Goal: Task Accomplishment & Management: Use online tool/utility

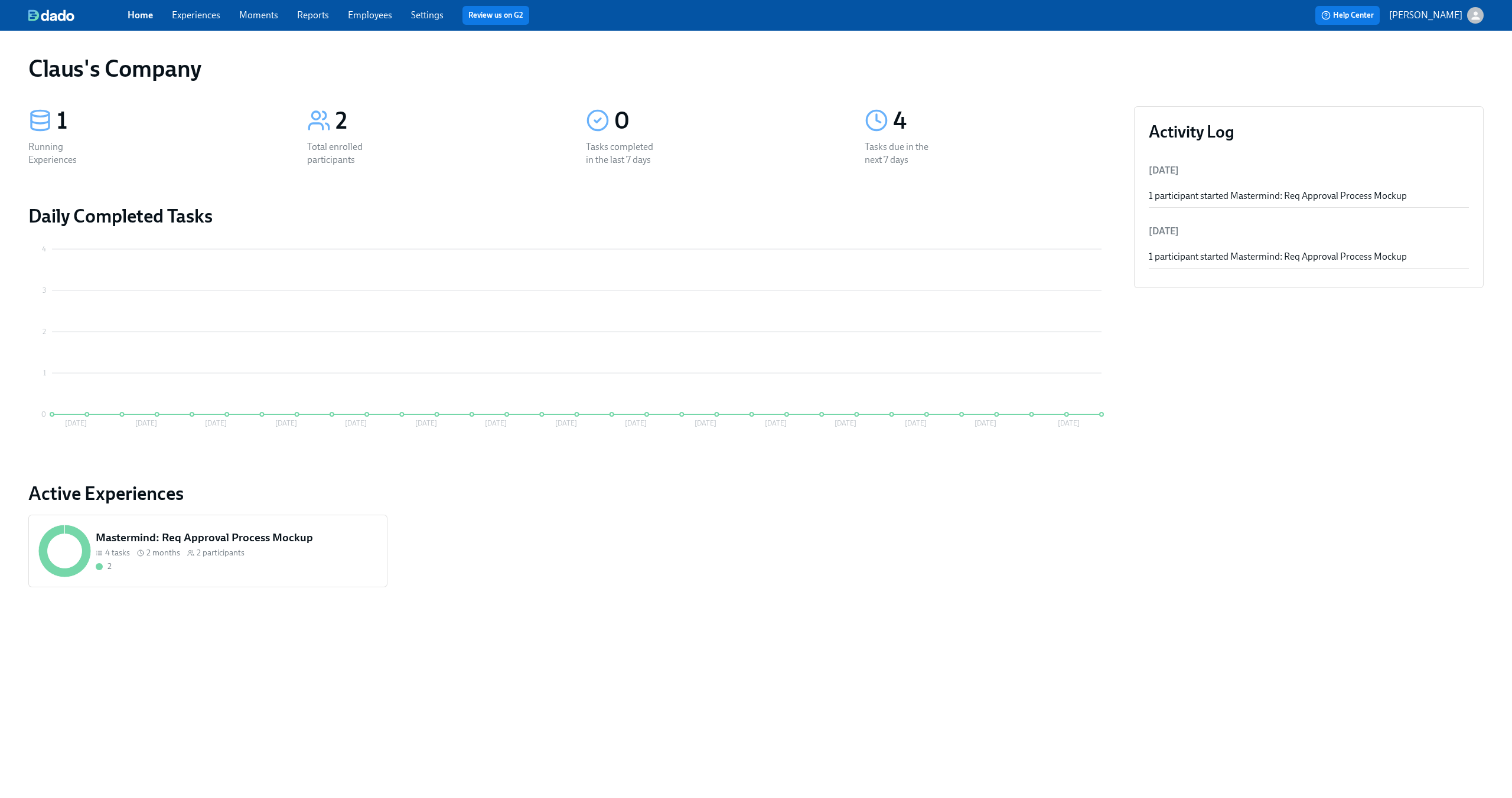
click at [1472, 6] on div "Help Center Claus Meyer" at bounding box center [1144, 15] width 678 height 19
click at [1472, 27] on div "Home Experiences Moments Reports Employees Settings Review us on G2 Help Center…" at bounding box center [756, 15] width 1512 height 31
click at [1472, 22] on div "button" at bounding box center [1475, 15] width 17 height 17
click at [1424, 69] on span "Switch organization..." at bounding box center [1418, 69] width 111 height 13
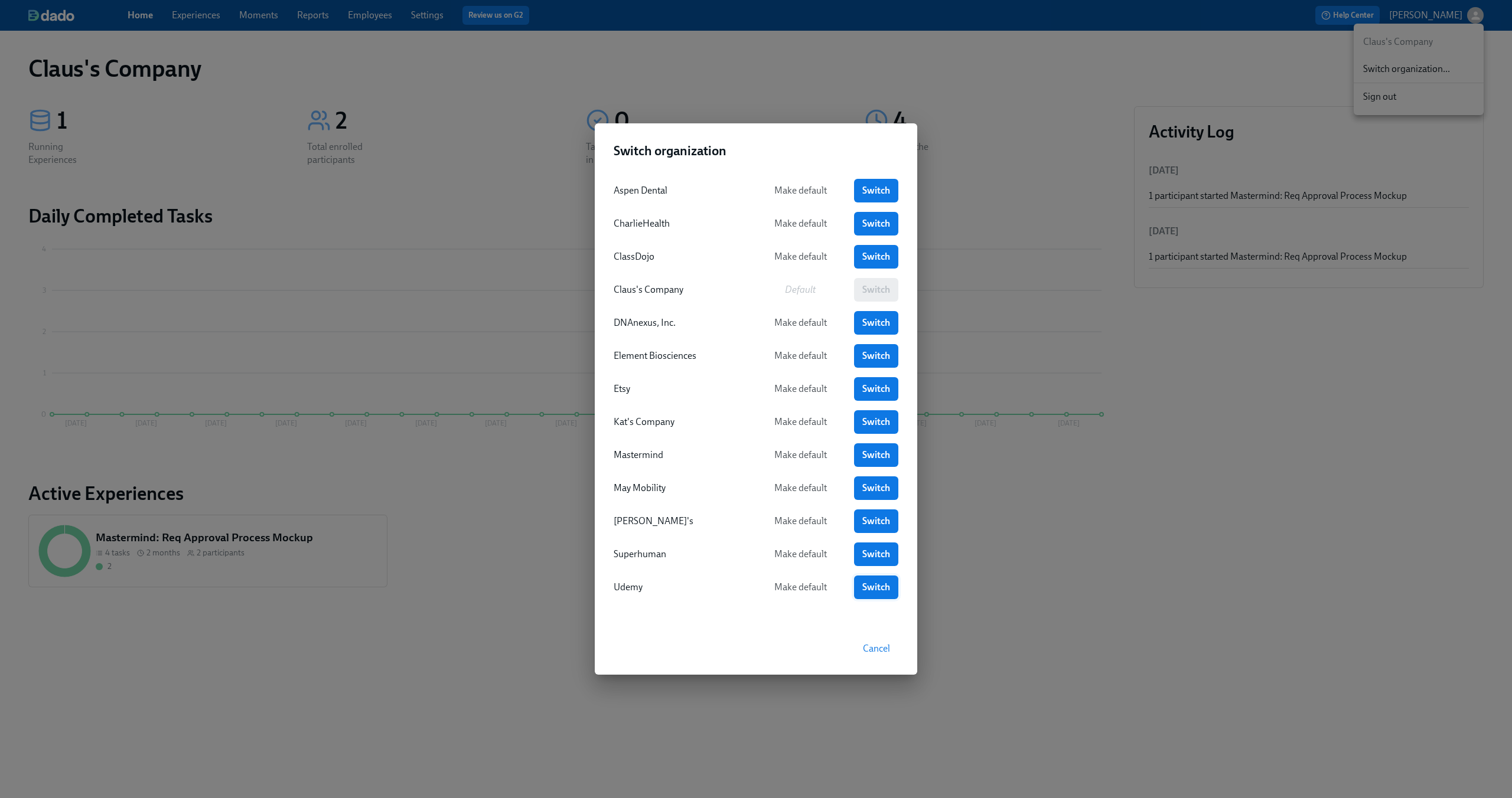
click at [868, 586] on span "Switch" at bounding box center [876, 587] width 27 height 12
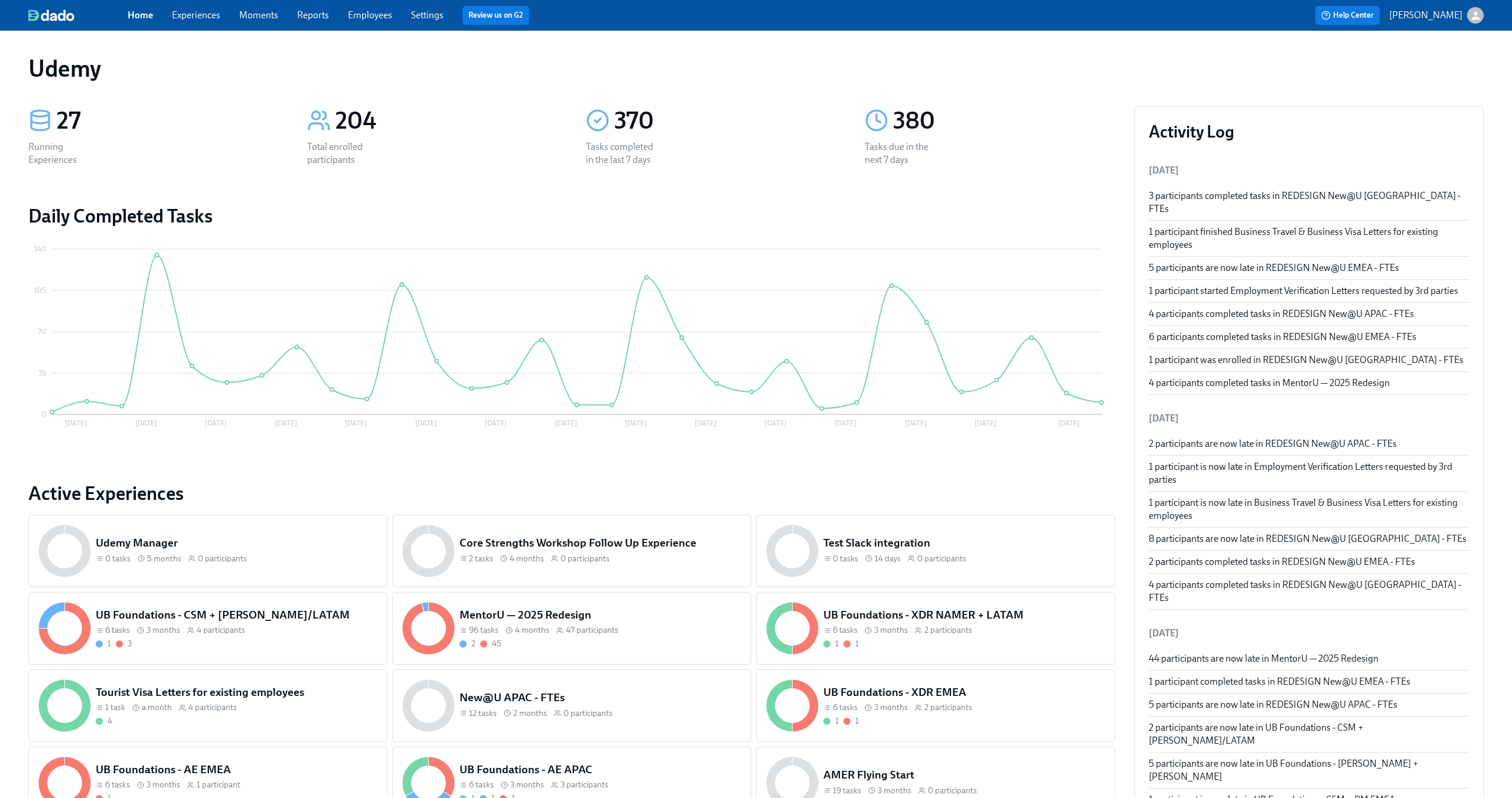
click at [186, 18] on link "Experiences" at bounding box center [196, 15] width 48 height 11
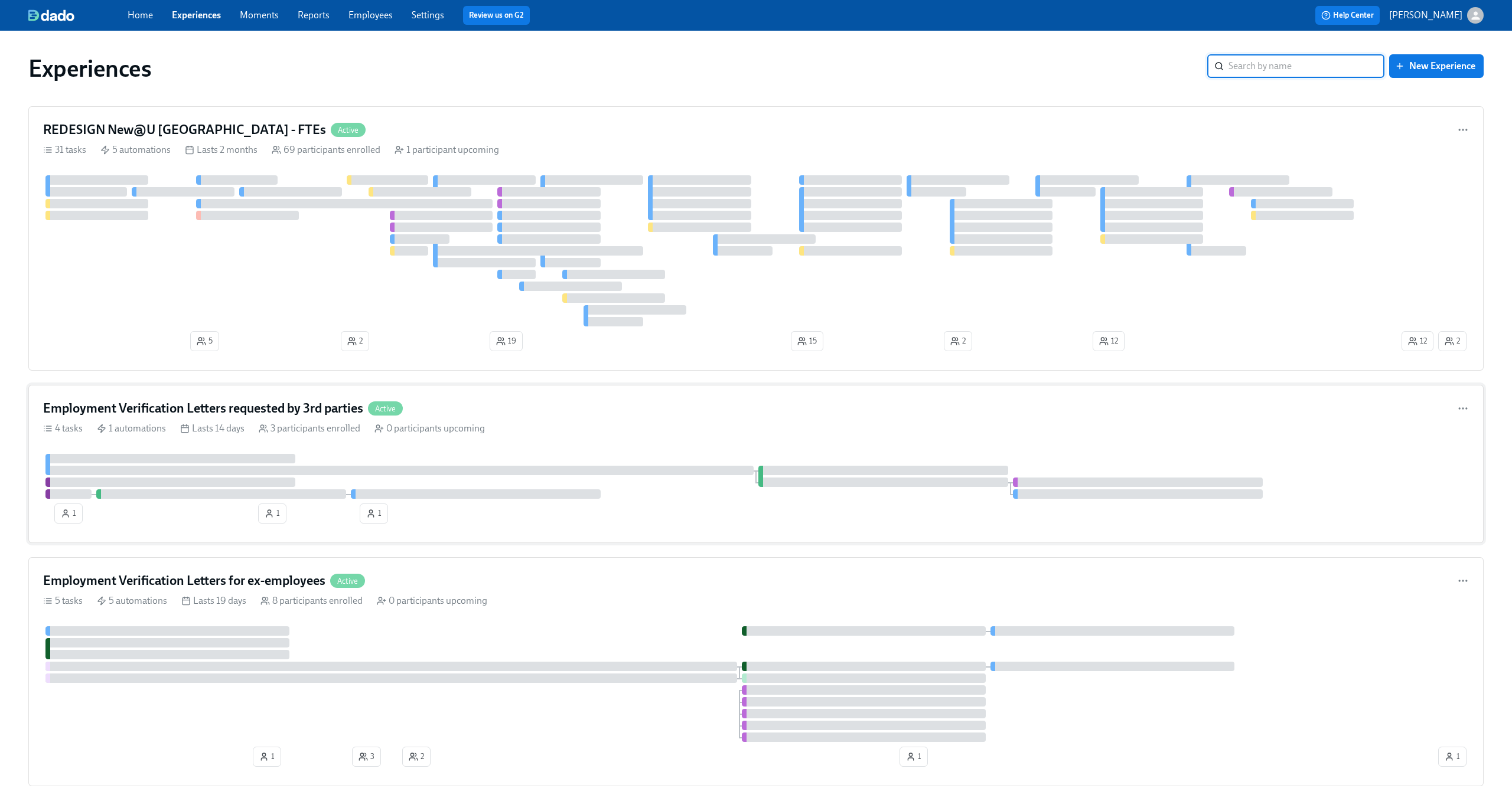
click at [533, 409] on div "Employment Verification Letters requested by 3rd parties Active" at bounding box center [756, 409] width 1426 height 18
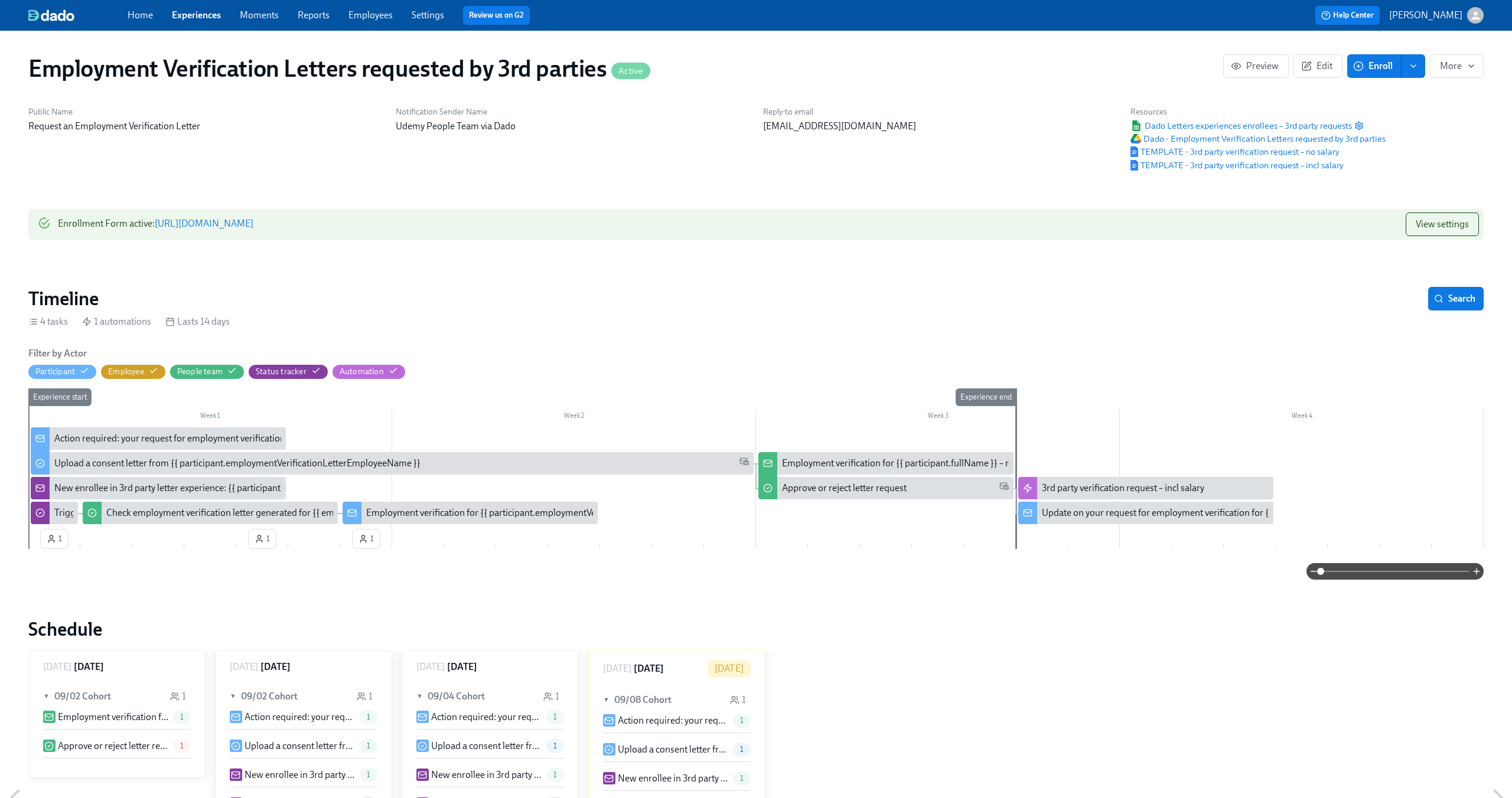
click at [50, 502] on div "Experience start" at bounding box center [53, 468] width 52 height 160
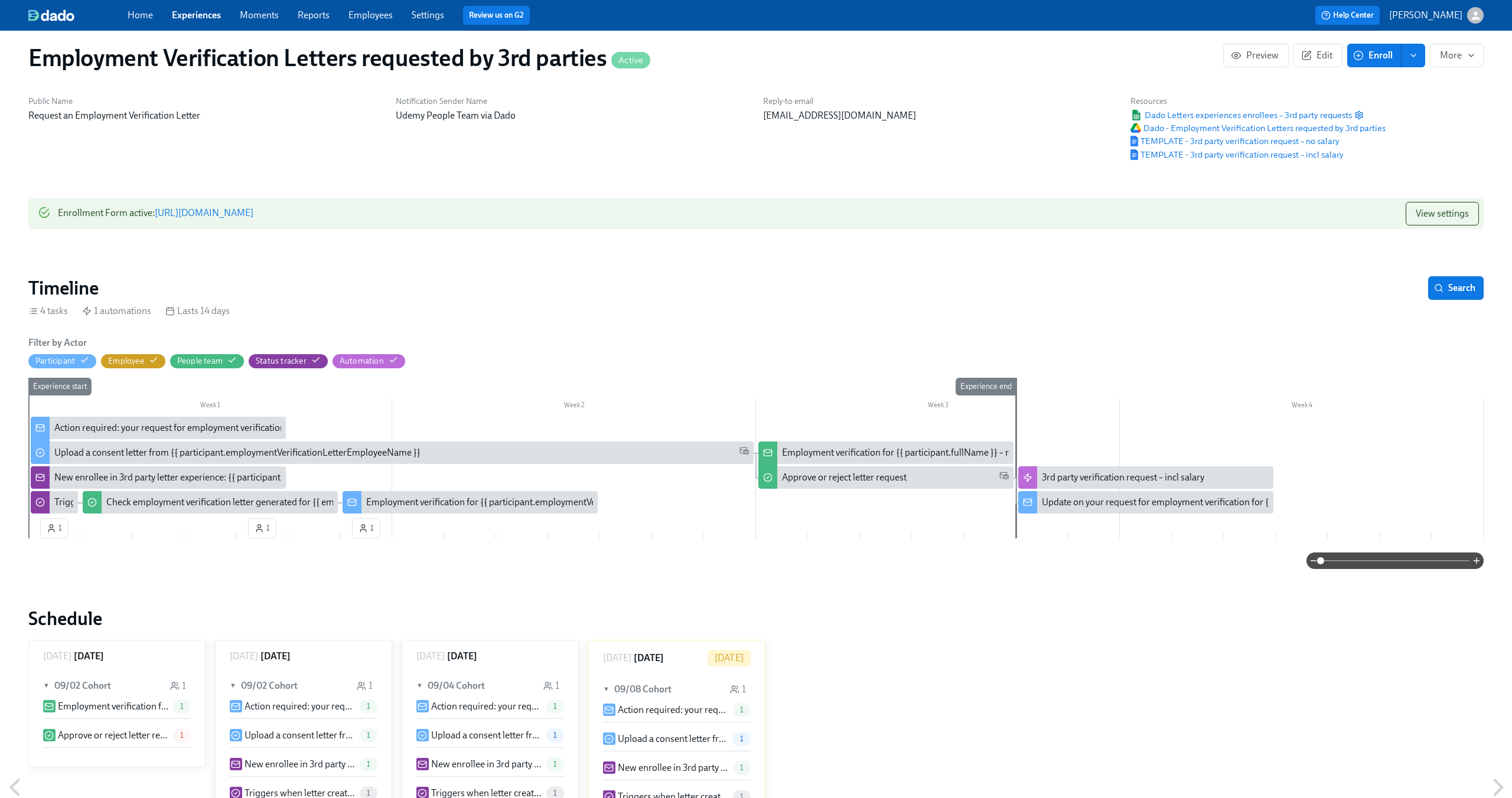
scroll to position [14, 0]
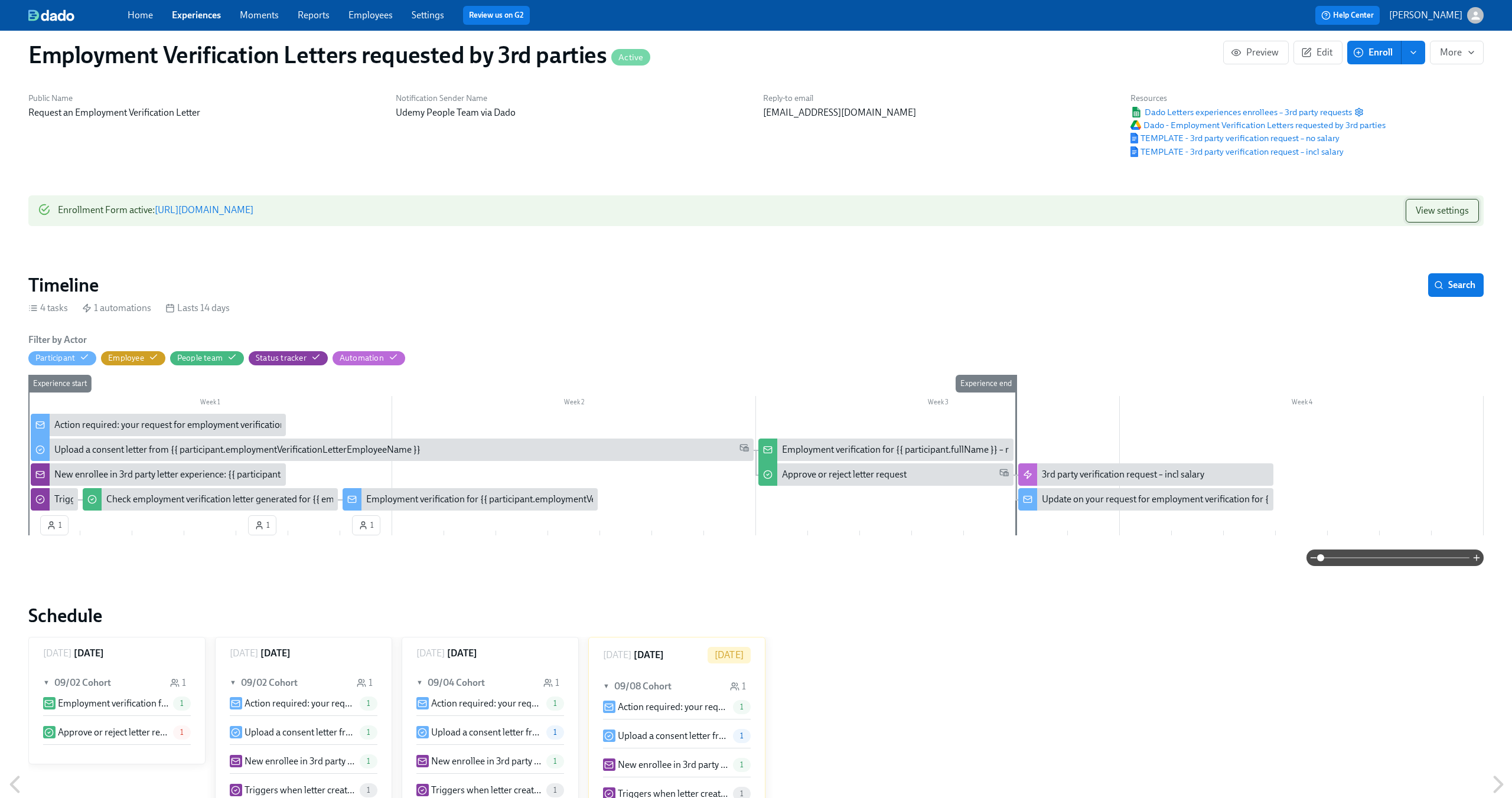
click at [1439, 211] on span "View settings" at bounding box center [1442, 210] width 53 height 12
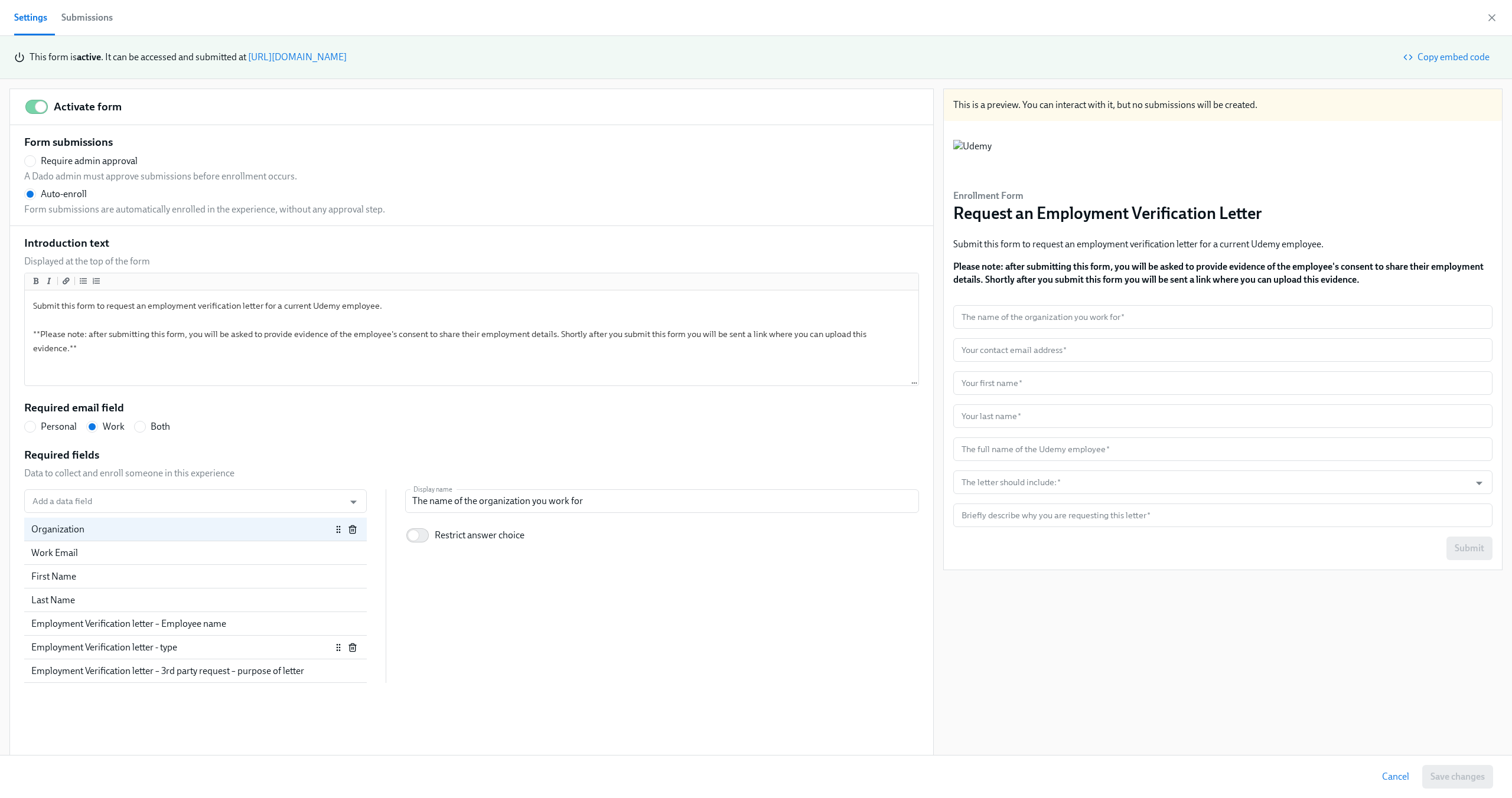
click at [237, 647] on div "Employment Verification letter - type" at bounding box center [181, 647] width 300 height 13
radio input "false"
type input "The letter should include:"
checkbox input "true"
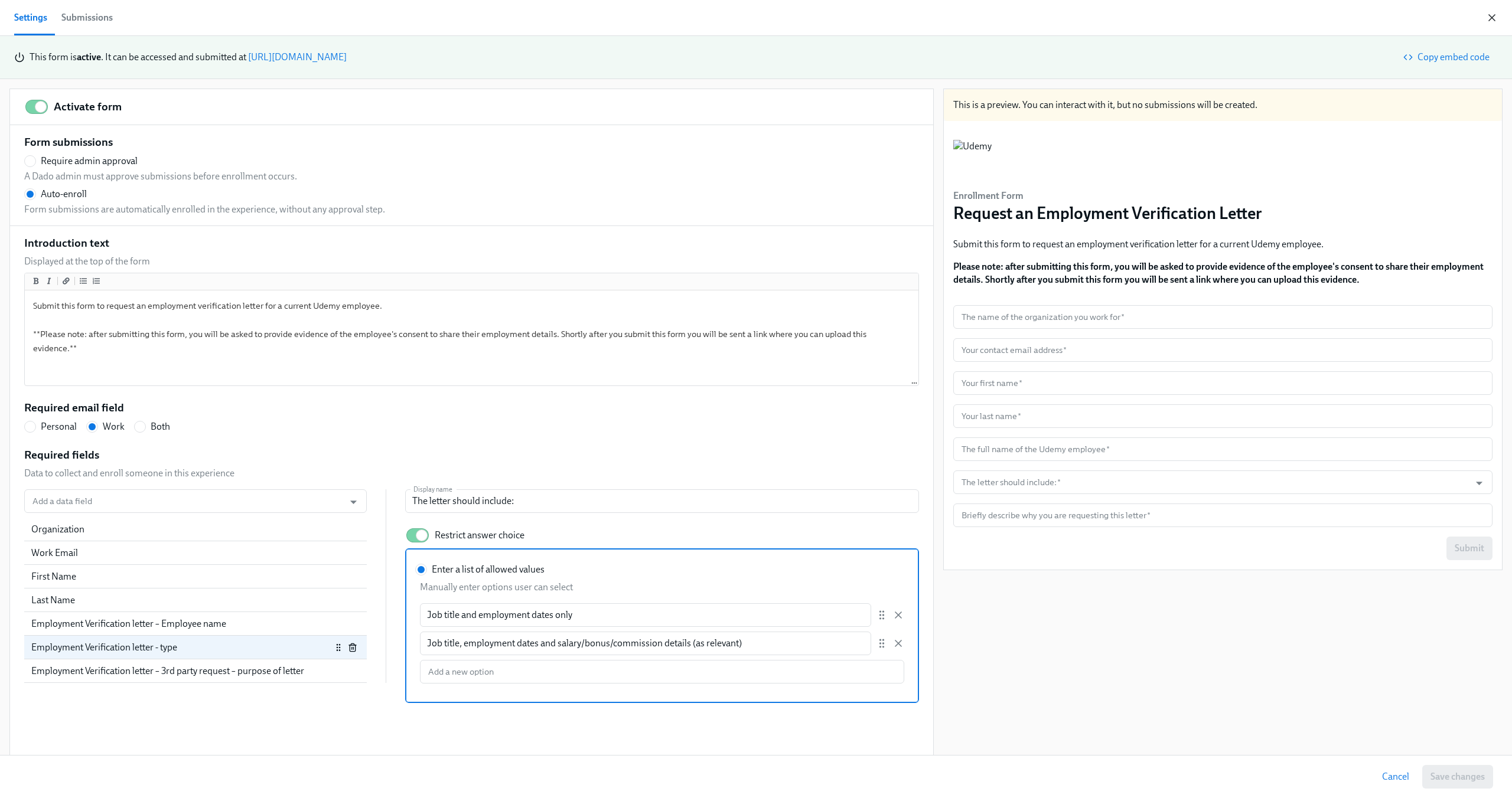
click at [1491, 18] on icon "button" at bounding box center [1491, 17] width 6 height 6
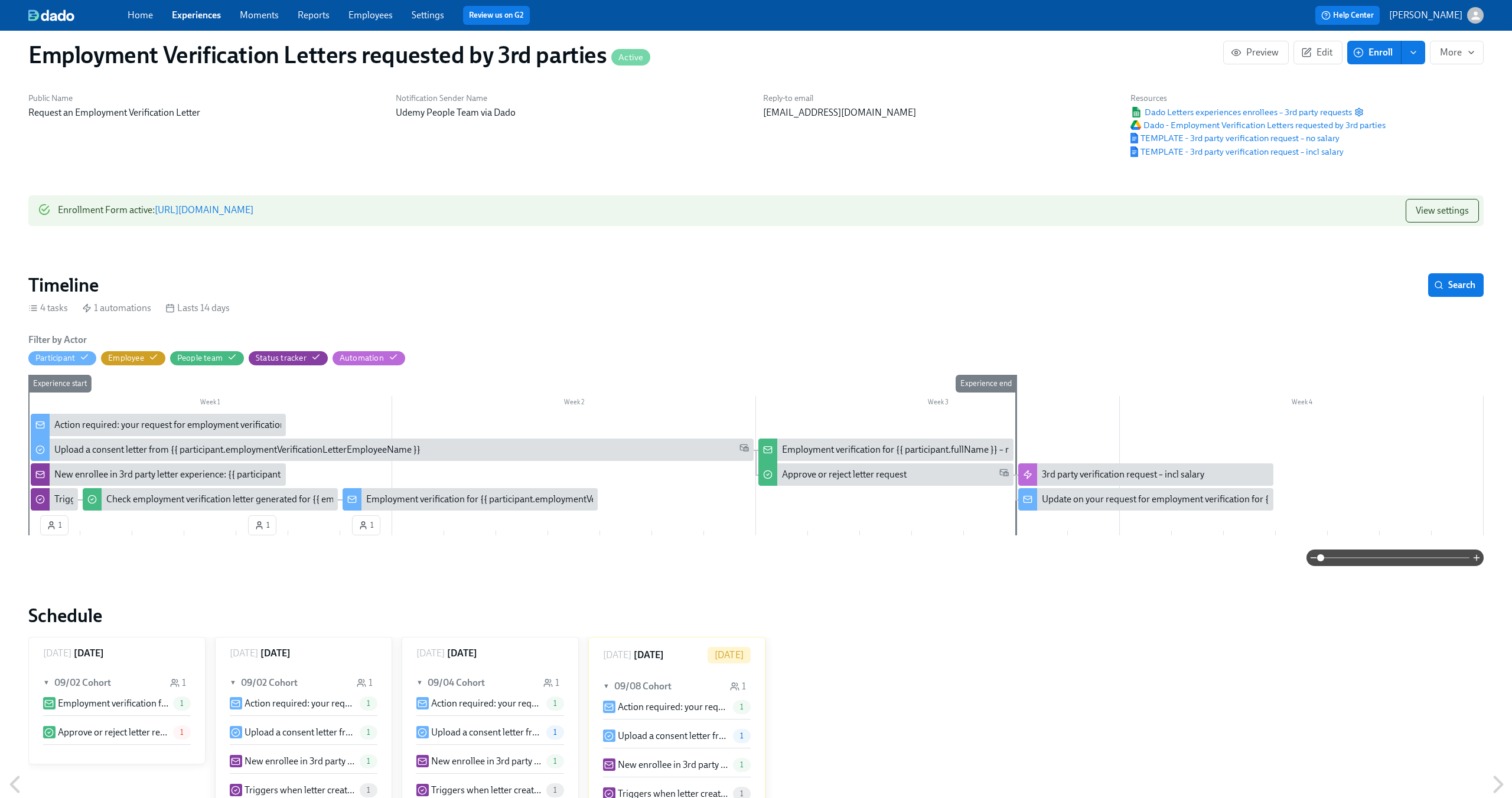
click at [181, 14] on link "Experiences" at bounding box center [196, 15] width 49 height 11
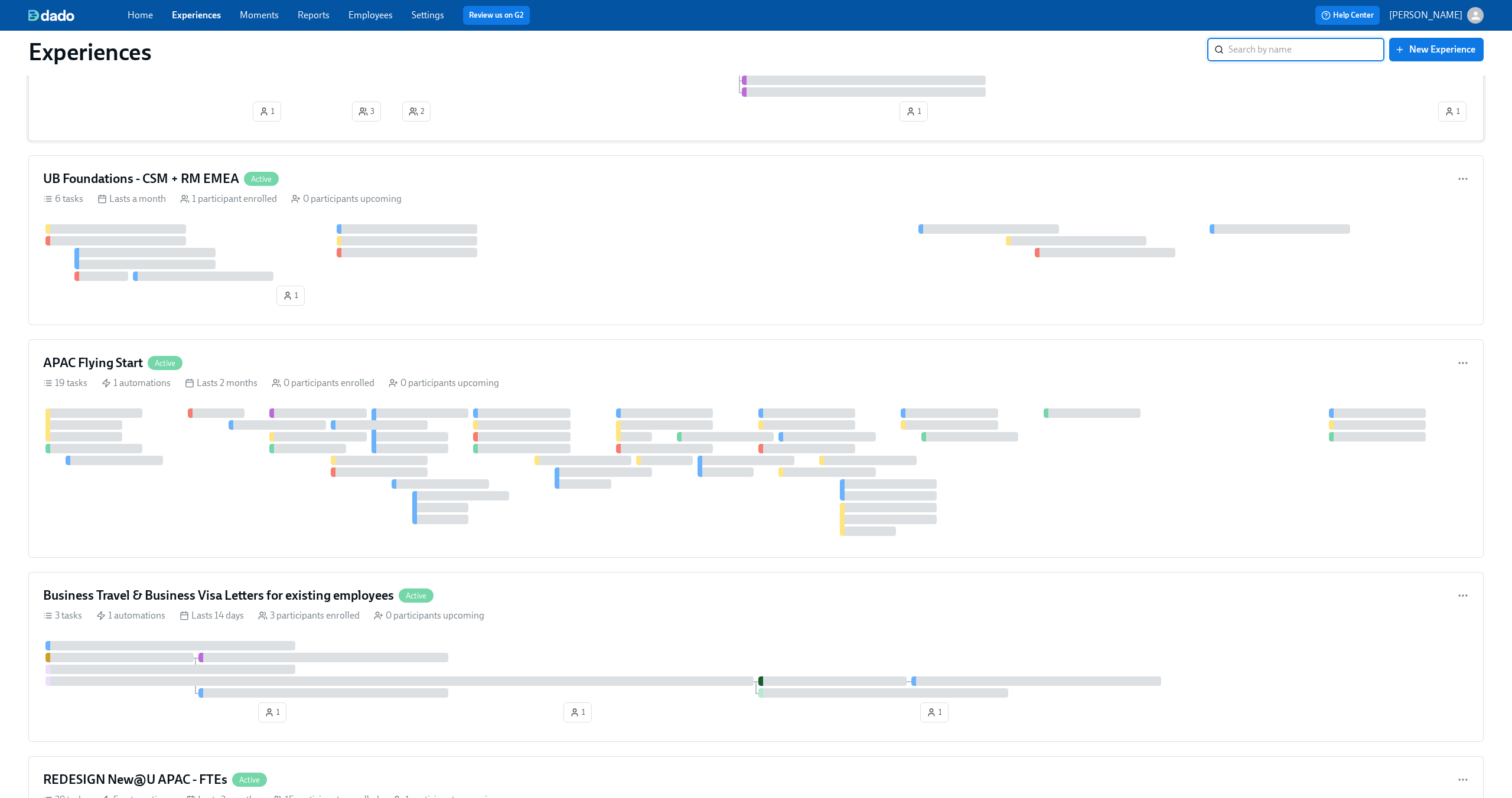
scroll to position [659, 0]
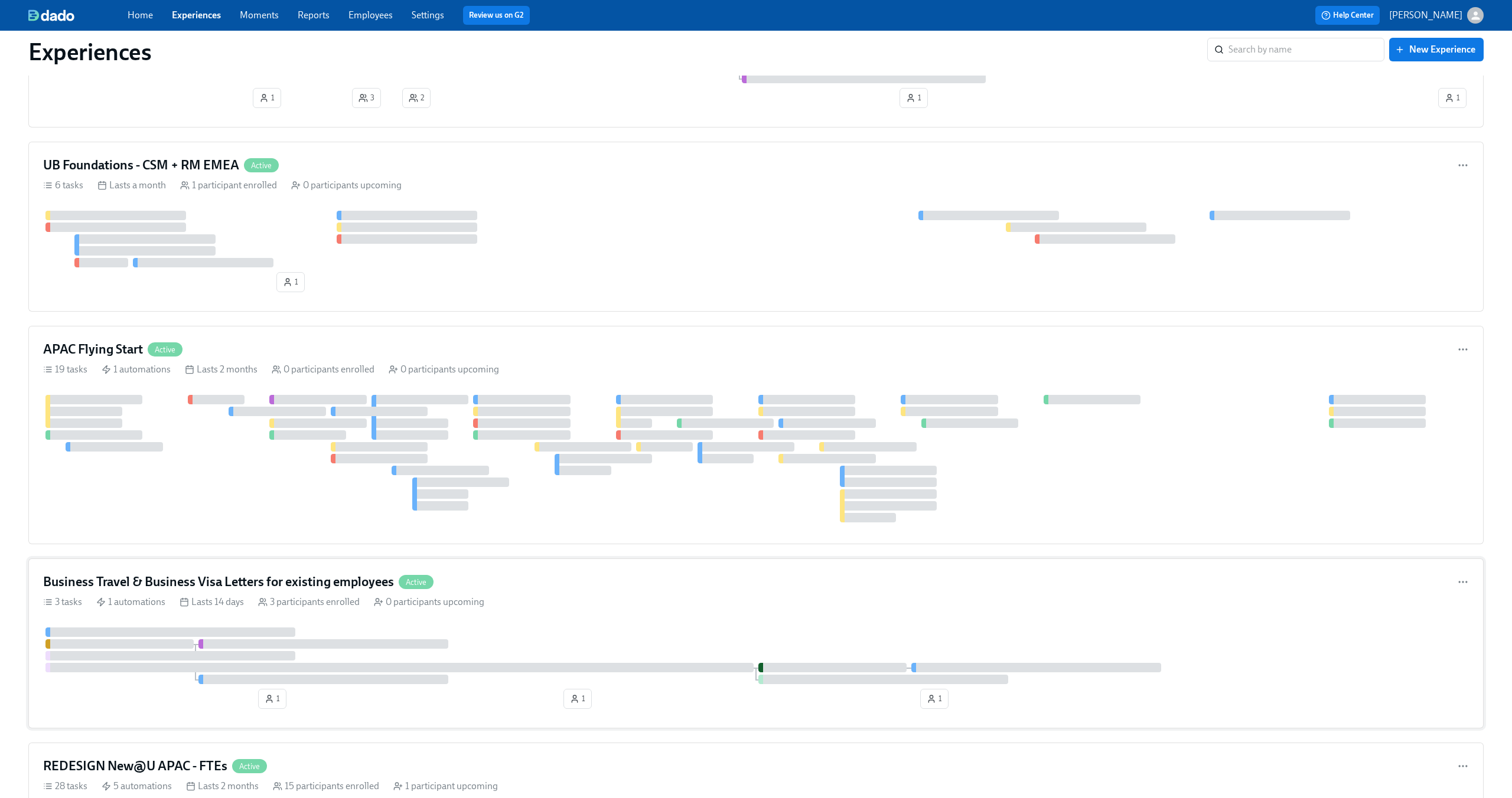
click at [566, 591] on div "Business Travel & Business Visa Letters for existing employees Active 3 tasks 1…" at bounding box center [756, 643] width 1456 height 170
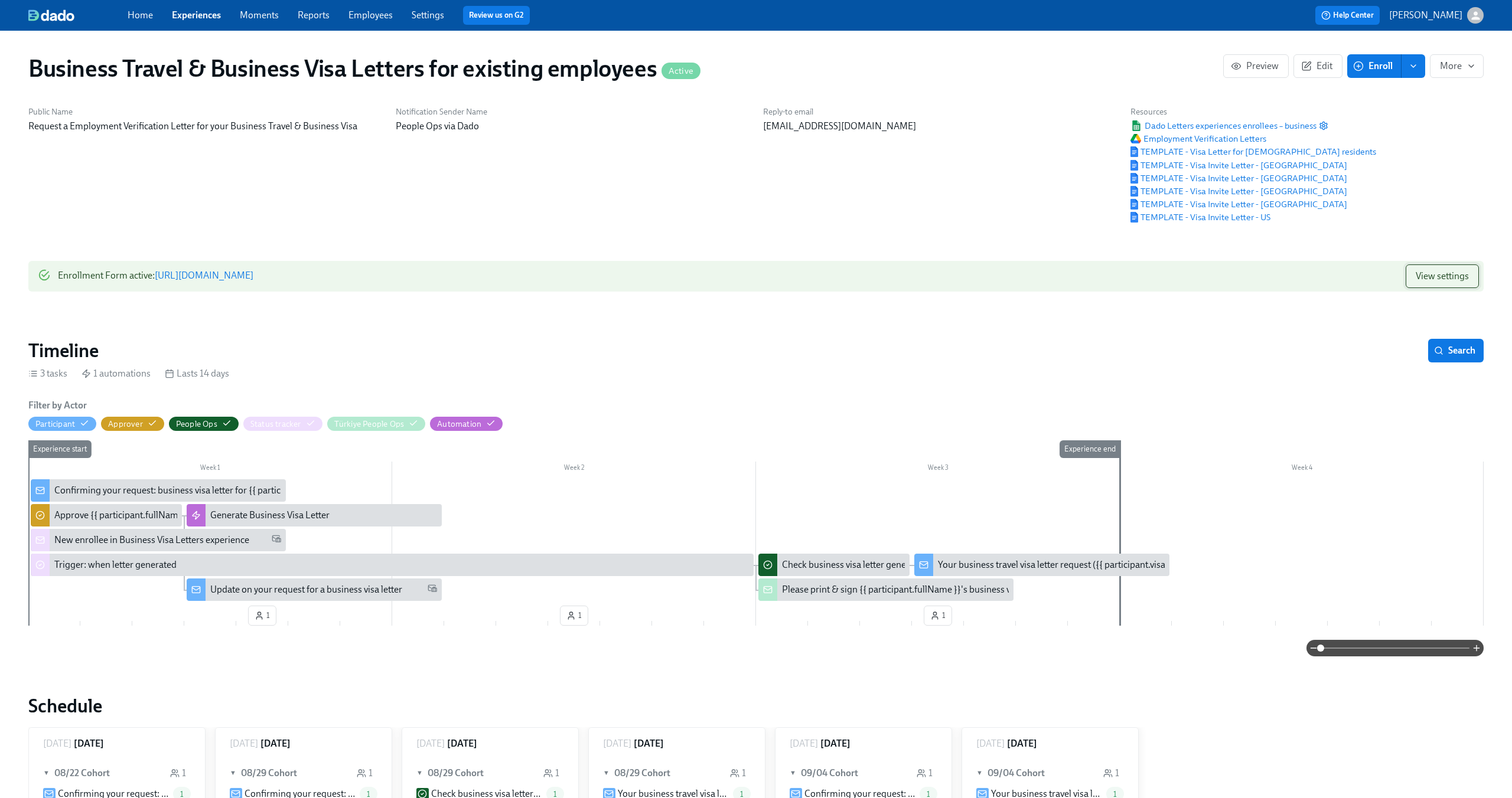
click at [1448, 279] on span "View settings" at bounding box center [1442, 276] width 53 height 12
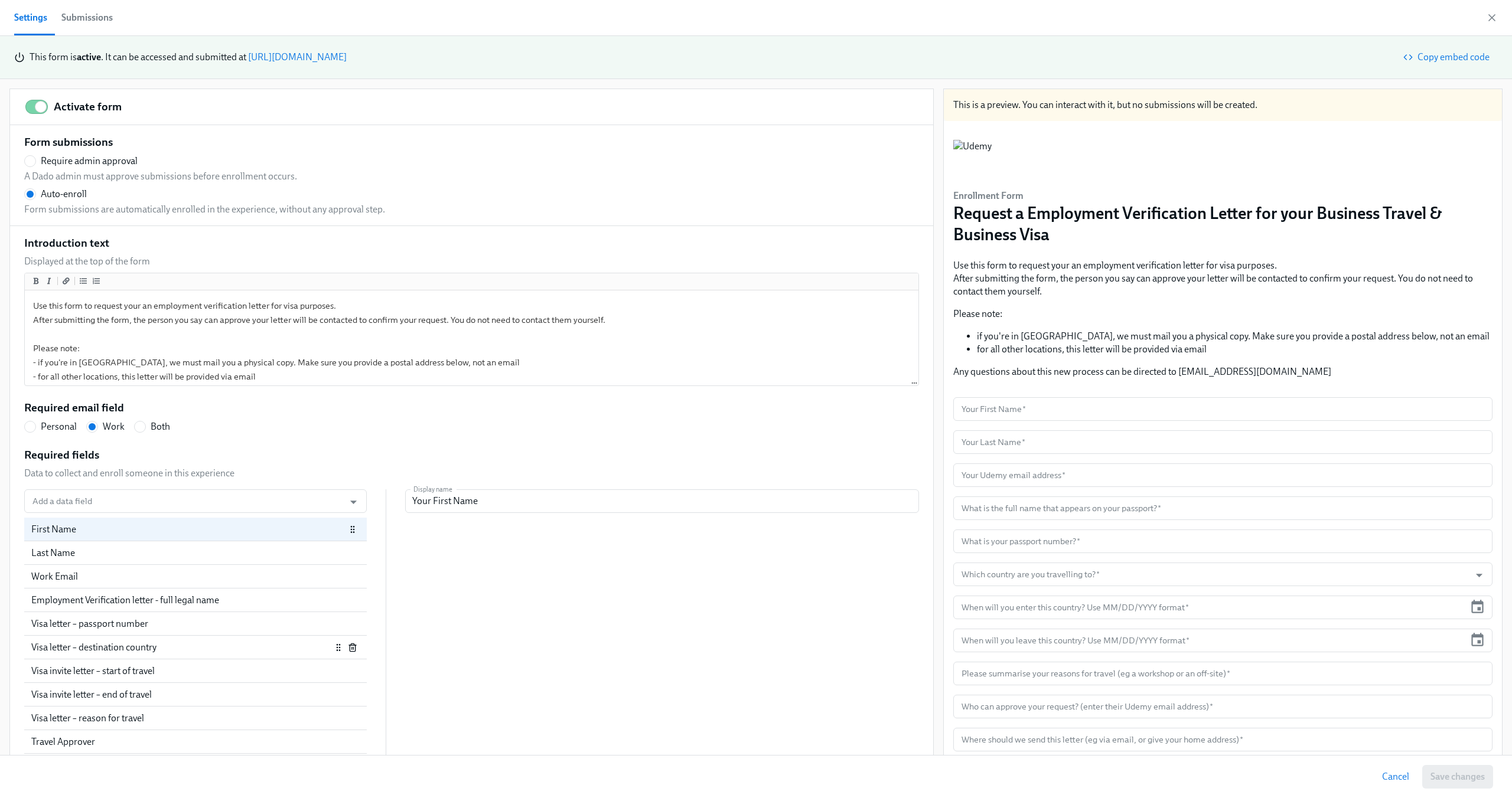
click at [184, 646] on div "Visa letter – destination country" at bounding box center [181, 647] width 300 height 13
radio input "false"
type input "Which country are you travelling to?"
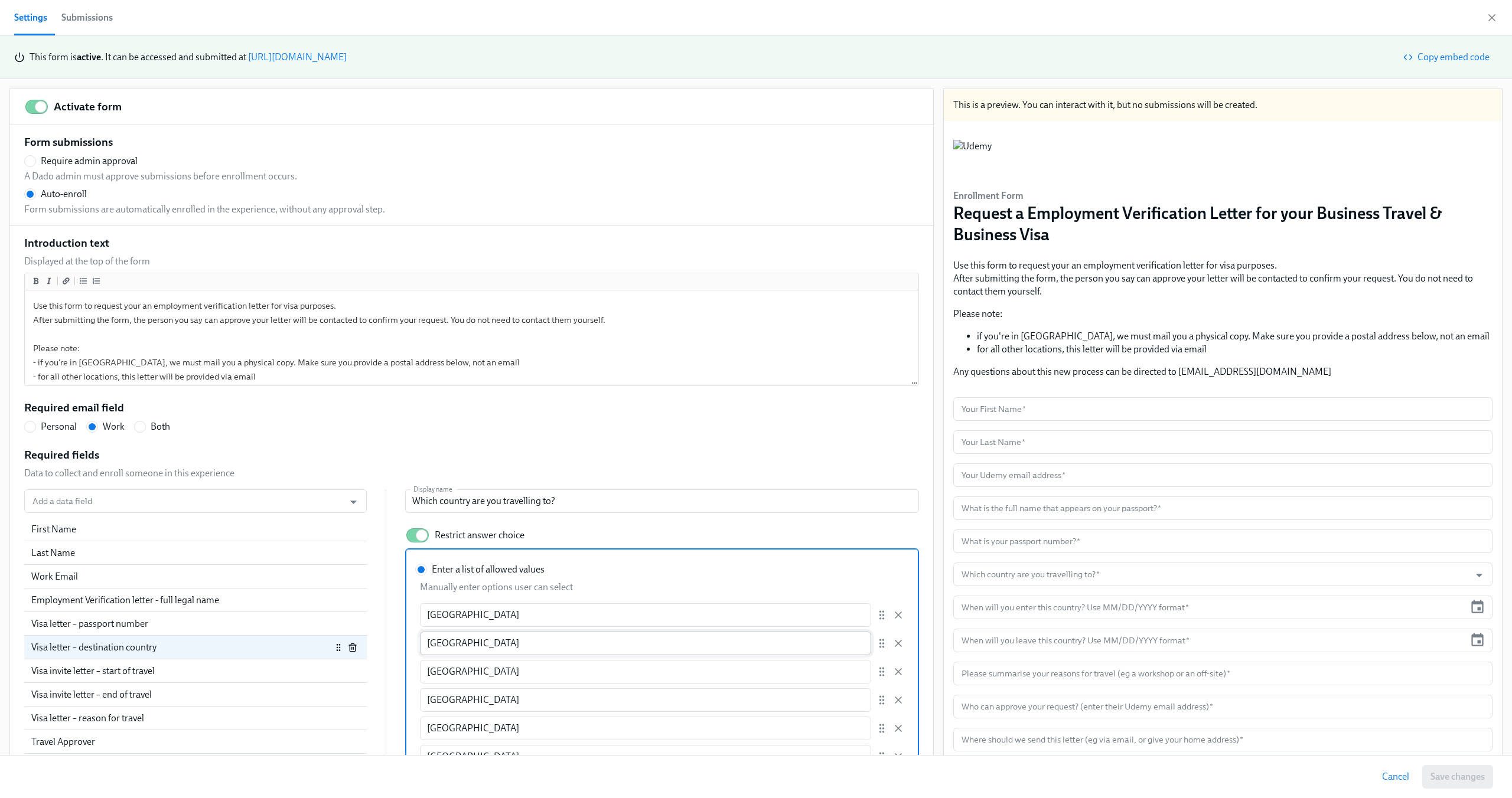
scroll to position [98, 0]
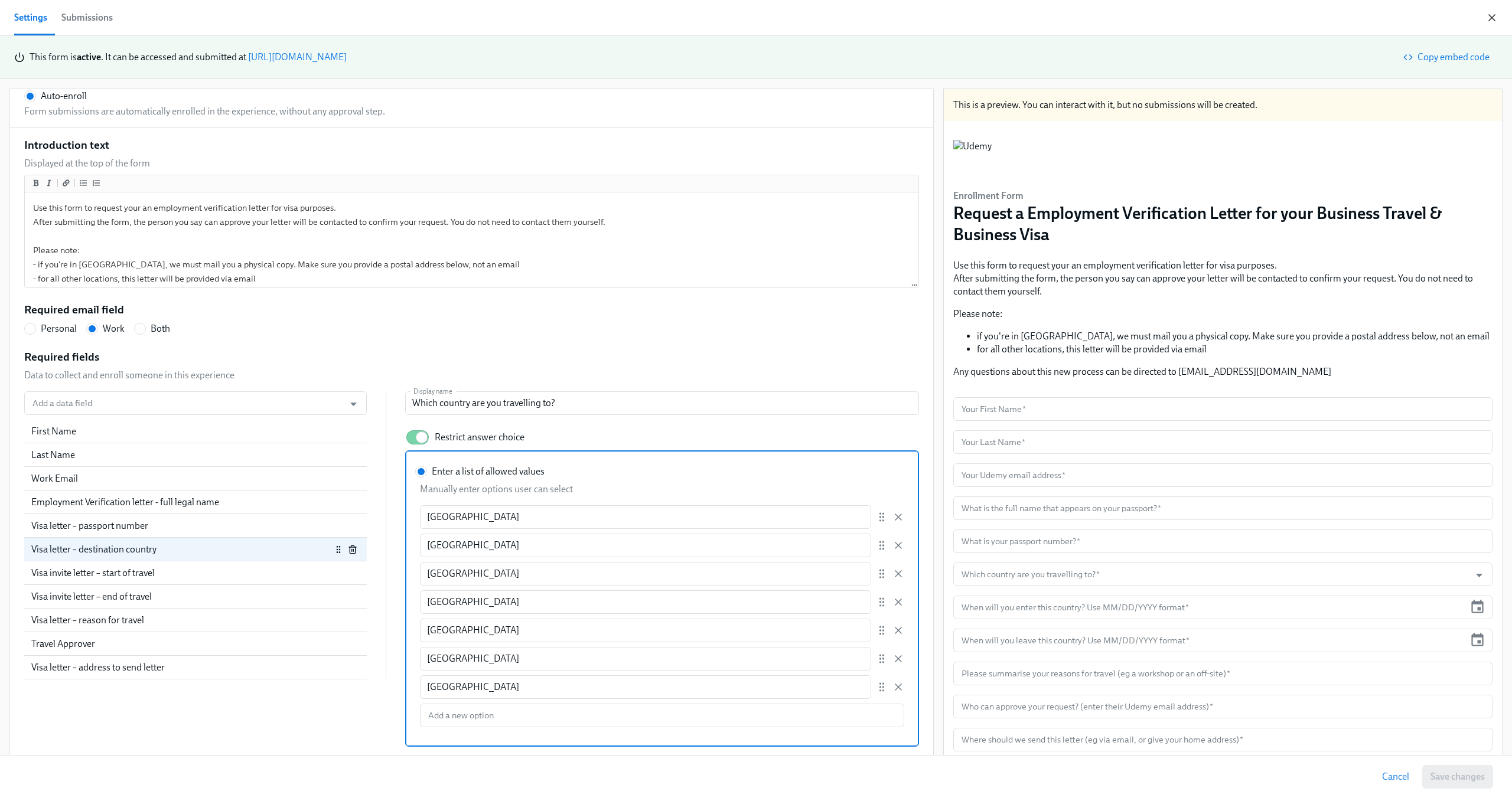
click at [1491, 23] on icon "button" at bounding box center [1492, 18] width 12 height 12
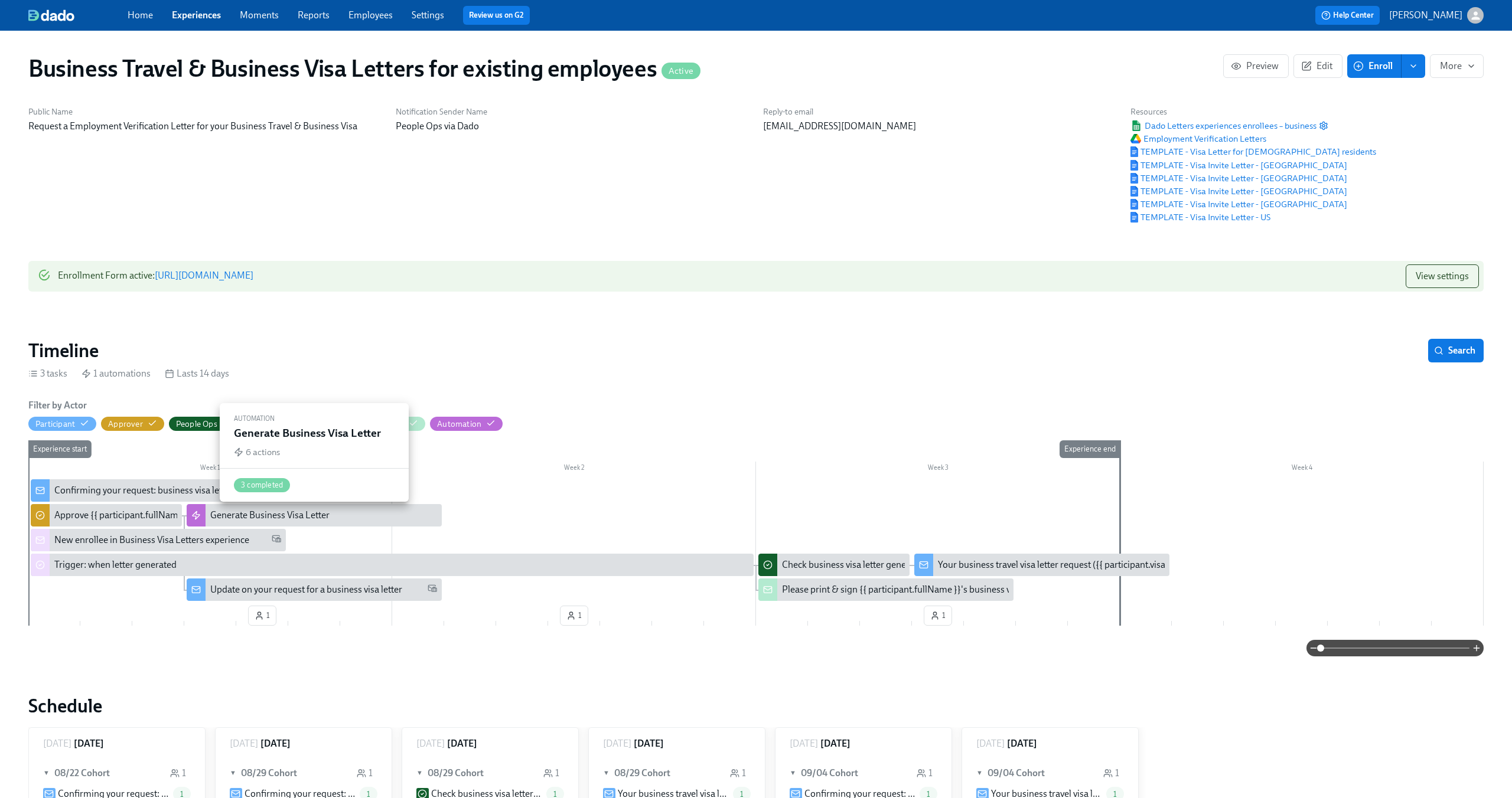
click at [310, 521] on div "Generate Business Visa Letter" at bounding box center [270, 515] width 119 height 13
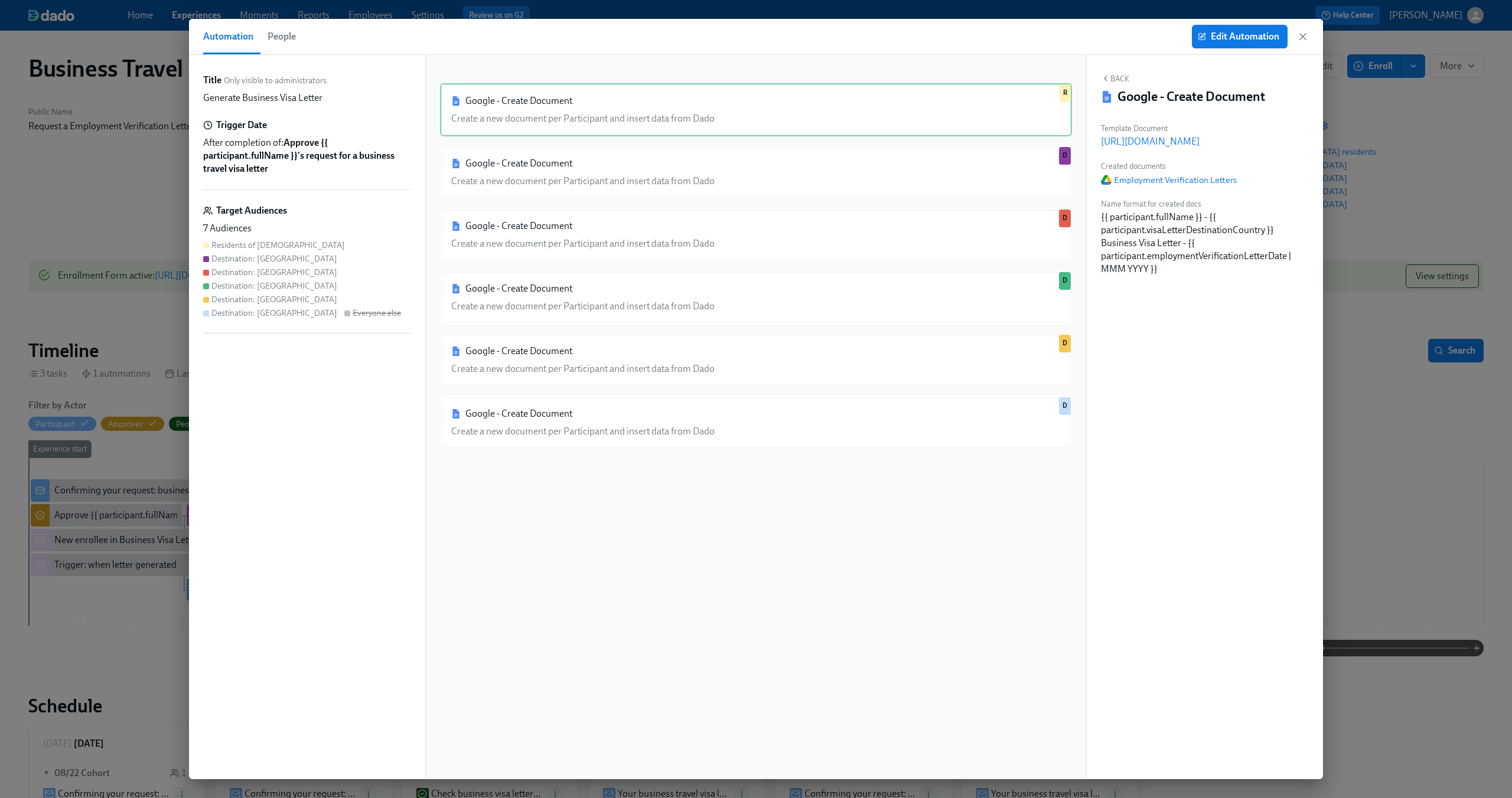
click at [789, 495] on div "Google - Create Document Create a new document per Participant and insert data …" at bounding box center [756, 426] width 632 height 687
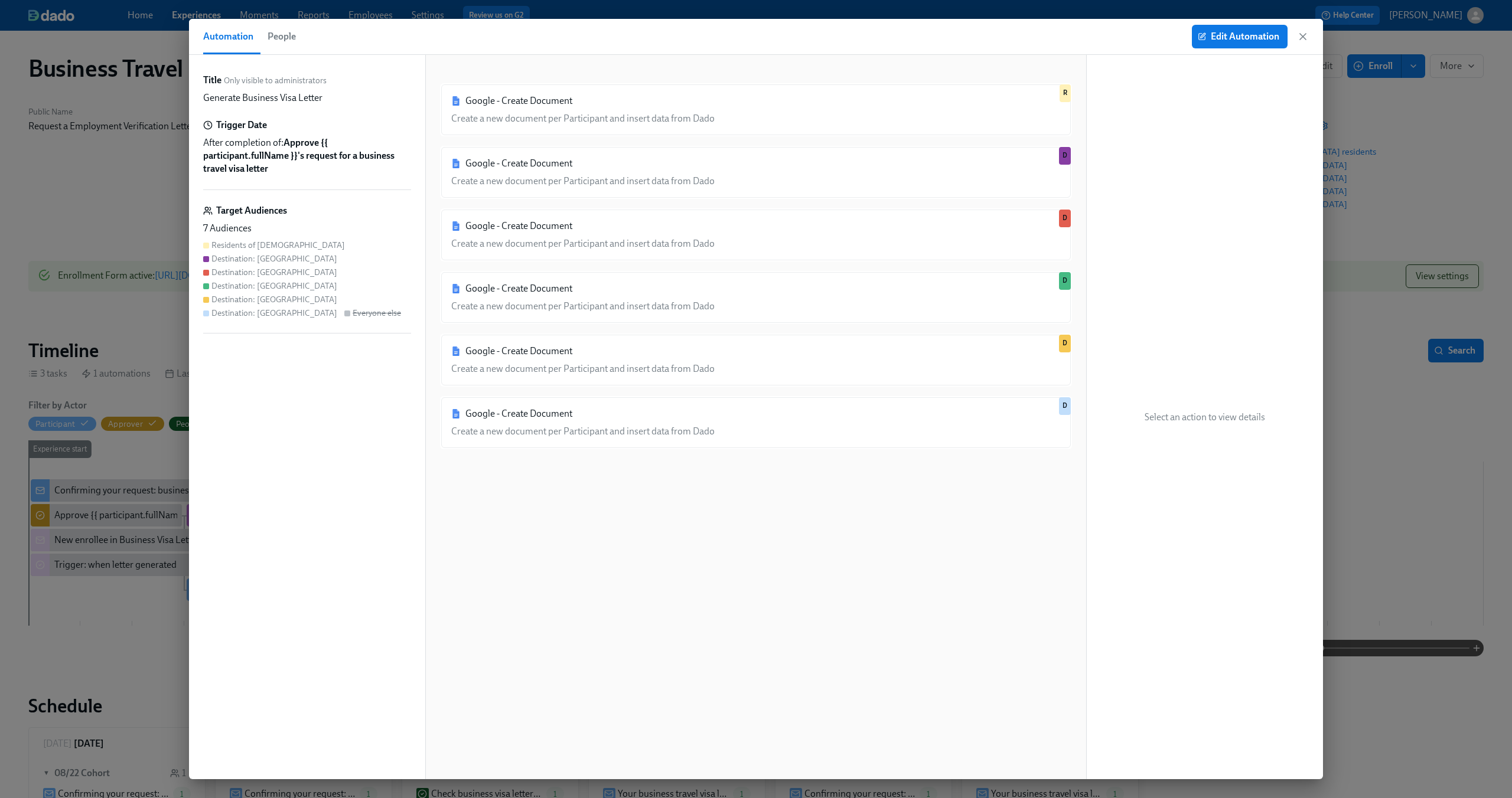
click at [314, 204] on div "Target Audiences" at bounding box center [307, 210] width 208 height 13
click at [1250, 35] on span "Edit Automation" at bounding box center [1239, 36] width 79 height 12
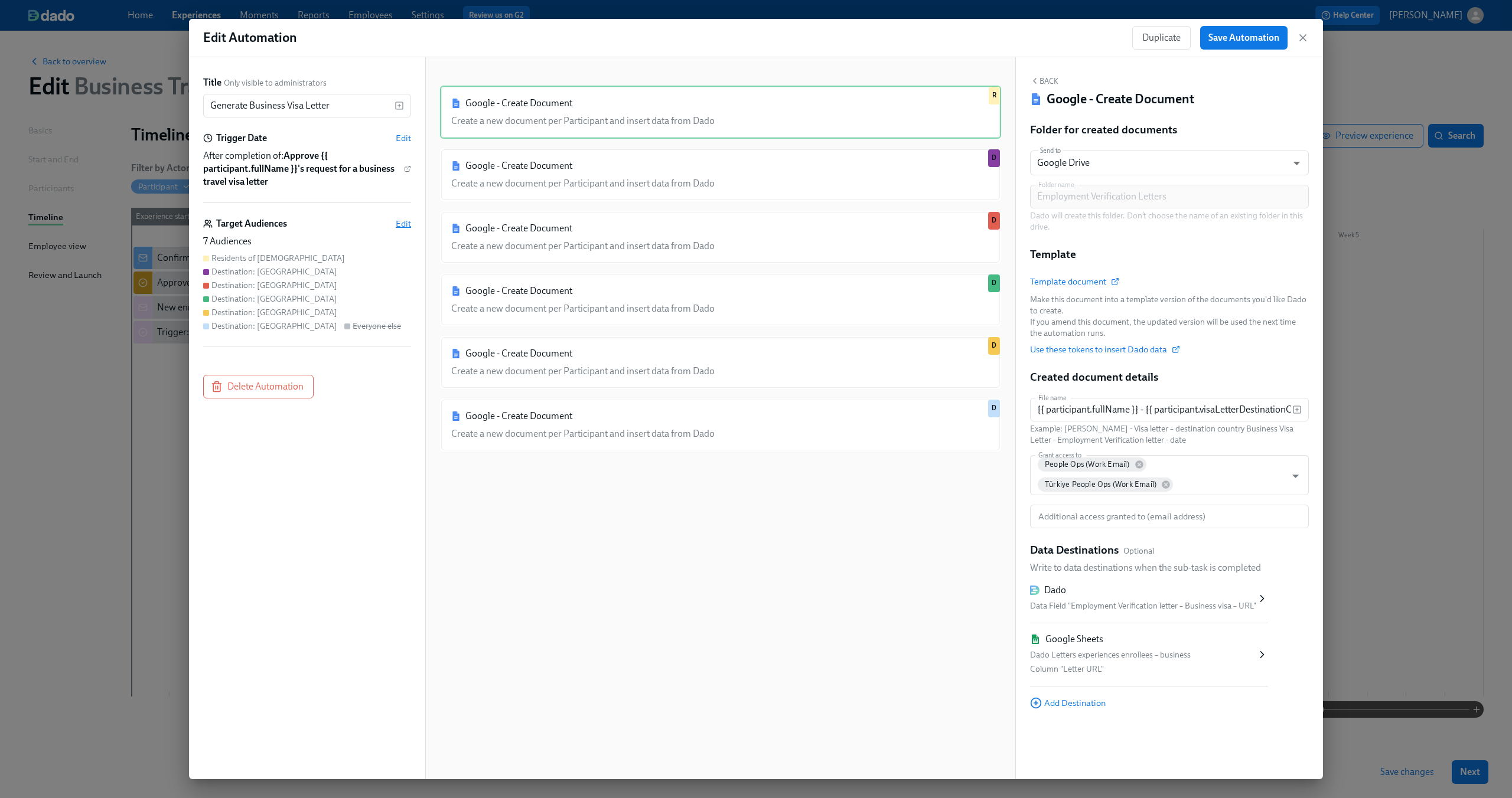
click at [406, 227] on span "Edit" at bounding box center [403, 223] width 15 height 12
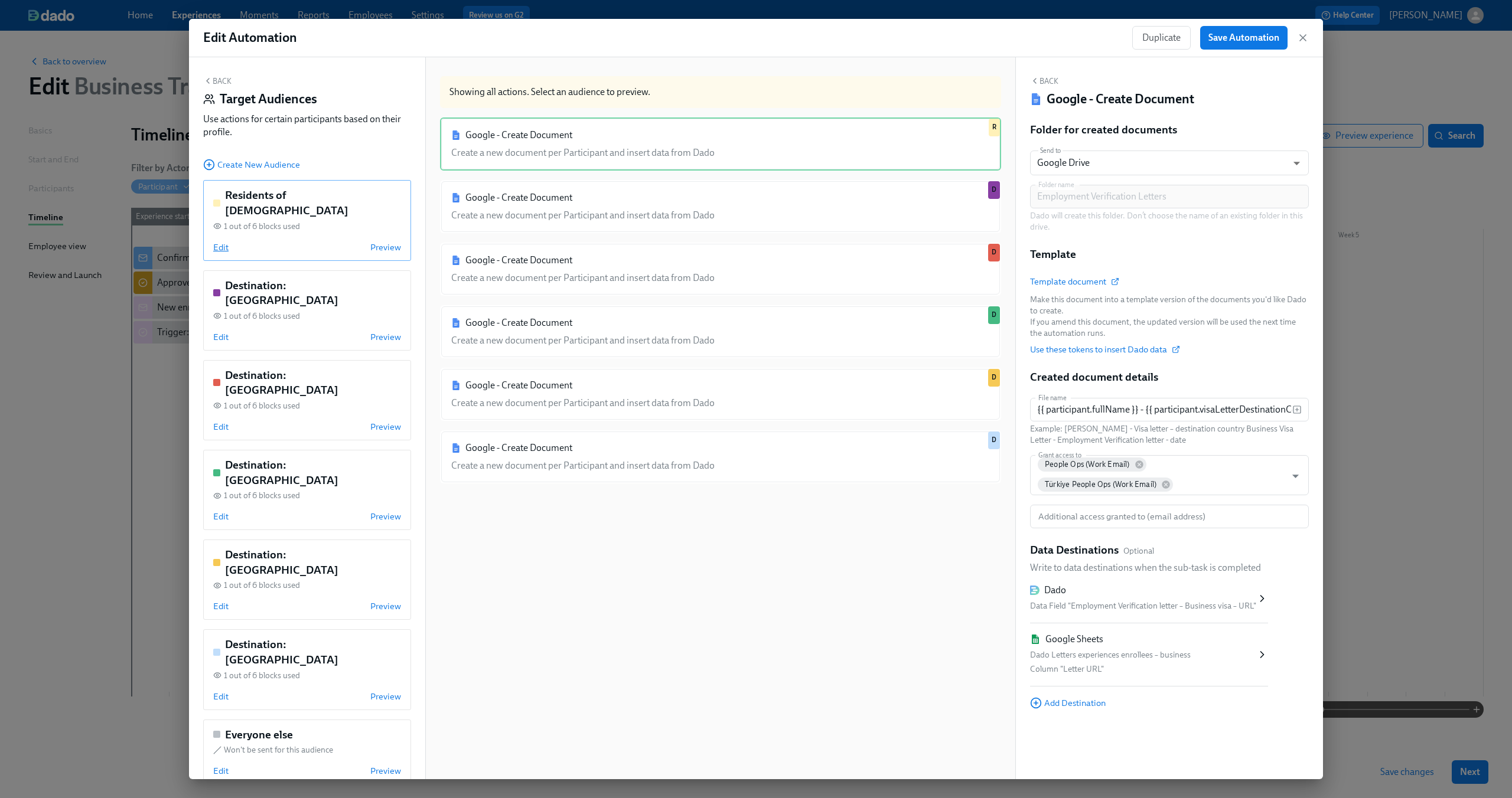
click at [215, 242] on span "Edit" at bounding box center [220, 247] width 15 height 12
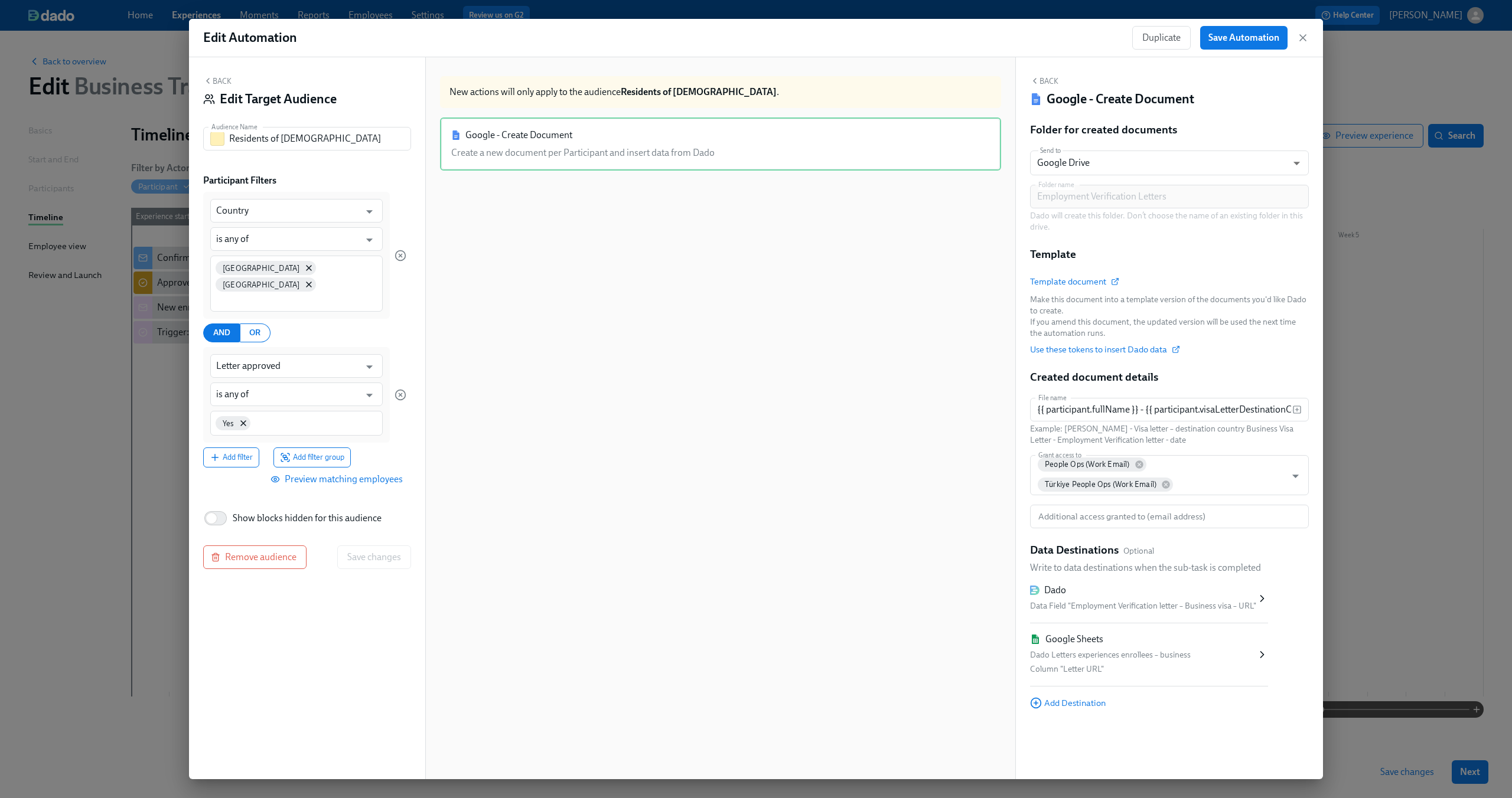
click at [218, 78] on button "Back" at bounding box center [217, 81] width 28 height 10
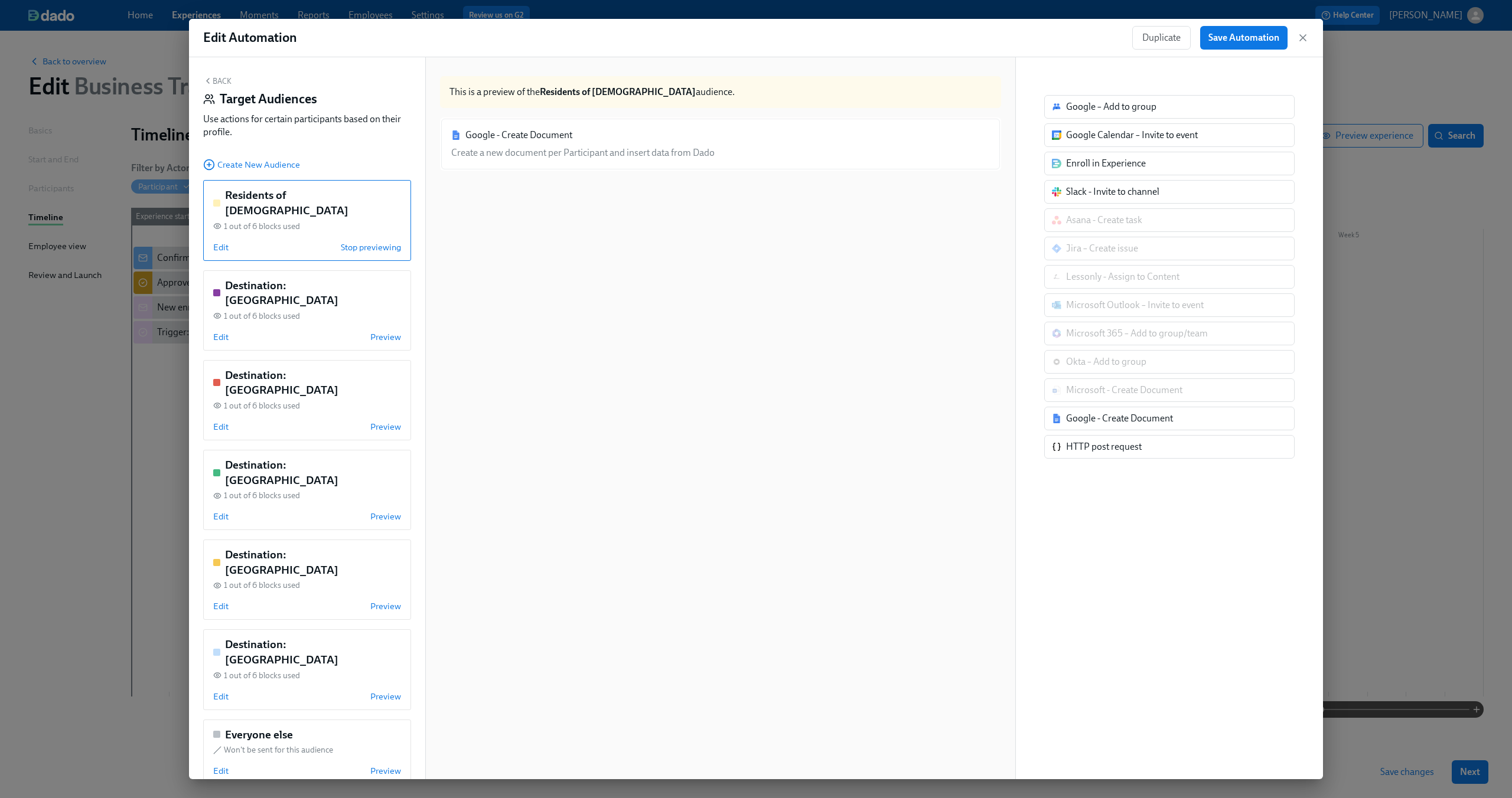
click at [225, 85] on button "Back" at bounding box center [217, 81] width 28 height 10
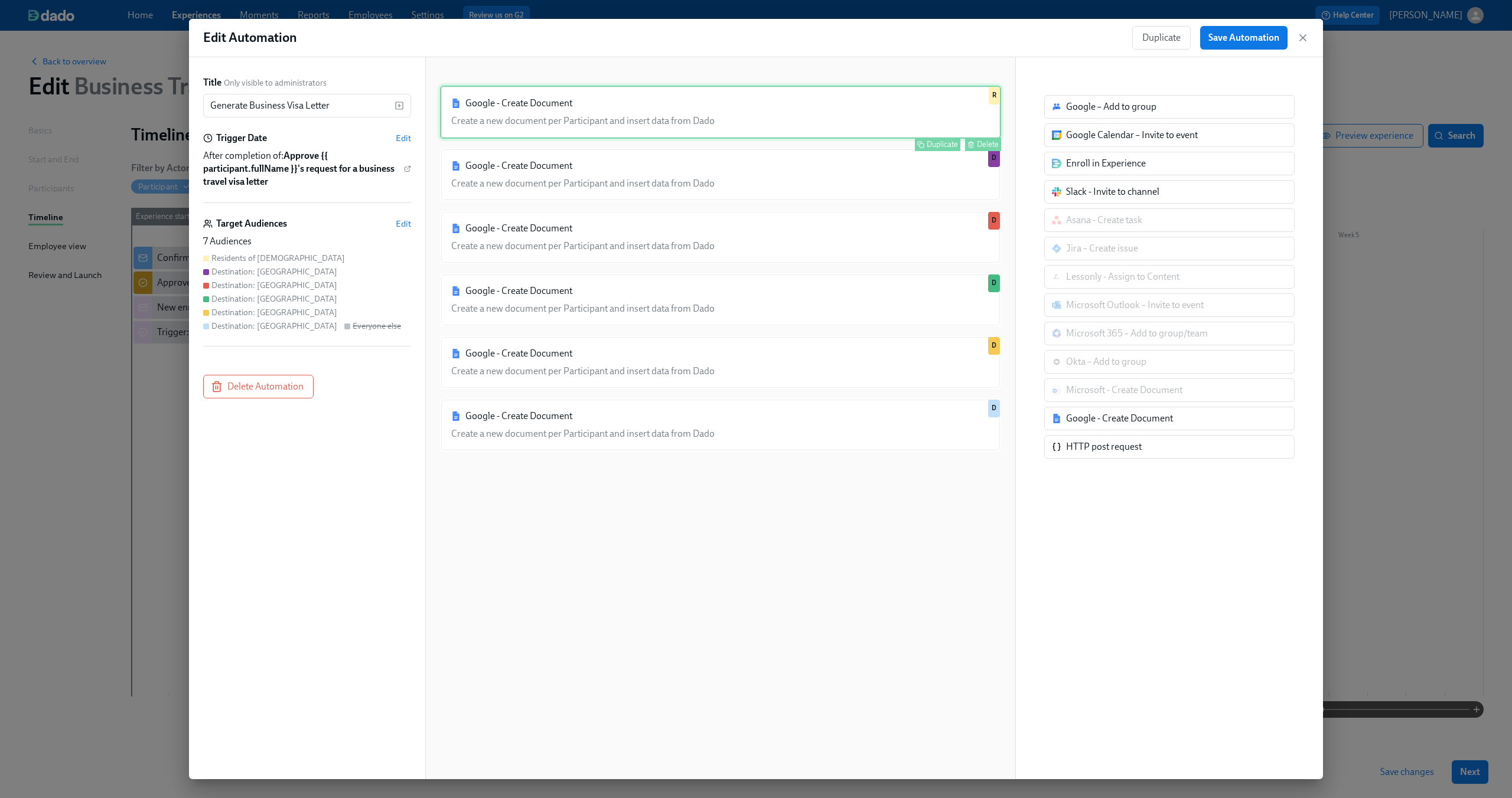
click at [849, 118] on div "Google - Create Document Create a new document per Participant and insert data …" at bounding box center [721, 112] width 561 height 53
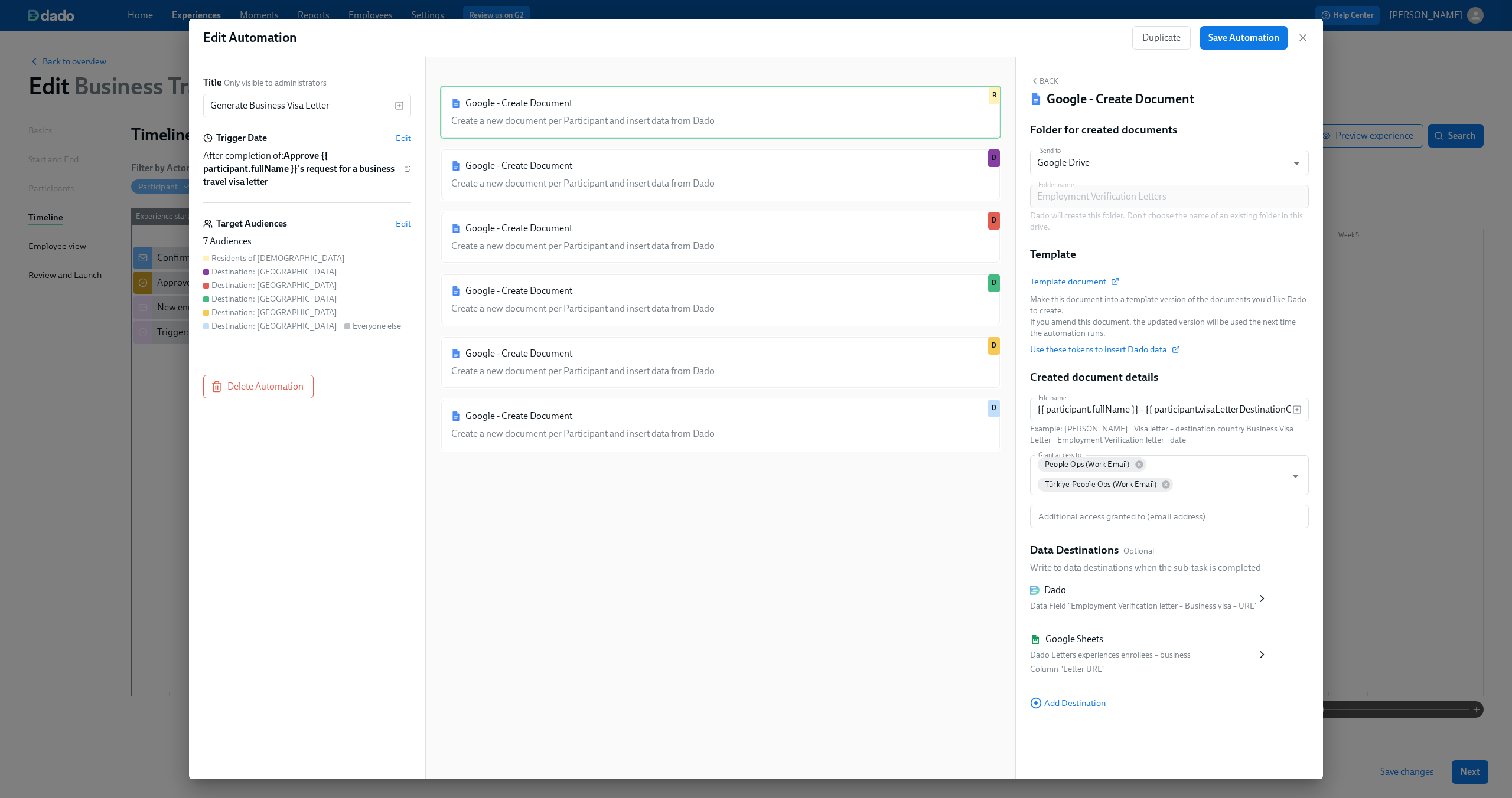
click at [589, 472] on div "Google - Create Document Create a new document per Participant and insert data …" at bounding box center [721, 427] width 561 height 684
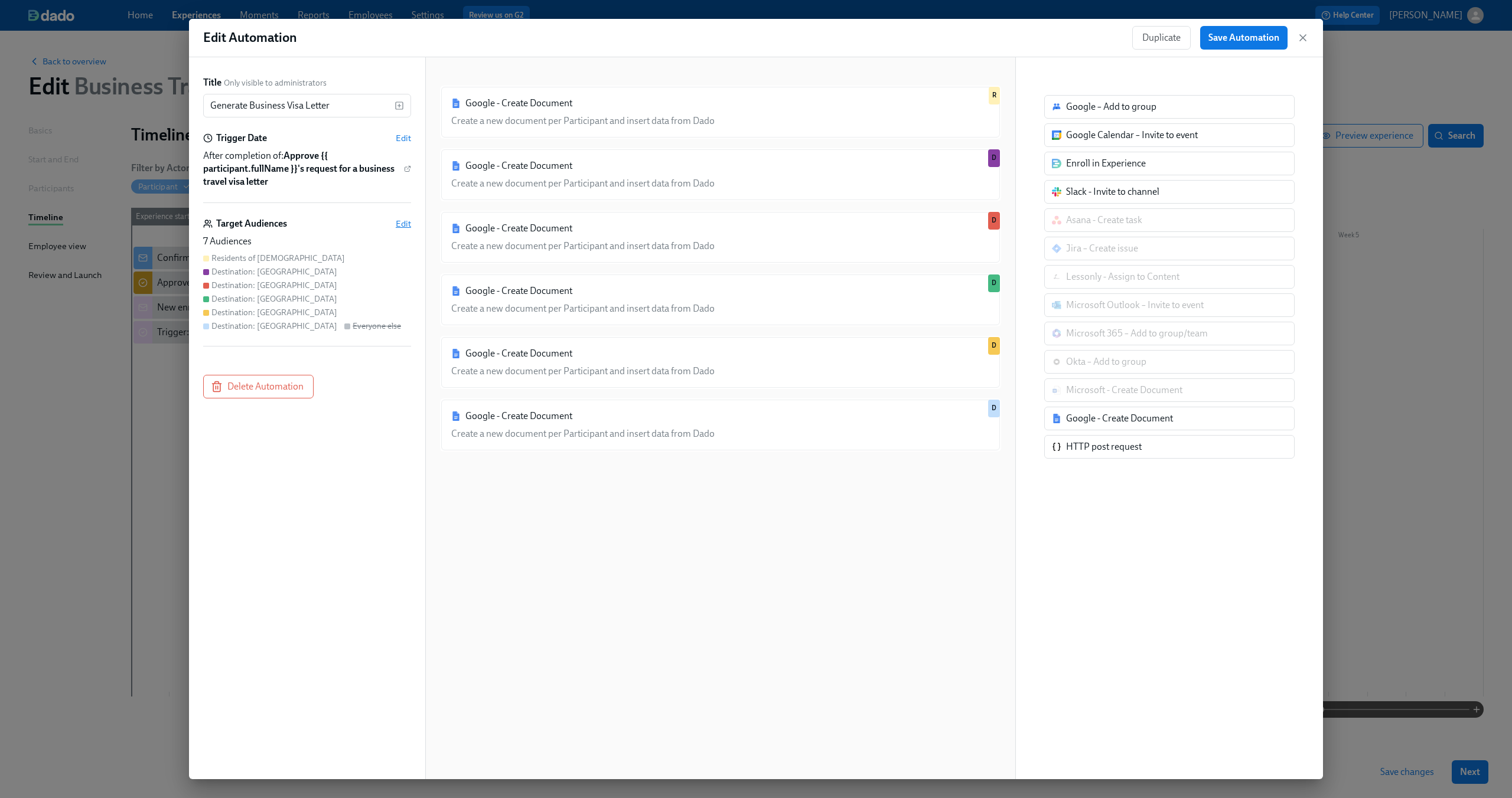
click at [396, 219] on span "Edit" at bounding box center [403, 223] width 15 height 12
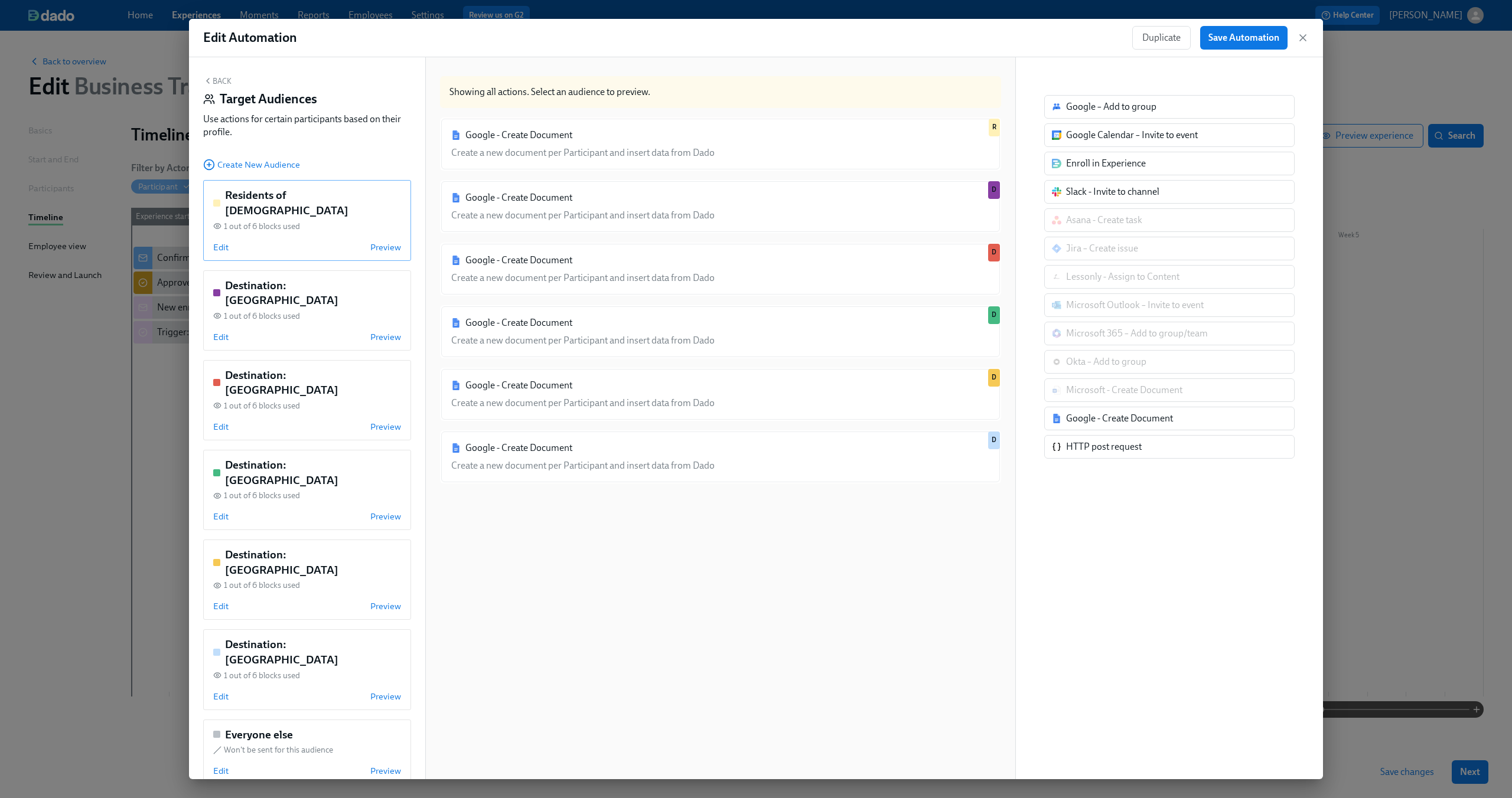
click at [228, 242] on div "Edit Preview" at bounding box center [306, 247] width 188 height 12
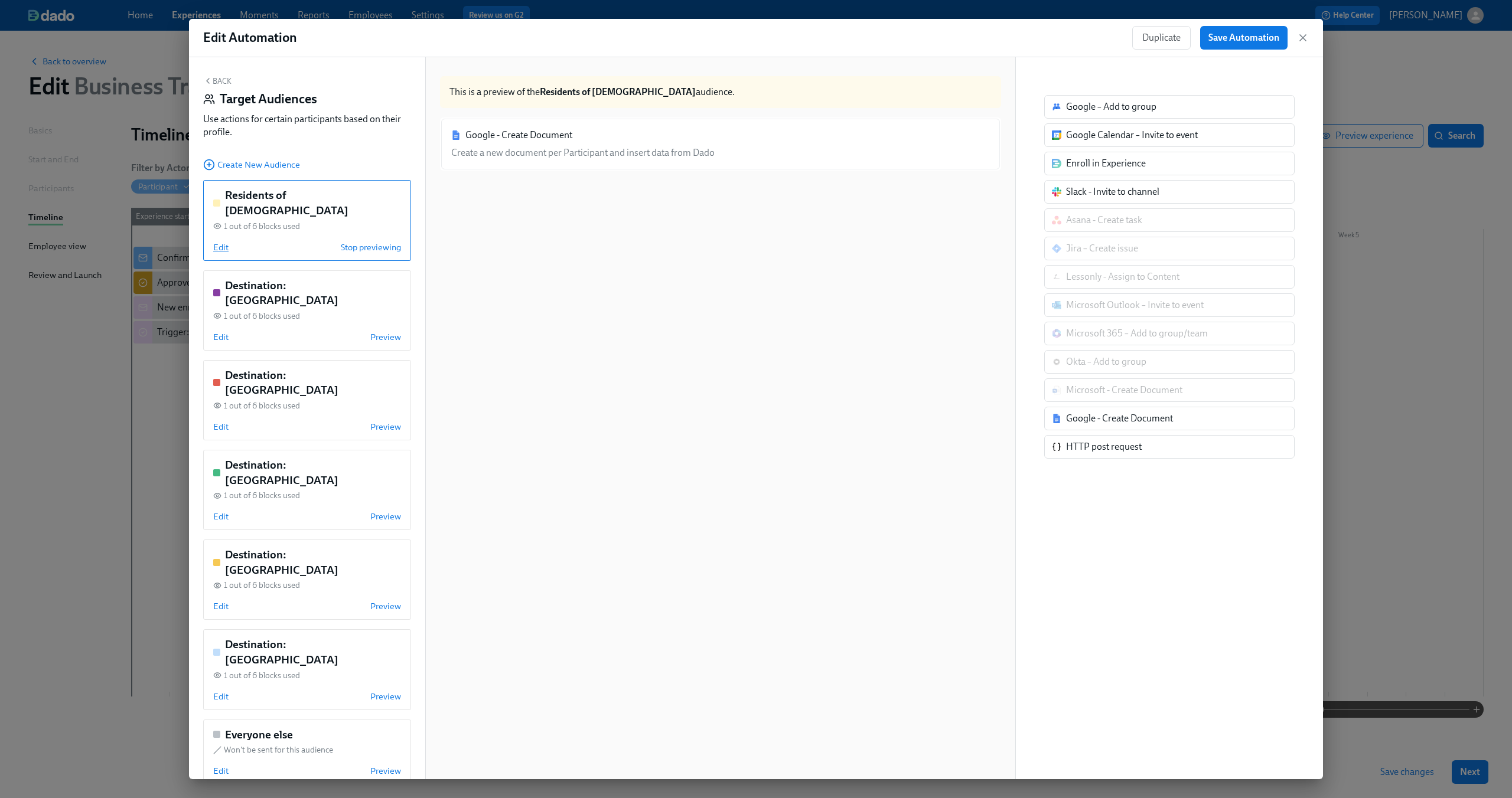
click at [225, 242] on span "Edit" at bounding box center [220, 247] width 15 height 12
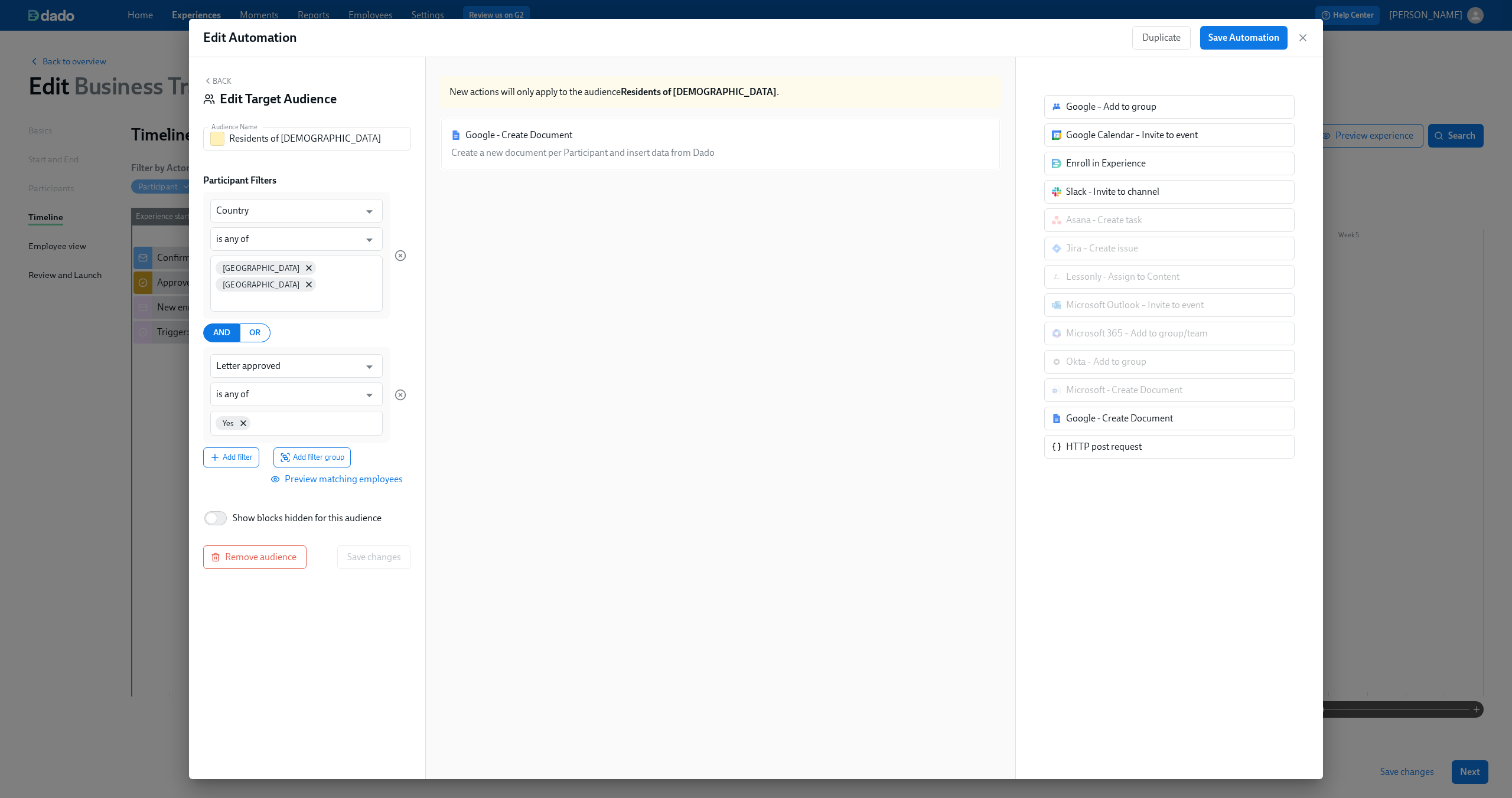
click at [226, 81] on button "Back" at bounding box center [217, 81] width 28 height 10
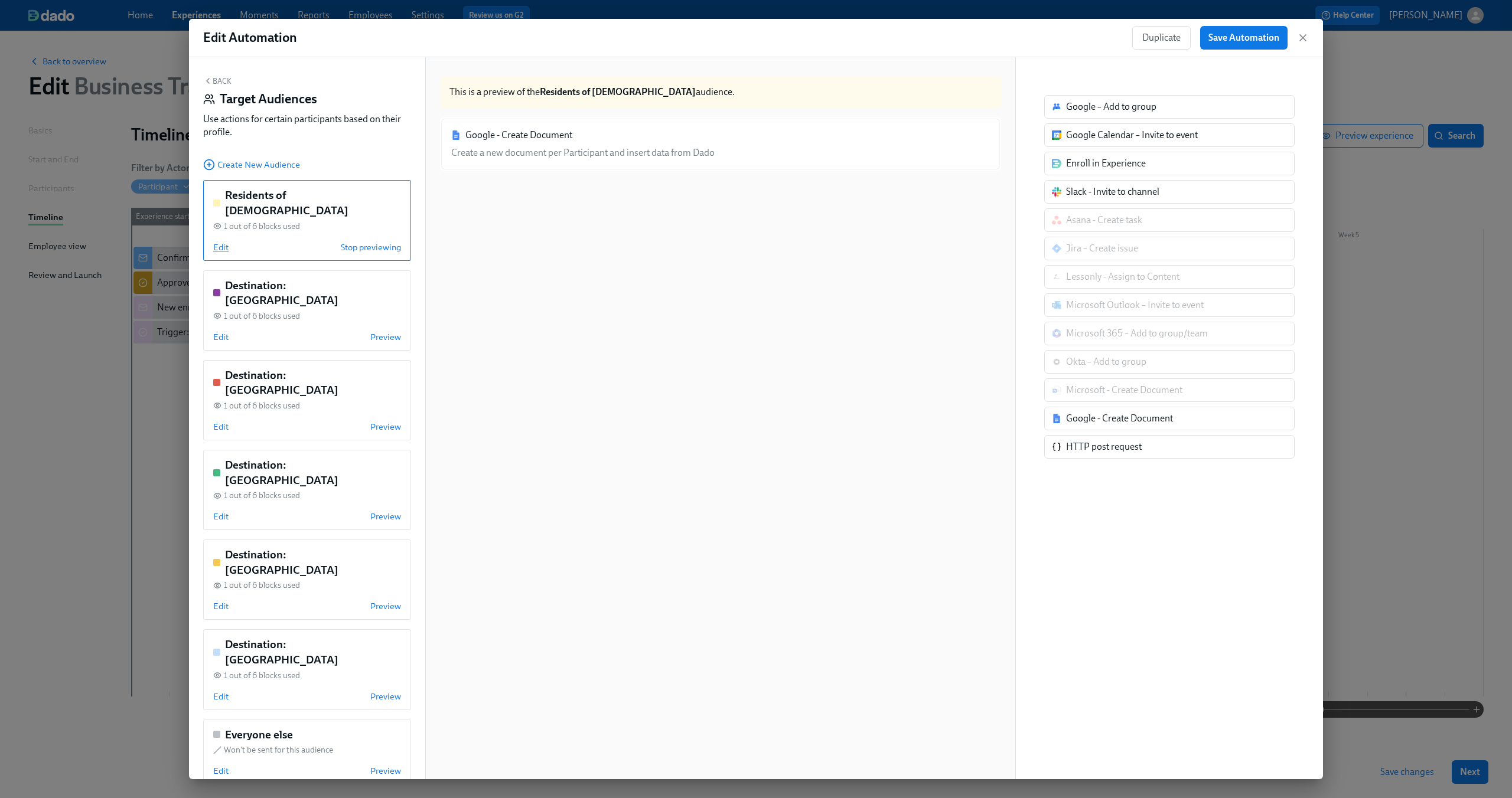
click at [223, 242] on span "Edit" at bounding box center [220, 247] width 15 height 12
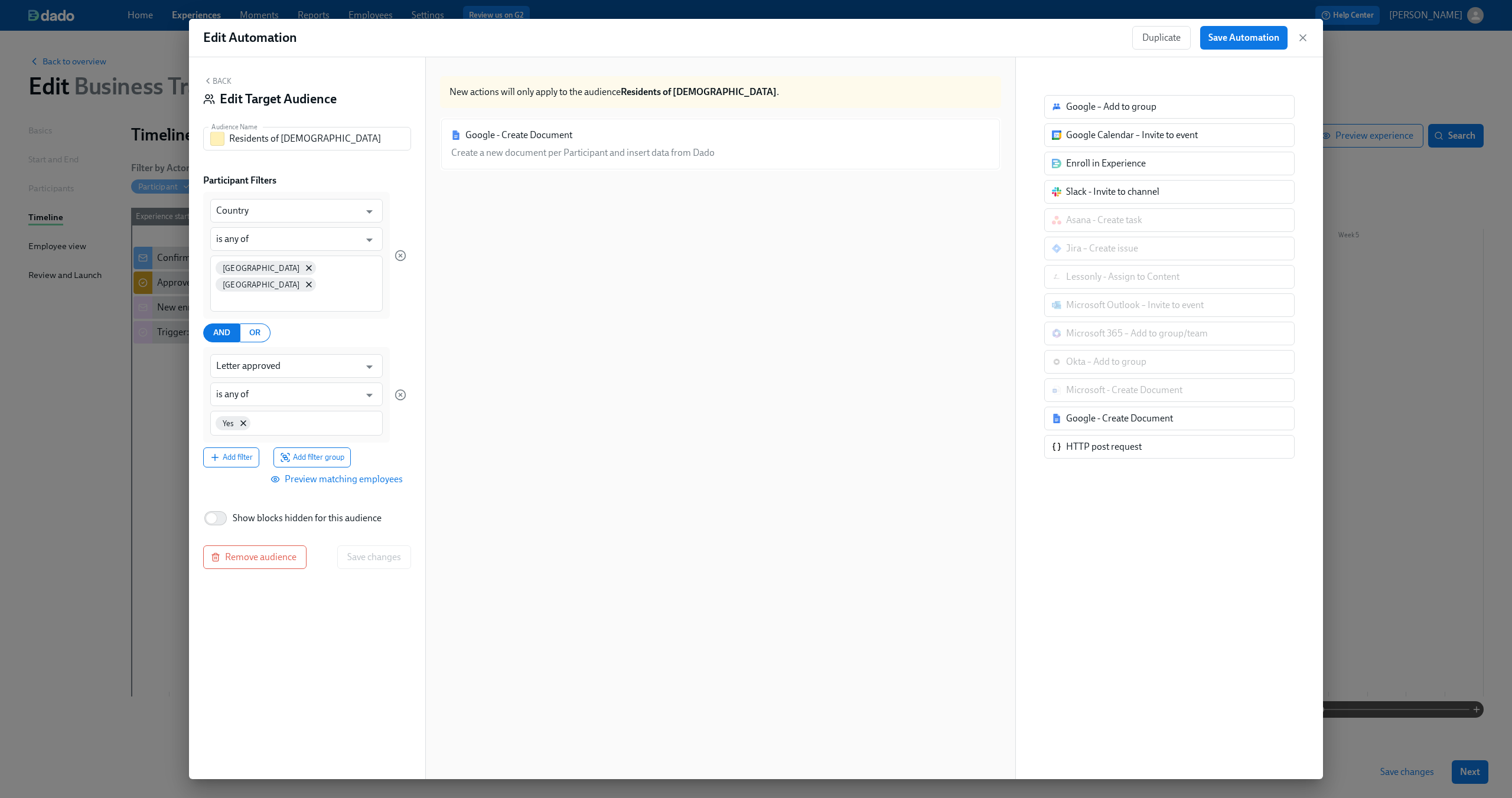
drag, startPoint x: 297, startPoint y: 530, endPoint x: 319, endPoint y: 515, distance: 26.6
click at [319, 515] on div "Back Edit Target Audience Audience Name Residents of [DEMOGRAPHIC_DATA] Audienc…" at bounding box center [306, 418] width 236 height 722
click at [219, 80] on button "Back" at bounding box center [217, 81] width 28 height 10
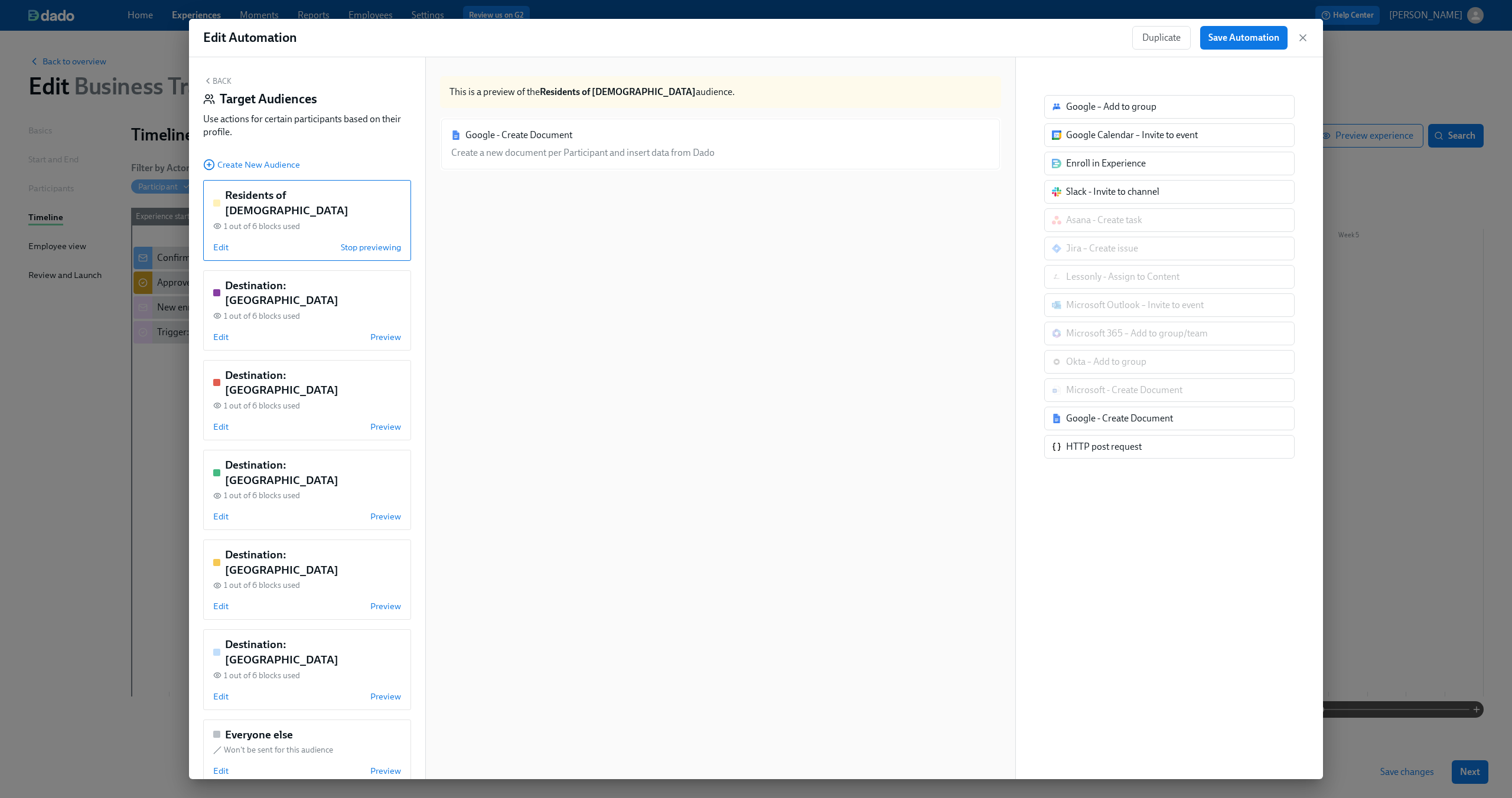
click at [823, 618] on div "Google - Create Document Create a new document per Participant and insert data …" at bounding box center [721, 459] width 561 height 684
click at [225, 242] on span "Edit" at bounding box center [220, 247] width 15 height 12
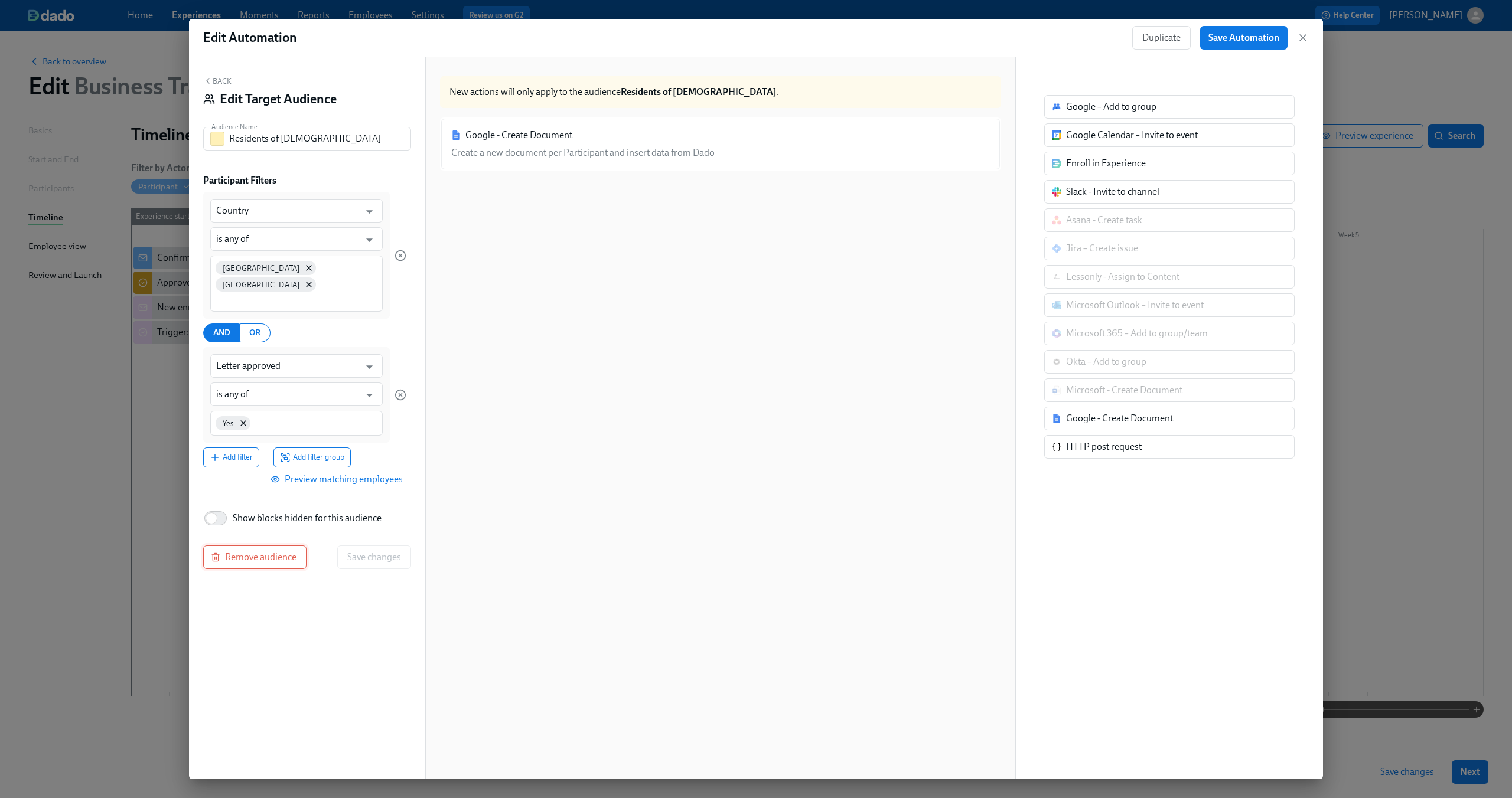
click at [279, 551] on span "Remove audience" at bounding box center [254, 557] width 83 height 12
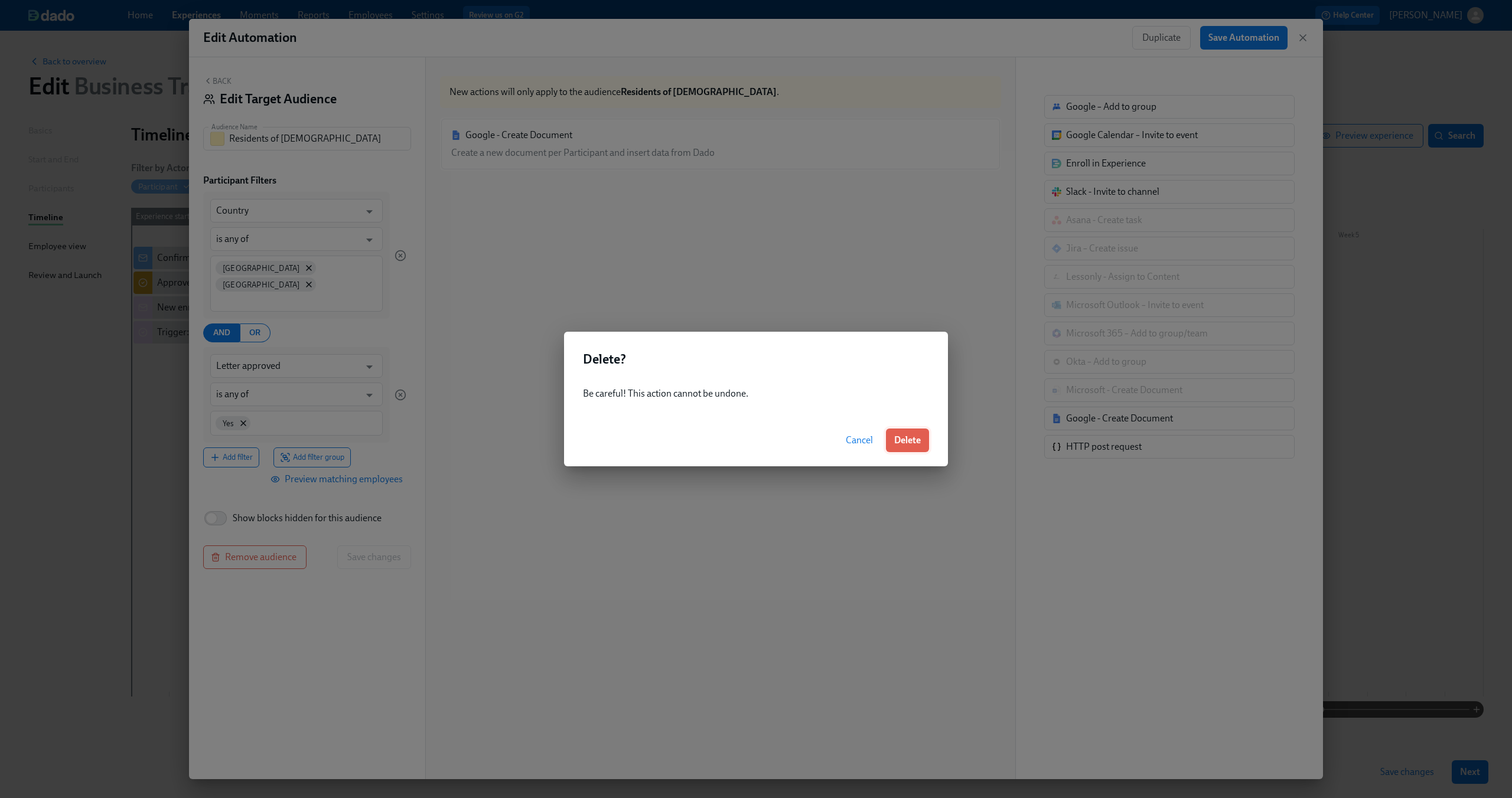
click at [904, 438] on span "Delete" at bounding box center [907, 440] width 27 height 12
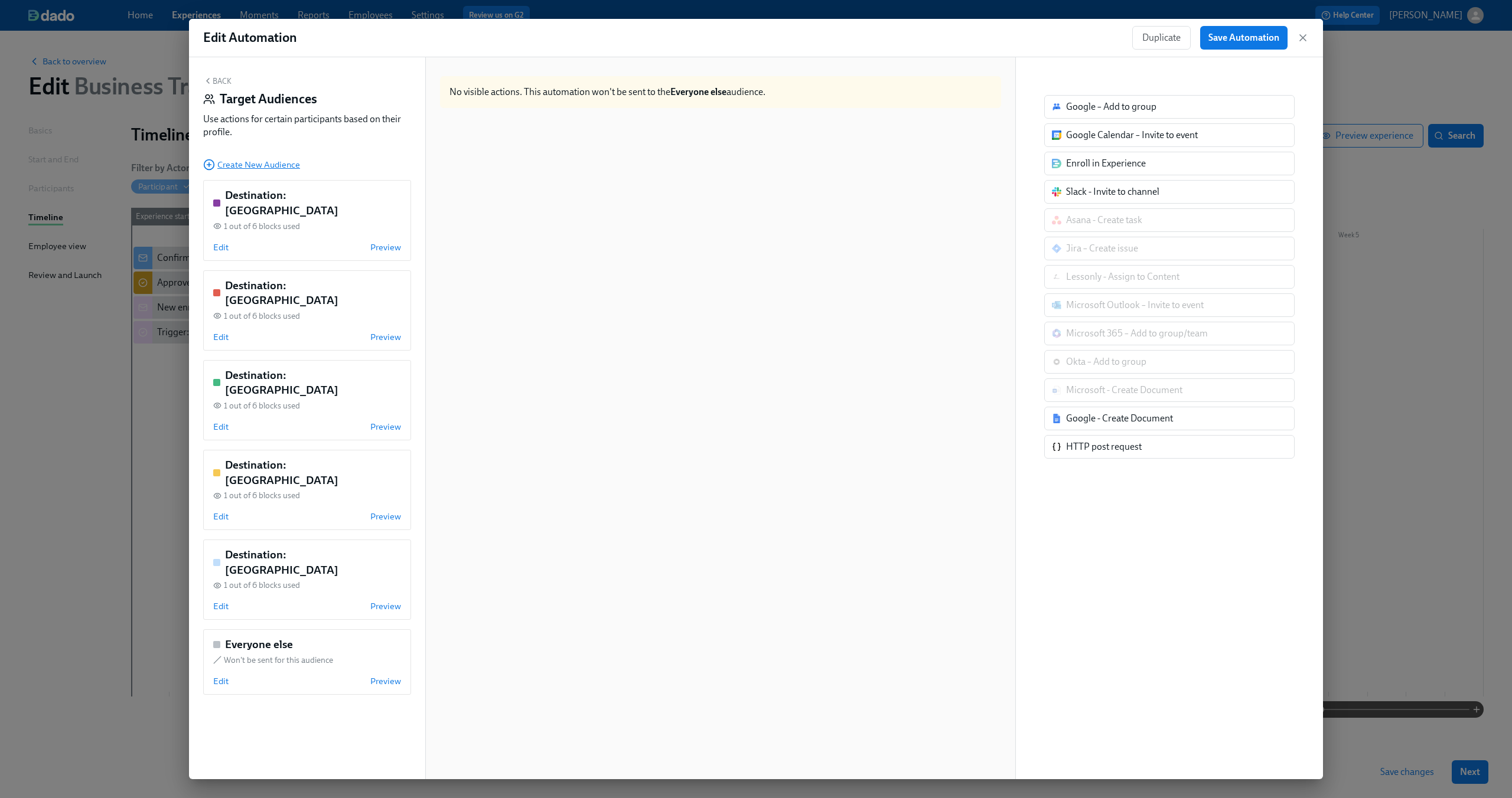
click at [285, 166] on span "Create New Audience" at bounding box center [252, 164] width 97 height 12
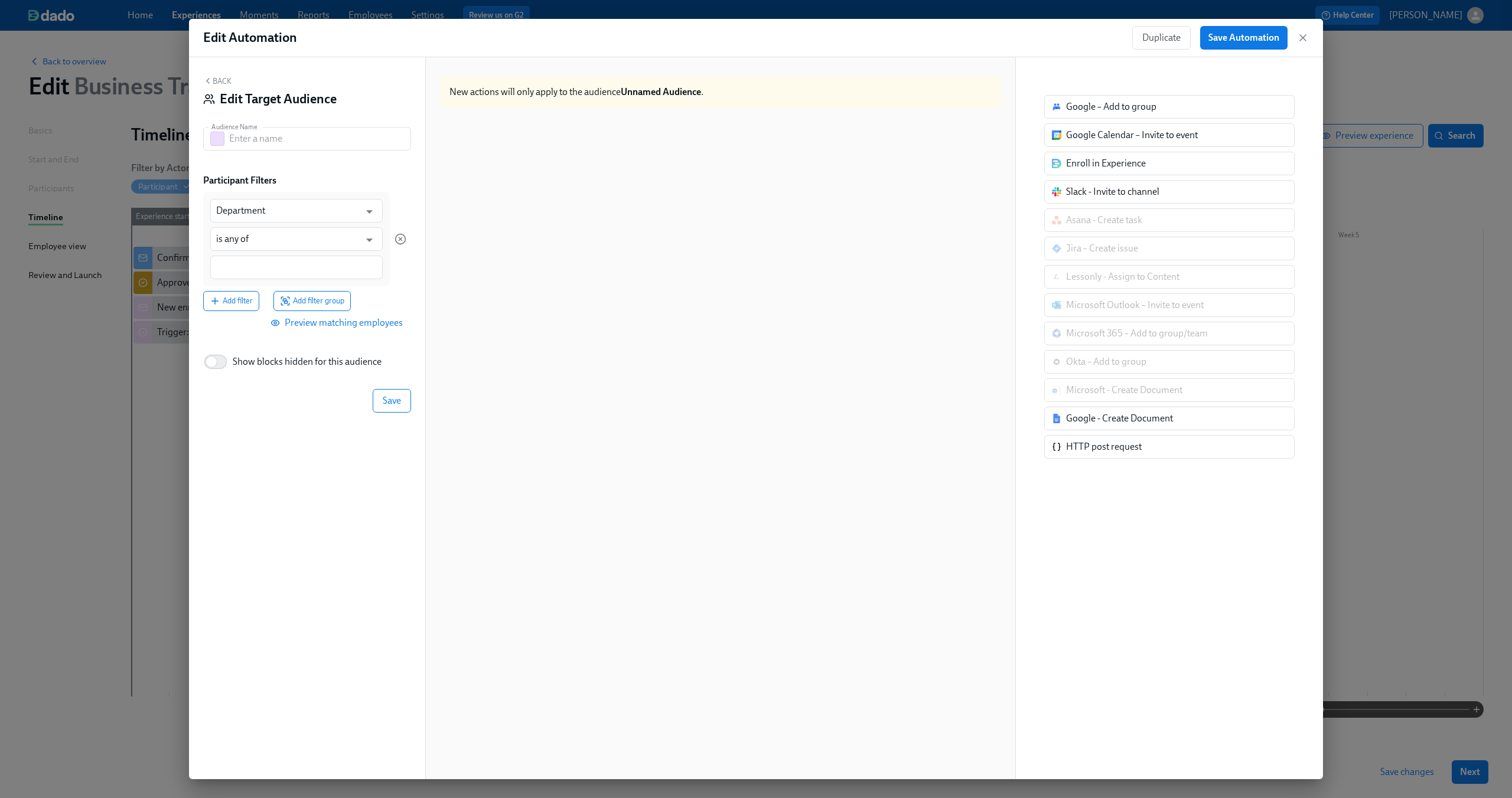
click at [294, 186] on div "Participant Filters" at bounding box center [307, 181] width 208 height 13
click at [301, 204] on input "Department" at bounding box center [288, 210] width 144 height 23
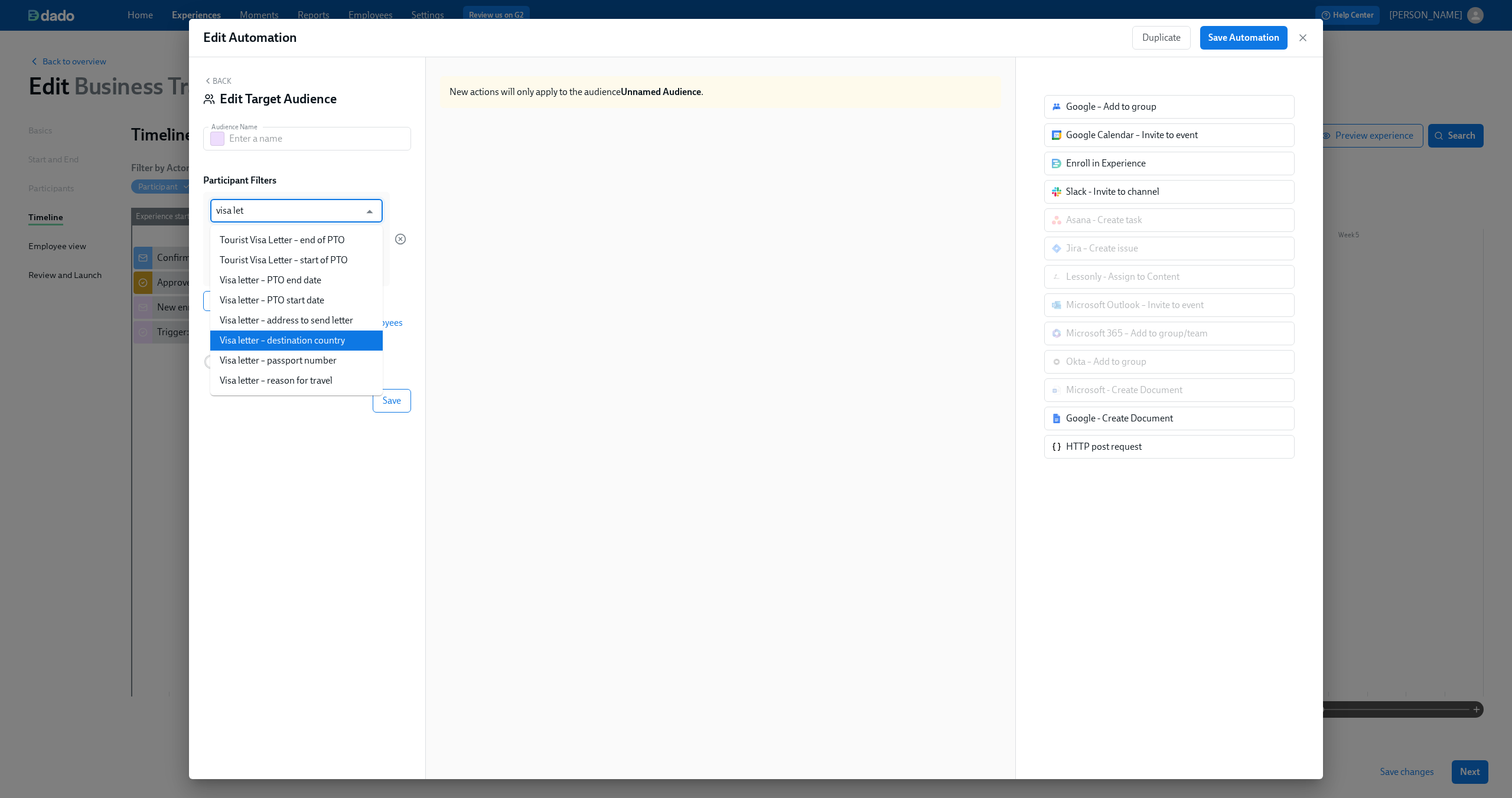
click at [312, 343] on li "Visa letter – destination country" at bounding box center [297, 340] width 173 height 20
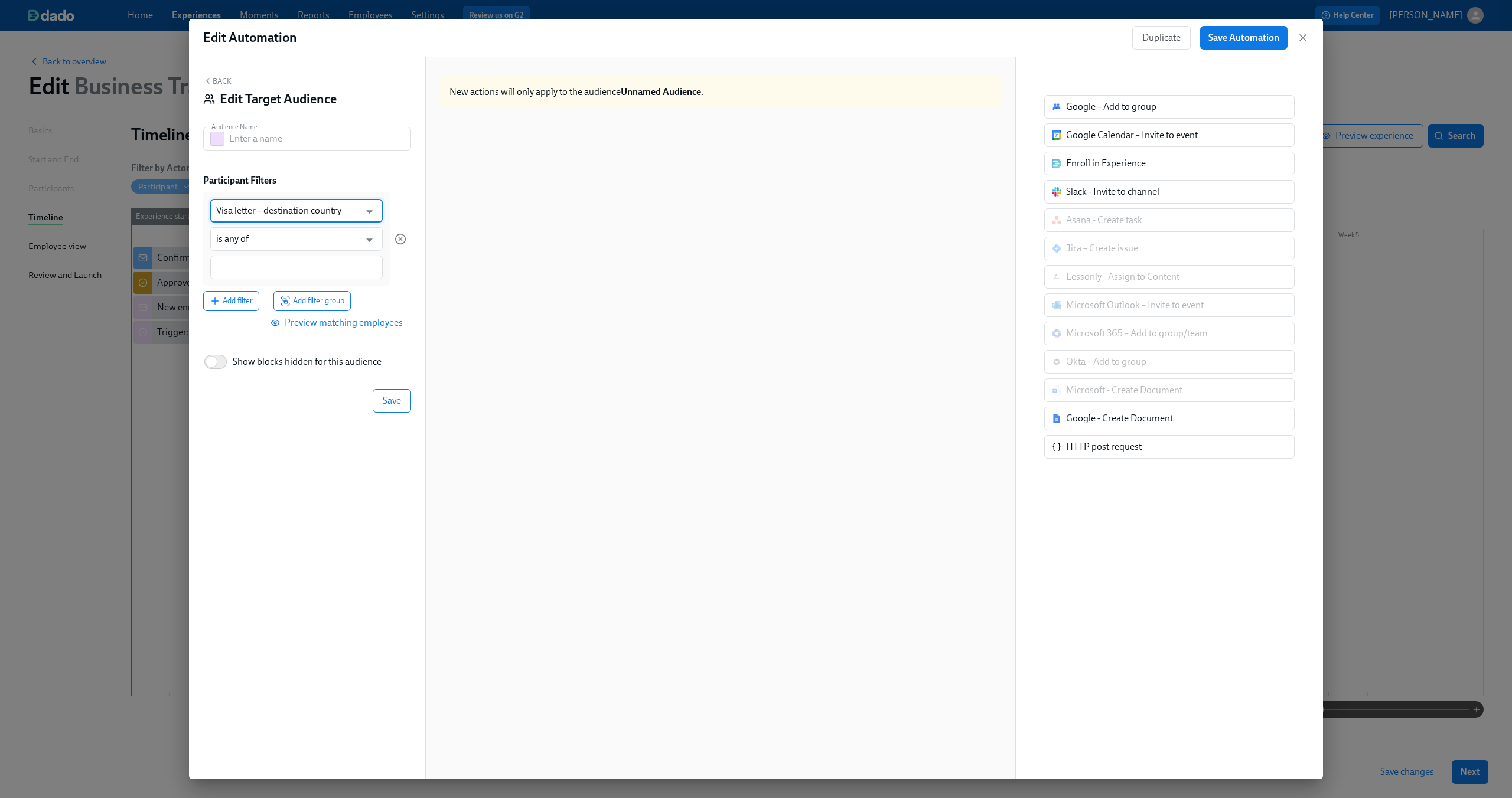
type input "Visa letter – destination country"
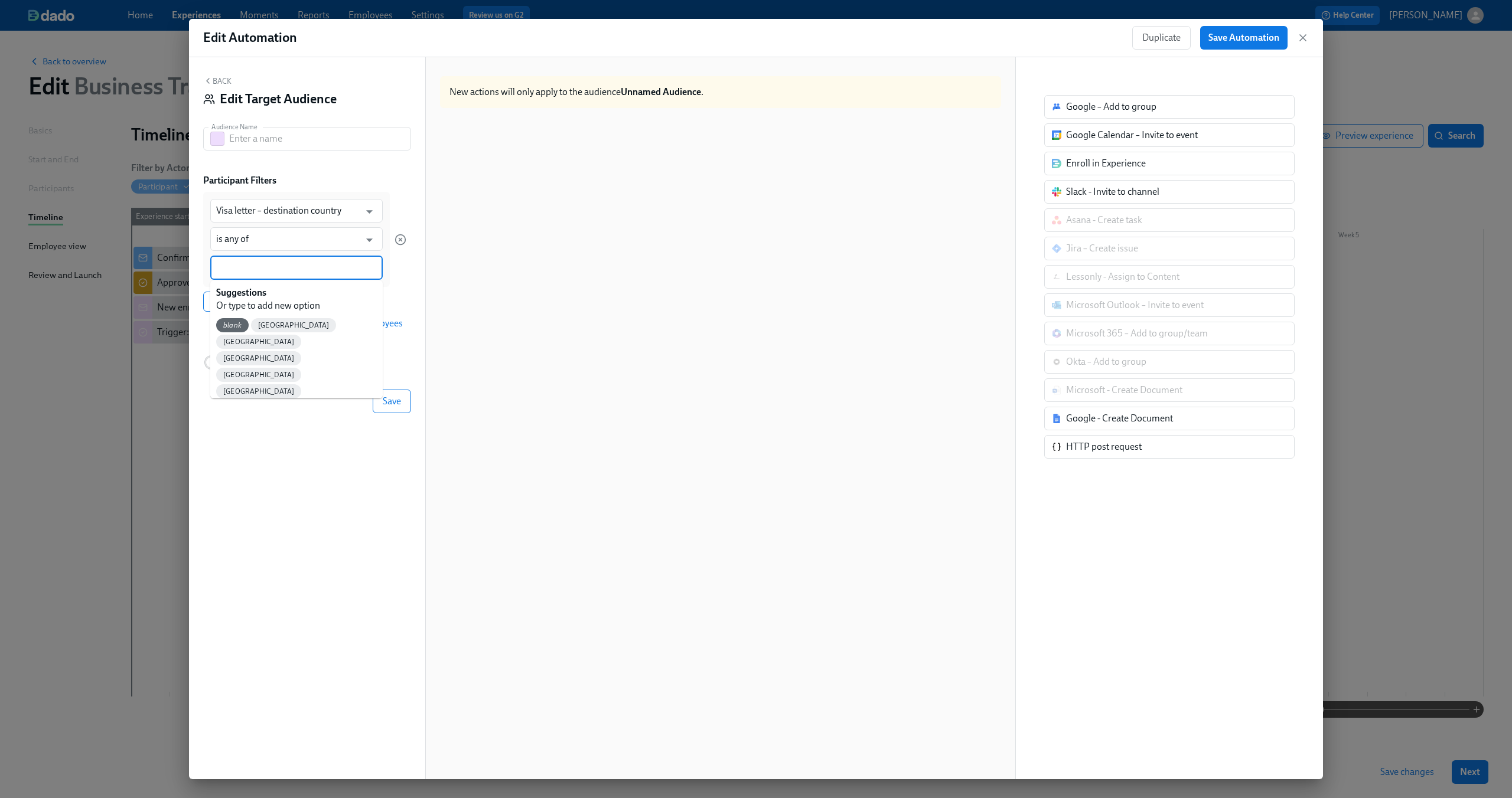
click at [290, 272] on input at bounding box center [296, 267] width 160 height 12
type input "V"
type input "[GEOGRAPHIC_DATA]"
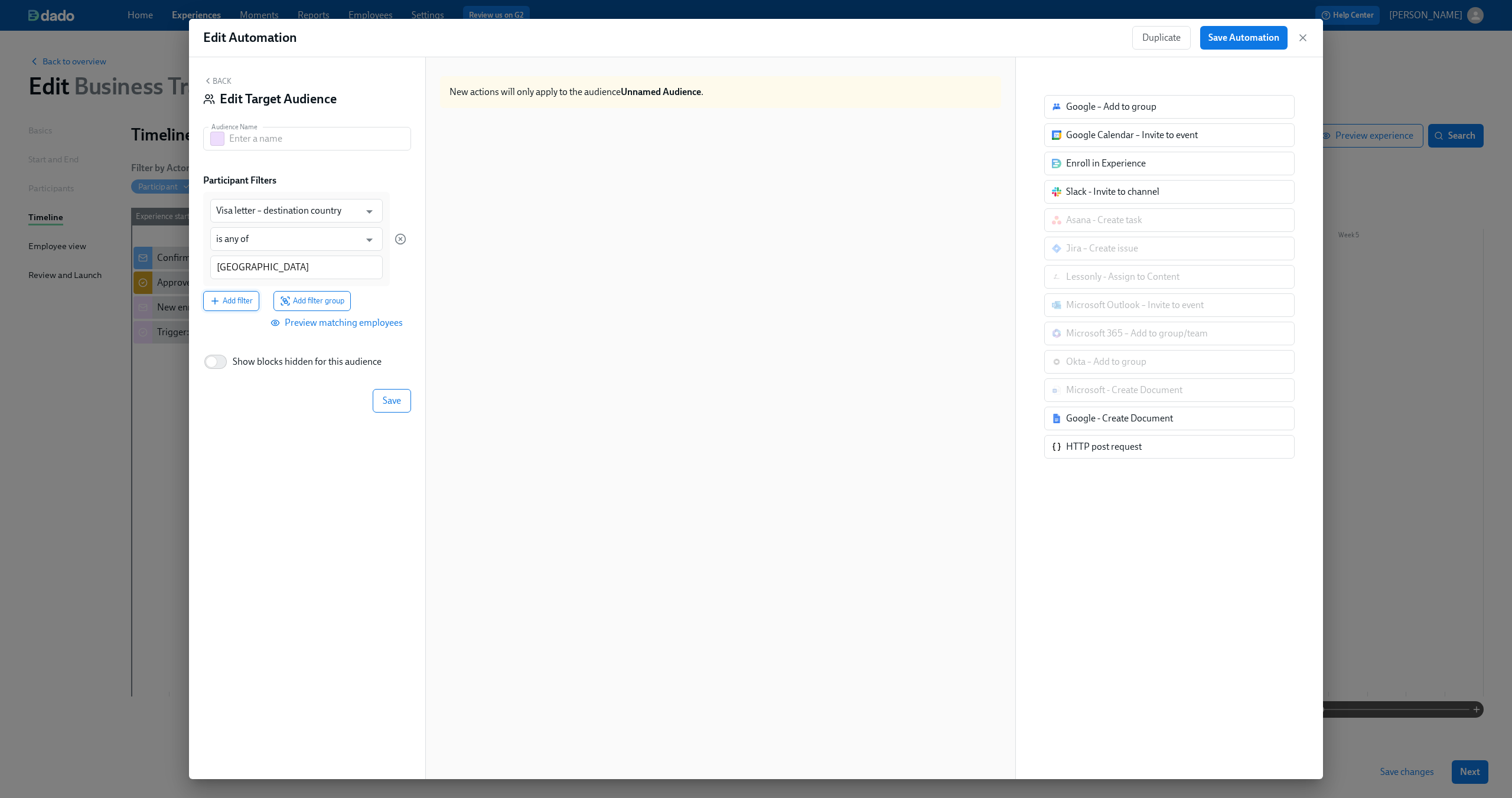
click at [237, 301] on span "Add filter" at bounding box center [231, 301] width 43 height 12
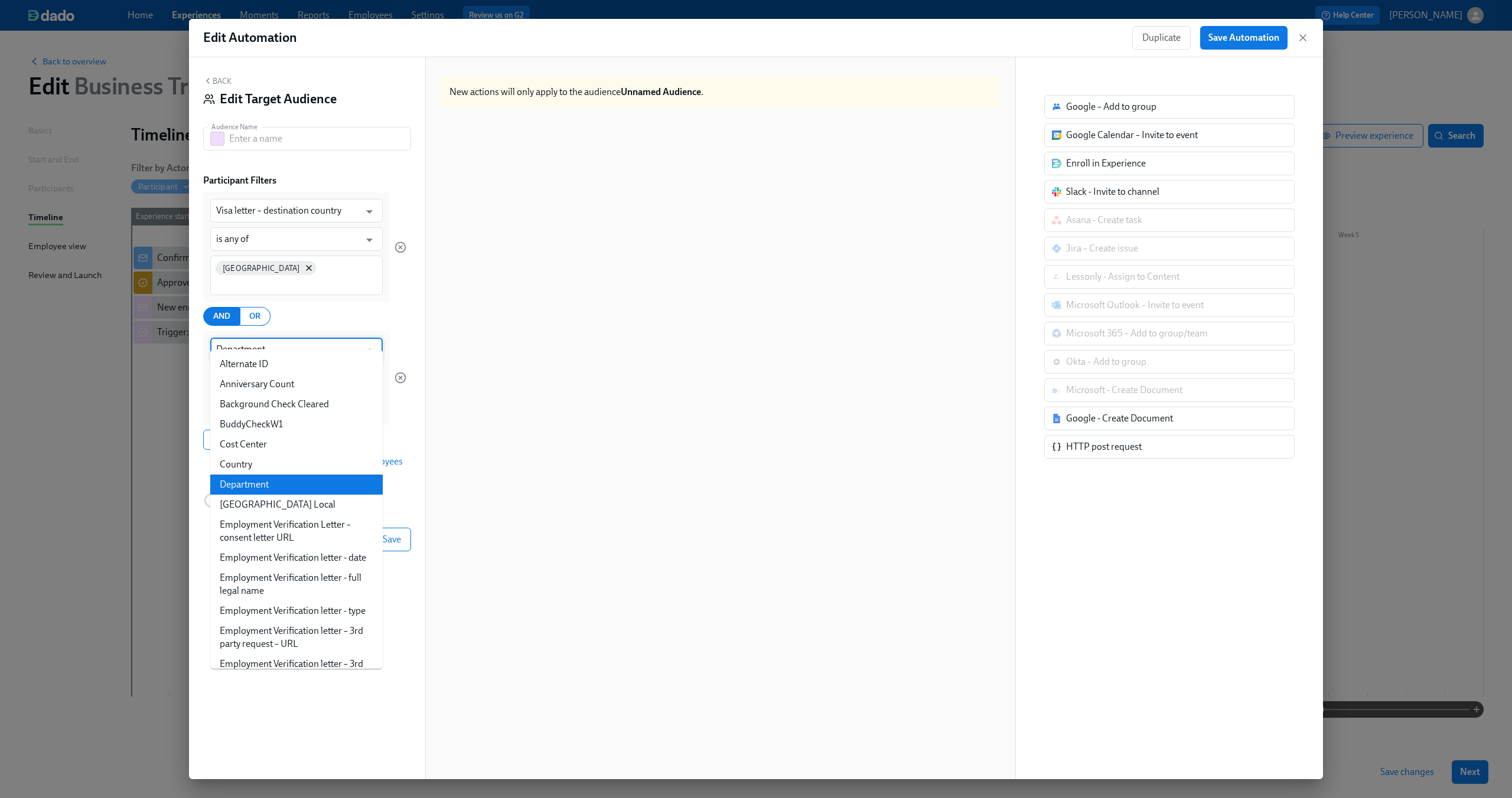
click at [294, 338] on input "Department" at bounding box center [288, 349] width 144 height 23
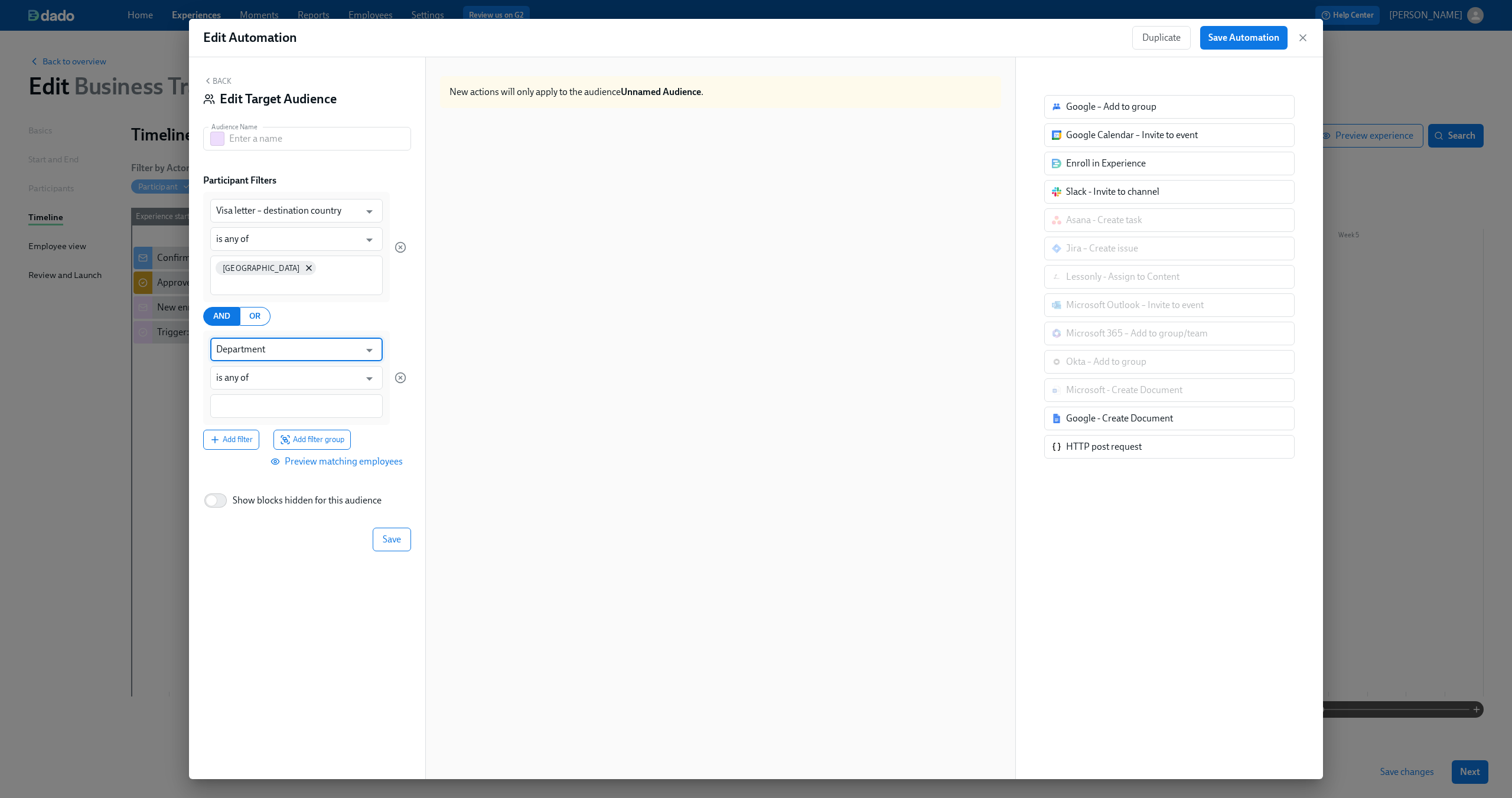
click at [269, 341] on input "Department" at bounding box center [288, 349] width 144 height 23
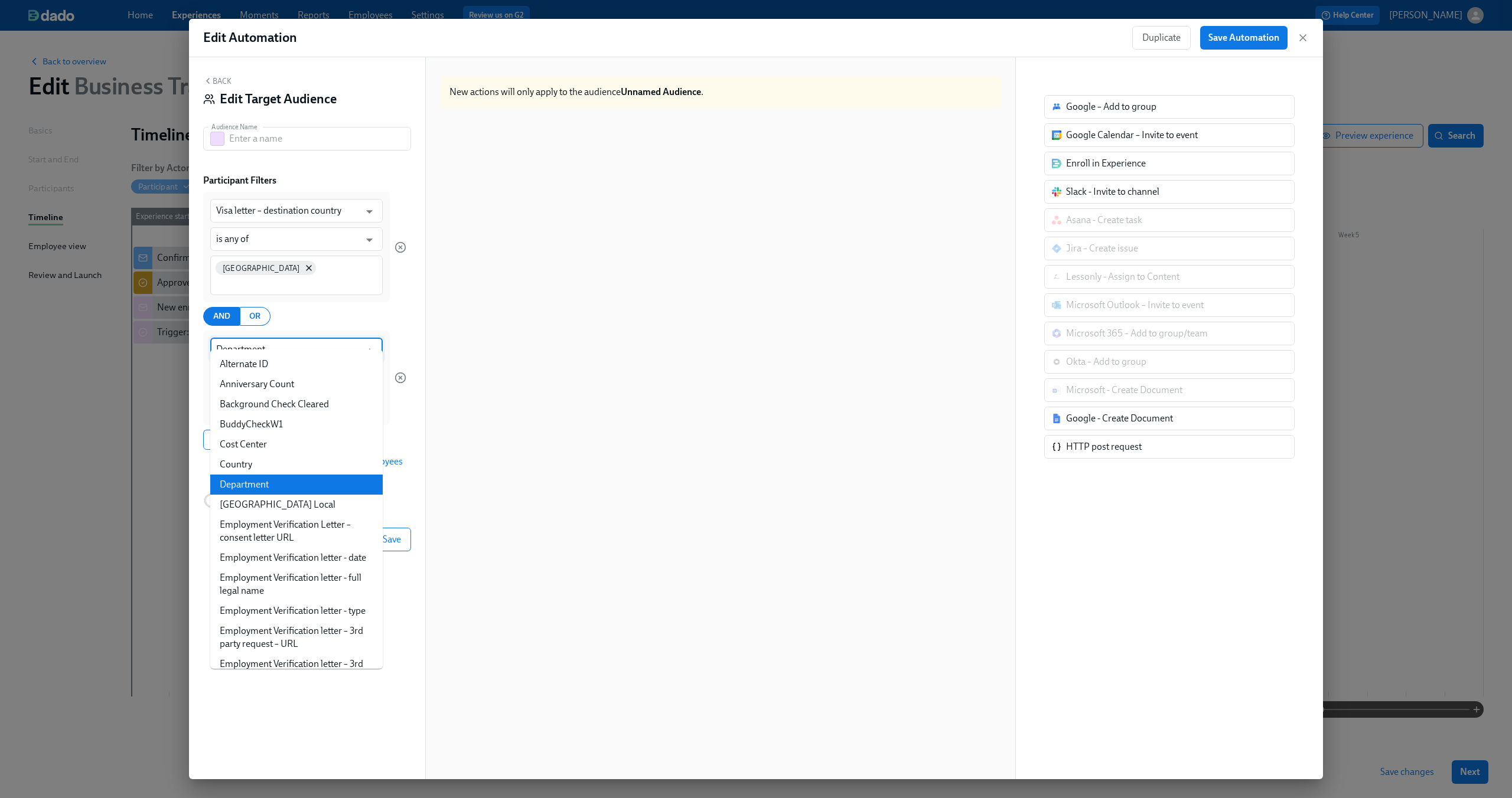
click at [269, 341] on input "Department" at bounding box center [288, 349] width 144 height 23
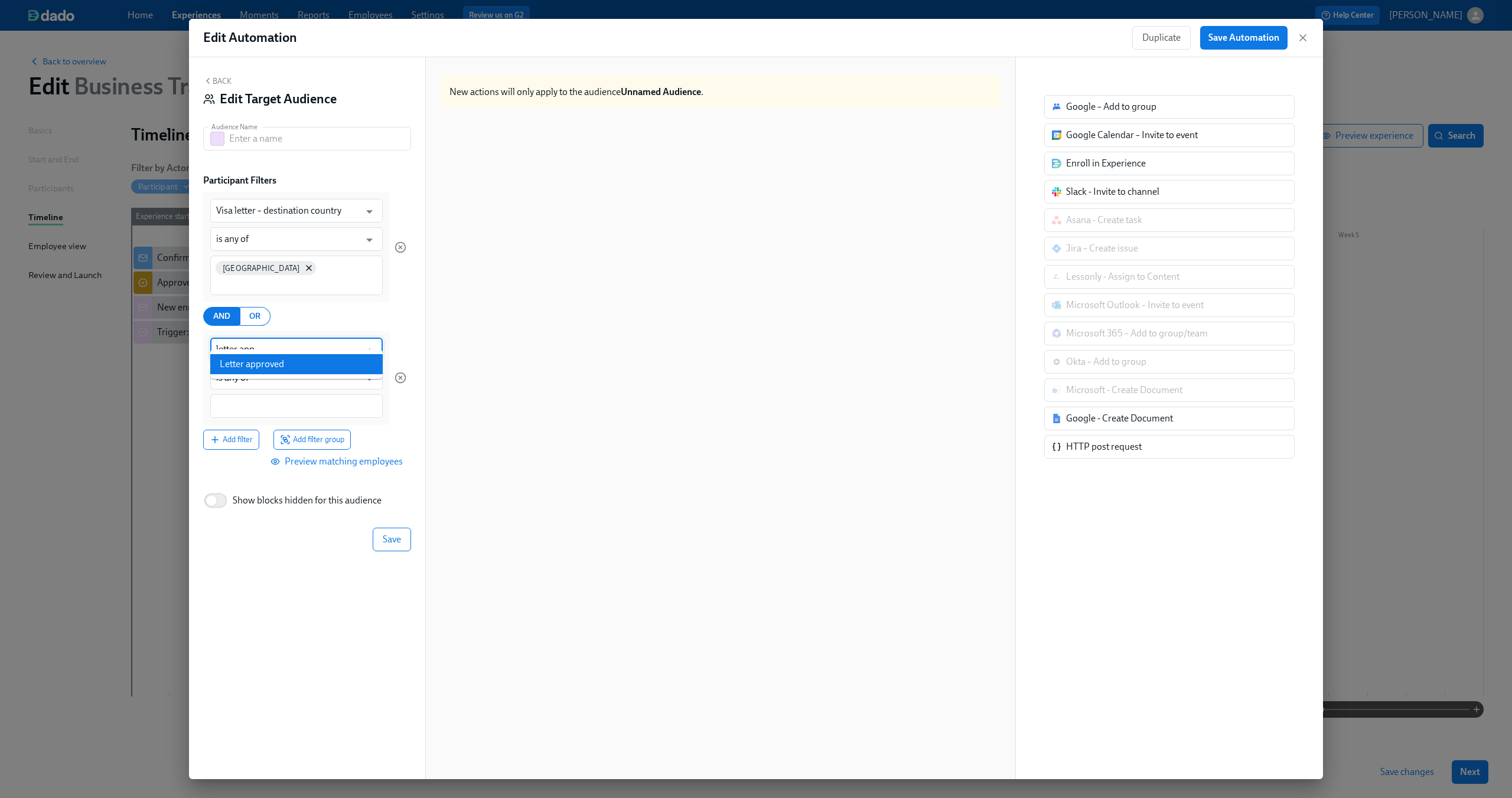
click at [281, 359] on li "Letter approved" at bounding box center [297, 364] width 173 height 20
type input "Letter approved"
click at [268, 401] on input at bounding box center [296, 406] width 160 height 12
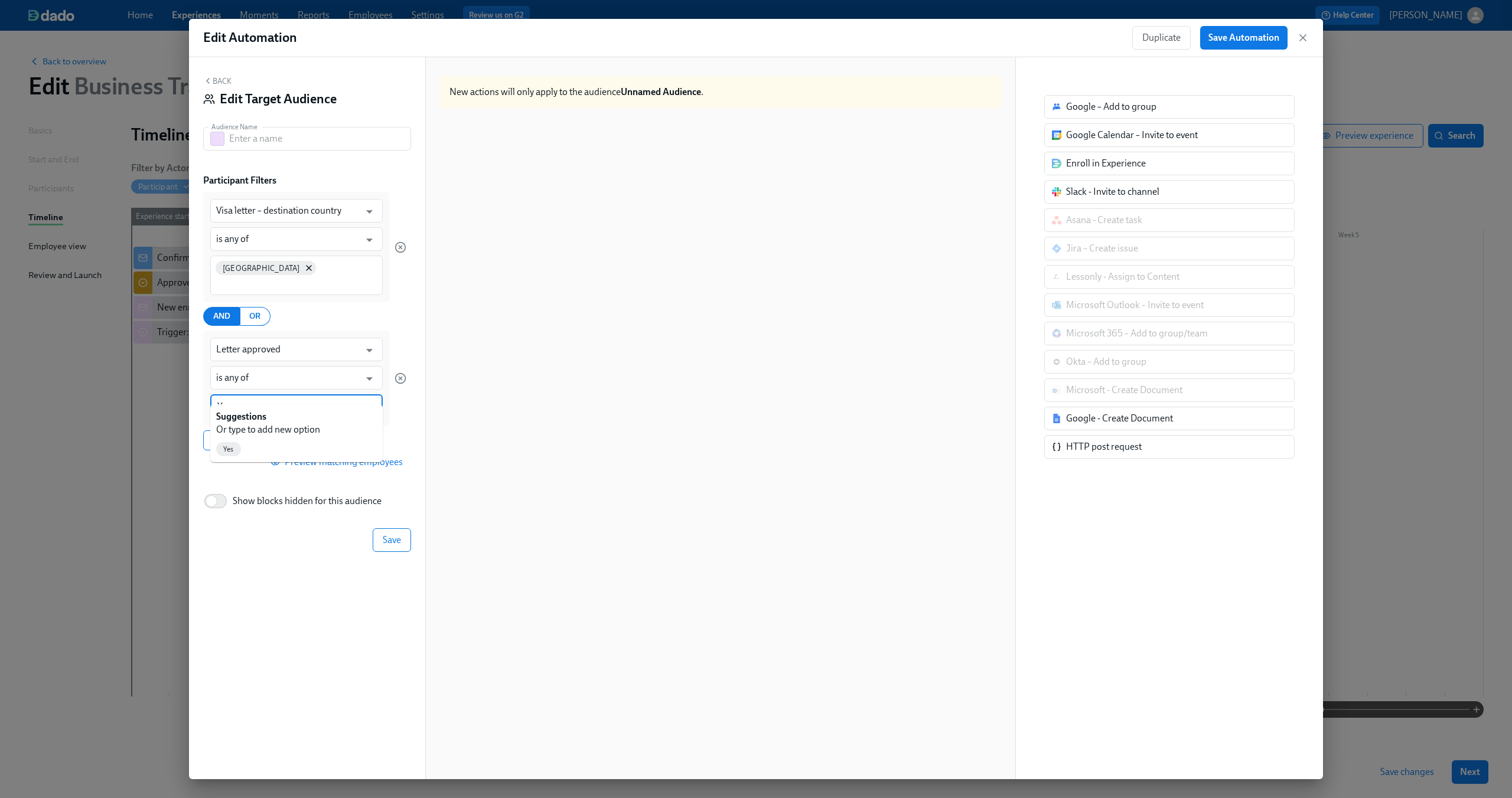
type input "Yes"
click at [268, 142] on input "text" at bounding box center [320, 138] width 182 height 23
click at [306, 172] on div "Back Edit Target Audience Audience Name Destiantion: [GEOGRAPHIC_DATA] Audience…" at bounding box center [306, 418] width 236 height 722
click at [255, 138] on input "Destiantion: [GEOGRAPHIC_DATA]" at bounding box center [320, 138] width 182 height 23
type input "Destination: [GEOGRAPHIC_DATA]"
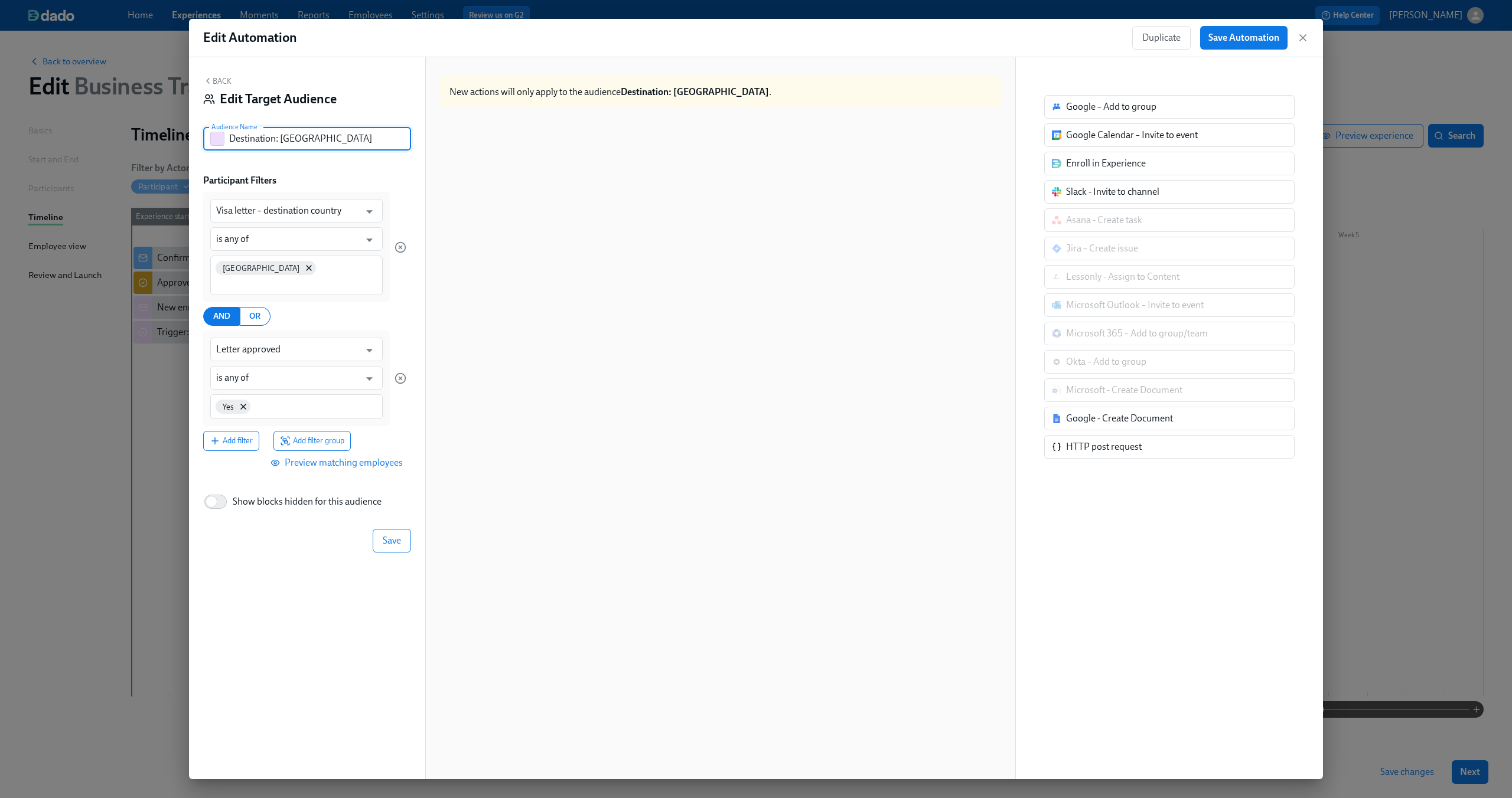
click at [343, 165] on div "Back Edit Target Audience Audience Name Destination: [GEOGRAPHIC_DATA] Audience…" at bounding box center [306, 418] width 236 height 722
click at [319, 172] on div "Back Edit Target Audience Audience Name Destination: [GEOGRAPHIC_DATA] Audience…" at bounding box center [306, 418] width 236 height 722
click at [389, 535] on span "Save" at bounding box center [392, 541] width 19 height 12
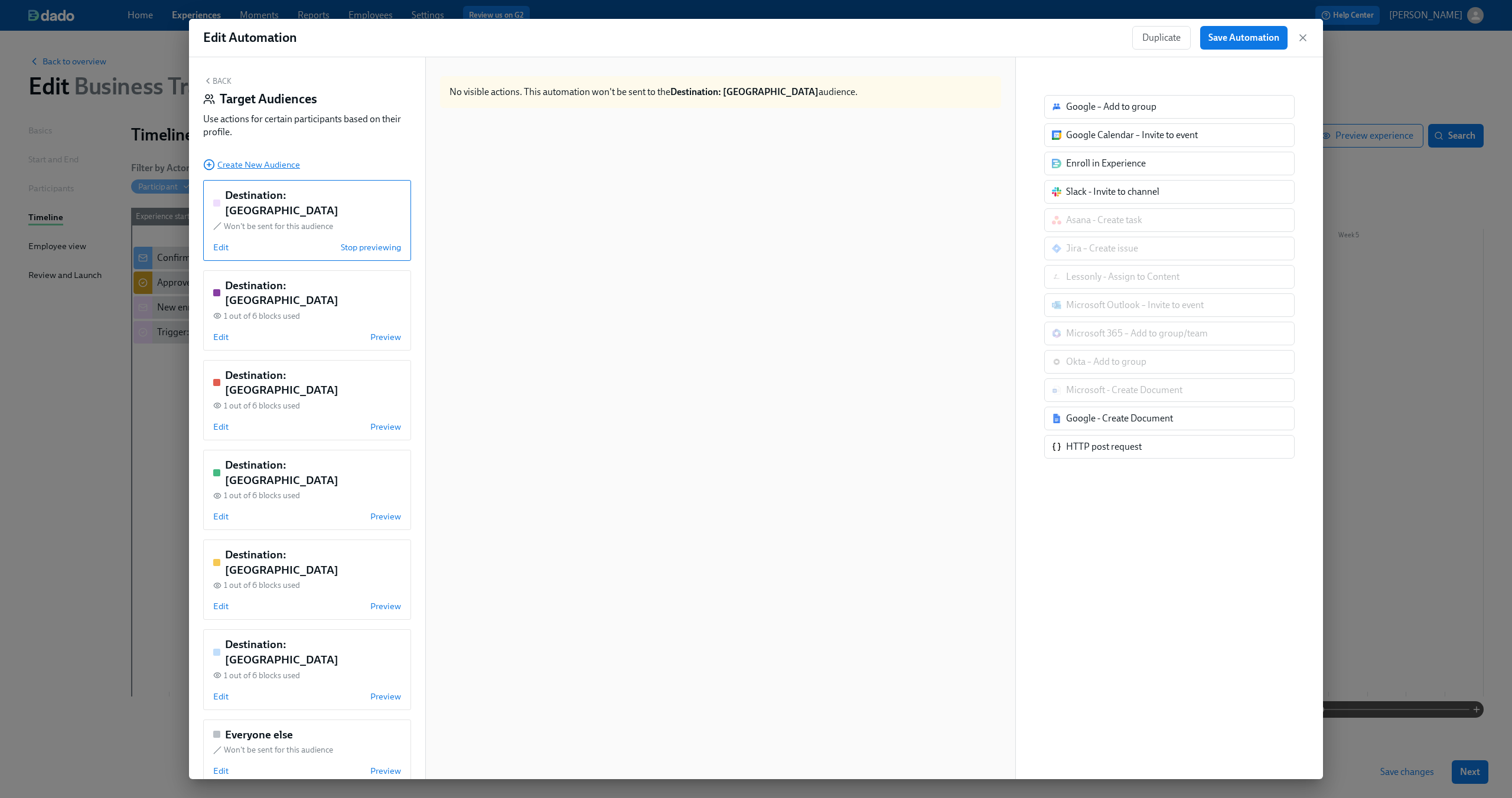
click at [285, 164] on span "Create New Audience" at bounding box center [252, 164] width 97 height 12
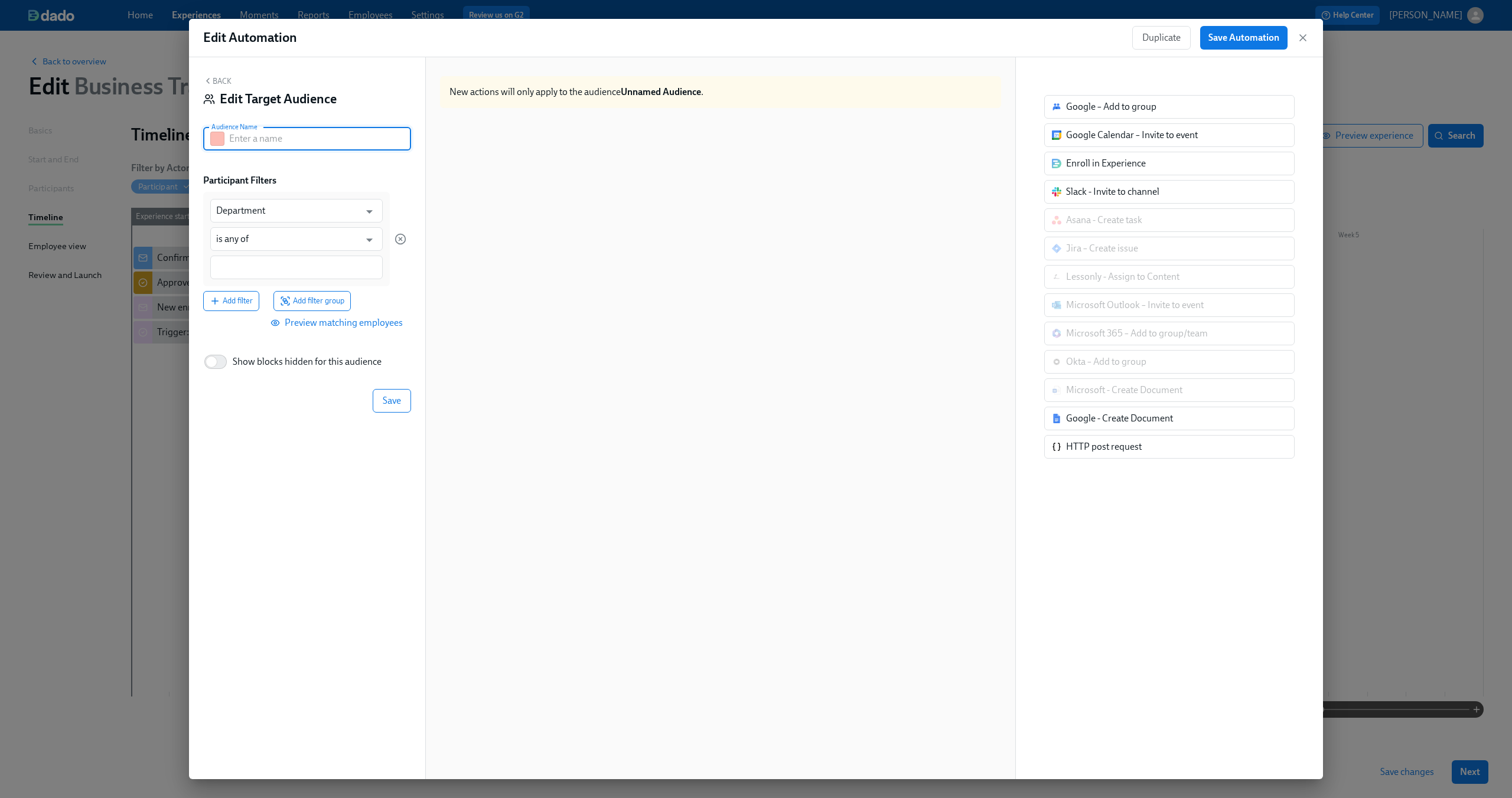
click at [294, 147] on input "text" at bounding box center [320, 138] width 182 height 23
type input "Destination: [GEOGRAPHIC_DATA]"
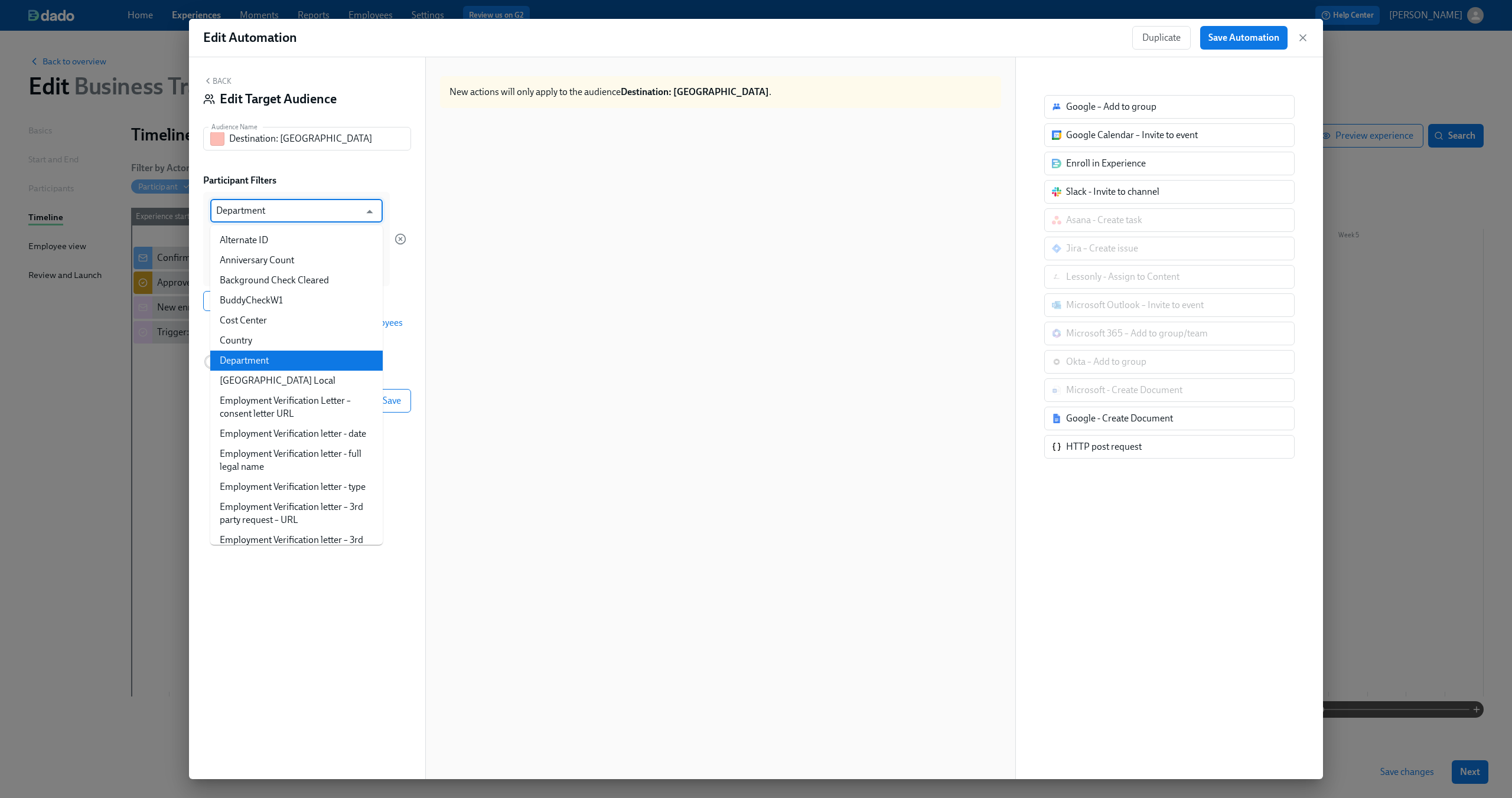
click at [285, 209] on input "Department" at bounding box center [288, 210] width 144 height 23
type input "c"
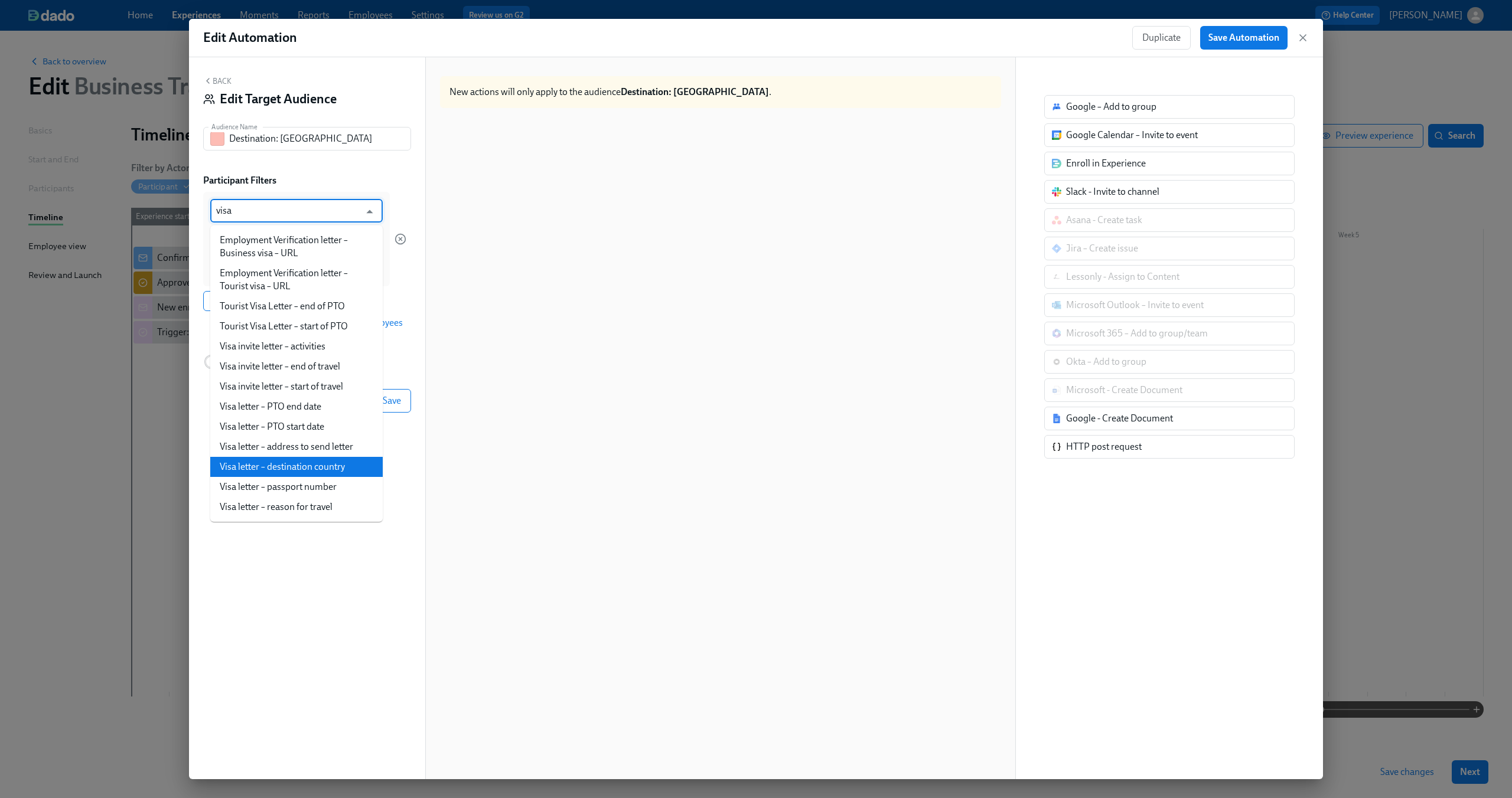
click at [294, 464] on li "Visa letter – destination country" at bounding box center [297, 467] width 173 height 20
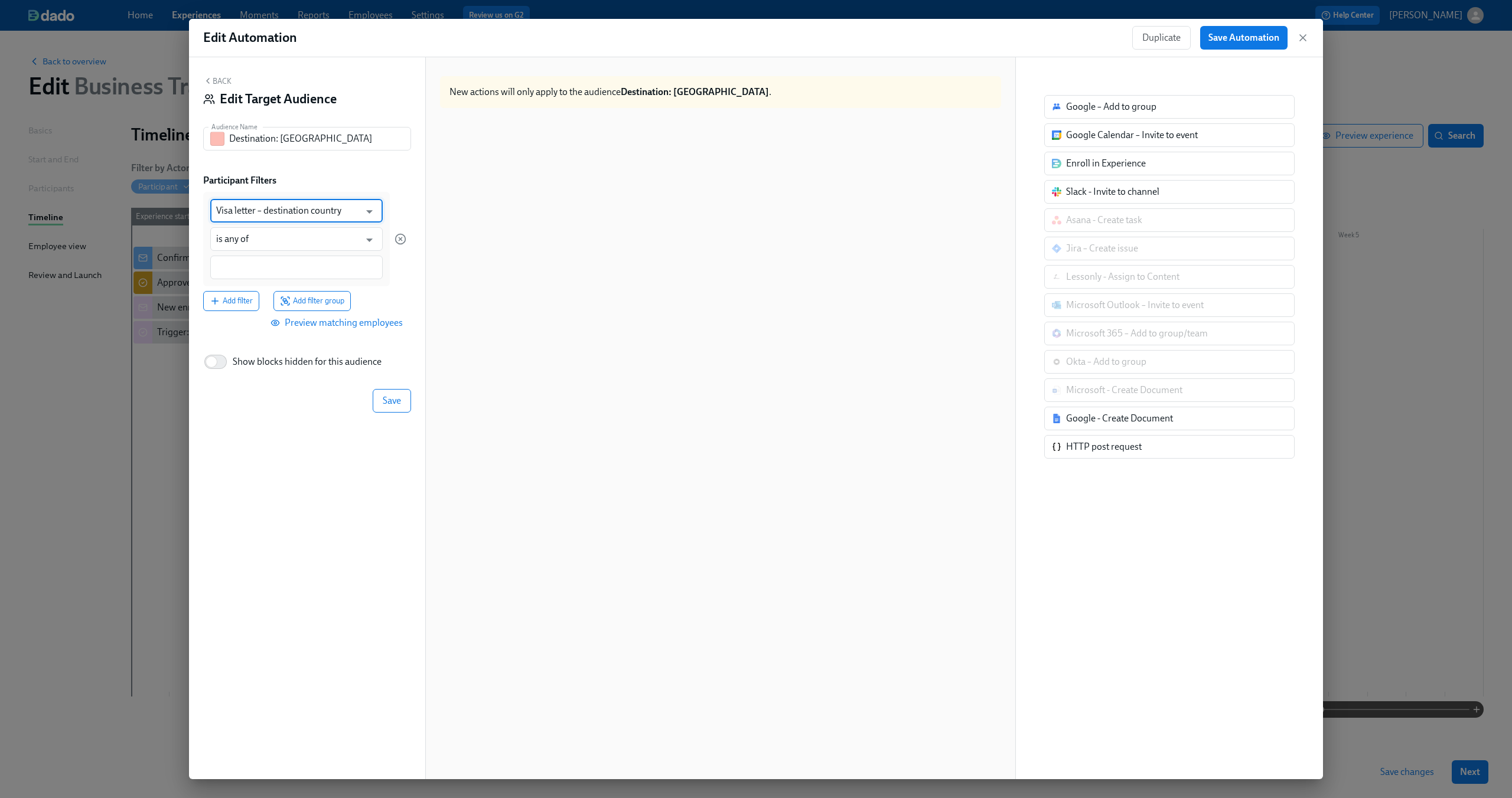
type input "Visa letter – destination country"
click at [310, 260] on div at bounding box center [297, 267] width 173 height 23
type input "M"
type input "[GEOGRAPHIC_DATA]"
click at [226, 297] on span "Add filter" at bounding box center [231, 301] width 43 height 12
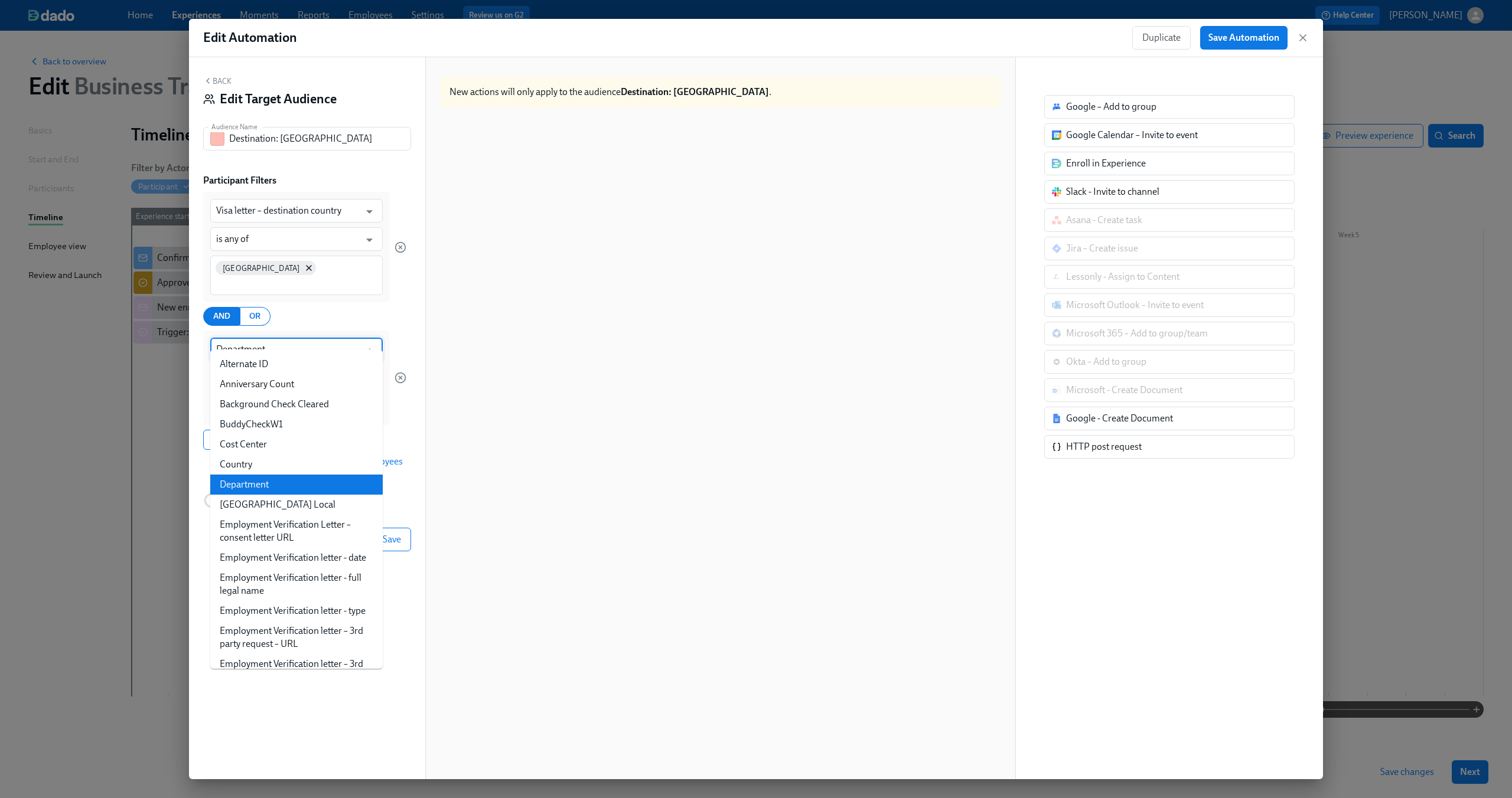
click at [252, 338] on input "Department" at bounding box center [288, 349] width 144 height 23
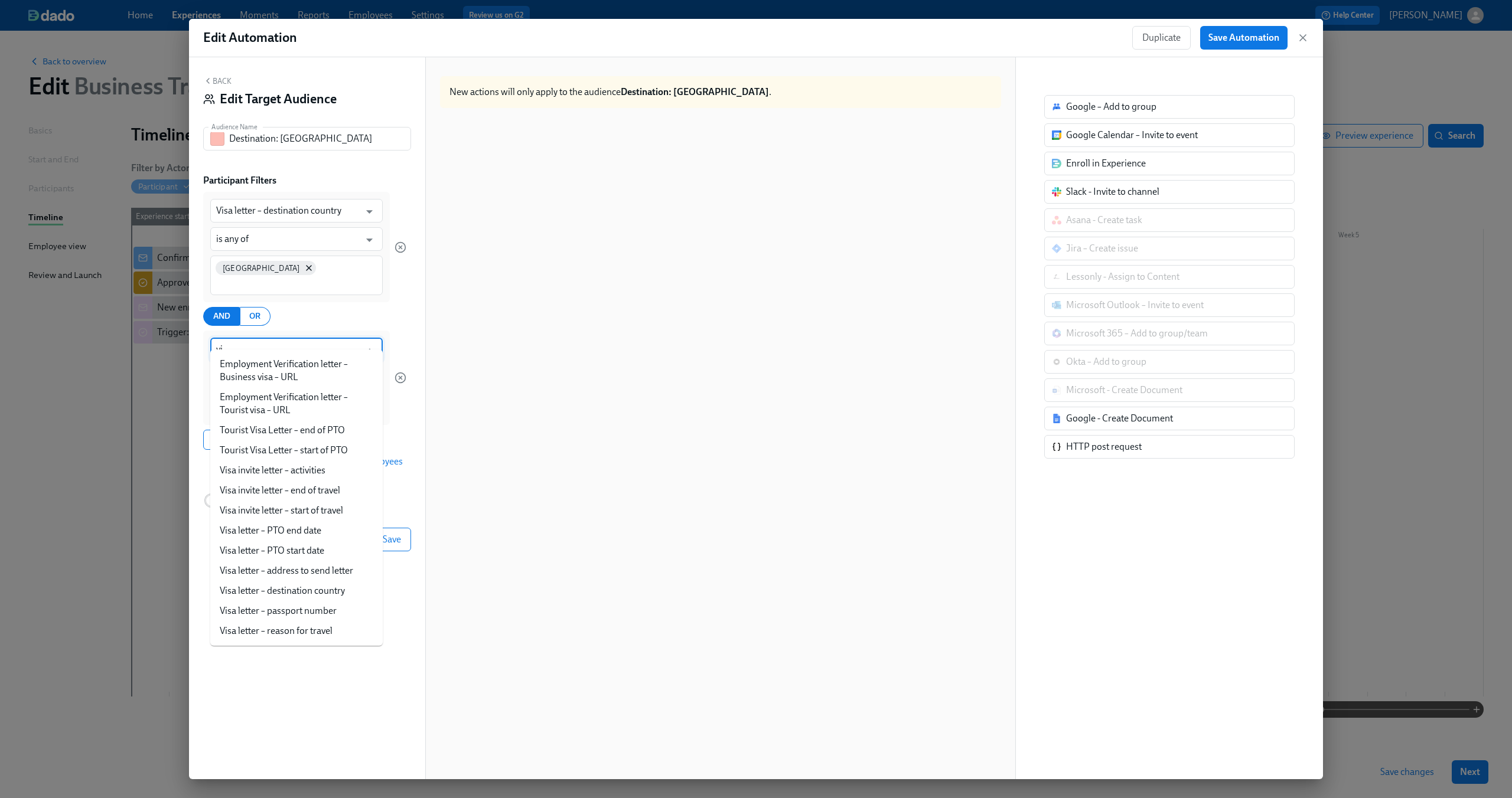
type input "v"
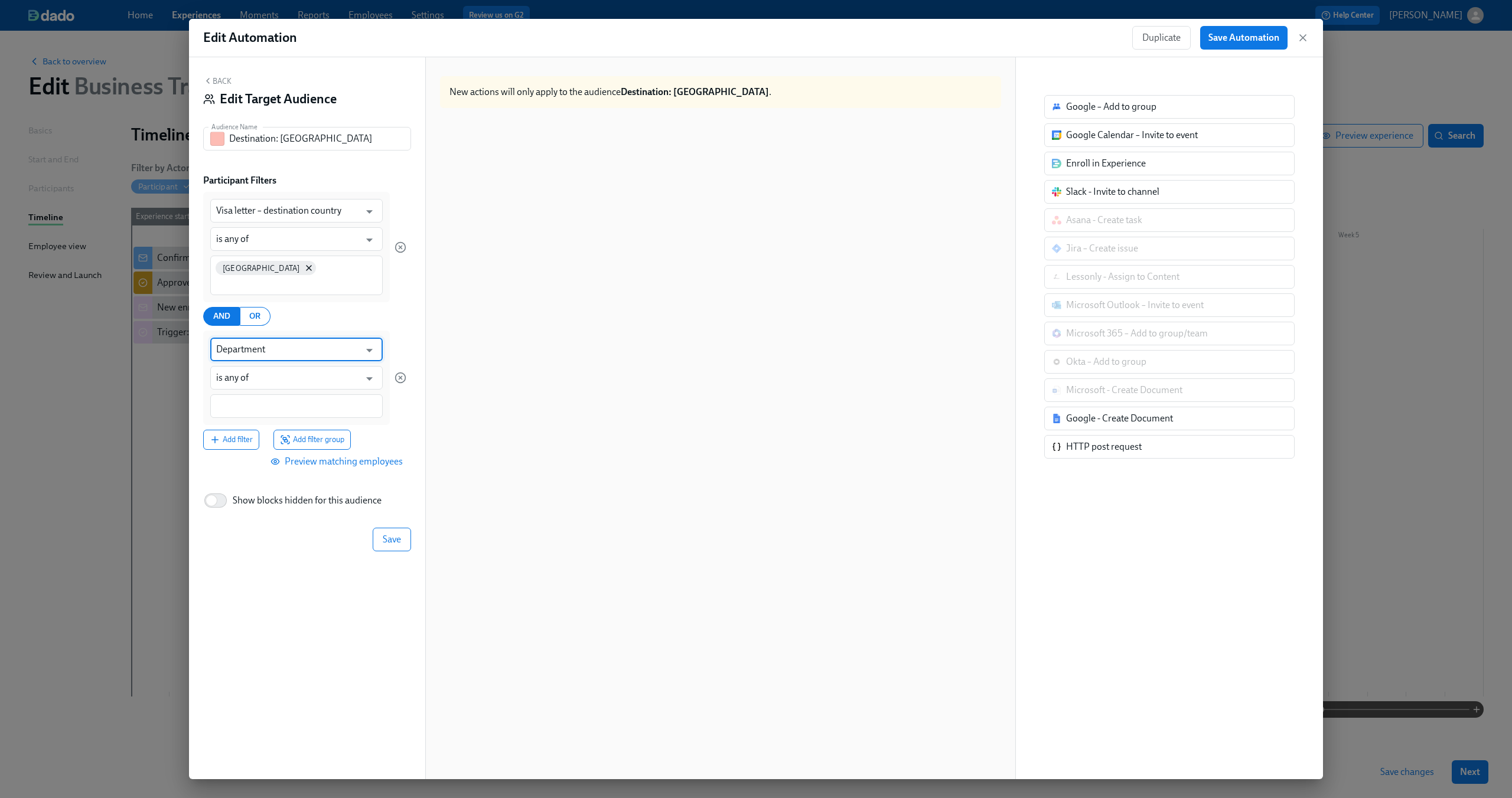
click at [258, 338] on input "Department" at bounding box center [288, 349] width 144 height 23
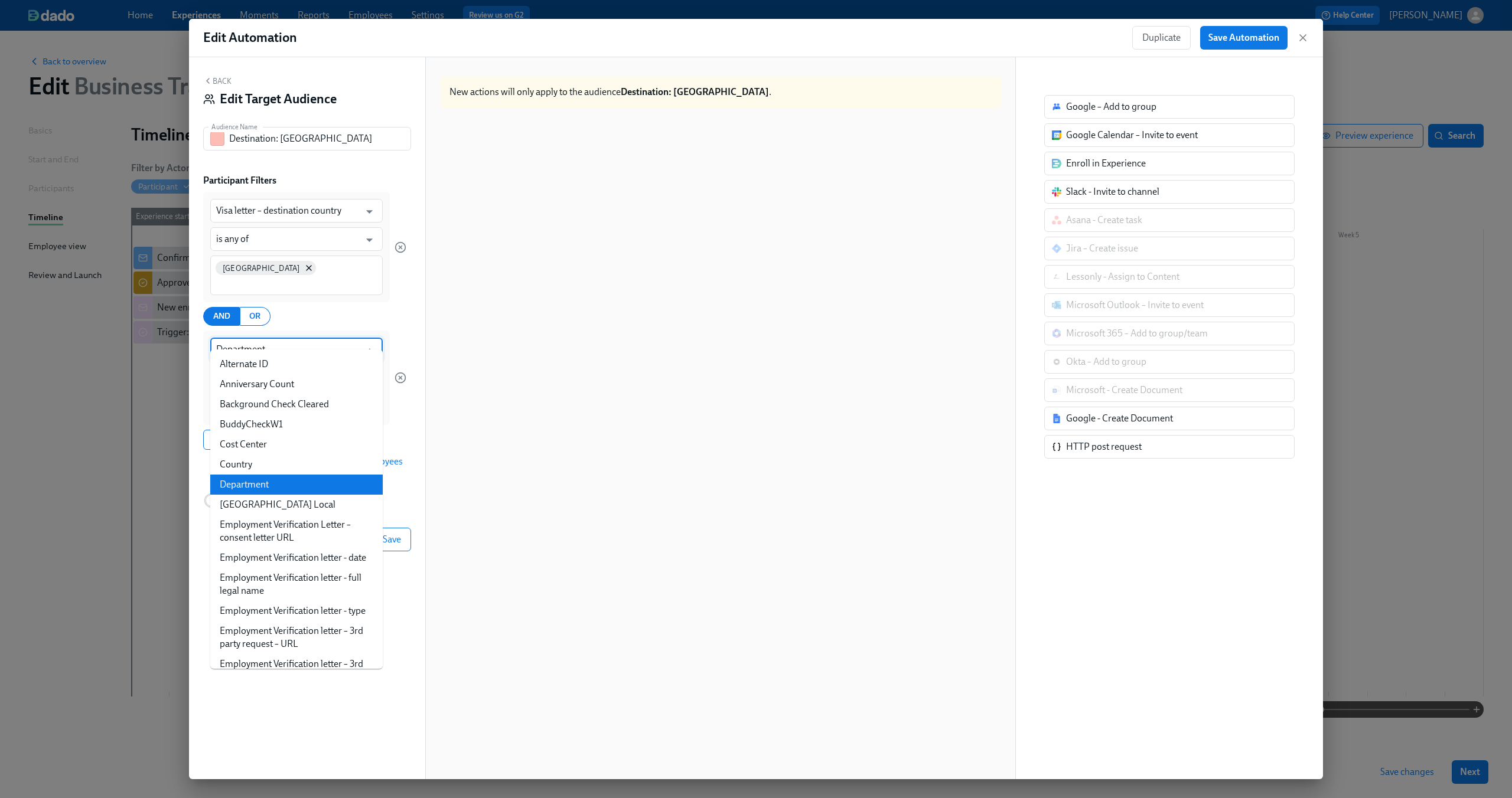
click at [258, 338] on input "Department" at bounding box center [288, 349] width 144 height 23
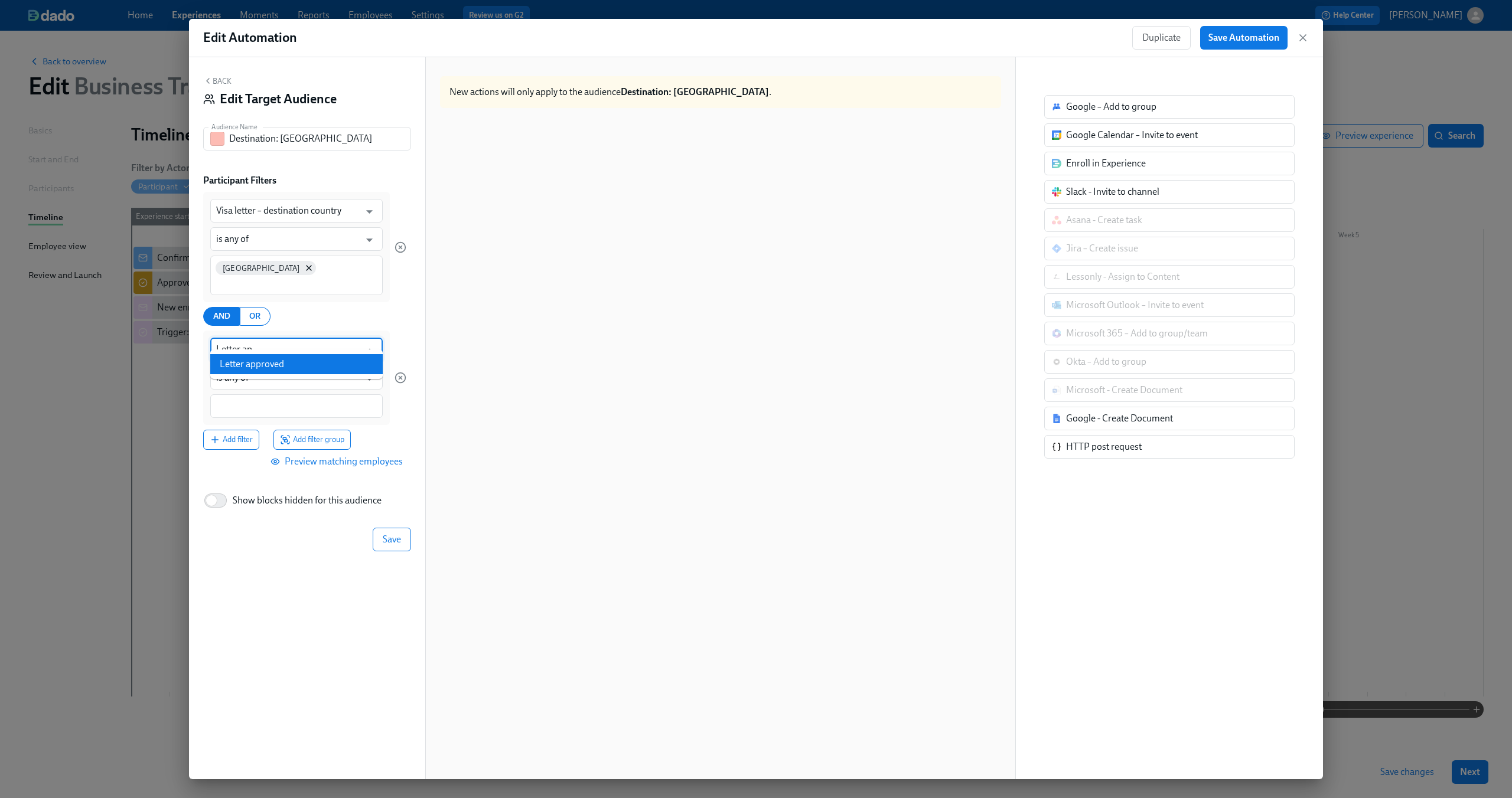
click at [233, 365] on li "Letter approved" at bounding box center [297, 364] width 173 height 20
type input "Letter approved"
click at [235, 394] on div at bounding box center [297, 405] width 173 height 23
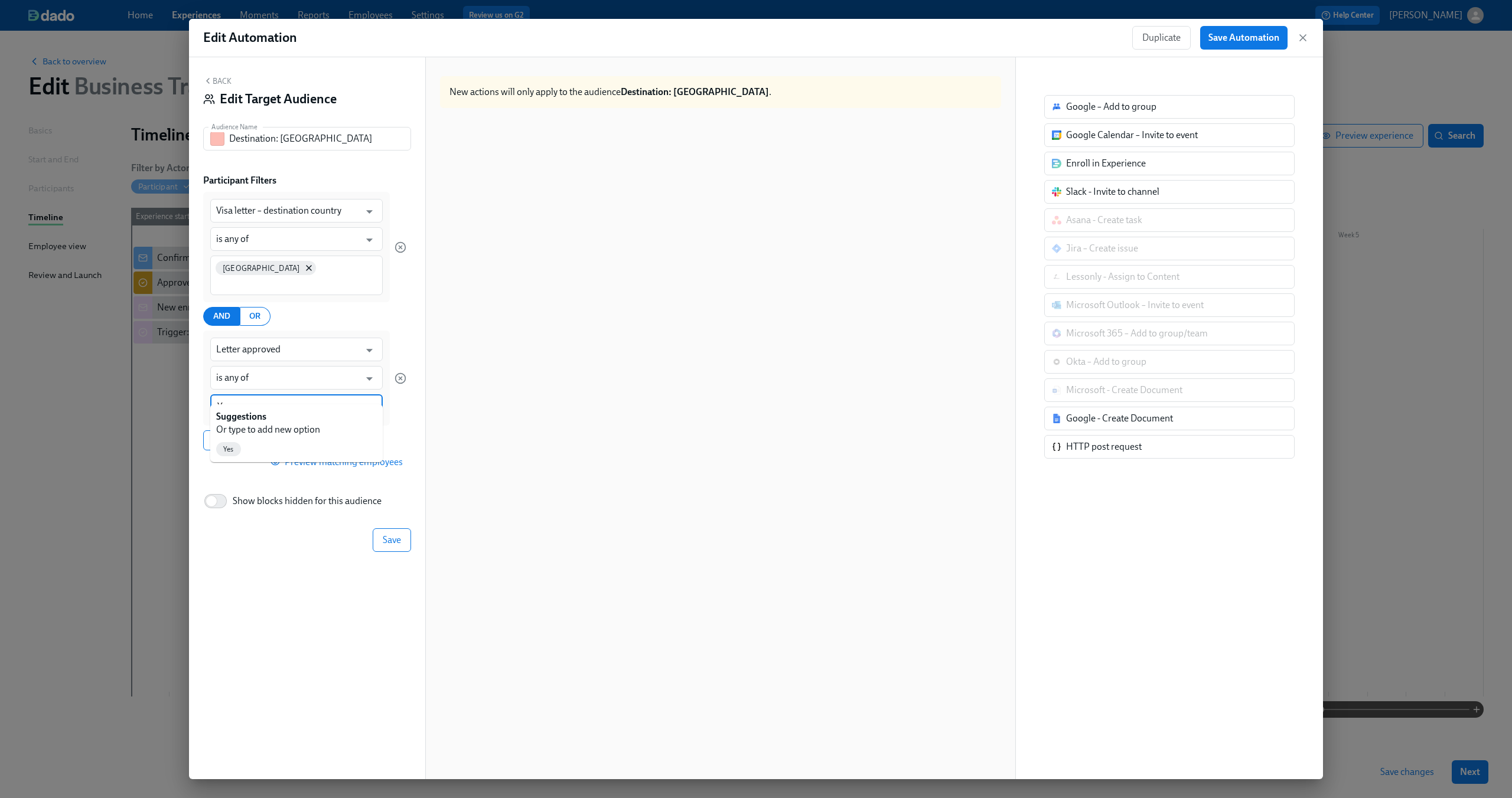
type input "Yes"
click at [237, 447] on span "Yes" at bounding box center [228, 449] width 25 height 9
click at [390, 535] on span "Save" at bounding box center [392, 541] width 19 height 12
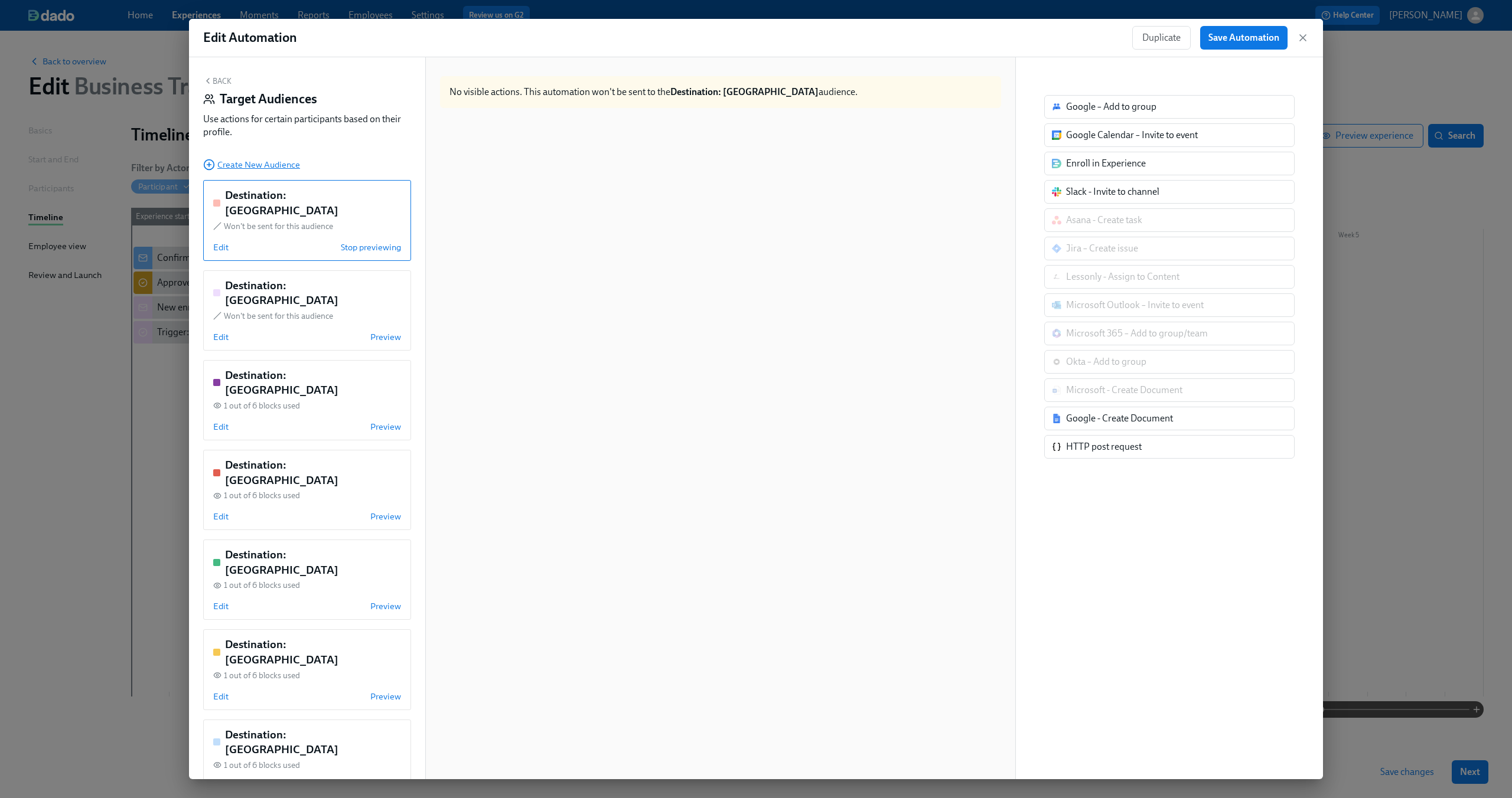
click at [282, 169] on span "Create New Audience" at bounding box center [252, 164] width 97 height 12
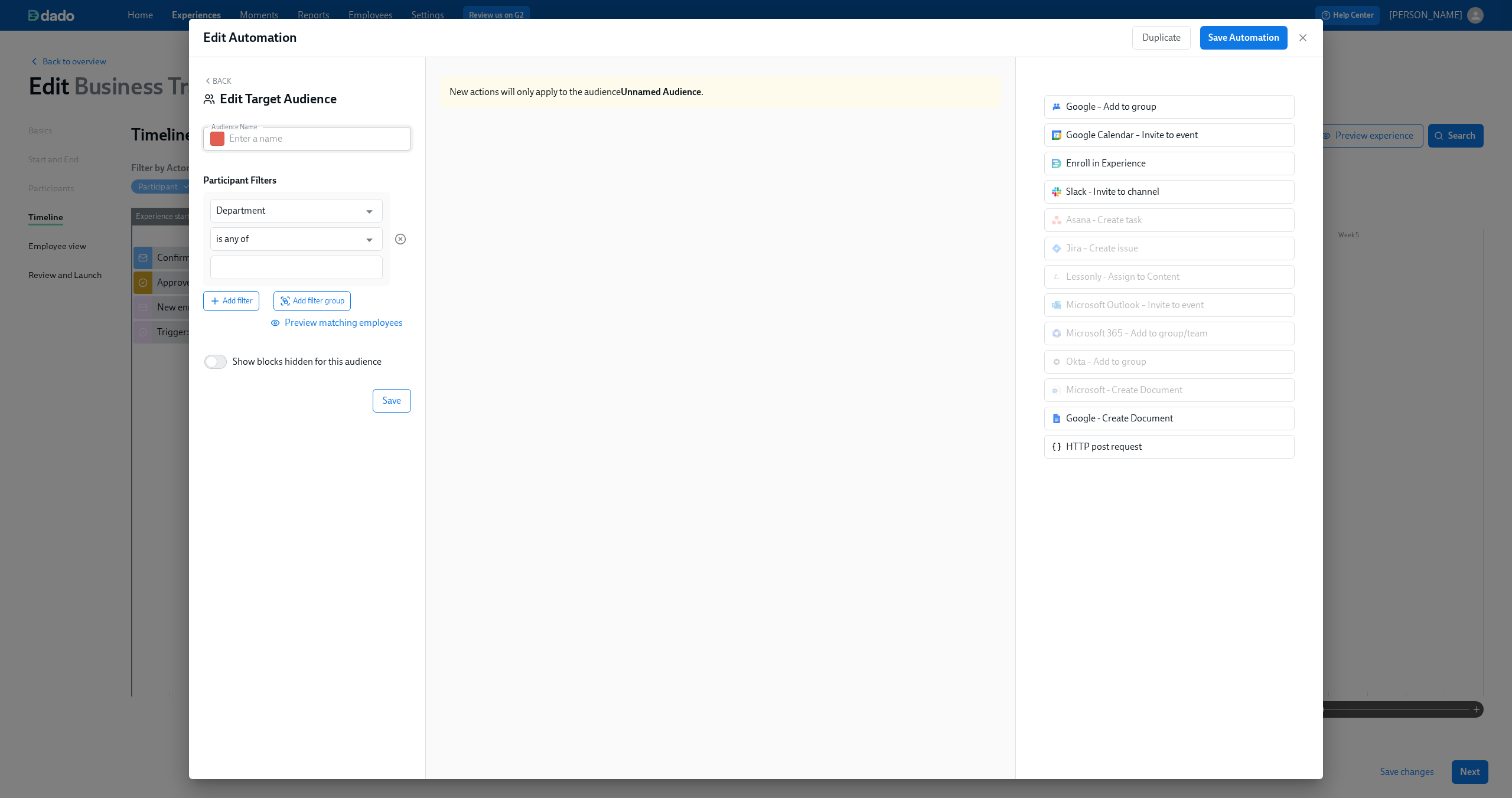
click at [312, 150] on input "text" at bounding box center [320, 138] width 182 height 23
type input "E"
type input "Residents of [DEMOGRAPHIC_DATA]"
click at [305, 212] on input "Department" at bounding box center [288, 210] width 144 height 23
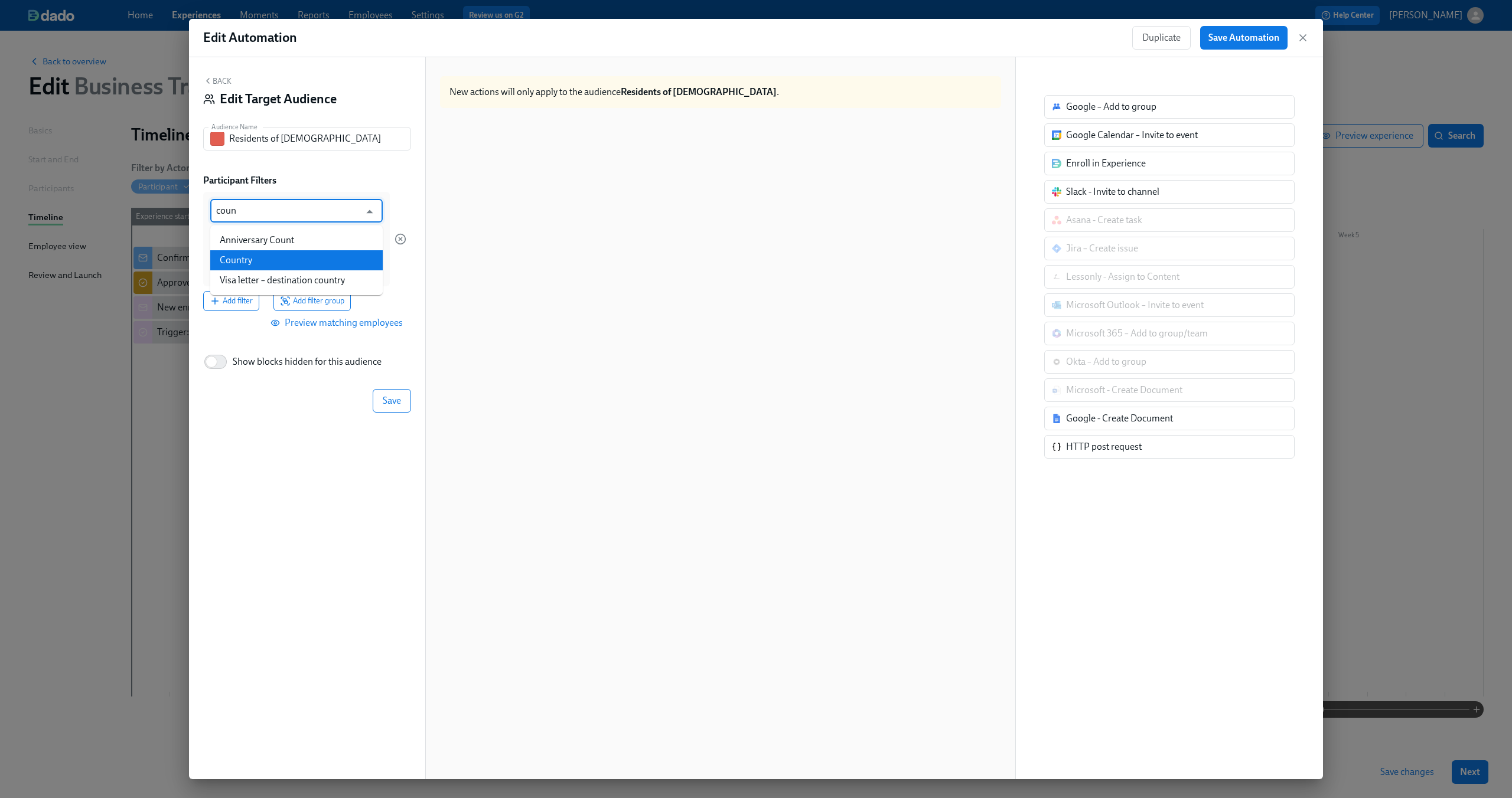
click at [306, 257] on li "Country" at bounding box center [297, 260] width 173 height 20
type input "Country"
click at [265, 268] on input at bounding box center [296, 267] width 160 height 12
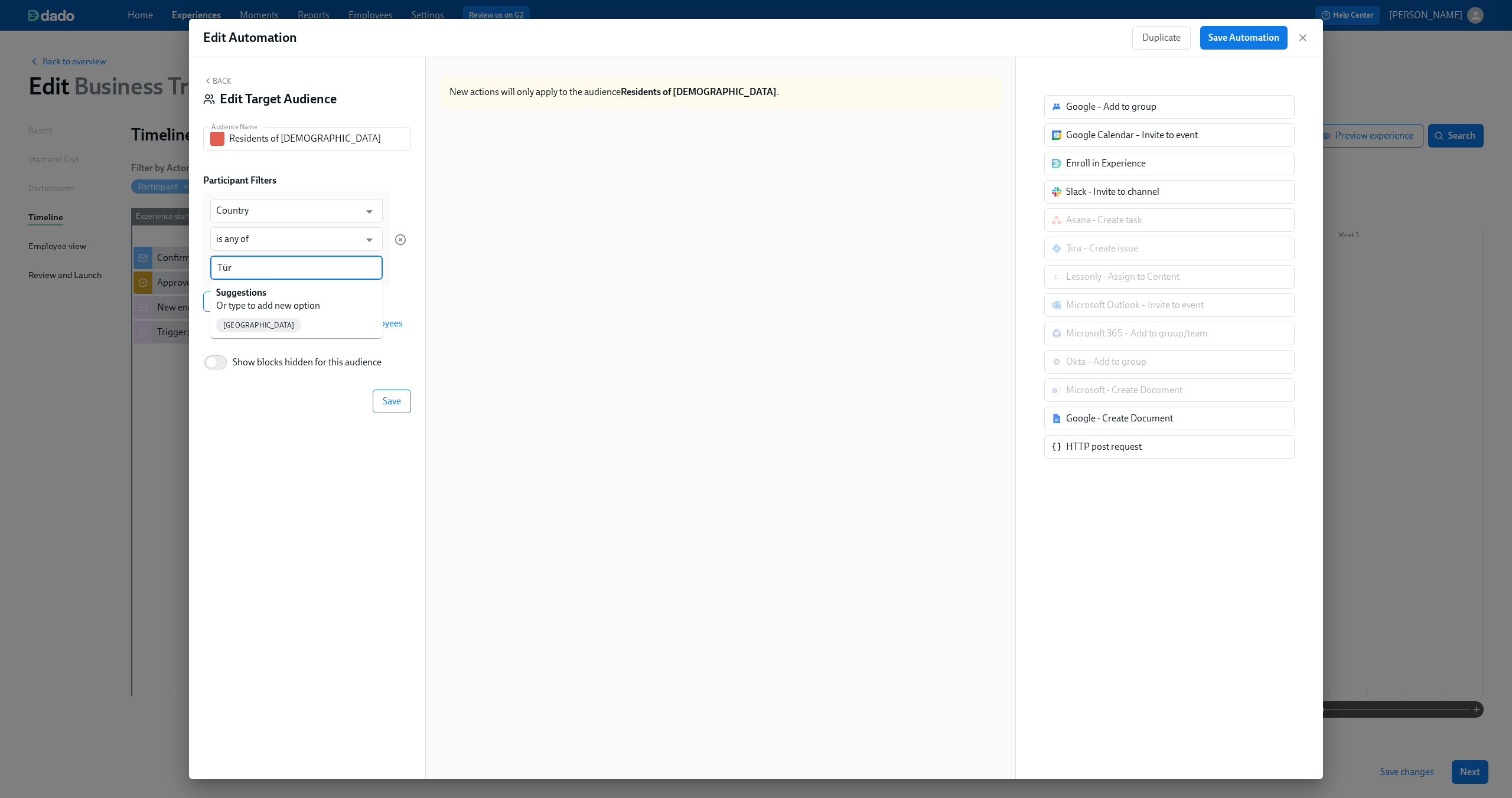
type input "Türk"
click at [237, 325] on span "[GEOGRAPHIC_DATA]" at bounding box center [258, 325] width 85 height 9
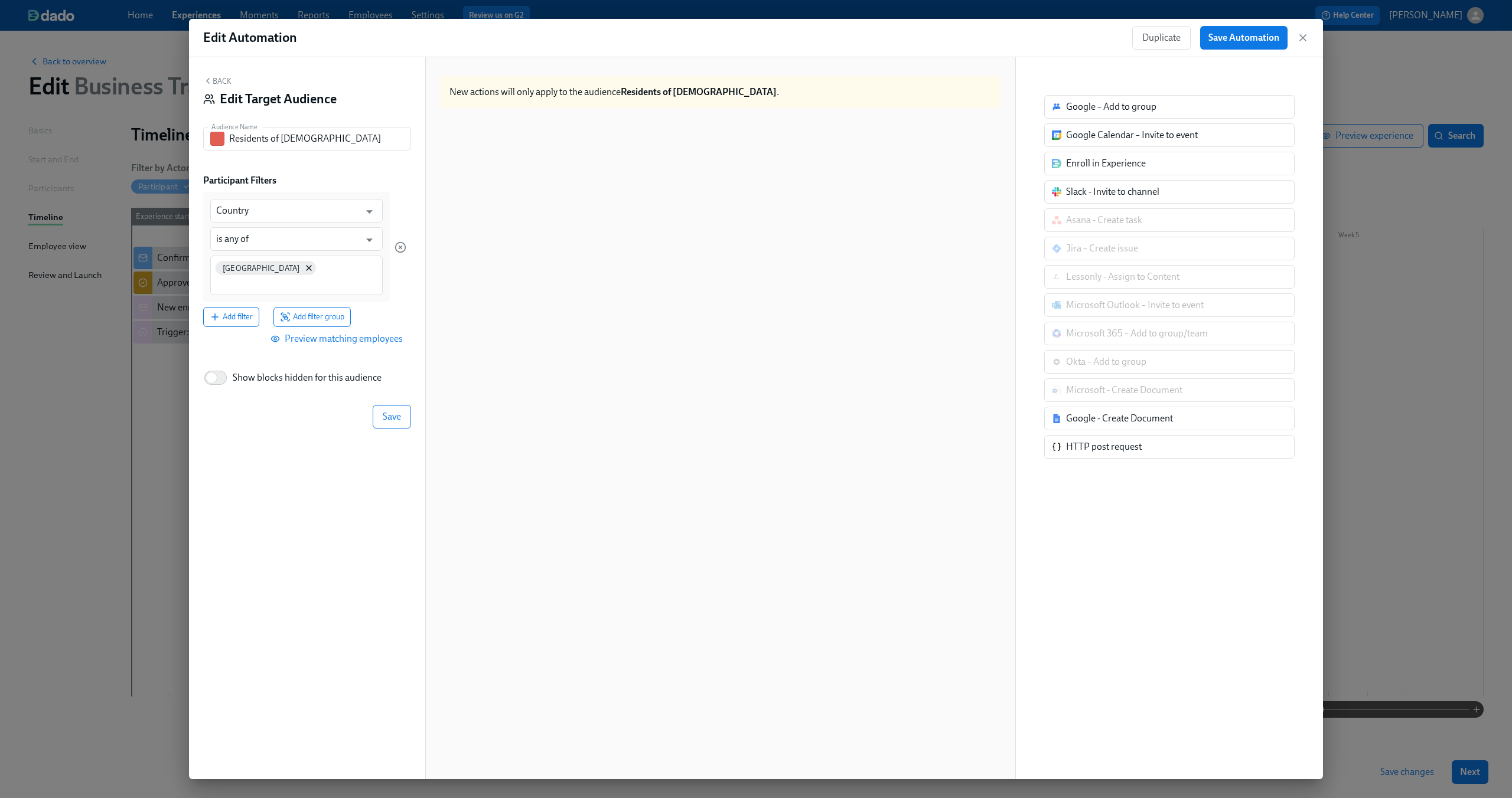
click at [298, 275] on div "[GEOGRAPHIC_DATA]" at bounding box center [297, 275] width 173 height 39
type input "Tu"
click at [277, 339] on span "[GEOGRAPHIC_DATA]" at bounding box center [258, 343] width 85 height 9
click at [242, 327] on span "Add filter" at bounding box center [231, 333] width 43 height 12
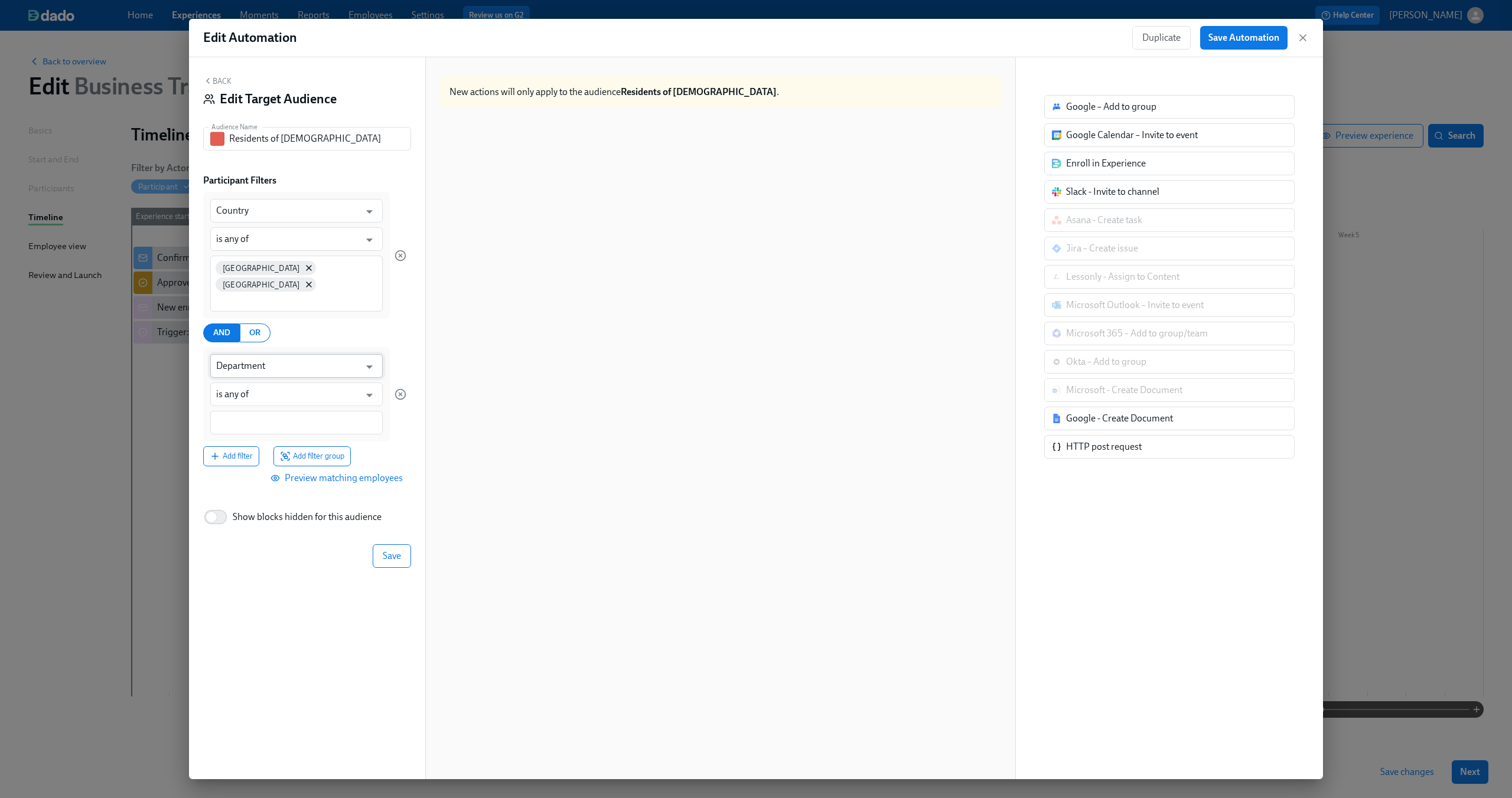
click at [258, 354] on input "Department" at bounding box center [288, 365] width 144 height 23
click at [255, 368] on ul "Letter approved" at bounding box center [297, 379] width 173 height 30
click at [251, 376] on li "Letter approved" at bounding box center [297, 379] width 173 height 20
type input "Letter approved"
click at [243, 417] on input at bounding box center [296, 422] width 160 height 12
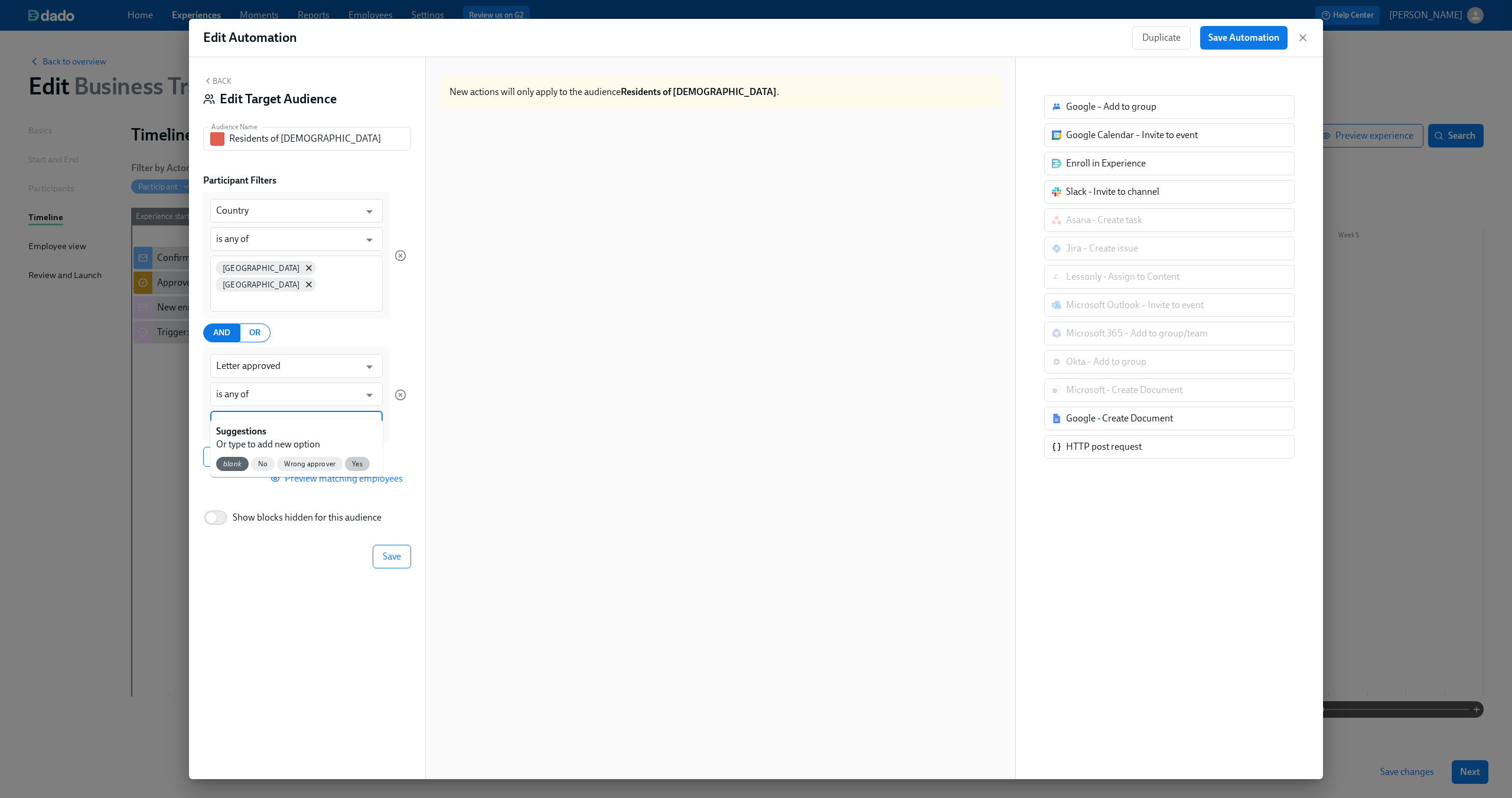
click at [354, 462] on span "Yes" at bounding box center [357, 464] width 25 height 9
click at [383, 422] on div "Letter approved ​ is any of ​ Yes" at bounding box center [296, 395] width 186 height 96
click at [408, 546] on button "Save" at bounding box center [392, 557] width 39 height 23
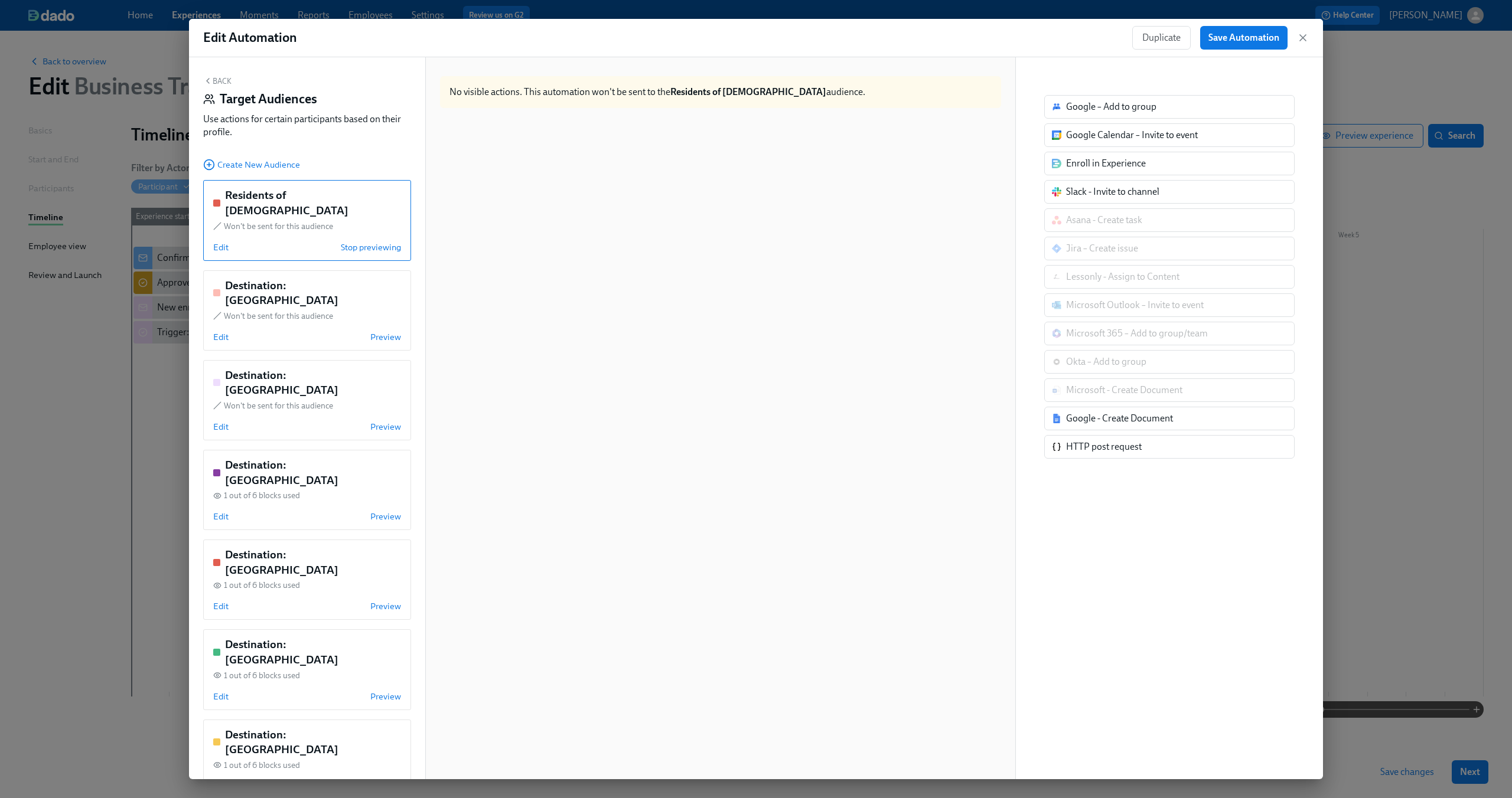
click at [218, 85] on button "Back" at bounding box center [217, 81] width 28 height 10
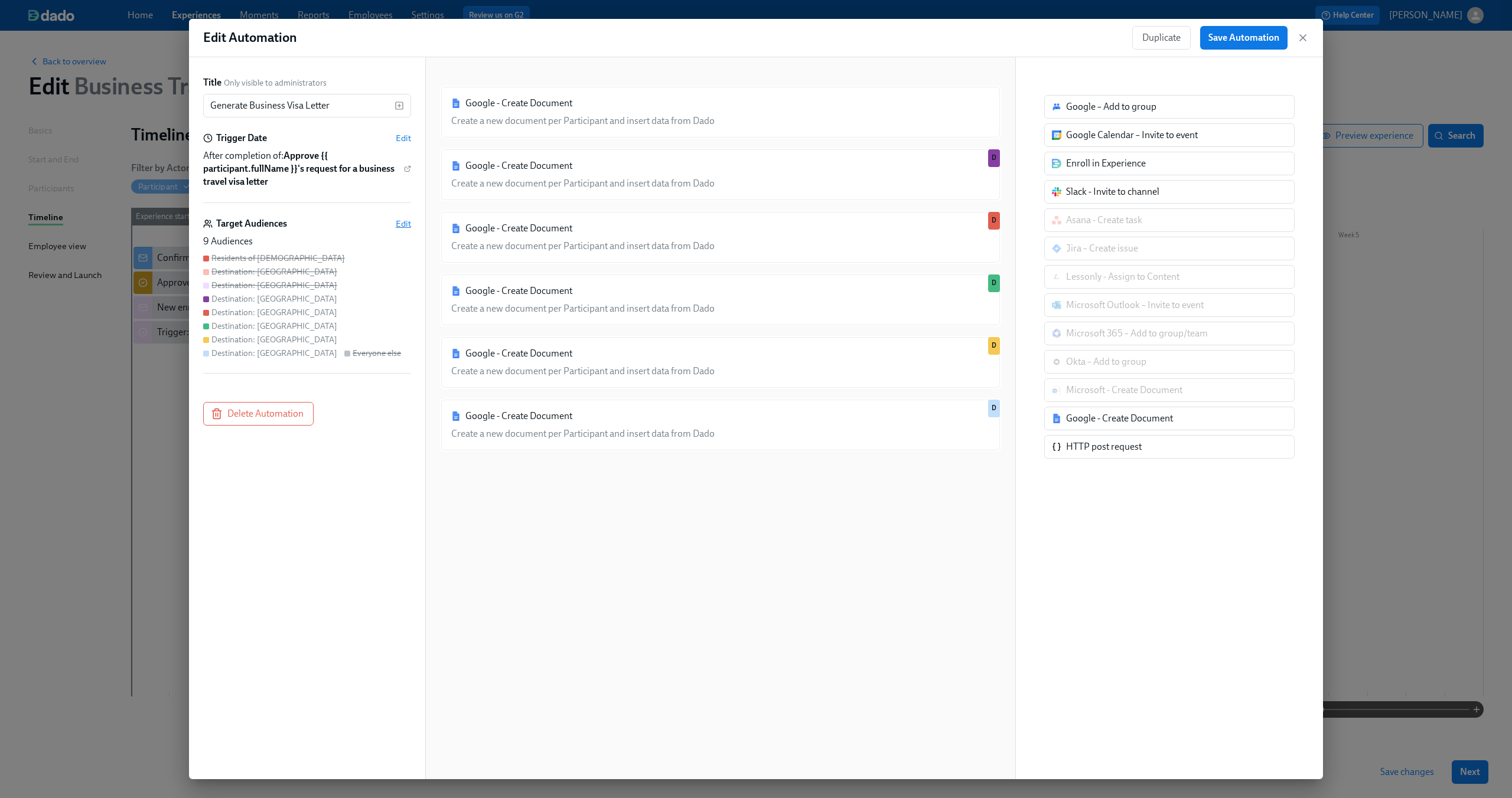
click at [398, 224] on span "Edit" at bounding box center [403, 223] width 15 height 12
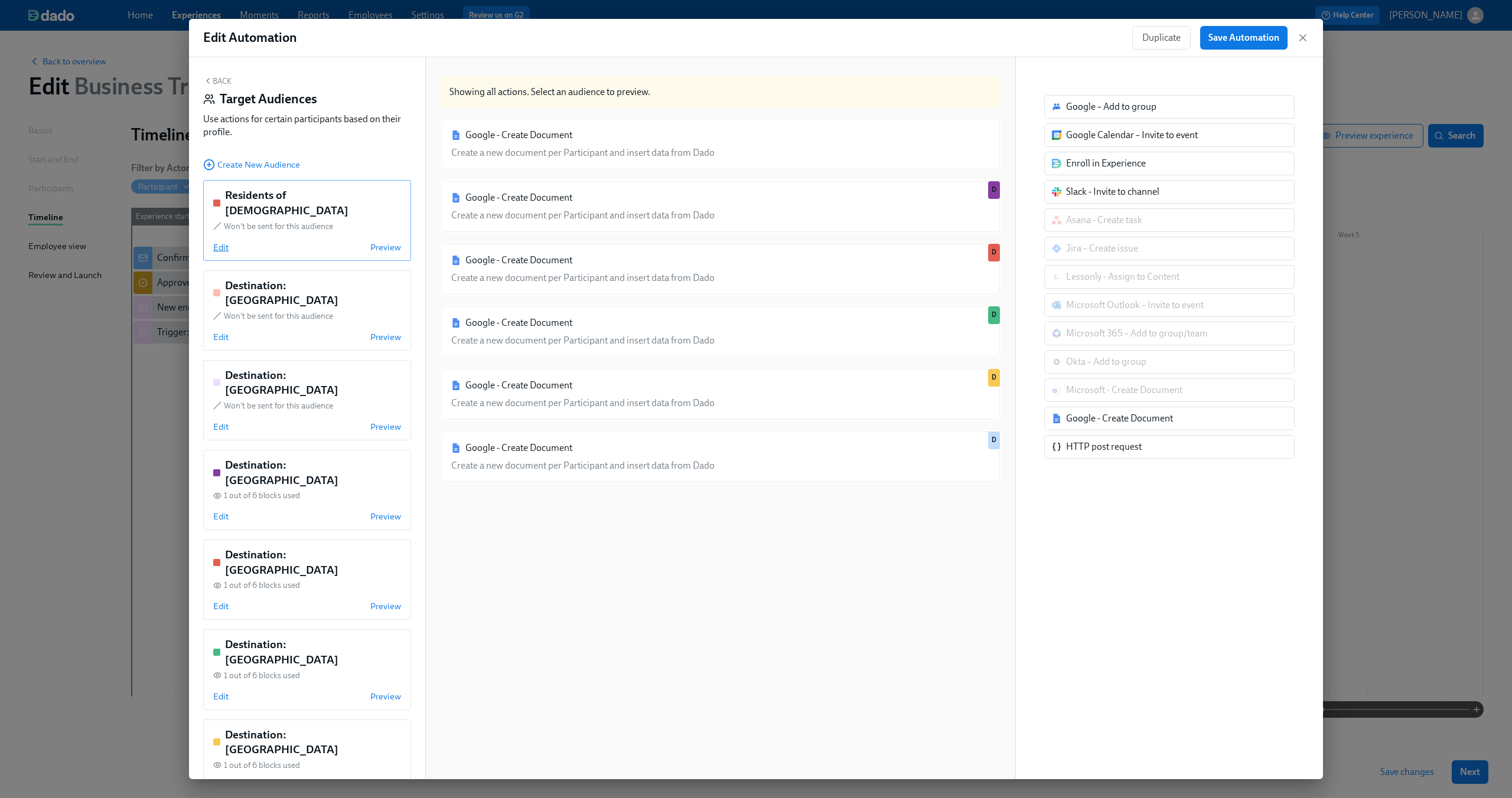
click at [219, 242] on span "Edit" at bounding box center [220, 247] width 15 height 12
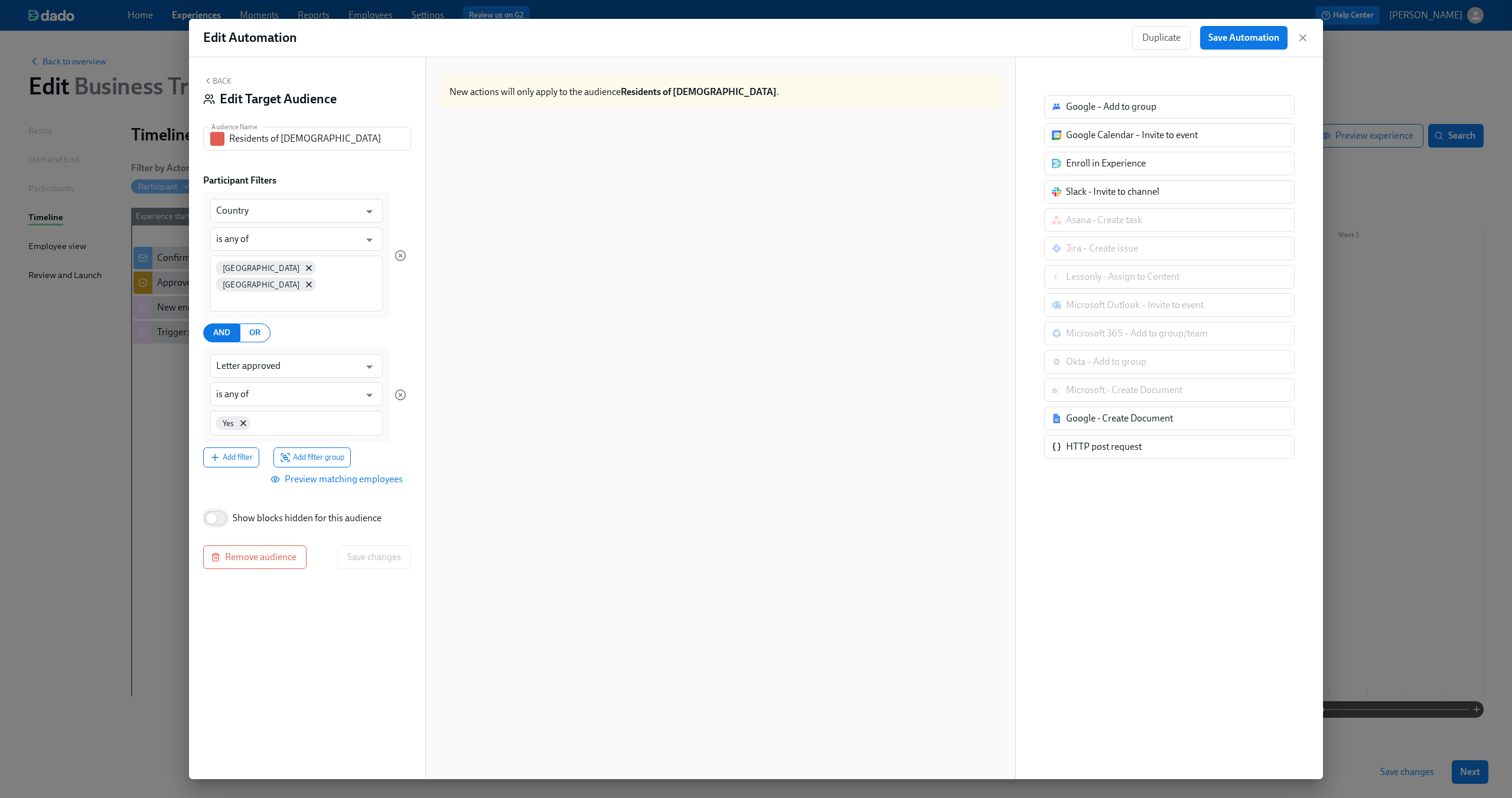
click at [222, 505] on input "Show blocks hidden for this audience" at bounding box center [211, 518] width 78 height 26
checkbox input "true"
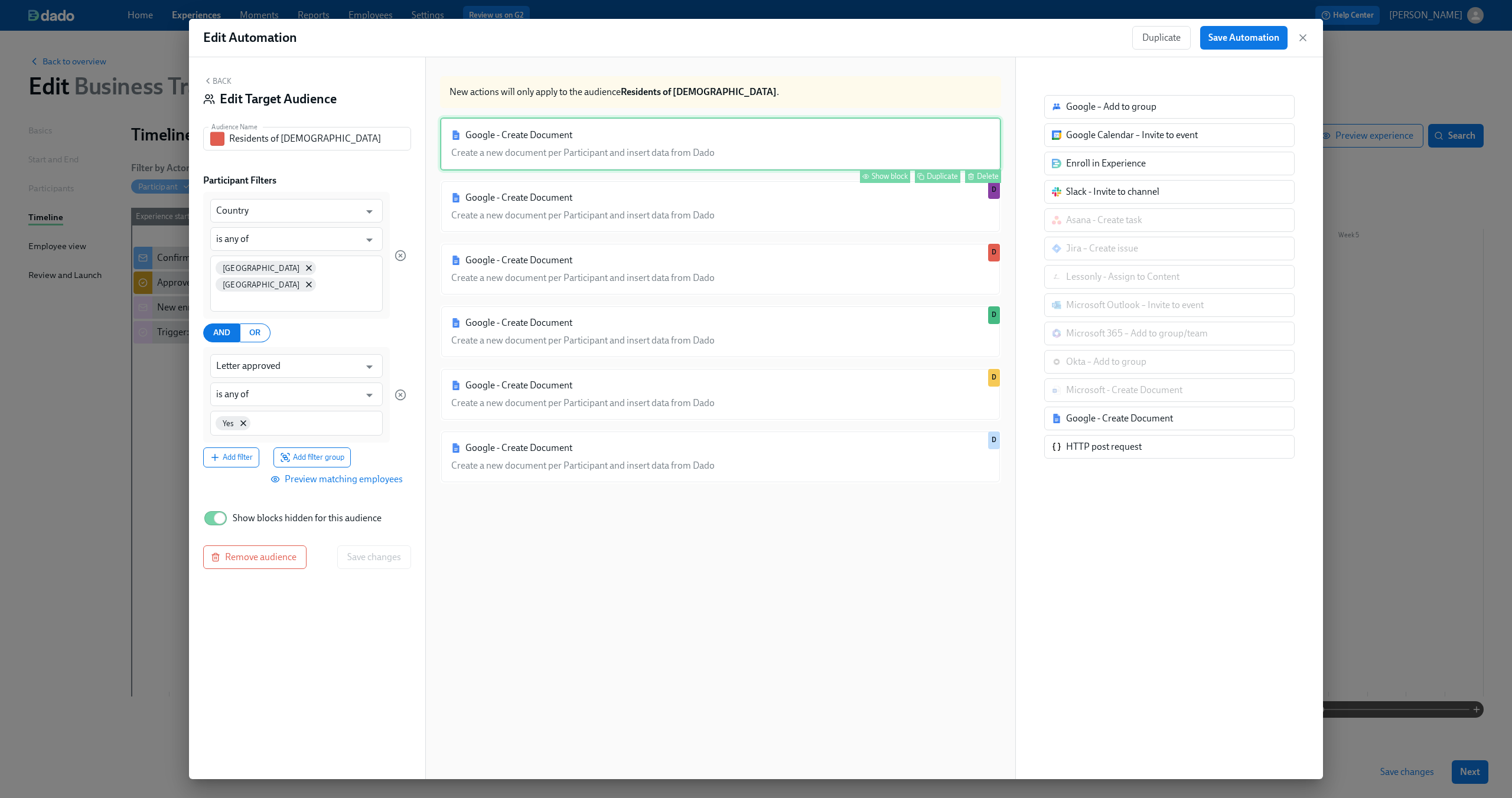
click at [936, 131] on div "Google - Create Document Create a new document per Participant and insert data …" at bounding box center [721, 144] width 561 height 53
click at [652, 148] on div "Google - Create Document Create a new document per Participant and insert data …" at bounding box center [721, 144] width 561 height 53
click at [881, 177] on div "Show block" at bounding box center [889, 176] width 36 height 9
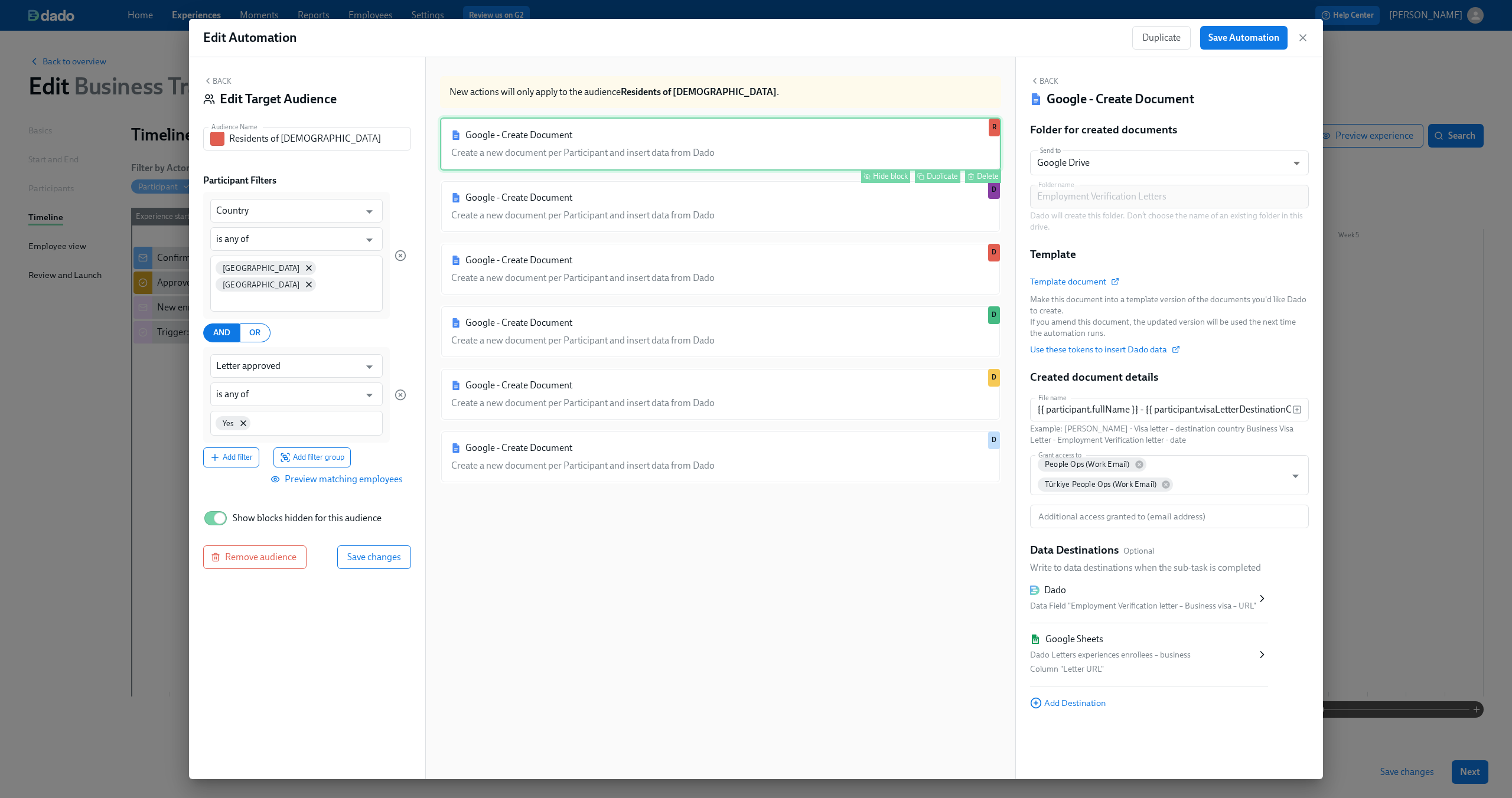
click at [687, 654] on div "Google - Create Document Create a new document per Participant and insert data …" at bounding box center [721, 459] width 561 height 684
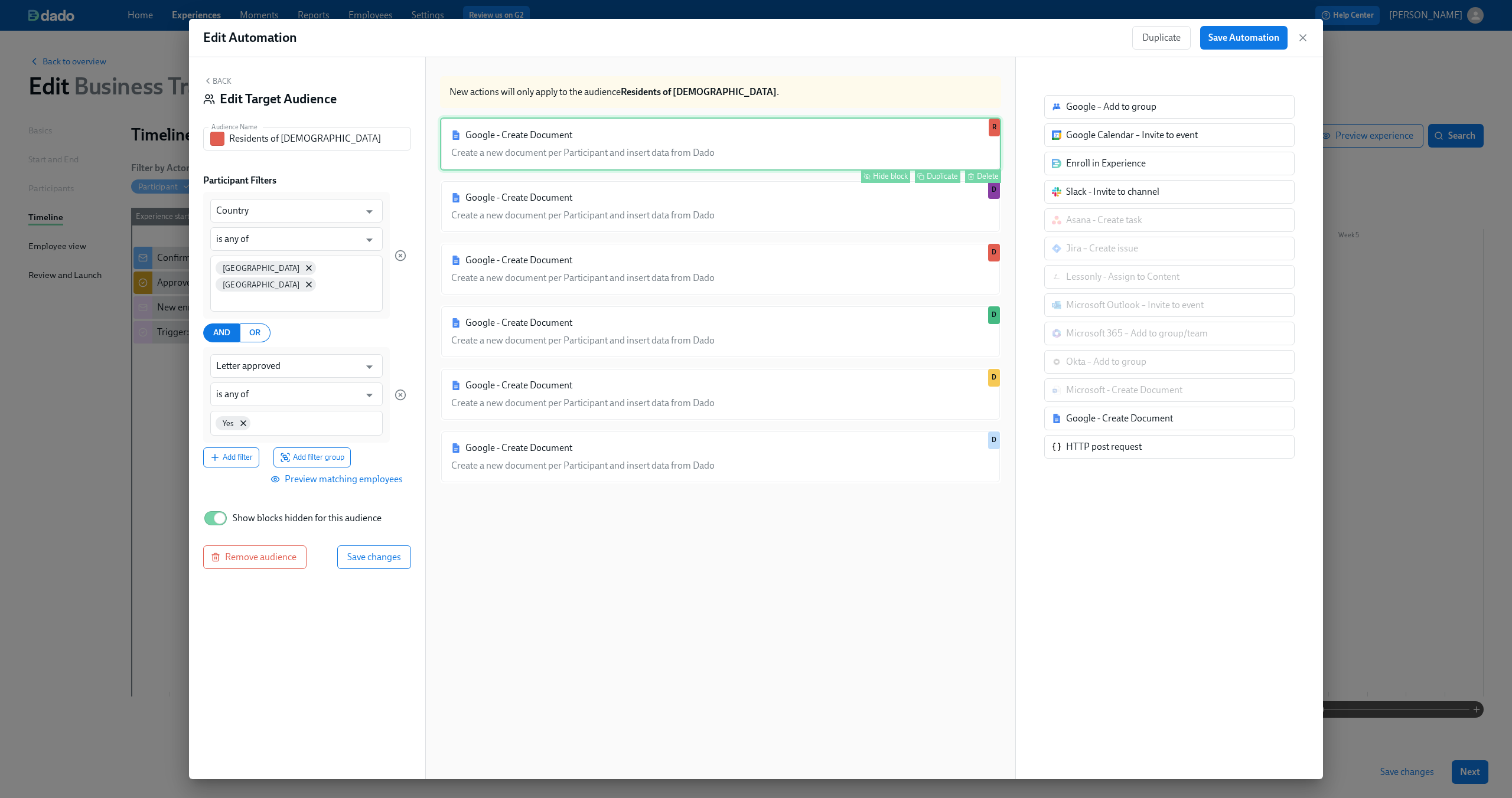
click at [789, 149] on div "Google - Create Document Create a new document per Participant and insert data …" at bounding box center [721, 144] width 561 height 53
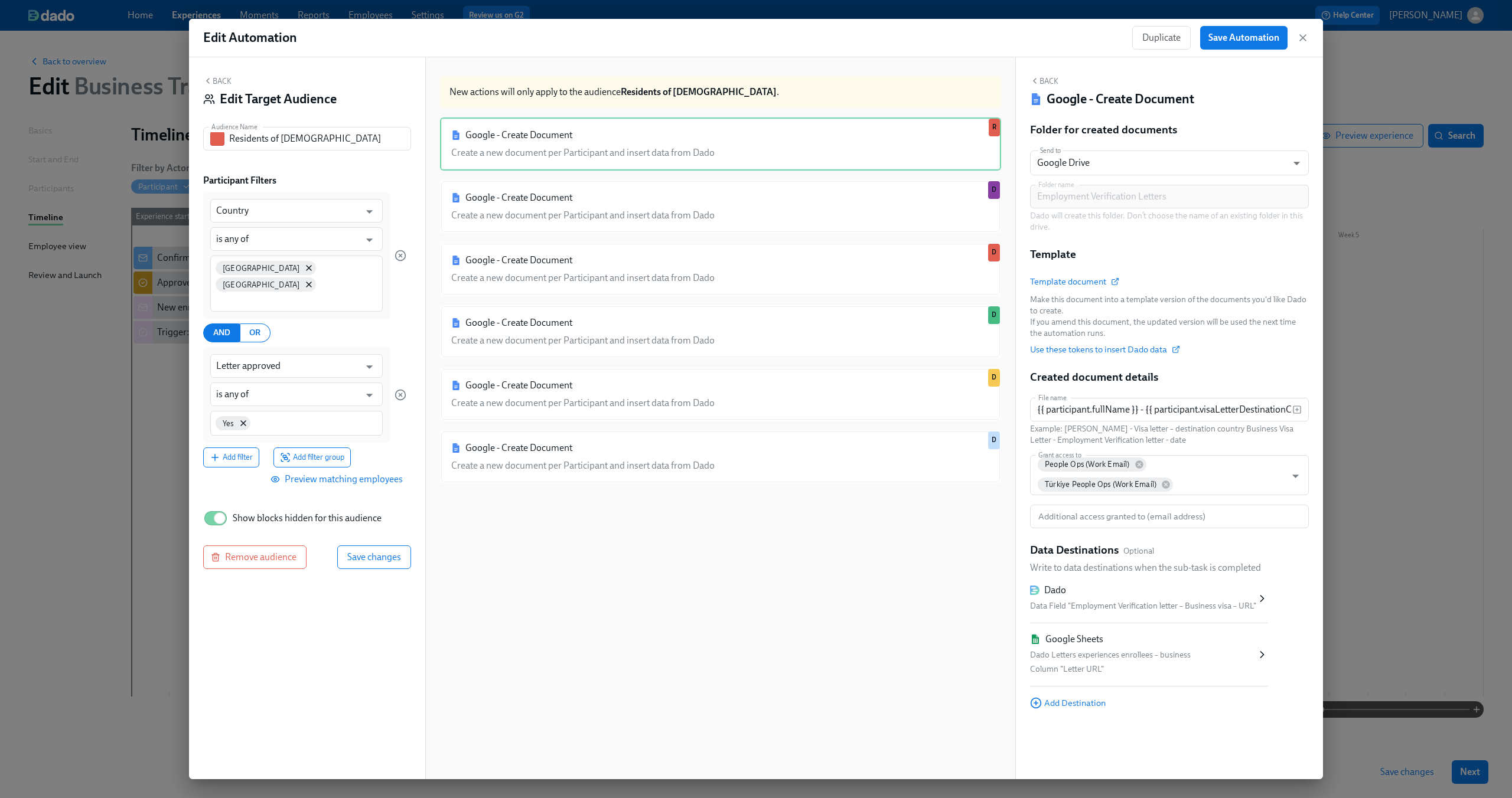
click at [710, 597] on div "Google - Create Document Create a new document per Participant and insert data …" at bounding box center [721, 459] width 561 height 684
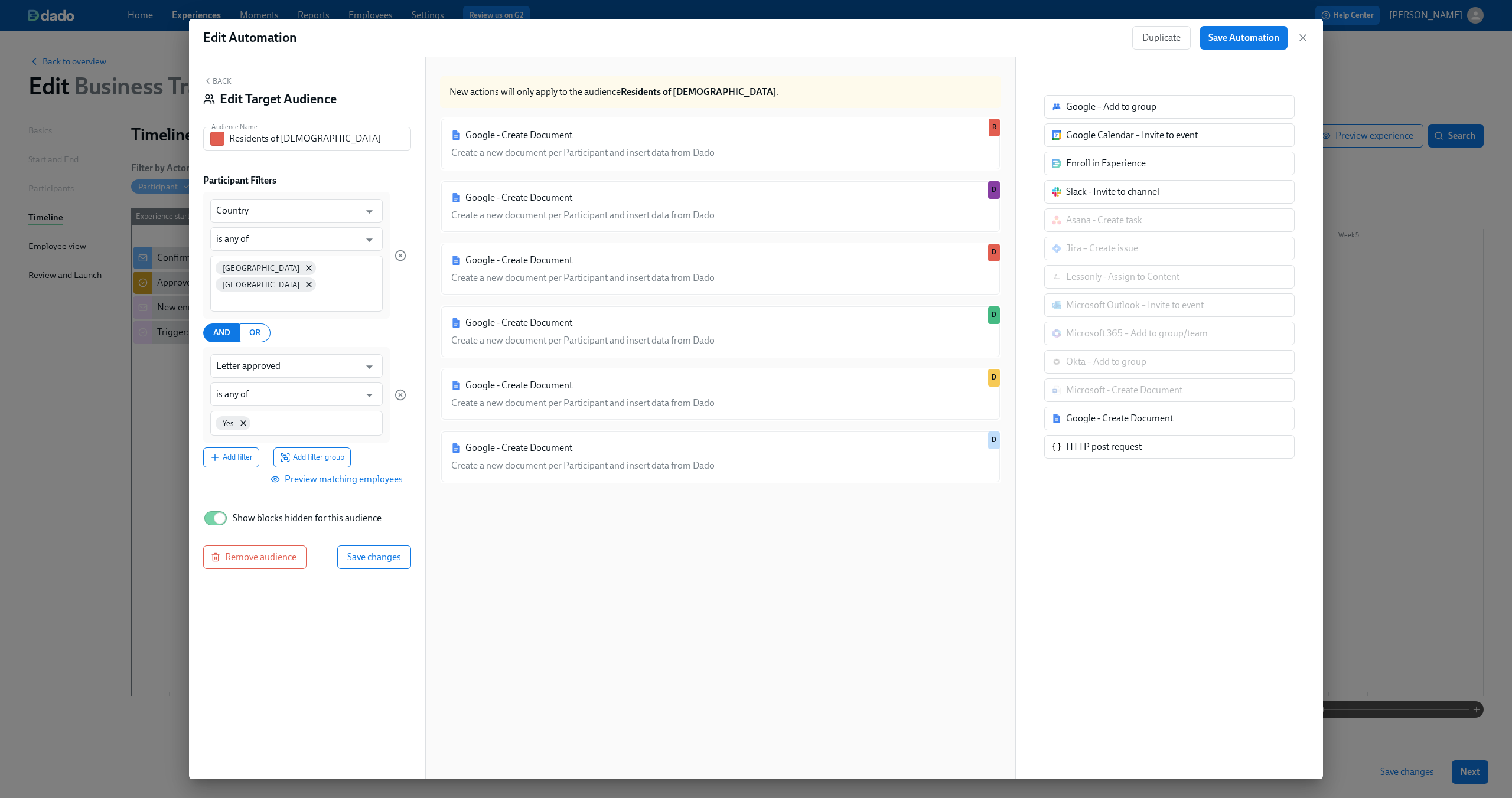
click at [645, 576] on div "Google - Create Document Create a new document per Participant and insert data …" at bounding box center [721, 459] width 561 height 684
click at [223, 85] on button "Back" at bounding box center [217, 81] width 28 height 10
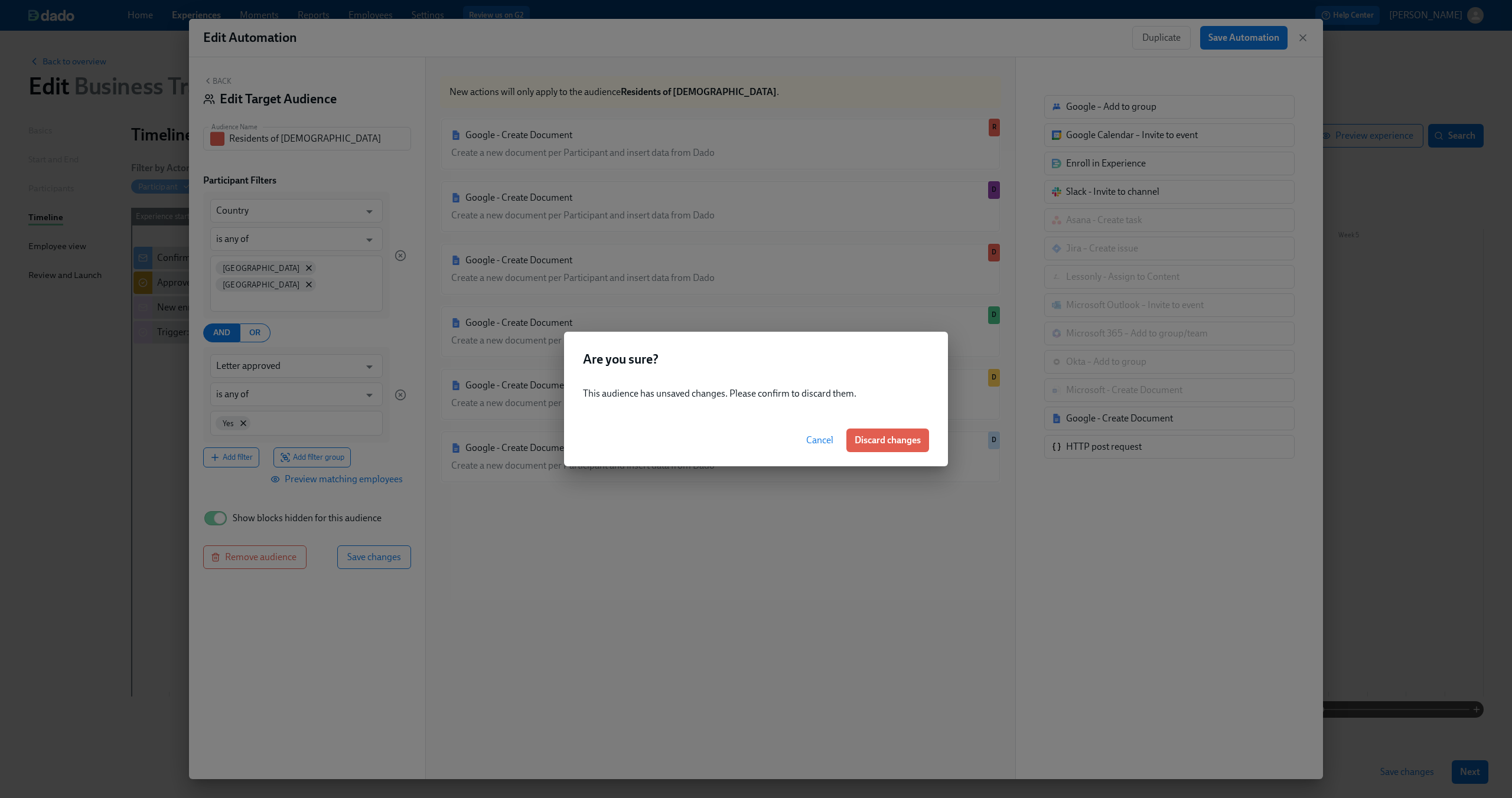
click at [818, 442] on span "Cancel" at bounding box center [820, 440] width 27 height 12
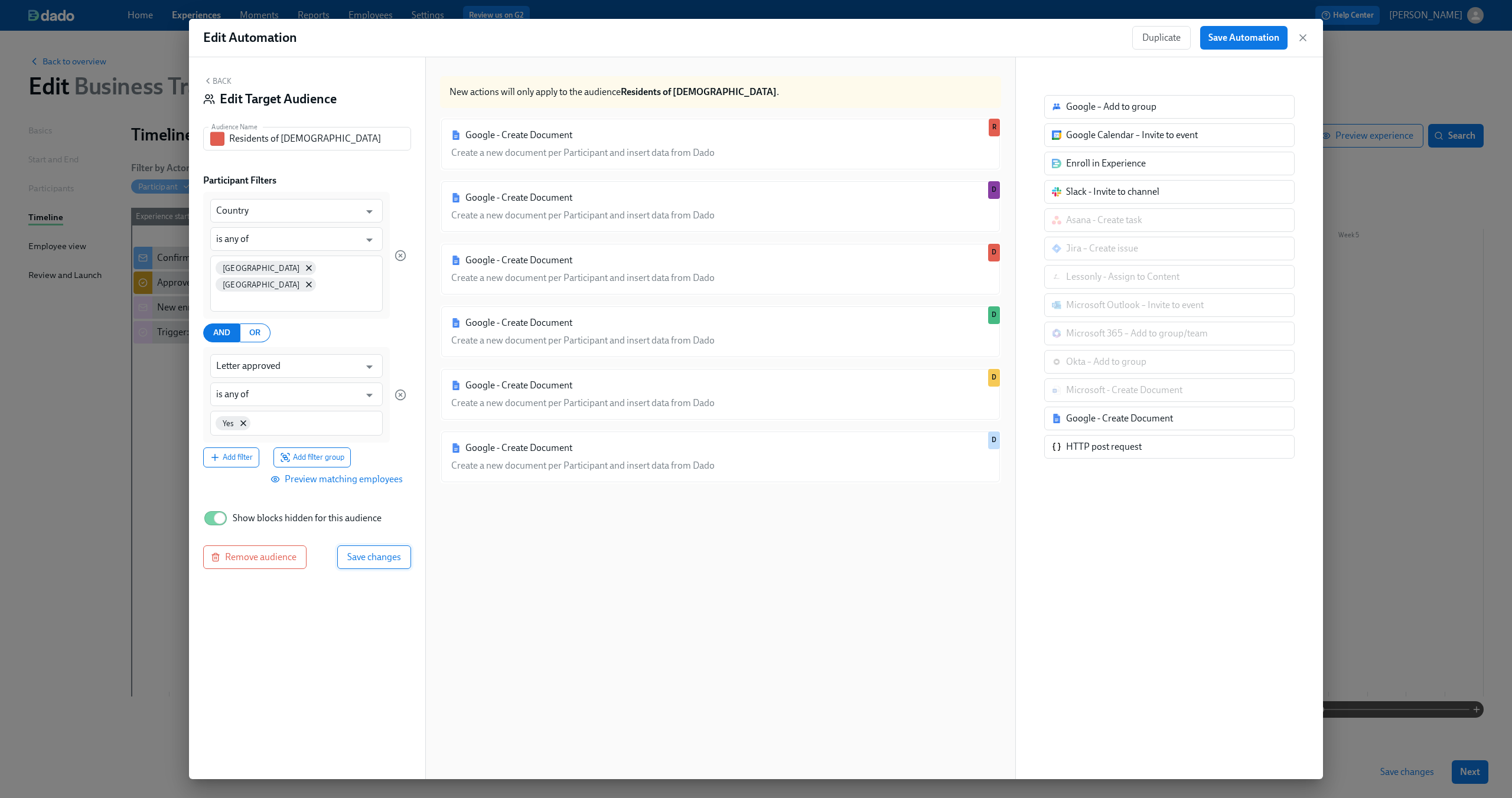
click at [392, 551] on span "Save changes" at bounding box center [374, 557] width 54 height 12
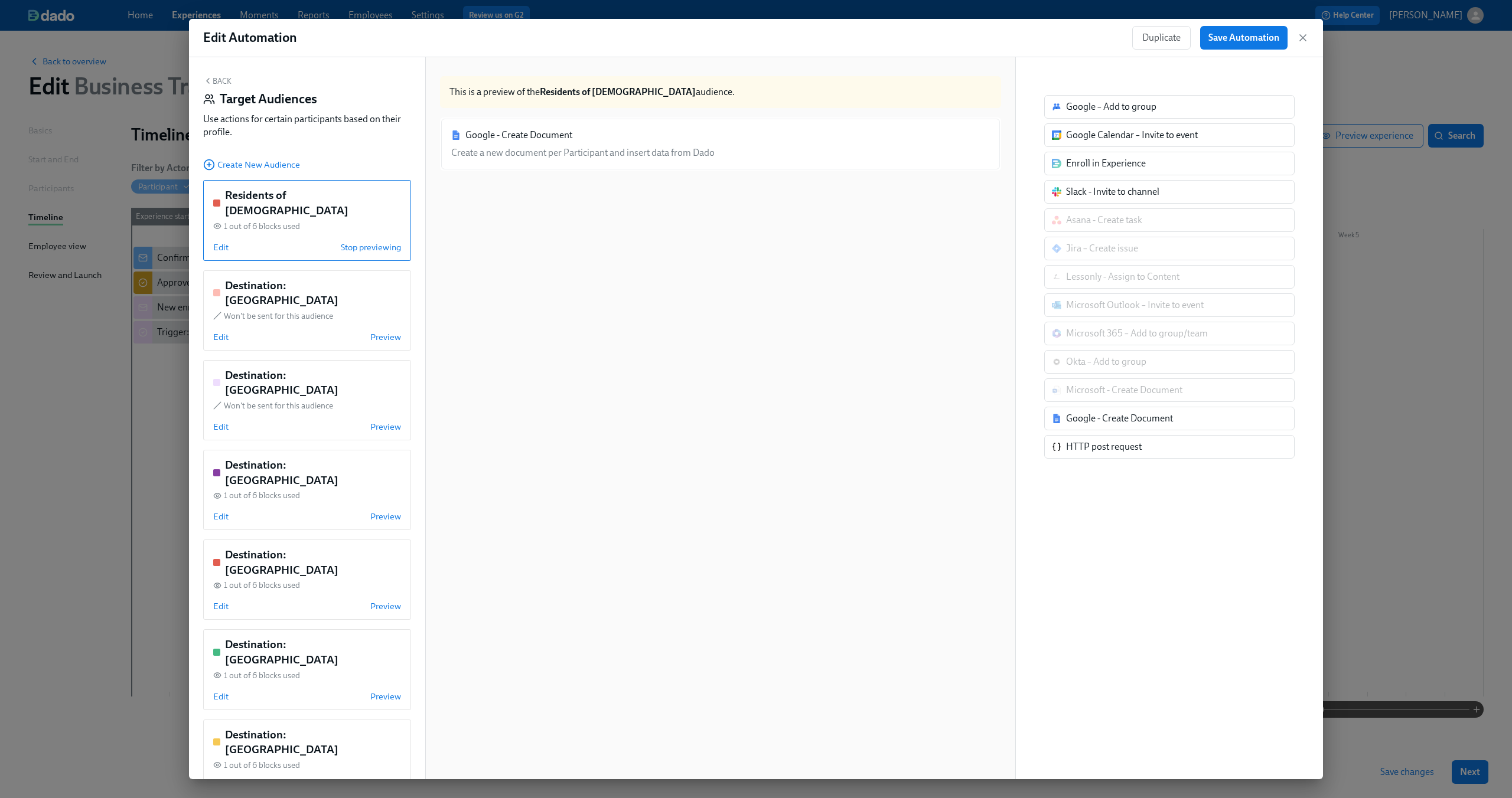
click at [341, 202] on div "Residents of [DEMOGRAPHIC_DATA]" at bounding box center [306, 202] width 188 height 30
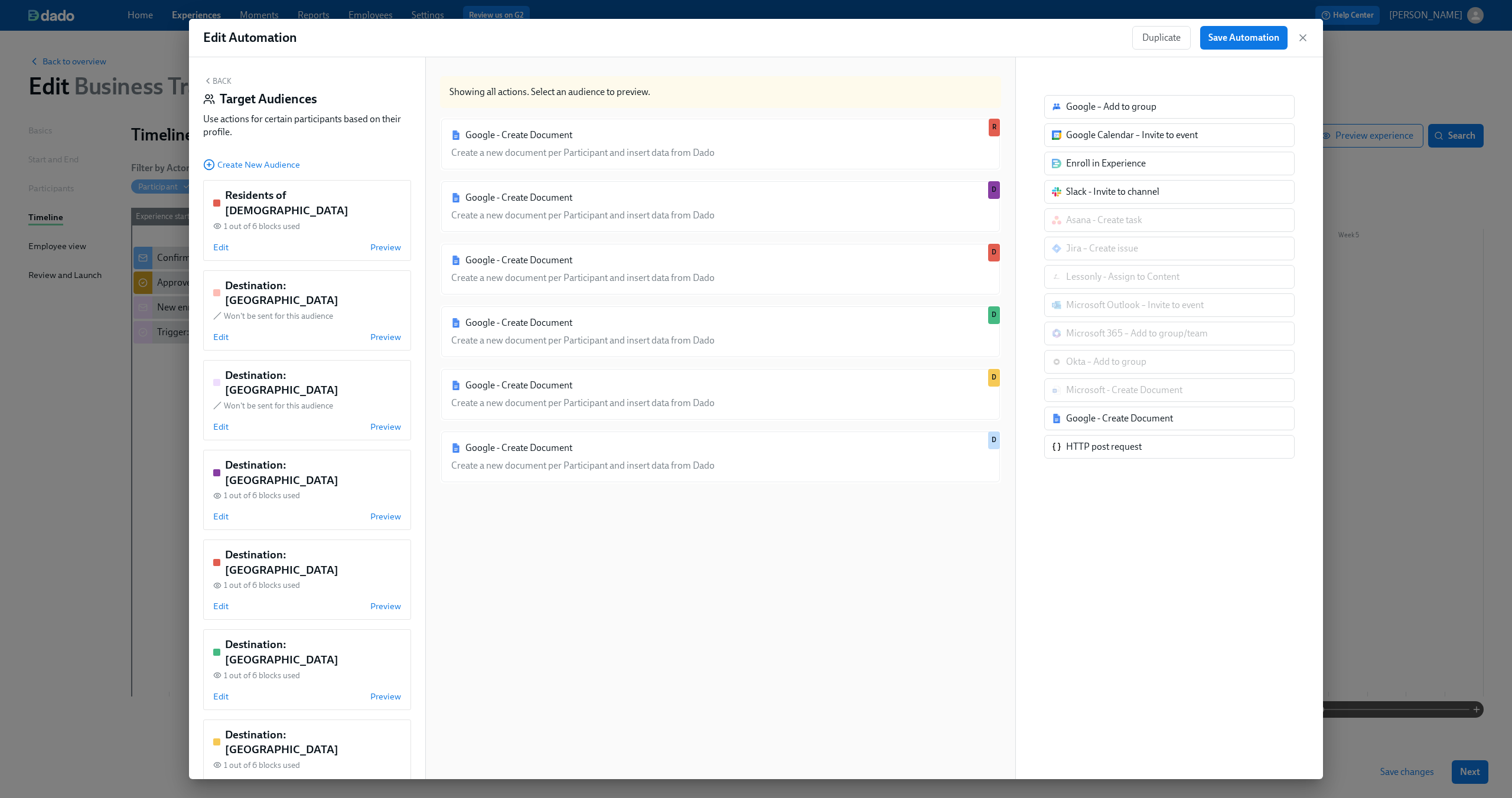
click at [749, 570] on div "Google - Create Document Create a new document per Participant and insert data …" at bounding box center [721, 459] width 561 height 684
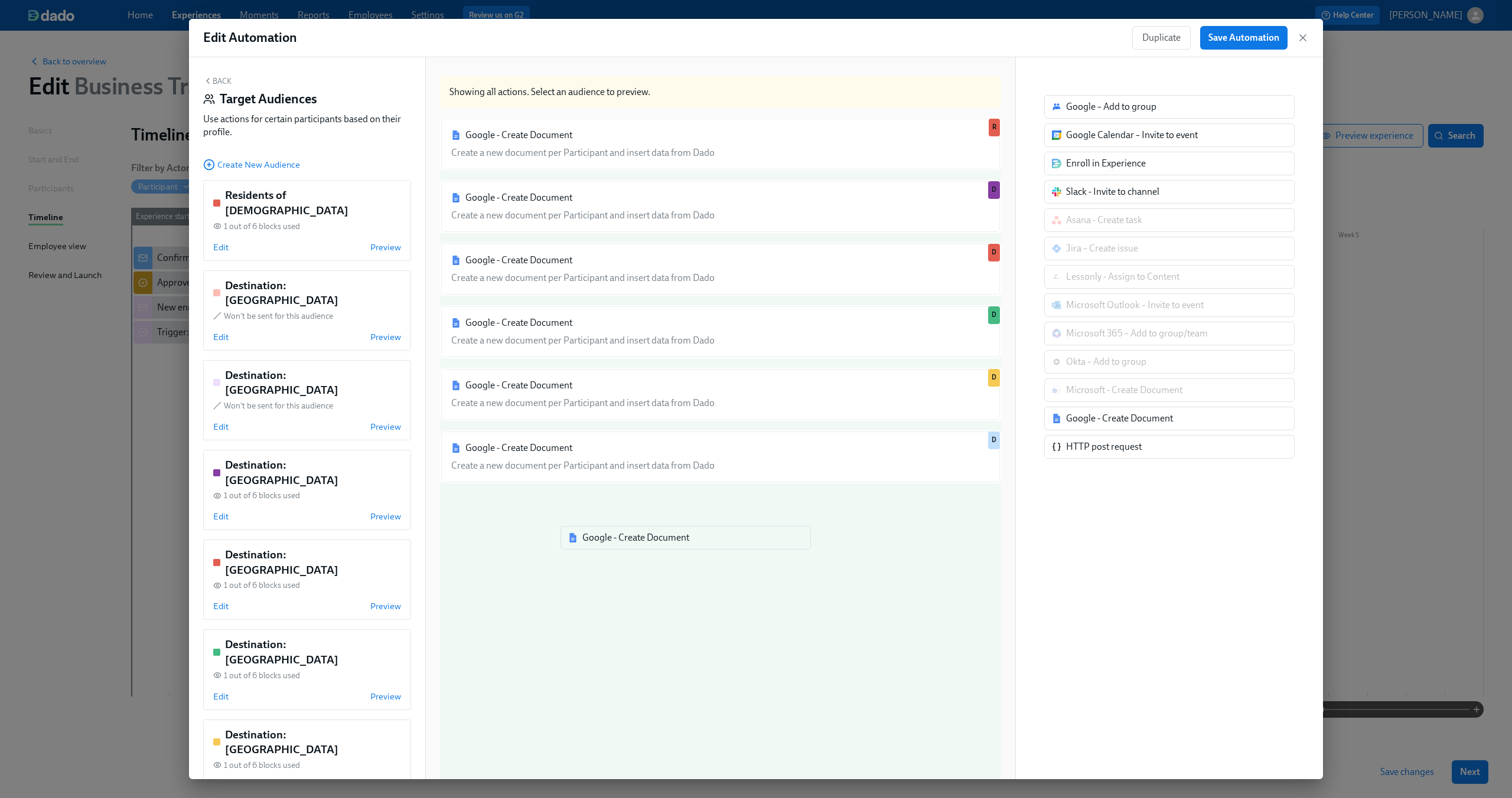
drag, startPoint x: 1095, startPoint y: 425, endPoint x: 606, endPoint y: 547, distance: 504.0
click at [606, 547] on div "Back Target Audiences Use actions for certain participants based on their profi…" at bounding box center [756, 418] width 1134 height 722
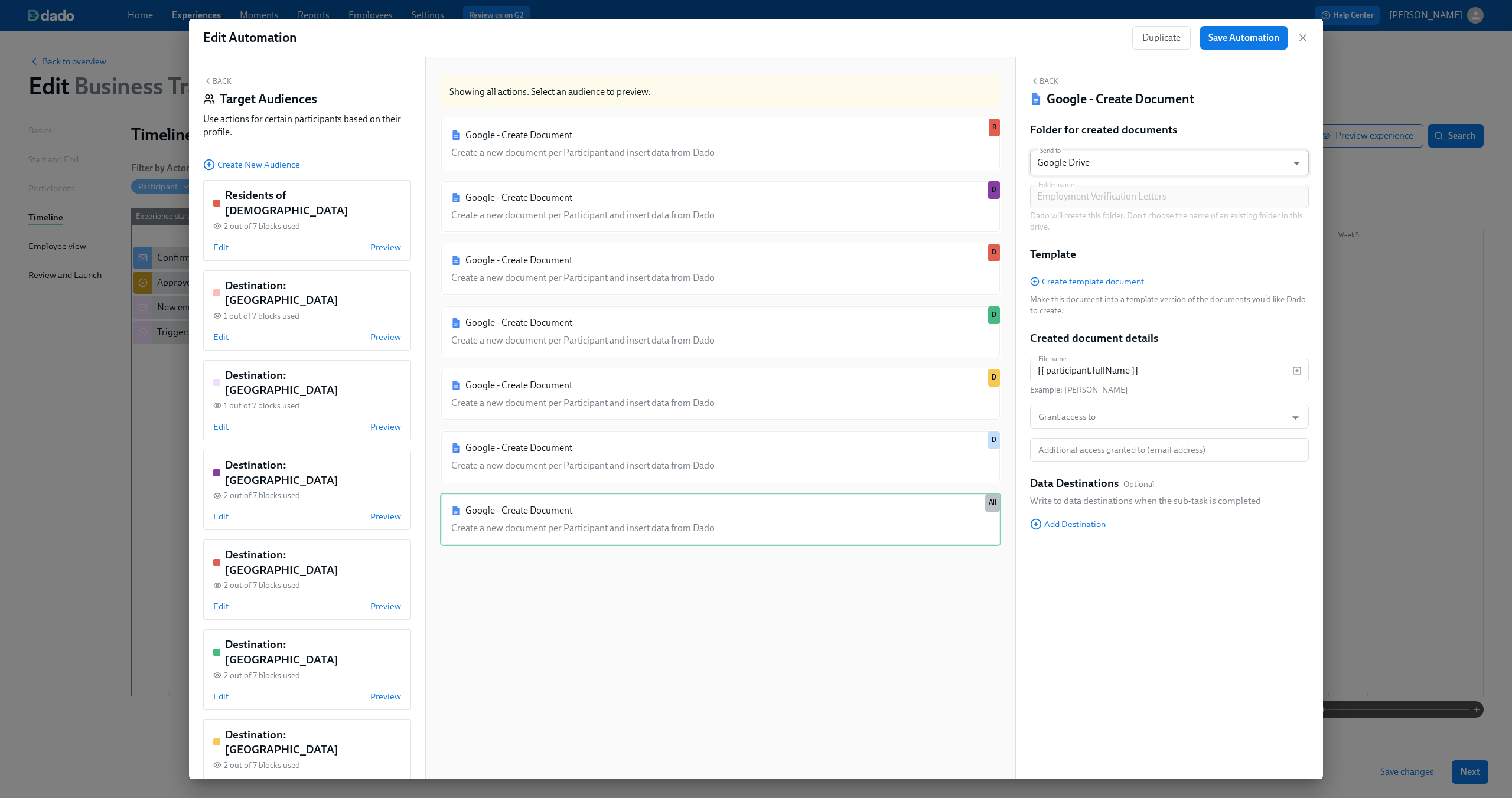
click at [1235, 165] on body "Home Experiences Moments Reports Employees Settings Review us on G2 Help Center…" at bounding box center [756, 399] width 1512 height 798
click at [1235, 165] on li "Google Drive" at bounding box center [1169, 163] width 279 height 20
click at [1216, 230] on p "Dado will create this folder. Don’t choose the name of an existing folder in th…" at bounding box center [1169, 222] width 279 height 23
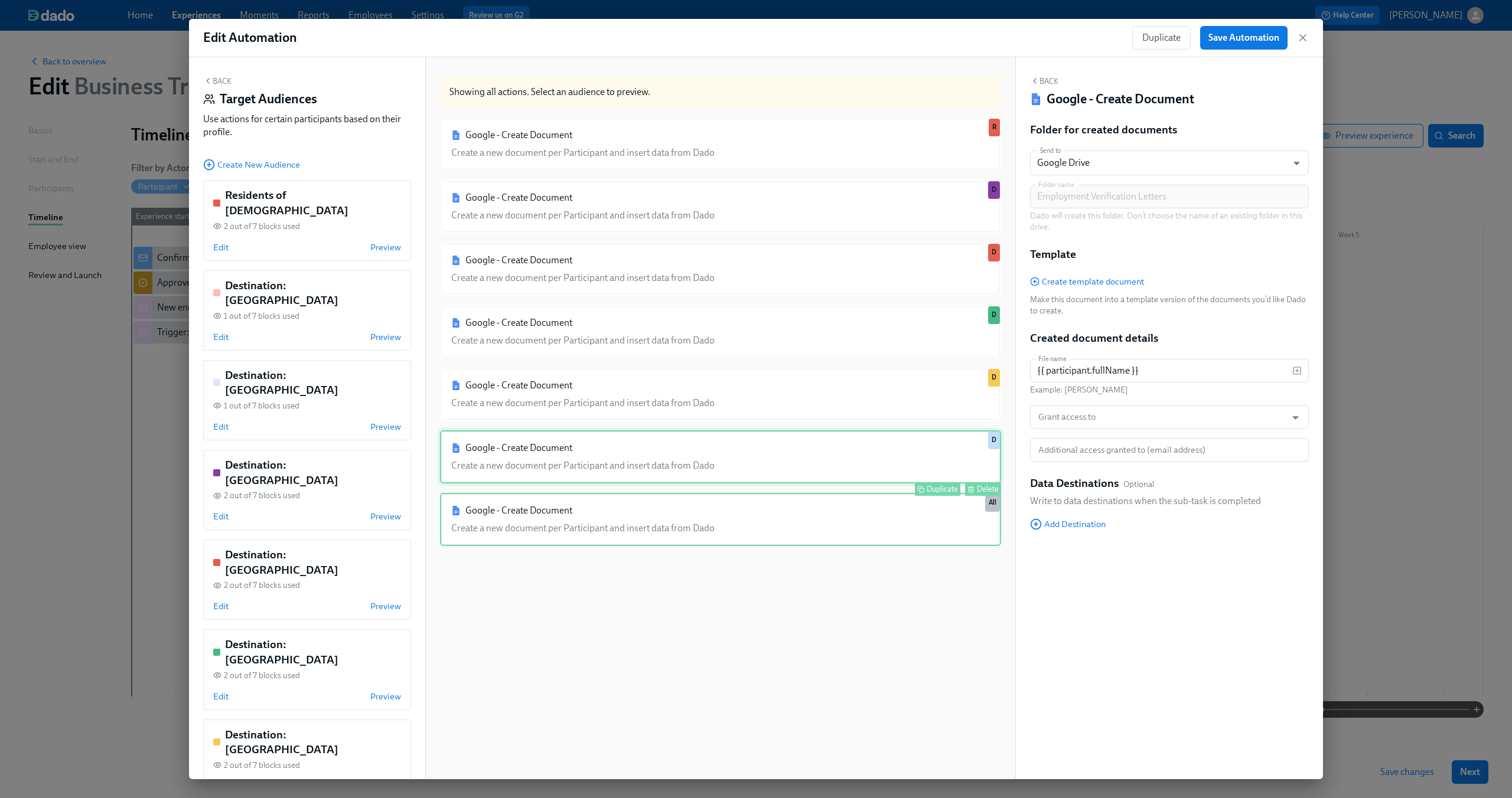
click at [731, 450] on div "Google - Create Document Create a new document per Participant and insert data …" at bounding box center [721, 457] width 561 height 53
type input "{{ participant.fullName }} - US Business Visa Letter - {{ participant.employmen…"
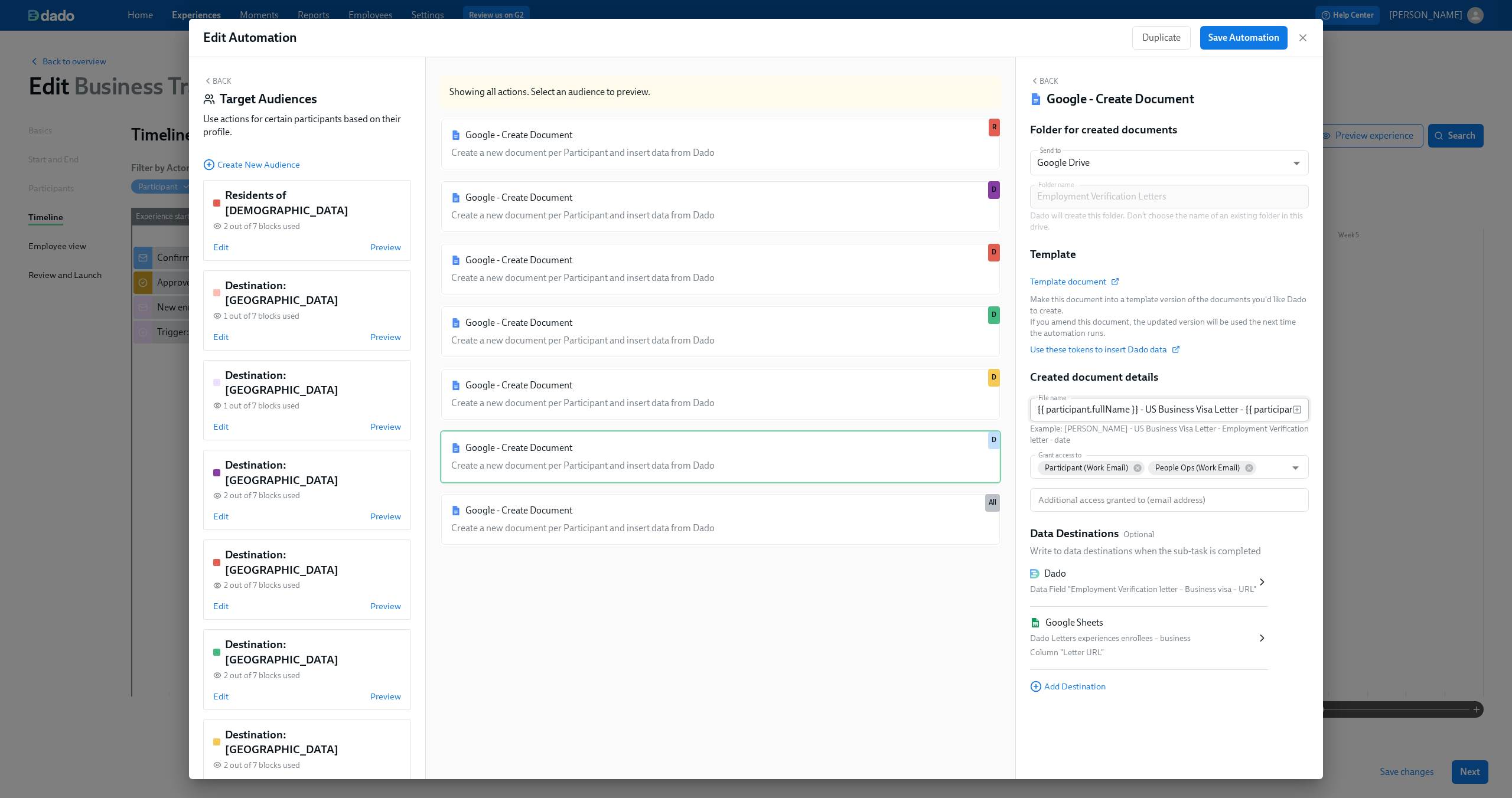
click at [1181, 416] on input "{{ participant.fullName }} - US Business Visa Letter - {{ participant.employmen…" at bounding box center [1160, 409] width 262 height 23
click at [1173, 411] on input "{{ participant.fullName }} - US Business Visa Letter - {{ participant.employmen…" at bounding box center [1160, 409] width 262 height 23
click at [1092, 408] on input "{{ participant.fullName }} - US Business Visa Letter - {{ participant.employmen…" at bounding box center [1160, 409] width 262 height 23
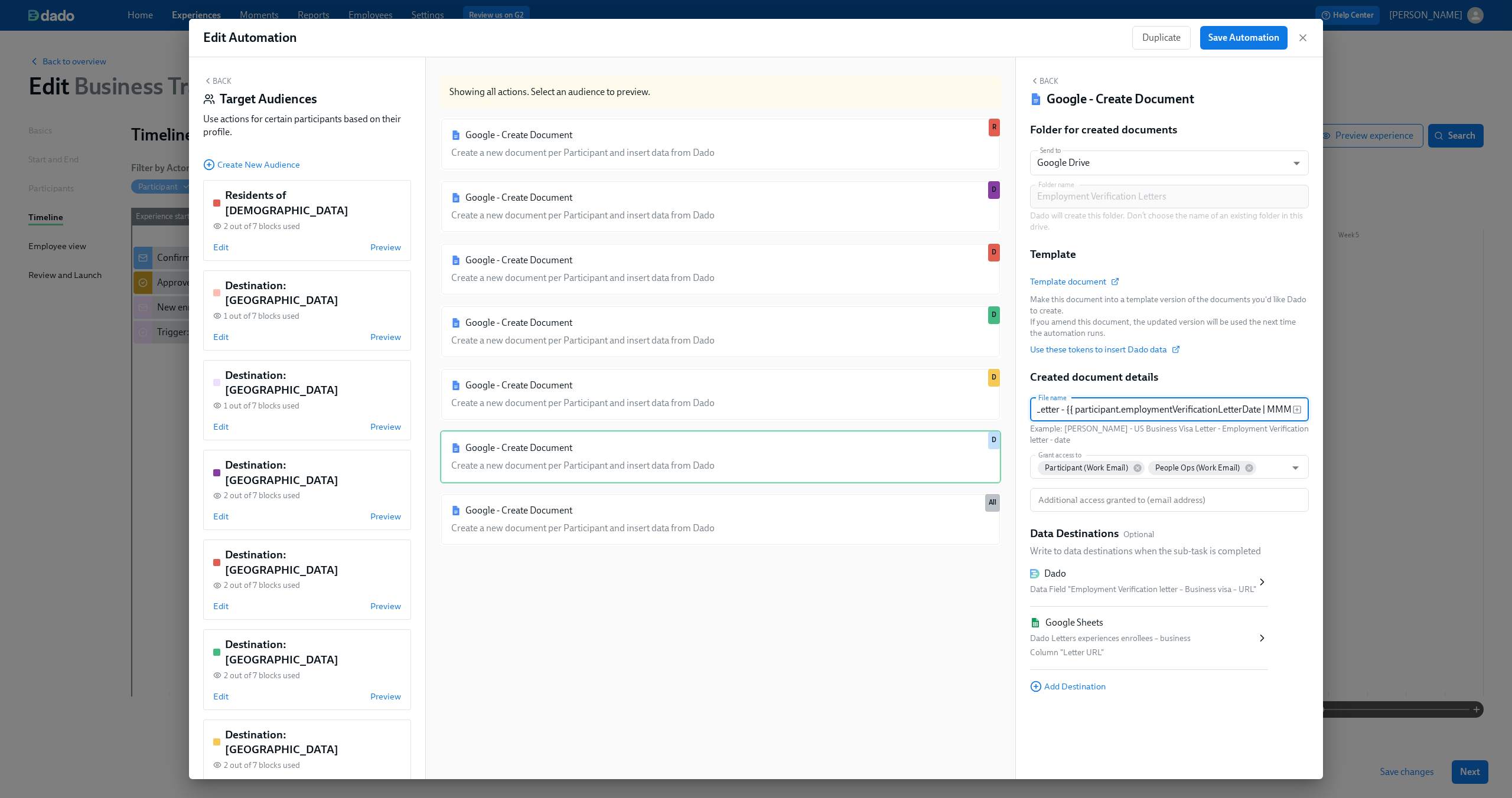
scroll to position [0, 210]
drag, startPoint x: 1035, startPoint y: 407, endPoint x: 1321, endPoint y: 429, distance: 286.8
click at [1321, 429] on div "Back Google - Create Document Folder for created documents Send to Google Drive…" at bounding box center [1169, 418] width 307 height 722
click at [1141, 576] on div "Dado" at bounding box center [1143, 574] width 226 height 13
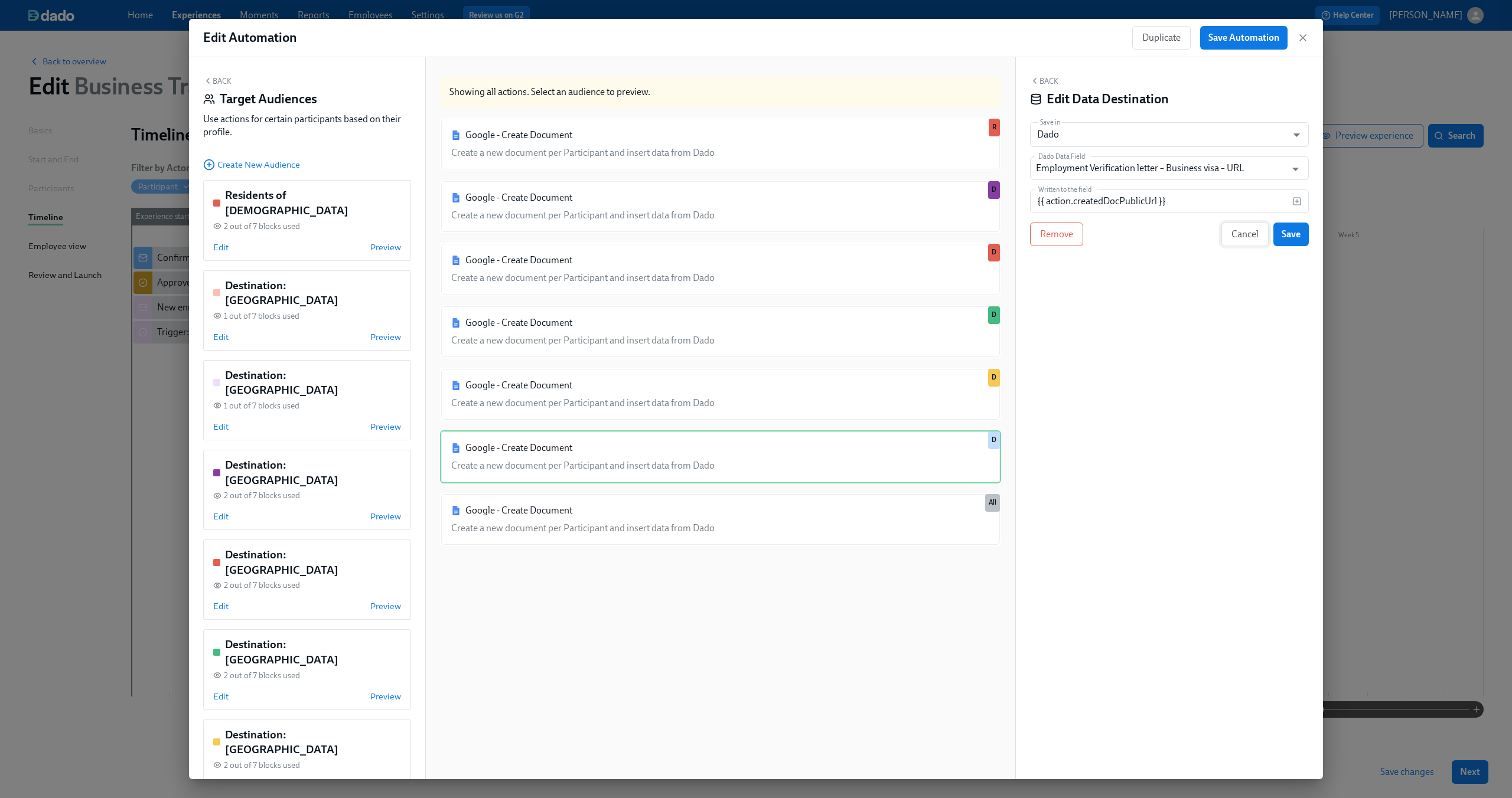
click at [1249, 234] on span "Cancel" at bounding box center [1245, 234] width 27 height 12
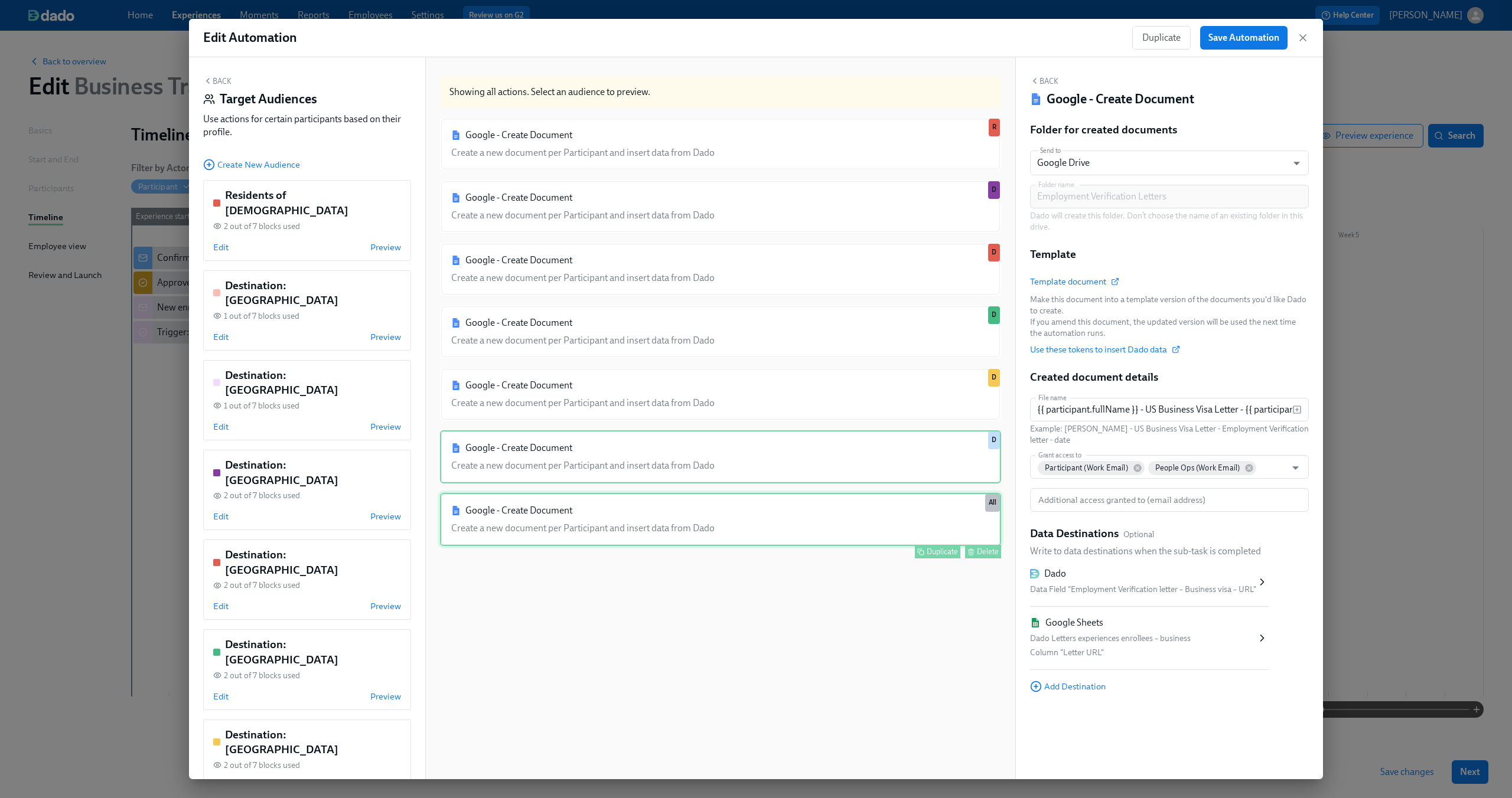
click at [705, 516] on div "Google - Create Document Create a new document per Participant and insert data …" at bounding box center [721, 520] width 561 height 53
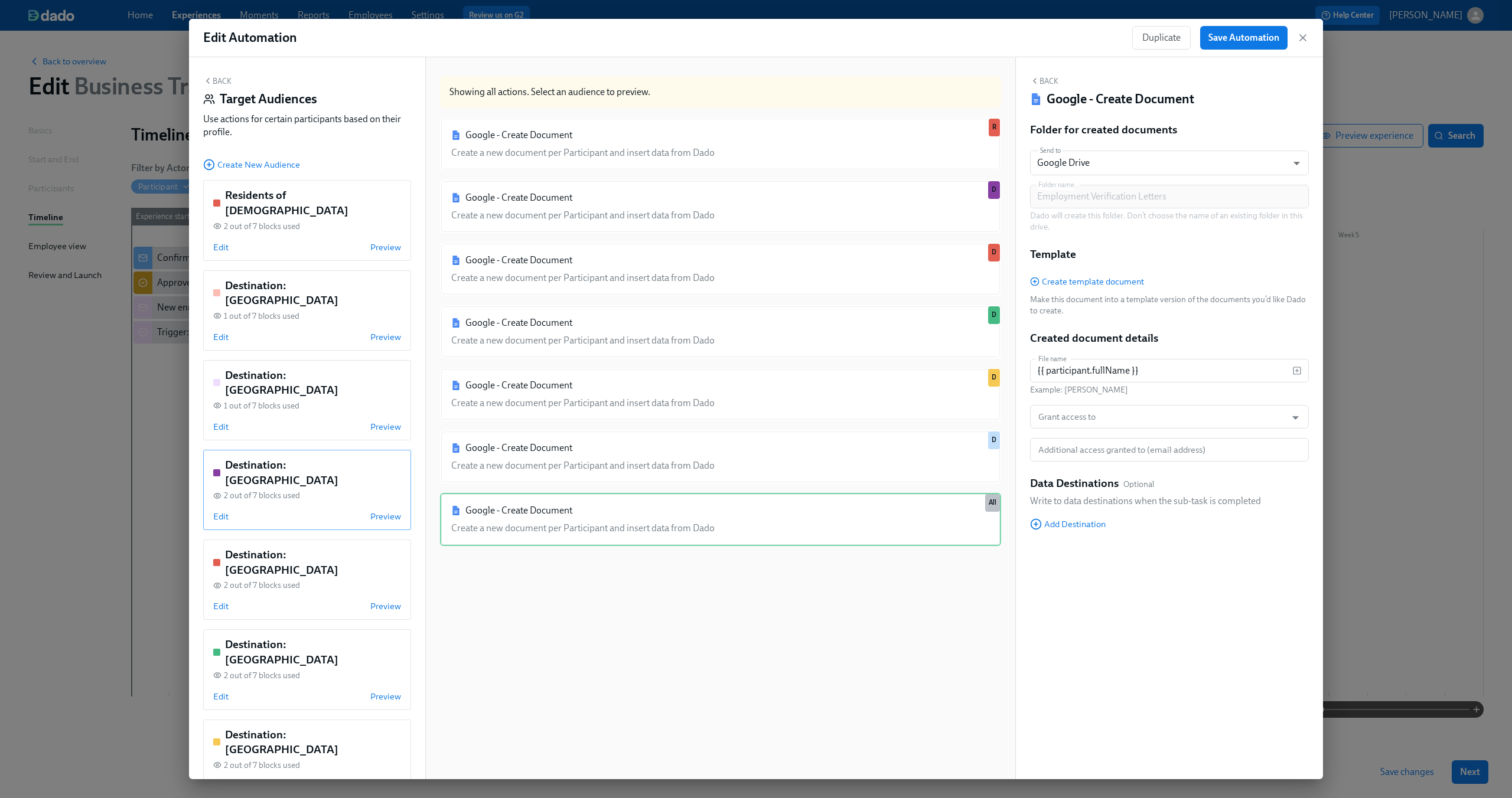
scroll to position [84, 0]
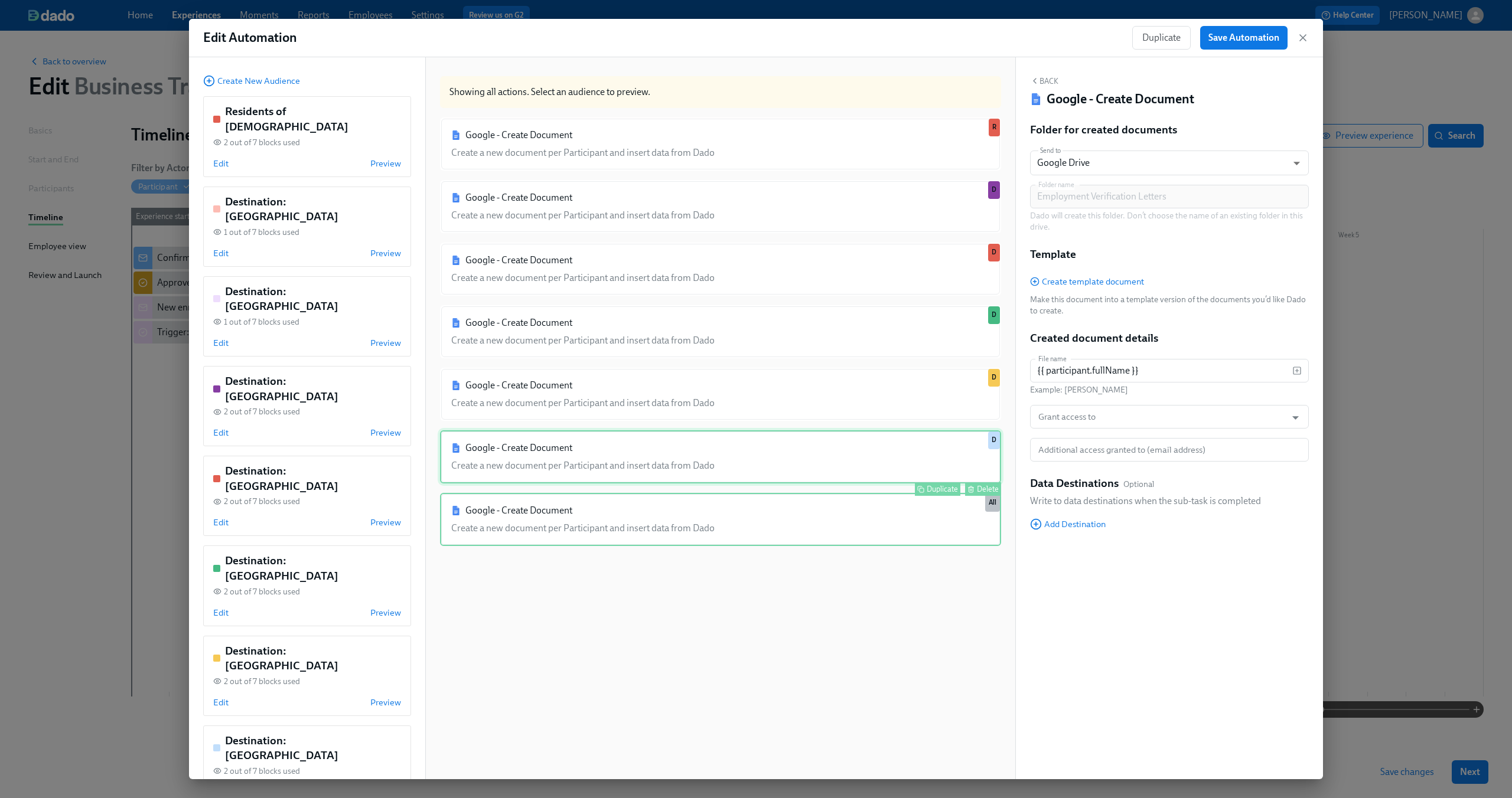
click at [781, 452] on div "Google - Create Document Create a new document per Participant and insert data …" at bounding box center [721, 457] width 561 height 53
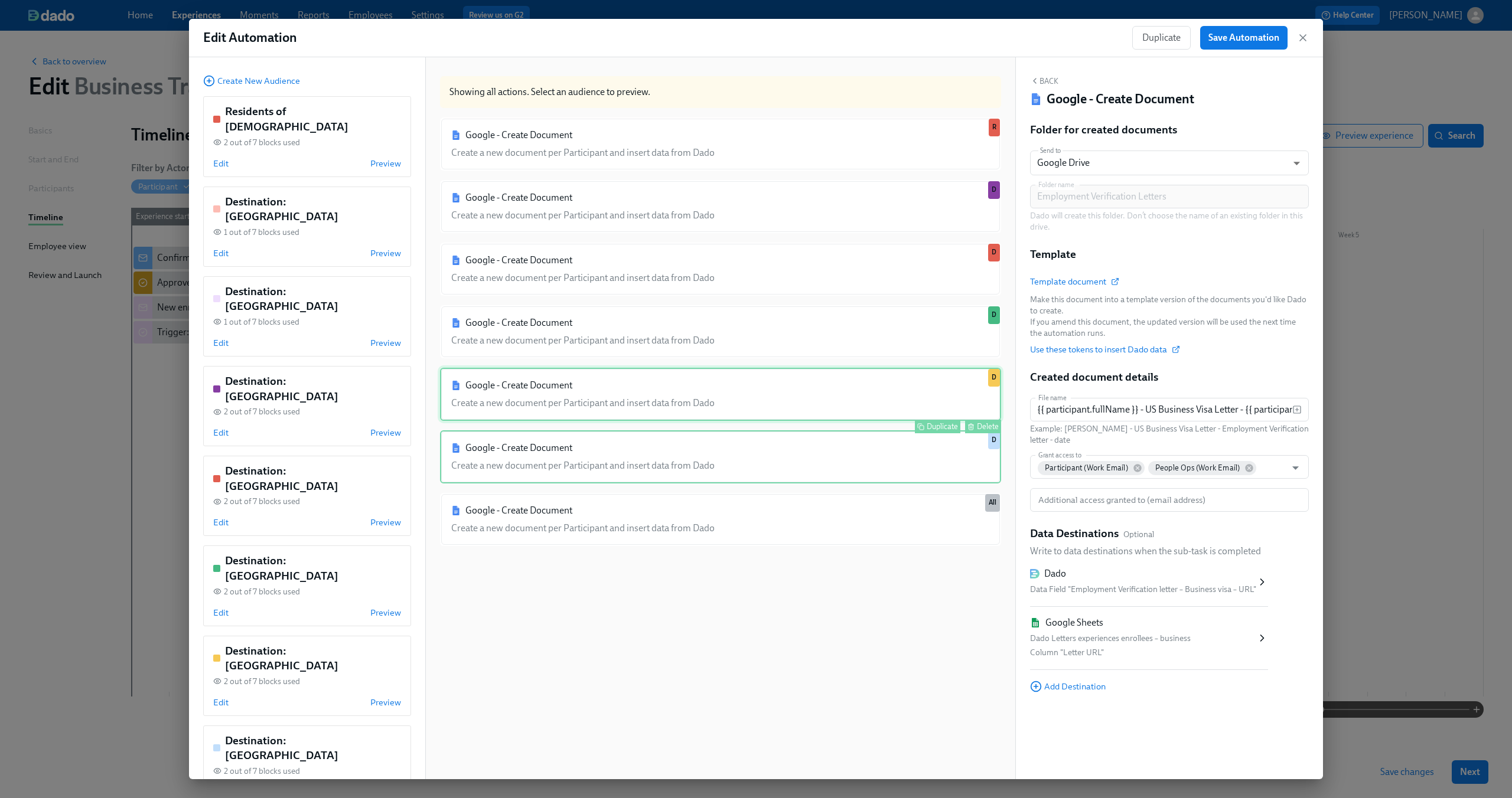
click at [771, 412] on div "Google - Create Document Create a new document per Participant and insert data …" at bounding box center [721, 394] width 561 height 53
click at [751, 460] on div "Google - Create Document Create a new document per Participant and insert data …" at bounding box center [721, 457] width 561 height 53
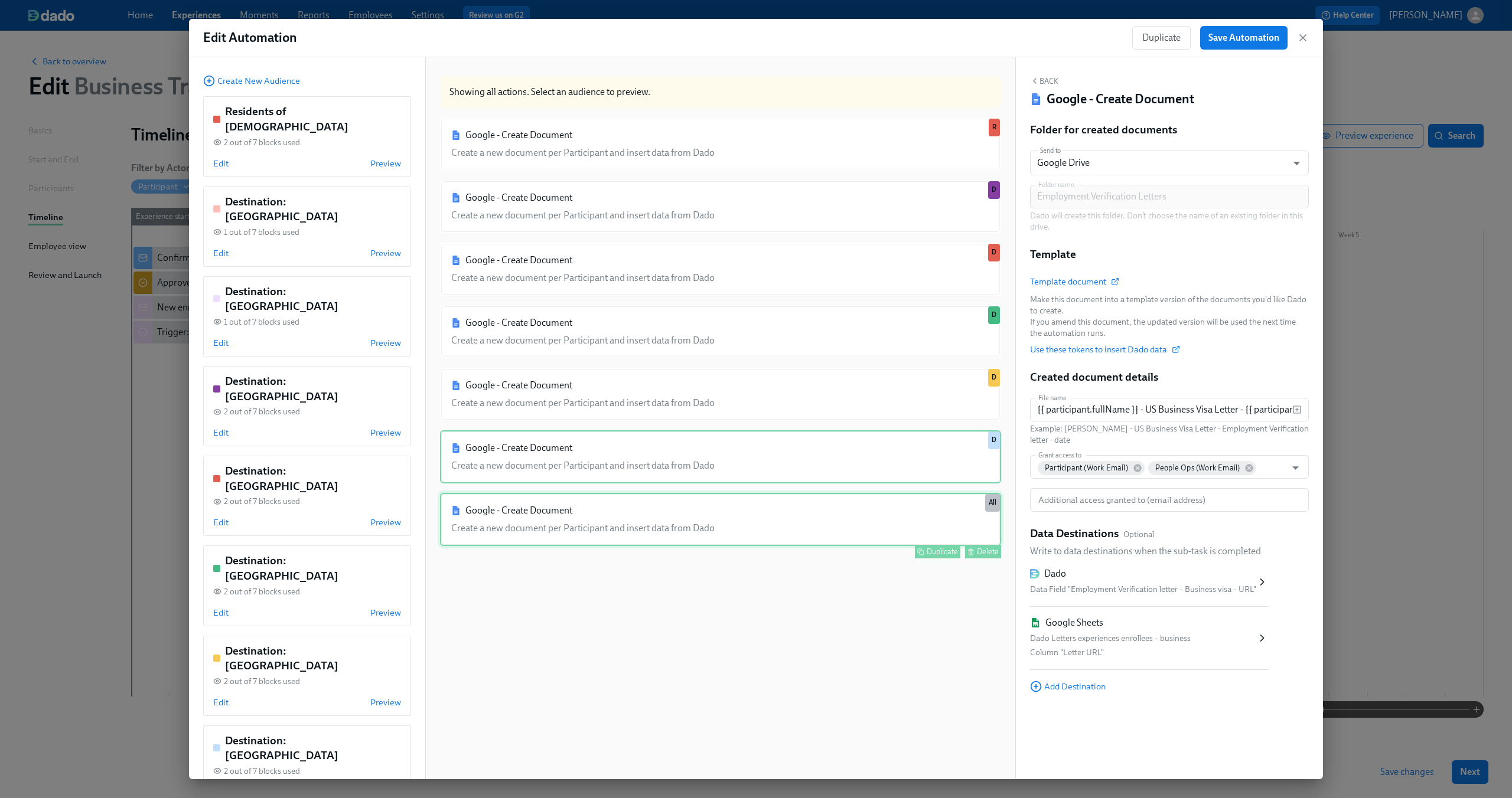
click at [731, 513] on div "Google - Create Document Create a new document per Participant and insert data …" at bounding box center [721, 520] width 561 height 53
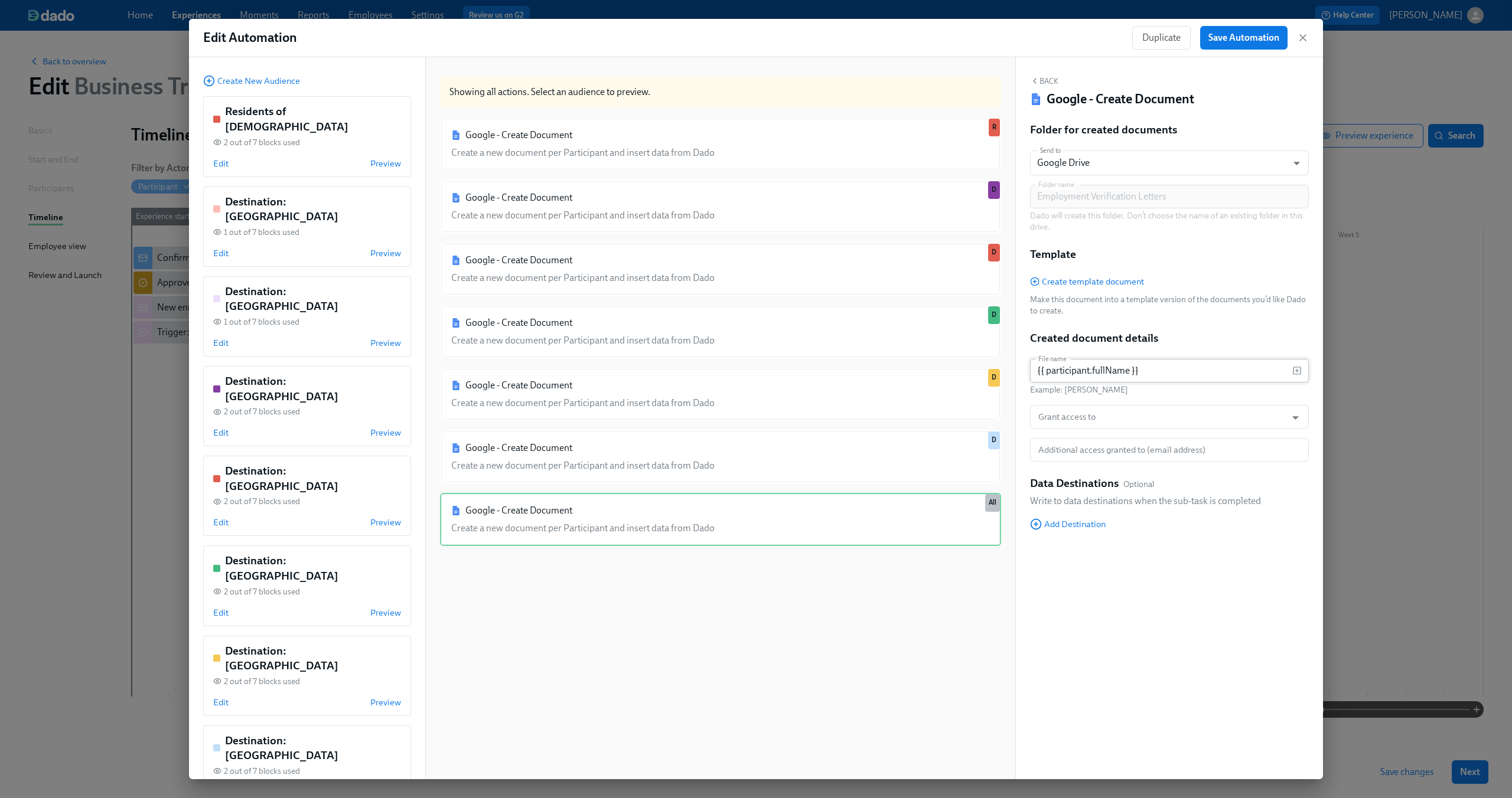
click at [1198, 376] on input "{{ participant.fullName }}" at bounding box center [1160, 370] width 262 height 23
paste input "- US Business Visa Letter - {{ participant.employmentVerificationLetterDate | M…"
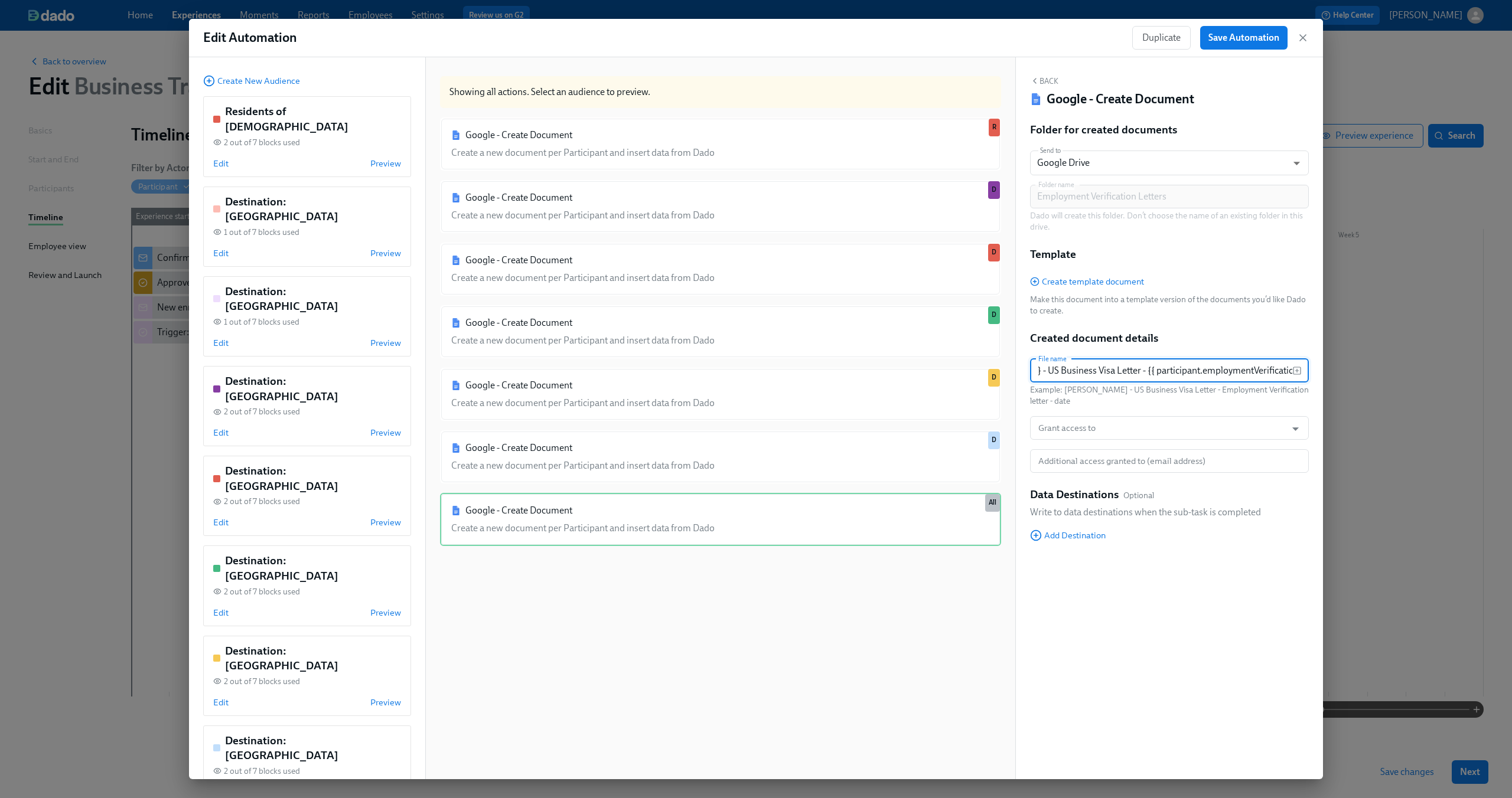
scroll to position [0, 0]
drag, startPoint x: 1198, startPoint y: 374, endPoint x: 1012, endPoint y: 368, distance: 186.1
click at [1012, 368] on div "Back Target Audiences Use actions for certain participants based on their profi…" at bounding box center [756, 418] width 1134 height 722
click at [1146, 376] on input "{{ participant.fullName }} - US Business Visa Letter - {{ participant.employmen…" at bounding box center [1160, 370] width 262 height 23
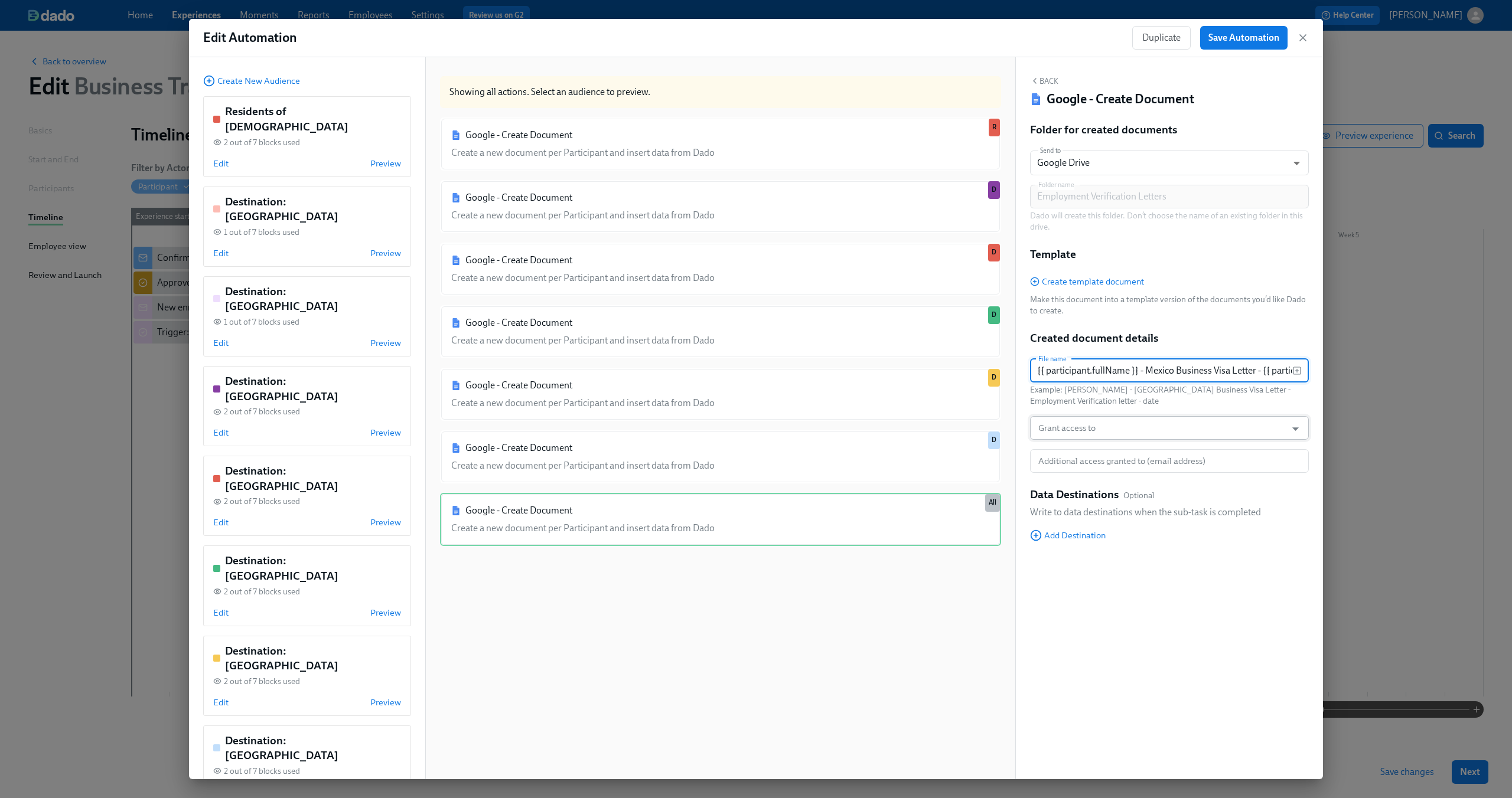
click at [1118, 431] on input "Grant access to" at bounding box center [1158, 427] width 244 height 23
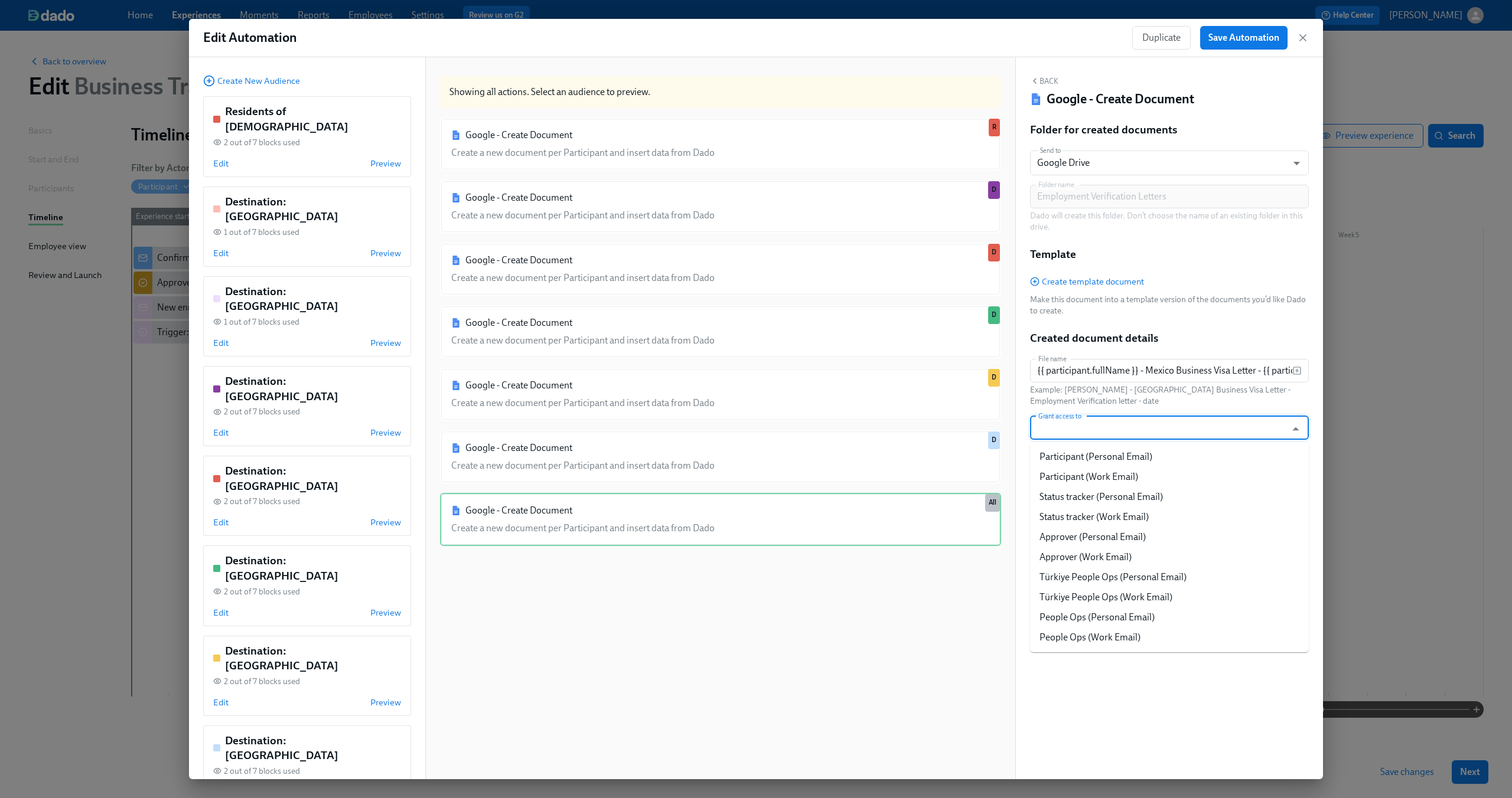
click at [1121, 402] on p "Example: [PERSON_NAME] - [GEOGRAPHIC_DATA] Business Visa Letter - Employment Ve…" at bounding box center [1169, 396] width 279 height 23
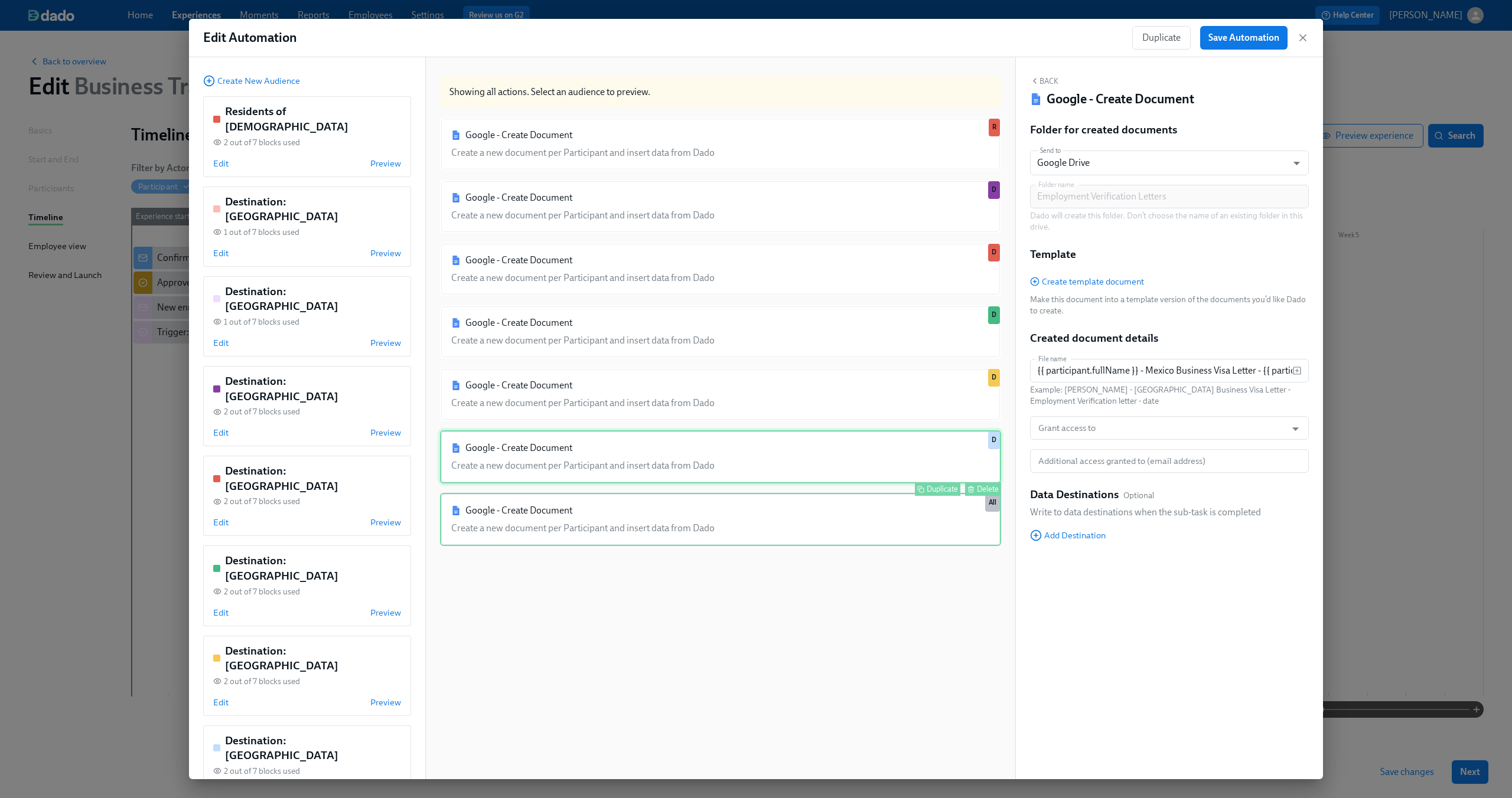
click at [785, 438] on div "Google - Create Document Create a new document per Participant and insert data …" at bounding box center [721, 457] width 561 height 53
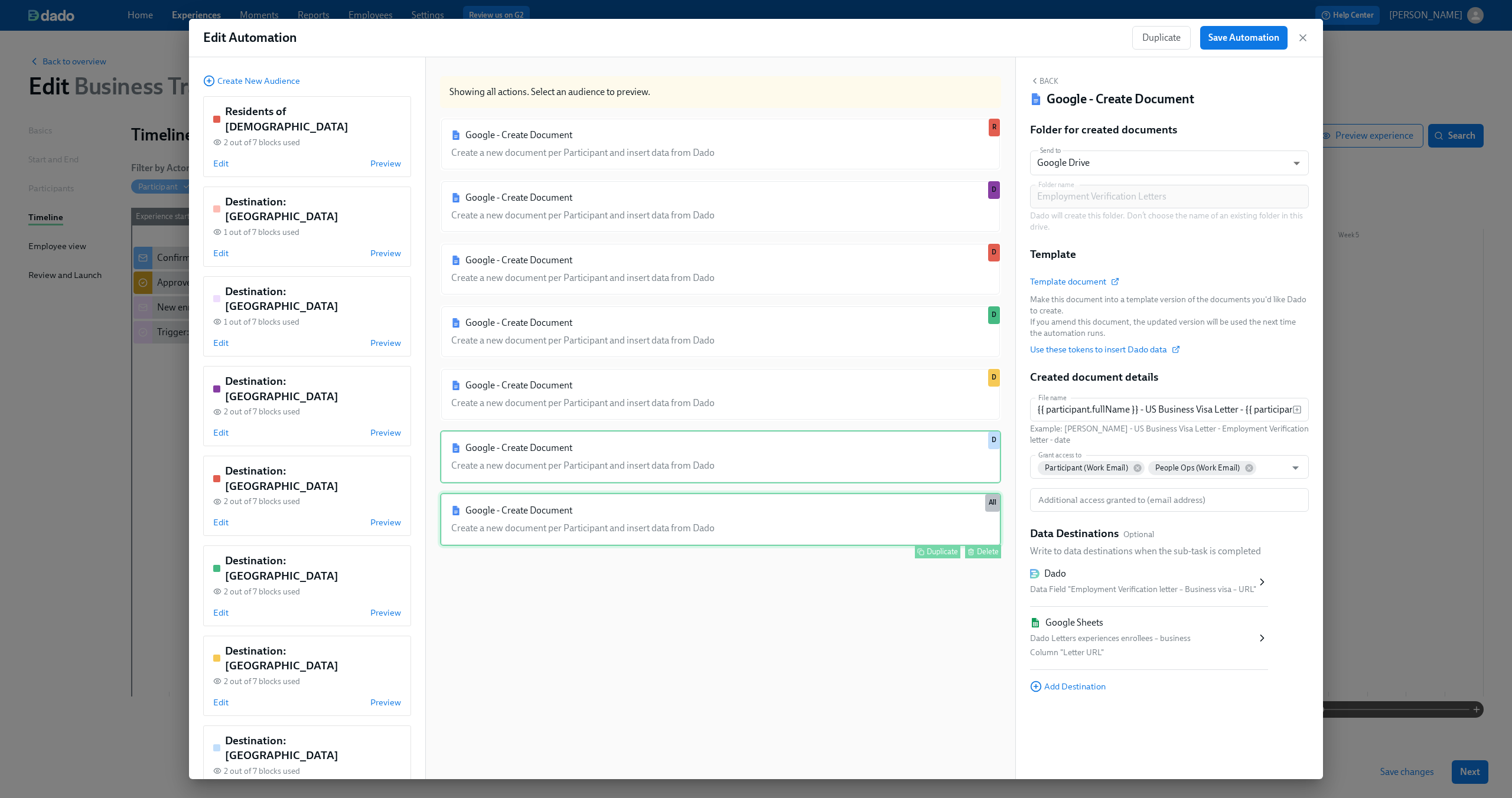
click at [775, 500] on div "Google - Create Document Create a new document per Participant and insert data …" at bounding box center [721, 520] width 561 height 53
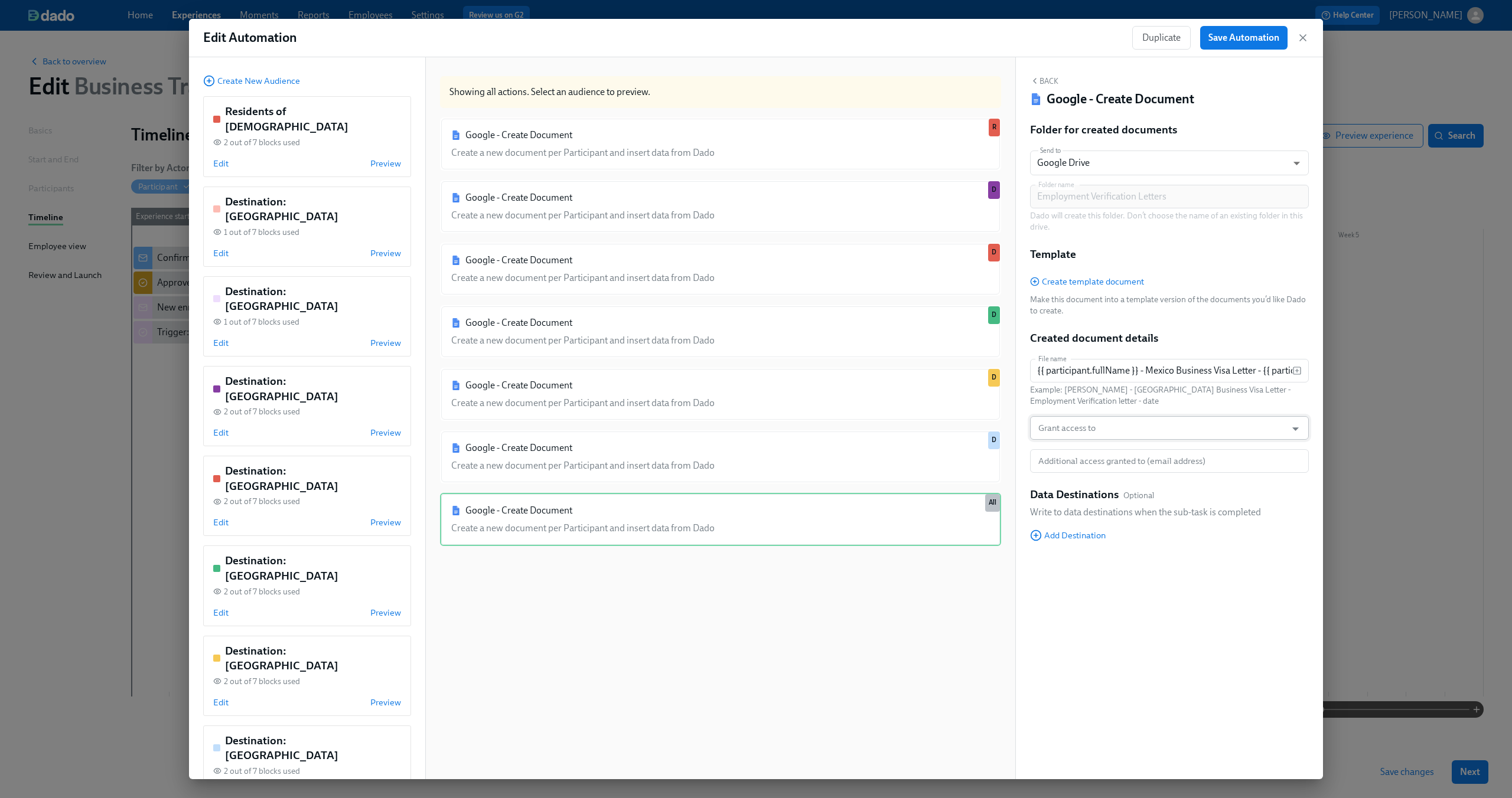
click at [1127, 429] on input "Grant access to" at bounding box center [1158, 427] width 244 height 23
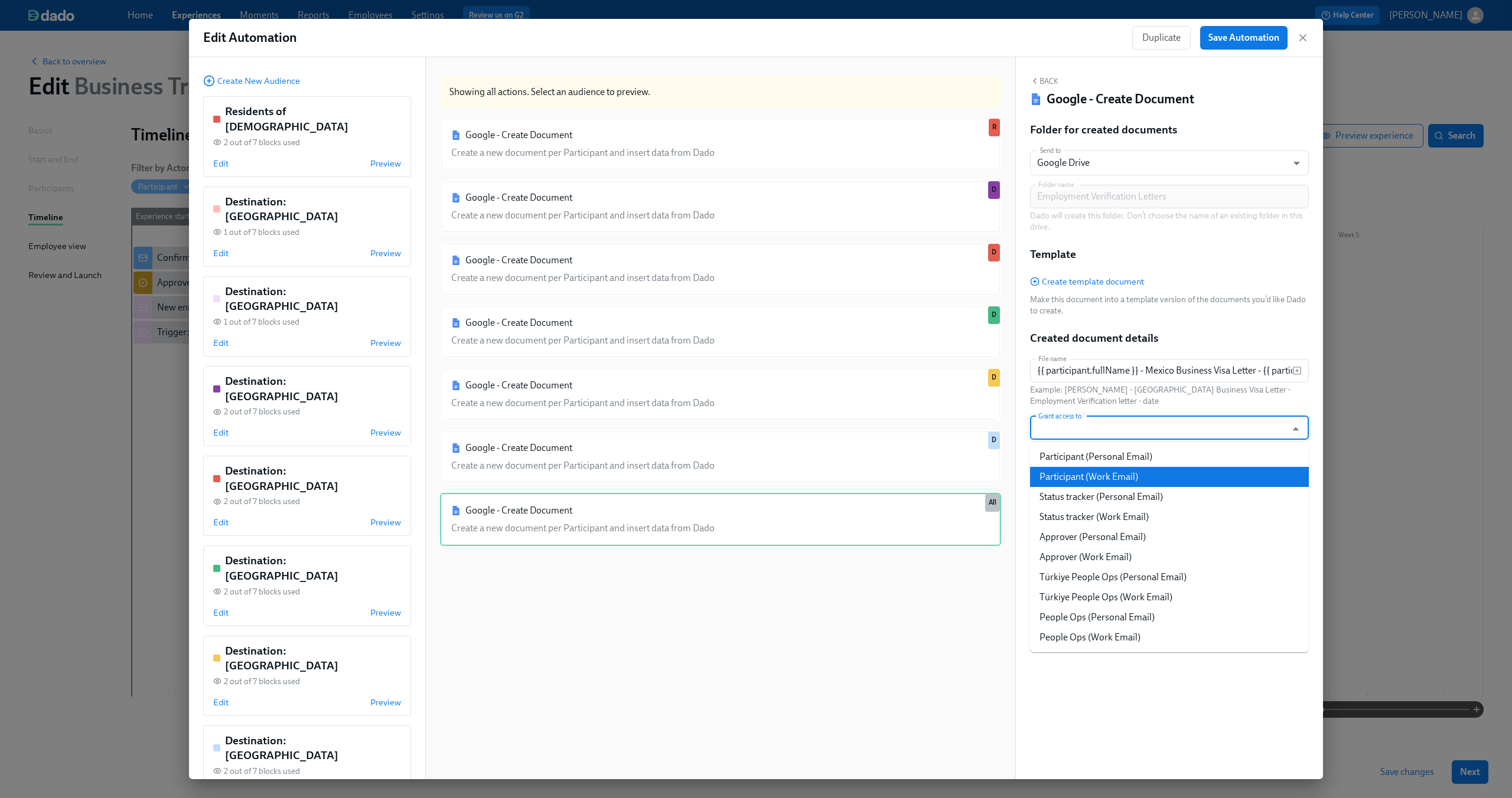
click at [1118, 480] on li "Participant (Work Email)" at bounding box center [1169, 476] width 279 height 20
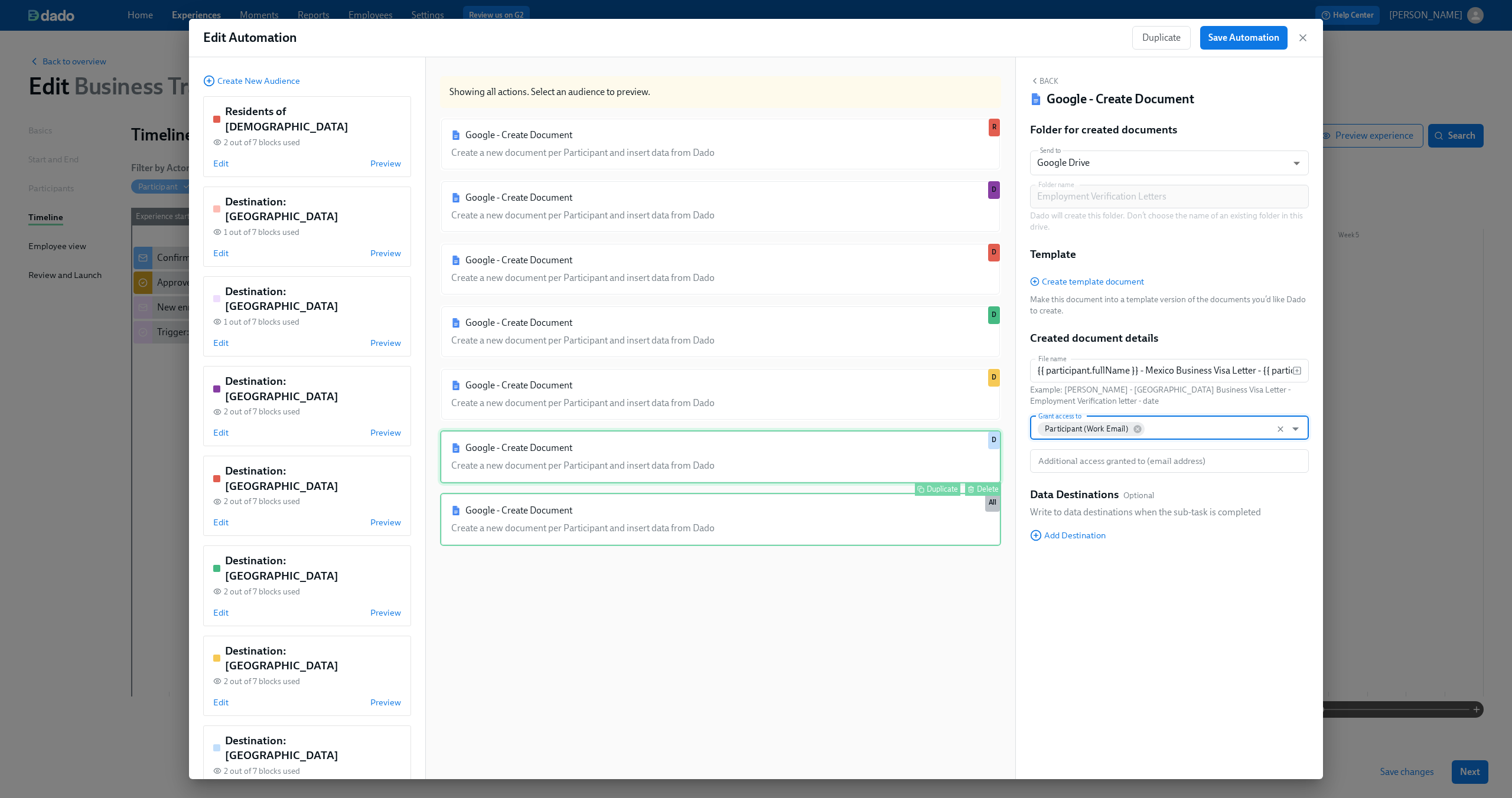
click at [861, 469] on div "Google - Create Document Create a new document per Participant and insert data …" at bounding box center [721, 457] width 561 height 53
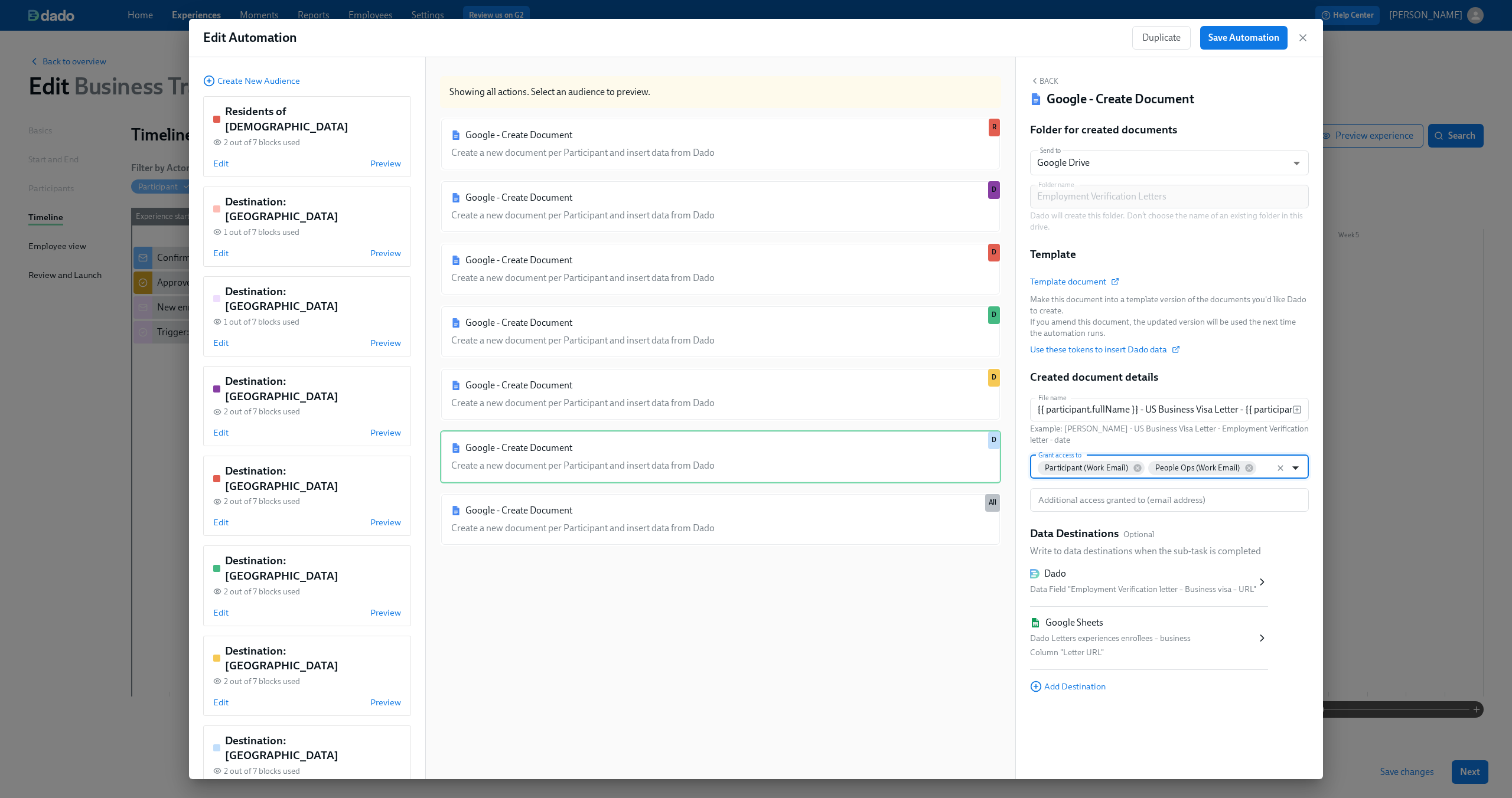
click at [1298, 471] on icon "Open" at bounding box center [1296, 468] width 16 height 16
click at [1298, 471] on icon "Close" at bounding box center [1296, 468] width 16 height 16
click at [776, 521] on div "Google - Create Document Create a new document per Participant and insert data …" at bounding box center [721, 520] width 561 height 53
type input "{{ participant.fullName }} - Mexico Business Visa Letter - {{ participant.emplo…"
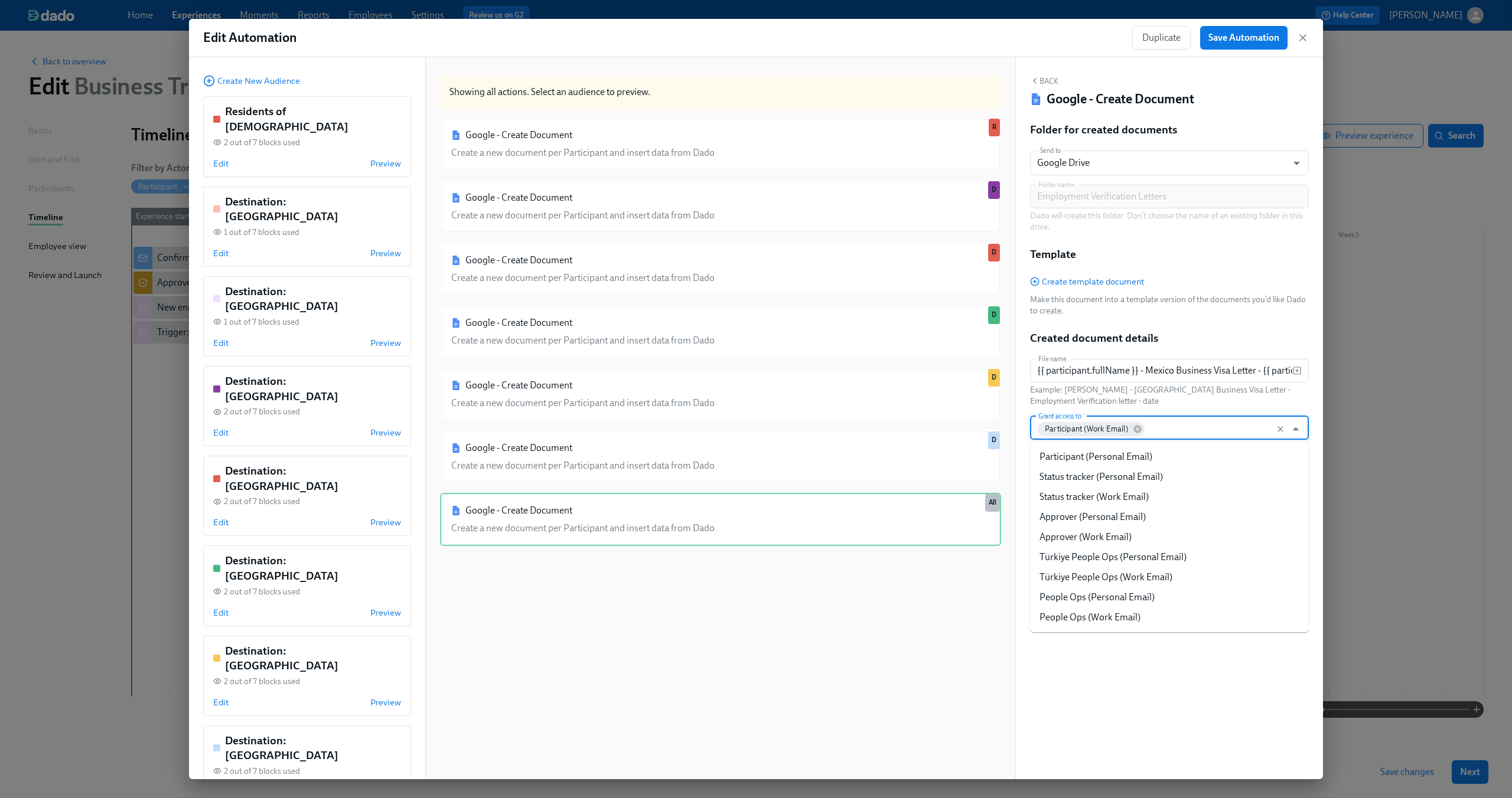
click at [1239, 435] on input "Grant access to" at bounding box center [1214, 427] width 134 height 23
type input "peo"
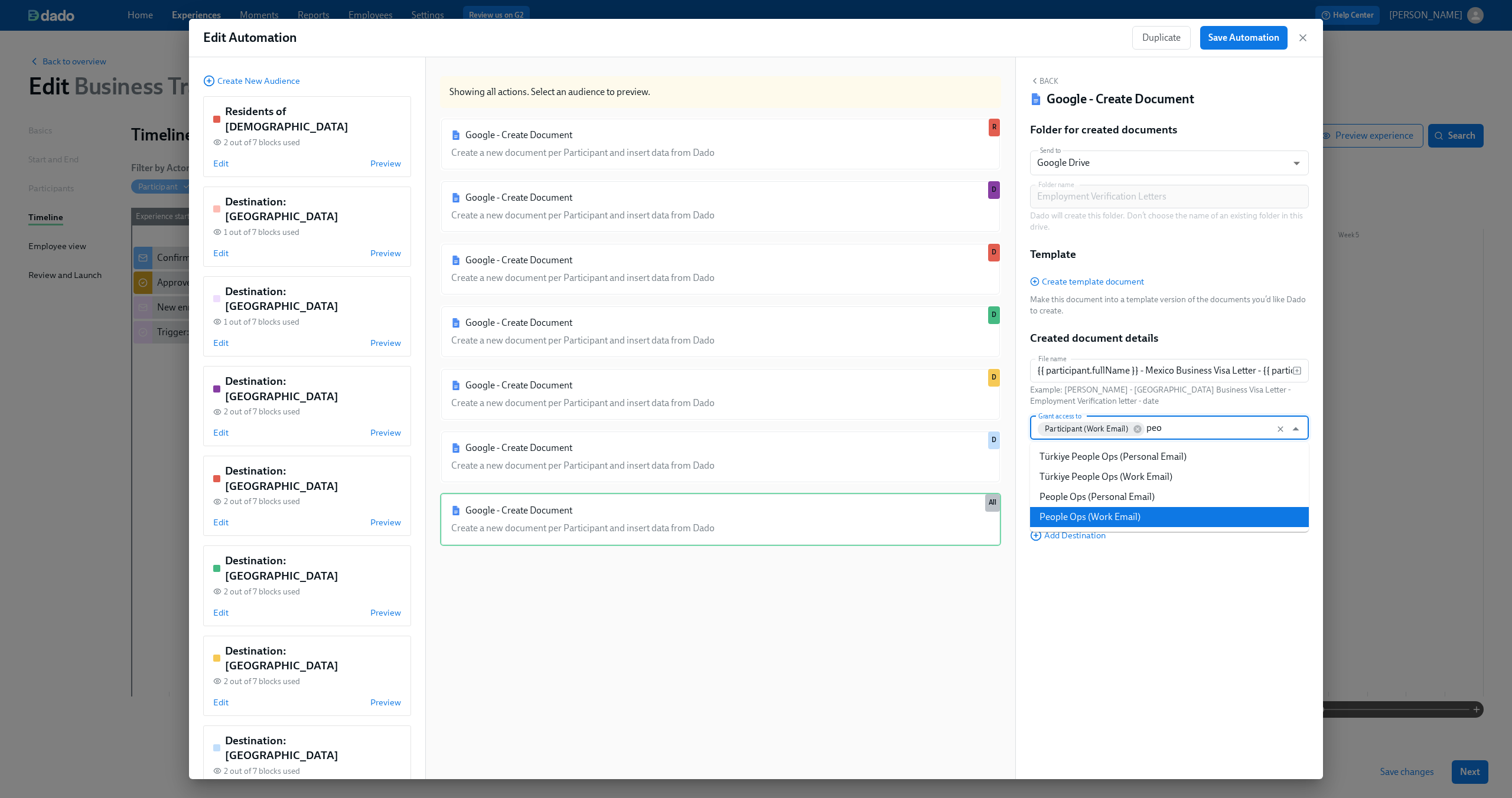
click at [1191, 511] on li "People Ops (Work Email)" at bounding box center [1169, 517] width 279 height 20
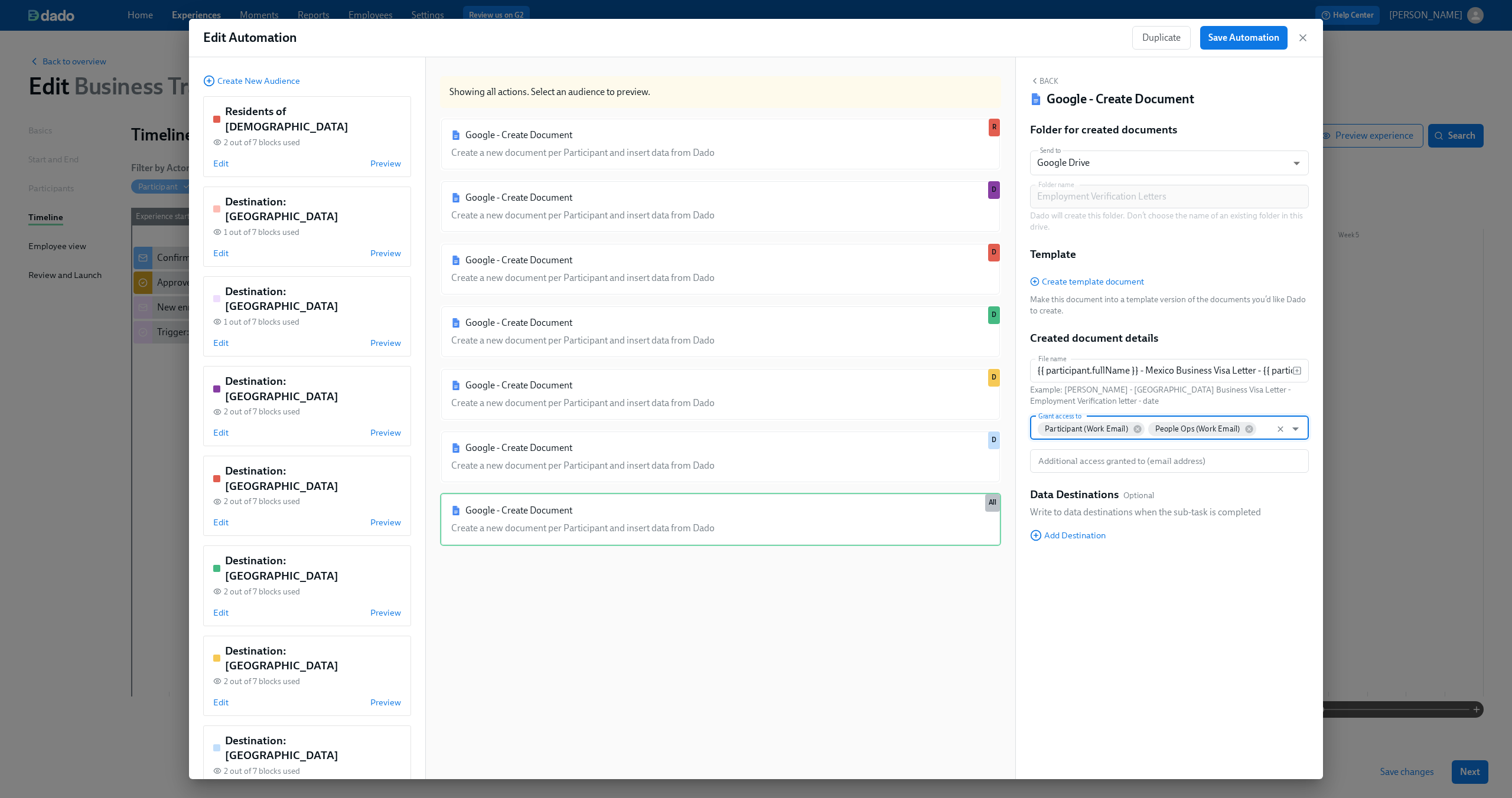
click at [1139, 623] on div "Back Google - Create Document Folder for created documents Send to Google Drive…" at bounding box center [1169, 418] width 307 height 722
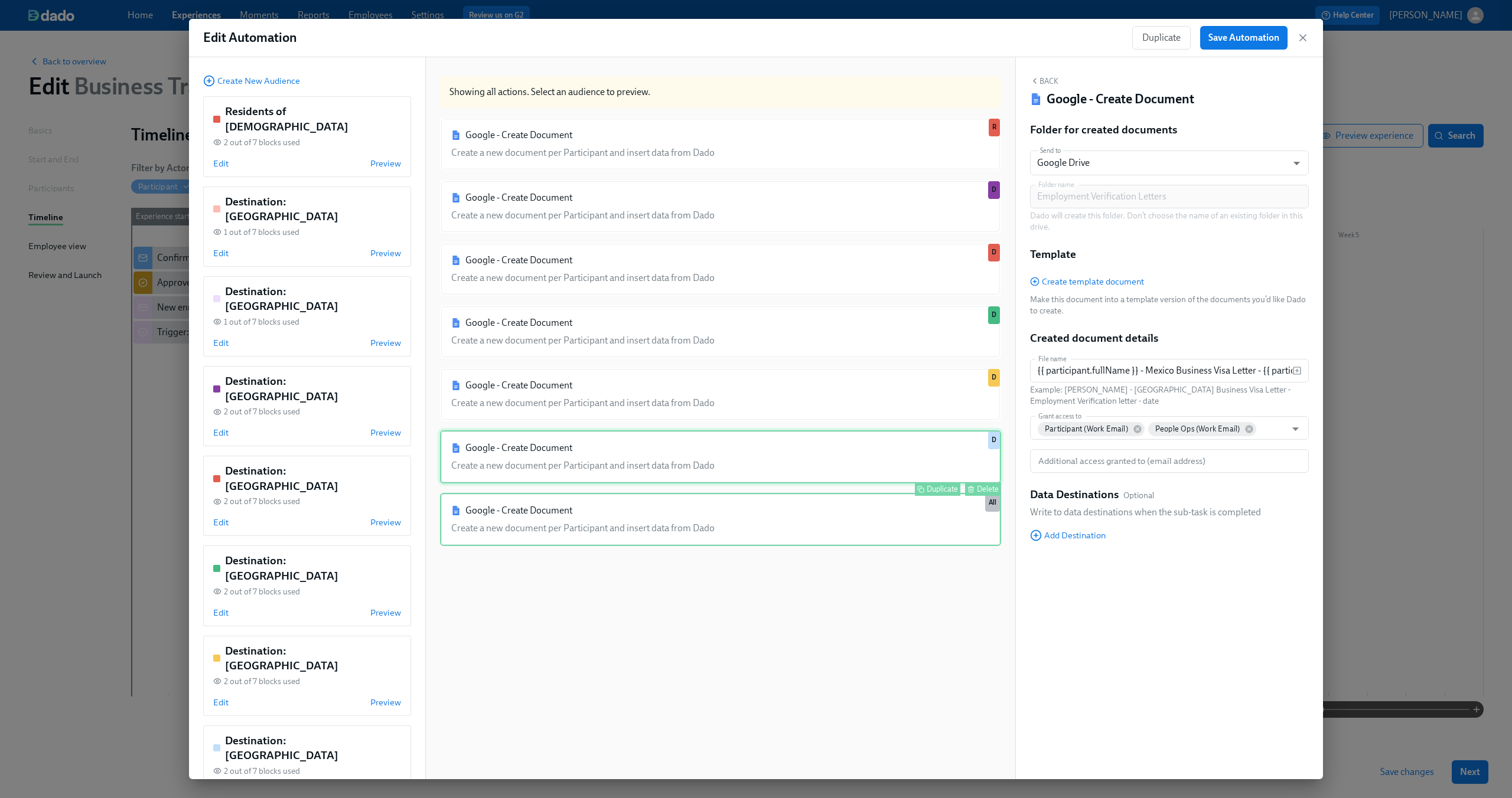
click at [923, 477] on div "Google - Create Document Create a new document per Participant and insert data …" at bounding box center [721, 457] width 561 height 53
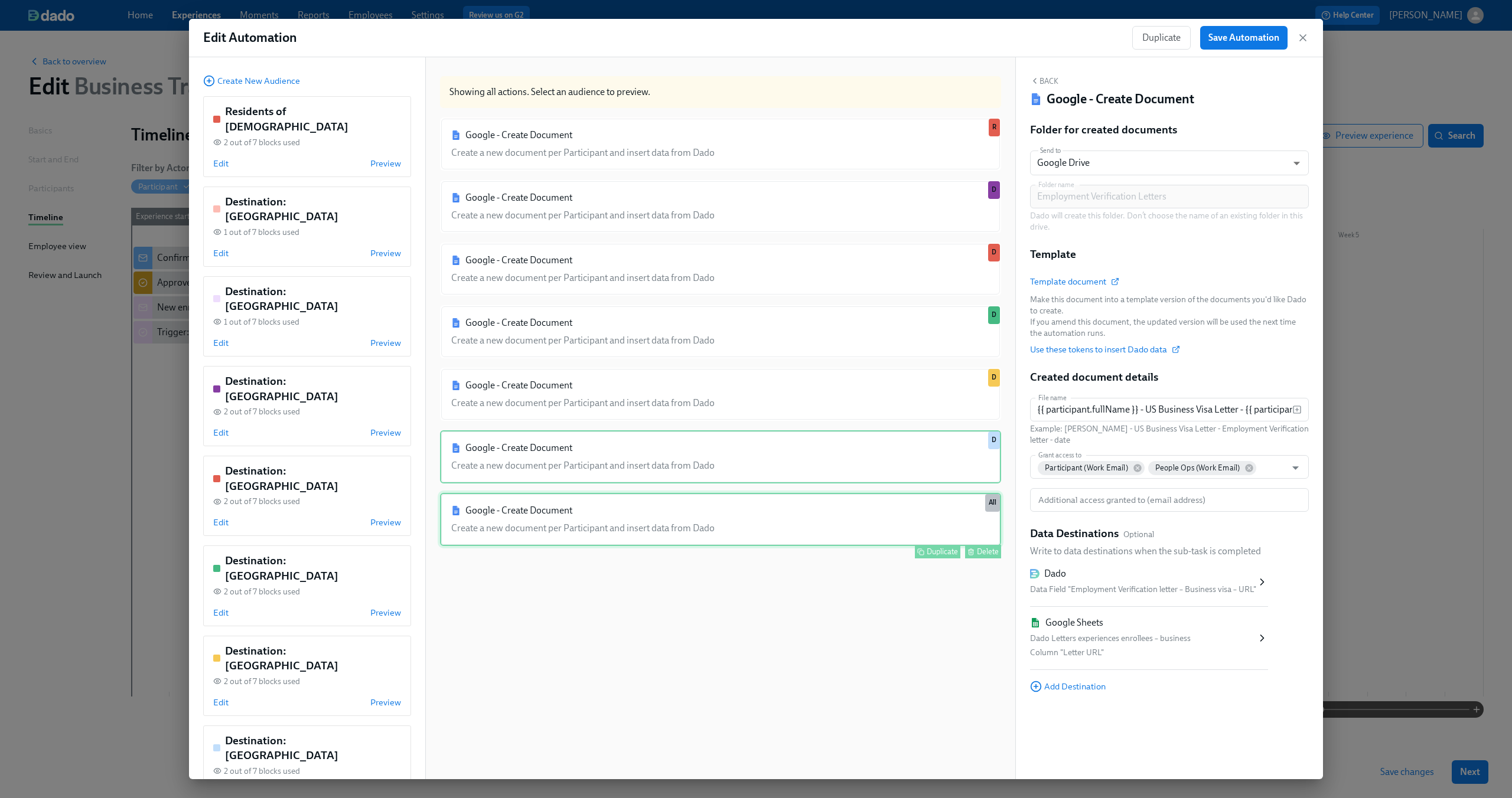
click at [881, 518] on div "Google - Create Document Create a new document per Participant and insert data …" at bounding box center [721, 520] width 561 height 53
type input "{{ participant.fullName }} - Mexico Business Visa Letter - {{ participant.emplo…"
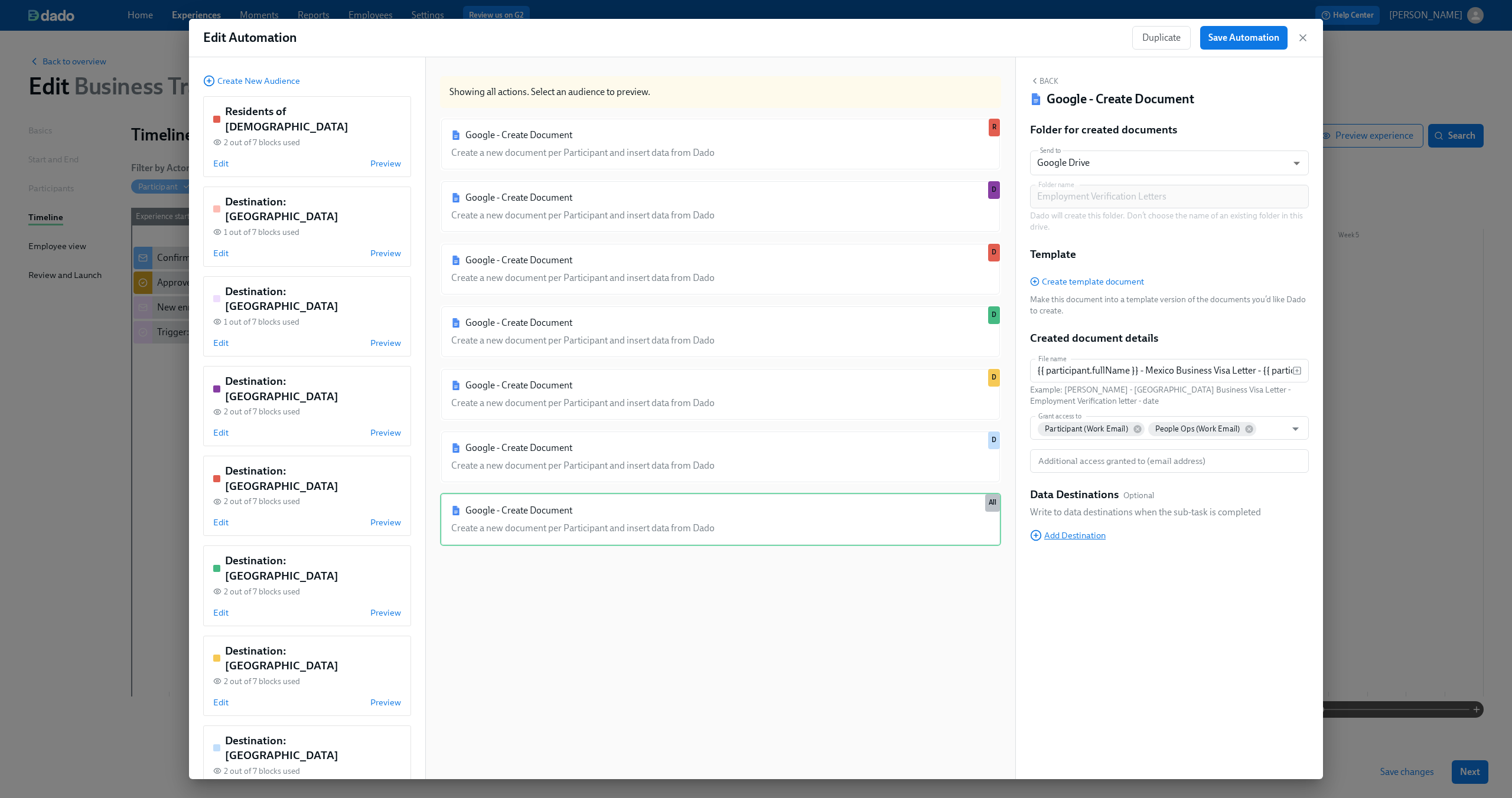
click at [1072, 536] on span "Add Destination" at bounding box center [1068, 535] width 76 height 12
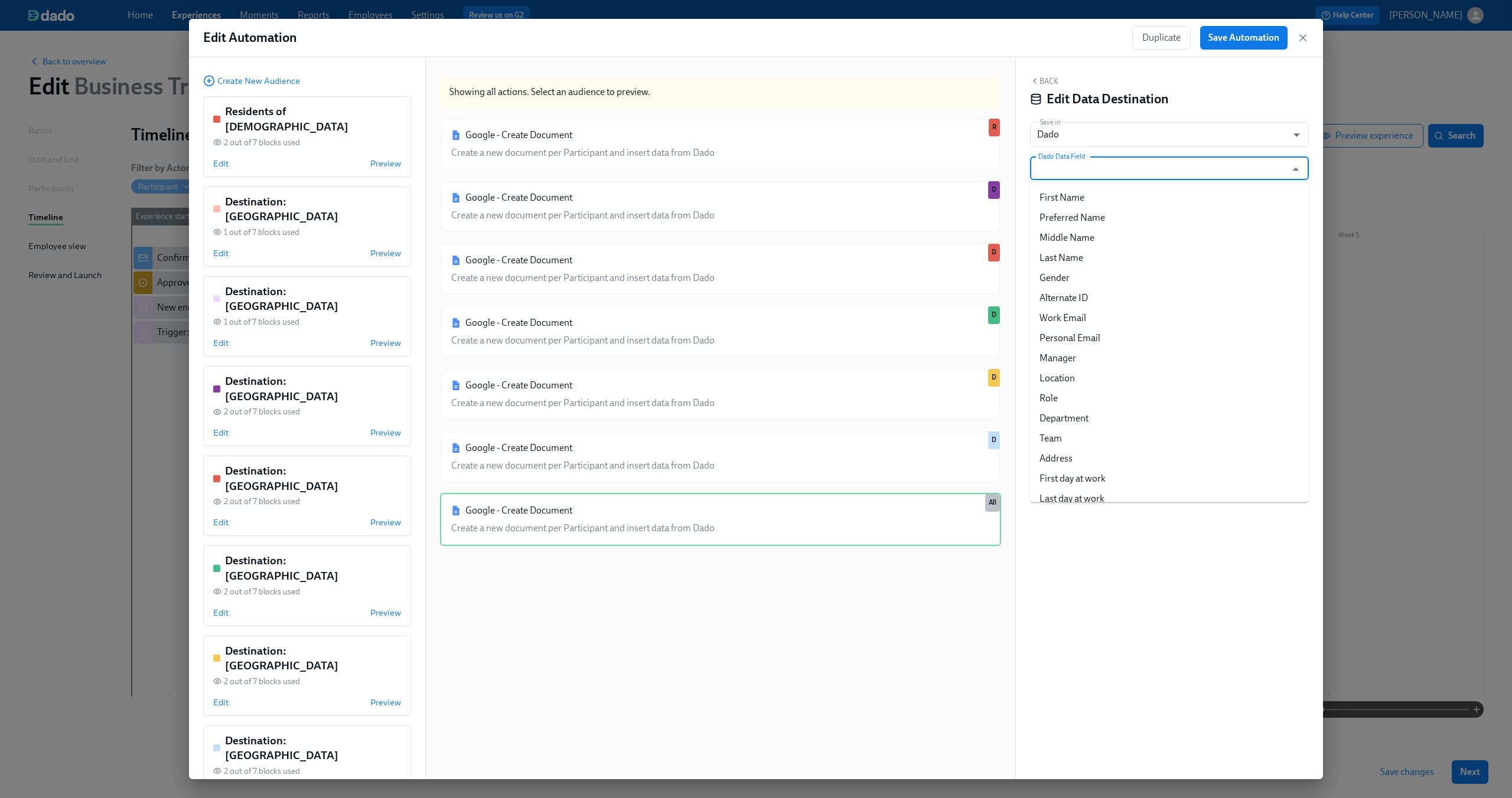
click at [1129, 165] on input "Dado Data Field" at bounding box center [1161, 168] width 250 height 23
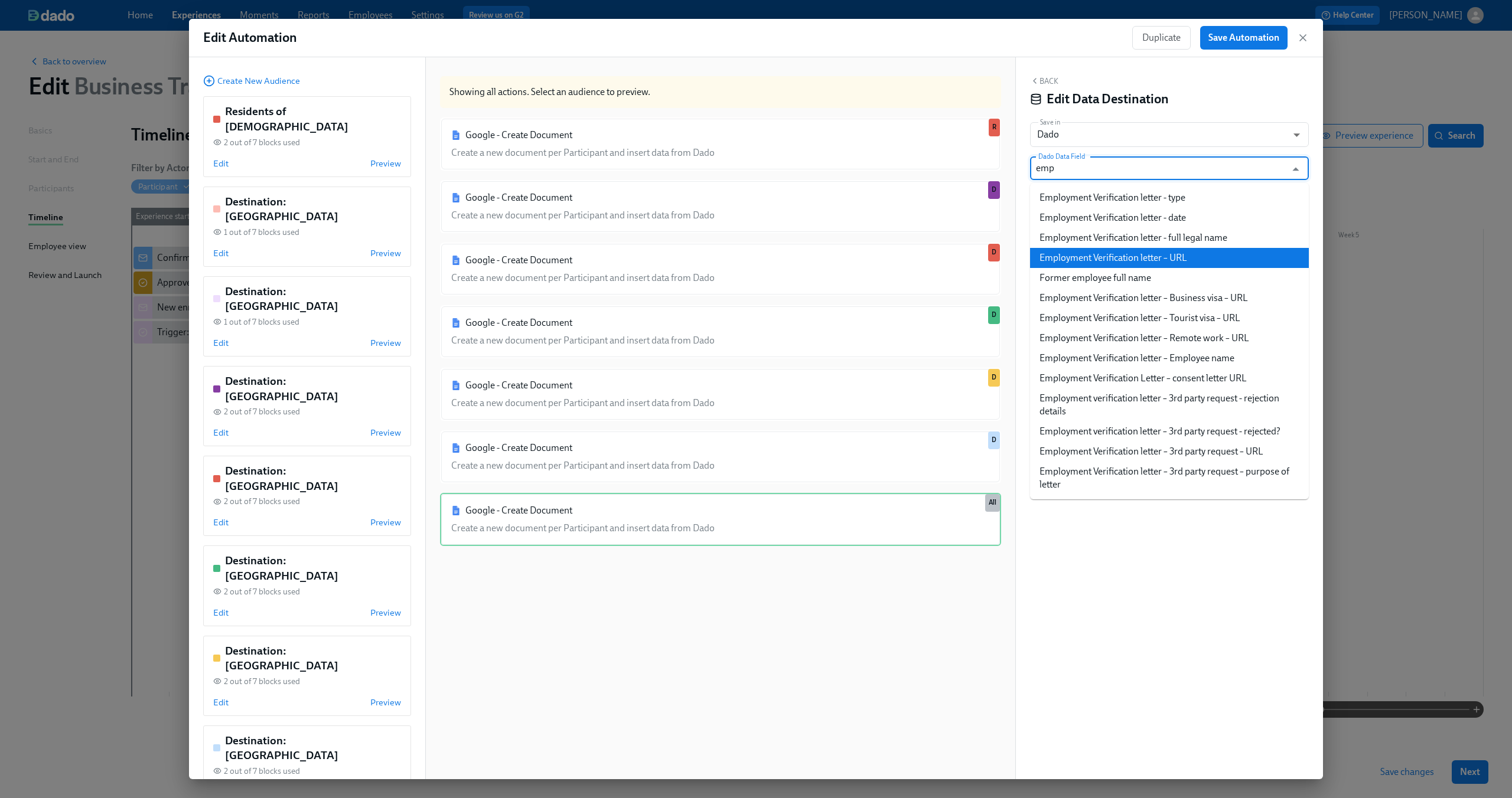
click at [1144, 252] on li "Employment Verification letter – URL" at bounding box center [1169, 258] width 279 height 20
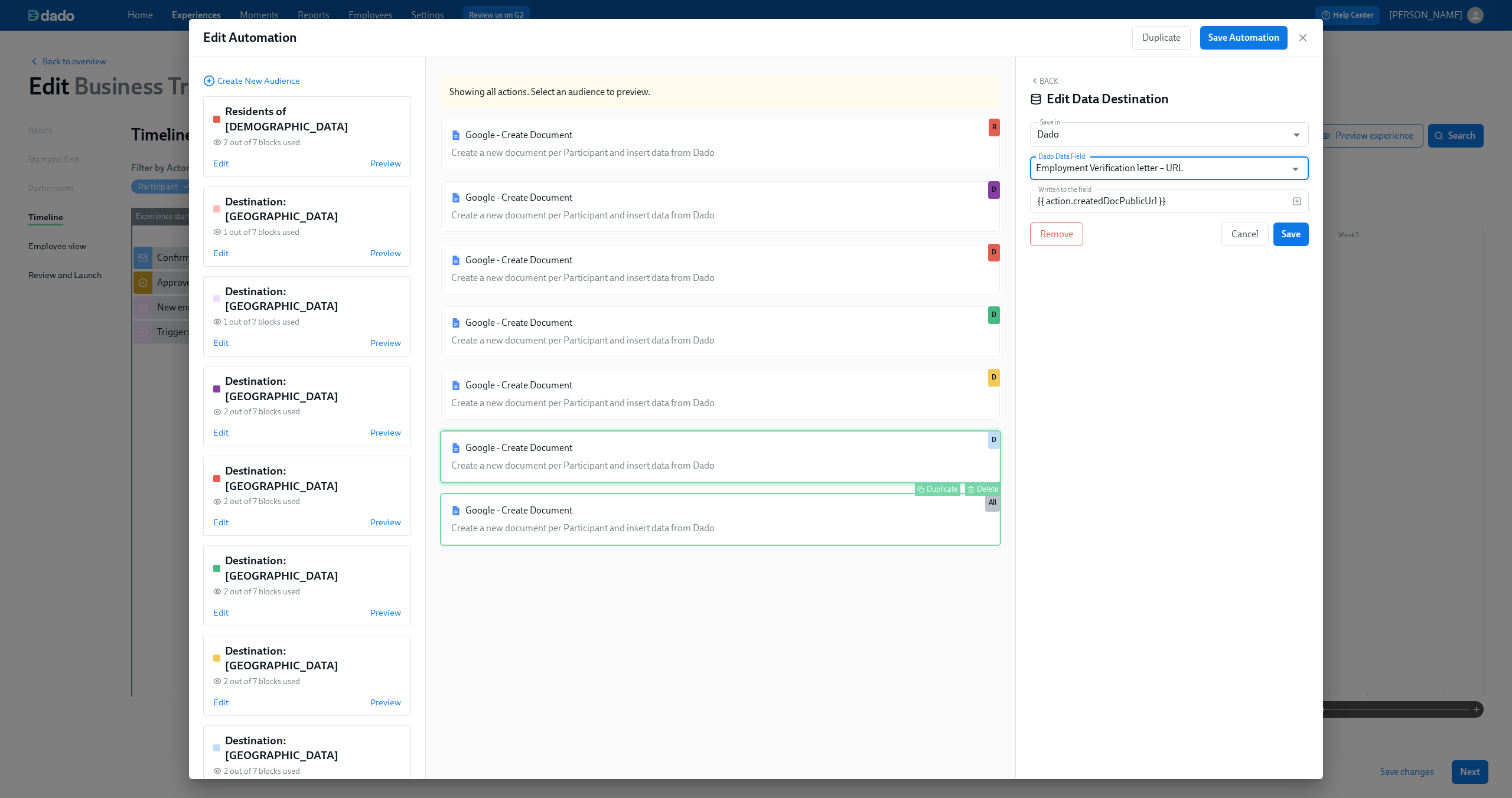
click at [768, 469] on div "Google - Create Document Create a new document per Participant and insert data …" at bounding box center [721, 457] width 561 height 53
click at [777, 472] on div "Google - Create Document Create a new document per Participant and insert data …" at bounding box center [721, 457] width 561 height 53
click at [774, 519] on div "Google - Create Document Create a new document per Participant and insert data …" at bounding box center [721, 520] width 561 height 53
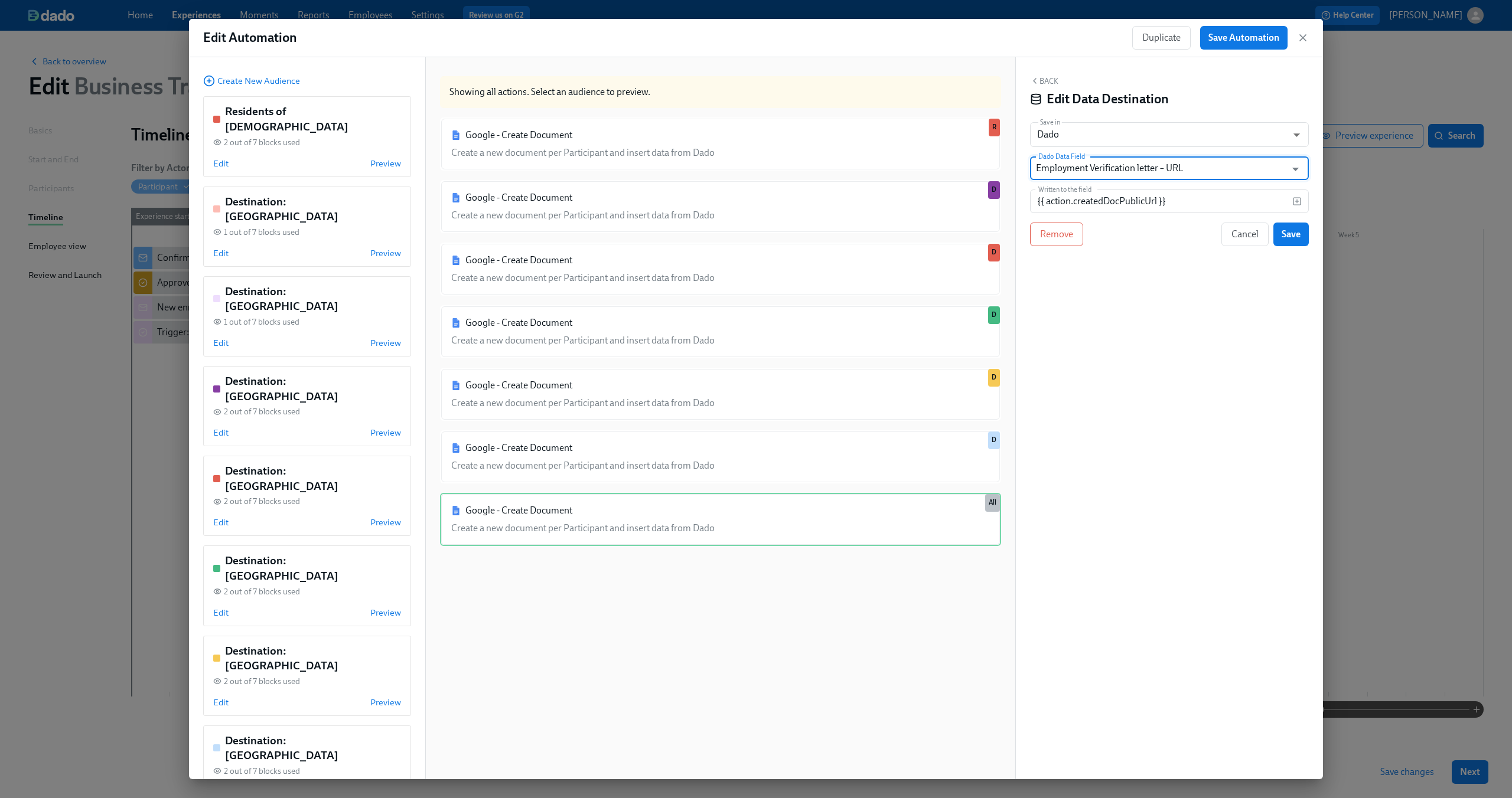
type input "Employment Verification letter – URL"
click at [785, 484] on div "Google - Create Document Create a new document per Participant and insert data …" at bounding box center [721, 459] width 561 height 684
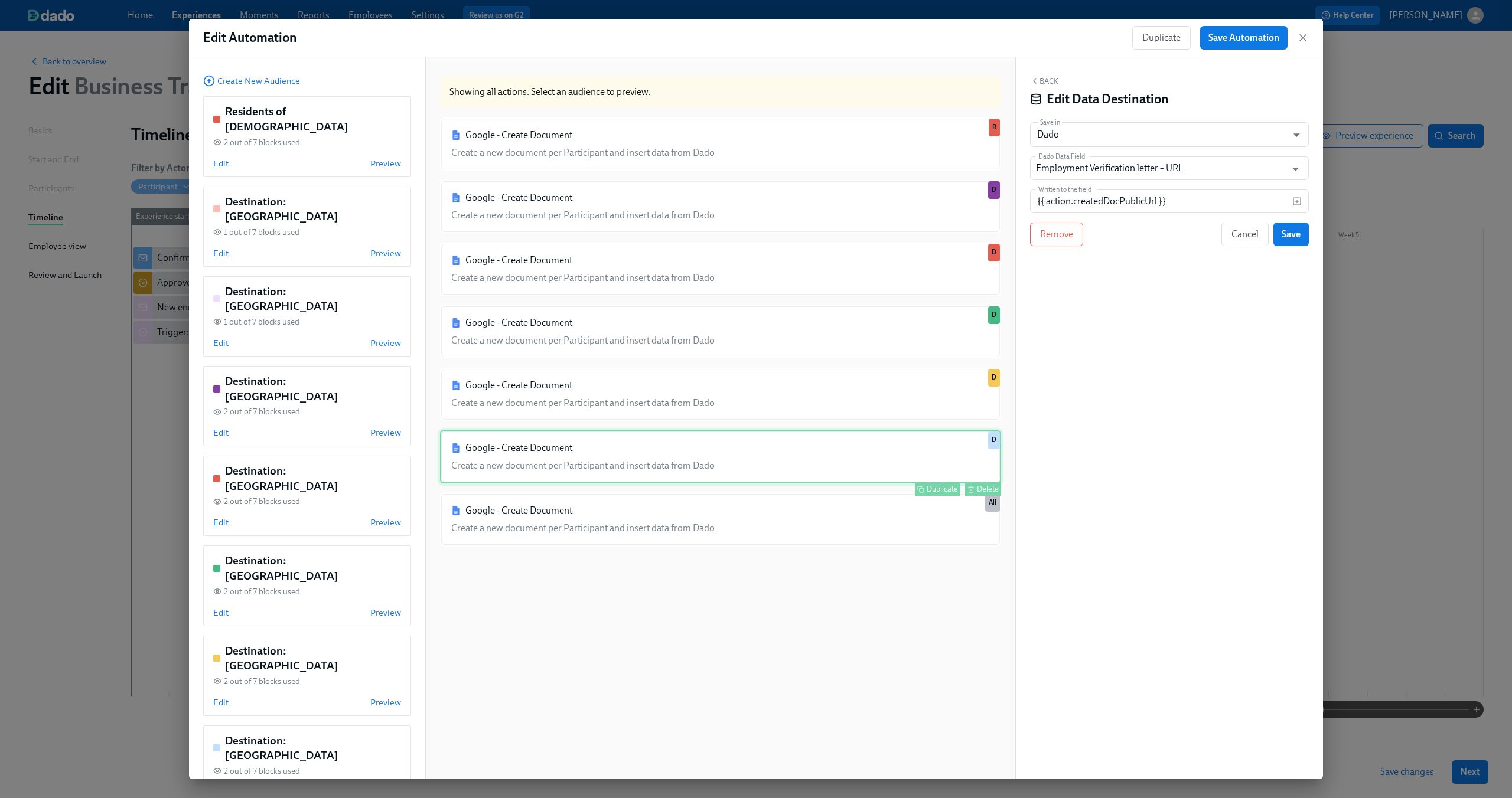
click at [793, 466] on div "Google - Create Document Create a new document per Participant and insert data …" at bounding box center [721, 457] width 561 height 53
click at [1250, 235] on span "Cancel" at bounding box center [1245, 234] width 27 height 12
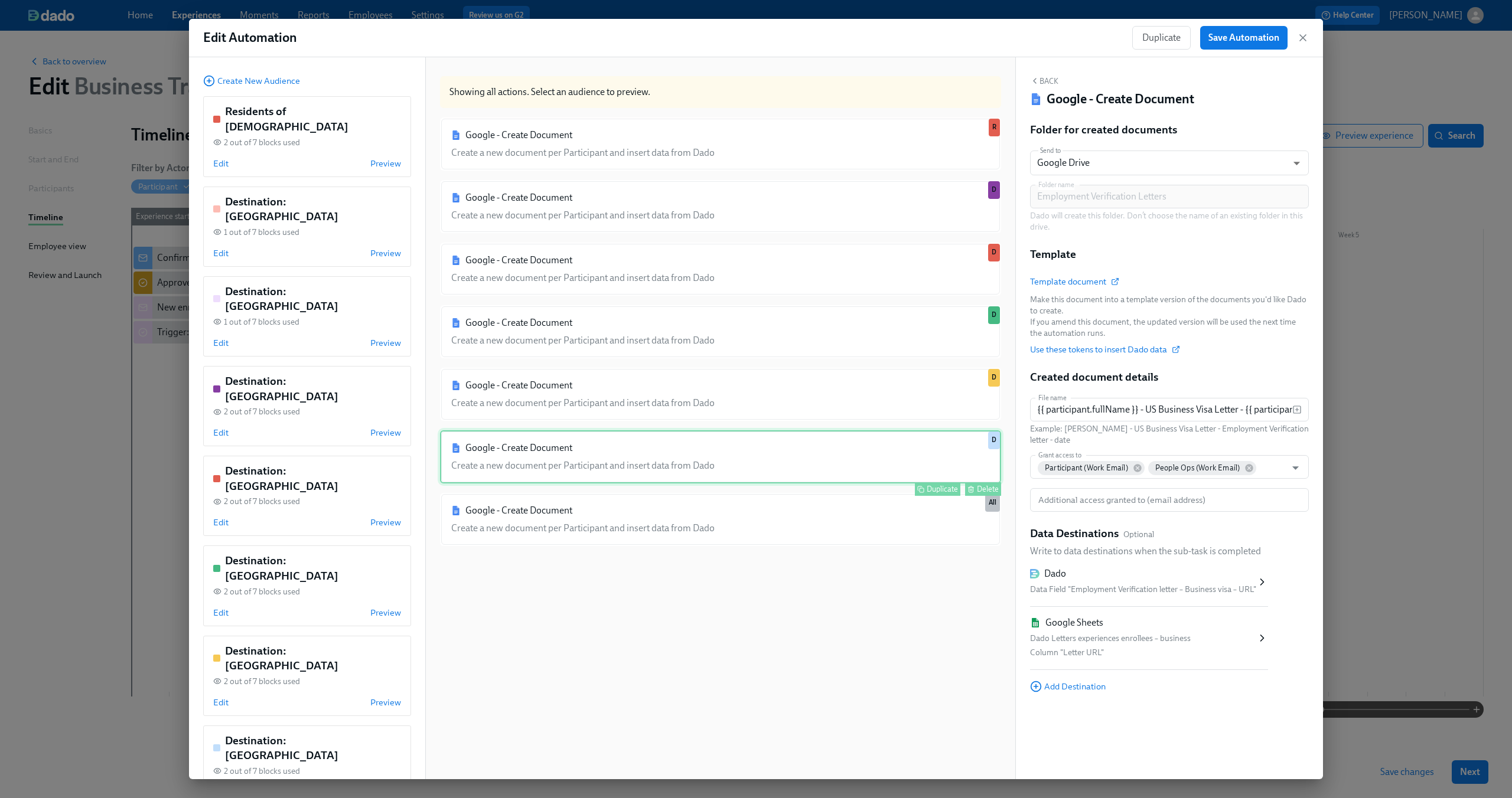
click at [919, 456] on div "Google - Create Document Create a new document per Participant and insert data …" at bounding box center [721, 457] width 561 height 53
click at [1162, 582] on div "Dado Data Field "Employment Verification letter – Business visa – URL"" at bounding box center [1143, 582] width 226 height 30
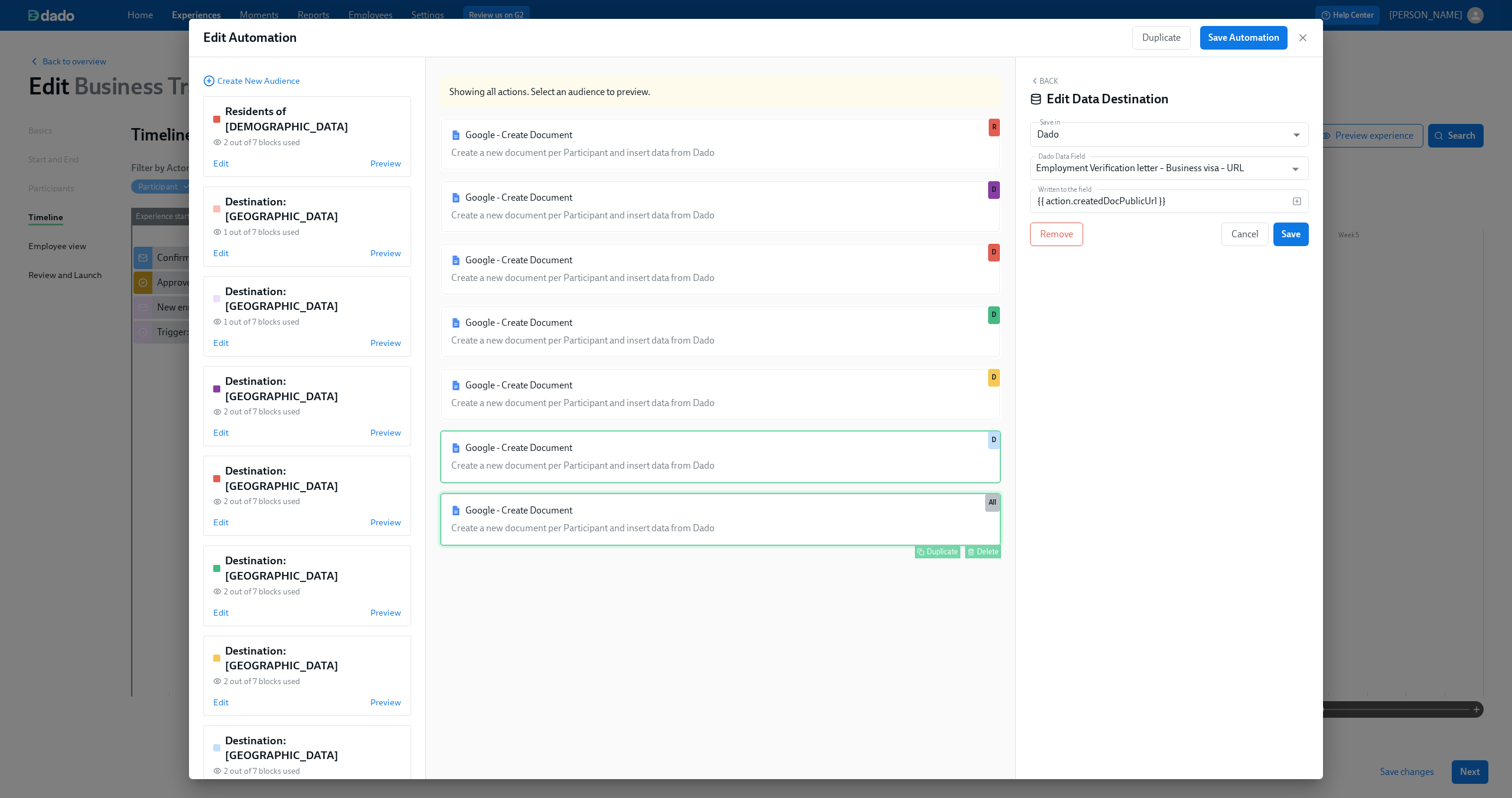
click at [701, 509] on div "Google - Create Document Create a new document per Participant and insert data …" at bounding box center [721, 520] width 561 height 53
click at [1241, 247] on div "Back Edit Data Destination Save in Dado USER_PROFILE ​ Dado Data Field Employme…" at bounding box center [1169, 418] width 307 height 722
click at [1243, 241] on button "Cancel" at bounding box center [1245, 234] width 48 height 23
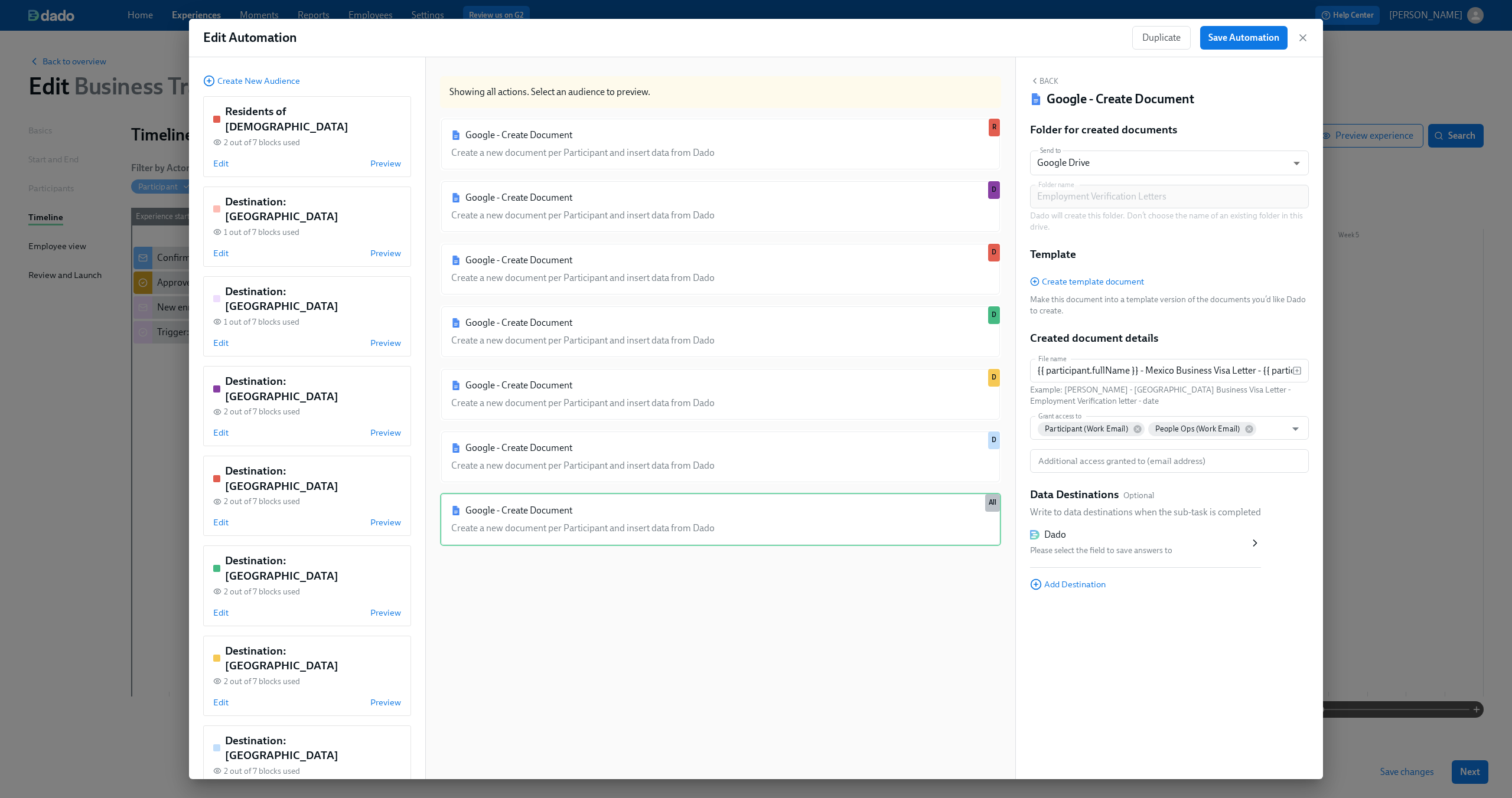
click at [1142, 548] on div "Please select the field to save answers to" at bounding box center [1139, 551] width 219 height 15
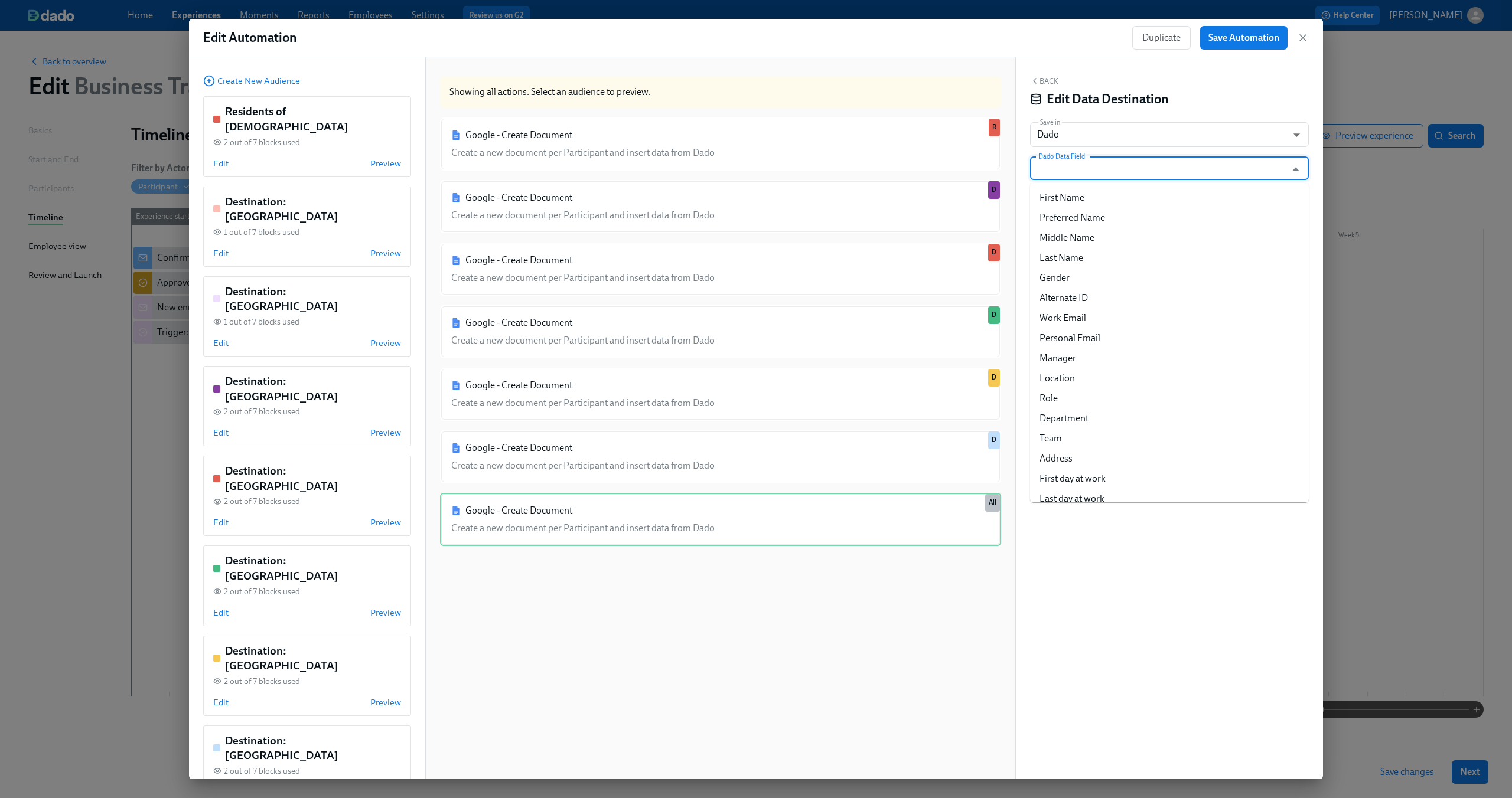
click at [1159, 167] on input "Dado Data Field" at bounding box center [1161, 168] width 250 height 23
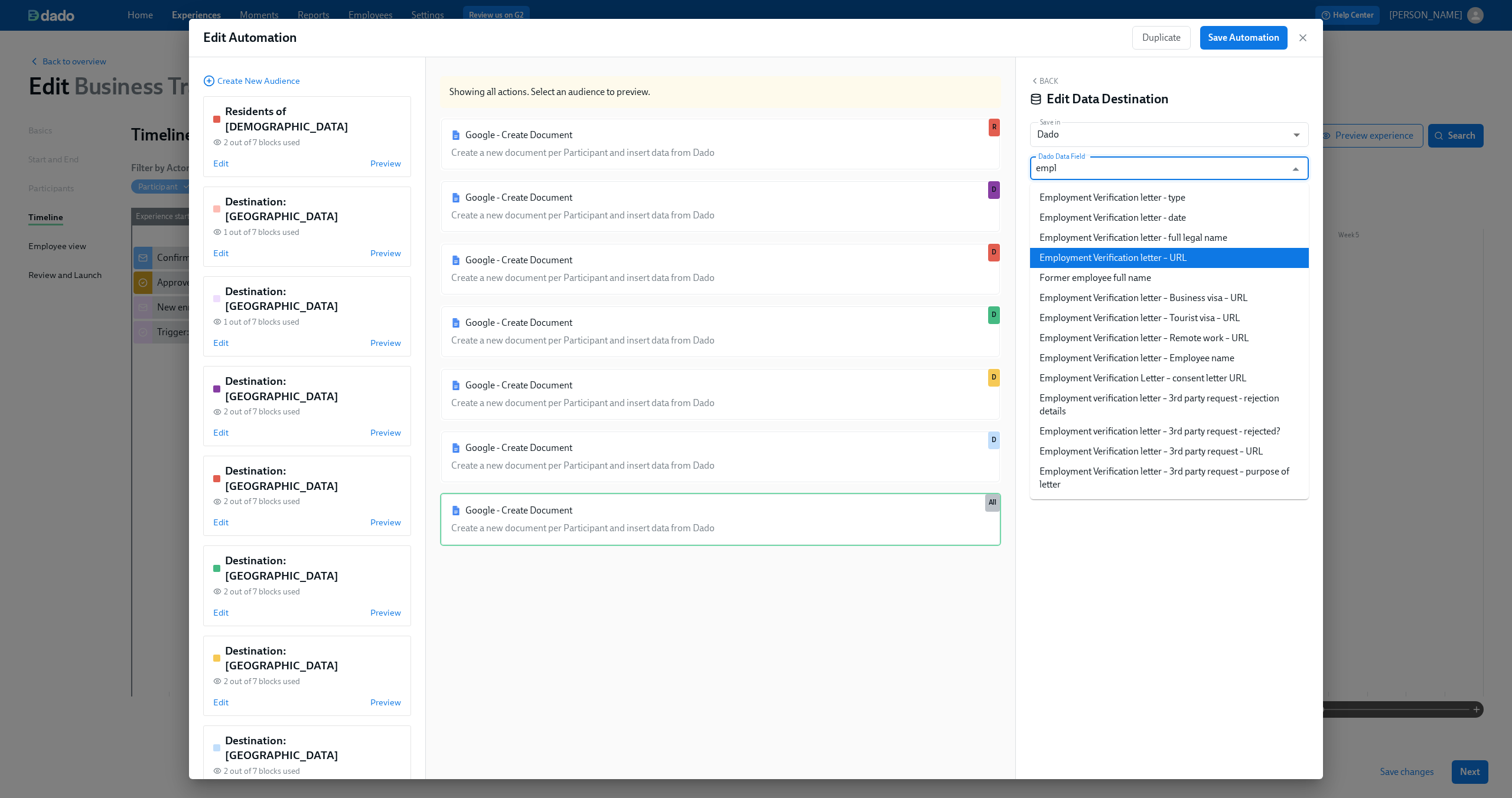
click at [1195, 255] on li "Employment Verification letter – URL" at bounding box center [1169, 258] width 279 height 20
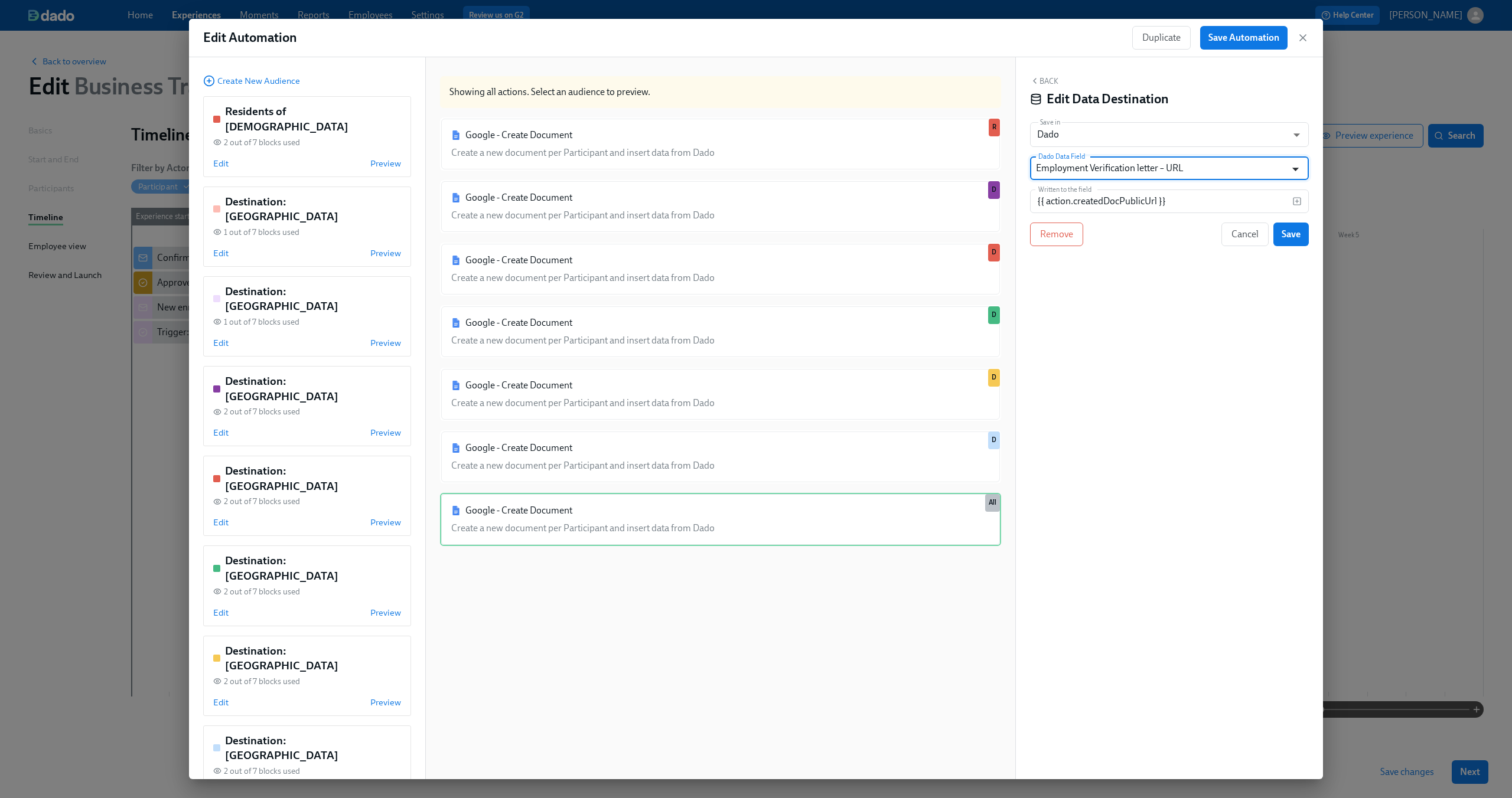
click at [1292, 168] on icon "Open" at bounding box center [1295, 170] width 6 height 3
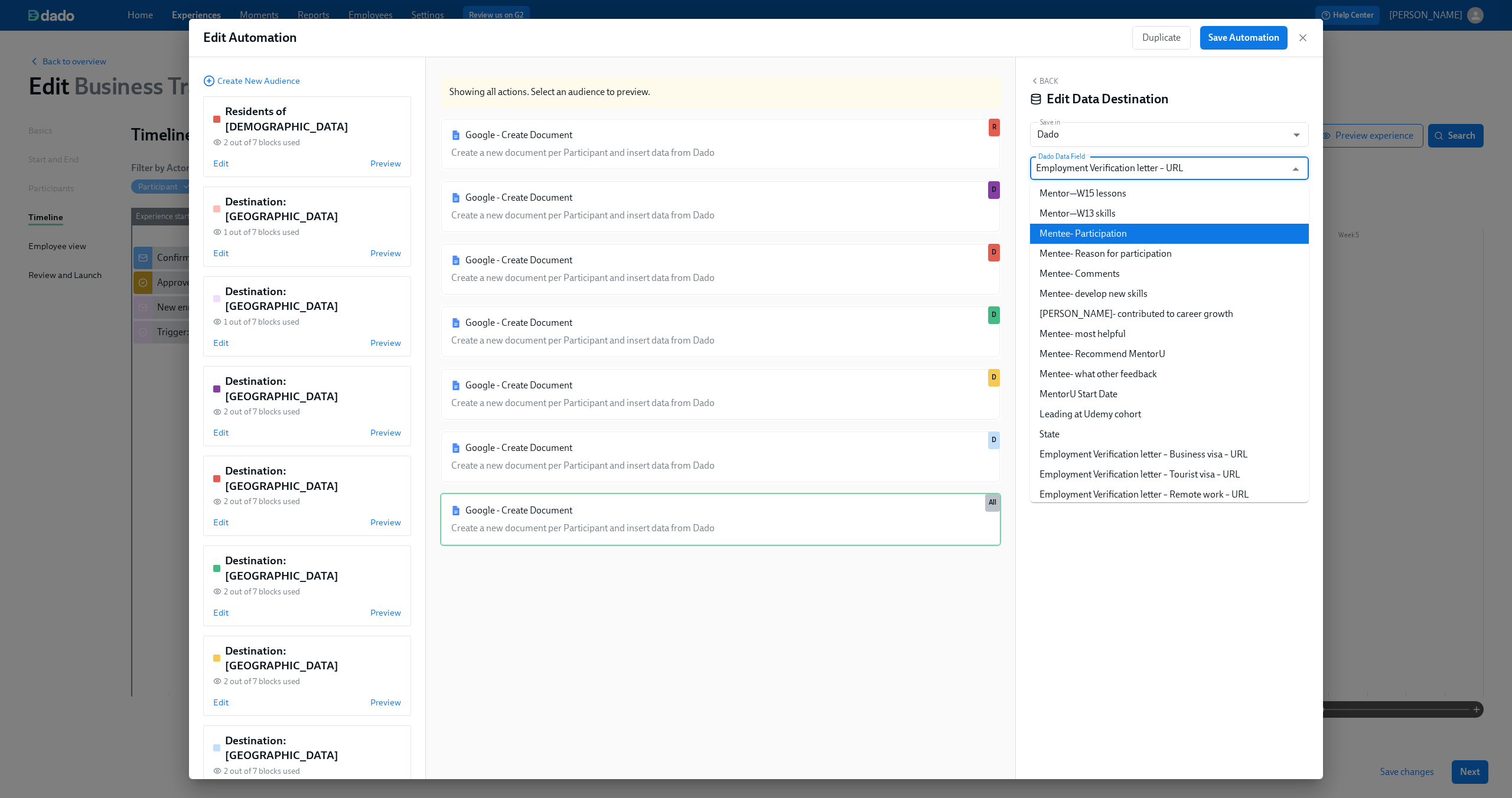
scroll to position [1751, 0]
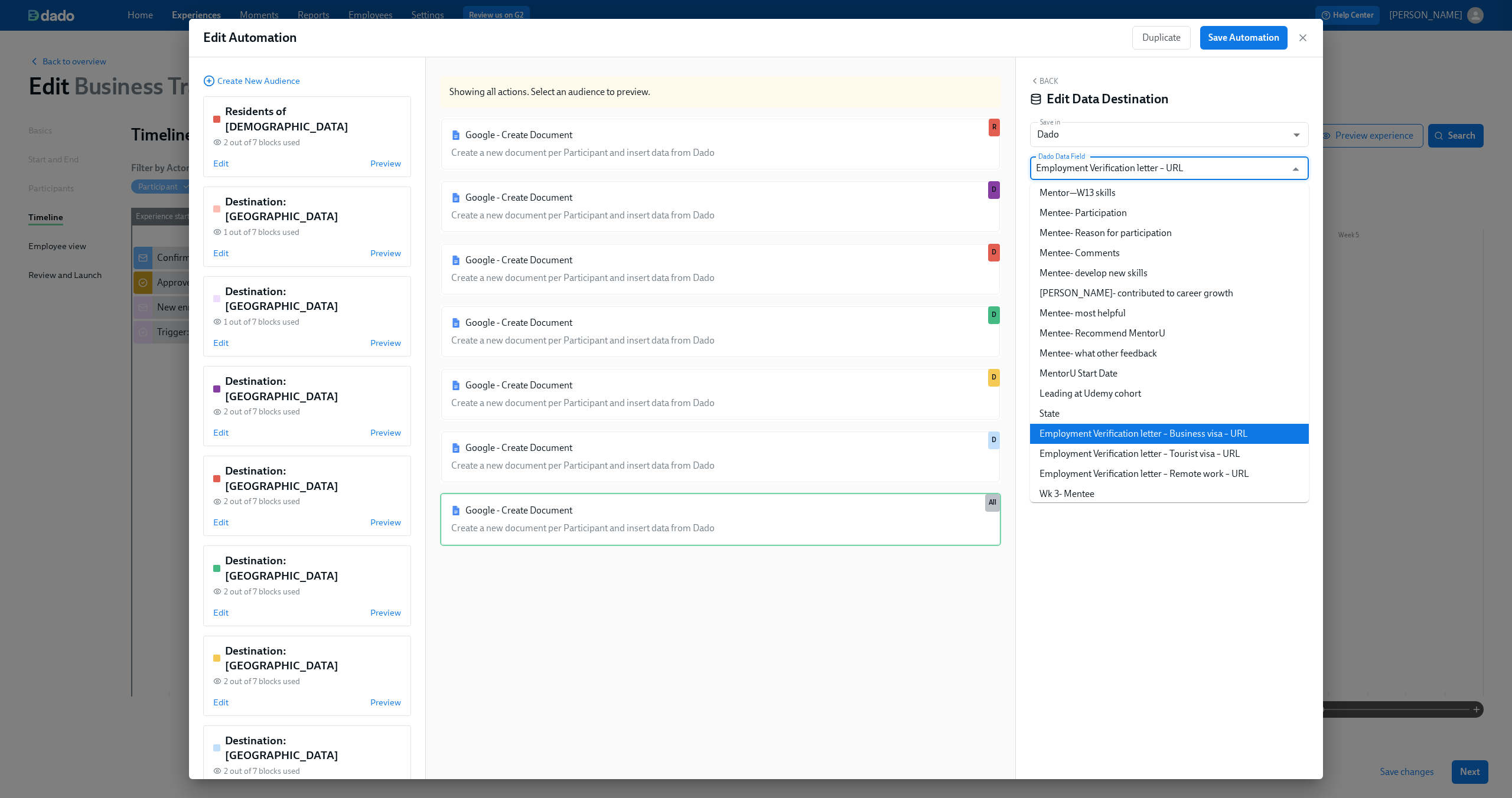
click at [1210, 432] on li "Employment Verification letter – Business visa – URL" at bounding box center [1169, 434] width 279 height 20
type input "Employment Verification letter – Business visa – URL"
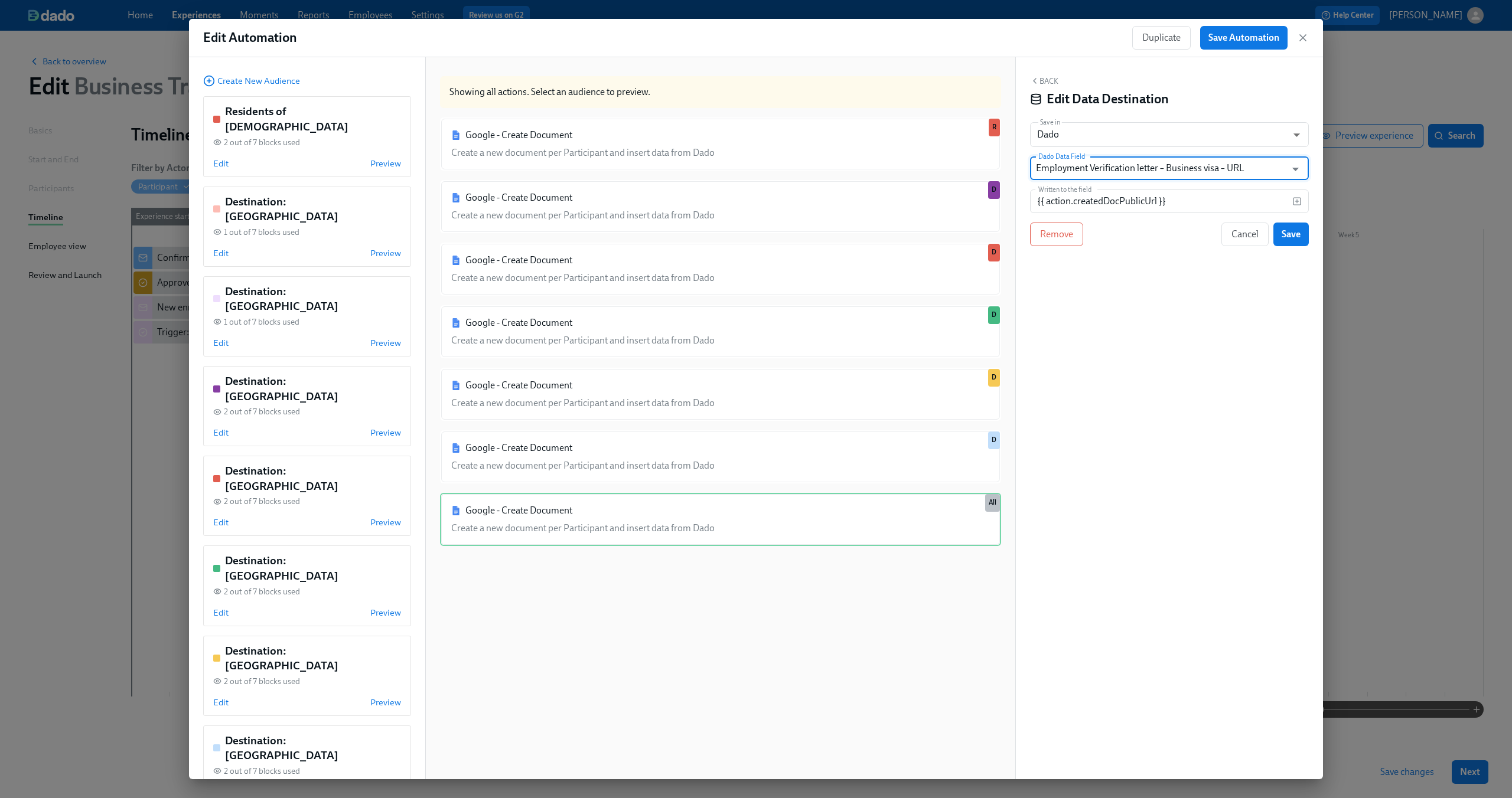
click at [1125, 290] on div "Back Edit Data Destination Save in Dado USER_PROFILE ​ Dado Data Field Employme…" at bounding box center [1169, 418] width 307 height 722
click at [1293, 231] on span "Save" at bounding box center [1290, 234] width 19 height 12
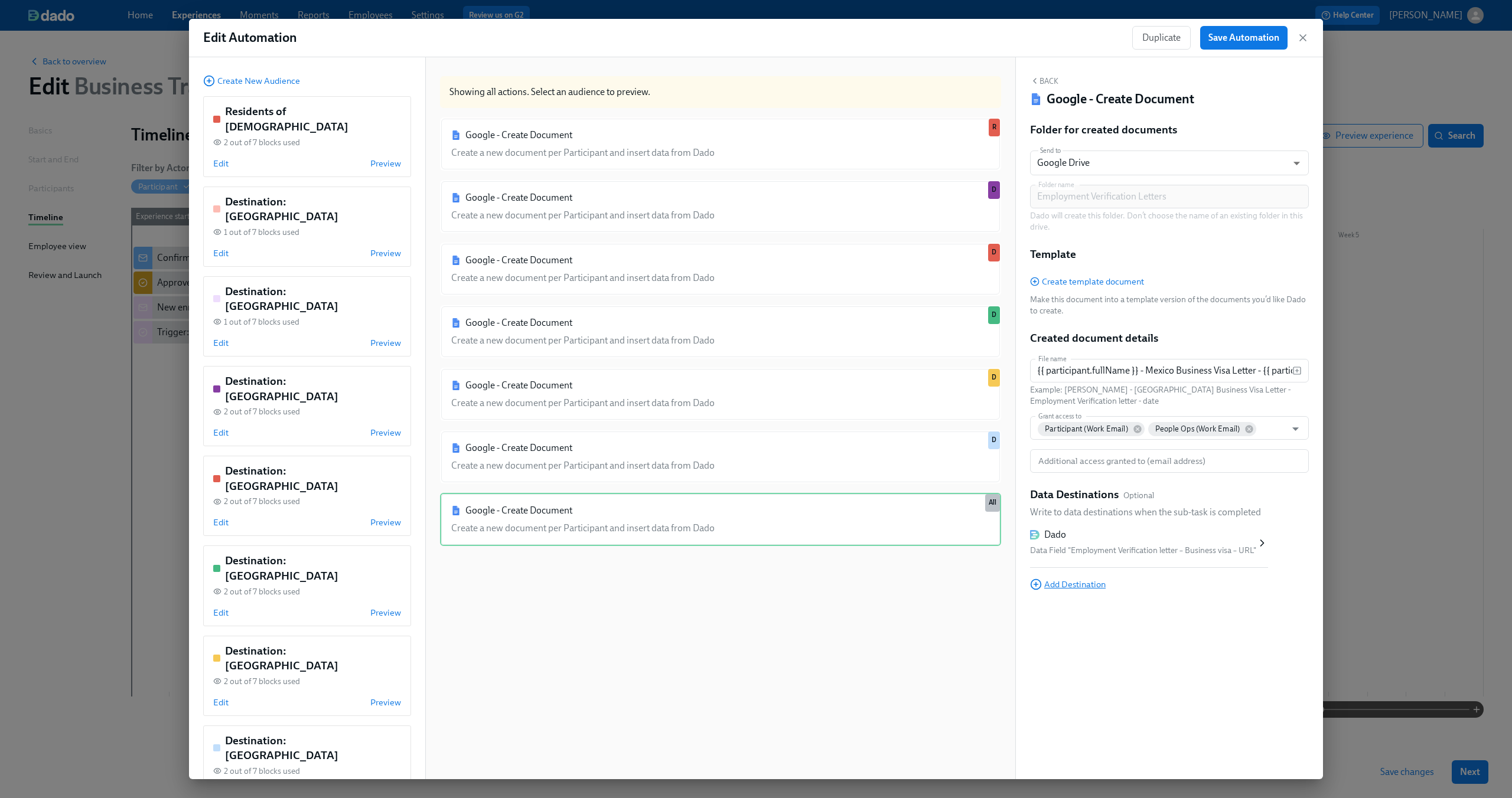
click at [1082, 584] on span "Add Destination" at bounding box center [1068, 584] width 76 height 12
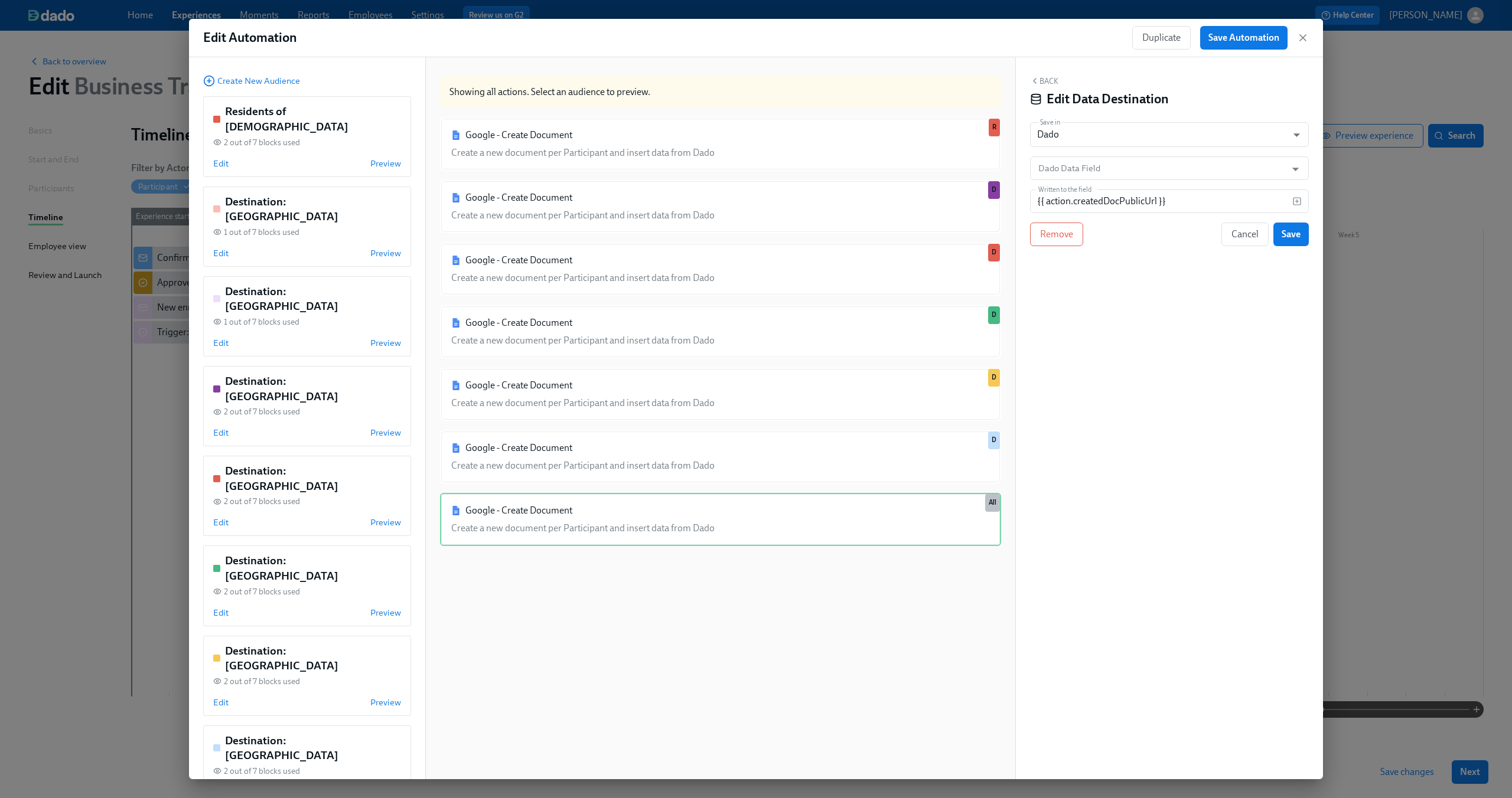
click at [1043, 83] on button "Back" at bounding box center [1043, 81] width 28 height 10
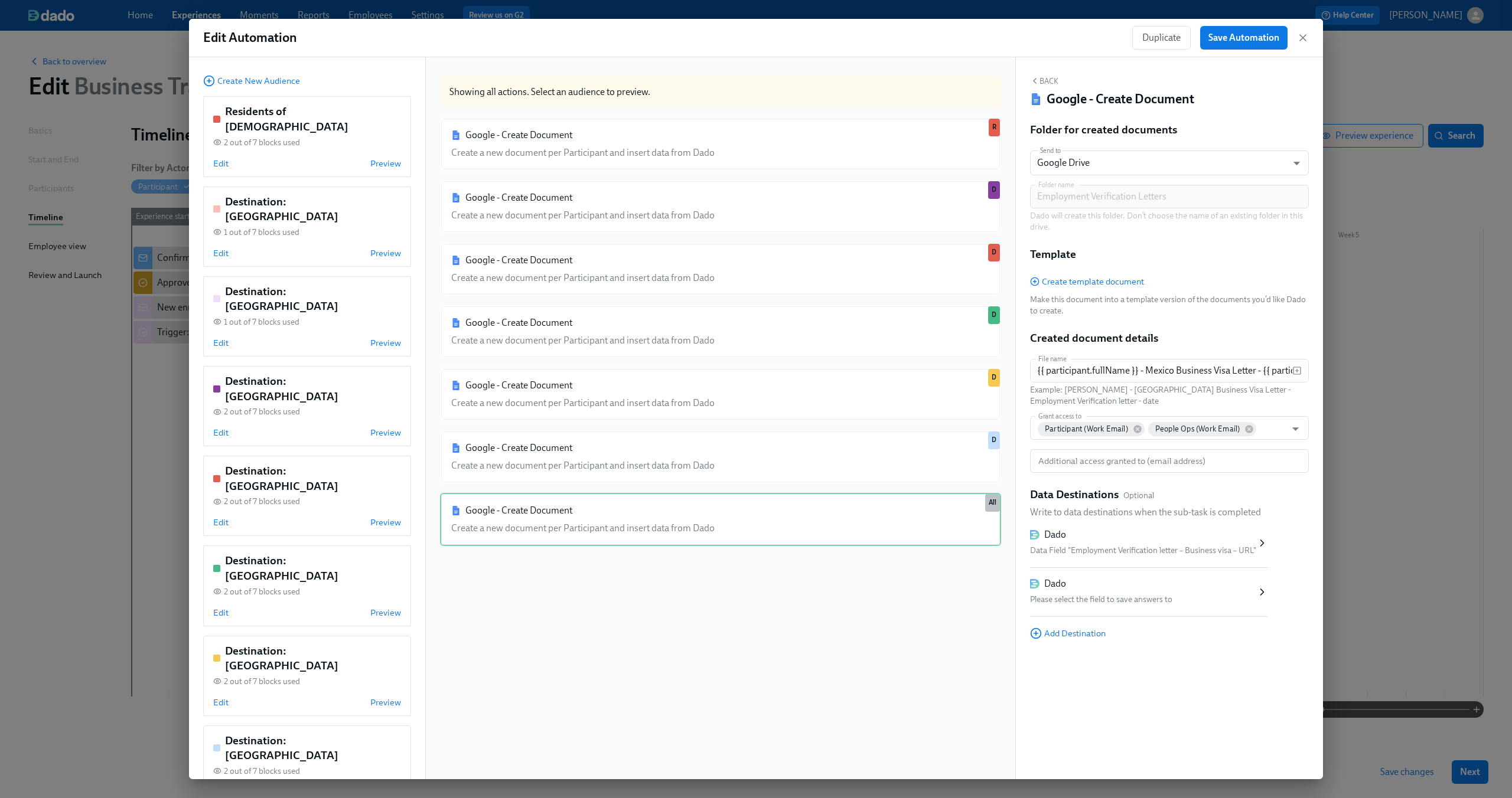
click at [1105, 580] on div "Dado" at bounding box center [1143, 584] width 226 height 13
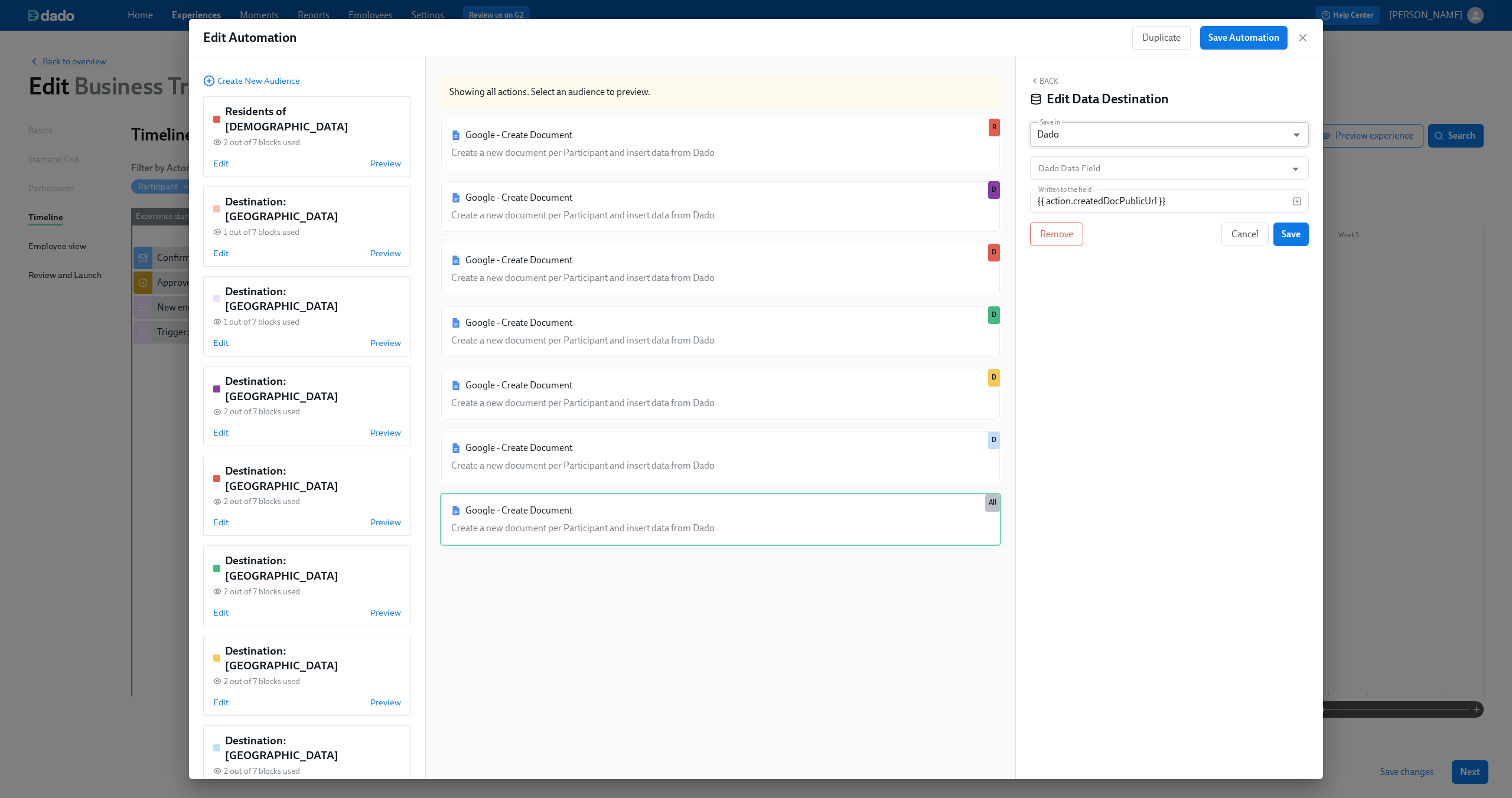
click at [1294, 141] on body "Home Experiences Moments Reports Employees Settings Review us on G2 Help Center…" at bounding box center [756, 399] width 1512 height 798
click at [1255, 123] on li "Google Sheet" at bounding box center [1169, 114] width 279 height 20
type input "GOOGLE_SHEET"
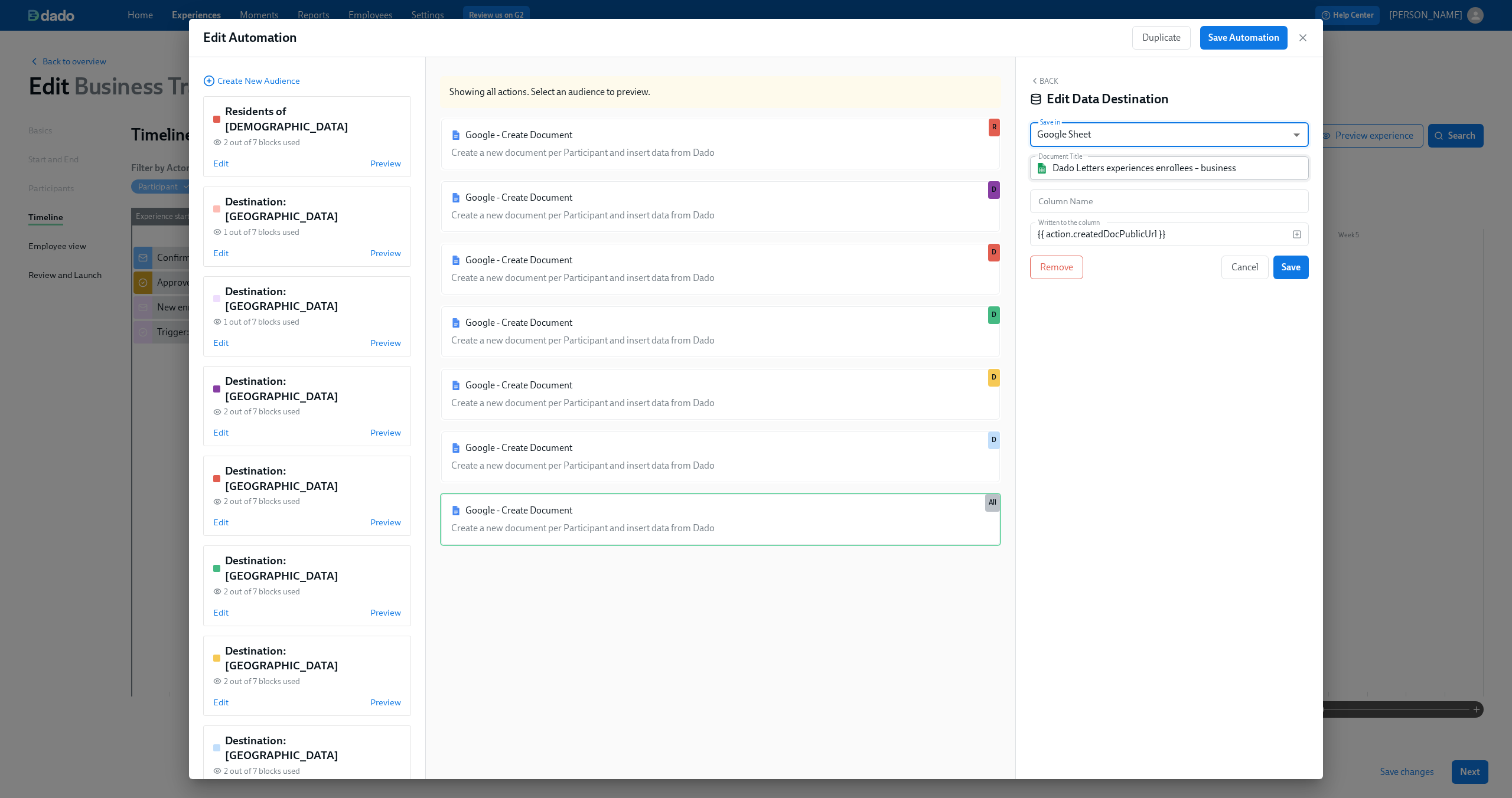
click at [1258, 176] on input "Dado Letters experiences enrollees – business" at bounding box center [1177, 168] width 251 height 23
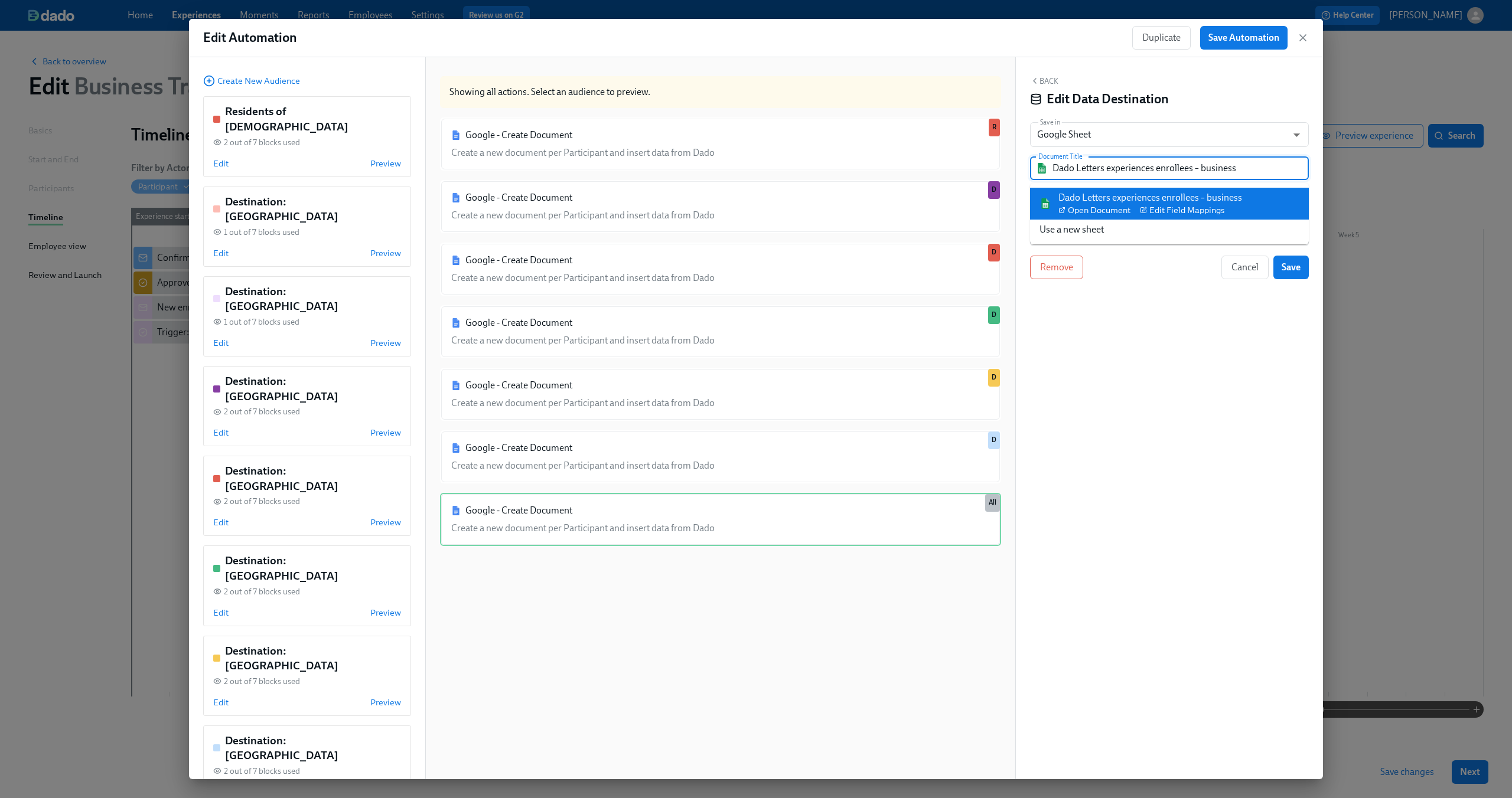
click at [1258, 176] on input "Dado Letters experiences enrollees – business" at bounding box center [1177, 168] width 251 height 23
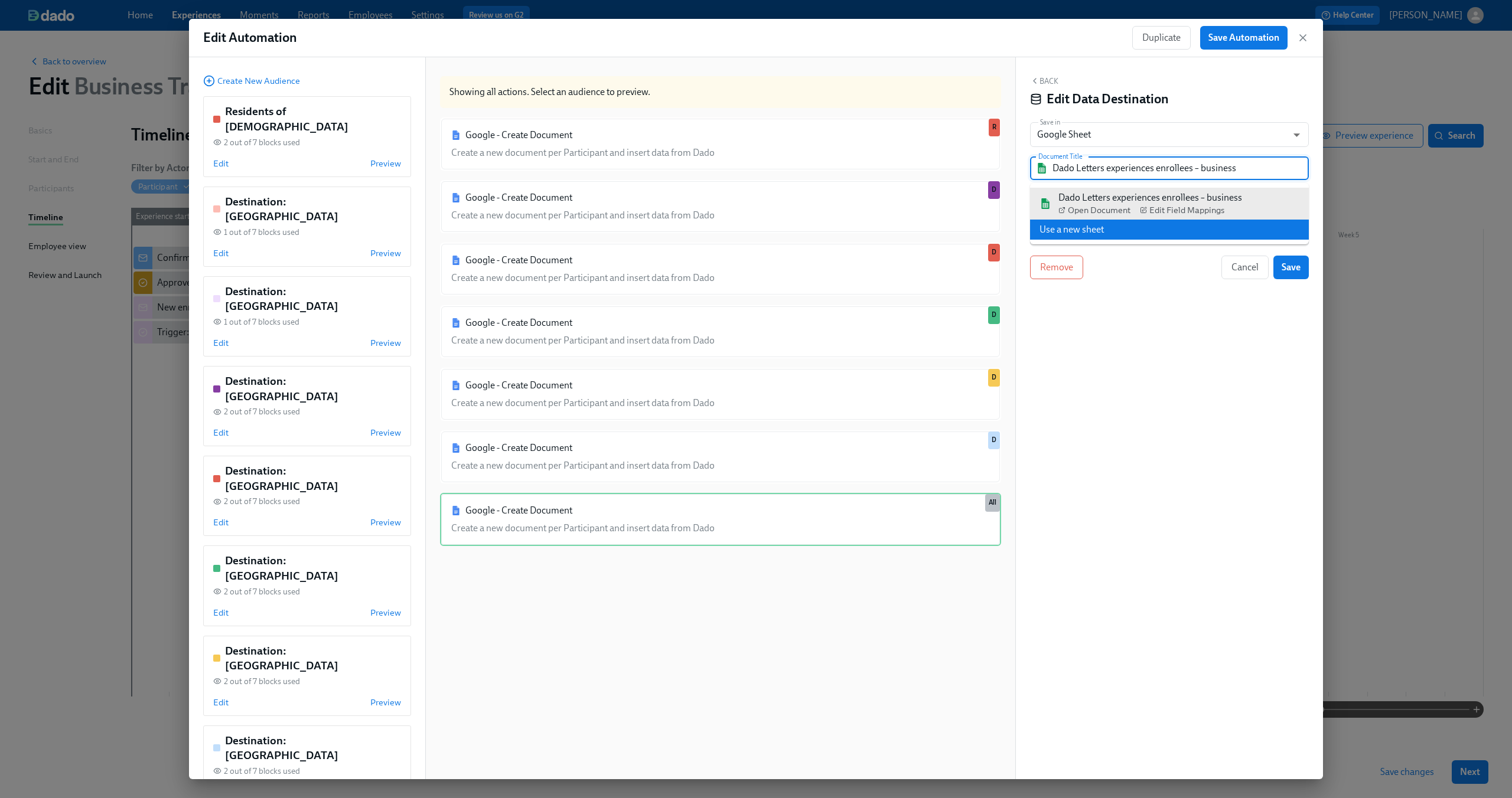
click at [1164, 341] on div "Back Edit Data Destination Save in Google Sheet GOOGLE_SHEET ​ Document Title D…" at bounding box center [1169, 418] width 307 height 722
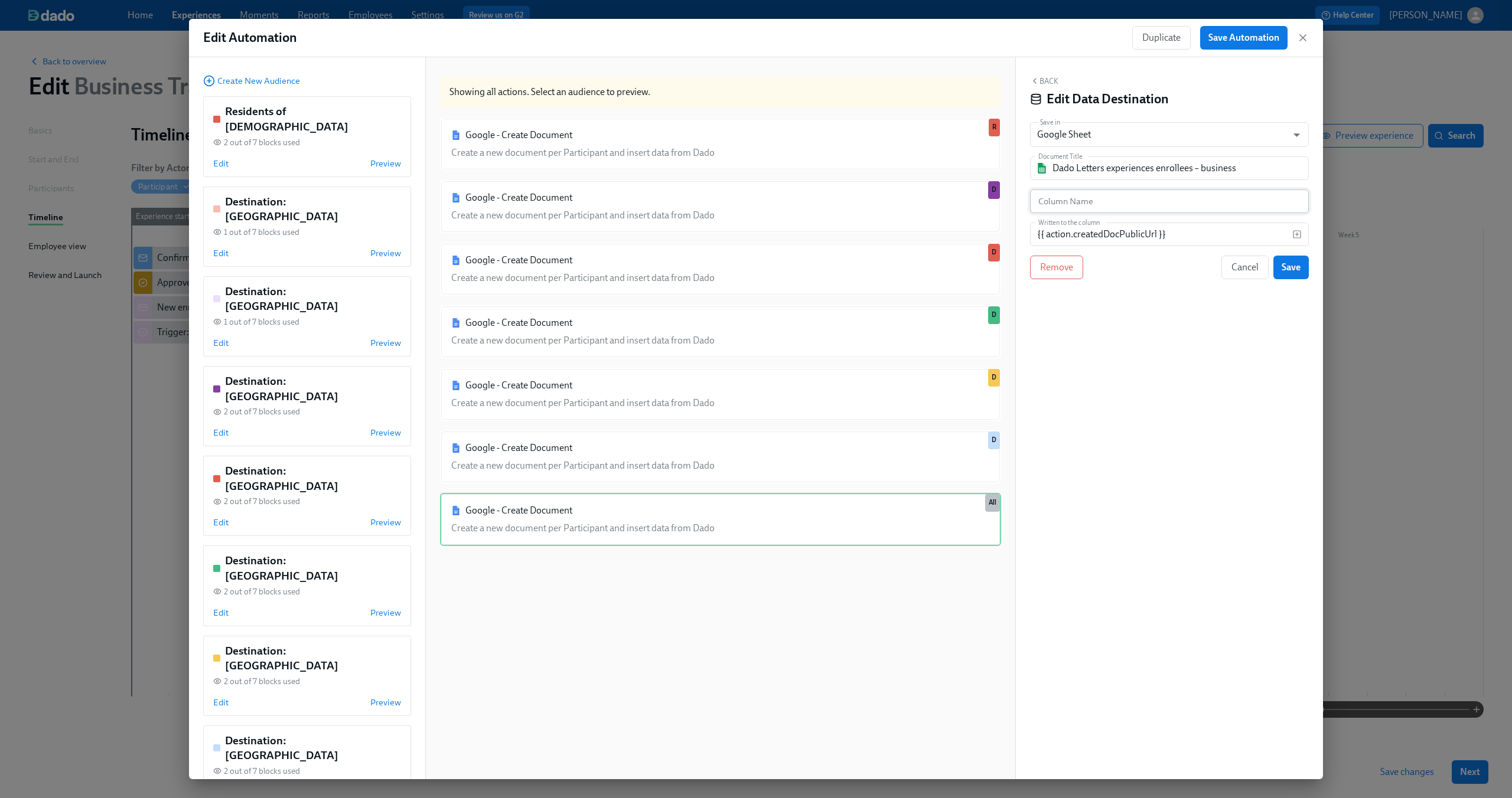
click at [1157, 192] on input "text" at bounding box center [1169, 201] width 279 height 23
type input ""Letter URL""
click at [1228, 360] on div "Back Edit Data Destination Save in Google Sheet GOOGLE_SHEET ​ Document Title D…" at bounding box center [1169, 418] width 307 height 722
click at [1295, 267] on span "Save" at bounding box center [1290, 267] width 19 height 12
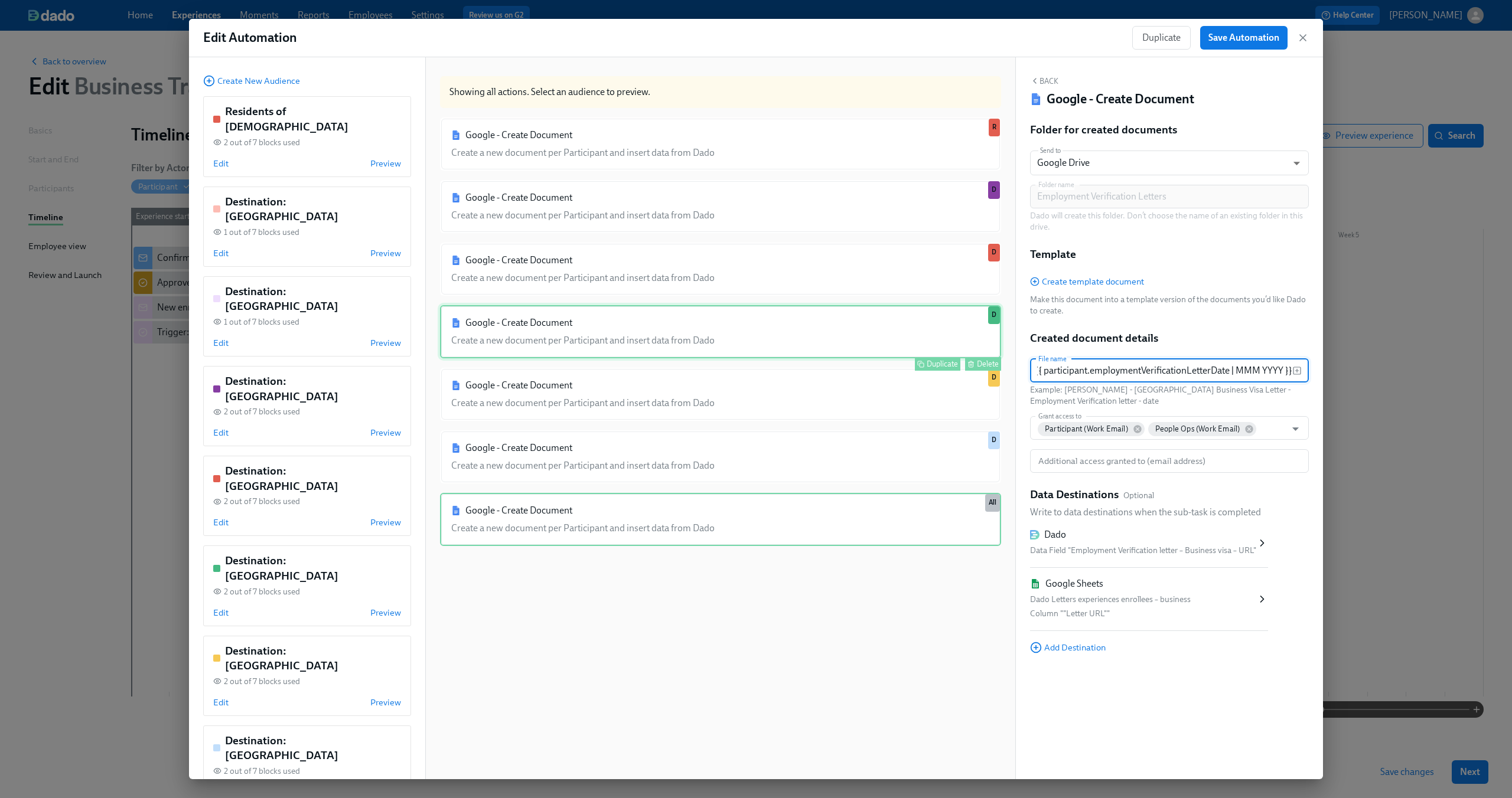
scroll to position [0, 0]
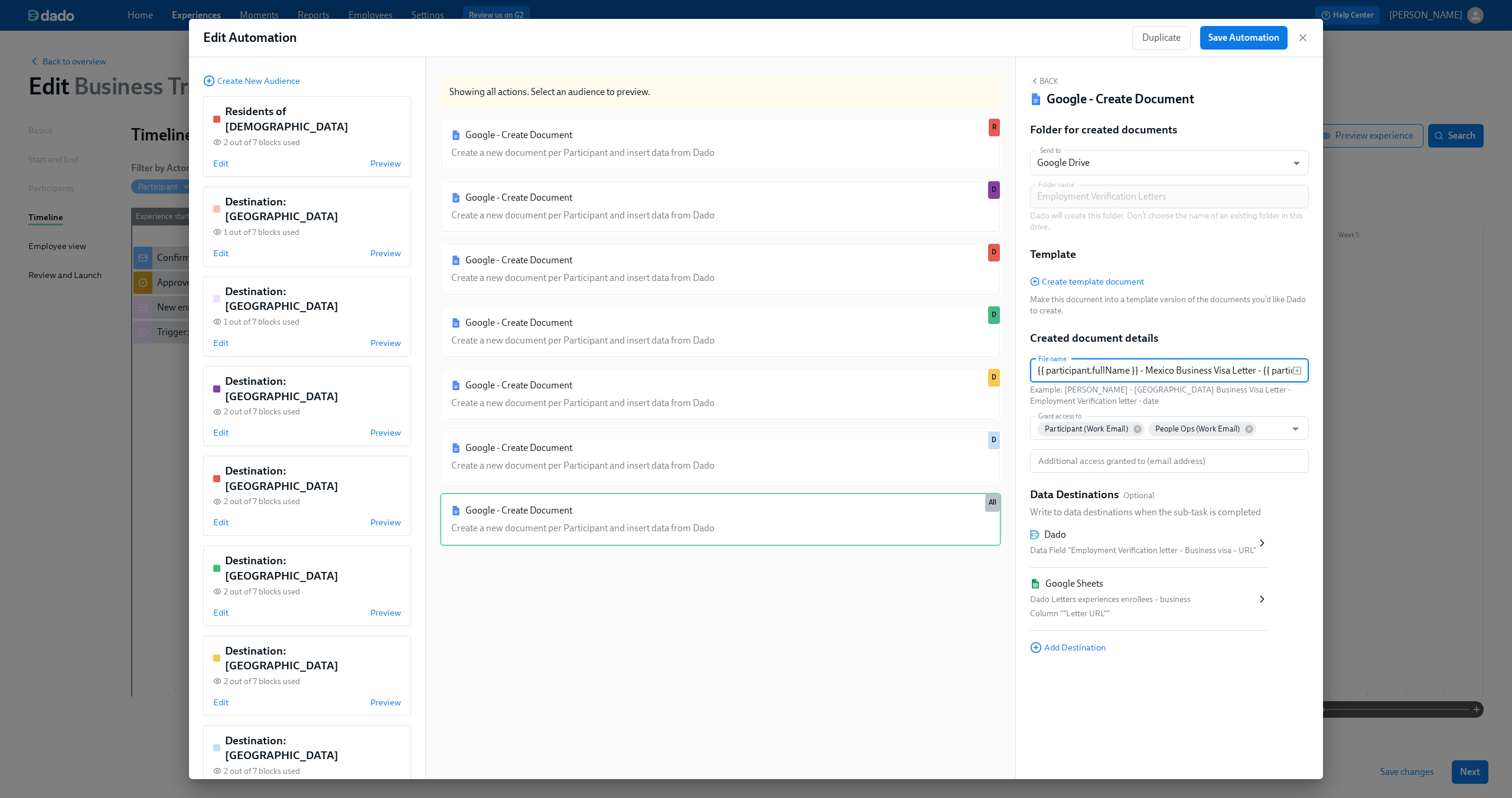
drag, startPoint x: 1172, startPoint y: 372, endPoint x: 1182, endPoint y: 334, distance: 39.3
click at [1182, 334] on div "Created document details File name {{ participant.fullName }} - [GEOGRAPHIC_DAT…" at bounding box center [1169, 401] width 279 height 143
click at [1086, 286] on span "Create template document" at bounding box center [1086, 281] width 114 height 12
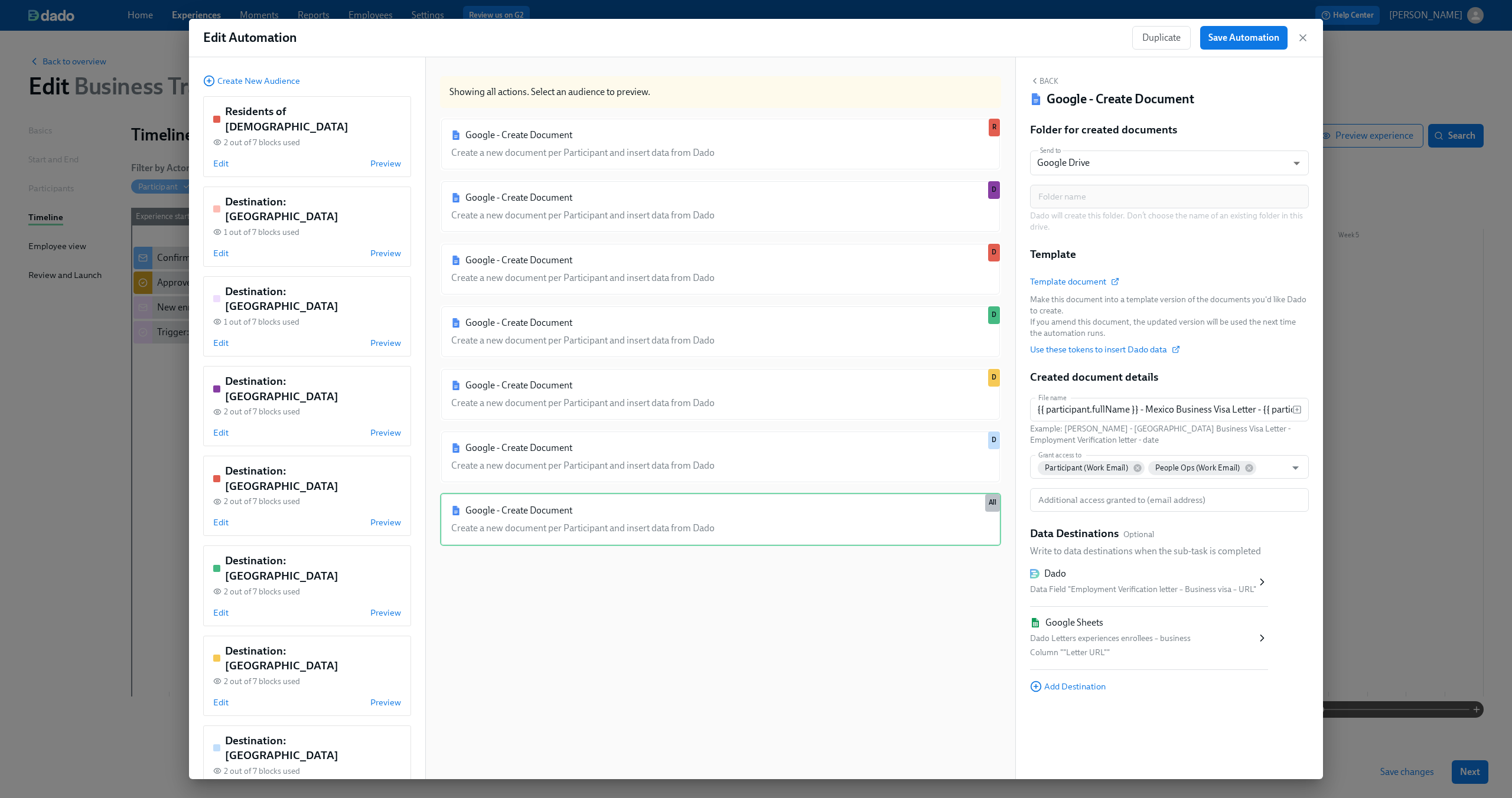
click at [1086, 286] on span "Template document" at bounding box center [1073, 281] width 88 height 12
click at [760, 514] on div "Google - Create Document Create a new document per Participant and insert data …" at bounding box center [721, 520] width 561 height 53
click at [221, 247] on span "Edit" at bounding box center [220, 253] width 15 height 12
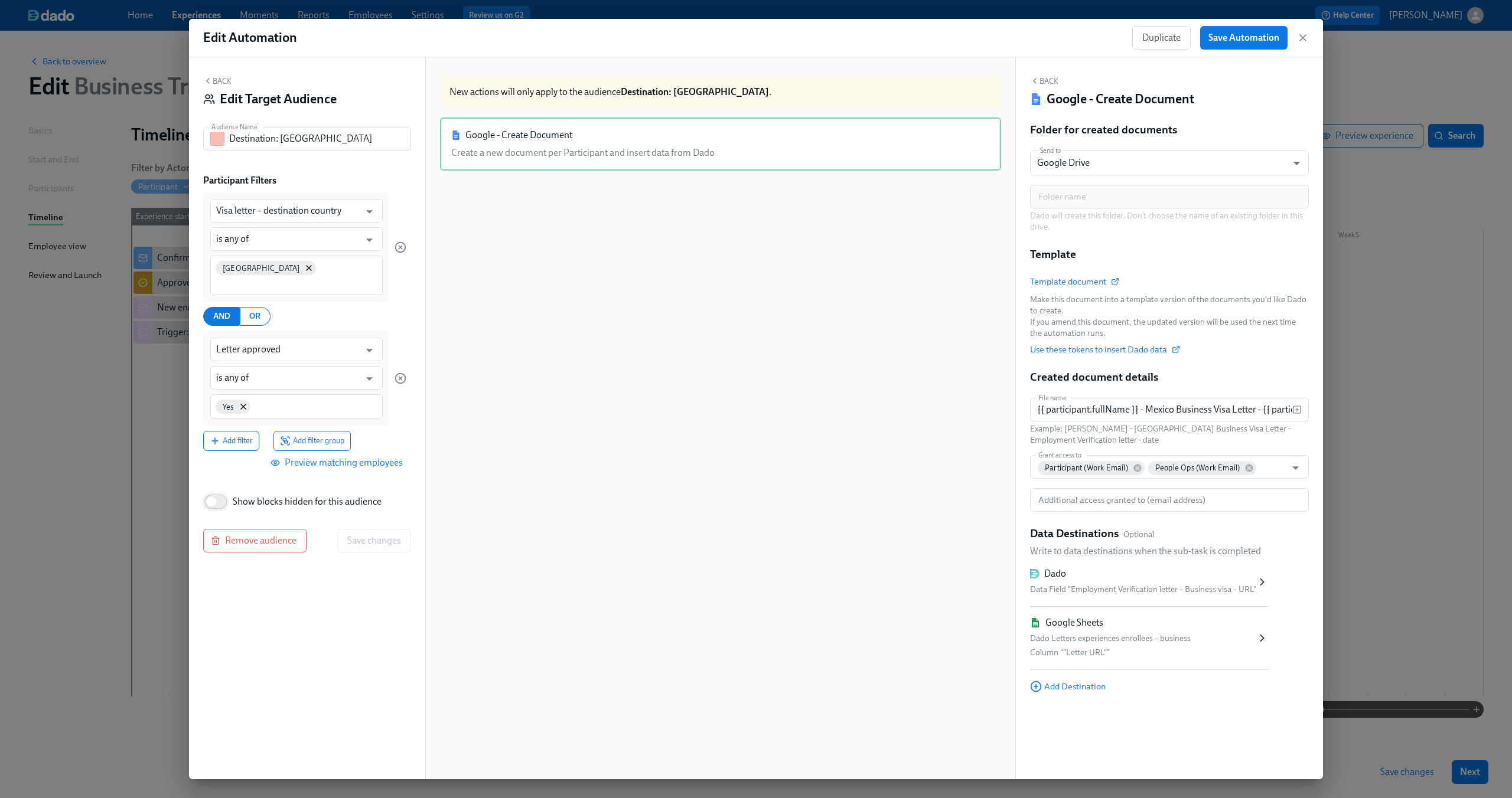
click at [221, 491] on input "Show blocks hidden for this audience" at bounding box center [211, 501] width 78 height 26
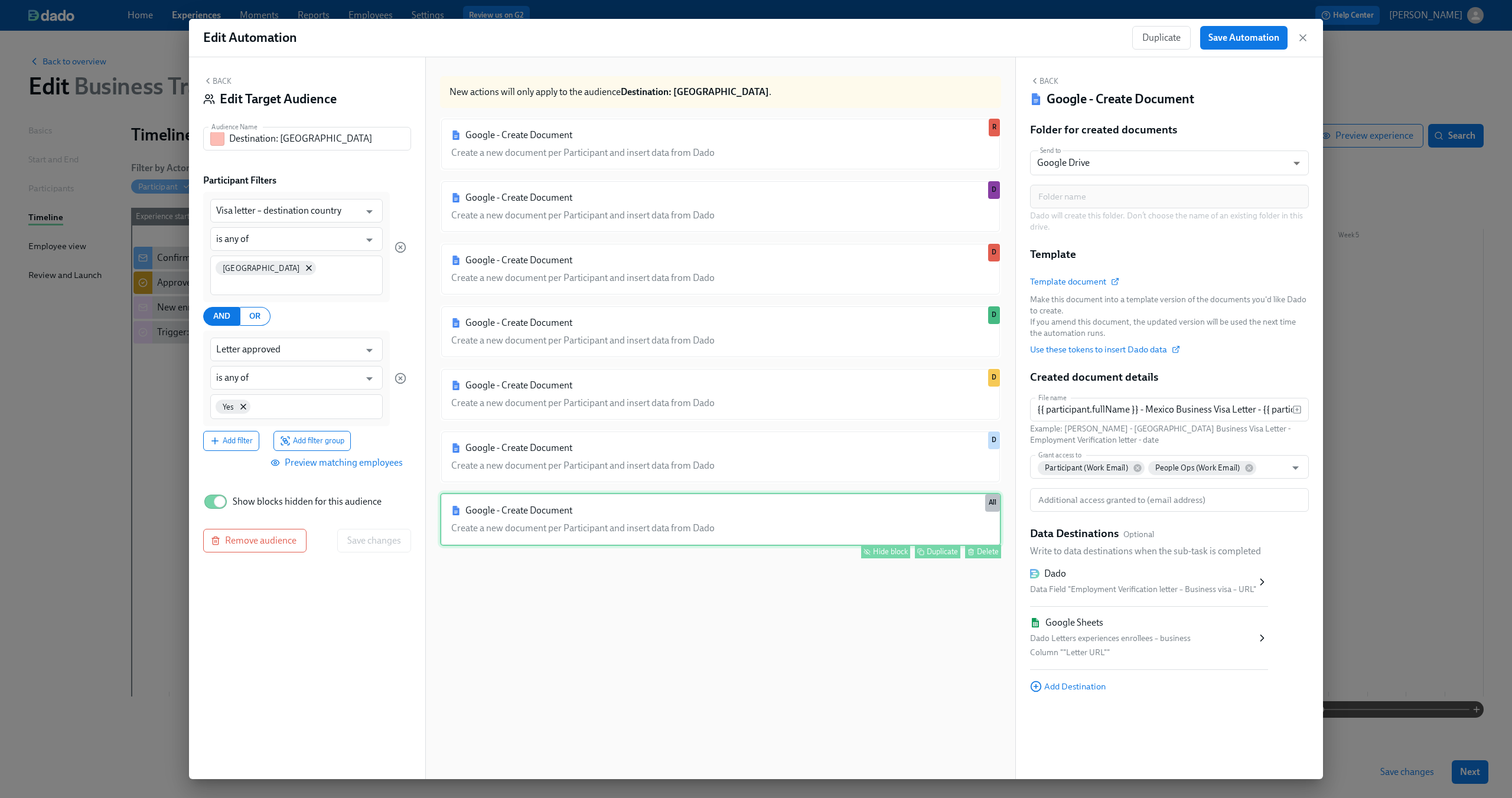
click at [731, 507] on div "Google - Create Document Create a new document per Participant and insert data …" at bounding box center [721, 520] width 561 height 53
click at [876, 530] on div "Google - Create Document Create a new document per Participant and insert data …" at bounding box center [721, 520] width 561 height 53
click at [657, 522] on div "Google - Create Document Create a new document per Participant and insert data …" at bounding box center [721, 520] width 561 height 53
click at [215, 488] on input "Show blocks hidden for this audience" at bounding box center [219, 501] width 78 height 26
checkbox input "false"
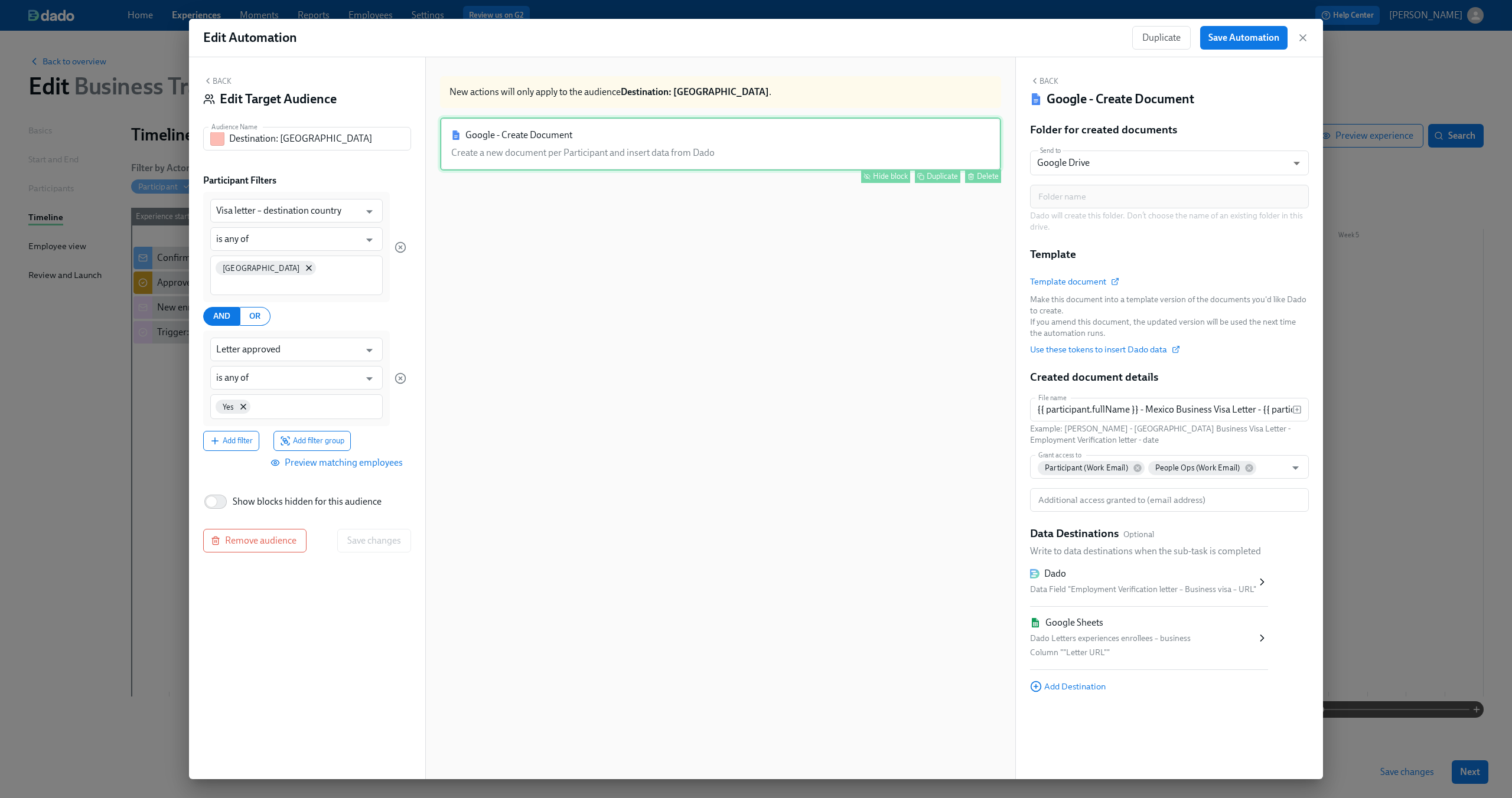
click at [681, 139] on div "Google - Create Document Create a new document per Participant and insert data …" at bounding box center [721, 144] width 561 height 53
click at [797, 149] on div "Google - Create Document Create a new document per Participant and insert data …" at bounding box center [721, 144] width 561 height 53
click at [219, 81] on button "Back" at bounding box center [217, 81] width 28 height 10
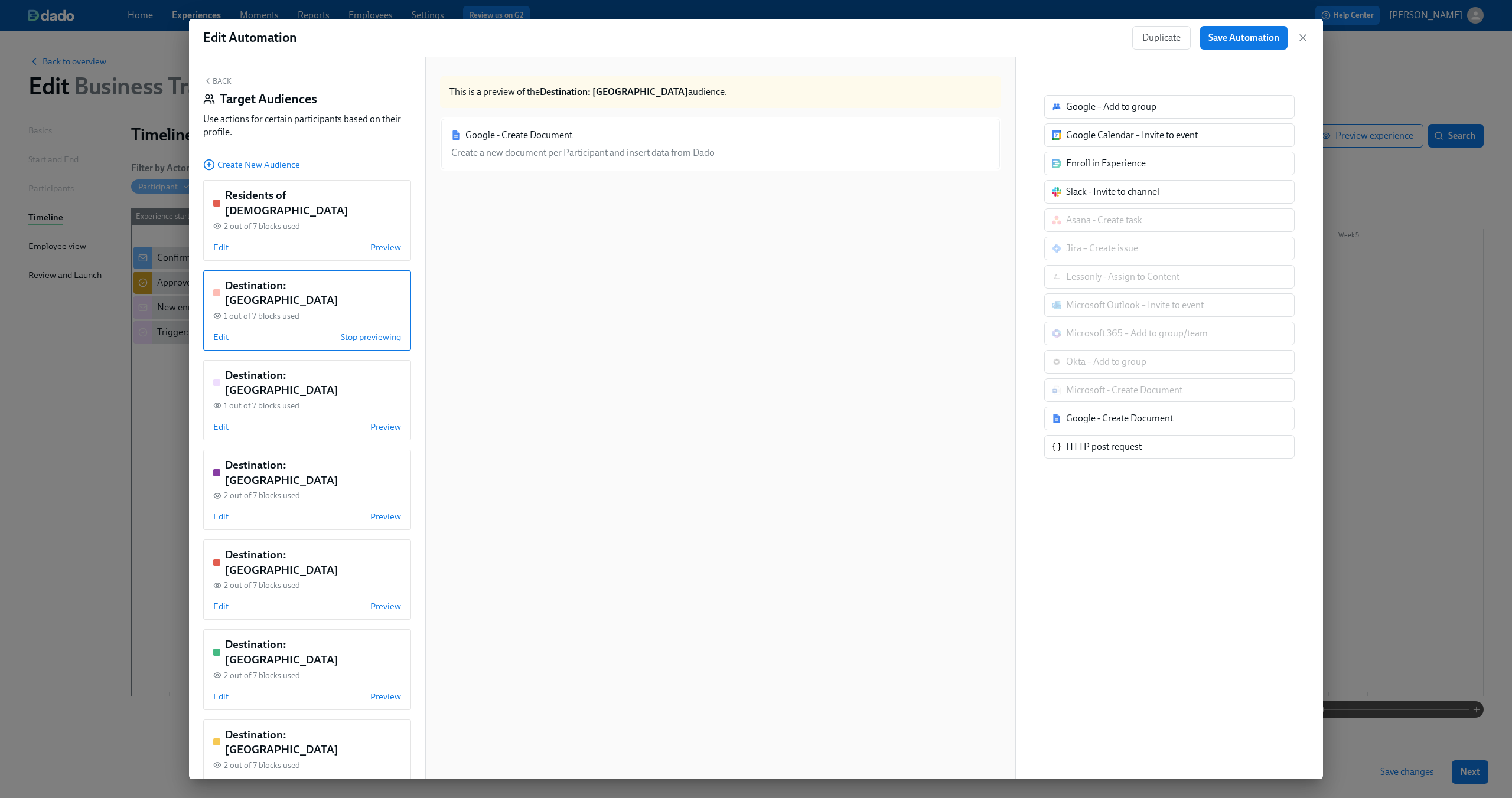
click at [319, 278] on h5 "Destination: [GEOGRAPHIC_DATA]" at bounding box center [313, 293] width 176 height 30
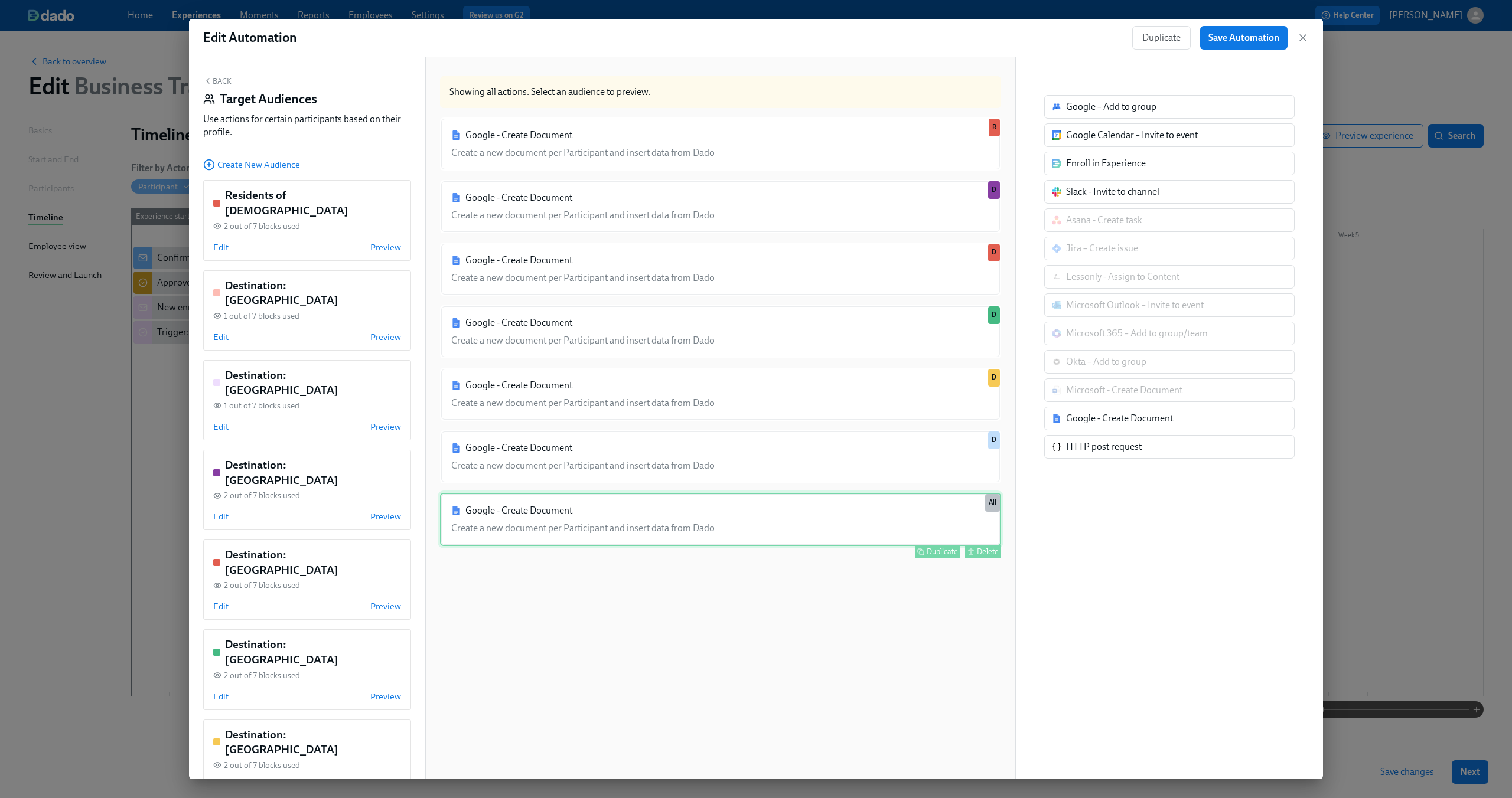
click at [937, 517] on div "Google - Create Document Create a new document per Participant and insert data …" at bounding box center [721, 520] width 561 height 53
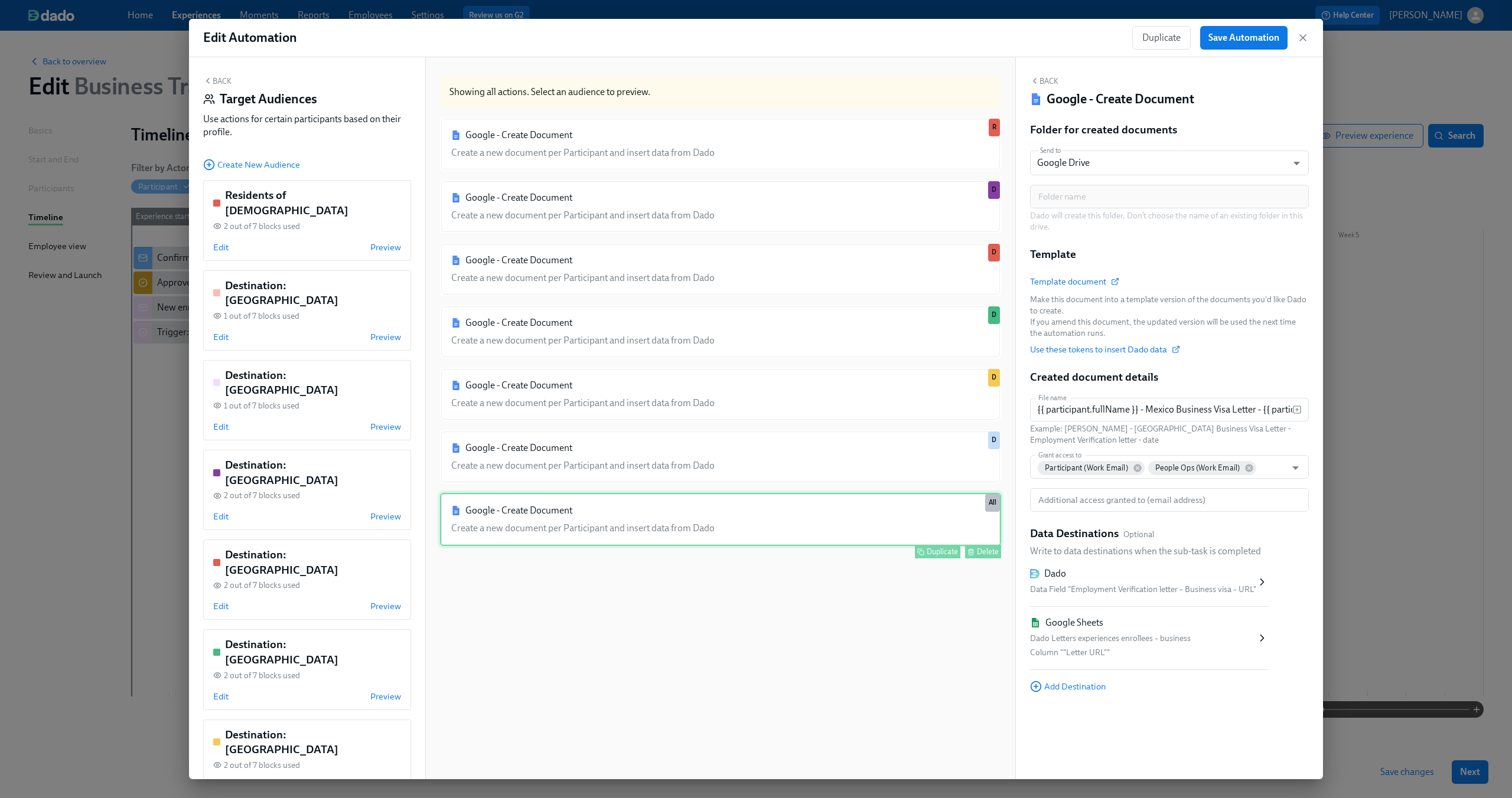
click at [786, 519] on div "Google - Create Document Create a new document per Participant and insert data …" at bounding box center [721, 520] width 561 height 53
click at [228, 331] on div "Edit Preview" at bounding box center [306, 337] width 188 height 12
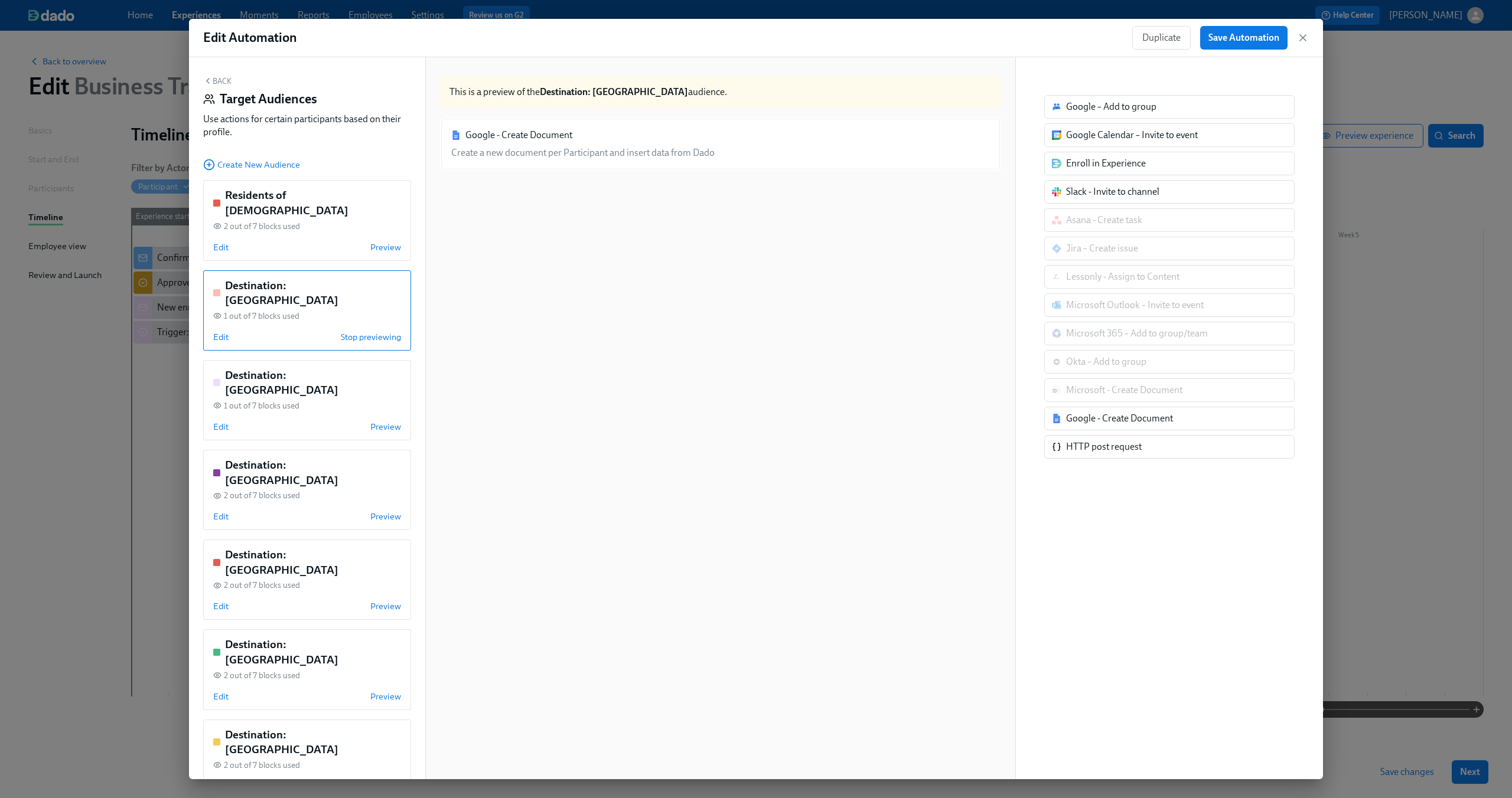
click at [660, 134] on div "Google - Create Document Create a new document per Participant and insert data …" at bounding box center [721, 144] width 561 height 53
click at [214, 331] on span "Edit" at bounding box center [220, 337] width 15 height 12
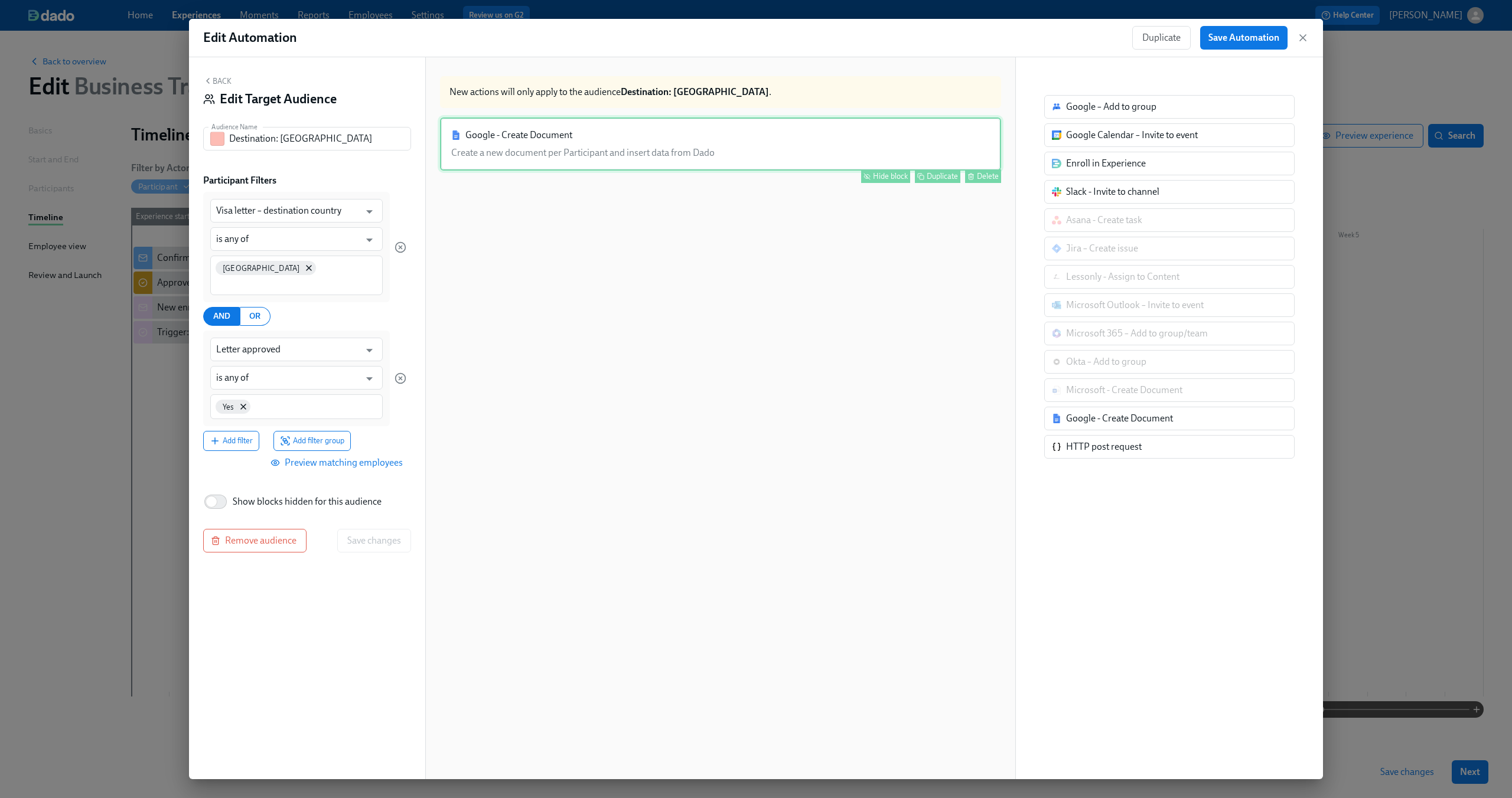
click at [669, 134] on div "Google - Create Document Create a new document per Participant and insert data …" at bounding box center [721, 144] width 561 height 53
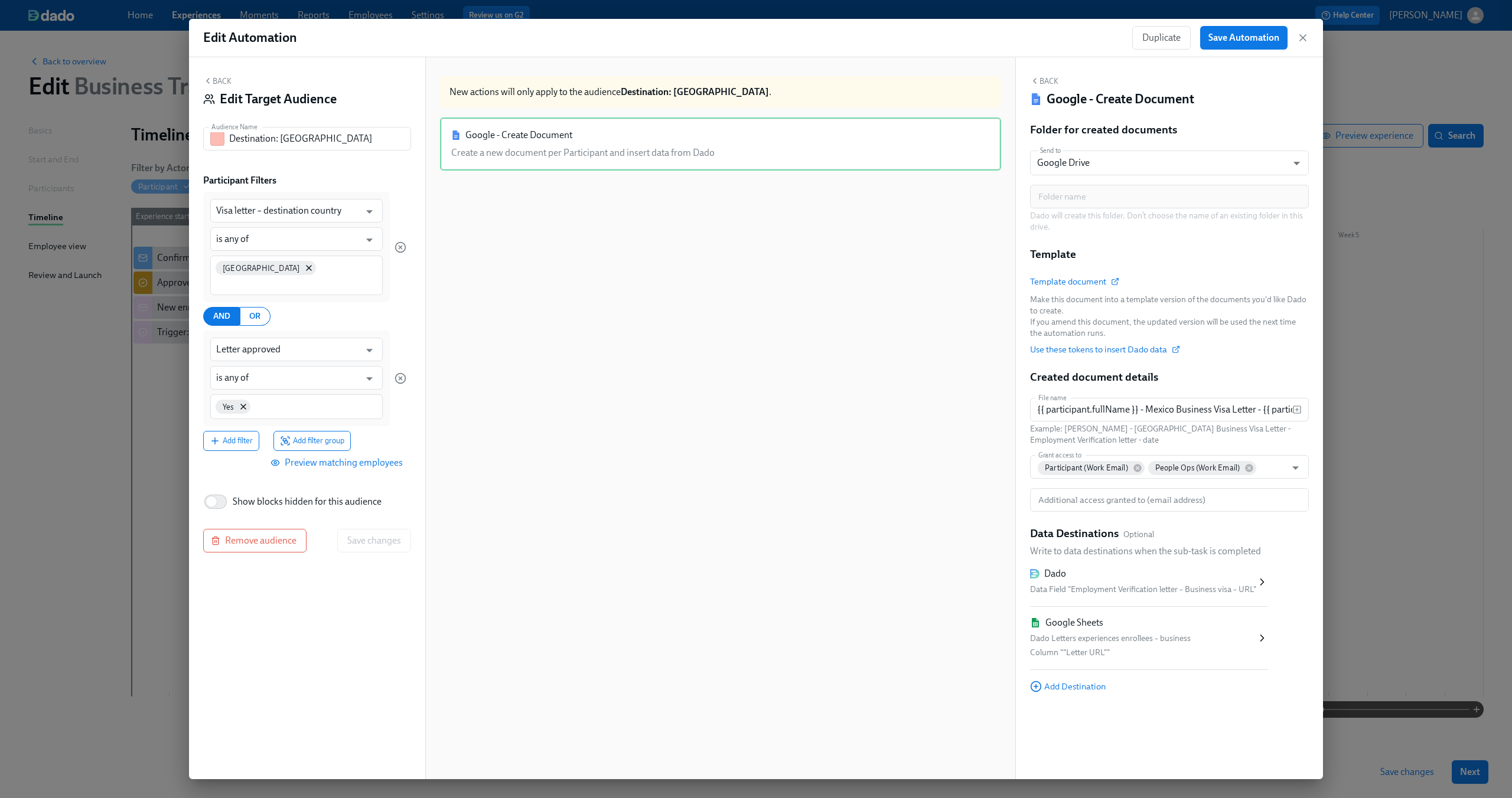
click at [223, 84] on button "Back" at bounding box center [217, 81] width 28 height 10
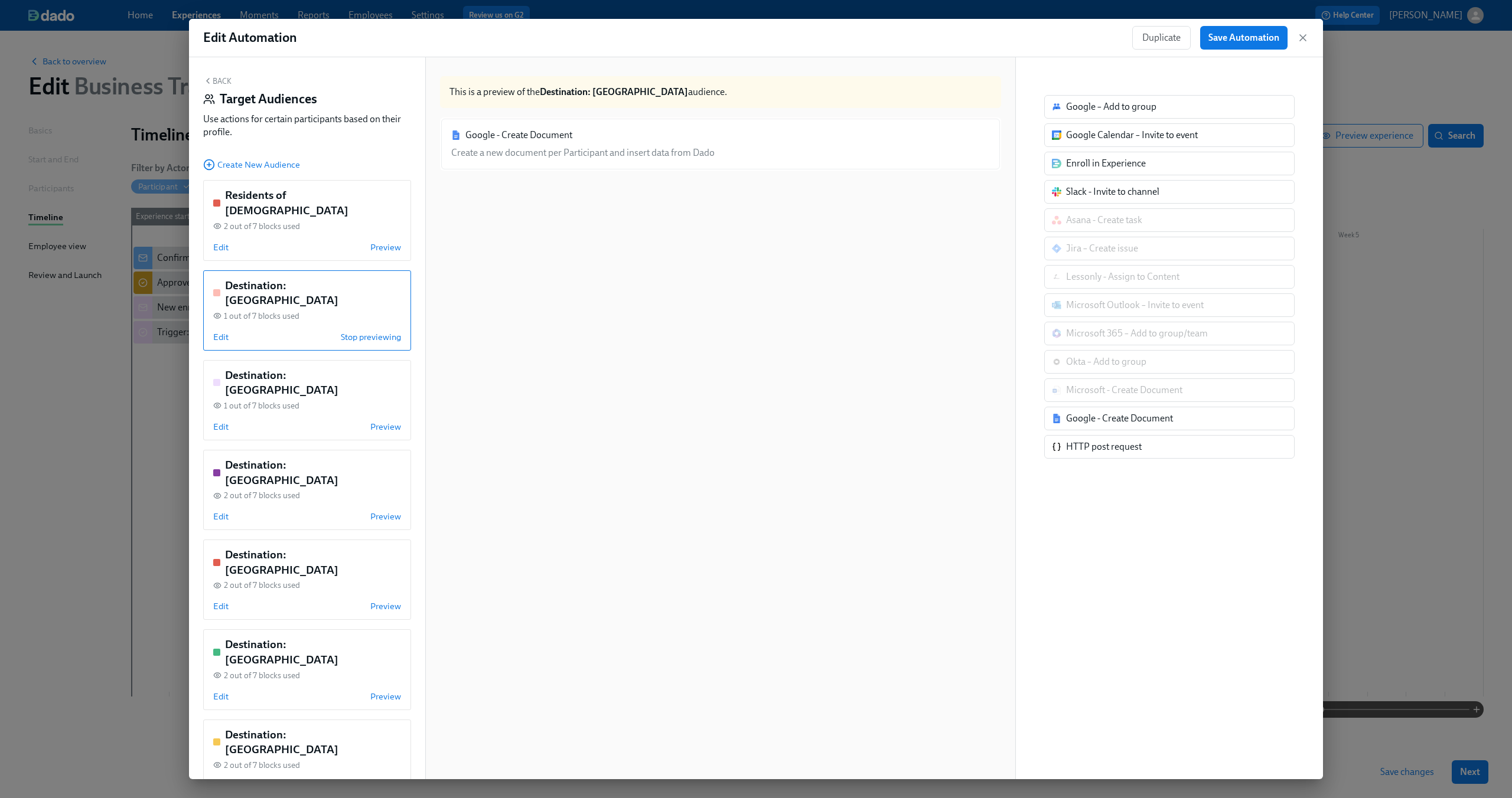
click at [223, 84] on button "Back" at bounding box center [217, 81] width 28 height 10
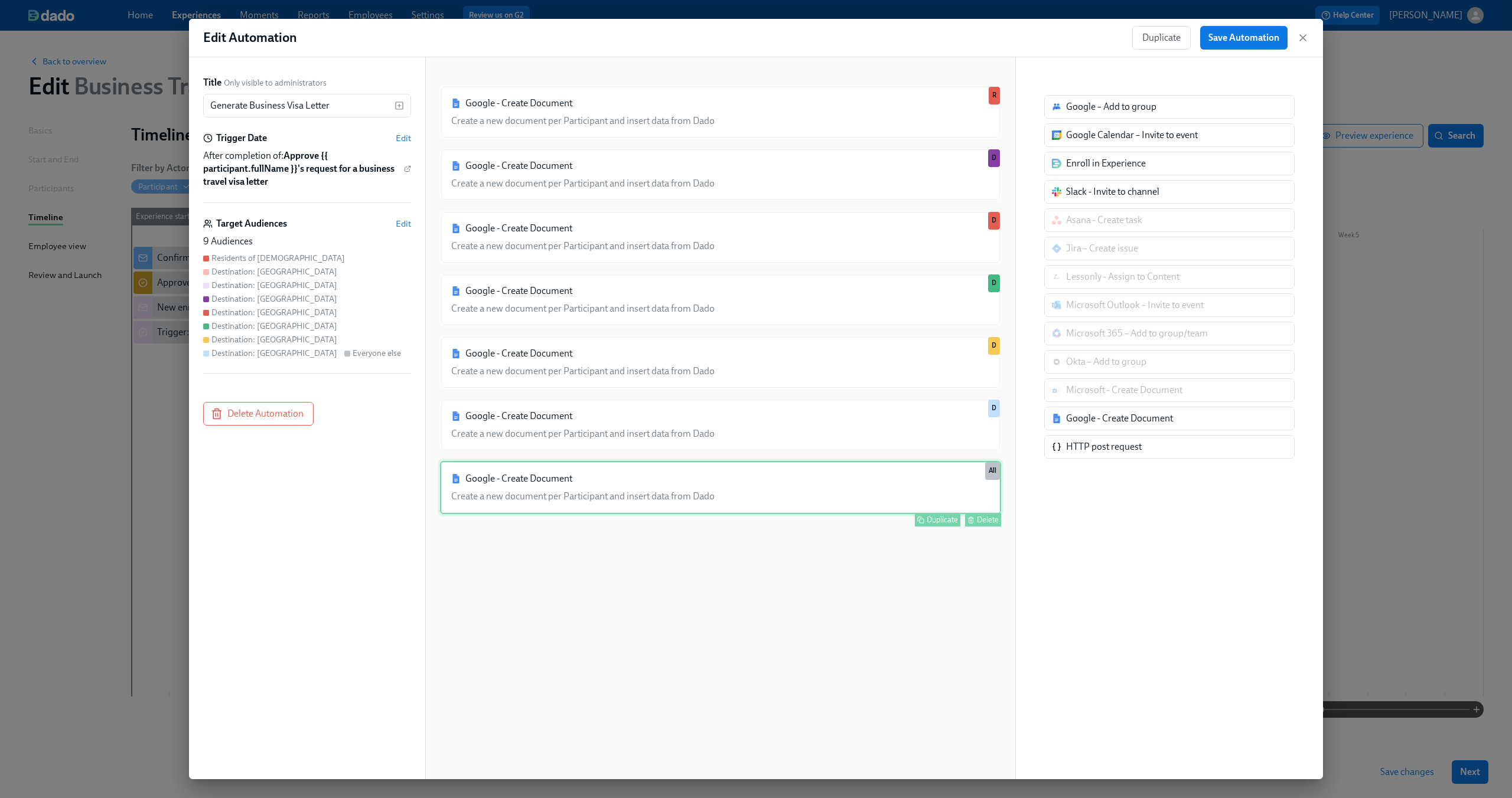
click at [933, 483] on div "Google - Create Document Create a new document per Participant and insert data …" at bounding box center [721, 488] width 561 height 53
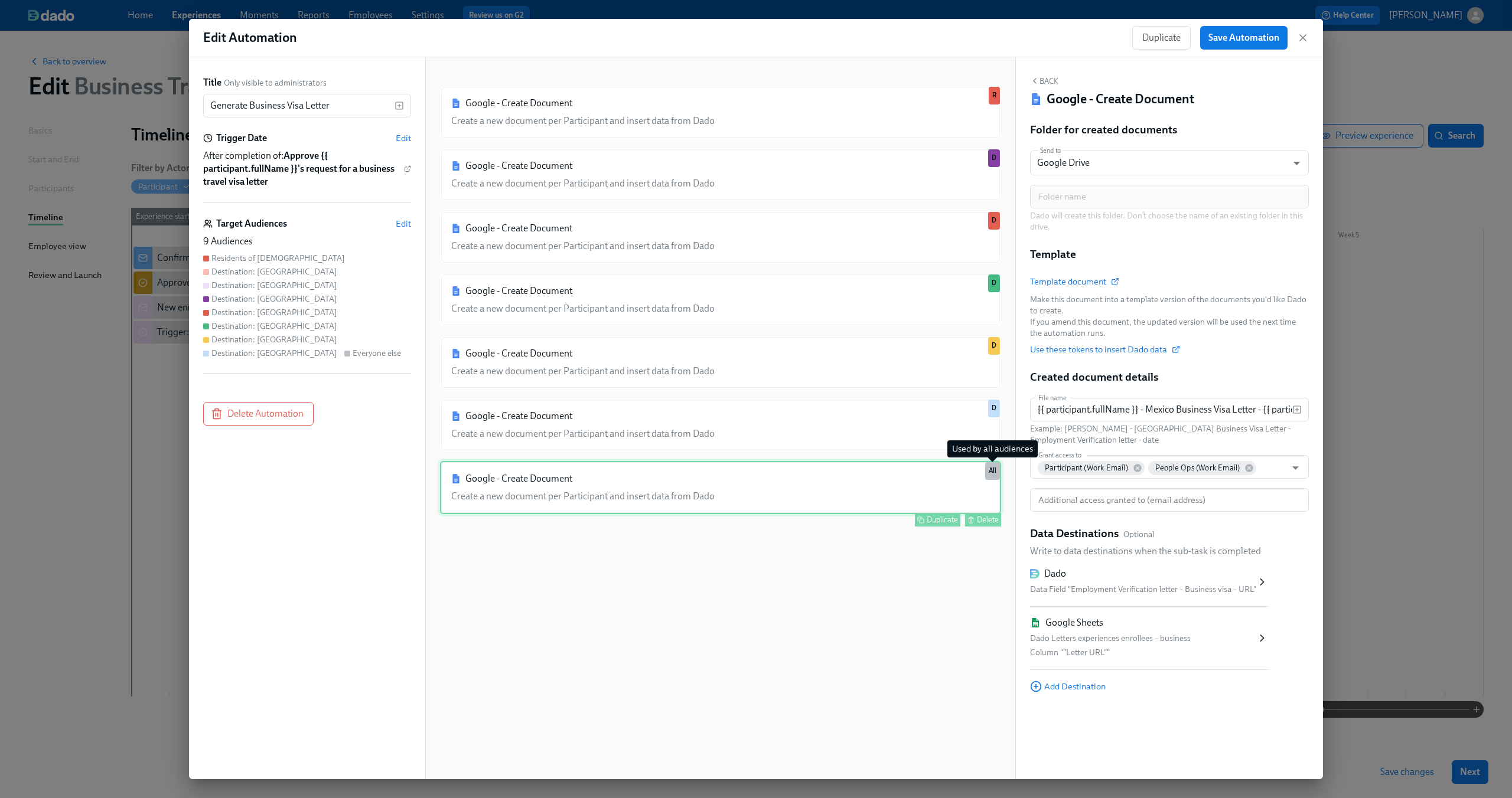
click at [994, 475] on div "All" at bounding box center [993, 471] width 15 height 18
click at [402, 222] on span "Edit" at bounding box center [403, 223] width 15 height 12
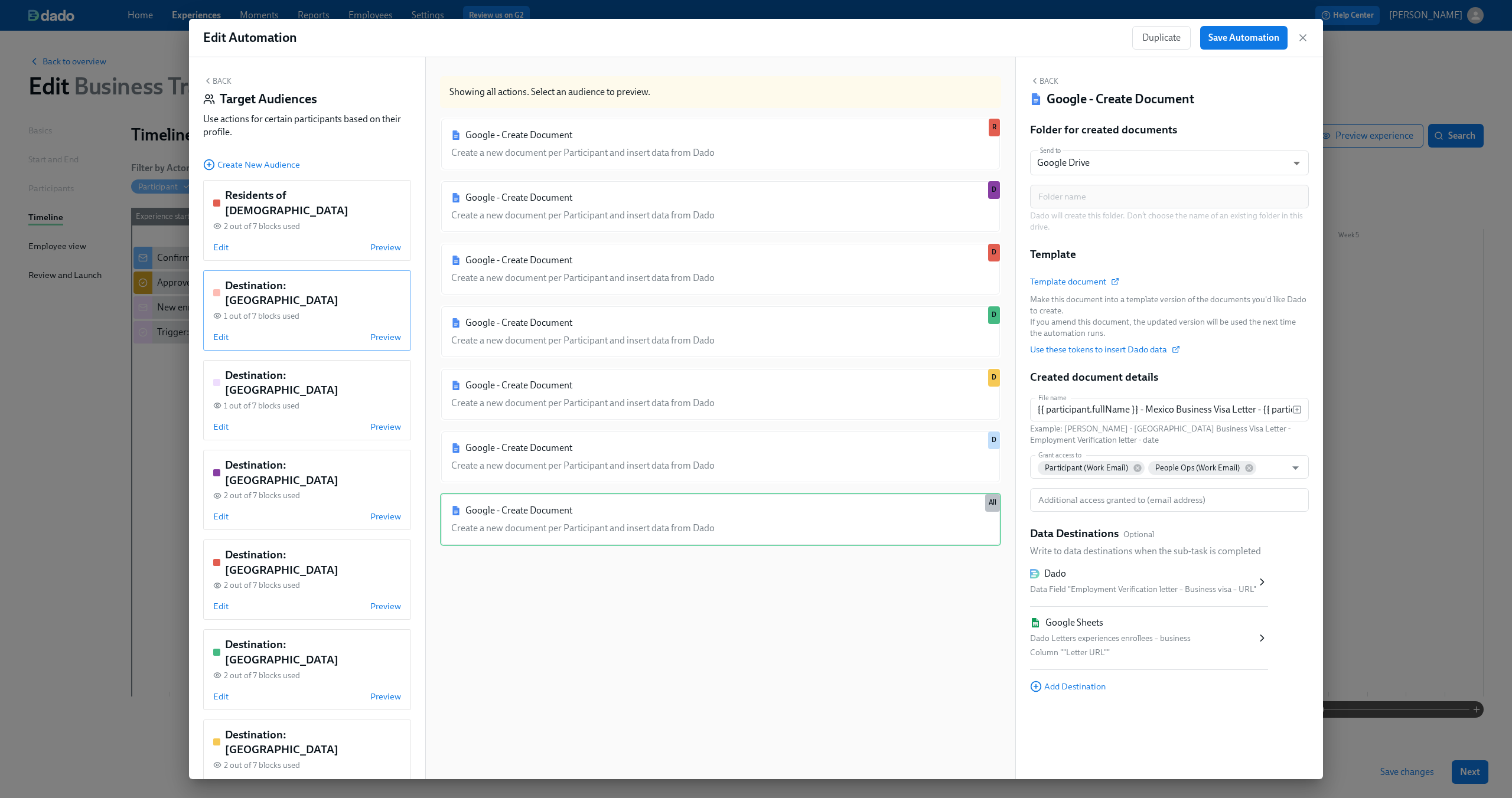
click at [317, 310] on div "1 out of 7 blocks used" at bounding box center [306, 316] width 188 height 11
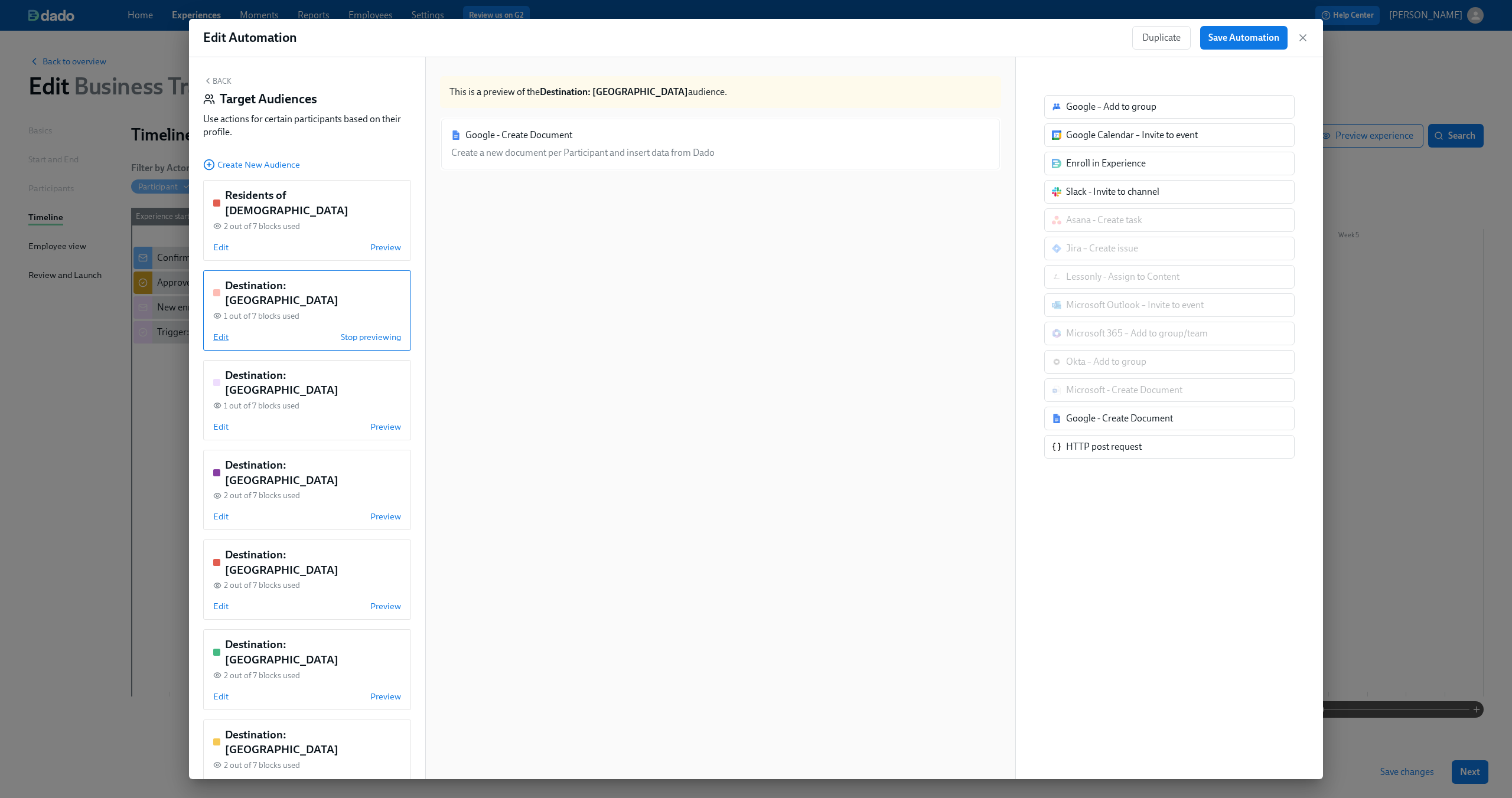
click at [218, 331] on span "Edit" at bounding box center [220, 337] width 15 height 12
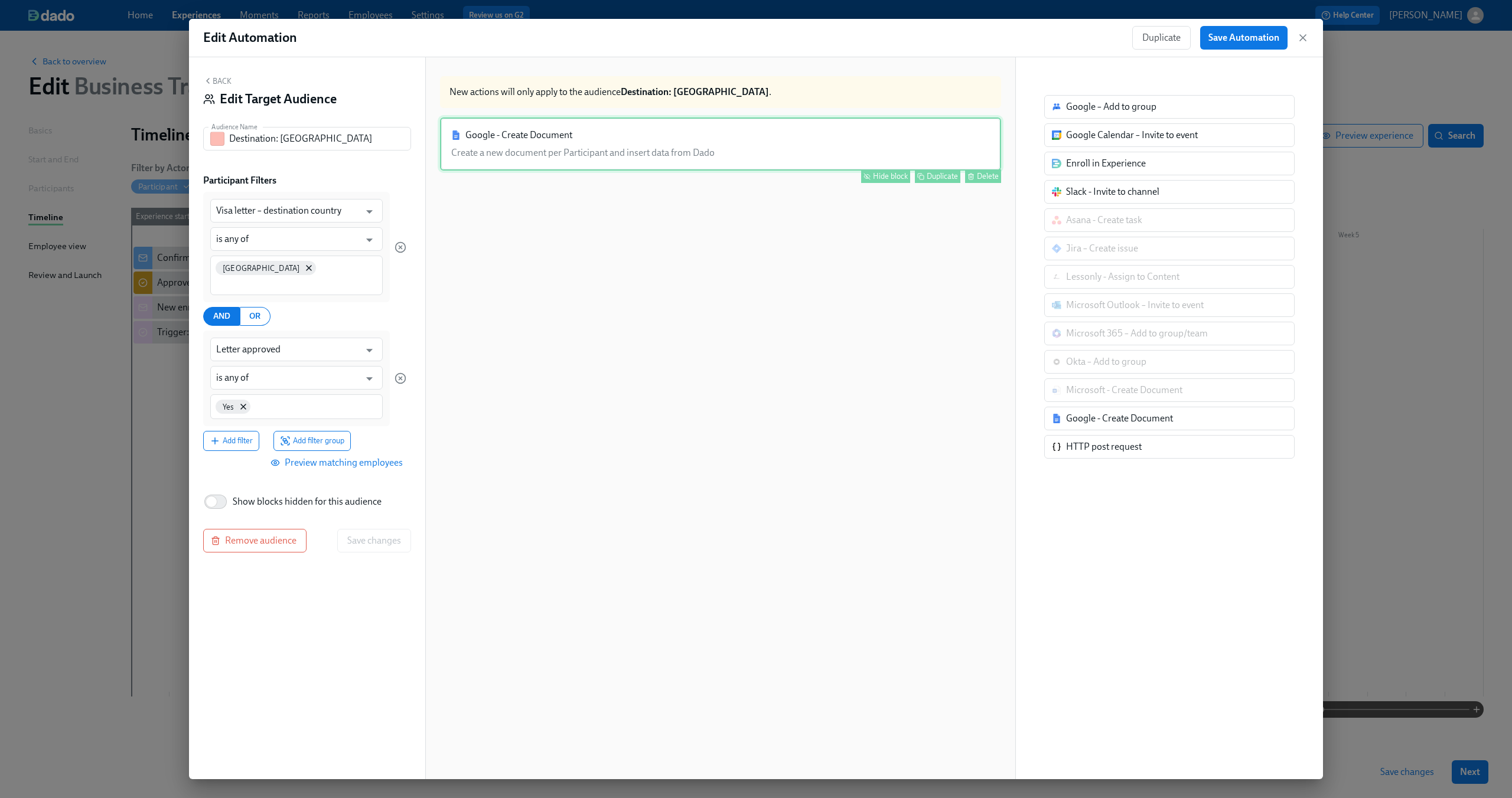
click at [519, 156] on div "Google - Create Document Create a new document per Participant and insert data …" at bounding box center [721, 144] width 561 height 53
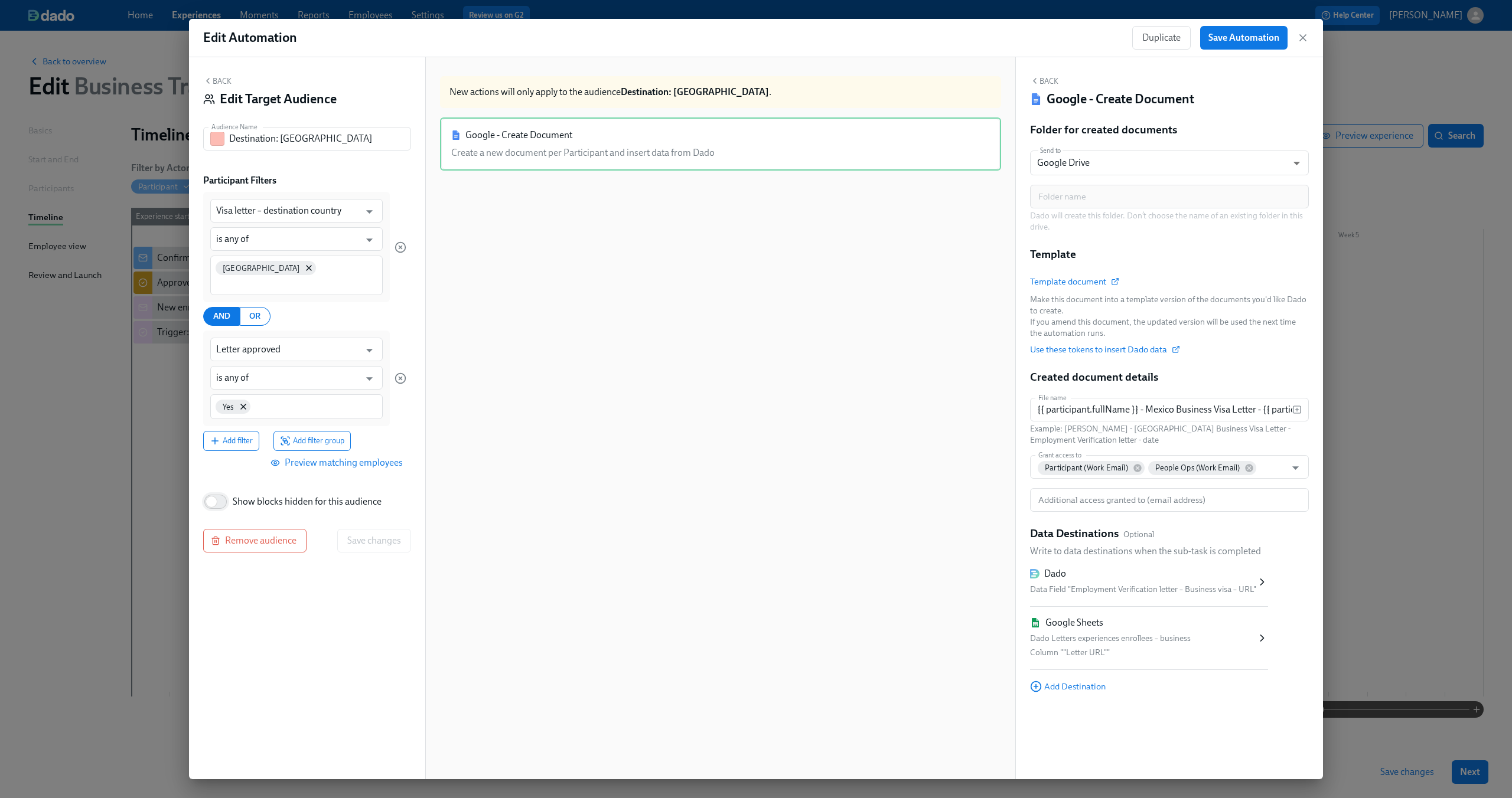
click at [211, 497] on input "Show blocks hidden for this audience" at bounding box center [211, 501] width 78 height 26
checkbox input "true"
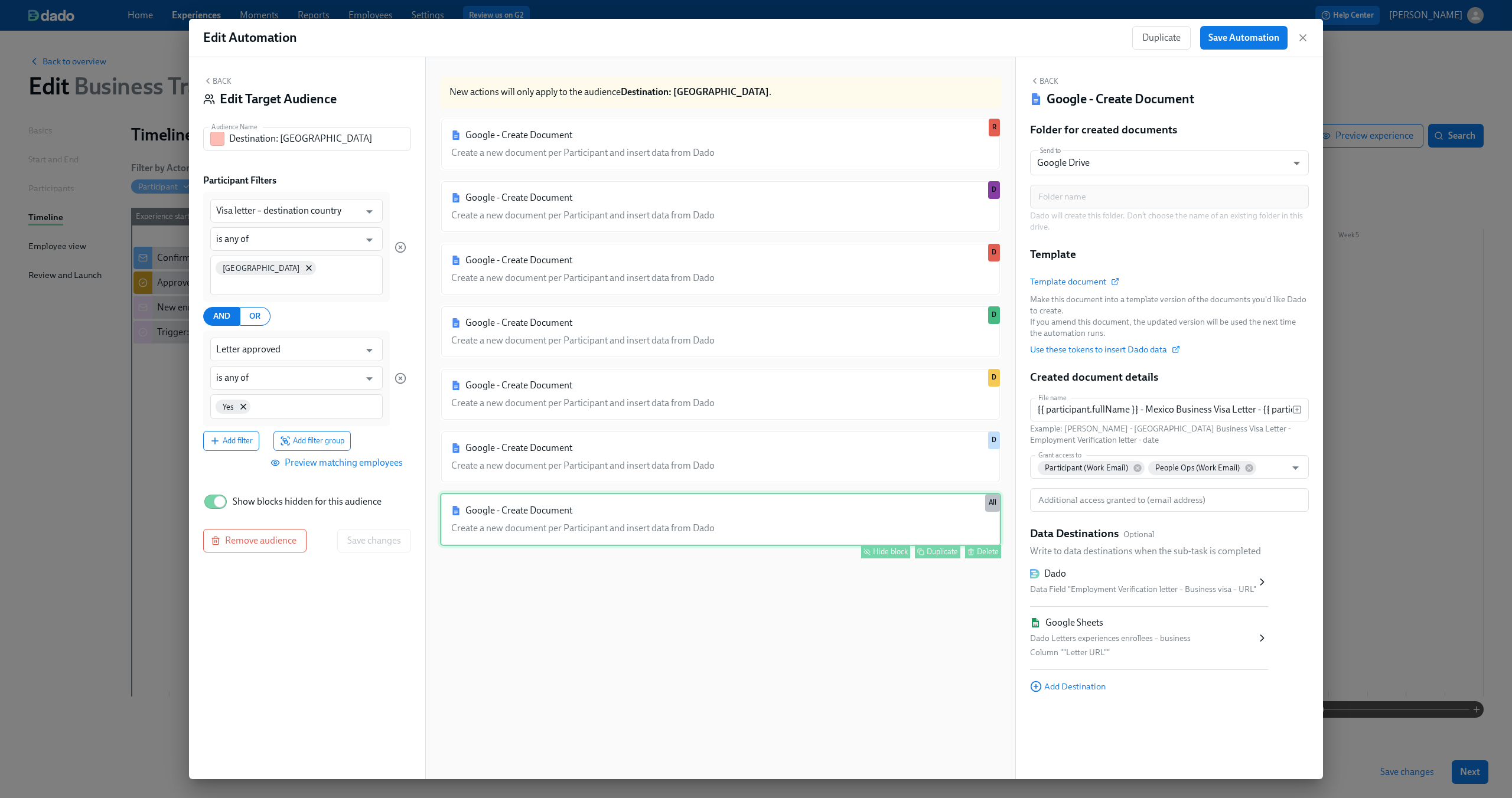
click at [689, 517] on div "Google - Create Document Create a new document per Participant and insert data …" at bounding box center [721, 520] width 561 height 53
click at [879, 551] on div "Hide block" at bounding box center [889, 551] width 35 height 9
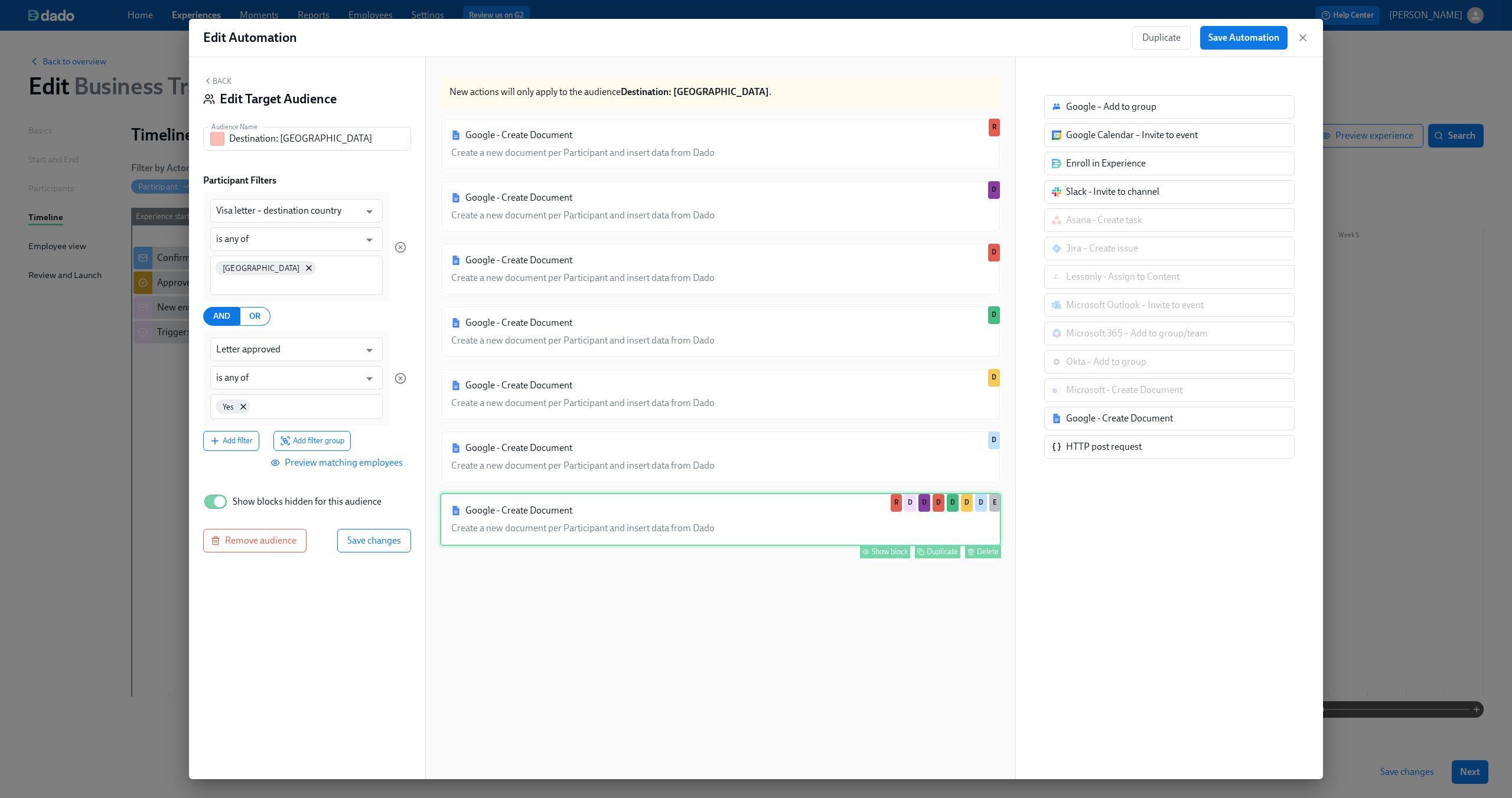
click at [879, 551] on div "Show block" at bounding box center [889, 551] width 36 height 9
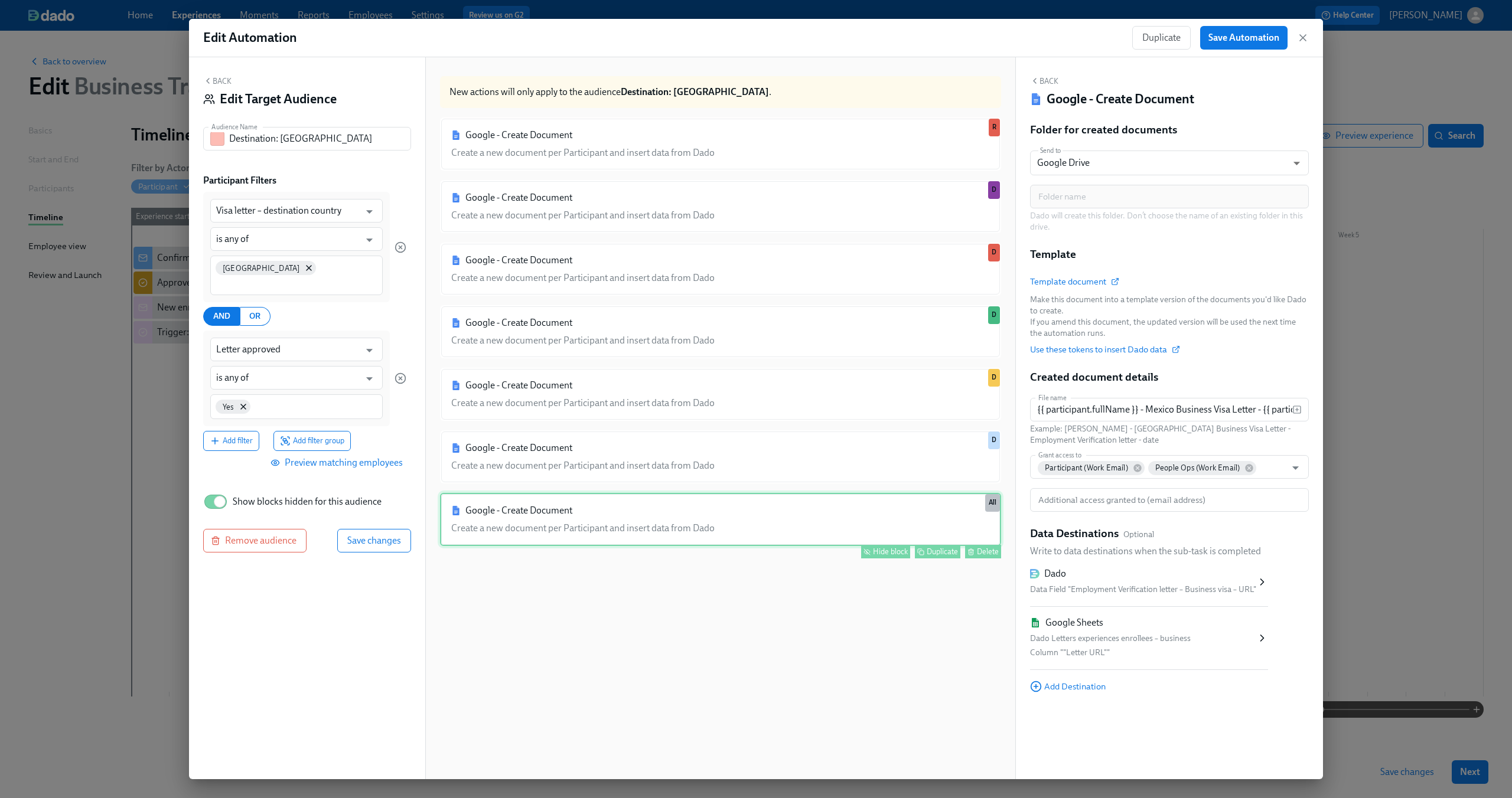
click at [879, 551] on div "Hide block" at bounding box center [889, 551] width 35 height 9
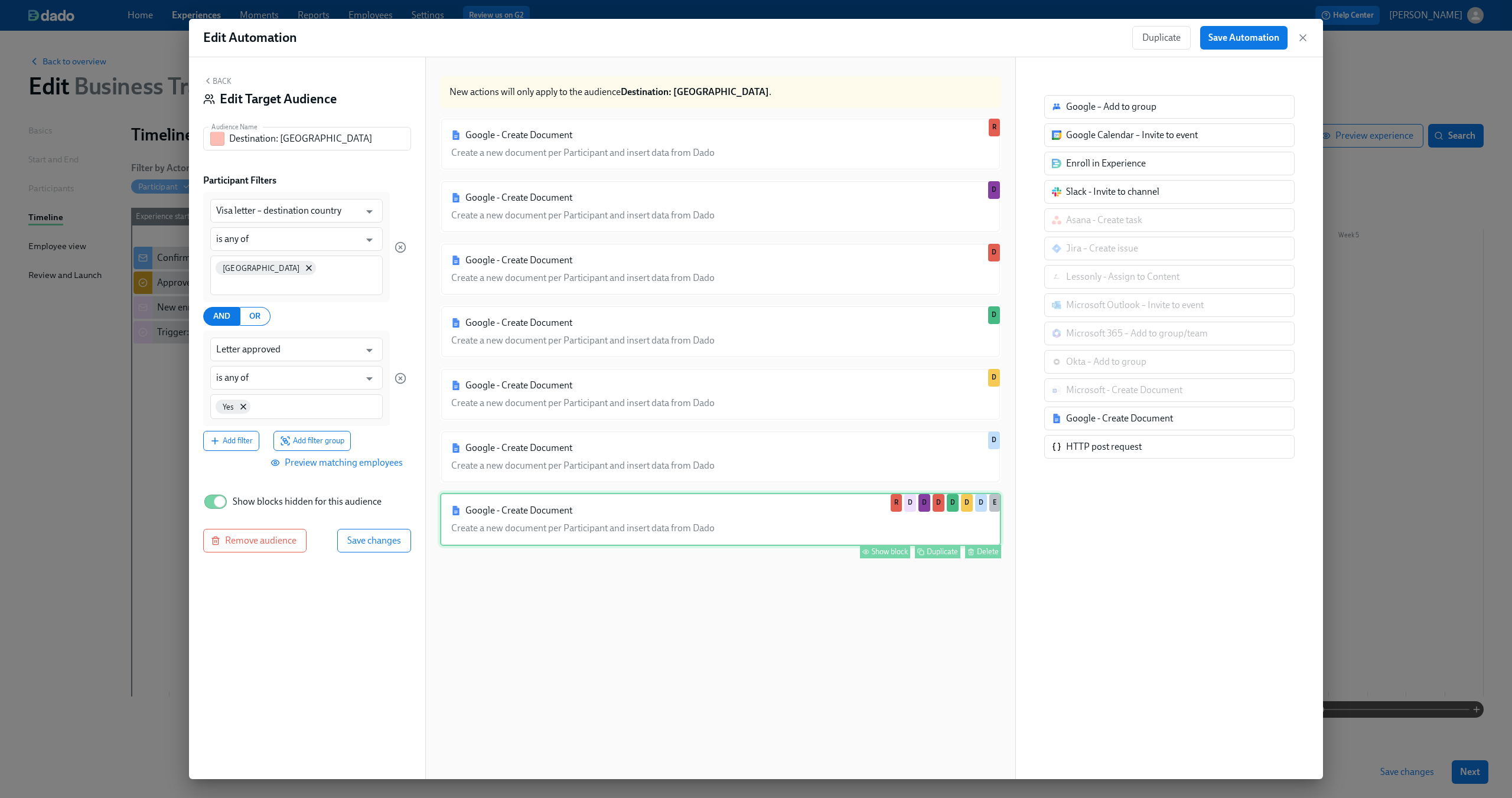
click at [875, 551] on div "Show block" at bounding box center [889, 551] width 36 height 9
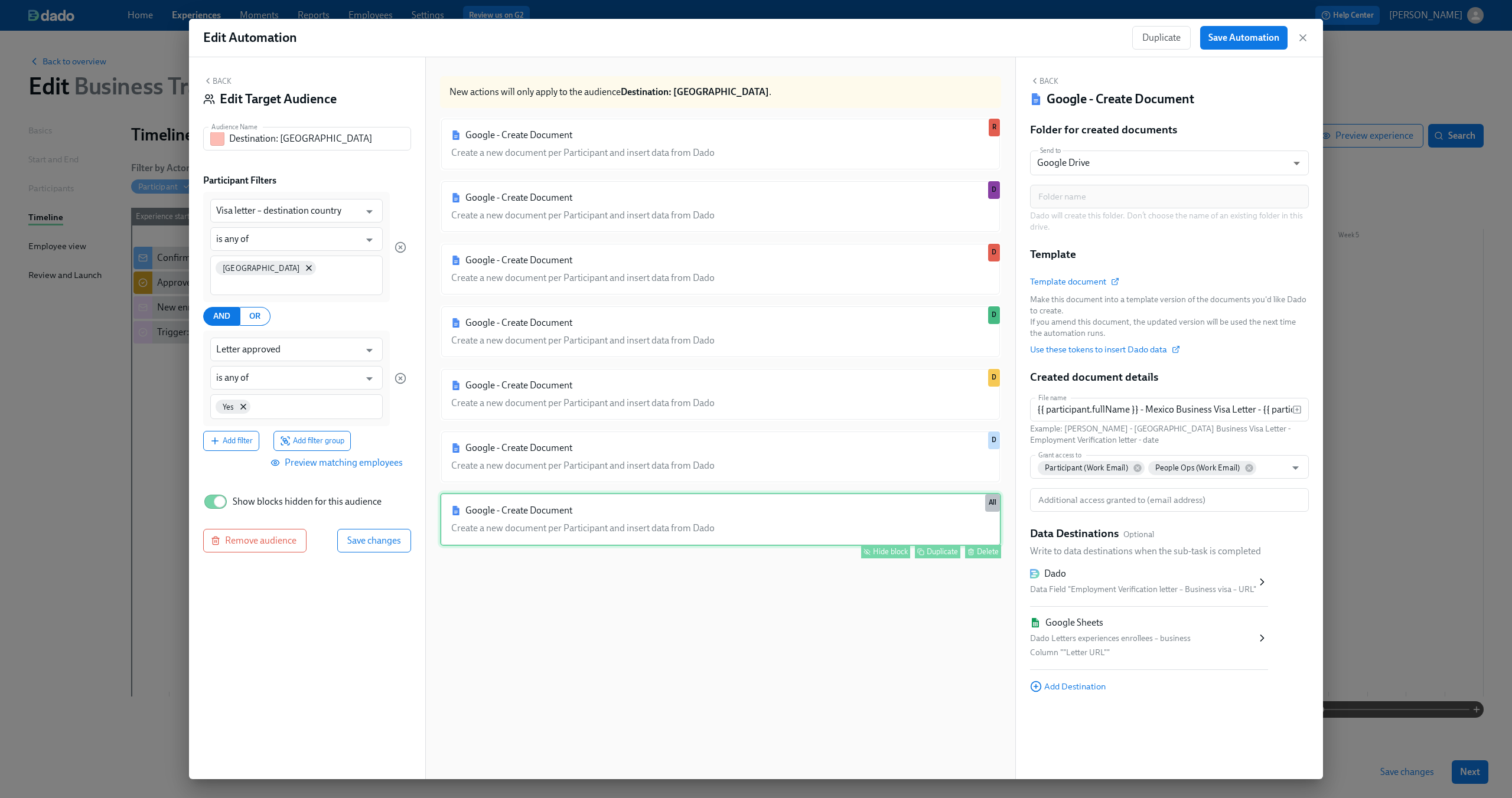
click at [212, 78] on icon "button" at bounding box center [208, 81] width 10 height 10
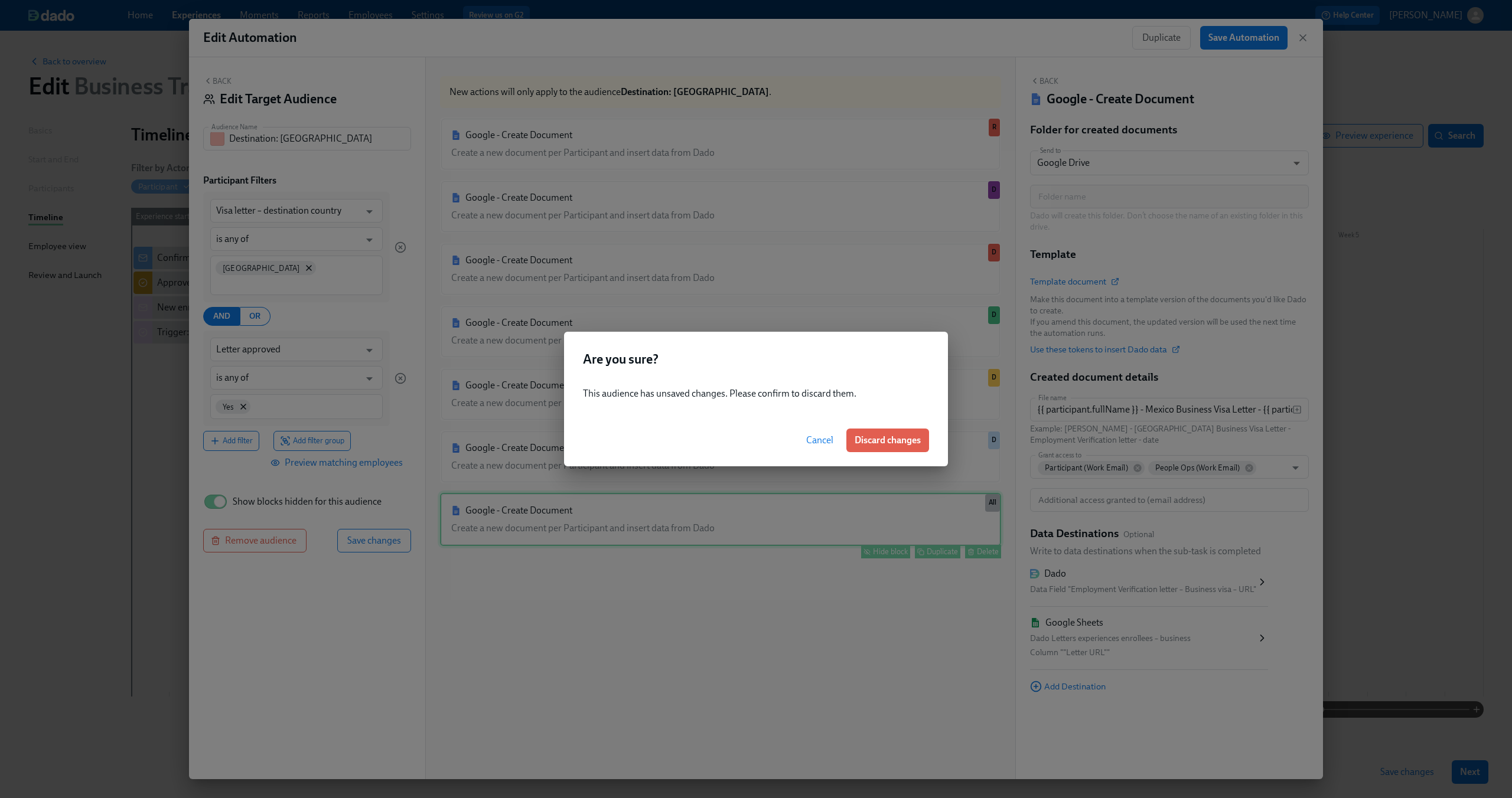
click at [818, 438] on span "Cancel" at bounding box center [820, 440] width 27 height 12
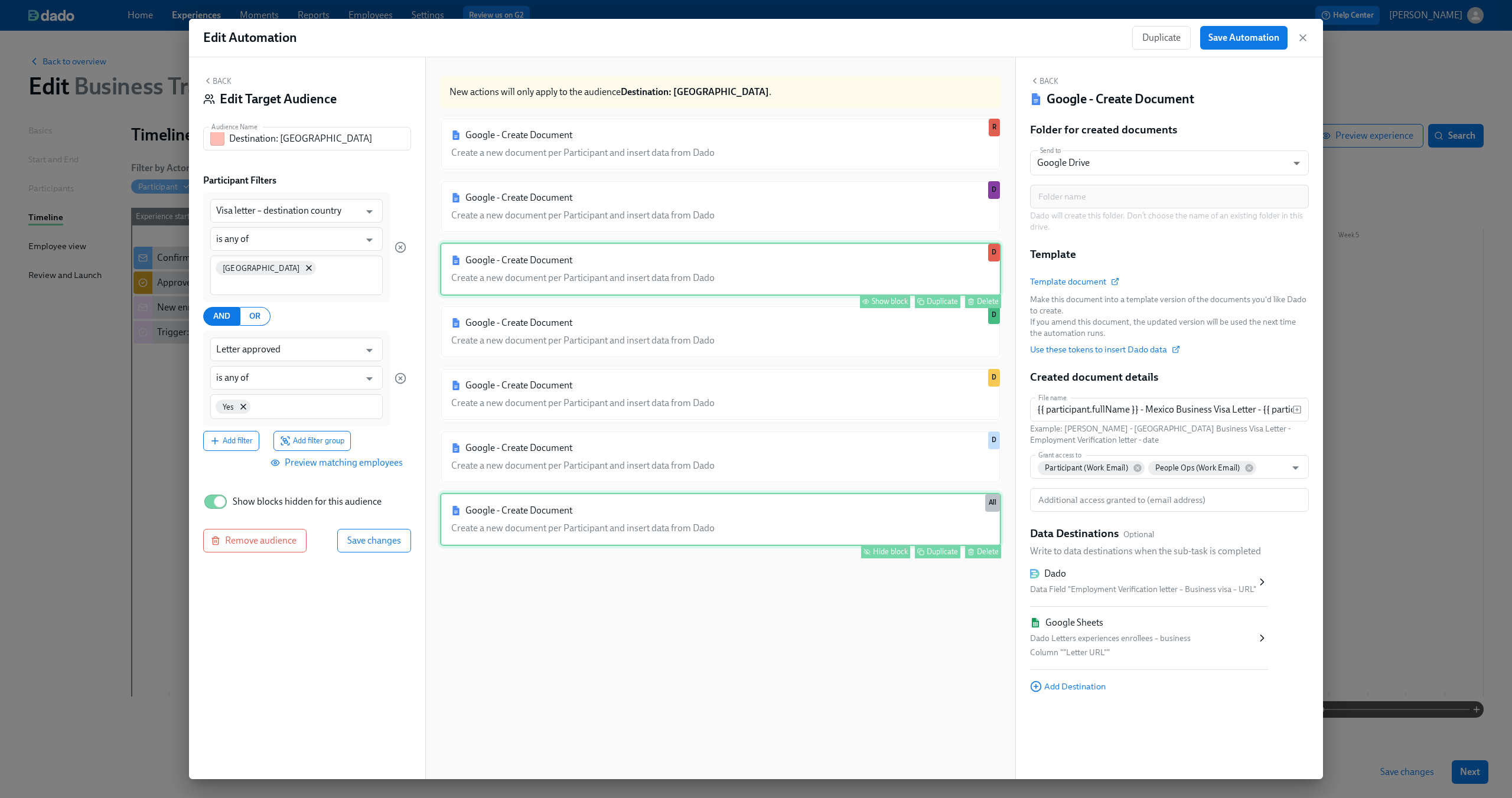
scroll to position [23, 0]
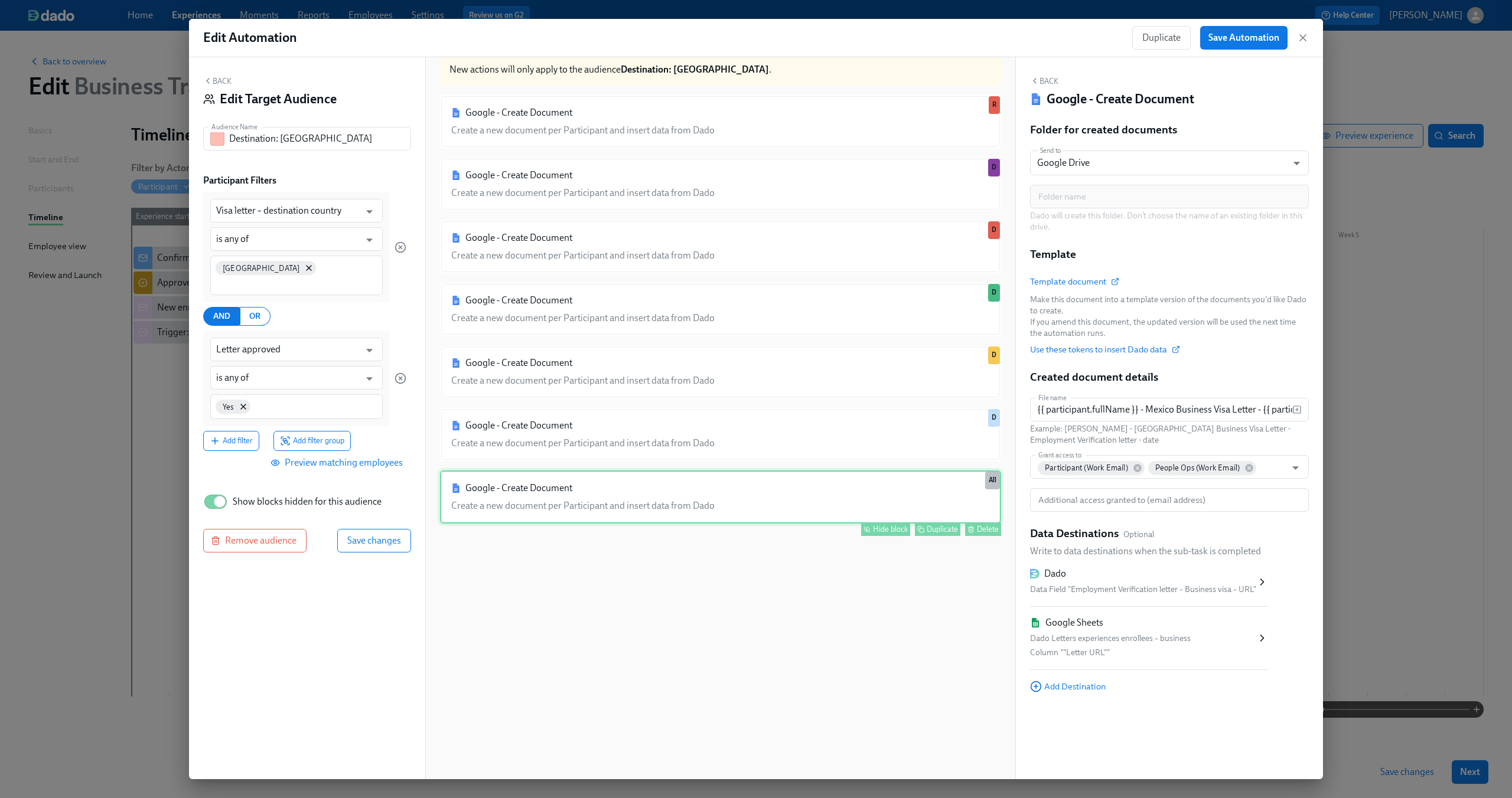
click at [223, 80] on button "Back" at bounding box center [217, 81] width 28 height 10
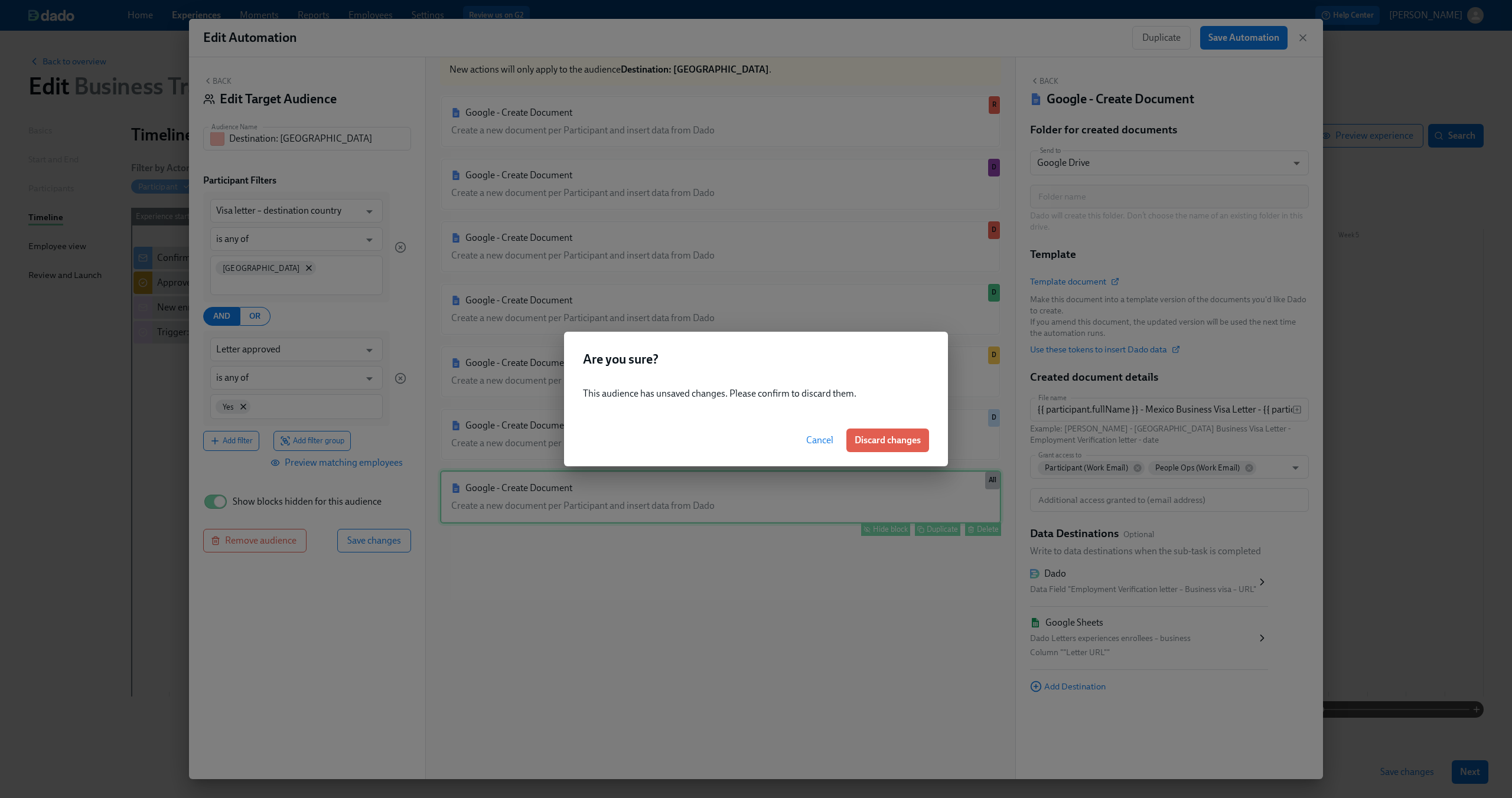
click at [823, 443] on span "Cancel" at bounding box center [820, 440] width 27 height 12
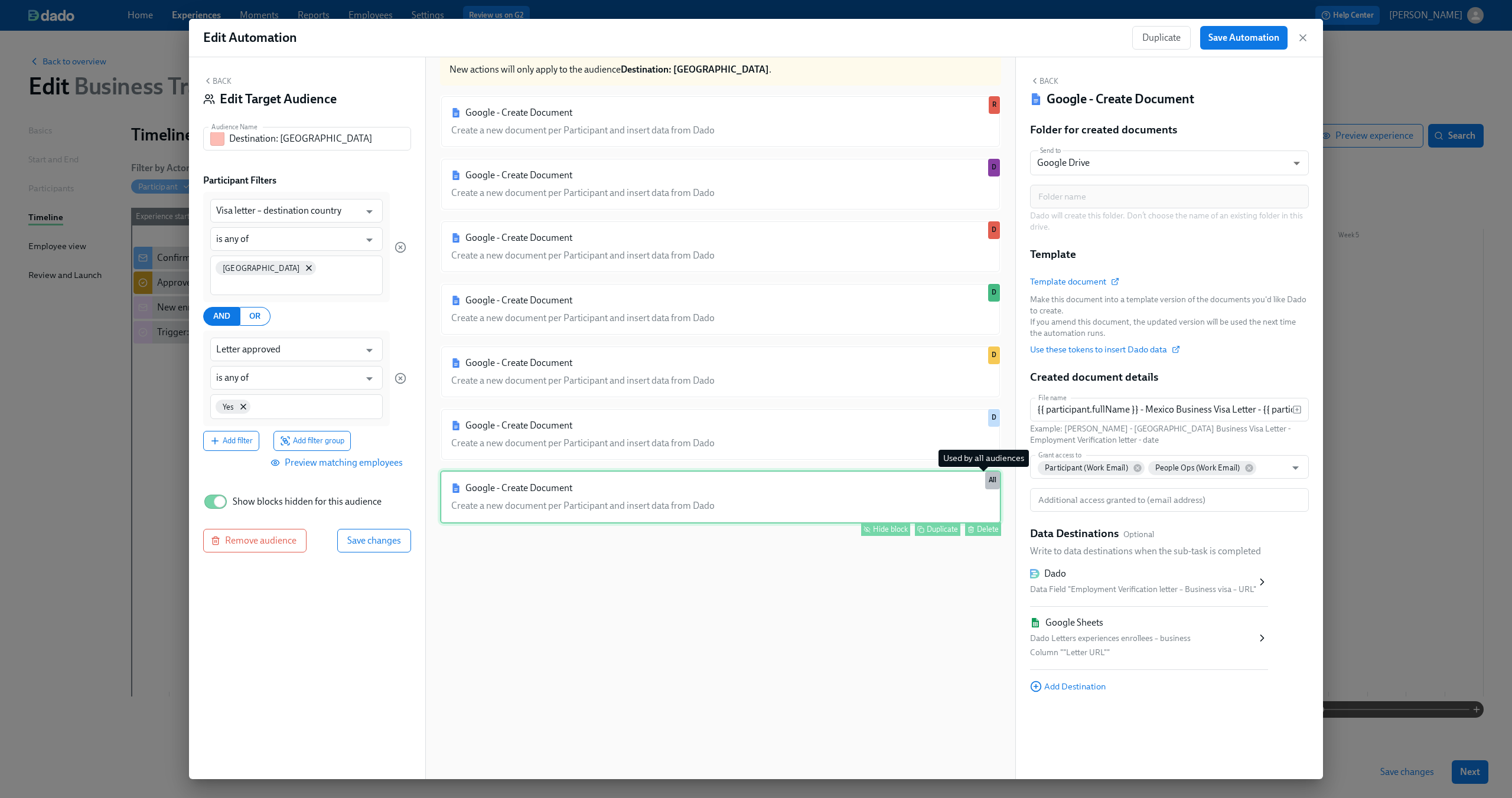
click at [985, 477] on div "All" at bounding box center [993, 480] width 15 height 18
click at [641, 505] on div "Google - Create Document Create a new document per Participant and insert data …" at bounding box center [721, 497] width 561 height 53
click at [218, 78] on button "Back" at bounding box center [217, 81] width 28 height 10
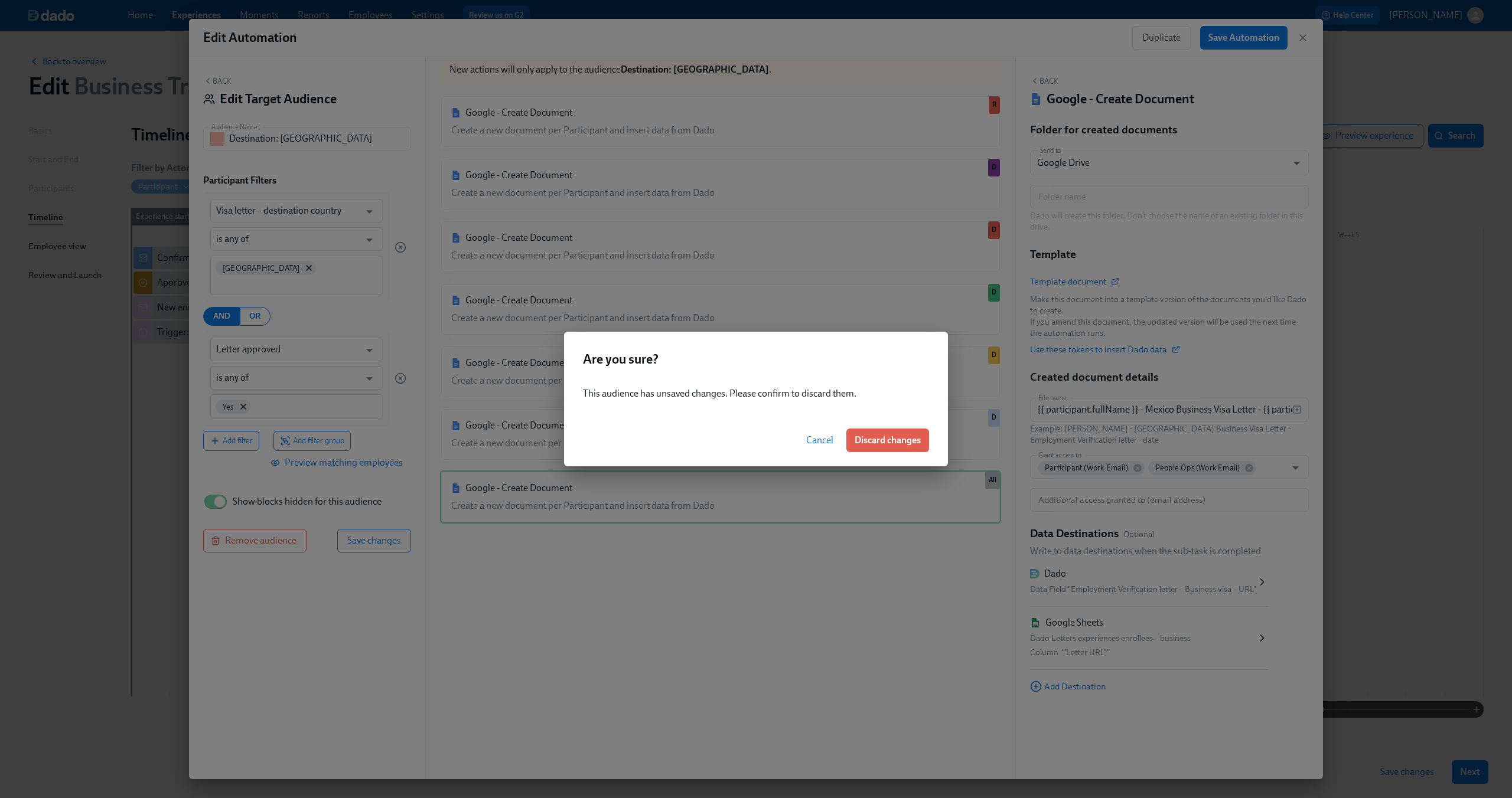
click at [811, 433] on button "Cancel" at bounding box center [819, 440] width 44 height 23
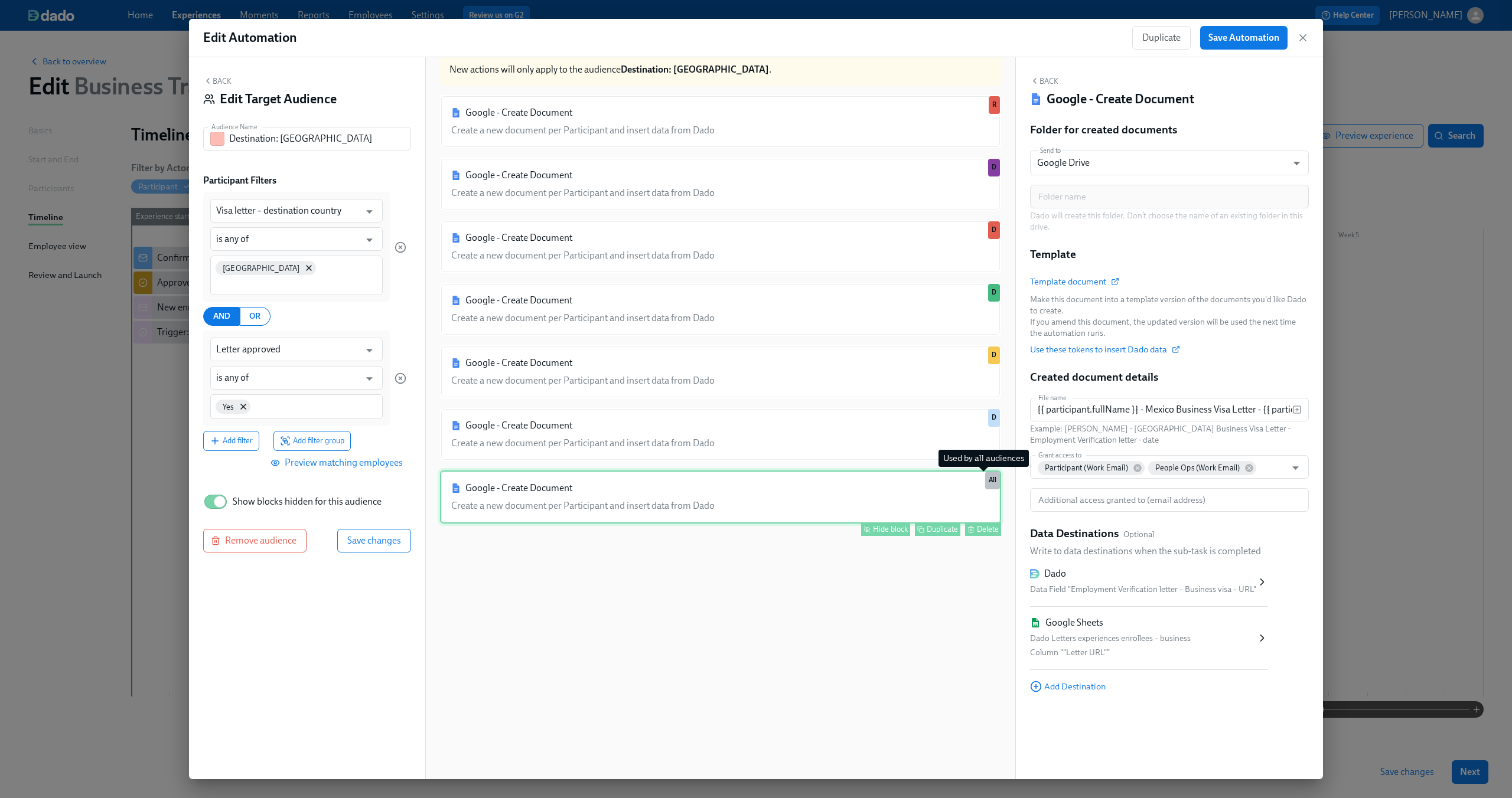
click at [986, 481] on div "All" at bounding box center [993, 480] width 15 height 18
click at [735, 485] on div "Google - Create Document Create a new document per Participant and insert data …" at bounding box center [721, 497] width 561 height 53
click at [390, 535] on span "Save changes" at bounding box center [374, 541] width 54 height 12
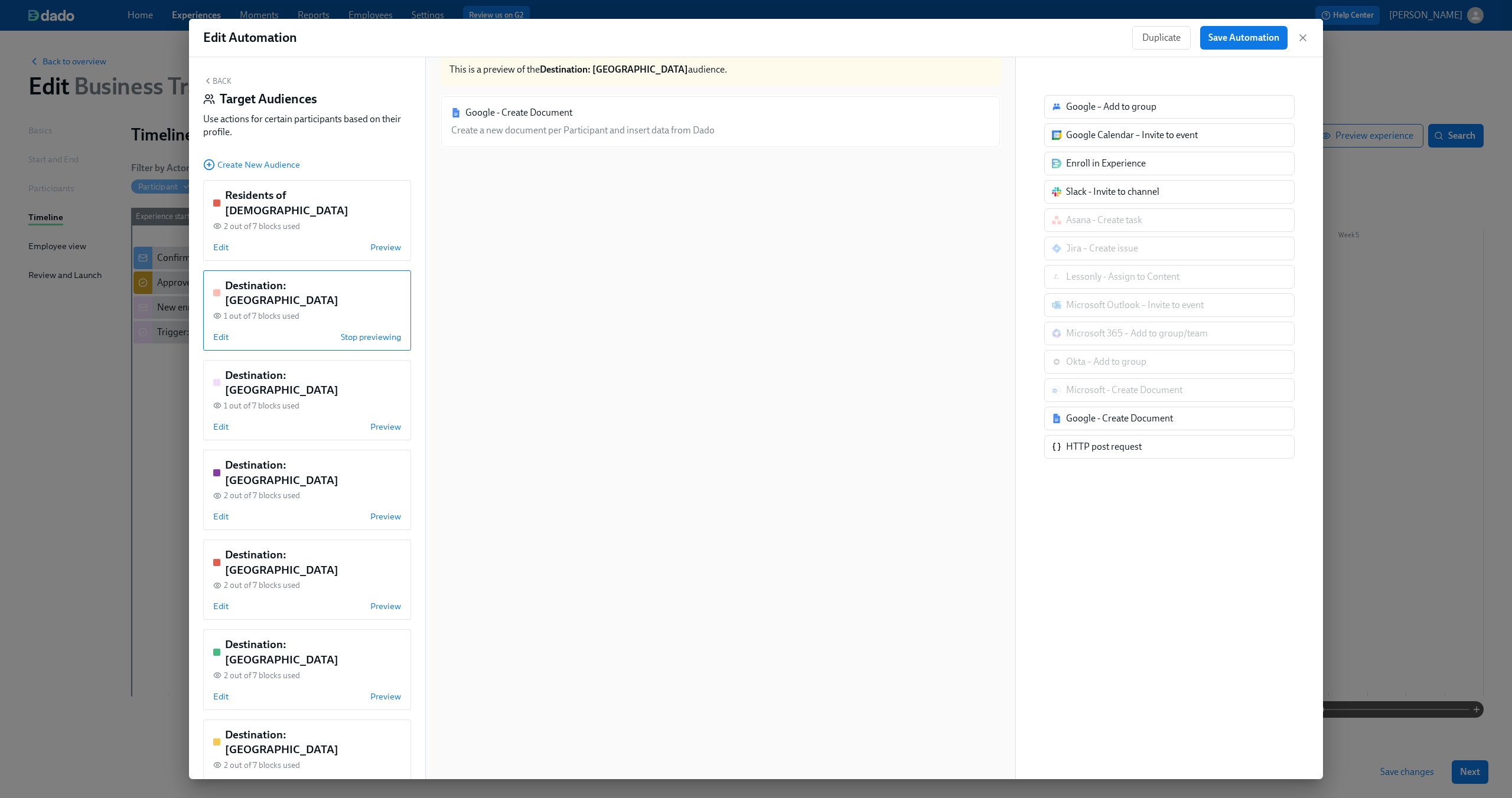
click at [222, 82] on button "Back" at bounding box center [217, 81] width 28 height 10
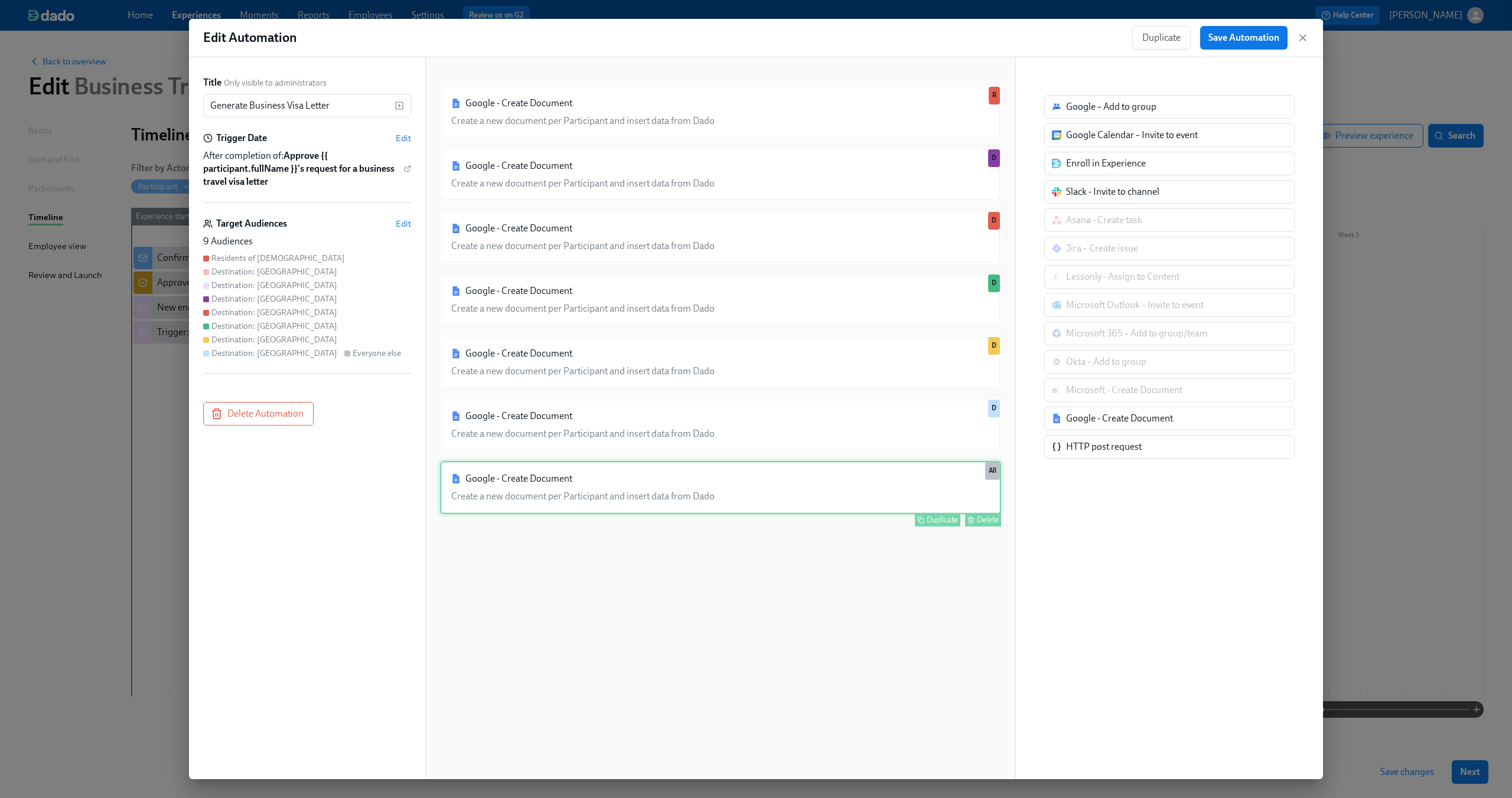
click at [762, 476] on div "Google - Create Document Create a new document per Participant and insert data …" at bounding box center [721, 488] width 561 height 53
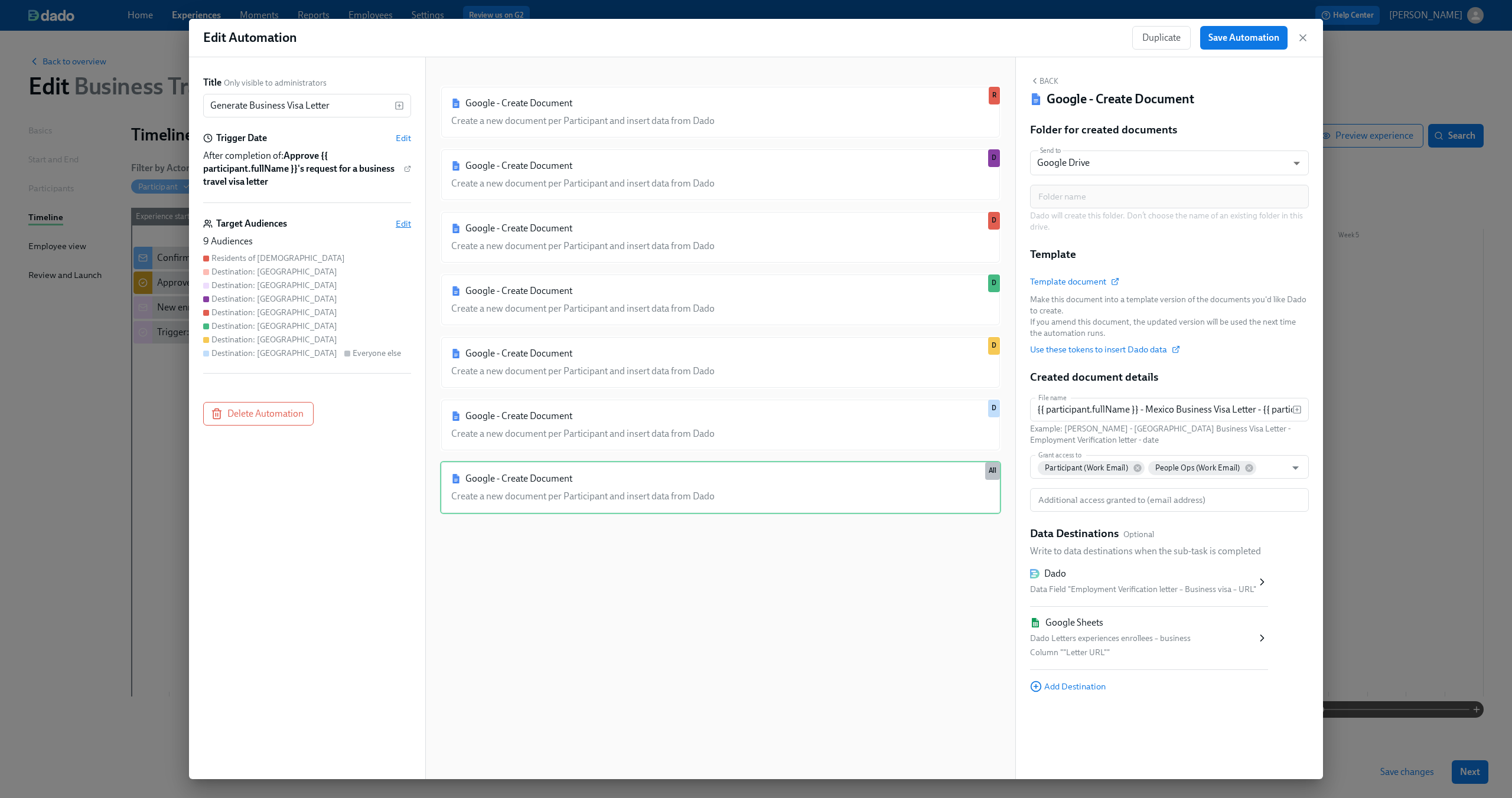
click at [404, 220] on span "Edit" at bounding box center [403, 223] width 15 height 12
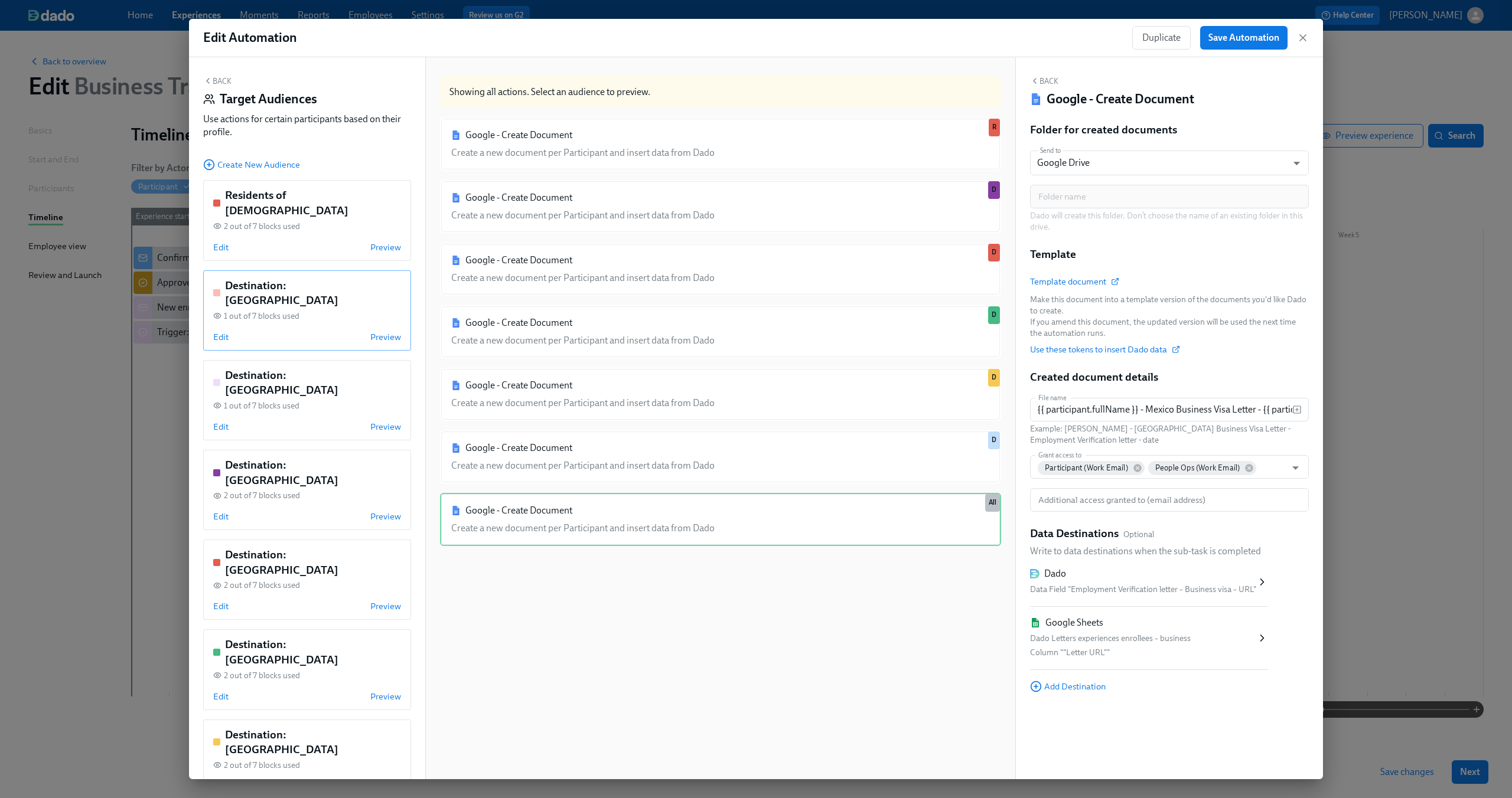
click at [273, 278] on h5 "Destination: [GEOGRAPHIC_DATA]" at bounding box center [313, 293] width 176 height 30
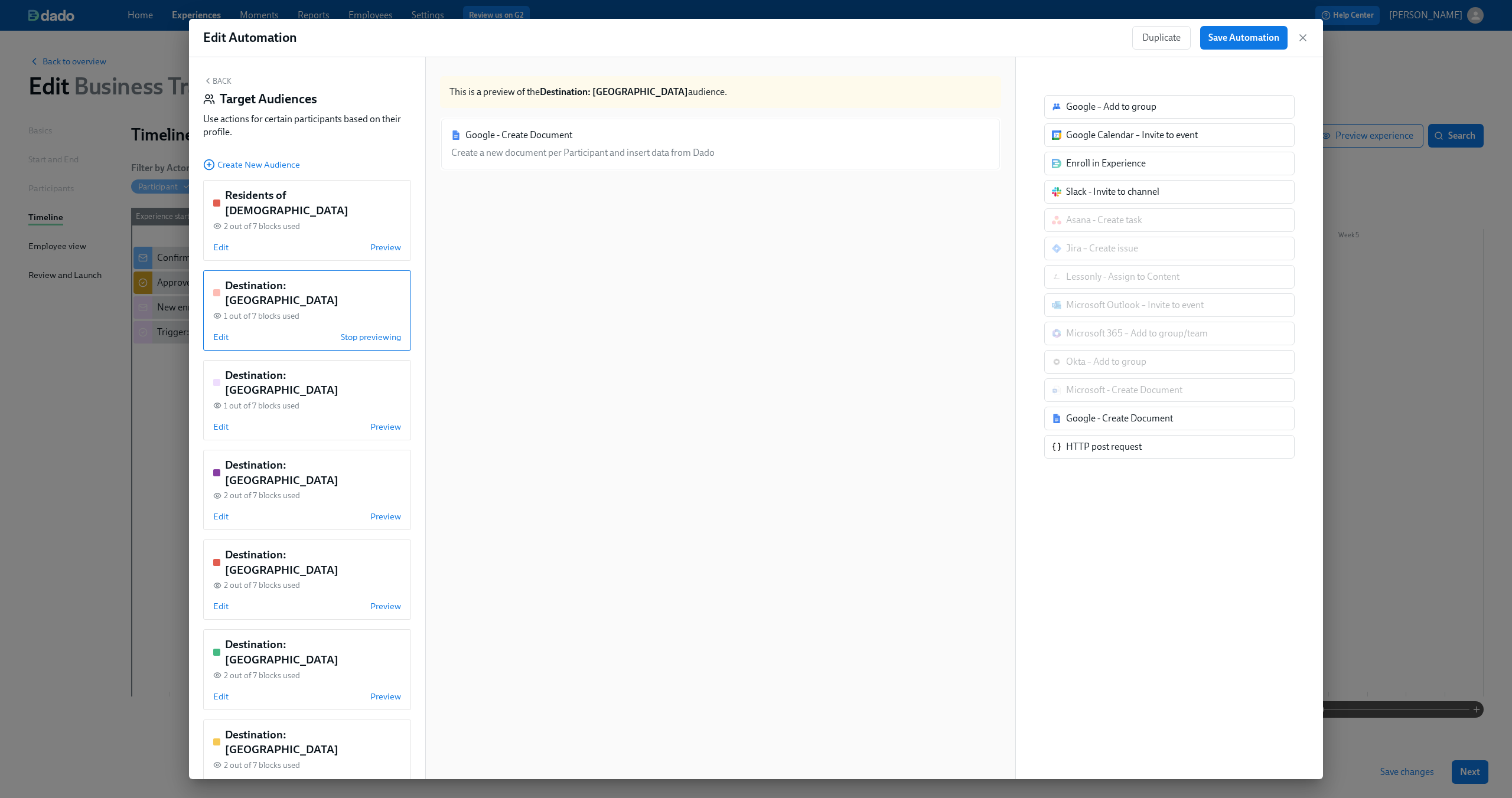
click at [569, 149] on div "Google - Create Document Create a new document per Participant and insert data …" at bounding box center [721, 144] width 561 height 53
click at [219, 331] on span "Edit" at bounding box center [220, 337] width 15 height 12
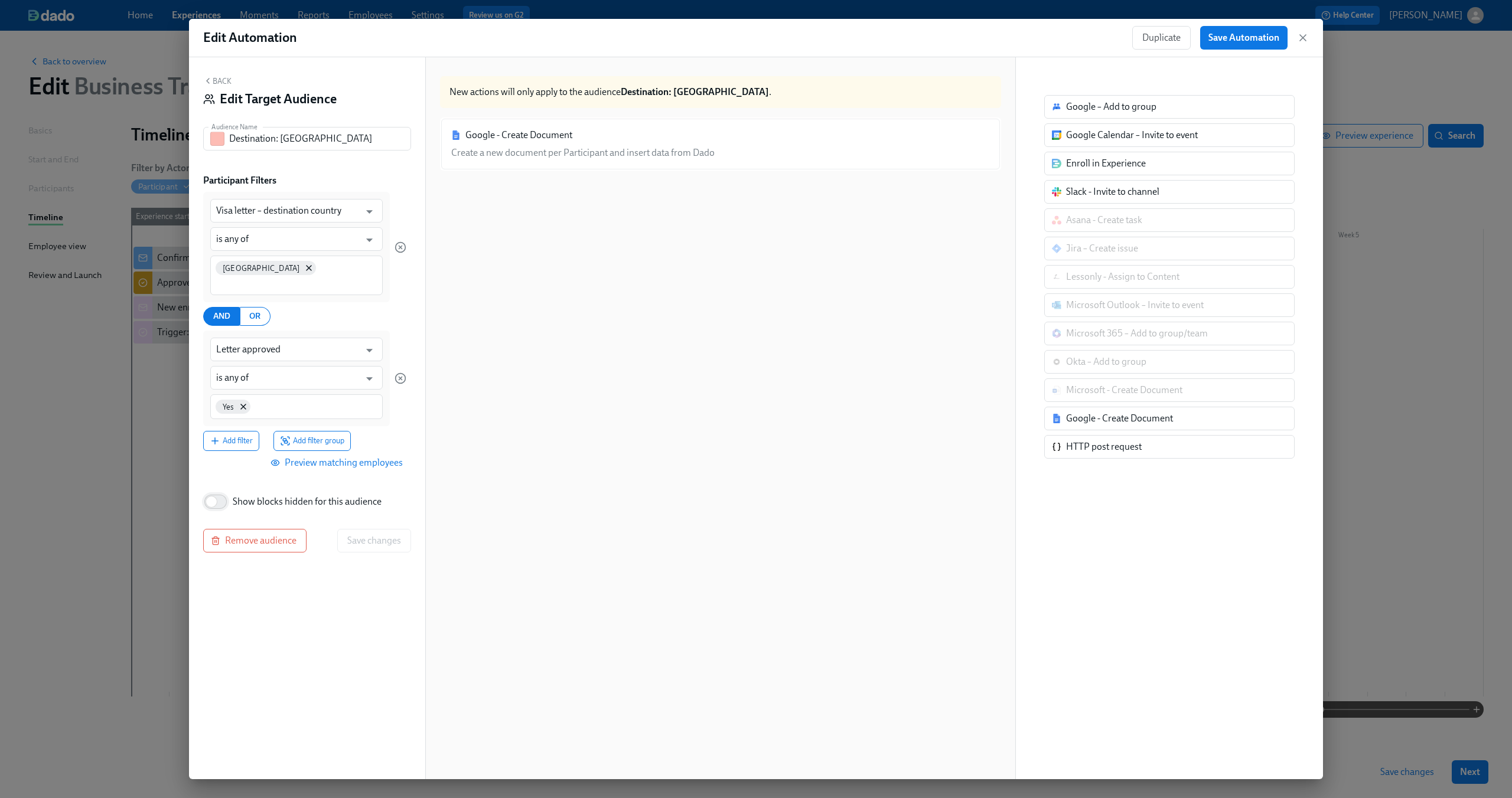
click at [214, 488] on input "Show blocks hidden for this audience" at bounding box center [211, 501] width 78 height 26
checkbox input "true"
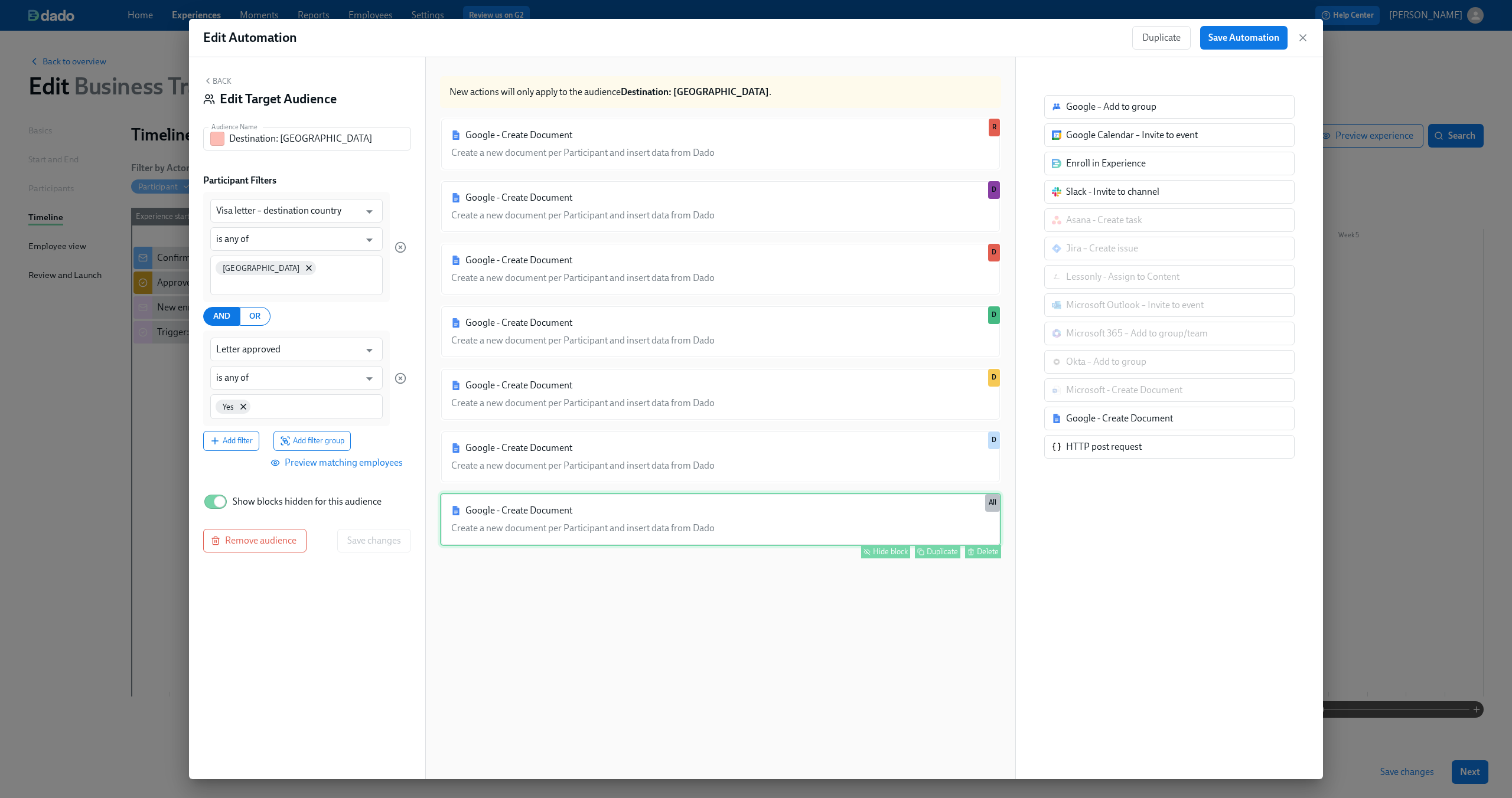
click at [895, 516] on div "Google - Create Document Create a new document per Participant and insert data …" at bounding box center [721, 520] width 561 height 53
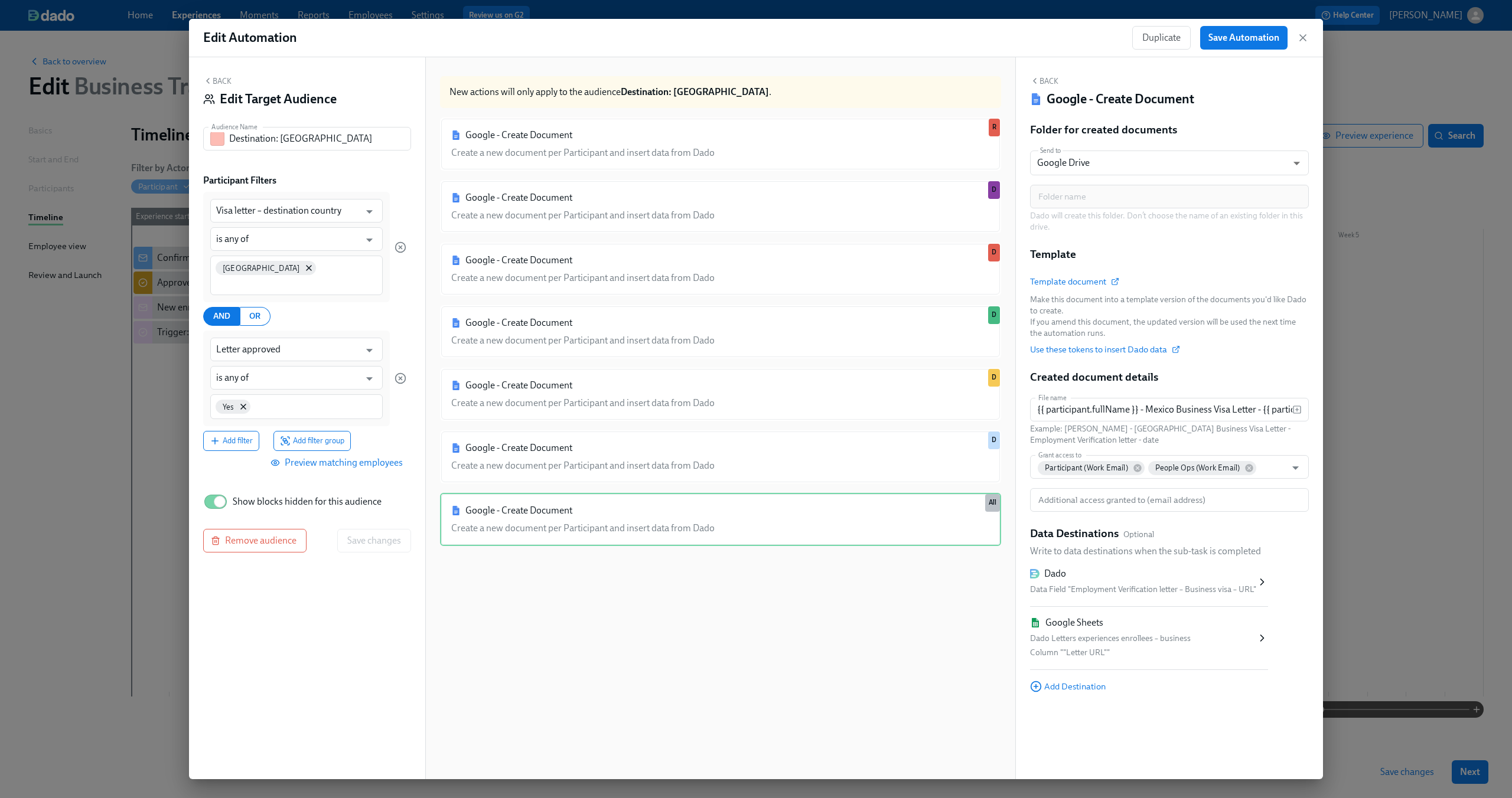
click at [215, 83] on button "Back" at bounding box center [217, 81] width 28 height 10
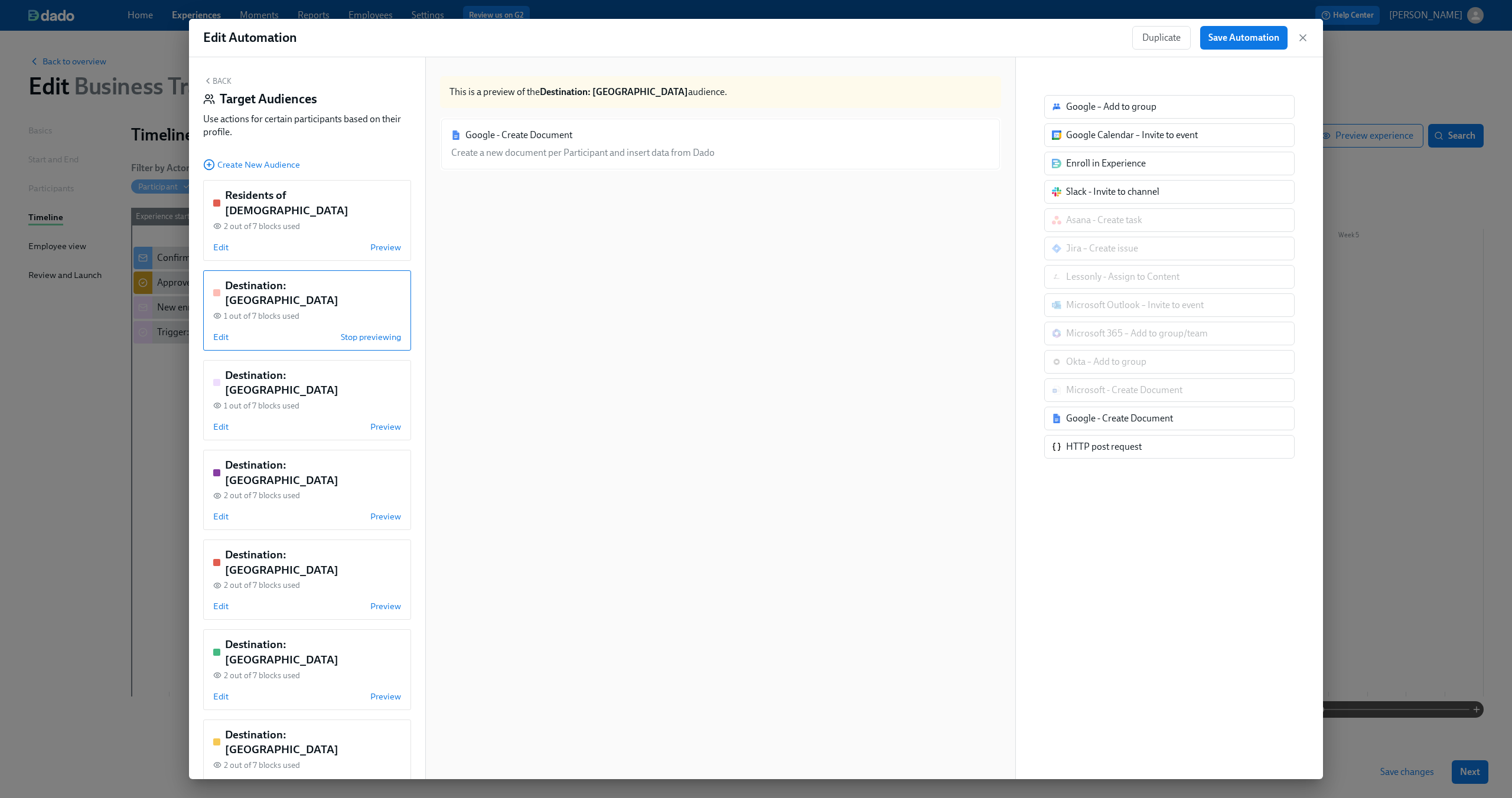
click at [221, 87] on div "Back Target Audiences Use actions for certain participants based on their profi…" at bounding box center [307, 109] width 208 height 67
click at [217, 81] on button "Back" at bounding box center [217, 81] width 28 height 10
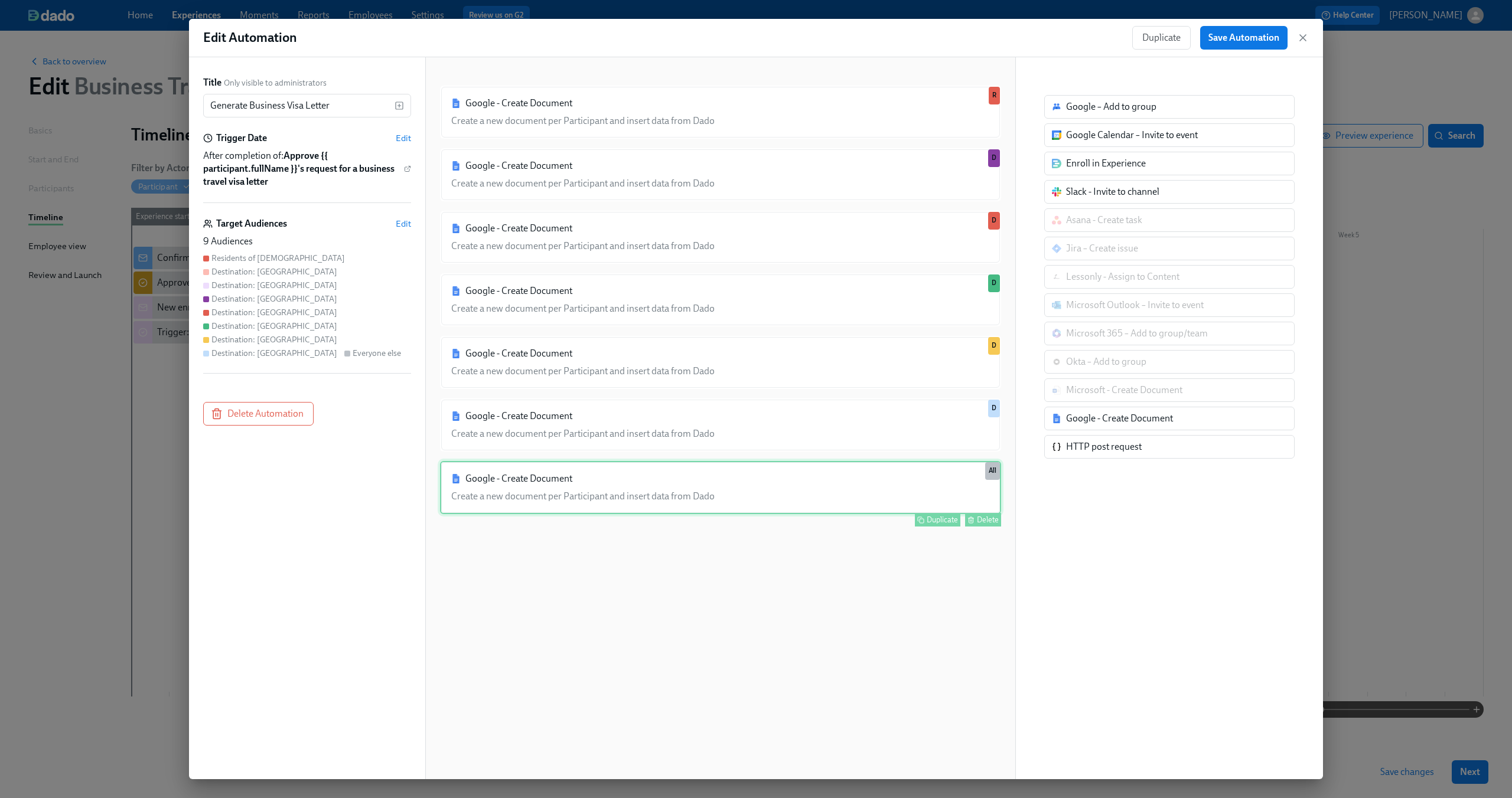
click at [799, 484] on div "Google - Create Document Create a new document per Participant and insert data …" at bounding box center [721, 488] width 561 height 53
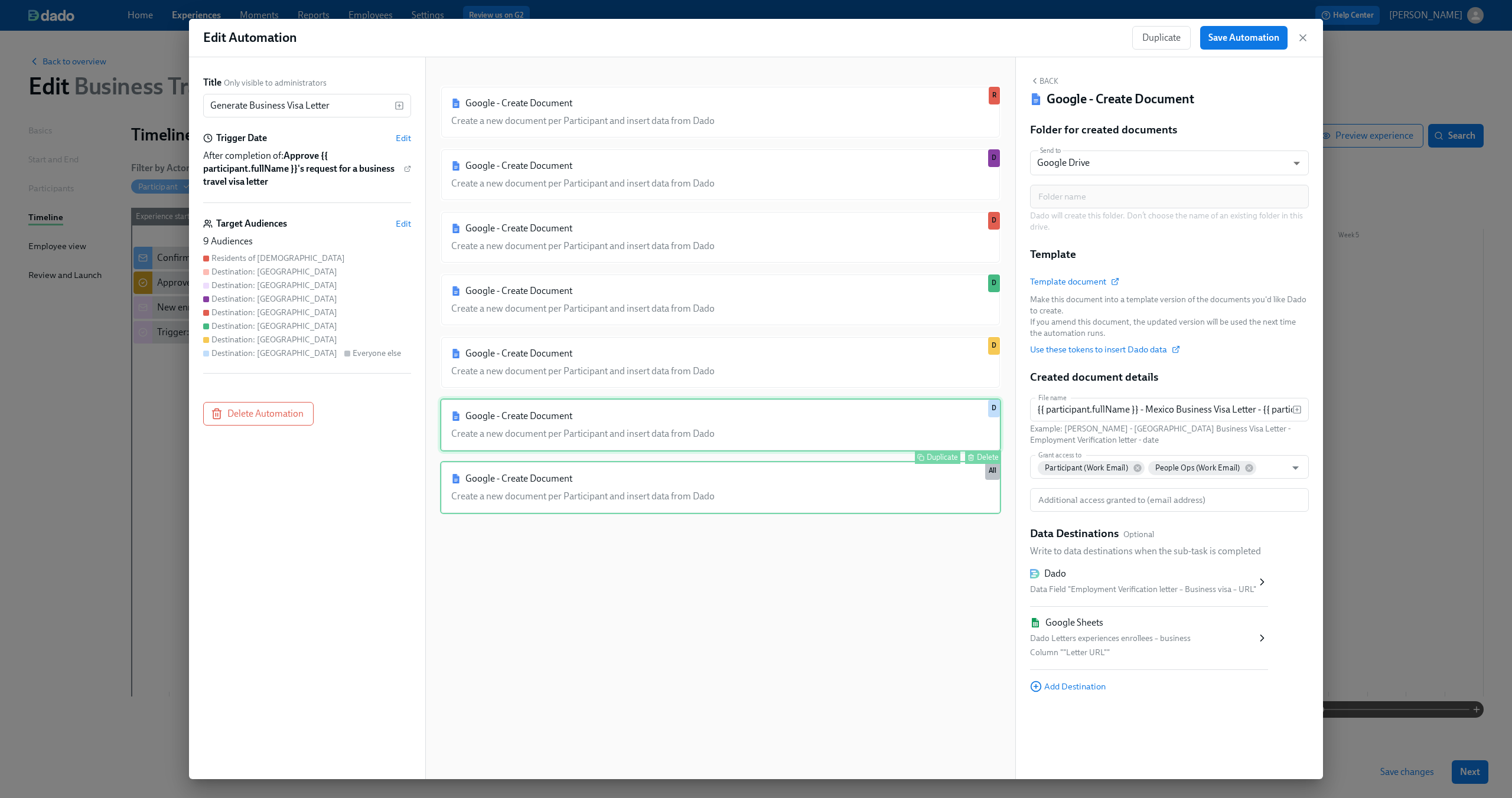
click at [560, 416] on div "Google - Create Document Create a new document per Participant and insert data …" at bounding box center [721, 425] width 561 height 53
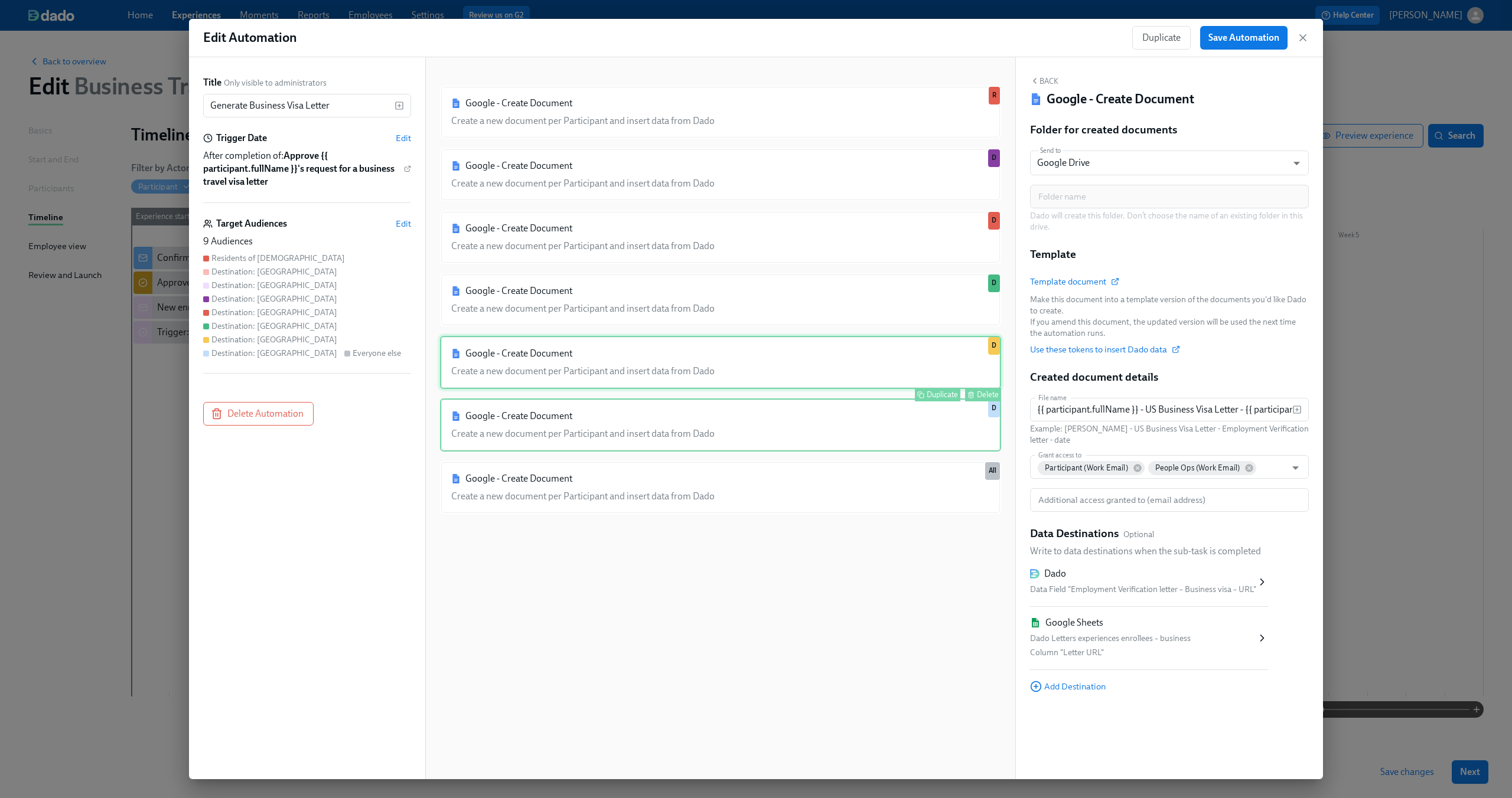
click at [565, 383] on div "Google - Create Document Create a new document per Participant and insert data …" at bounding box center [721, 363] width 561 height 53
click at [561, 407] on div "Google - Create Document Create a new document per Participant and insert data …" at bounding box center [721, 425] width 561 height 53
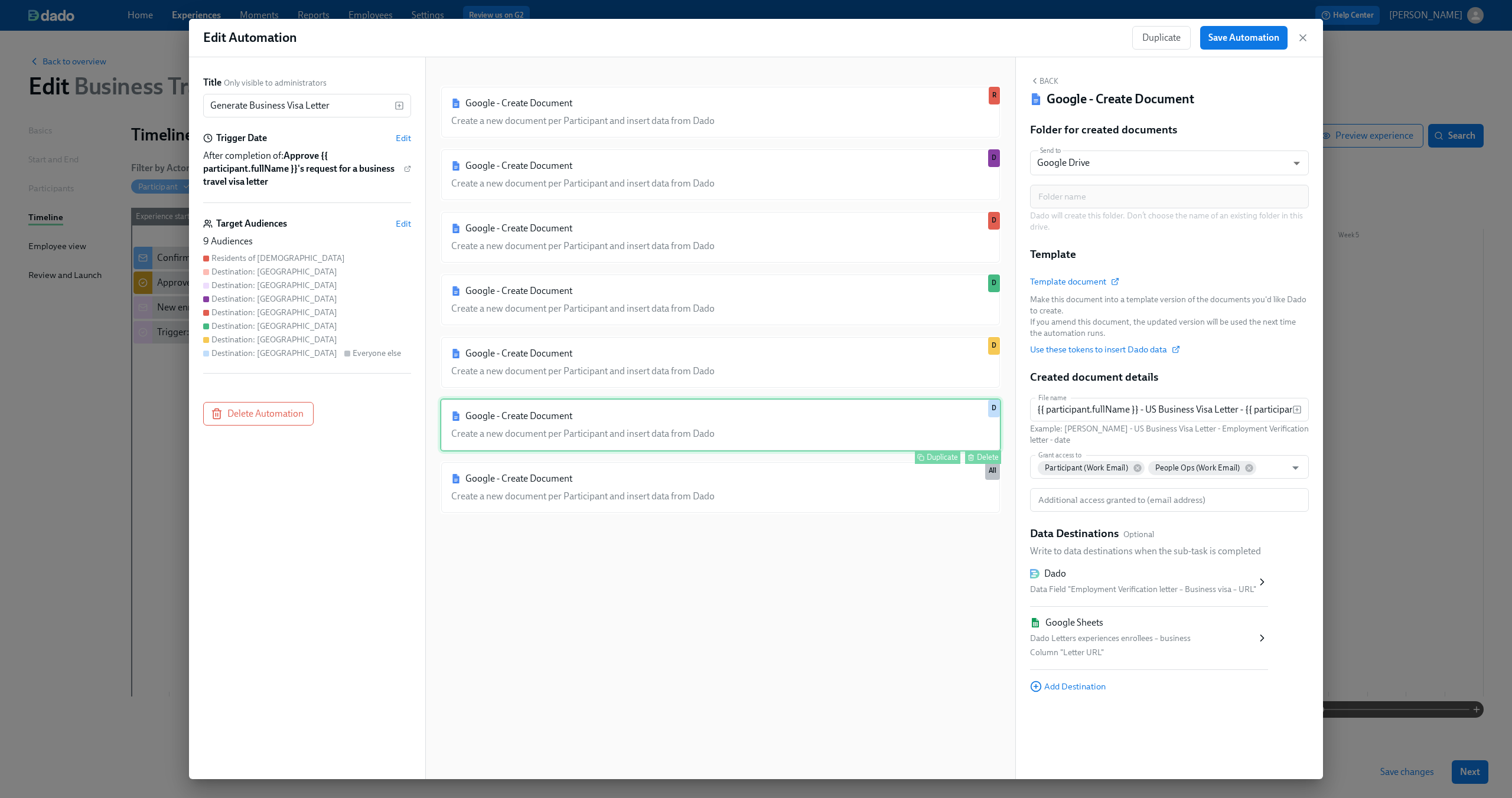
click at [551, 463] on div "Duplicate Delete" at bounding box center [722, 457] width 559 height 14
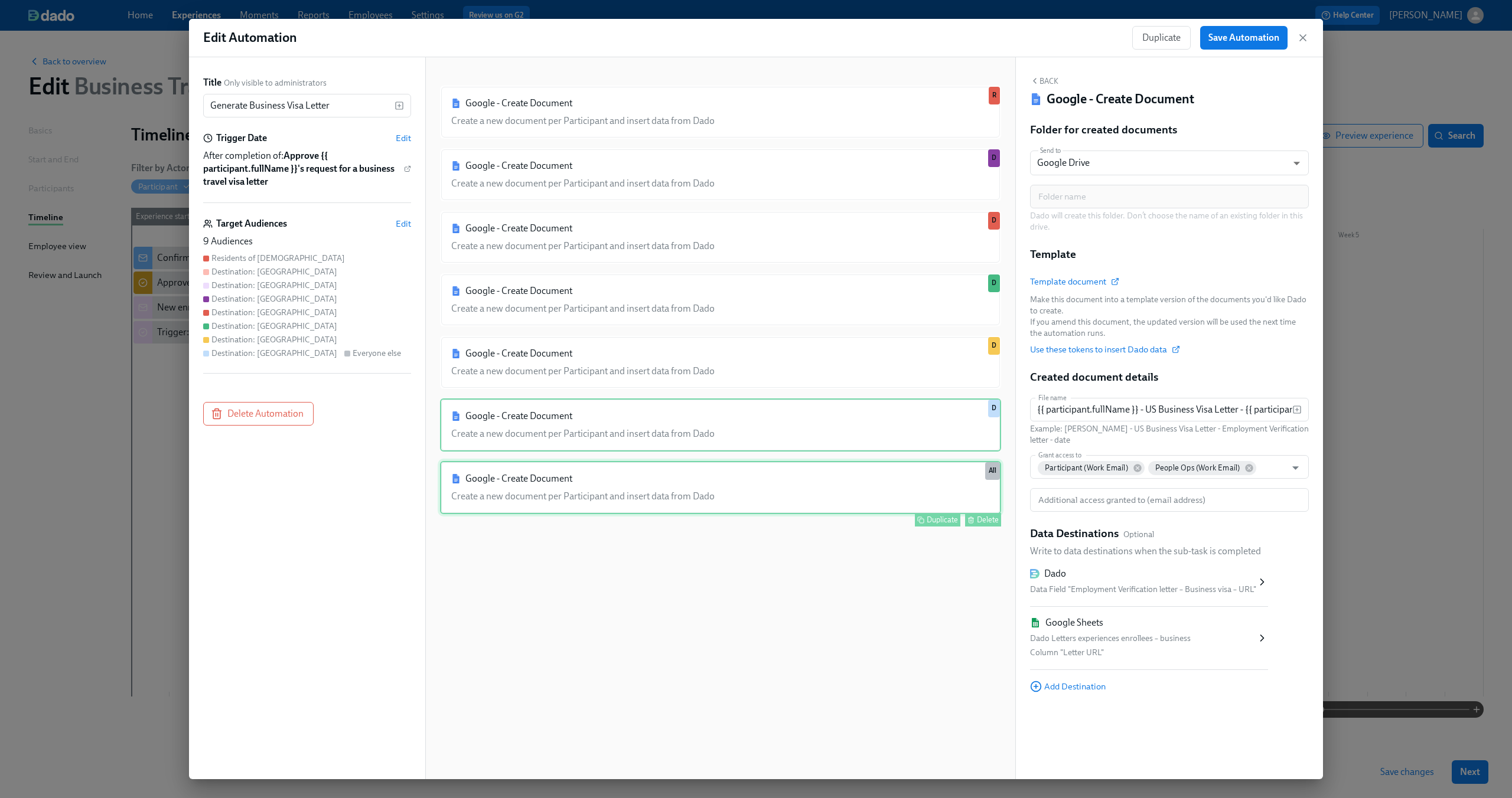
click at [547, 484] on div "Google - Create Document Create a new document per Participant and insert data …" at bounding box center [721, 488] width 561 height 53
type input "{{ participant.fullName }} - Mexico Business Visa Letter - {{ participant.emplo…"
click at [402, 219] on span "Edit" at bounding box center [403, 223] width 15 height 12
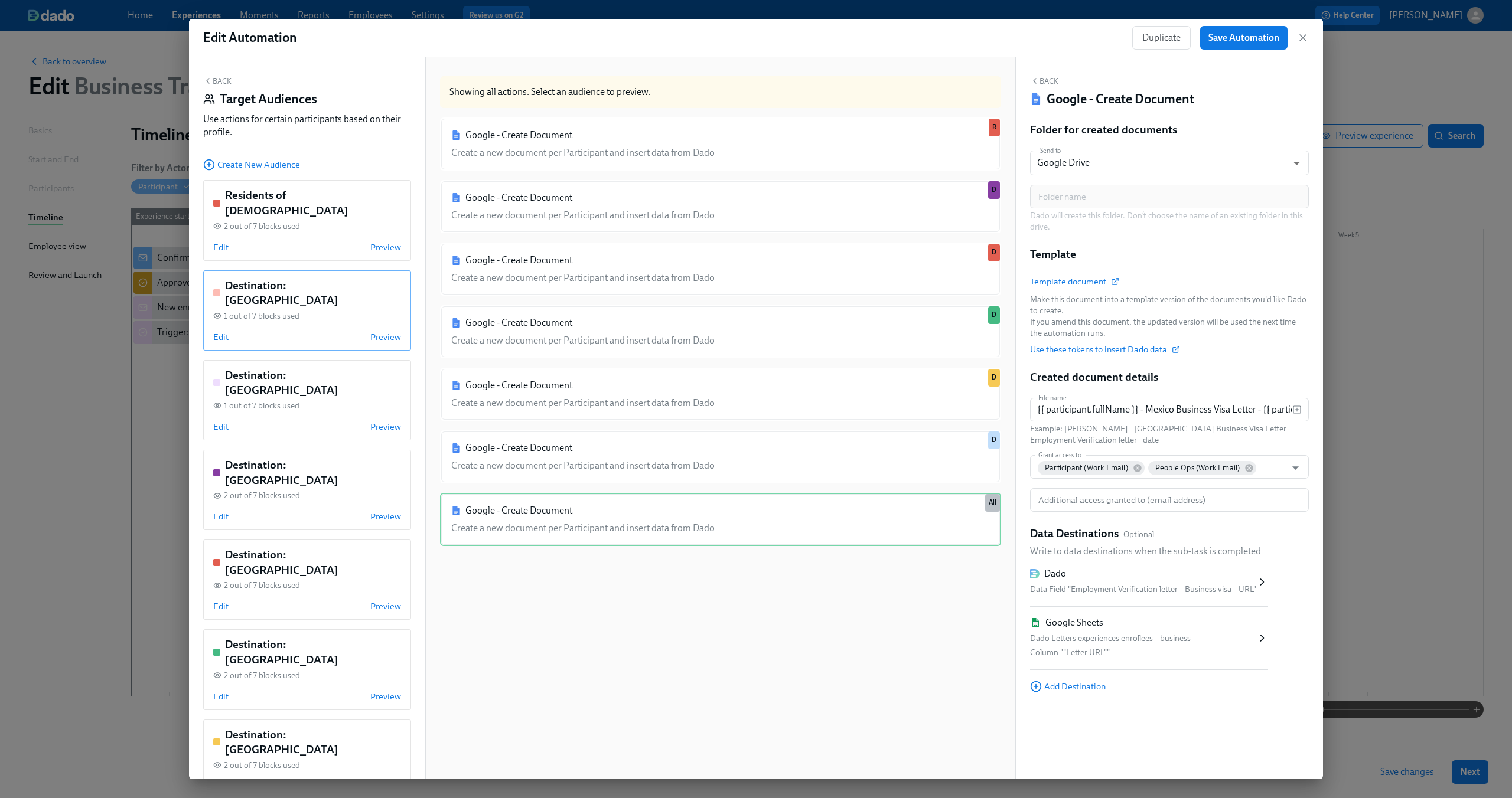
click at [221, 331] on span "Edit" at bounding box center [220, 337] width 15 height 12
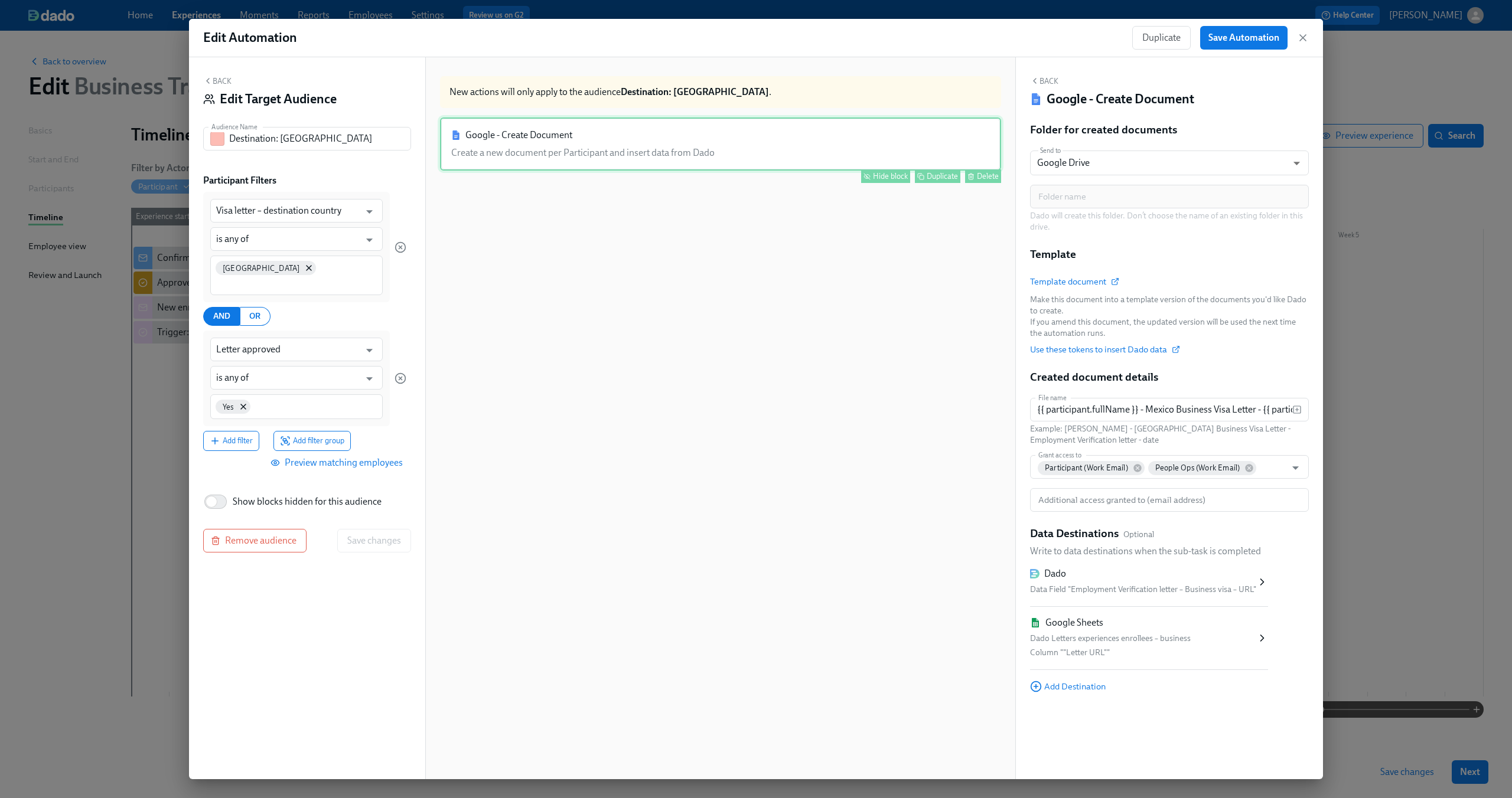
click at [781, 153] on div "Google - Create Document Create a new document per Participant and insert data …" at bounding box center [721, 144] width 561 height 53
click at [220, 78] on button "Back" at bounding box center [217, 81] width 28 height 10
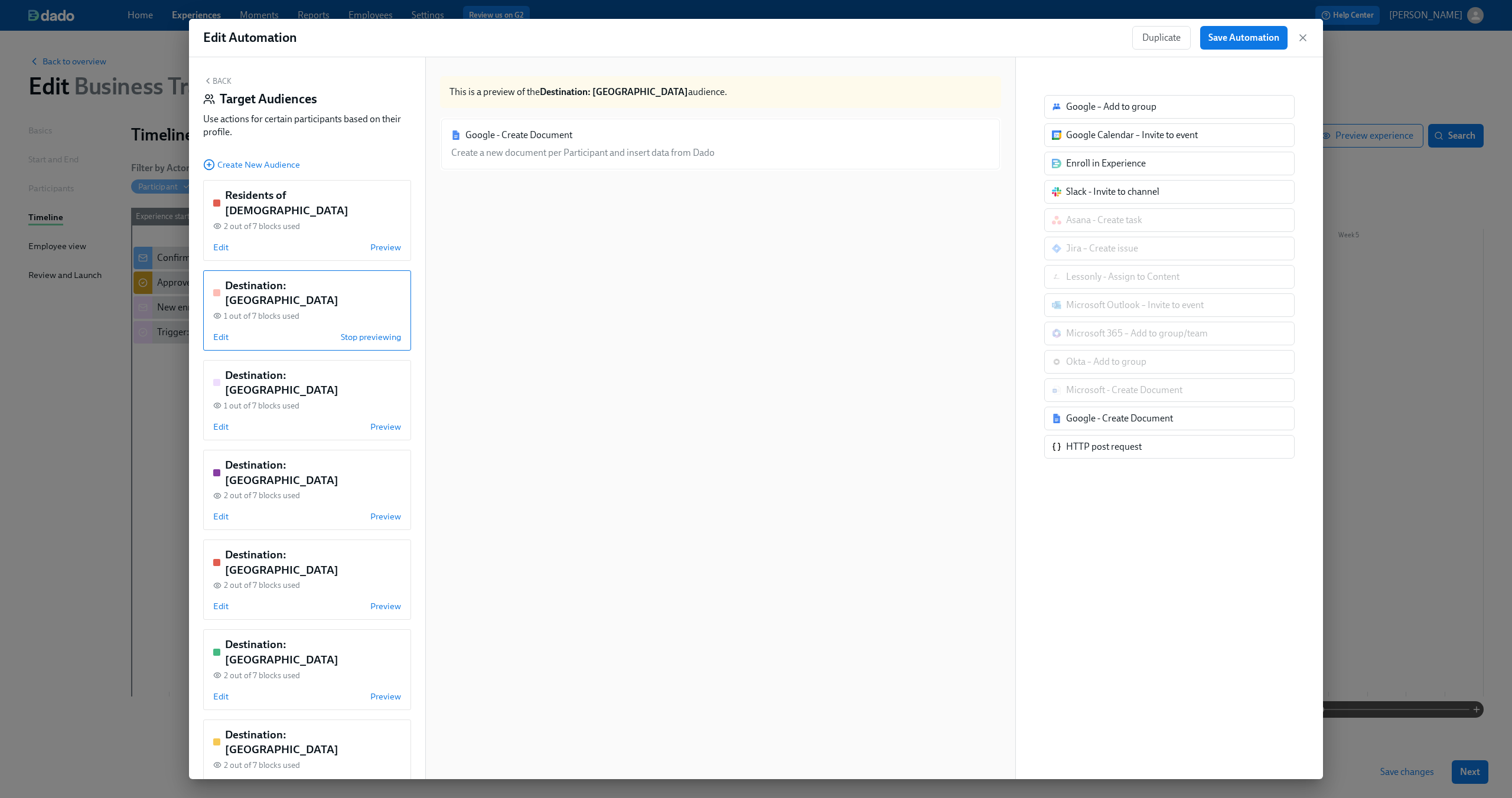
click at [213, 81] on button "Back" at bounding box center [217, 81] width 28 height 10
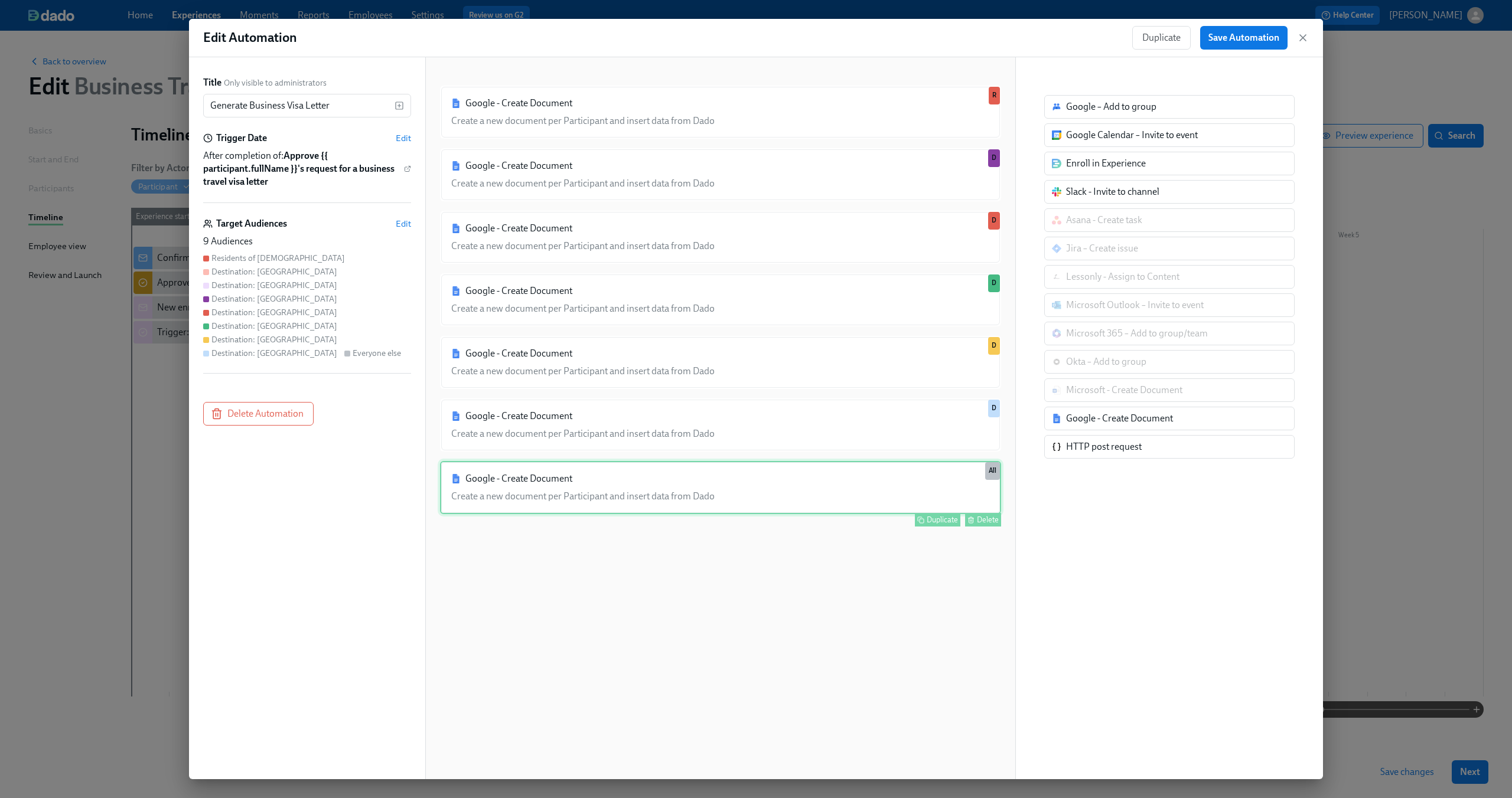
click at [654, 482] on div "Google - Create Document Create a new document per Participant and insert data …" at bounding box center [721, 488] width 561 height 53
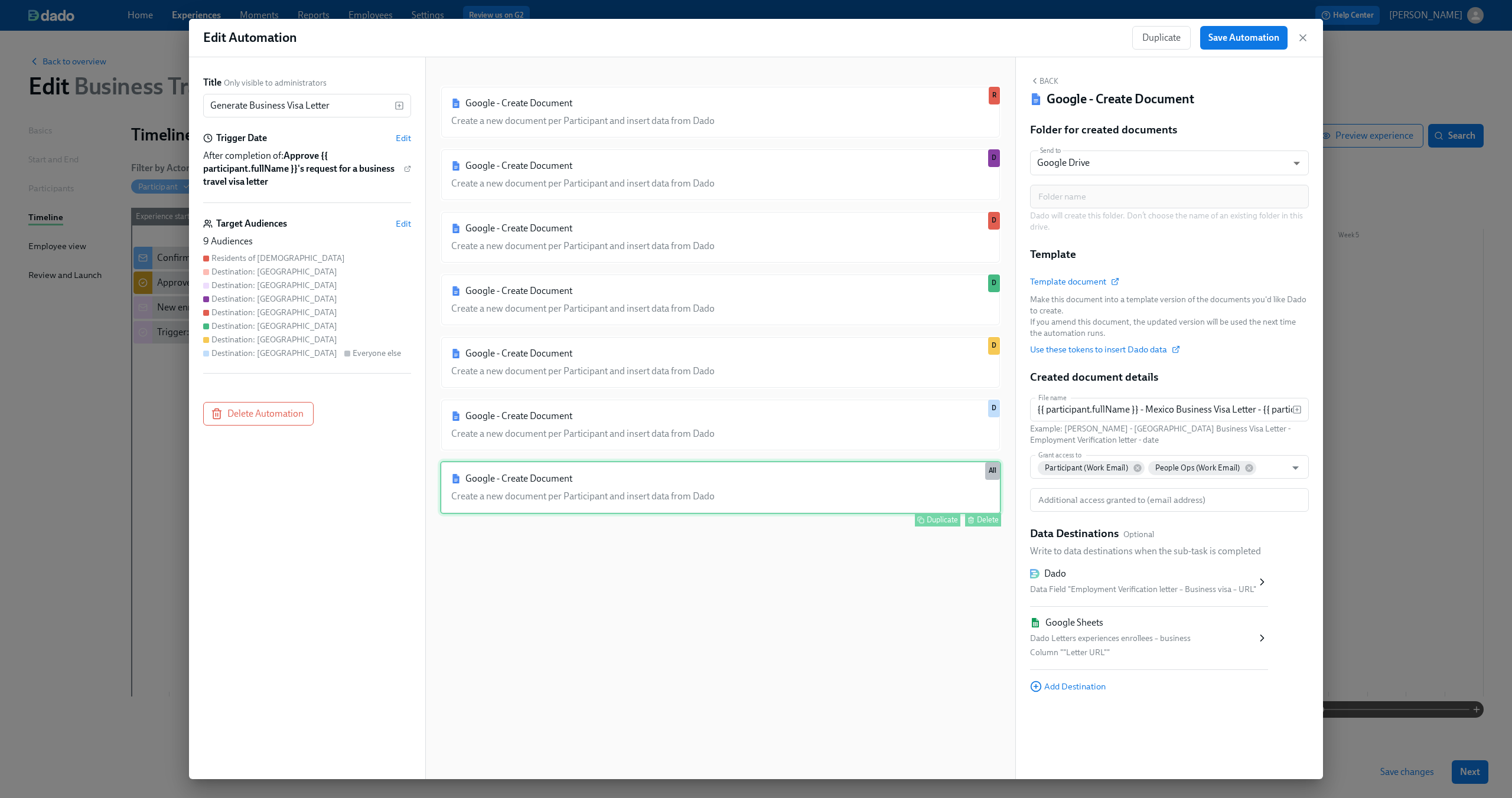
click at [654, 482] on div "Google - Create Document Create a new document per Participant and insert data …" at bounding box center [721, 488] width 561 height 53
click at [398, 226] on span "Edit" at bounding box center [403, 223] width 15 height 12
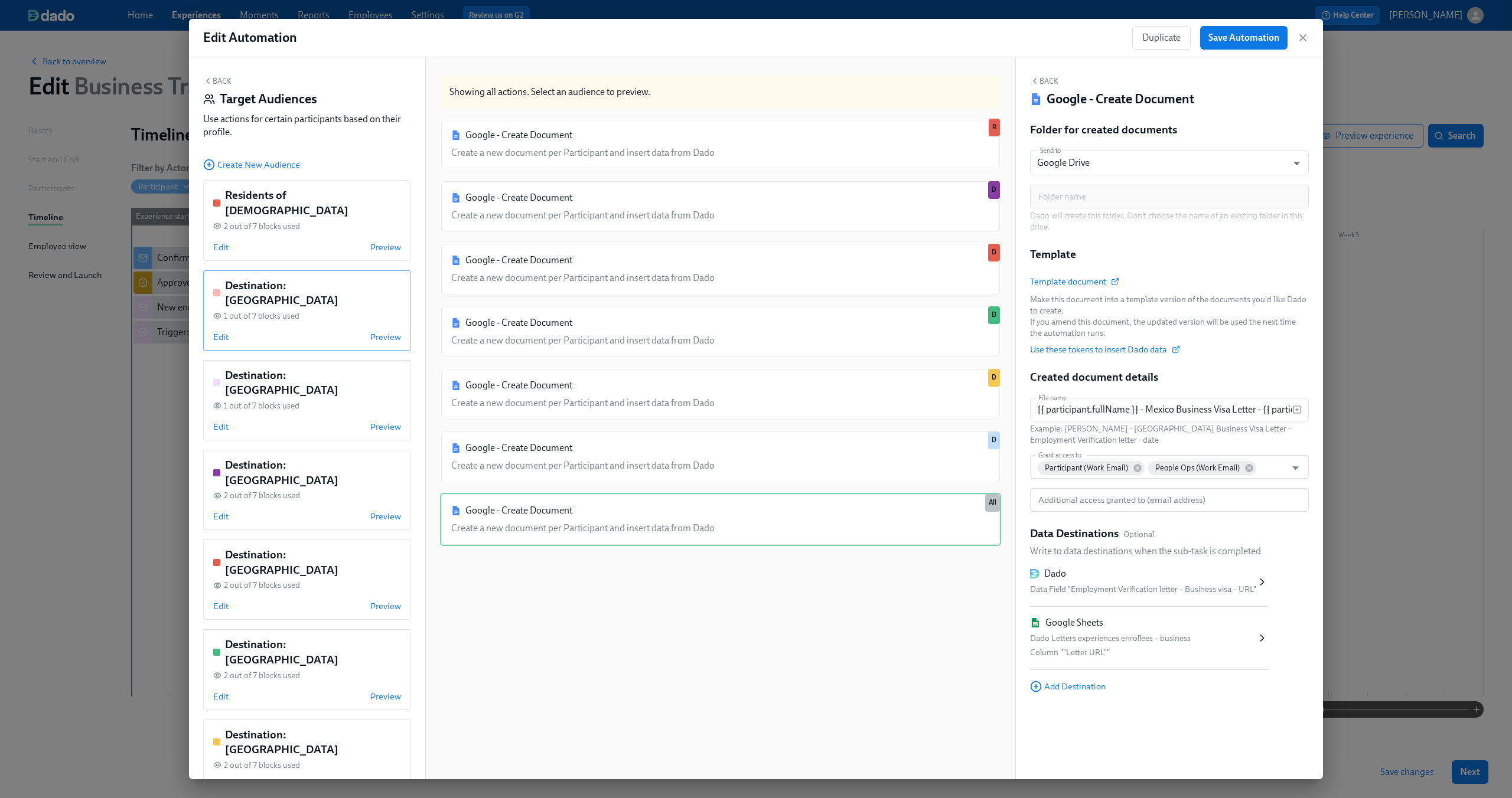
click at [285, 299] on div "Destination: [GEOGRAPHIC_DATA] 1 out of 7 blocks used Edit Preview" at bounding box center [307, 310] width 208 height 81
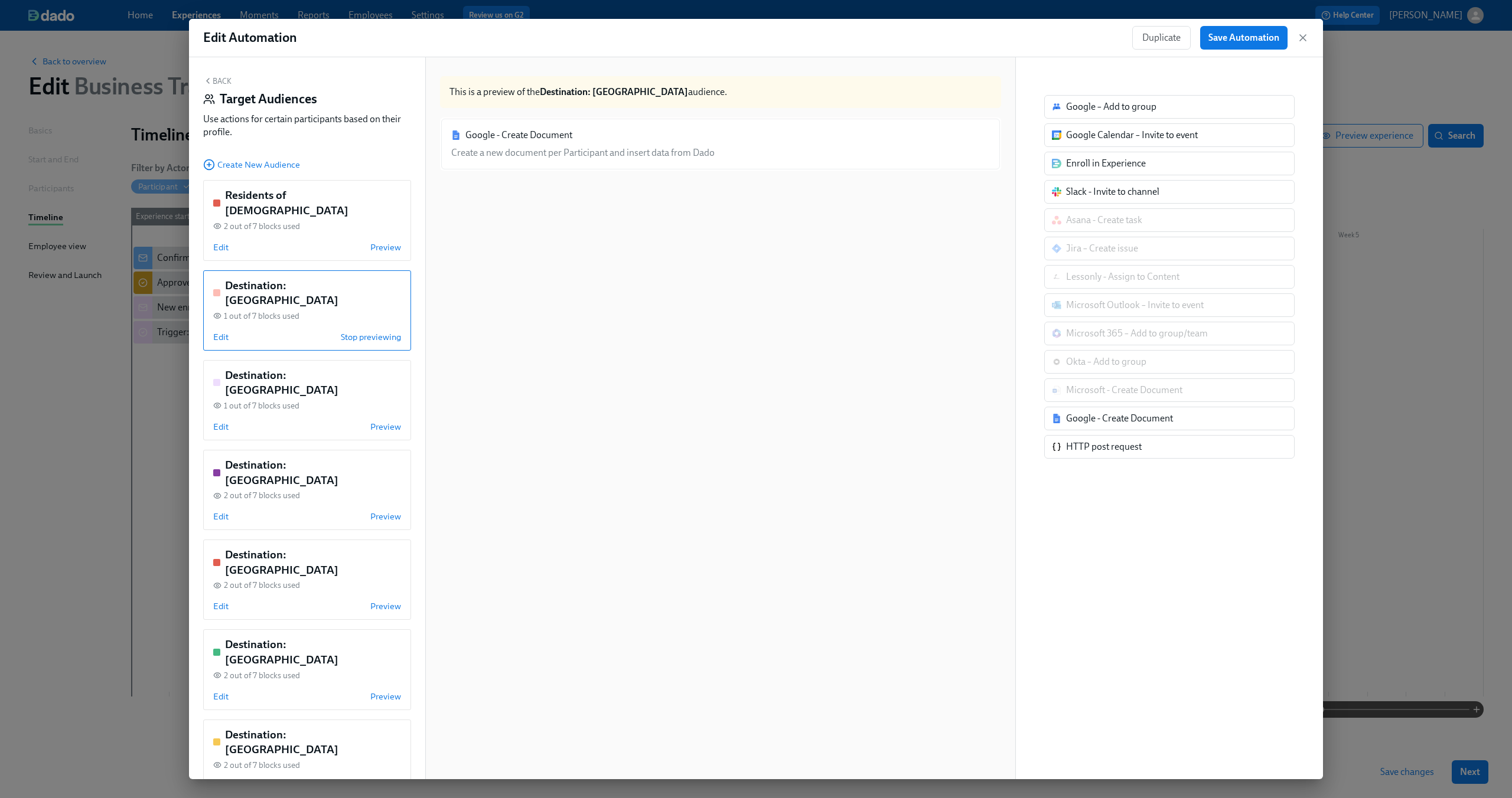
click at [585, 156] on div "Google - Create Document Create a new document per Participant and insert data …" at bounding box center [721, 144] width 561 height 53
click at [221, 74] on div "Back Target Audiences Use actions for certain participants based on their profi…" at bounding box center [306, 418] width 236 height 722
click at [219, 79] on button "Back" at bounding box center [217, 81] width 28 height 10
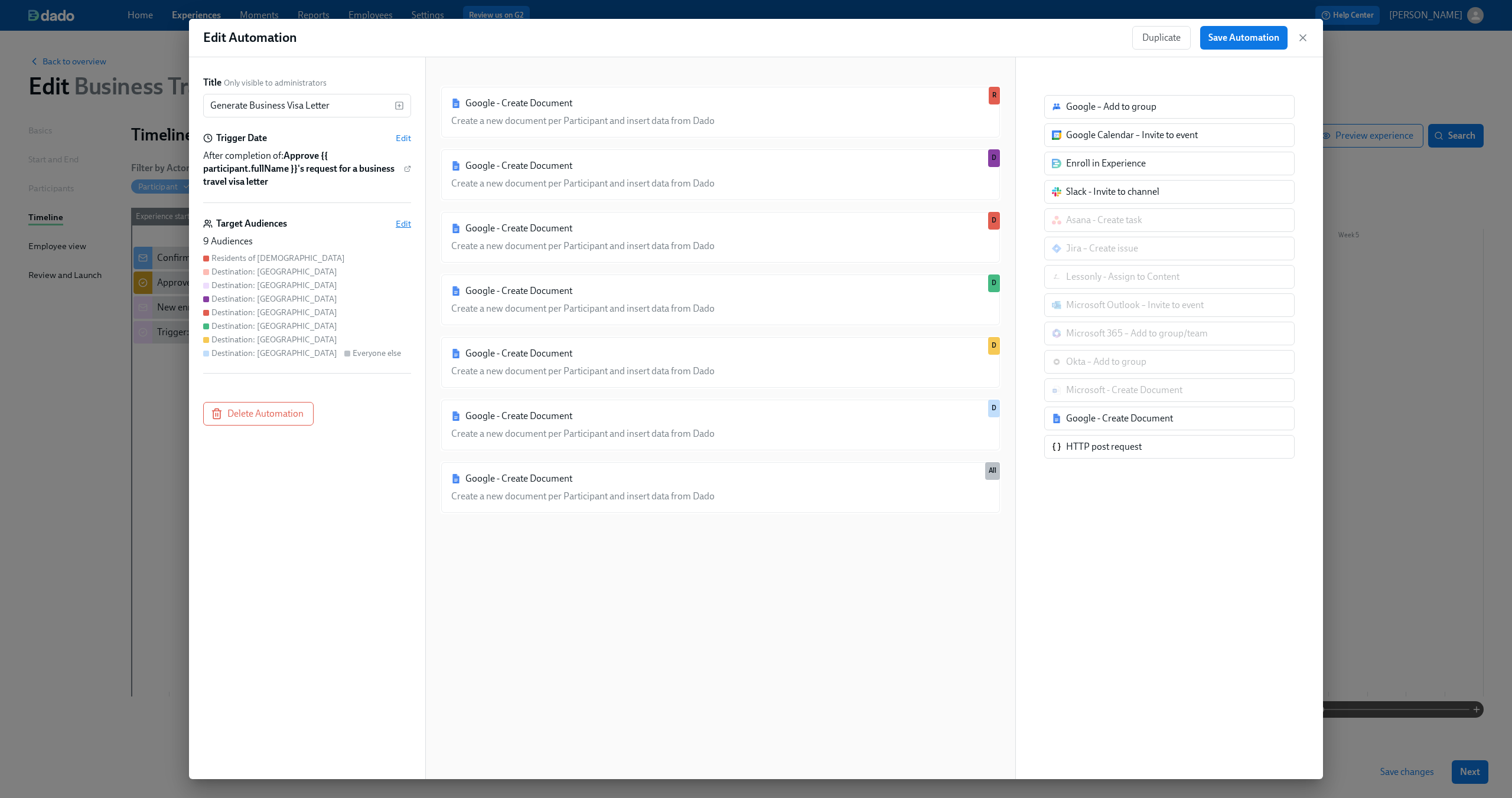
click at [406, 227] on span "Edit" at bounding box center [403, 223] width 15 height 12
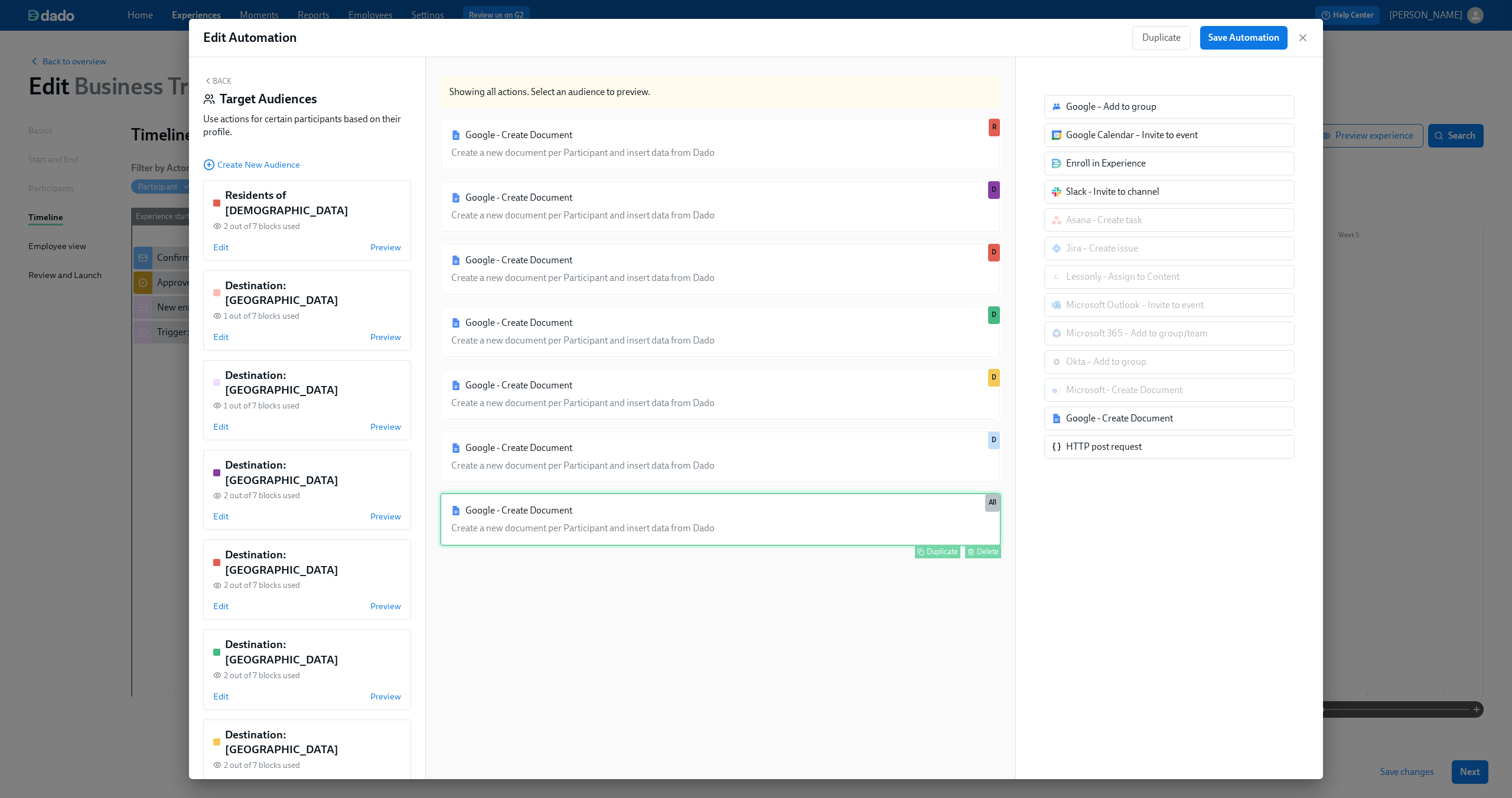
click at [535, 509] on div "Google - Create Document Create a new document per Participant and insert data …" at bounding box center [721, 520] width 561 height 53
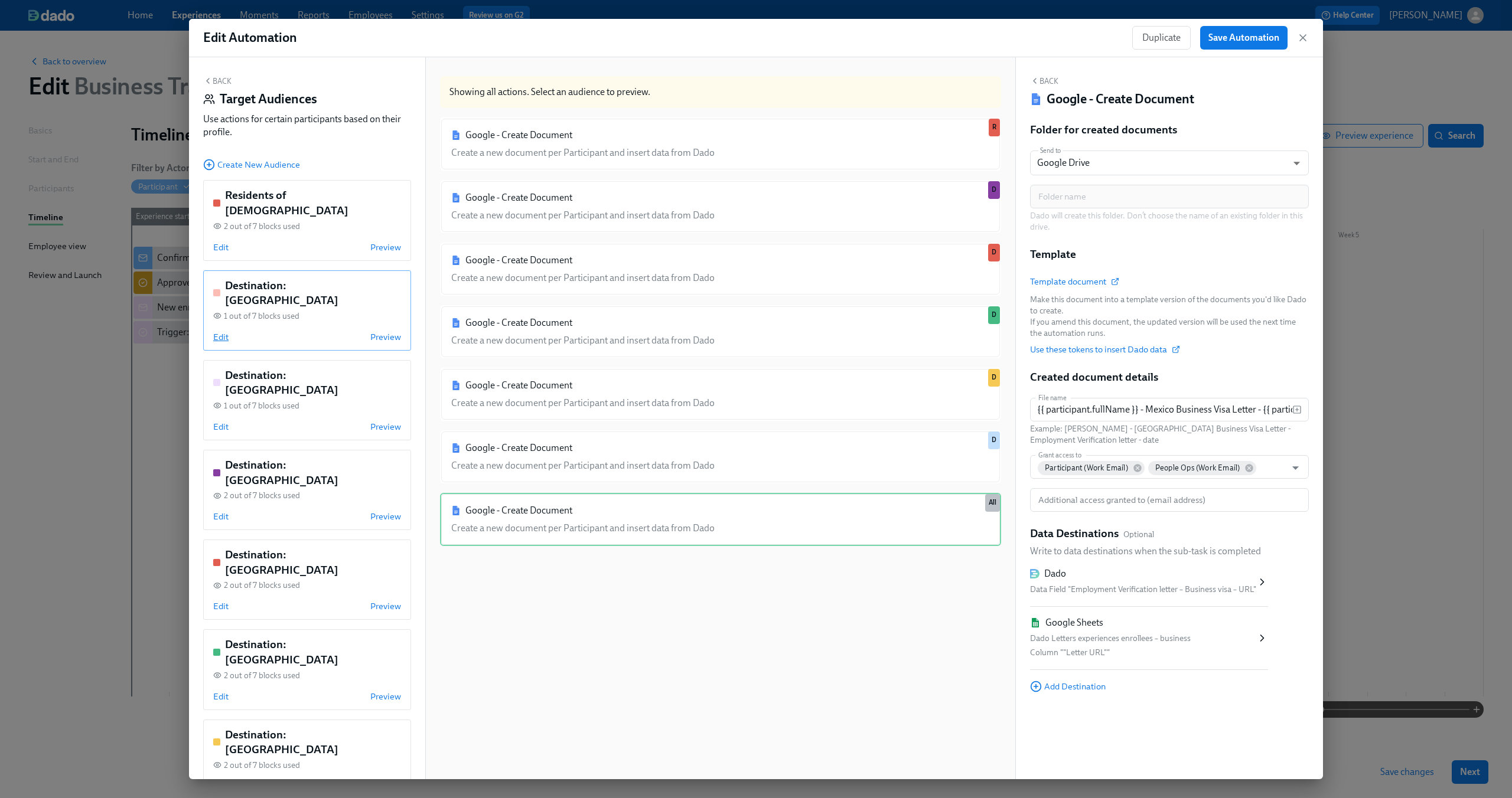
click at [219, 331] on span "Edit" at bounding box center [220, 337] width 15 height 12
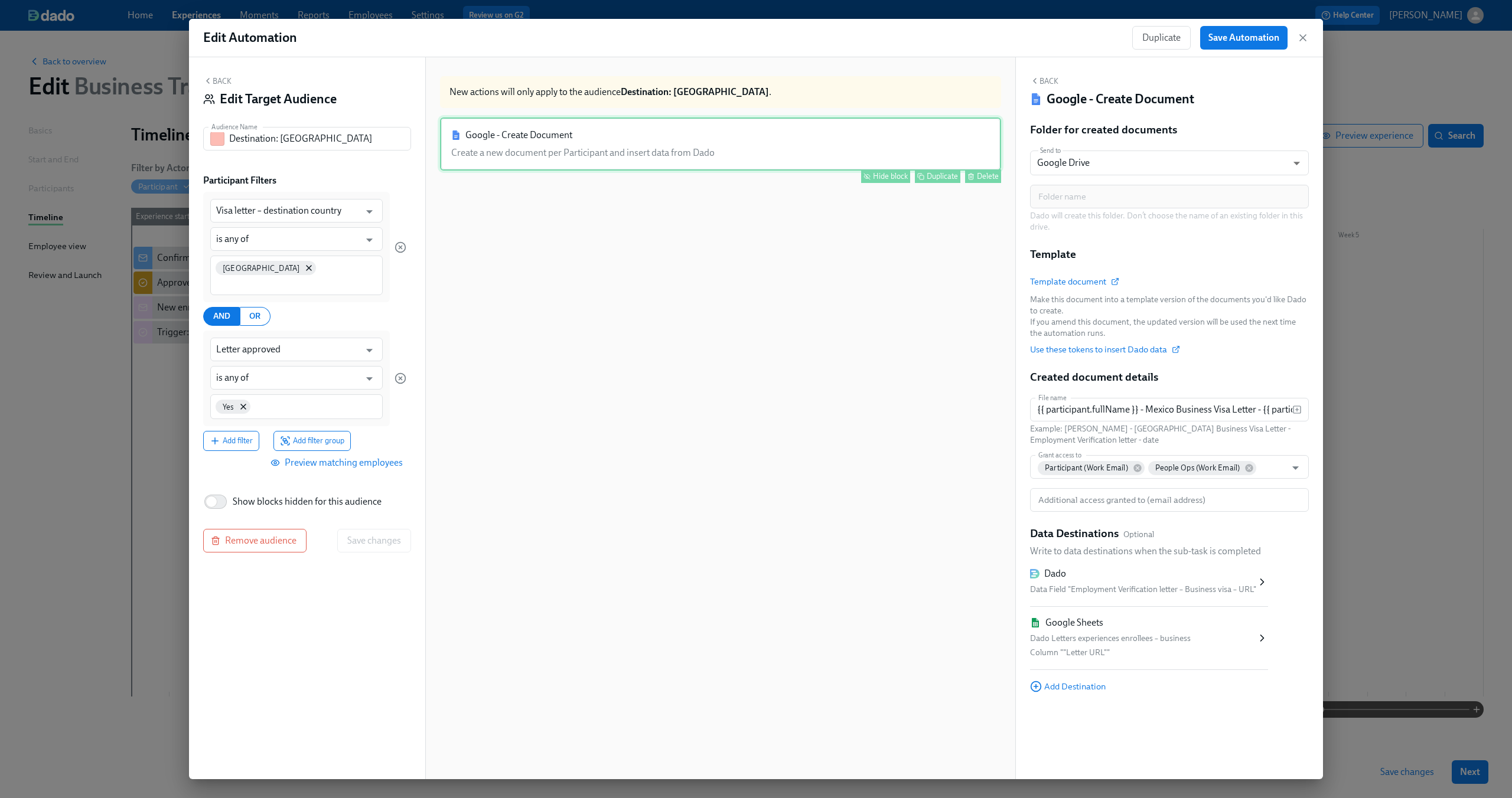
click at [488, 156] on div "Google - Create Document Create a new document per Participant and insert data …" at bounding box center [721, 144] width 561 height 53
click at [224, 81] on button "Back" at bounding box center [217, 81] width 28 height 10
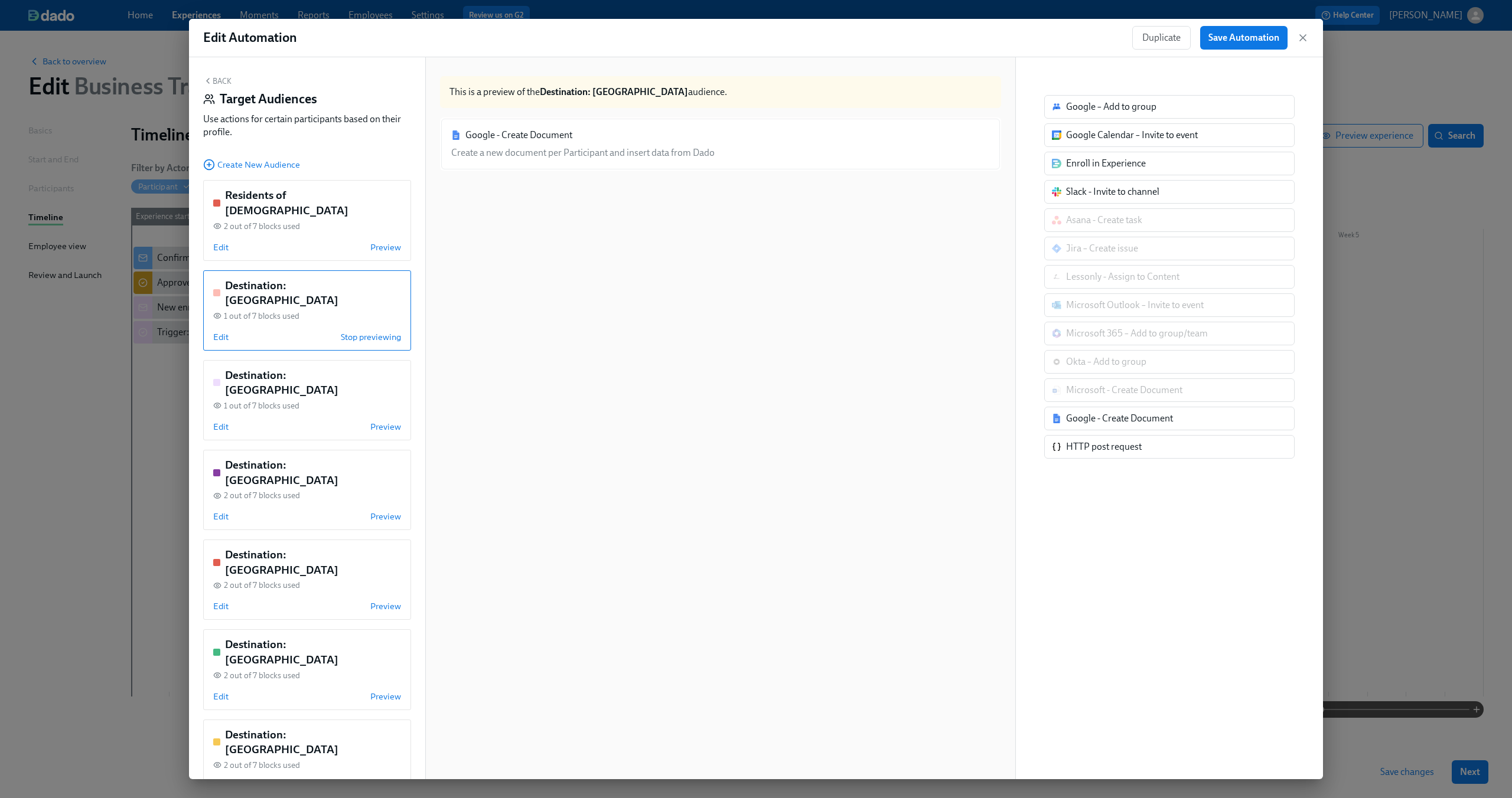
click at [259, 299] on div "Destination: [GEOGRAPHIC_DATA] 1 out of 7 blocks used Edit Stop previewing" at bounding box center [307, 310] width 208 height 81
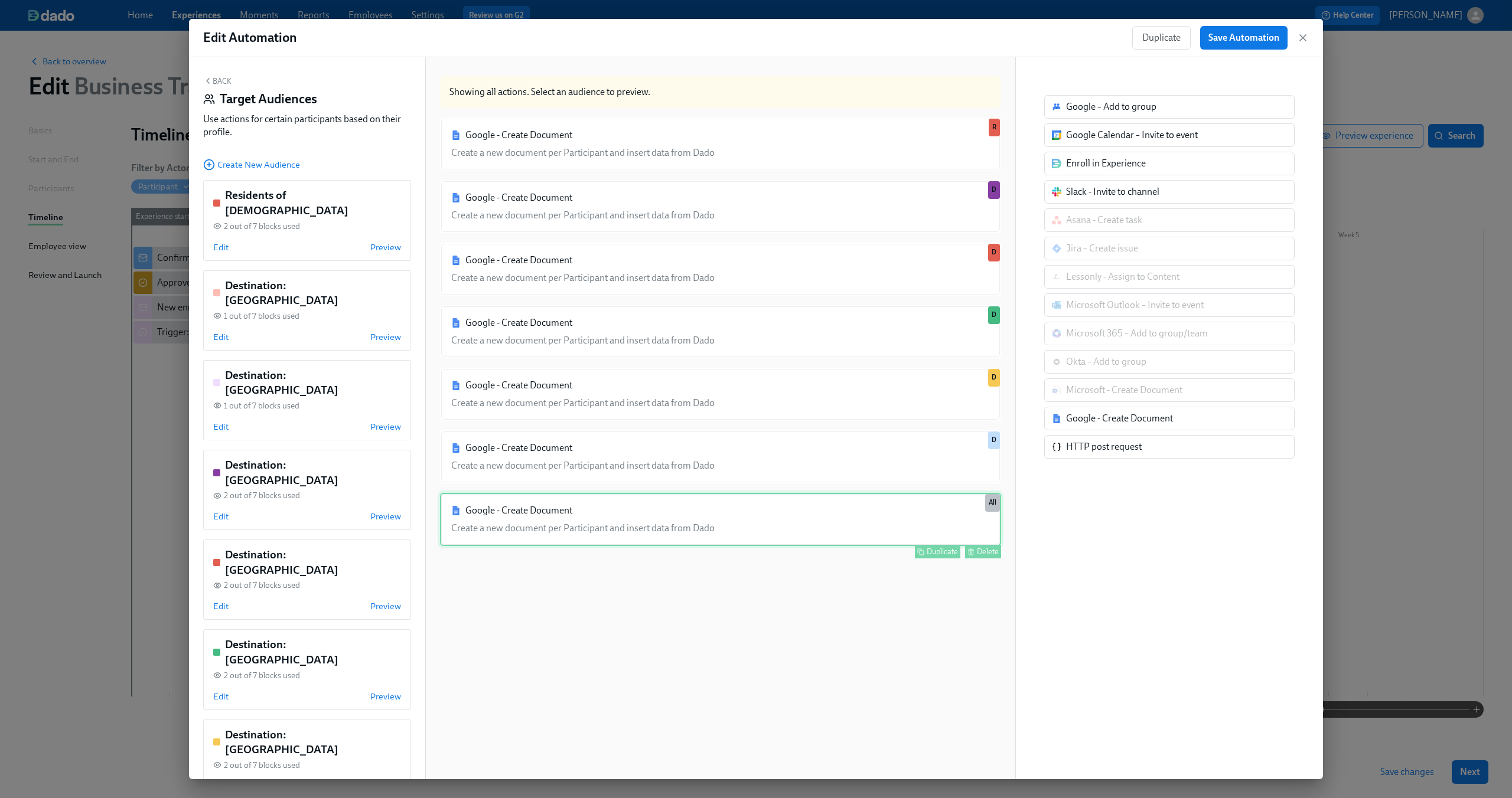
click at [764, 526] on div "Google - Create Document Create a new document per Participant and insert data …" at bounding box center [721, 520] width 561 height 53
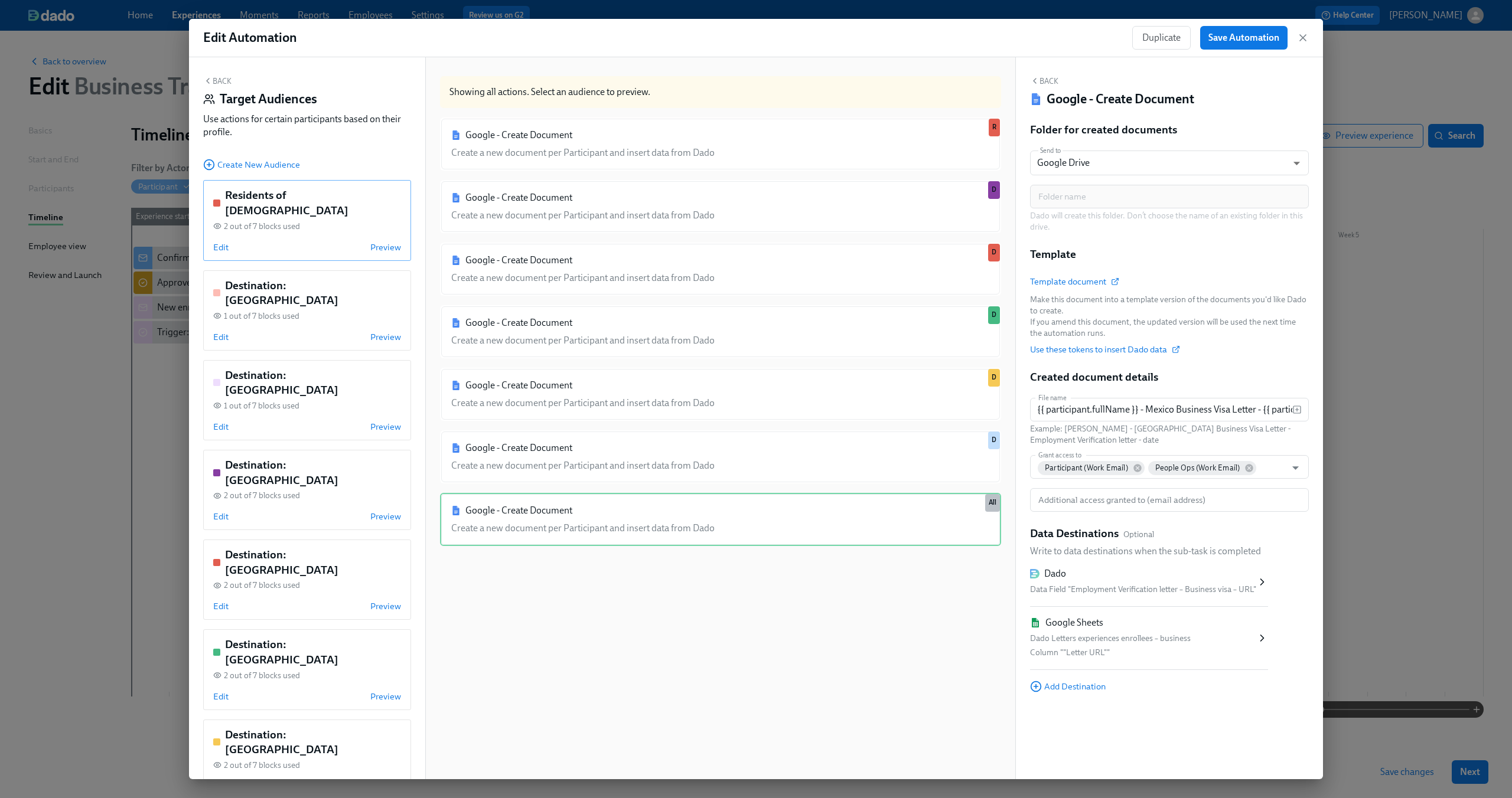
click at [238, 242] on div "Edit Preview" at bounding box center [306, 247] width 188 height 12
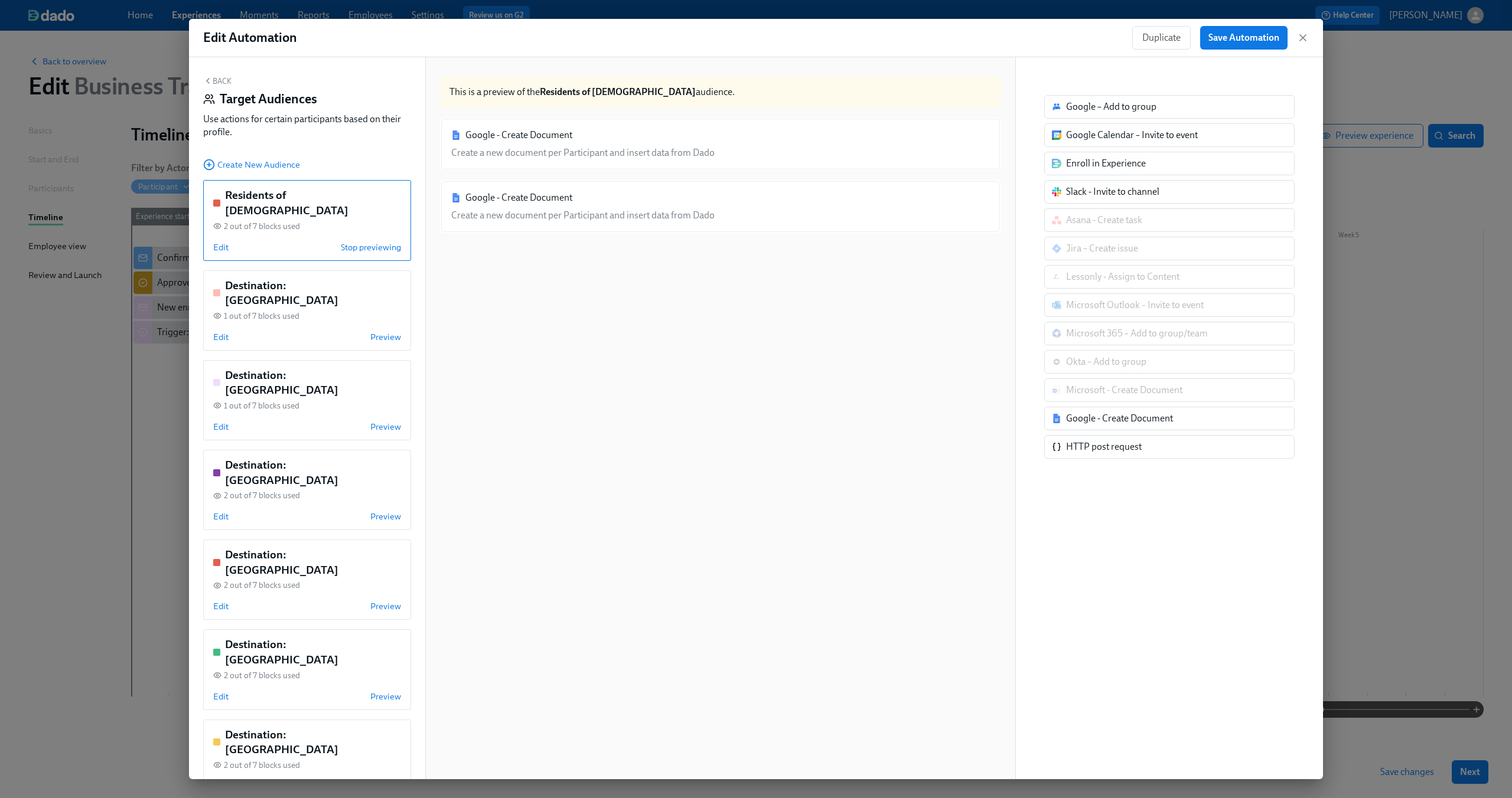
click at [494, 217] on div "Google - Create Document Create a new document per Participant and insert data …" at bounding box center [721, 206] width 561 height 53
click at [212, 232] on div "Residents of [DEMOGRAPHIC_DATA] 2 out of 7 blocks used Edit Stop previewing" at bounding box center [307, 220] width 208 height 81
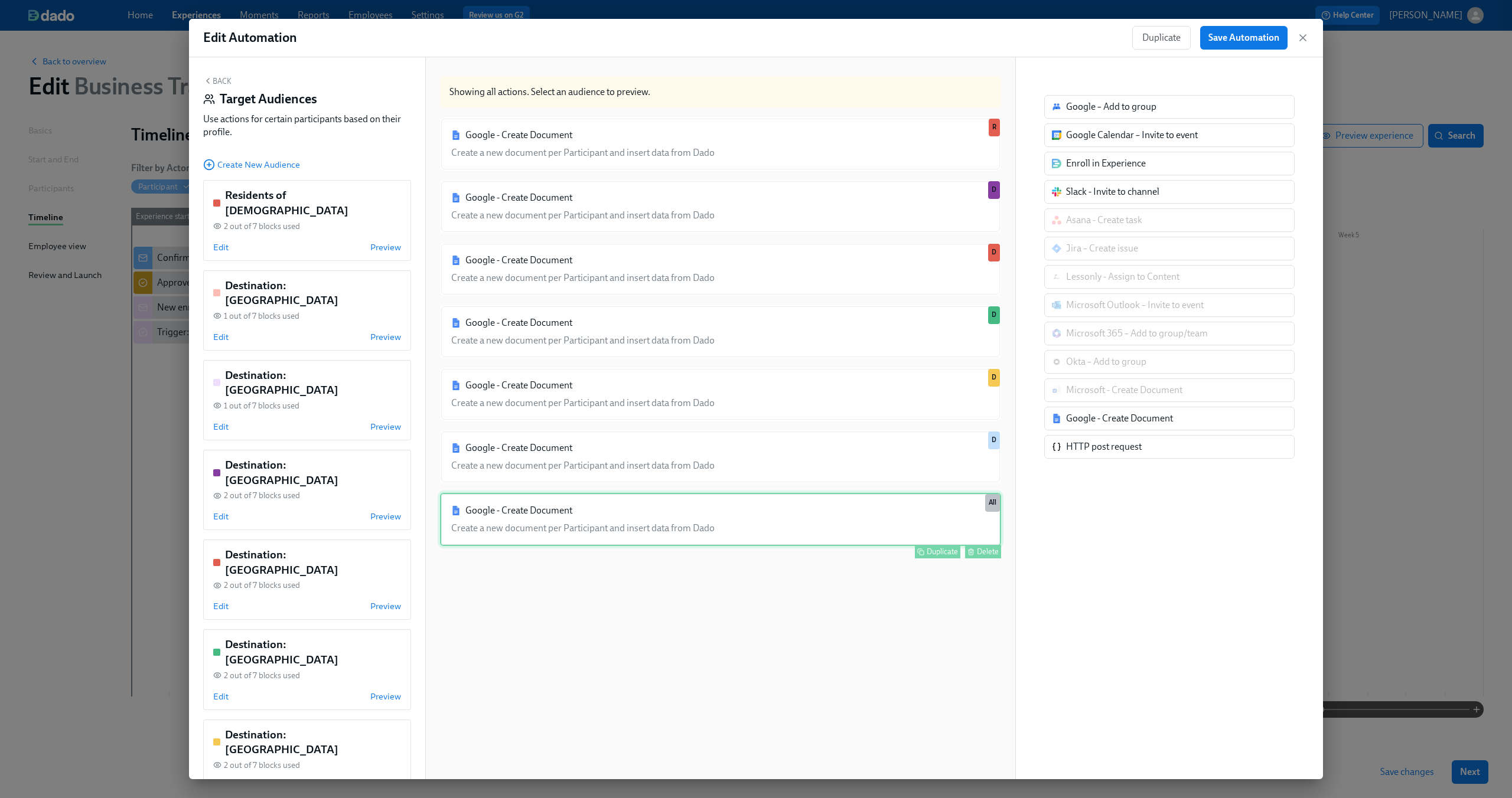
click at [731, 514] on div "Google - Create Document Create a new document per Participant and insert data …" at bounding box center [721, 520] width 561 height 53
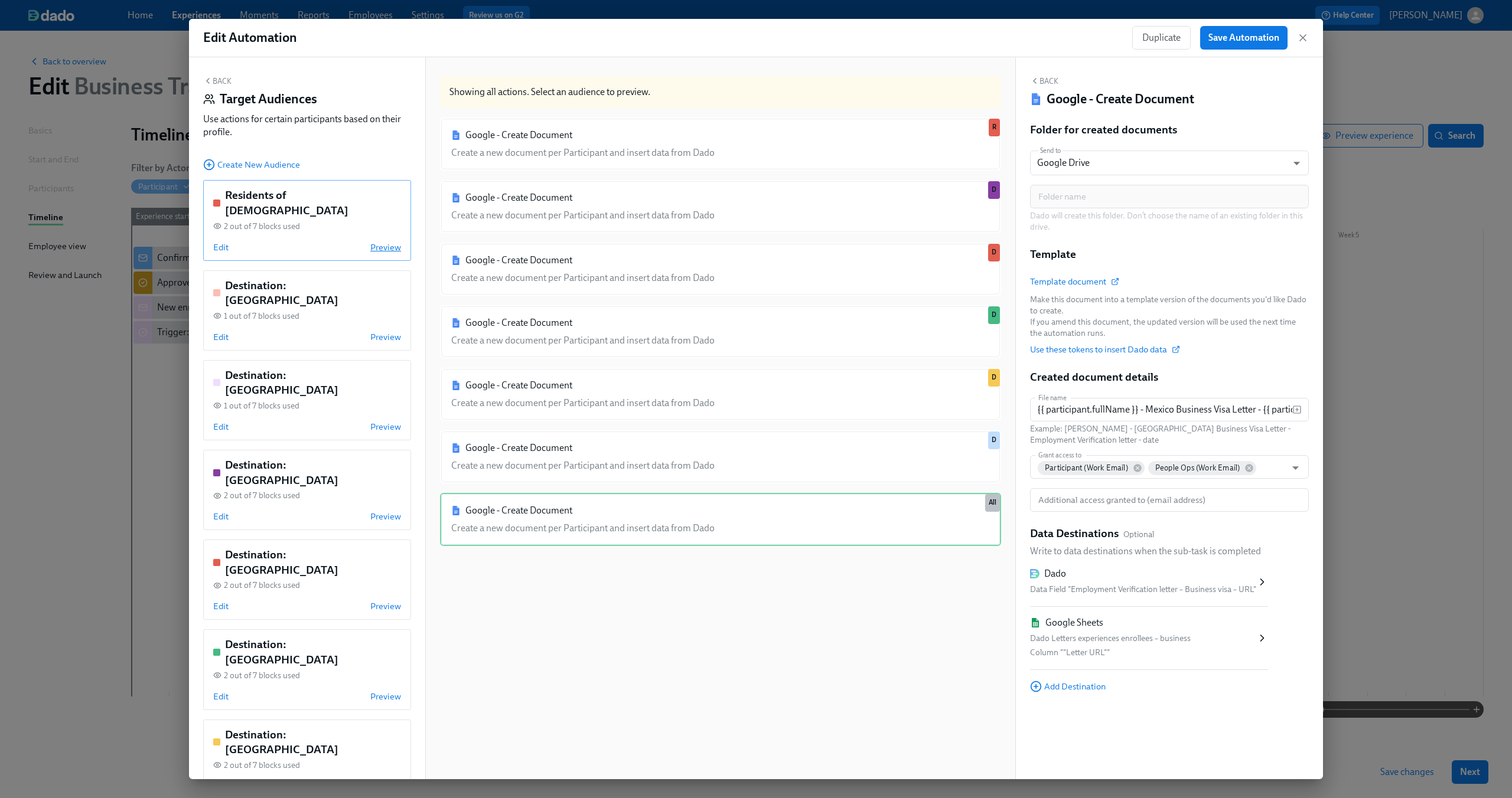
click at [381, 242] on span "Preview" at bounding box center [385, 247] width 31 height 12
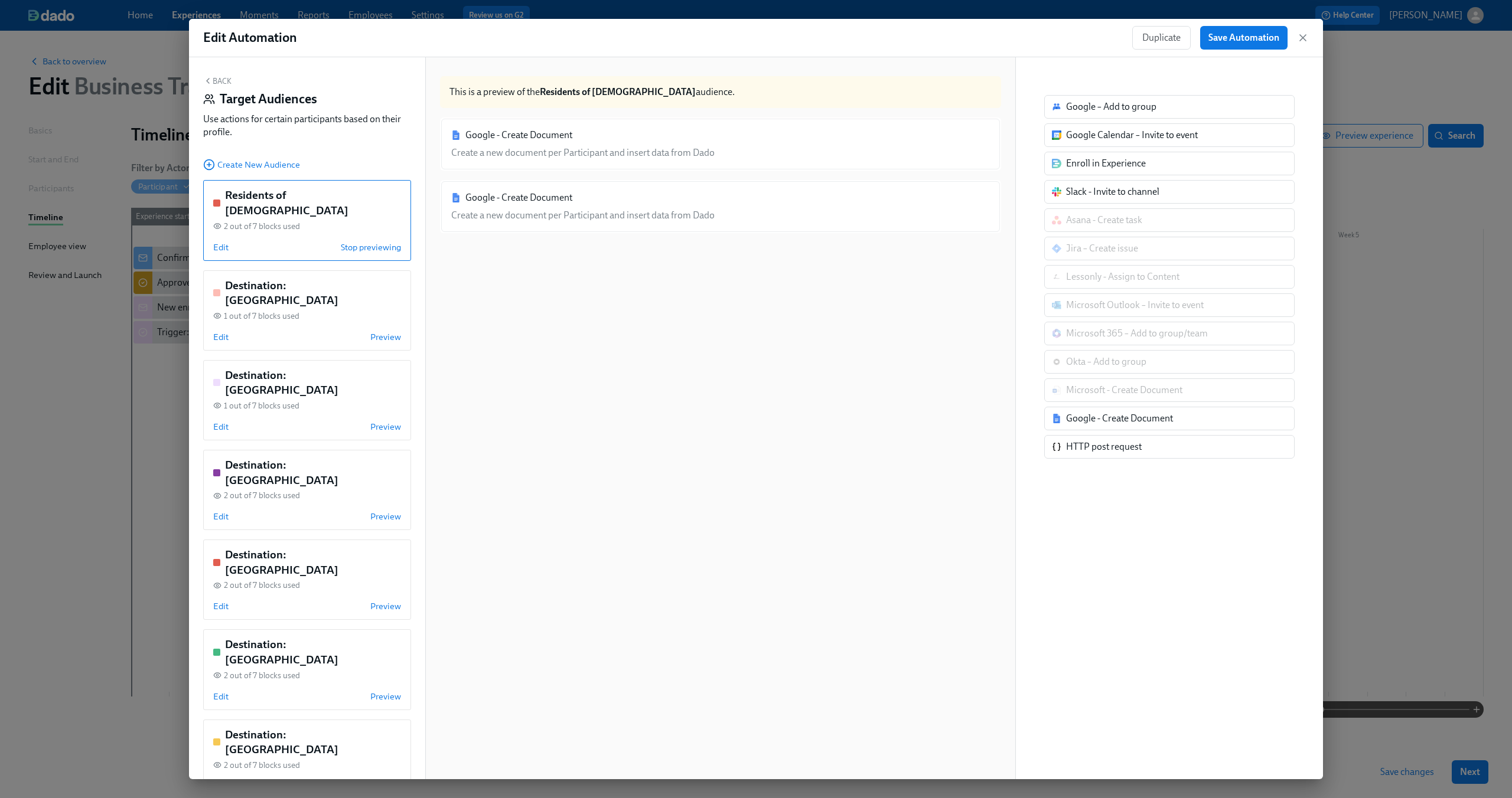
click at [539, 228] on div "Google - Create Document Create a new document per Participant and insert data …" at bounding box center [721, 206] width 561 height 53
click at [543, 214] on div "Google - Create Document Create a new document per Participant and insert data …" at bounding box center [721, 206] width 561 height 53
click at [213, 242] on span "Edit" at bounding box center [220, 247] width 15 height 12
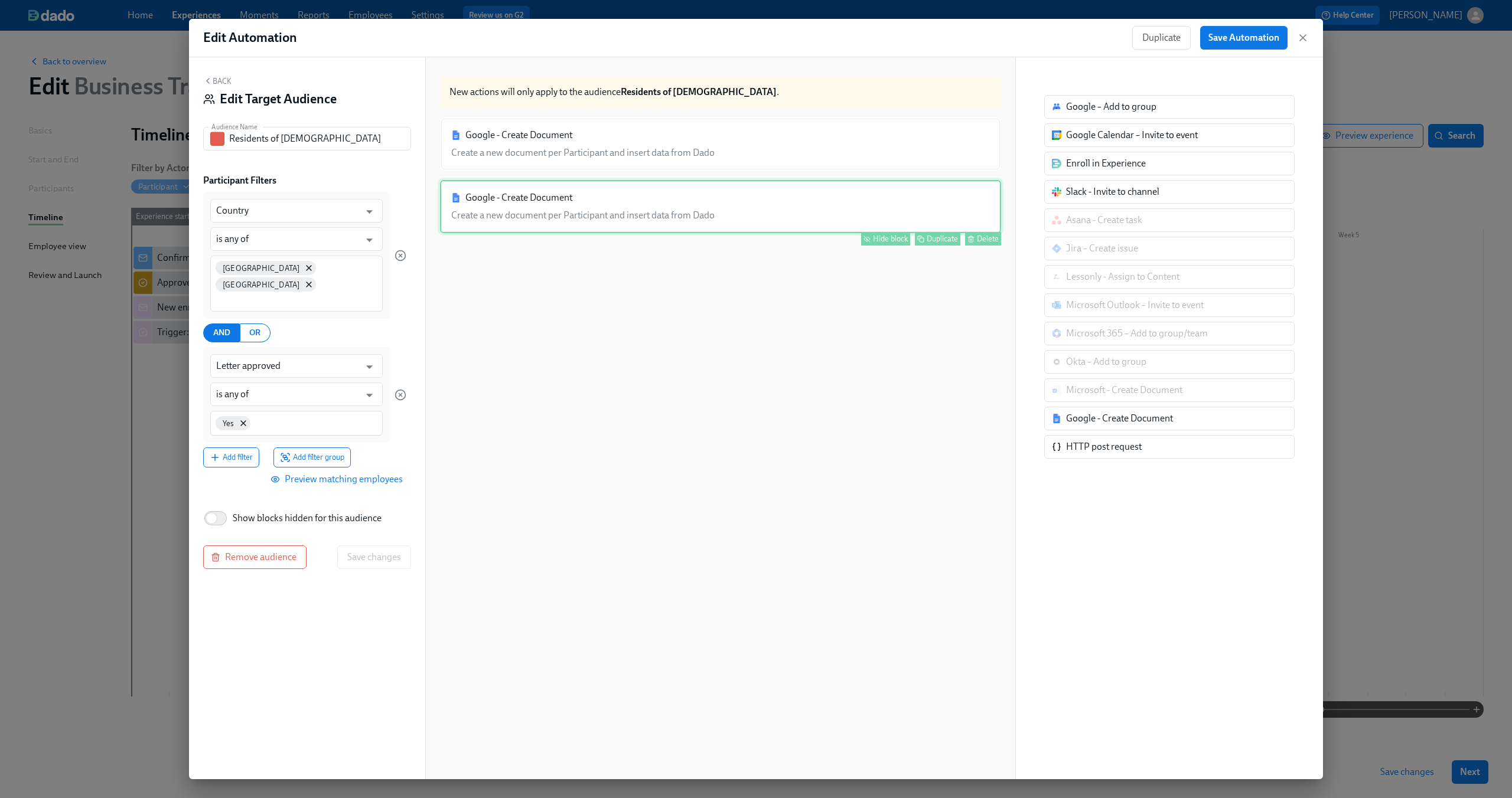
click at [537, 224] on div "Google - Create Document Create a new document per Participant and insert data …" at bounding box center [721, 206] width 561 height 53
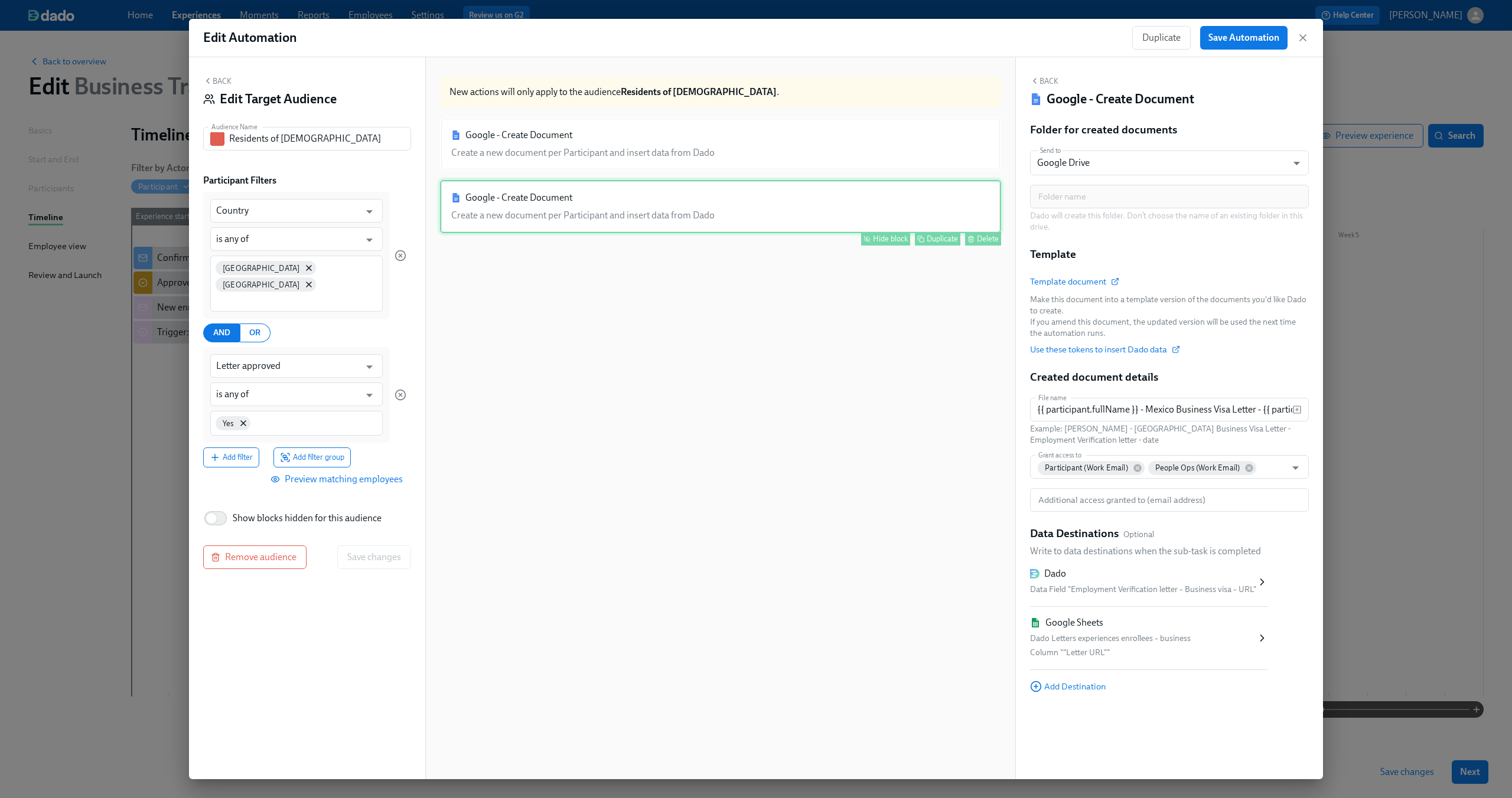
click at [879, 240] on div "Hide block" at bounding box center [889, 239] width 35 height 9
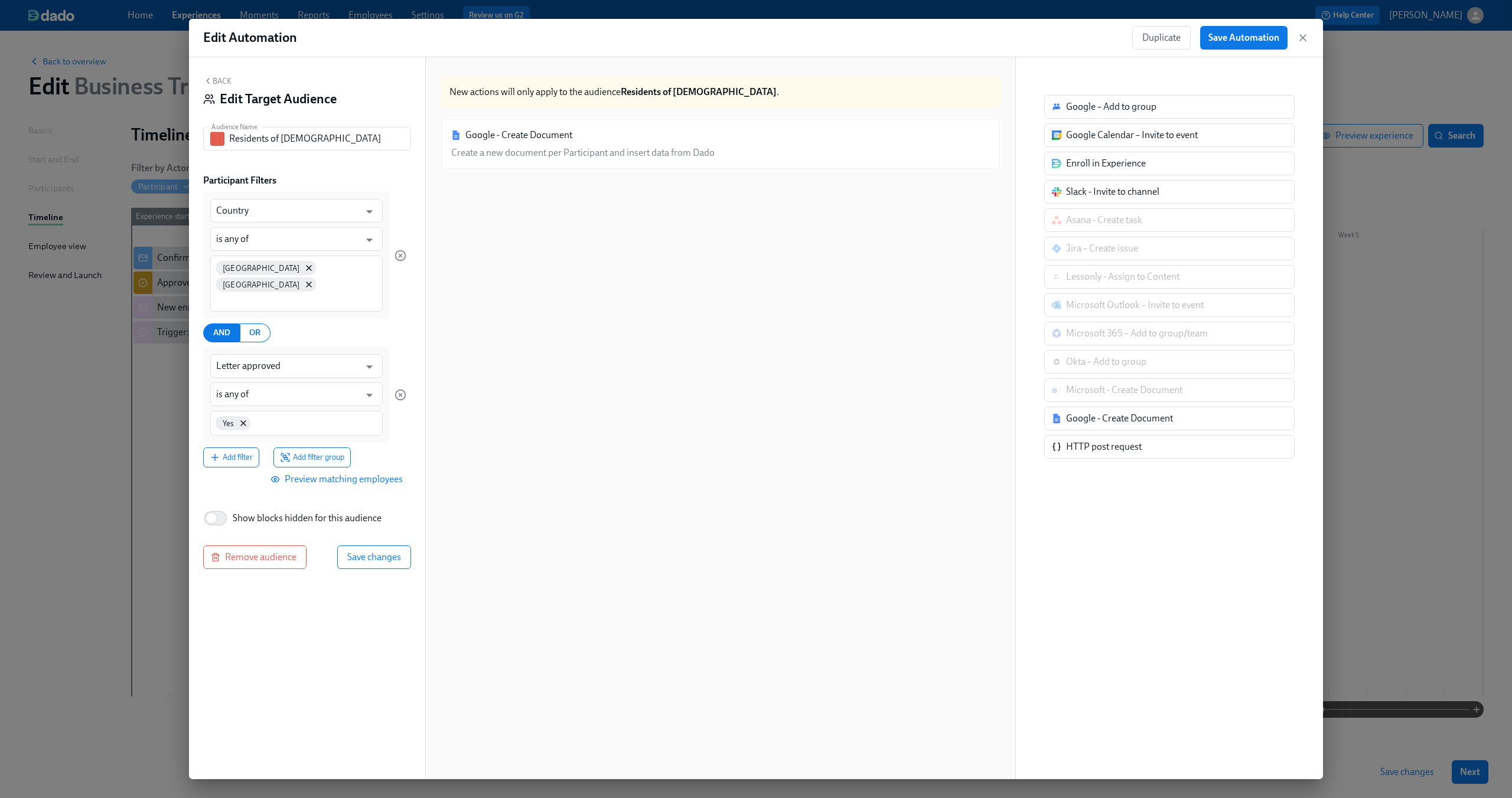
click at [215, 81] on button "Back" at bounding box center [217, 81] width 28 height 10
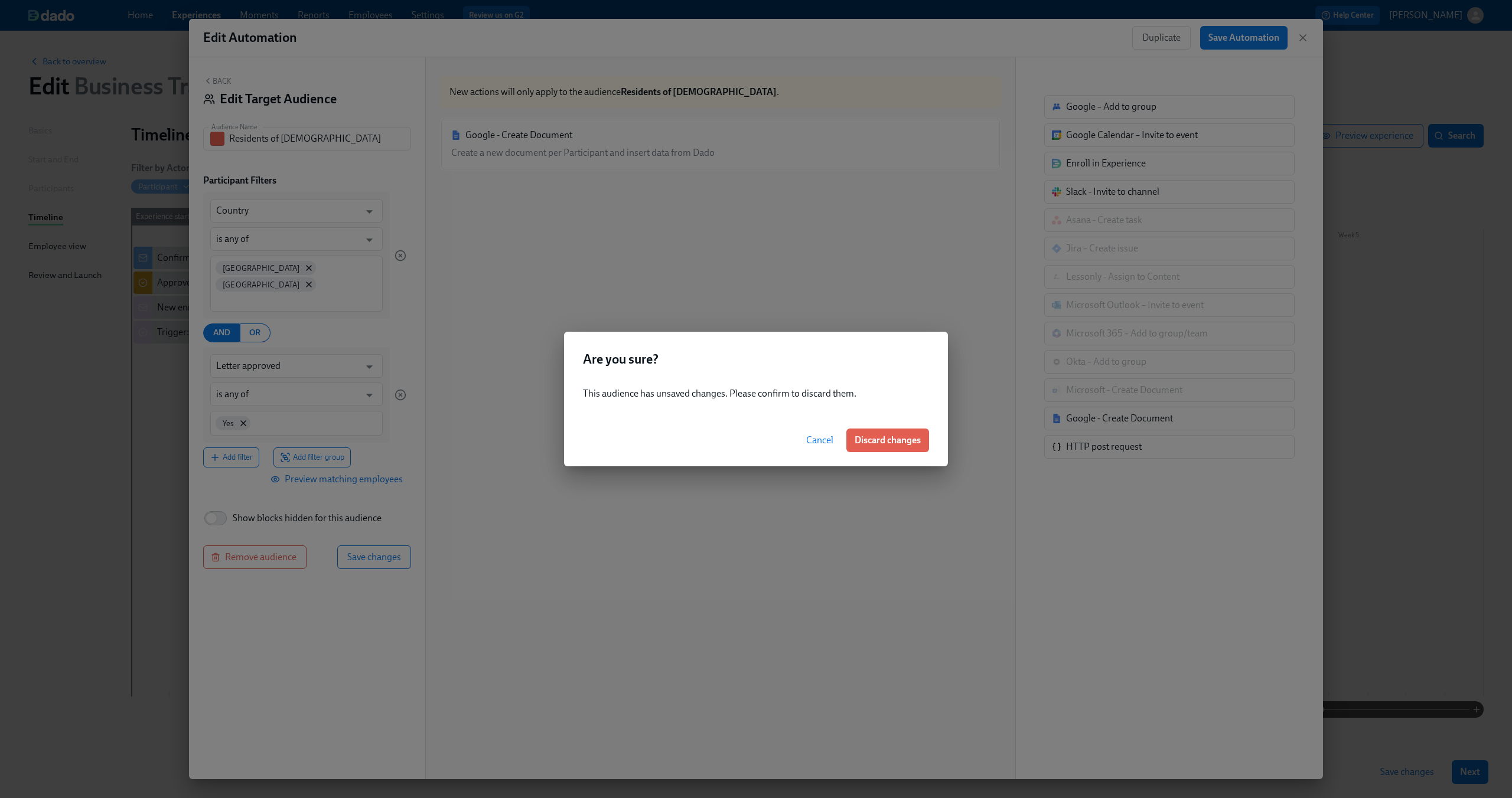
click at [818, 440] on span "Cancel" at bounding box center [820, 440] width 27 height 12
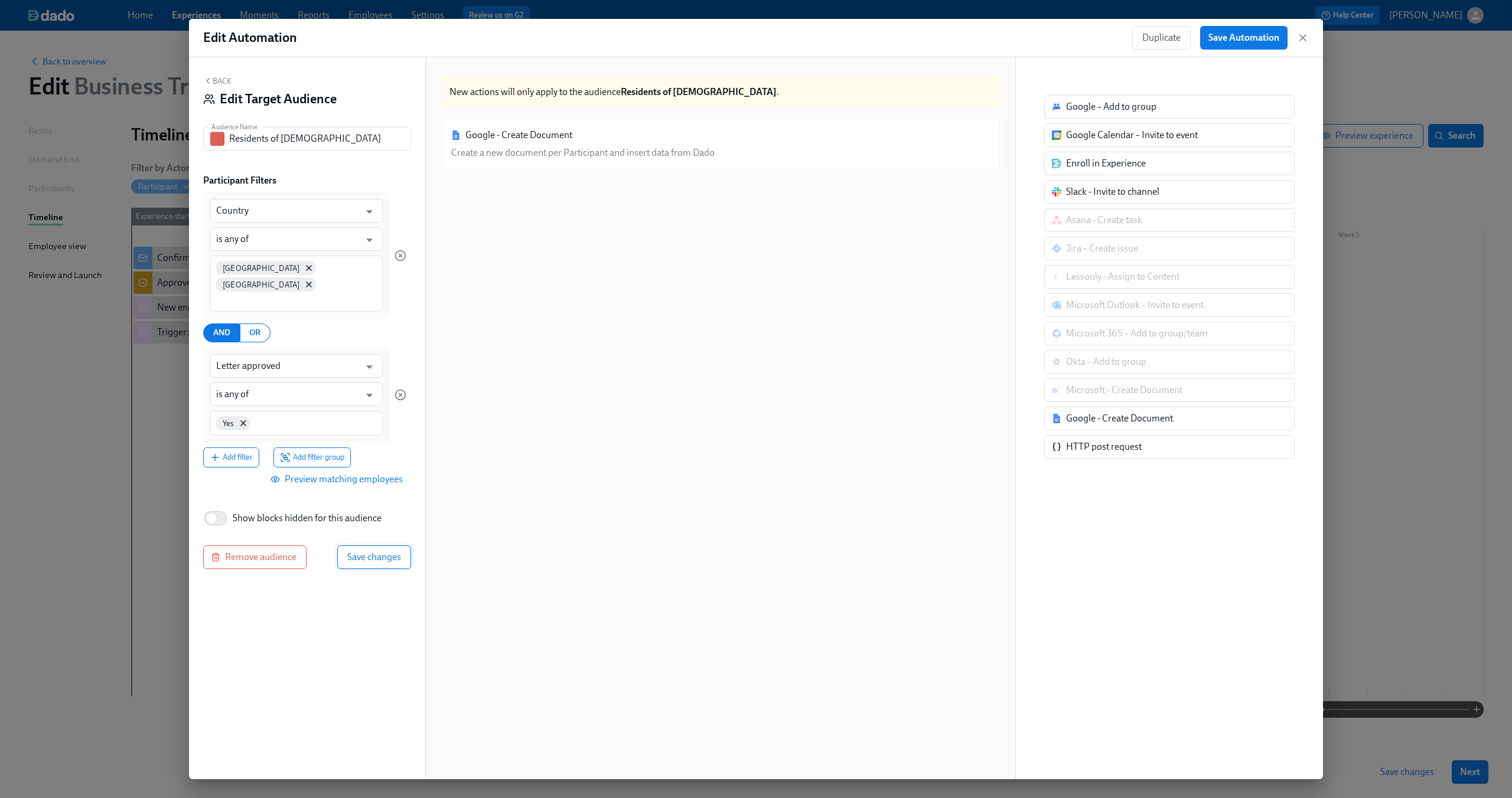
click at [385, 546] on button "Save changes" at bounding box center [374, 557] width 74 height 23
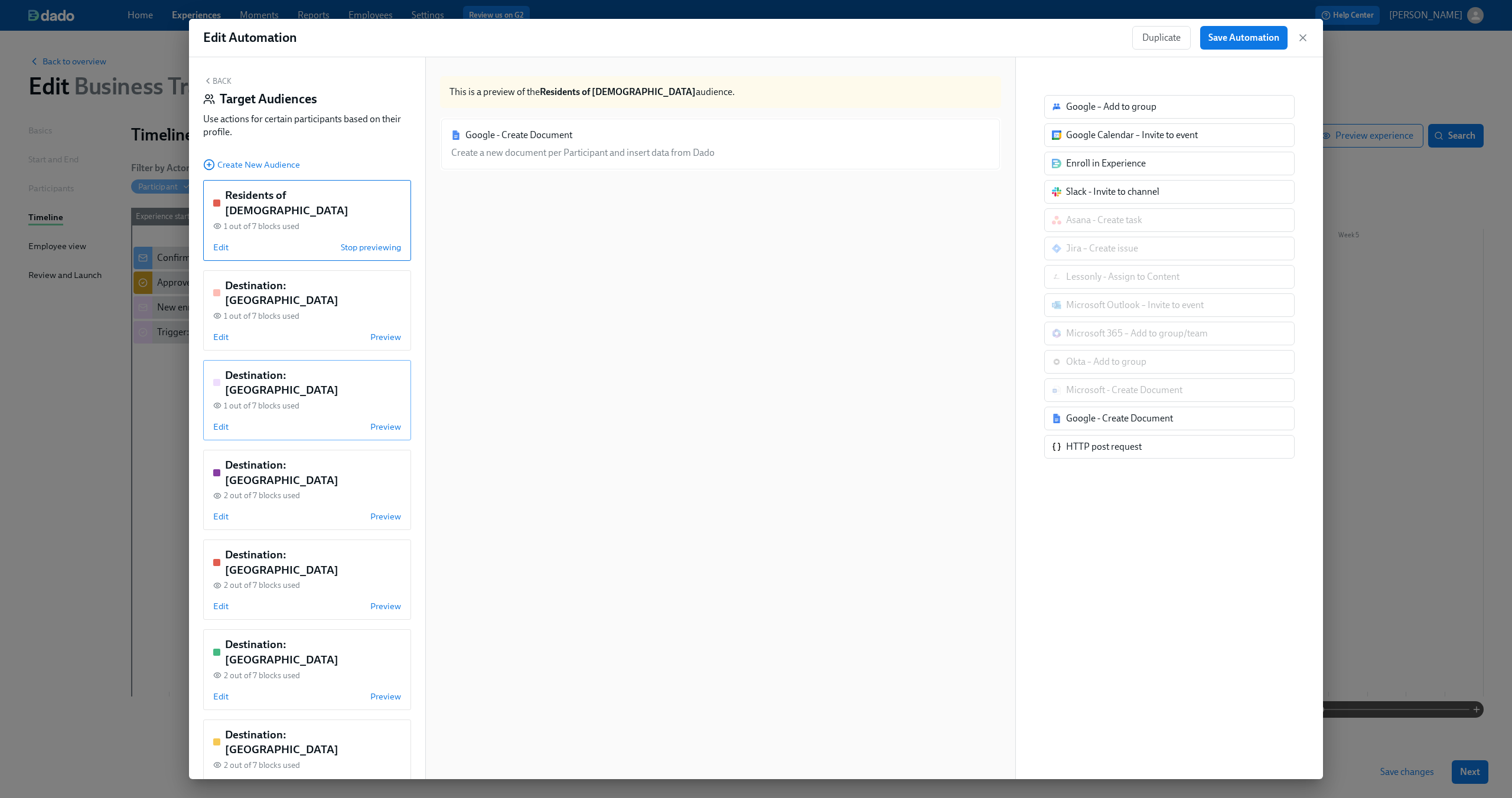
click at [292, 368] on h5 "Destination: [GEOGRAPHIC_DATA]" at bounding box center [313, 382] width 176 height 30
click at [356, 421] on span "Stop previewing" at bounding box center [371, 426] width 60 height 12
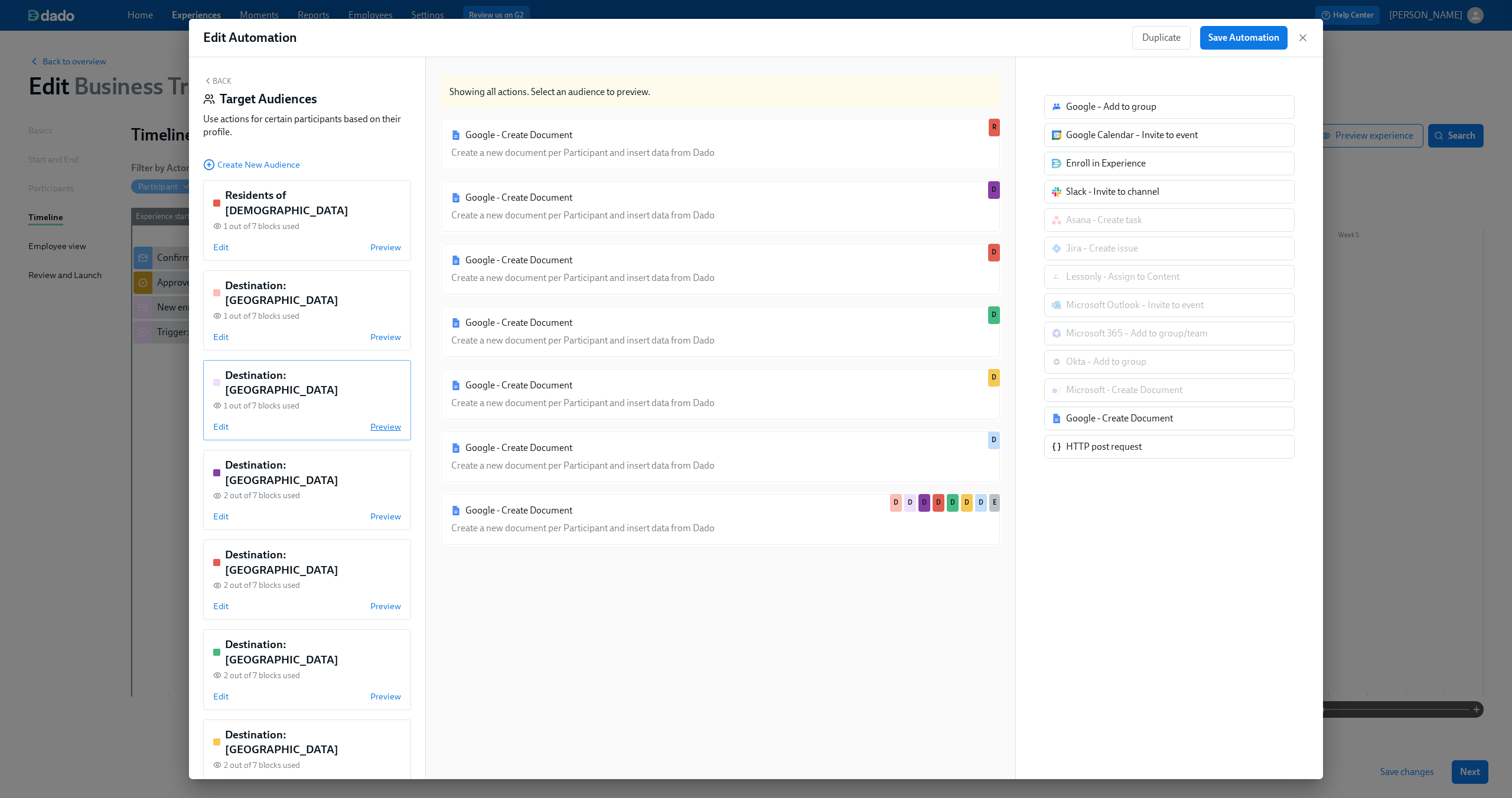
click at [370, 421] on span "Preview" at bounding box center [385, 426] width 31 height 12
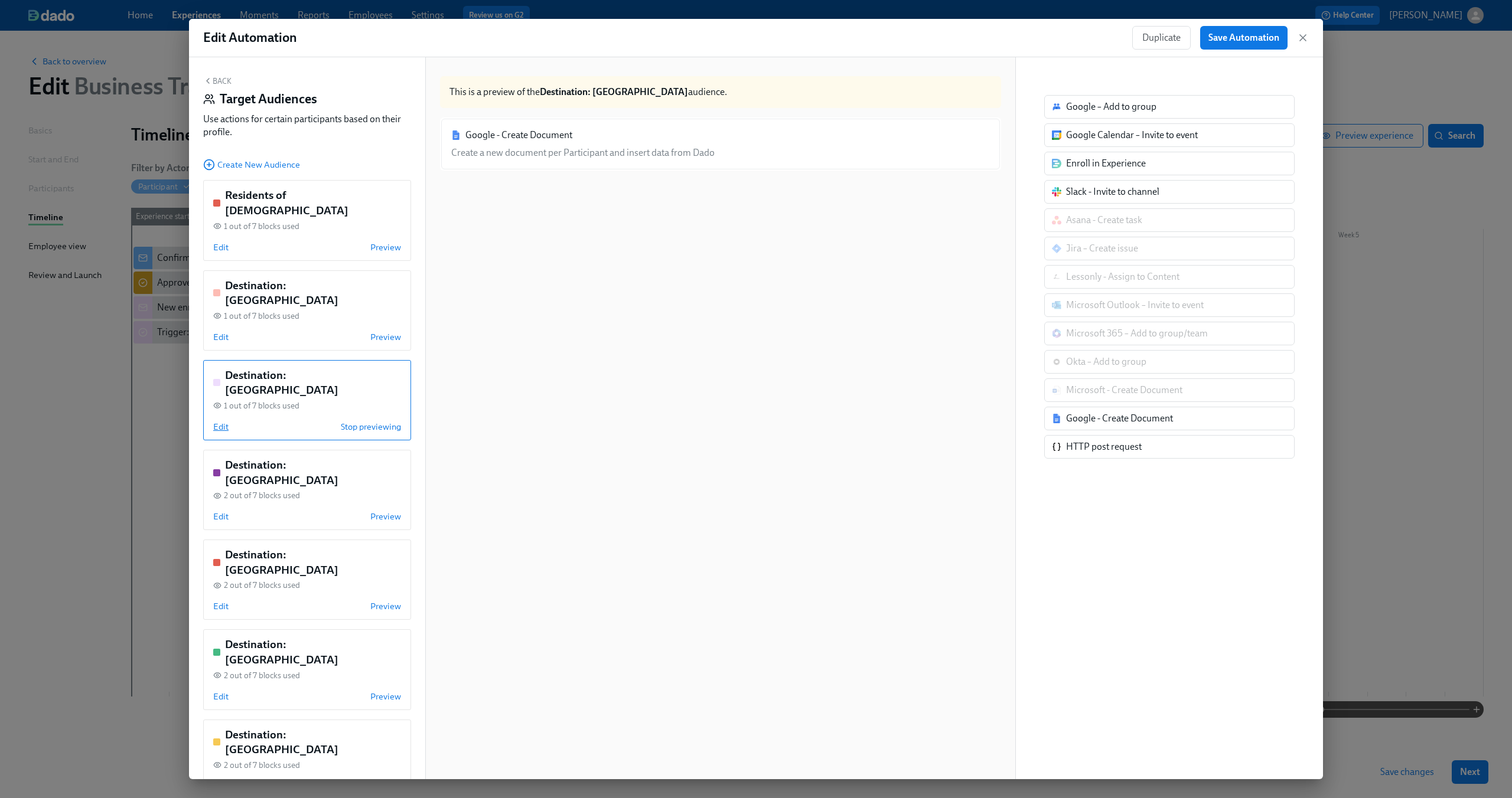
click at [223, 421] on span "Edit" at bounding box center [220, 426] width 15 height 12
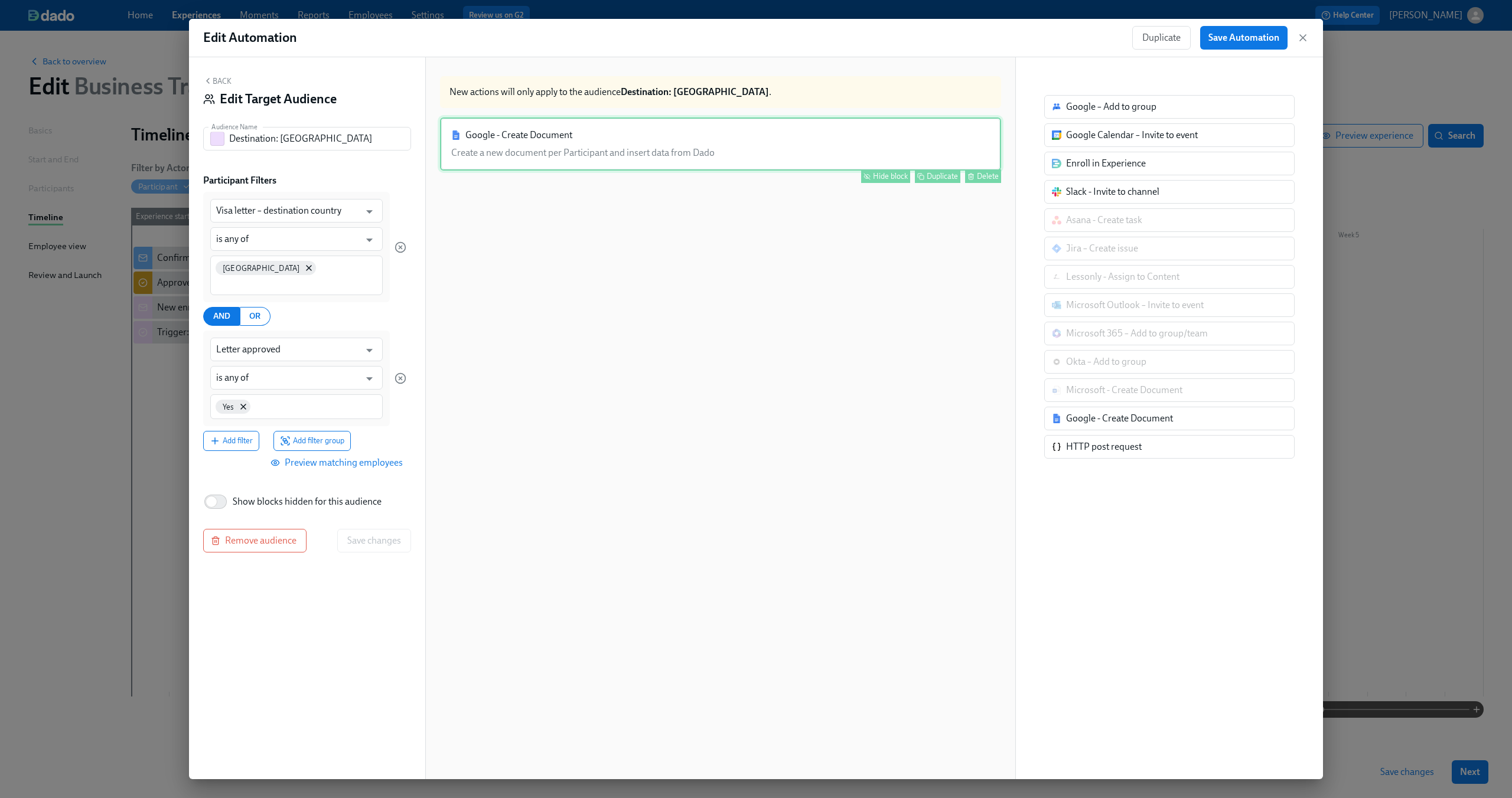
click at [641, 120] on div "Google - Create Document Create a new document per Participant and insert data …" at bounding box center [721, 144] width 561 height 53
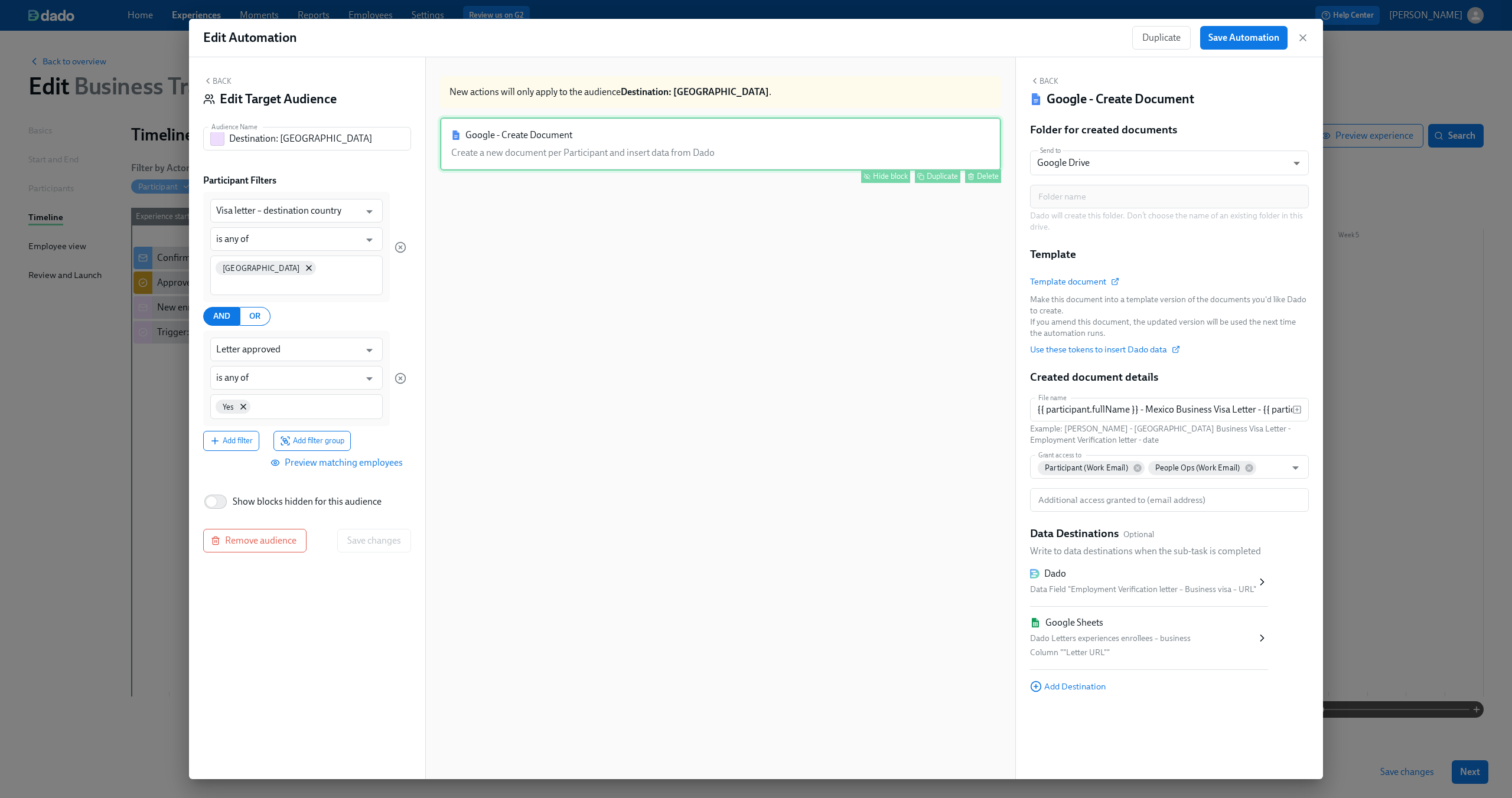
click at [866, 171] on button "Hide block" at bounding box center [885, 176] width 49 height 14
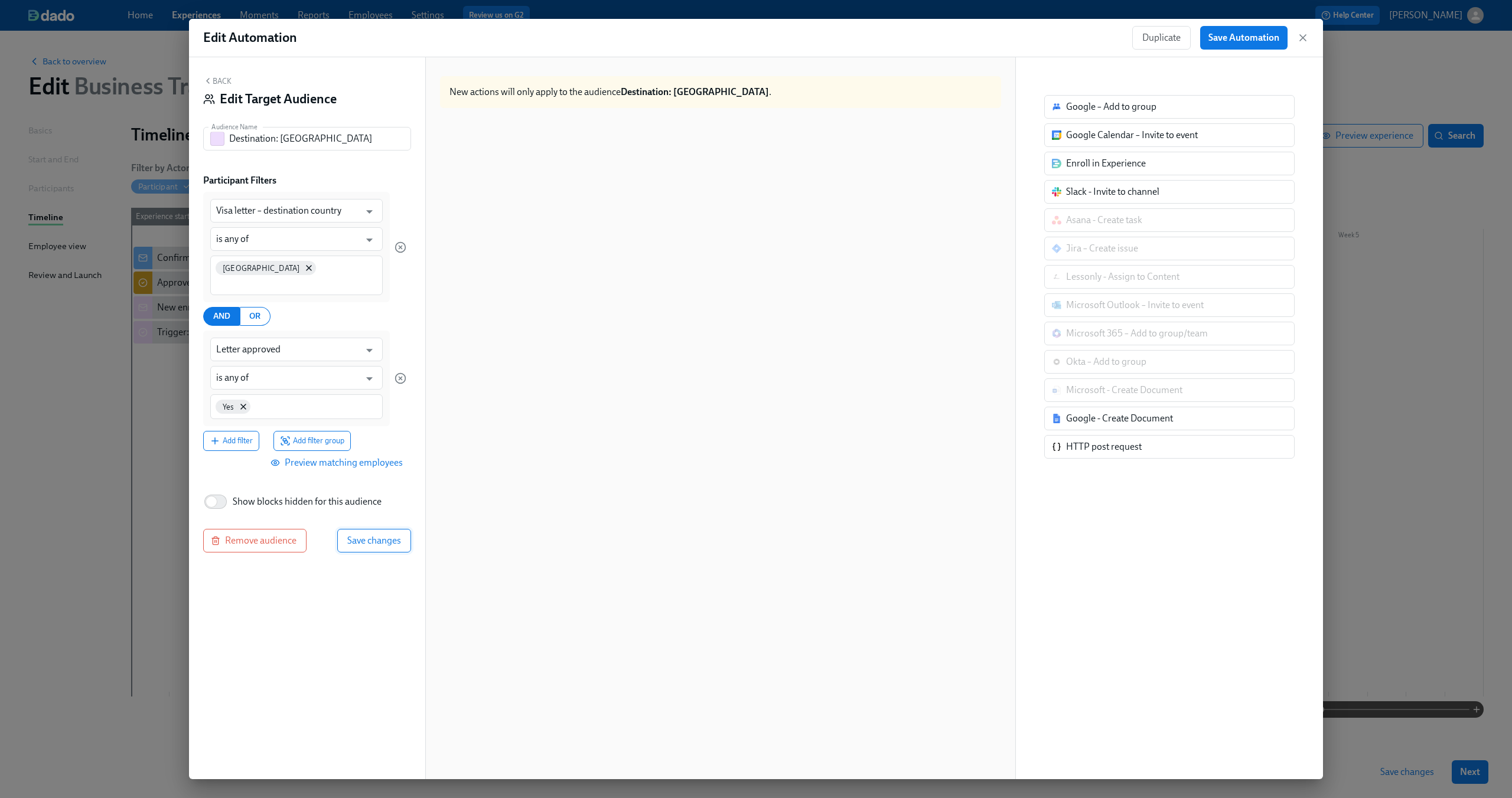
click at [361, 535] on span "Save changes" at bounding box center [374, 541] width 54 height 12
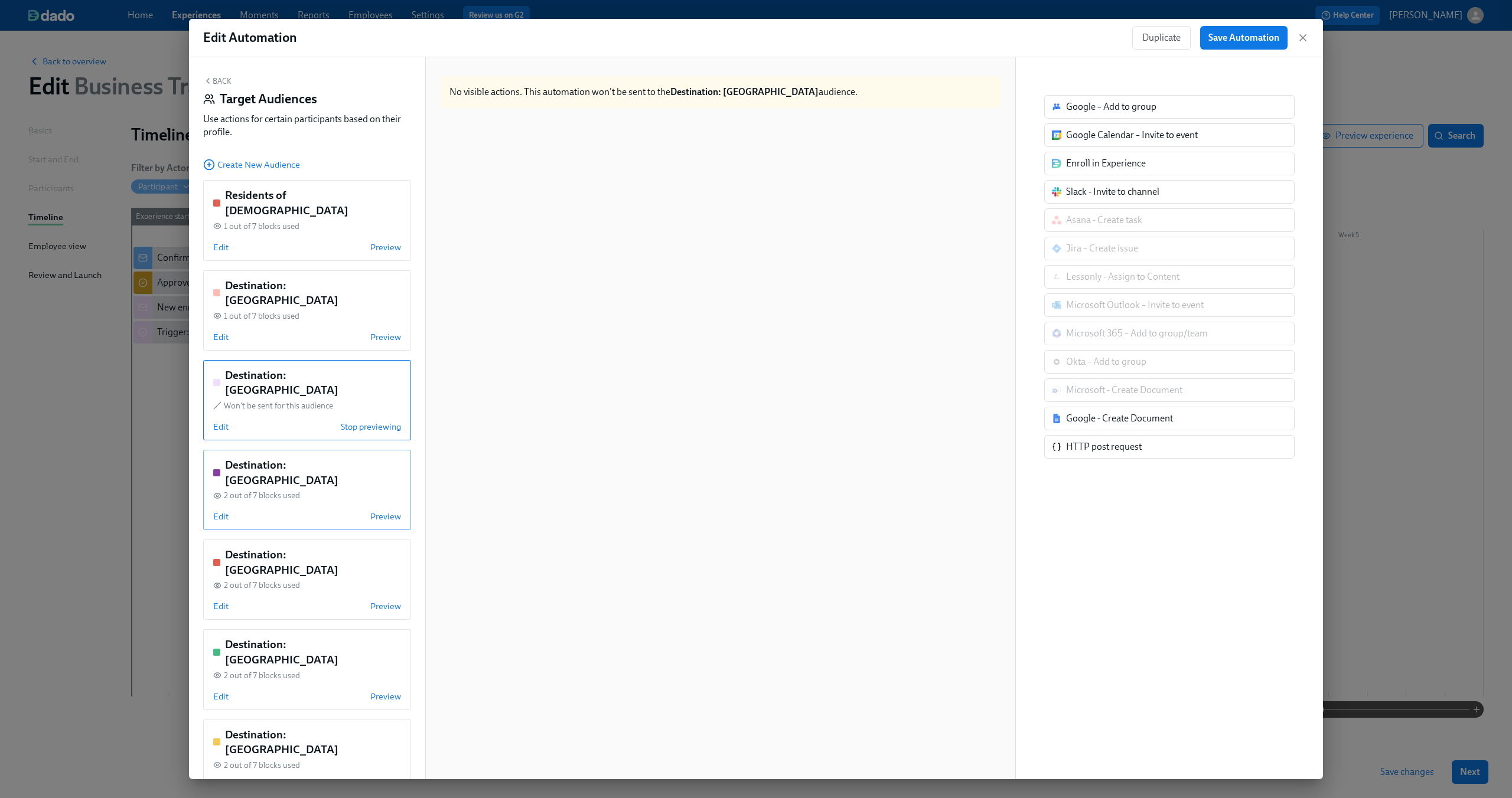
click at [316, 450] on div "Destination: [GEOGRAPHIC_DATA] 2 out of 7 blocks used Edit Preview" at bounding box center [307, 490] width 208 height 81
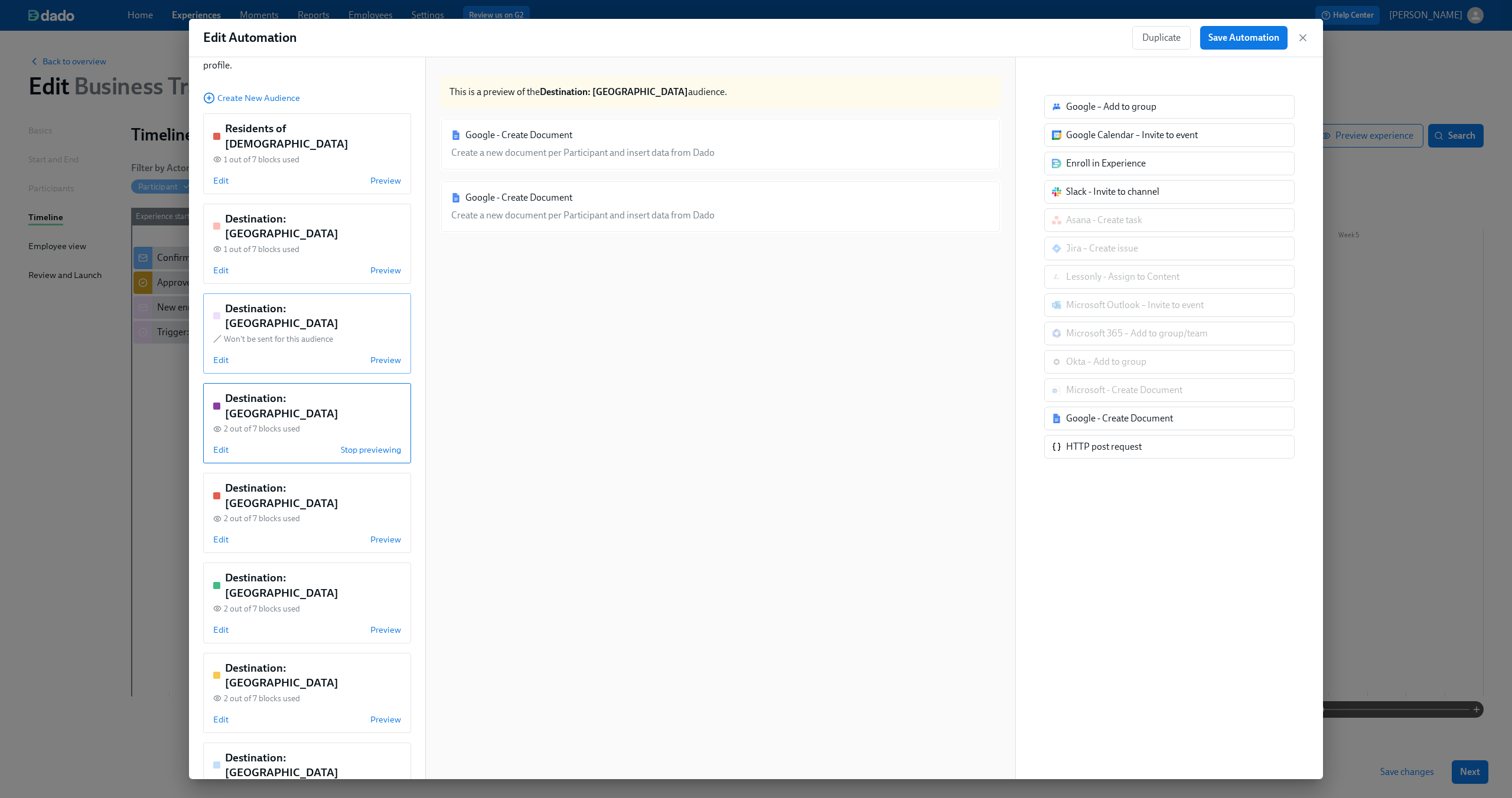
scroll to position [77, 0]
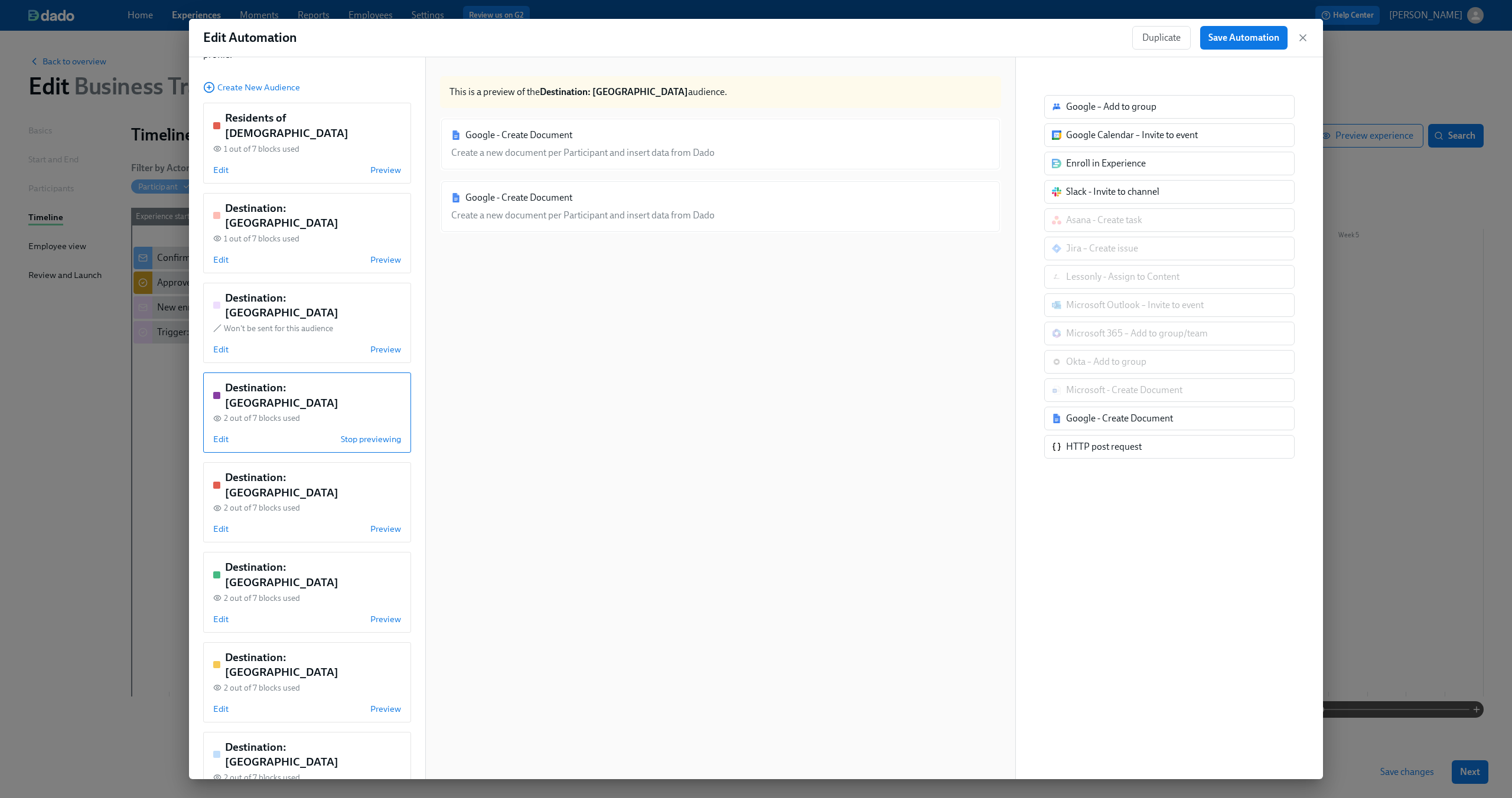
click at [290, 434] on div "Edit Stop previewing" at bounding box center [306, 439] width 188 height 12
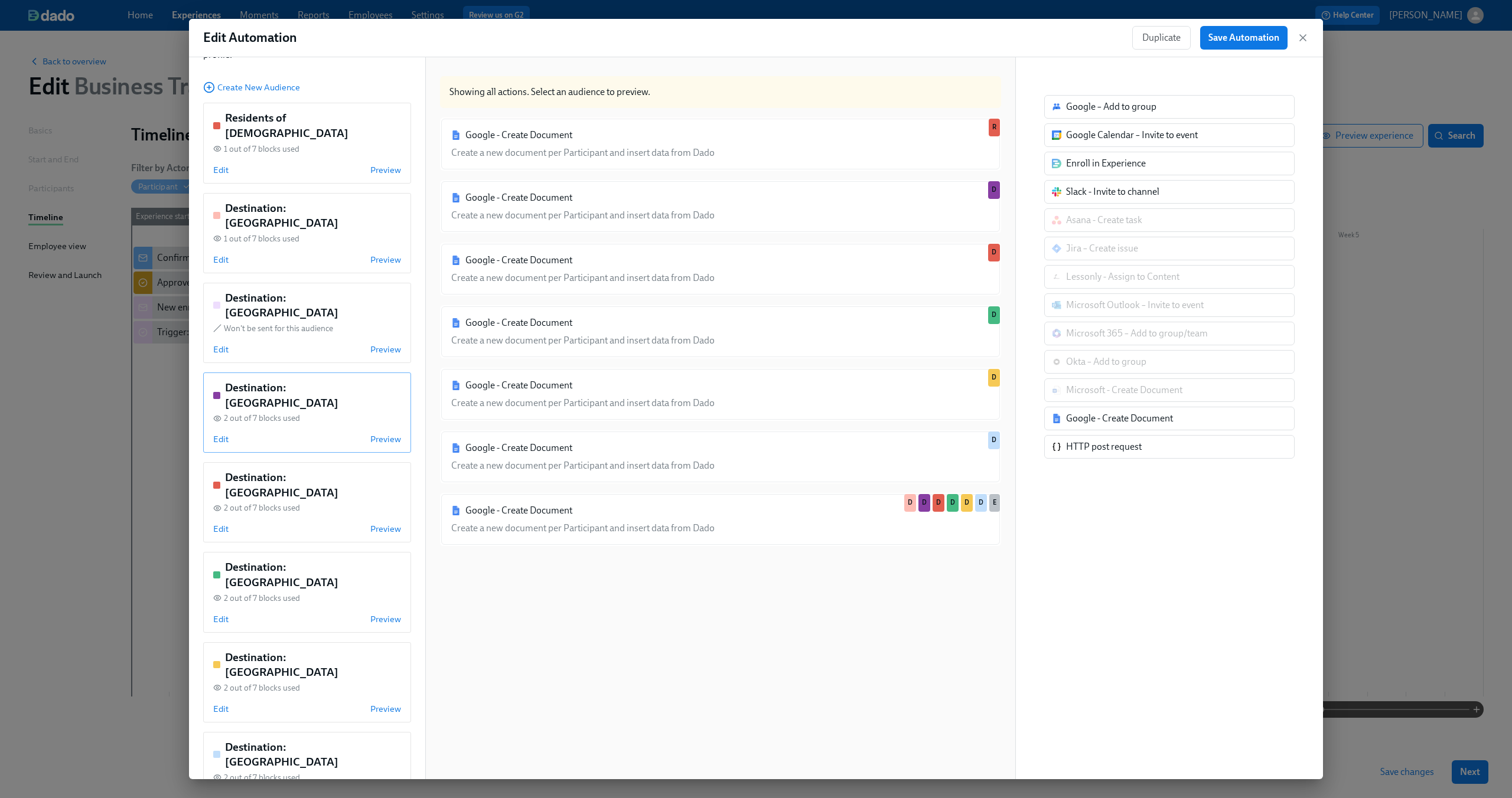
click at [330, 372] on div "Destination: [GEOGRAPHIC_DATA] 2 out of 7 blocks used Edit Preview" at bounding box center [307, 413] width 208 height 81
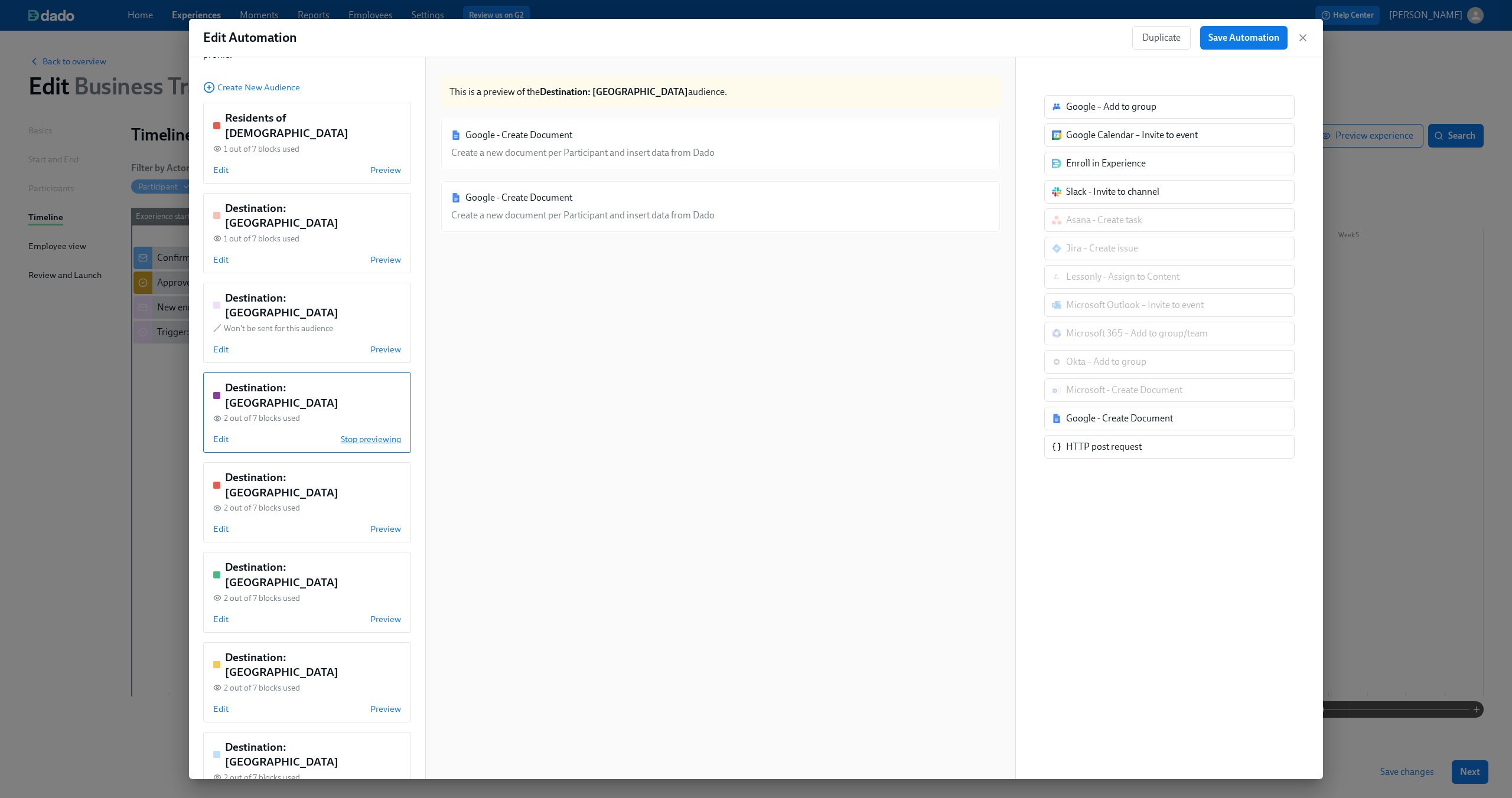
click at [384, 434] on span "Stop previewing" at bounding box center [371, 439] width 60 height 12
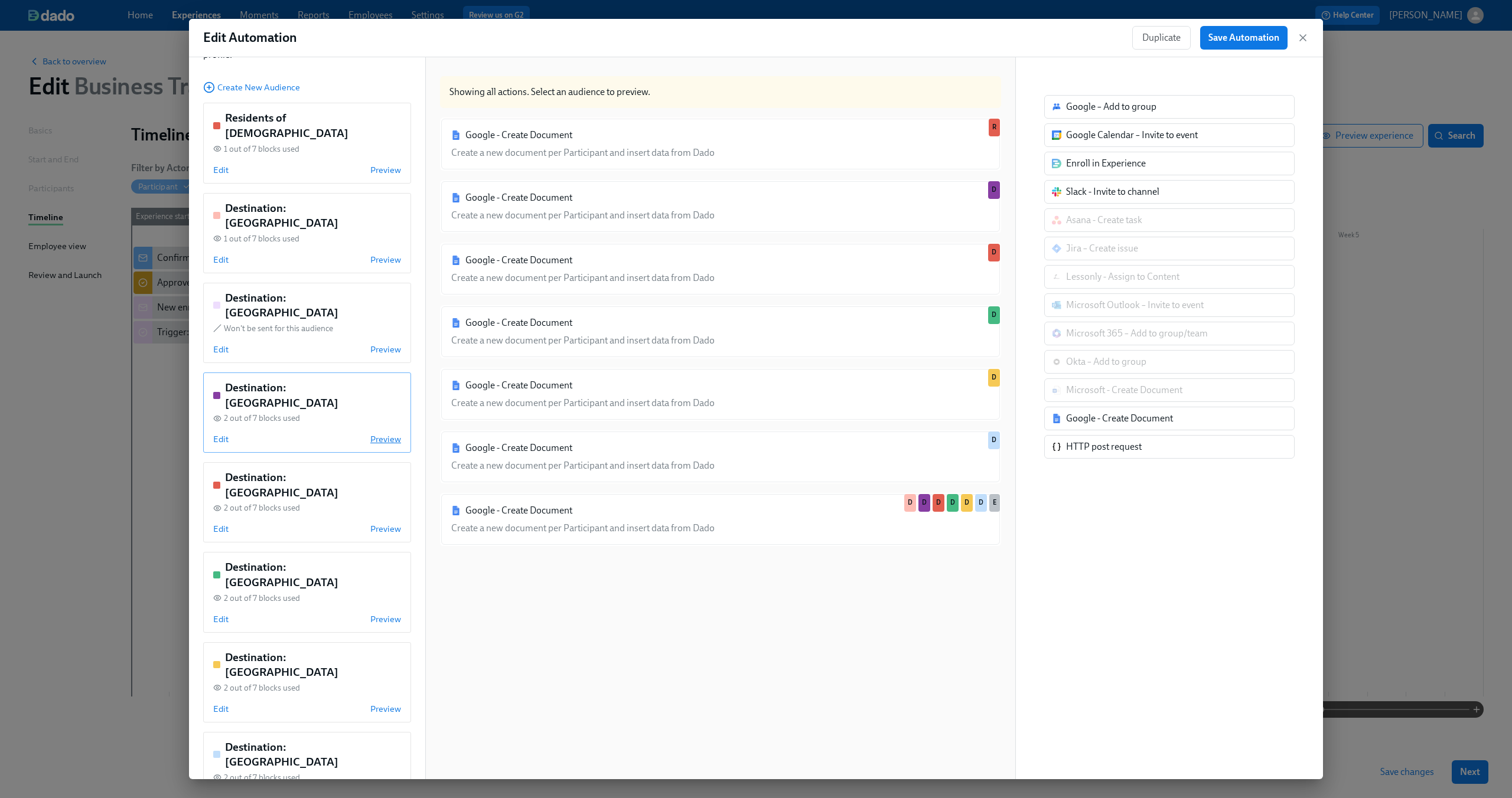
click at [384, 434] on span "Preview" at bounding box center [385, 439] width 31 height 12
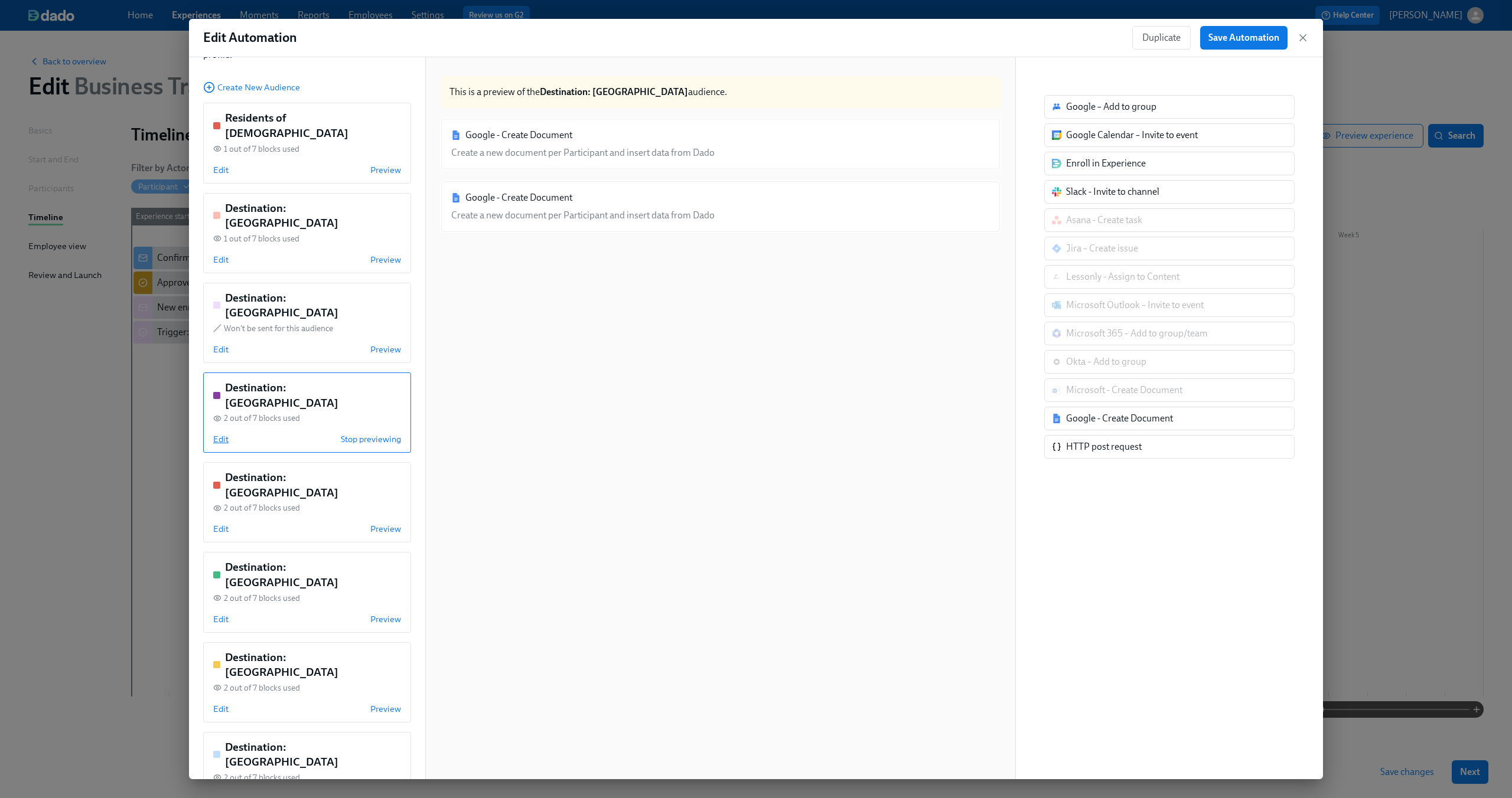
click at [219, 434] on span "Edit" at bounding box center [220, 439] width 15 height 12
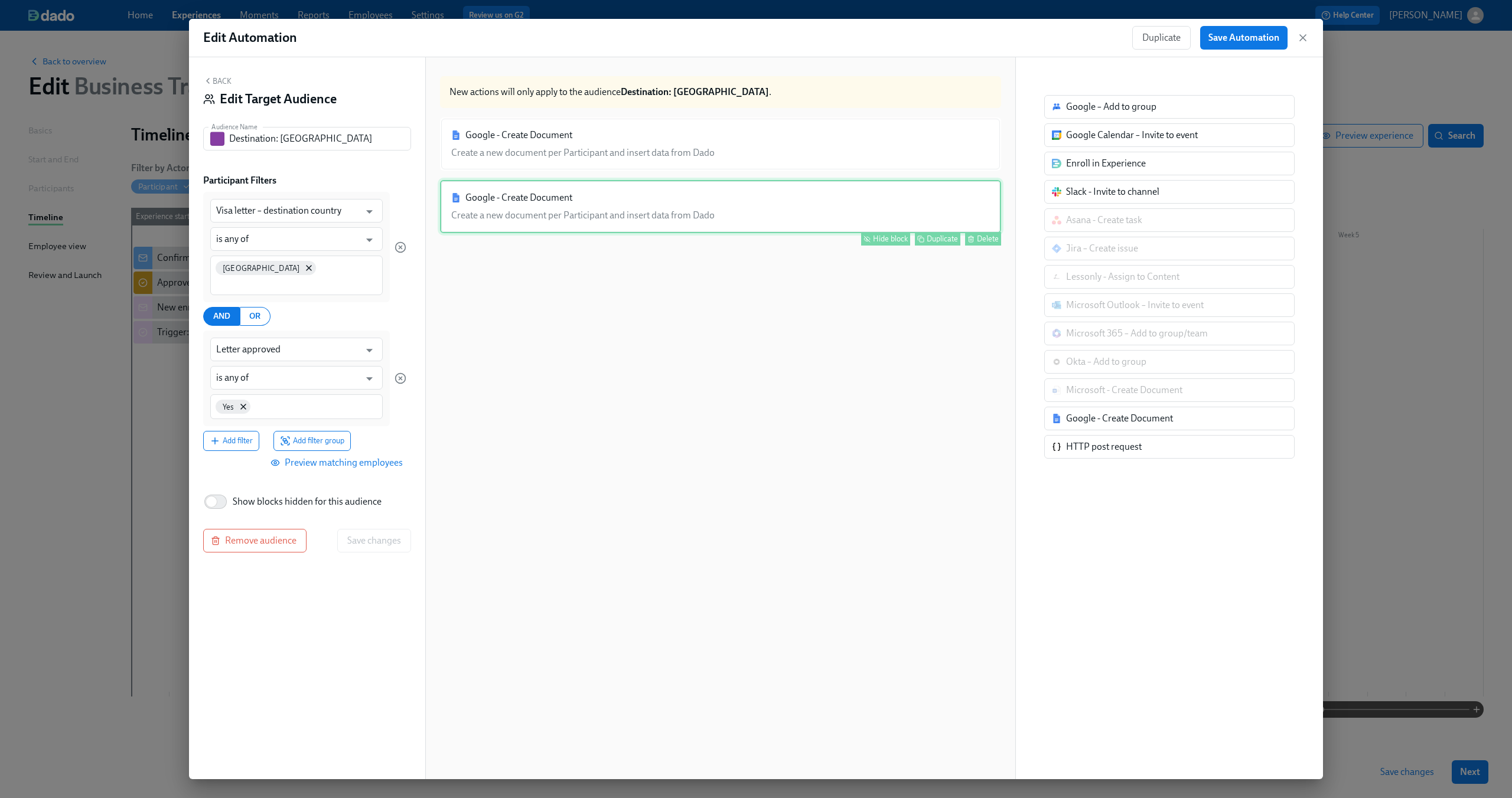
click at [535, 197] on div "Google - Create Document Create a new document per Participant and insert data …" at bounding box center [721, 206] width 561 height 53
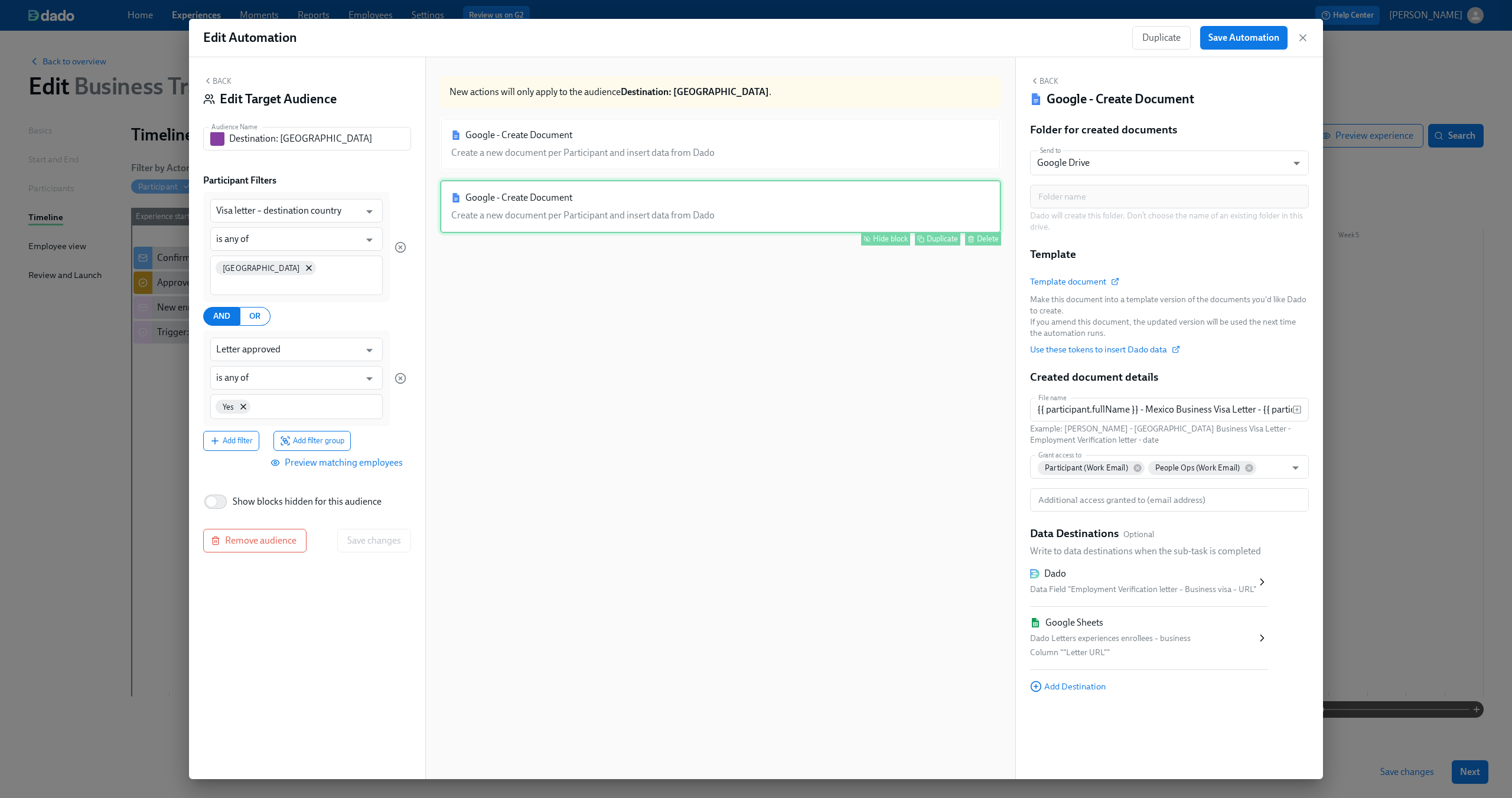
click at [873, 239] on div "Hide block" at bounding box center [889, 239] width 35 height 9
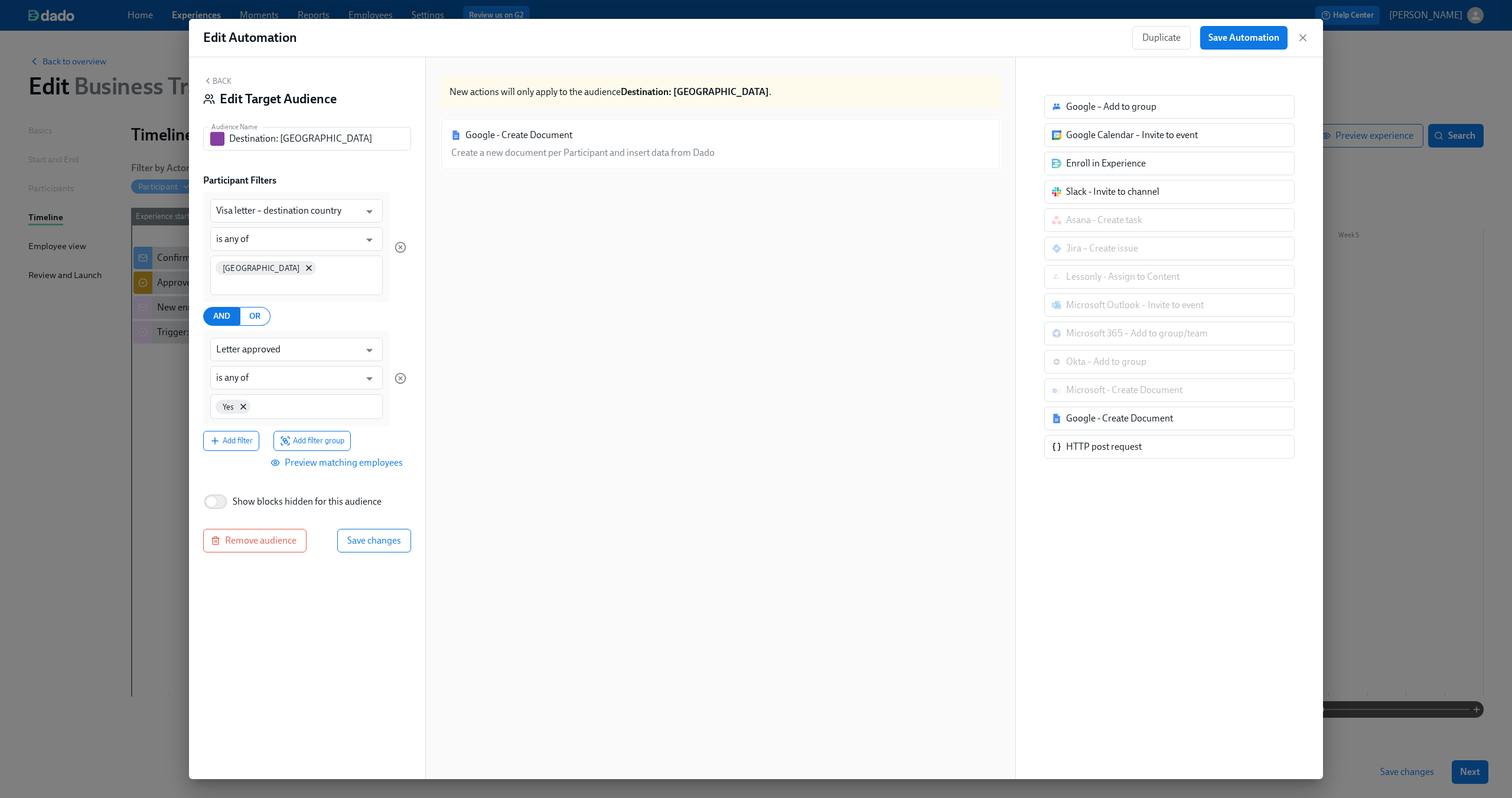
click at [227, 88] on div "Back Edit Target Audience" at bounding box center [307, 94] width 208 height 36
click at [215, 82] on button "Back" at bounding box center [217, 81] width 28 height 10
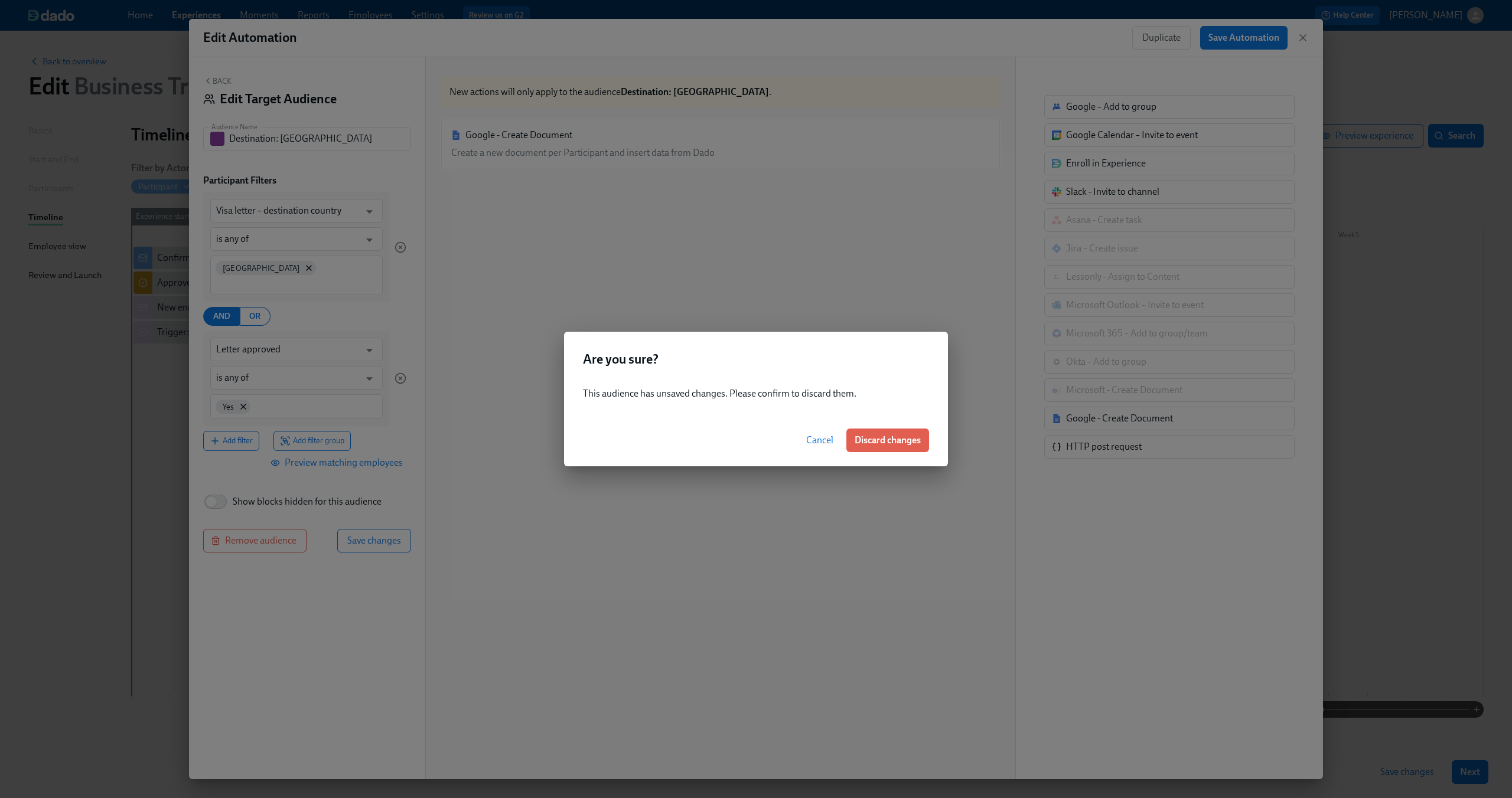
click at [823, 435] on span "Cancel" at bounding box center [820, 440] width 27 height 12
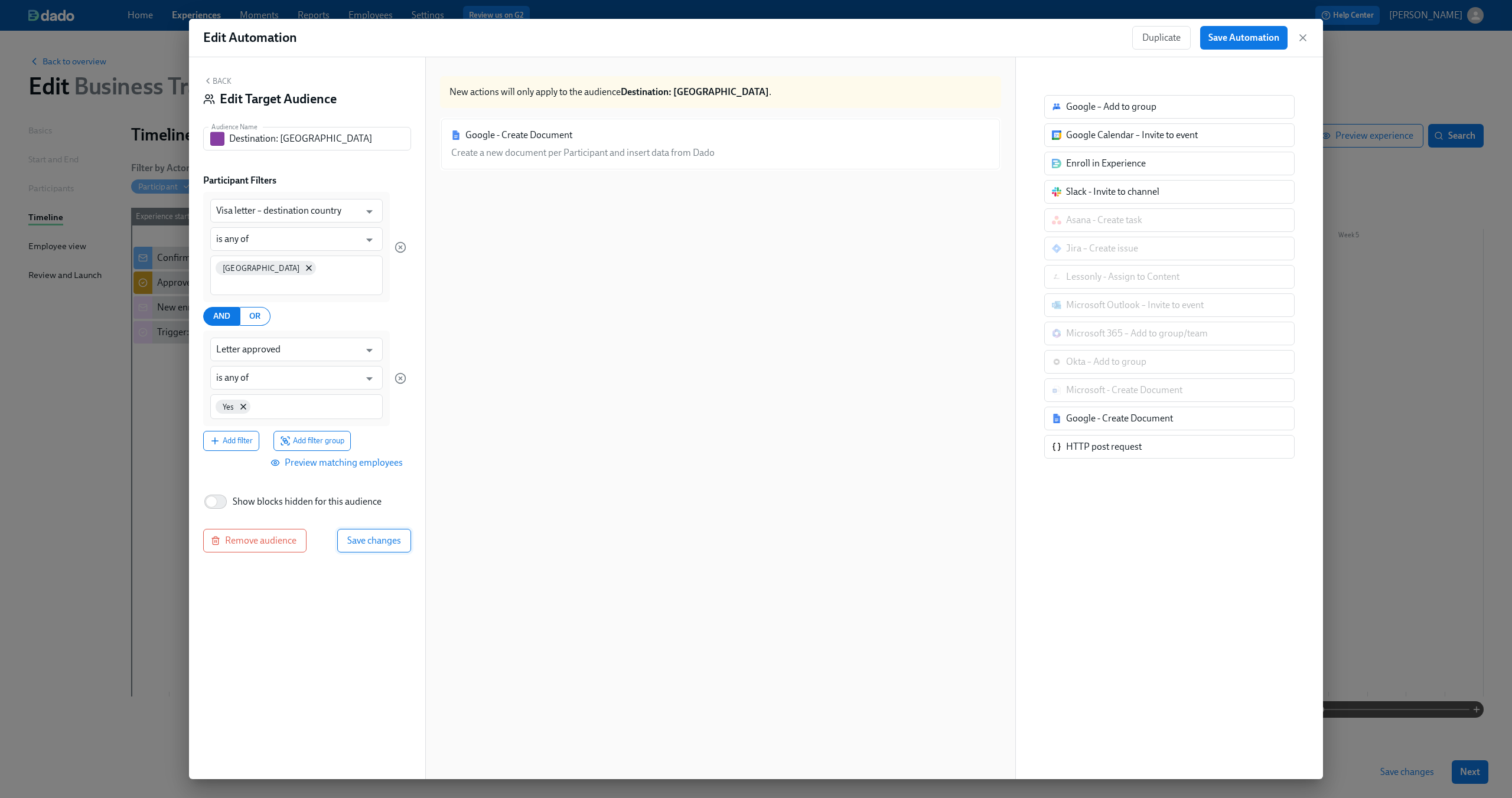
click at [390, 535] on span "Save changes" at bounding box center [374, 541] width 54 height 12
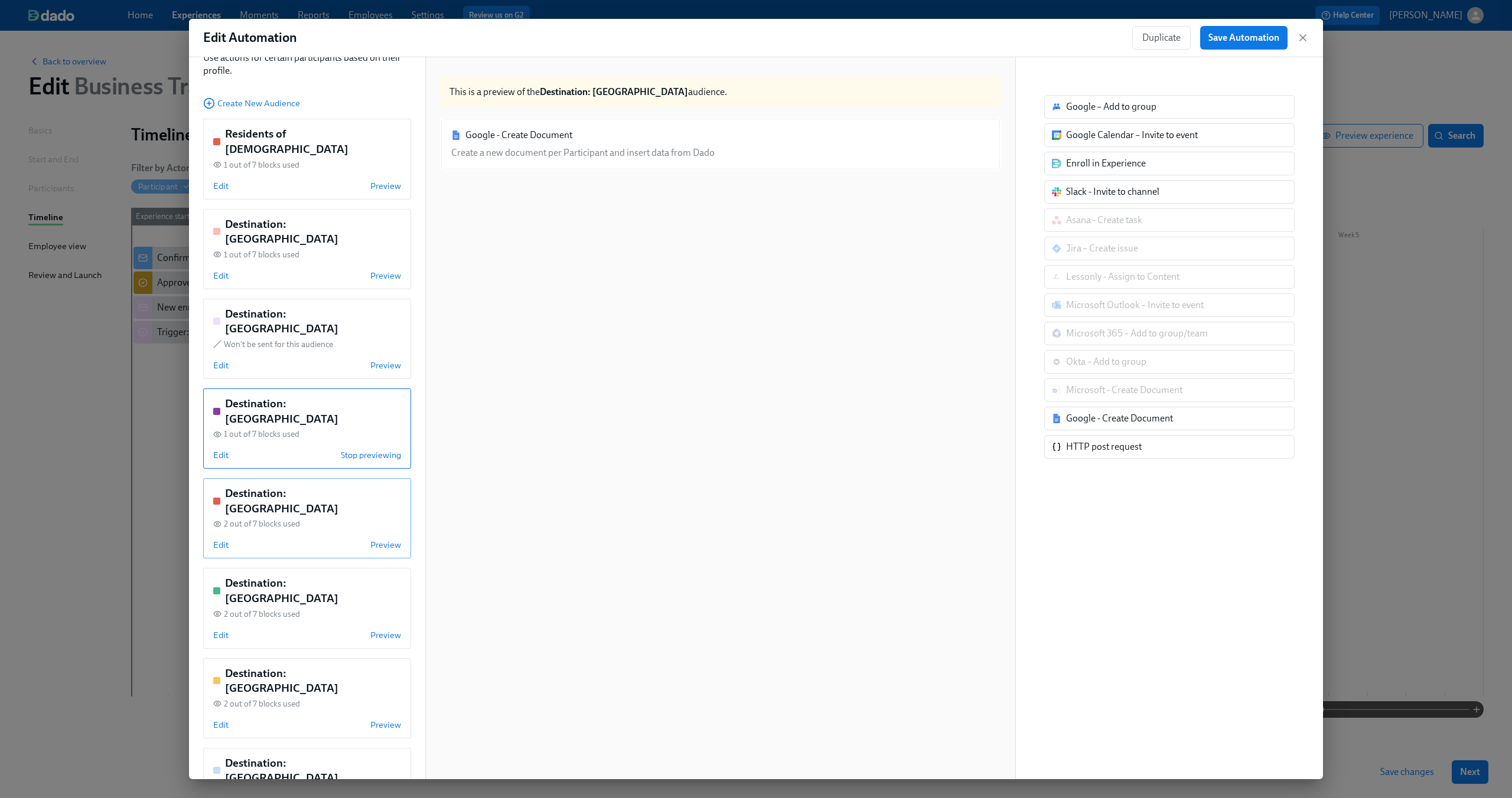
scroll to position [84, 0]
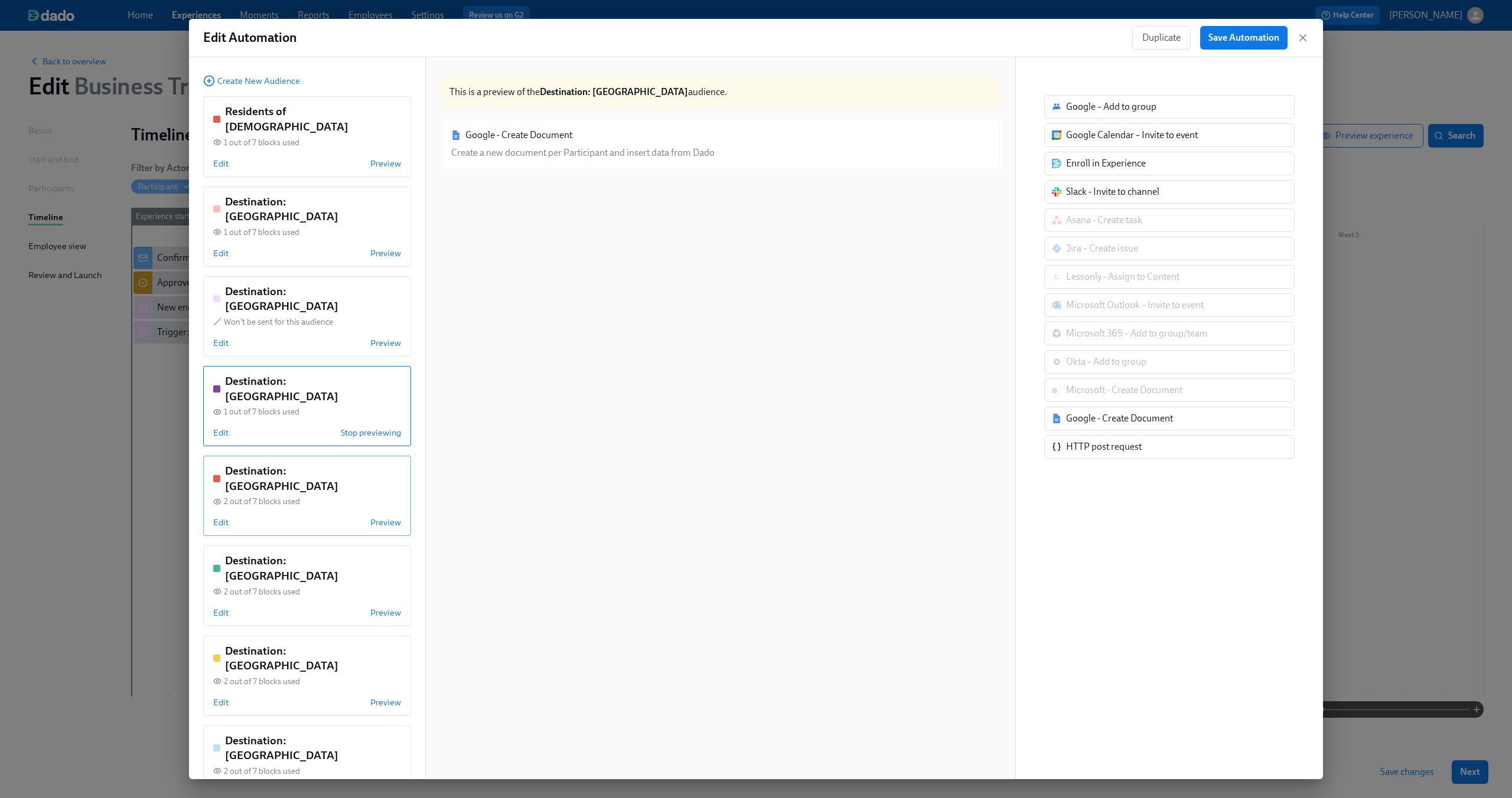
click at [328, 517] on div "Edit Preview" at bounding box center [306, 522] width 188 height 12
click at [225, 517] on span "Edit" at bounding box center [220, 522] width 15 height 12
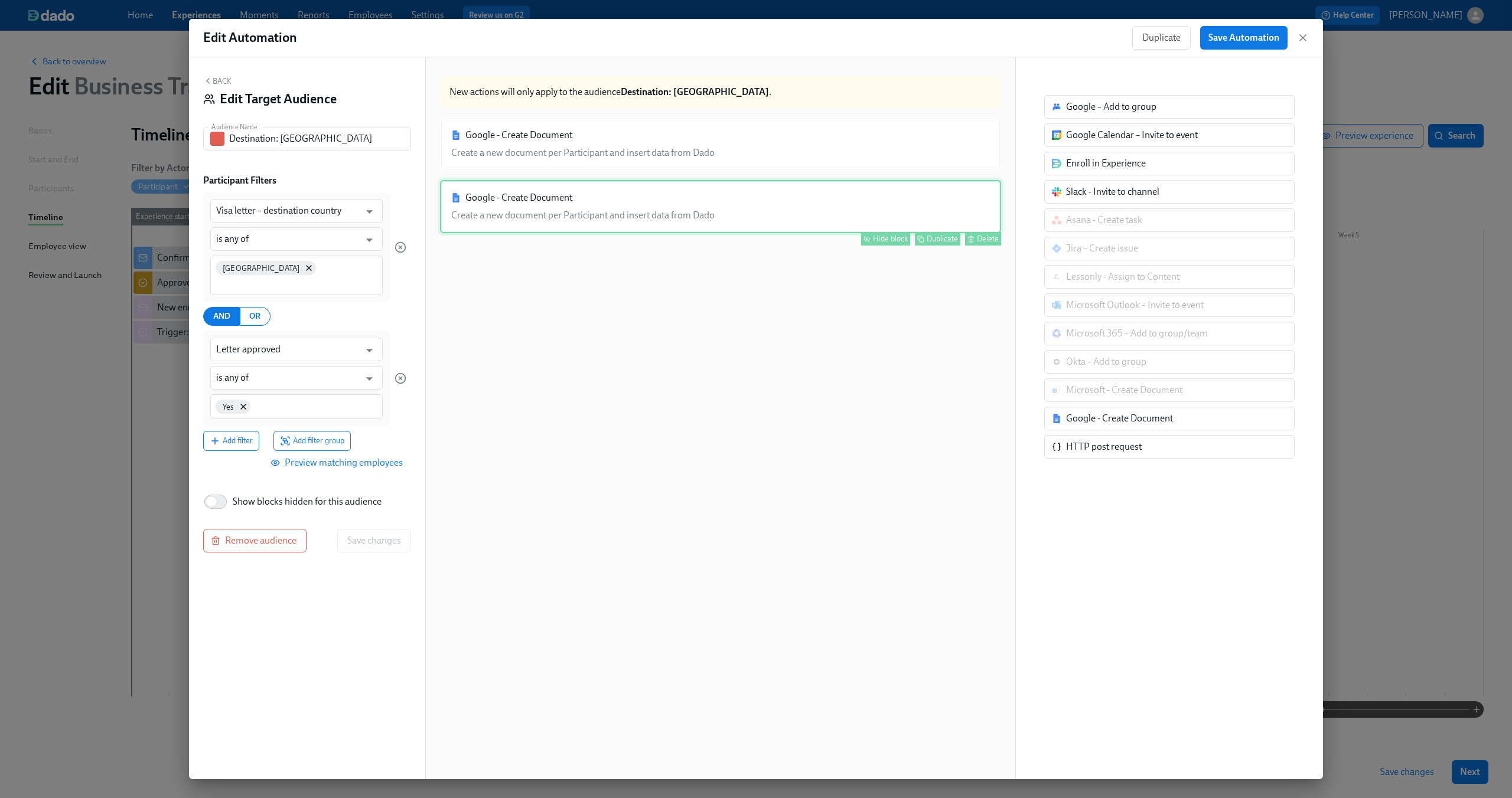
click at [712, 211] on div "Google - Create Document Create a new document per Participant and insert data …" at bounding box center [721, 206] width 561 height 53
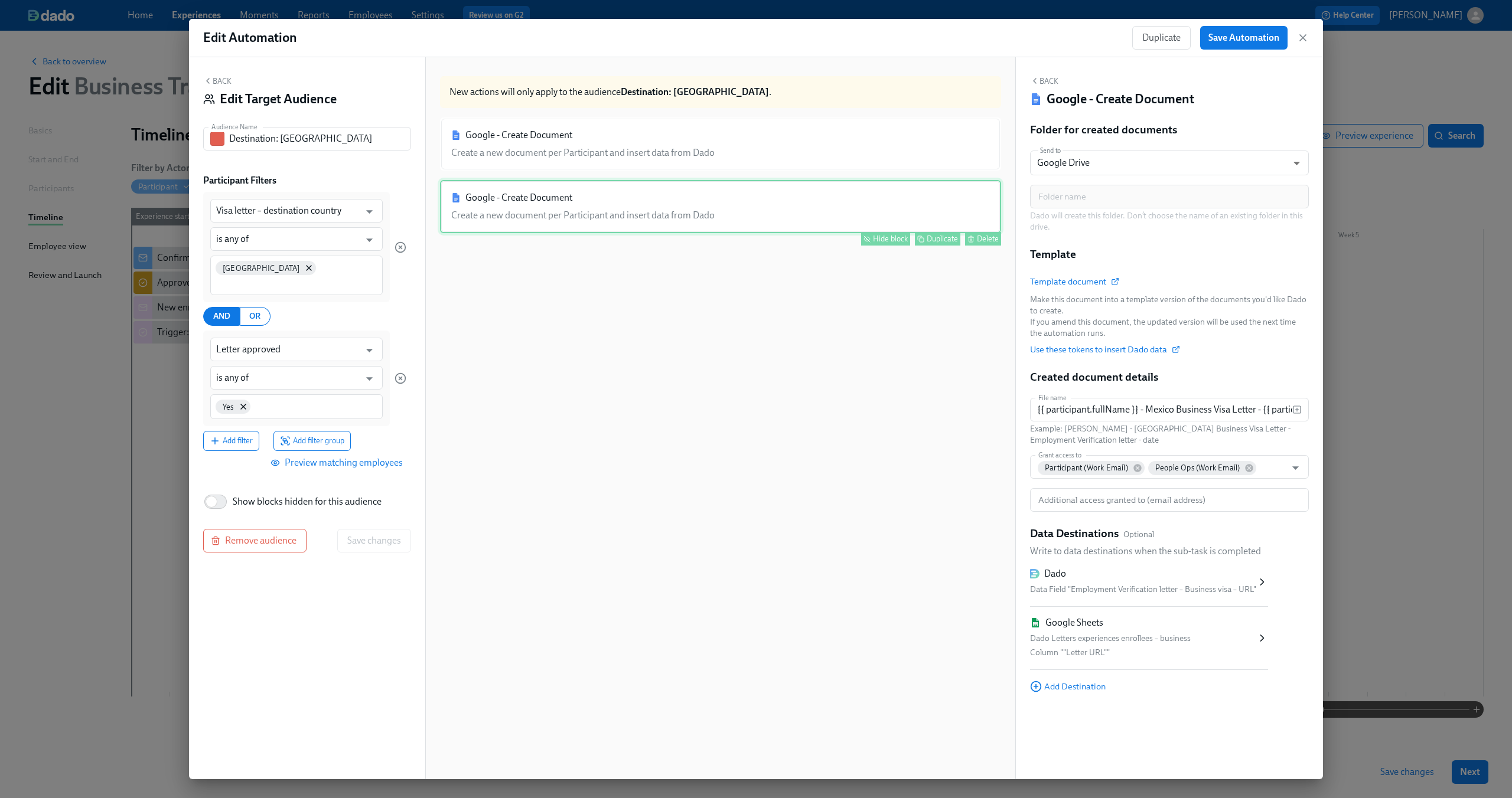
click at [882, 235] on div "Hide block" at bounding box center [889, 239] width 35 height 9
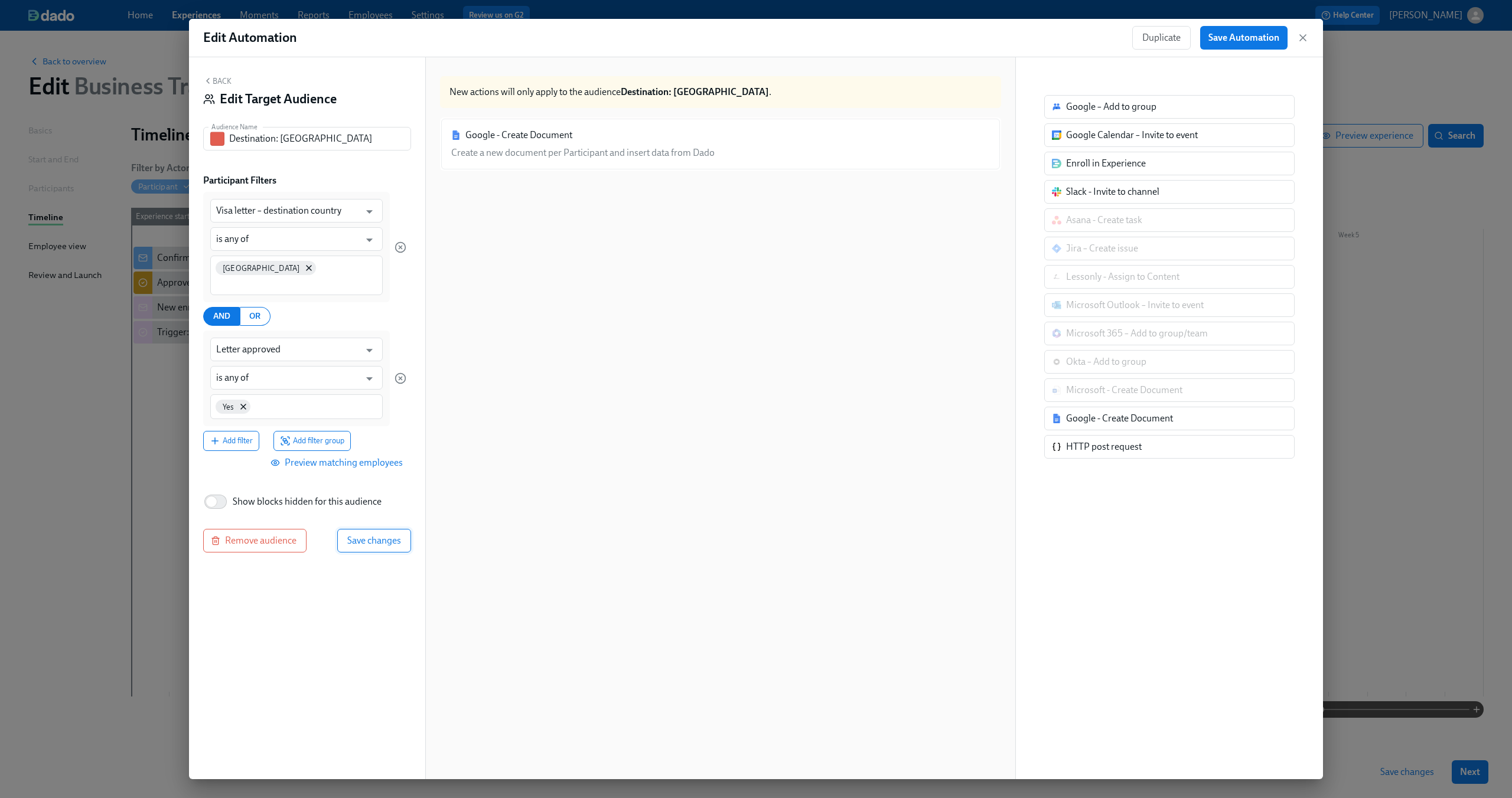
click at [384, 535] on span "Save changes" at bounding box center [374, 541] width 54 height 12
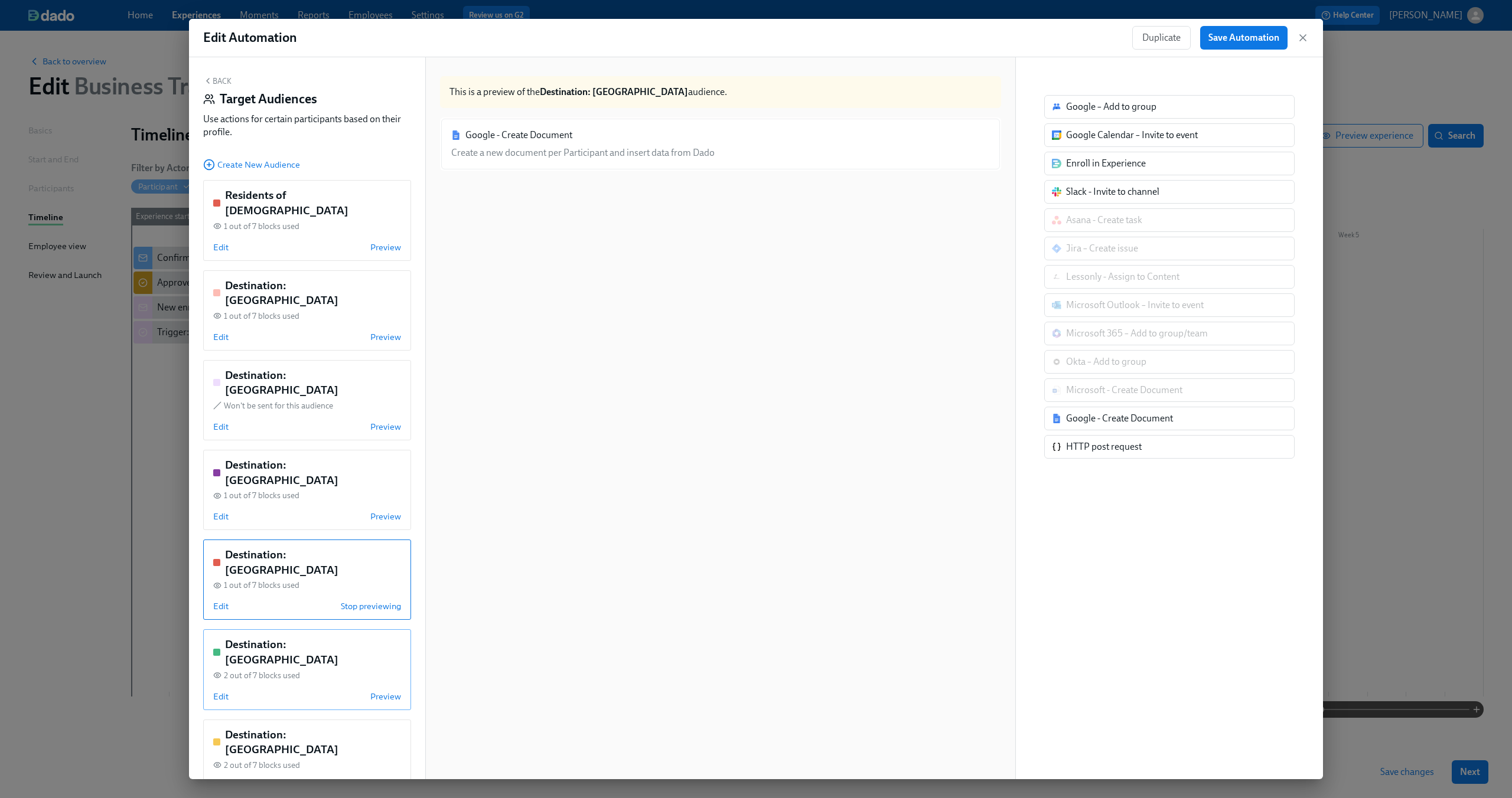
click at [296, 630] on div "Destination: [GEOGRAPHIC_DATA] 2 out of 7 blocks used Edit Preview" at bounding box center [307, 670] width 208 height 81
click at [224, 691] on span "Edit" at bounding box center [220, 696] width 15 height 12
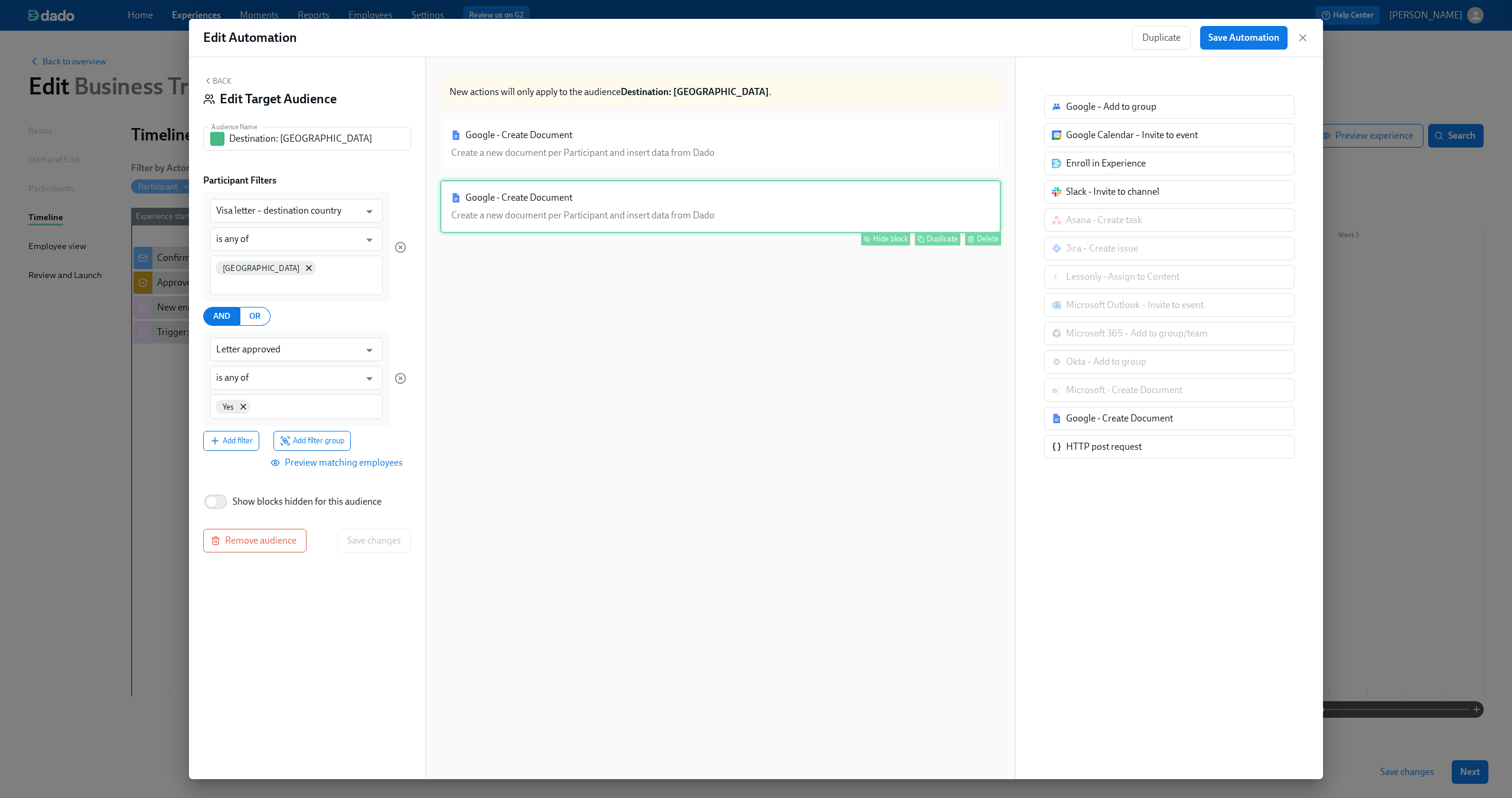
click at [712, 207] on div "Google - Create Document Create a new document per Participant and insert data …" at bounding box center [721, 206] width 561 height 53
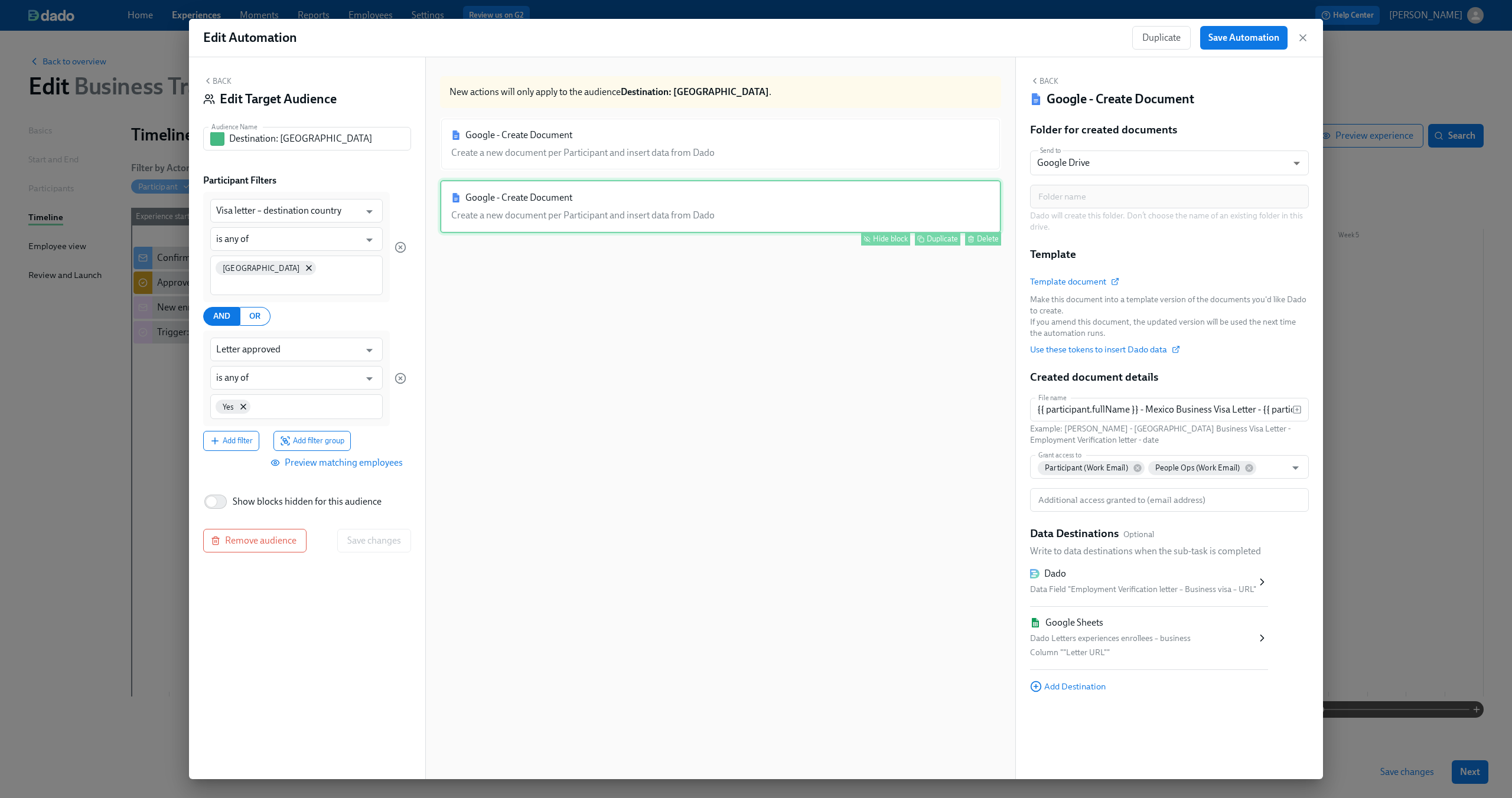
click at [868, 245] on button "Hide block" at bounding box center [885, 239] width 49 height 14
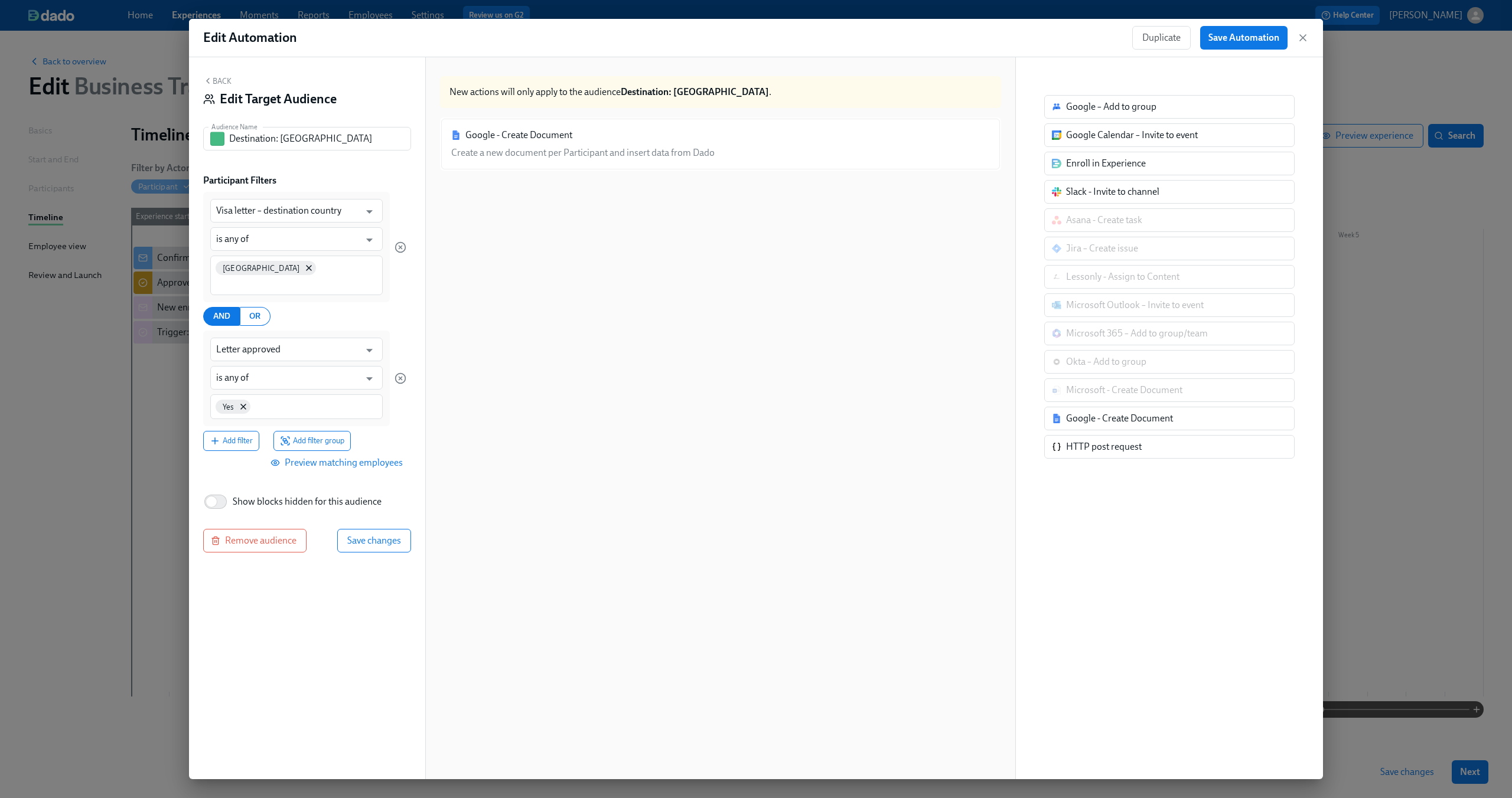
click at [217, 85] on button "Back" at bounding box center [217, 81] width 28 height 10
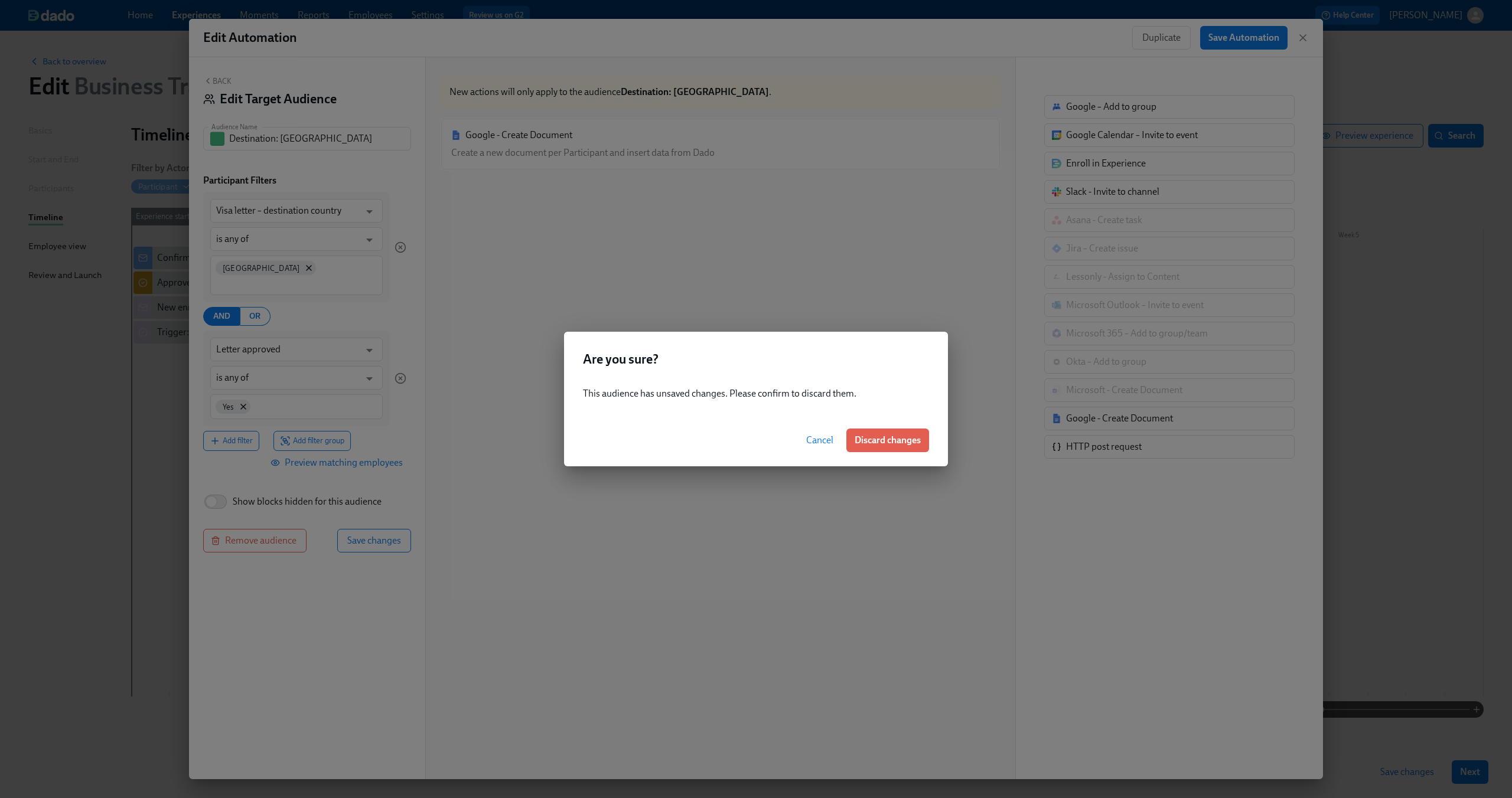
click at [820, 435] on span "Cancel" at bounding box center [820, 440] width 27 height 12
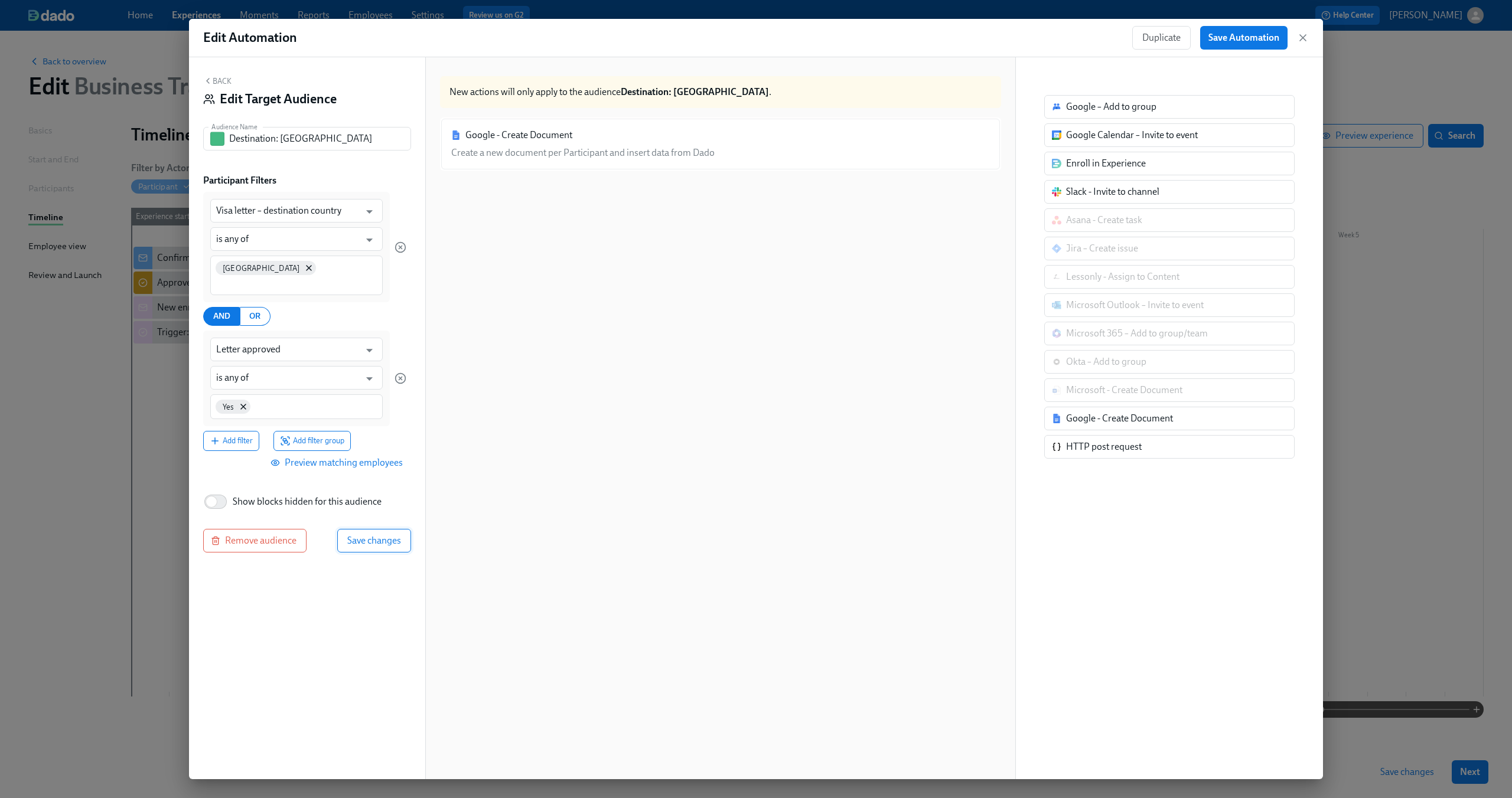
click at [377, 535] on span "Save changes" at bounding box center [374, 541] width 54 height 12
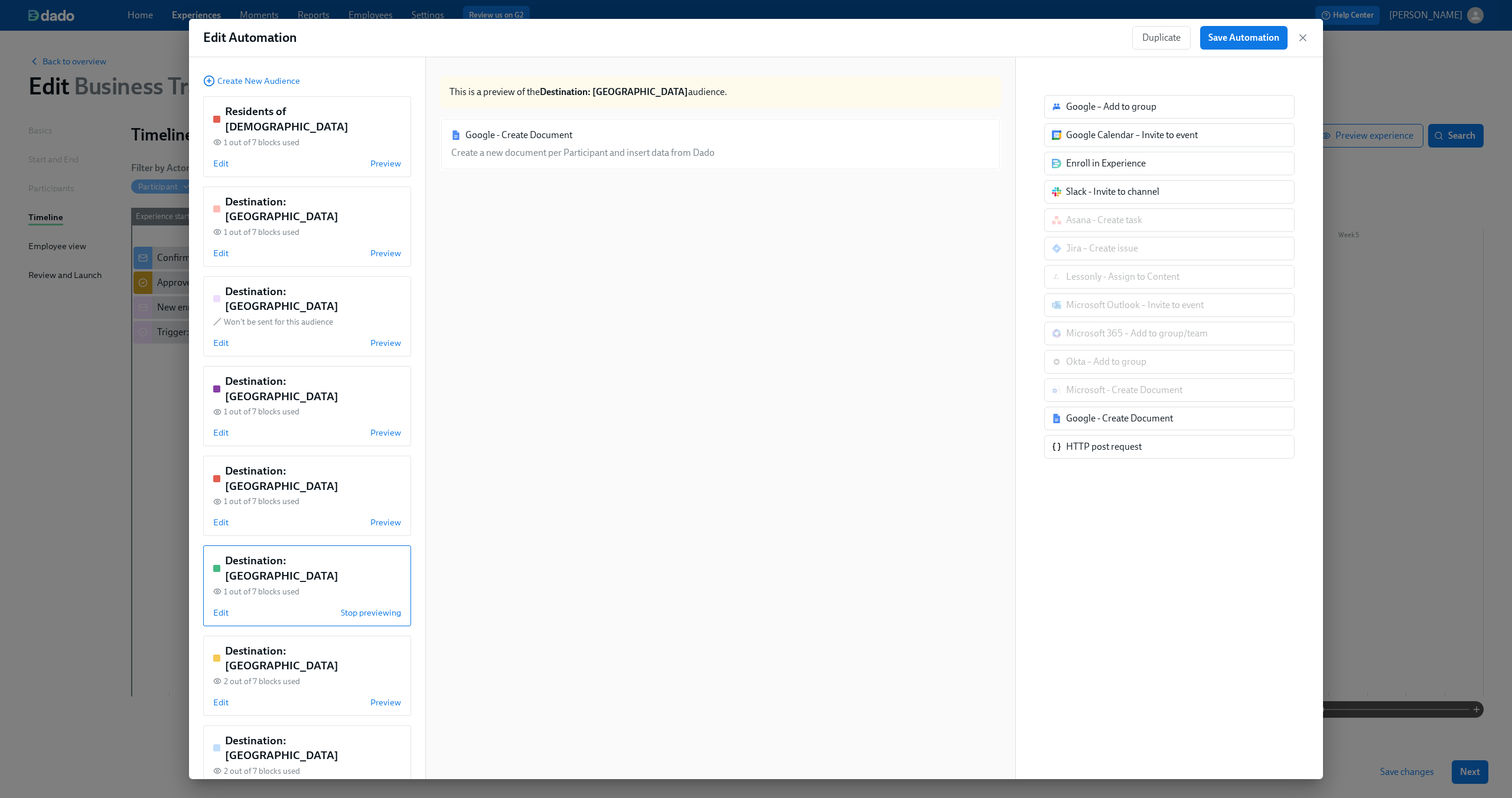
click at [589, 152] on div "Google - Create Document Create a new document per Participant and insert data …" at bounding box center [721, 144] width 561 height 53
click at [226, 607] on span "Edit" at bounding box center [220, 613] width 15 height 12
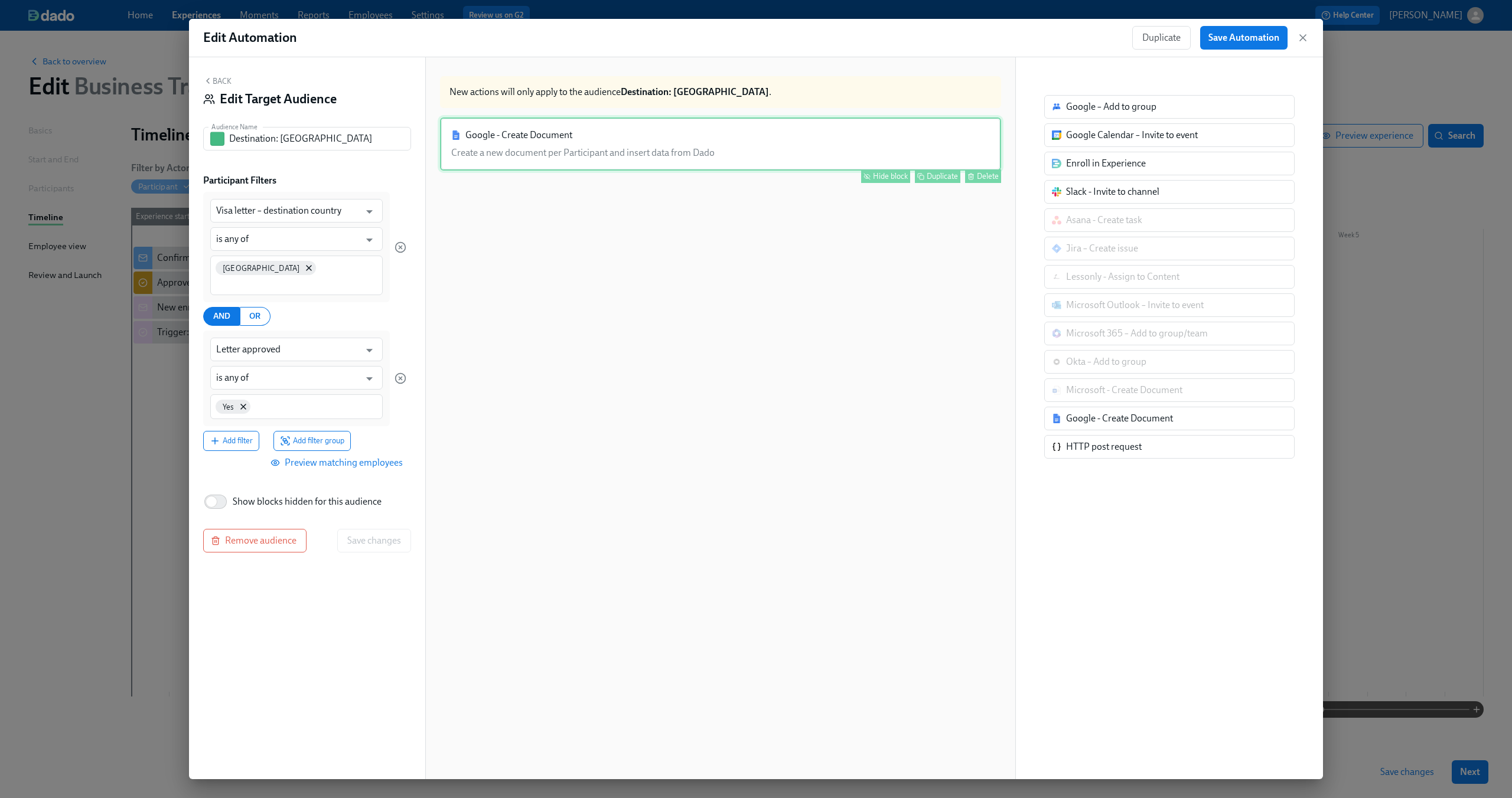
click at [638, 153] on div "Google - Create Document Create a new document per Participant and insert data …" at bounding box center [721, 144] width 561 height 53
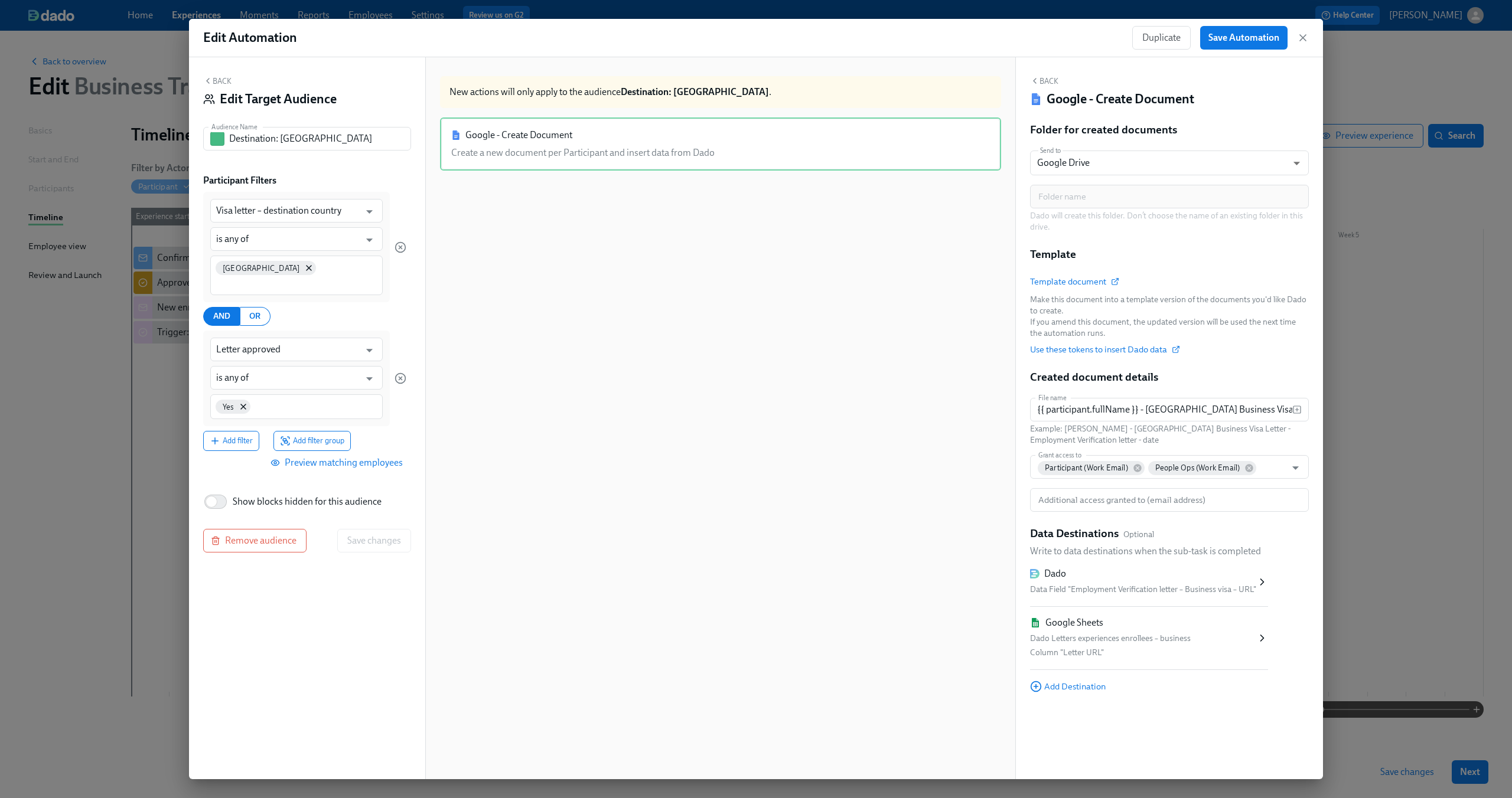
click at [223, 85] on button "Back" at bounding box center [217, 81] width 28 height 10
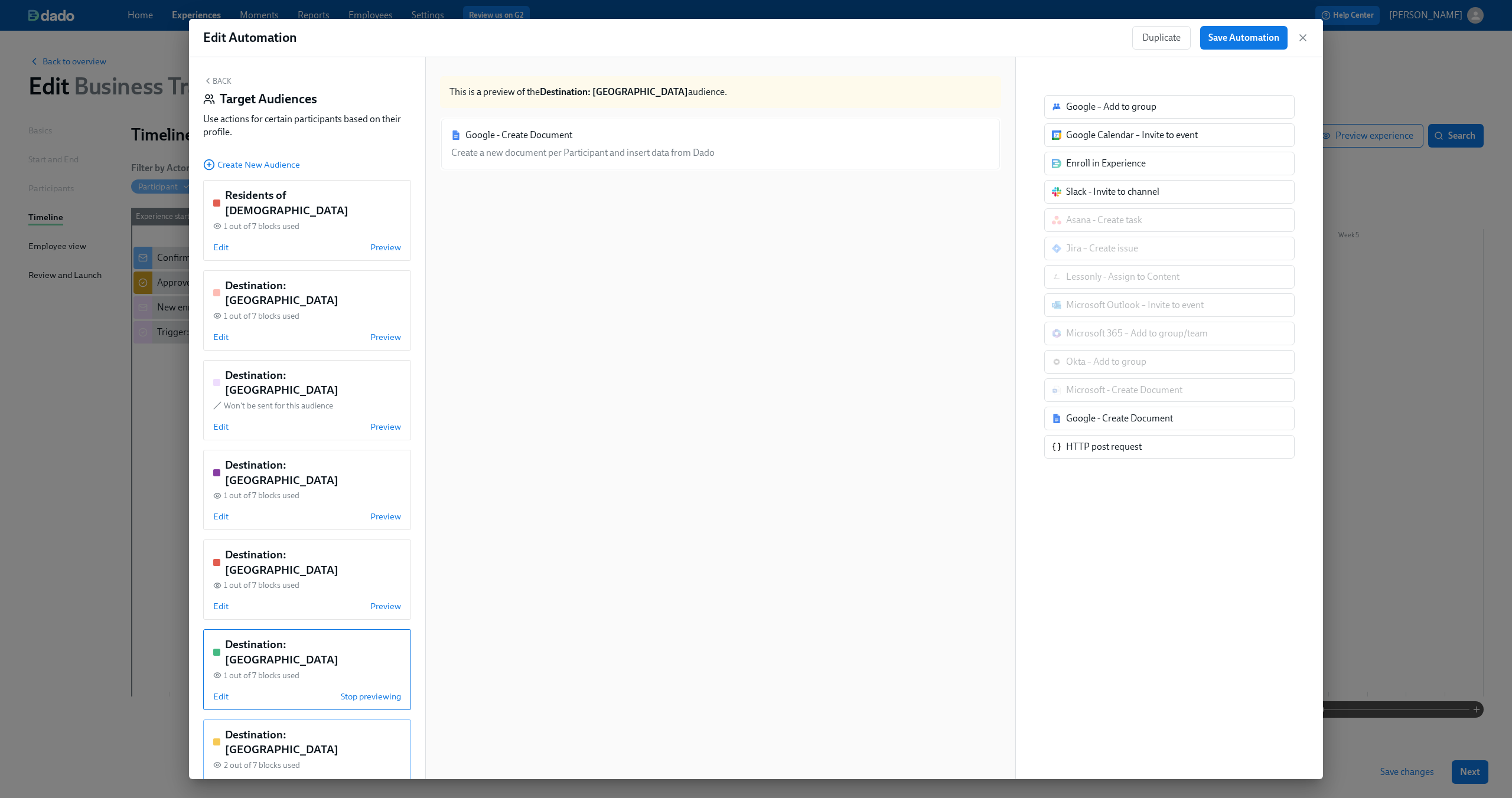
click at [342, 760] on div "2 out of 7 blocks used" at bounding box center [306, 766] width 188 height 11
click at [220, 780] on span "Edit" at bounding box center [220, 786] width 15 height 12
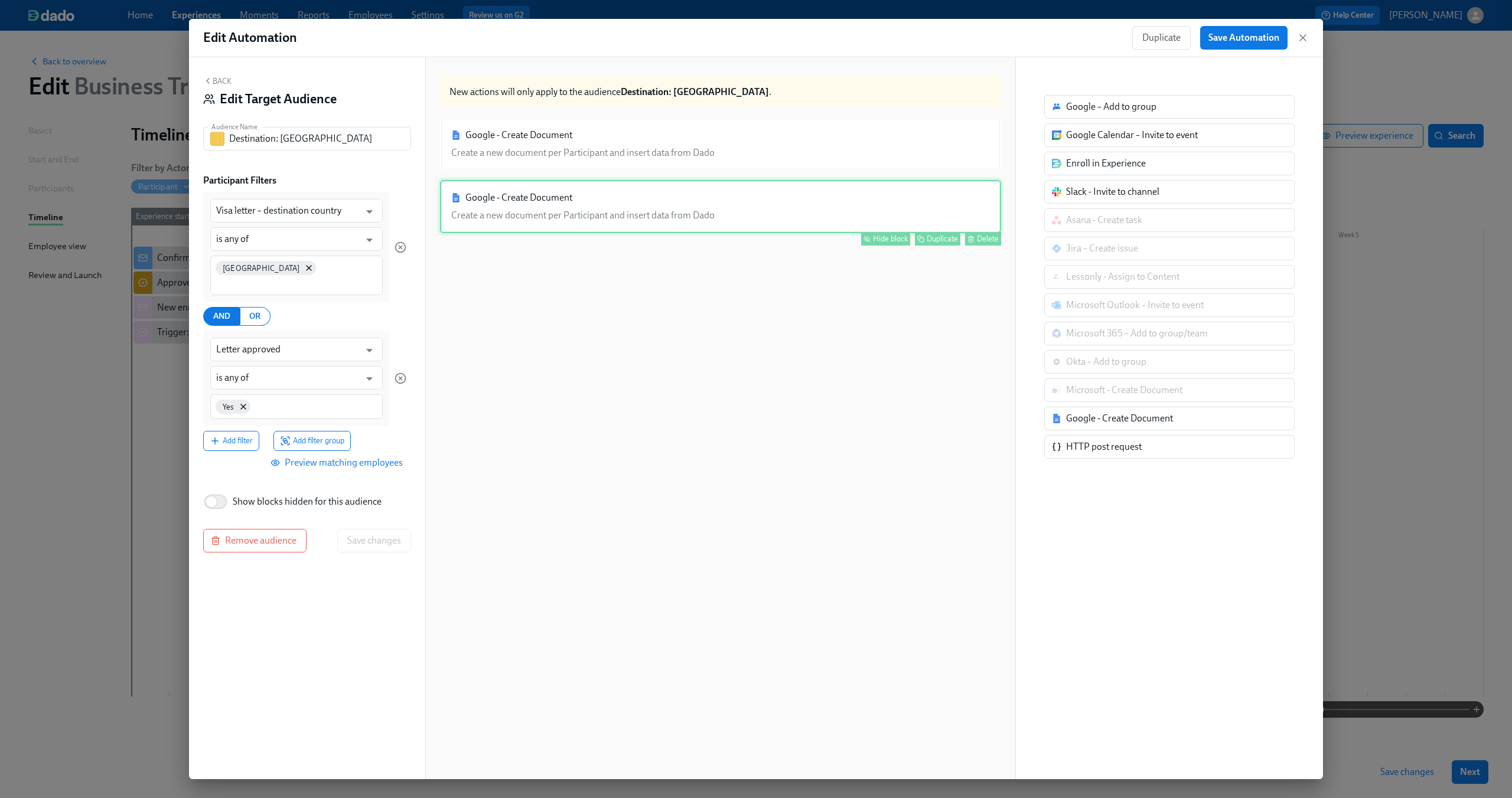
click at [715, 190] on div "Google - Create Document Create a new document per Participant and insert data …" at bounding box center [721, 206] width 561 height 53
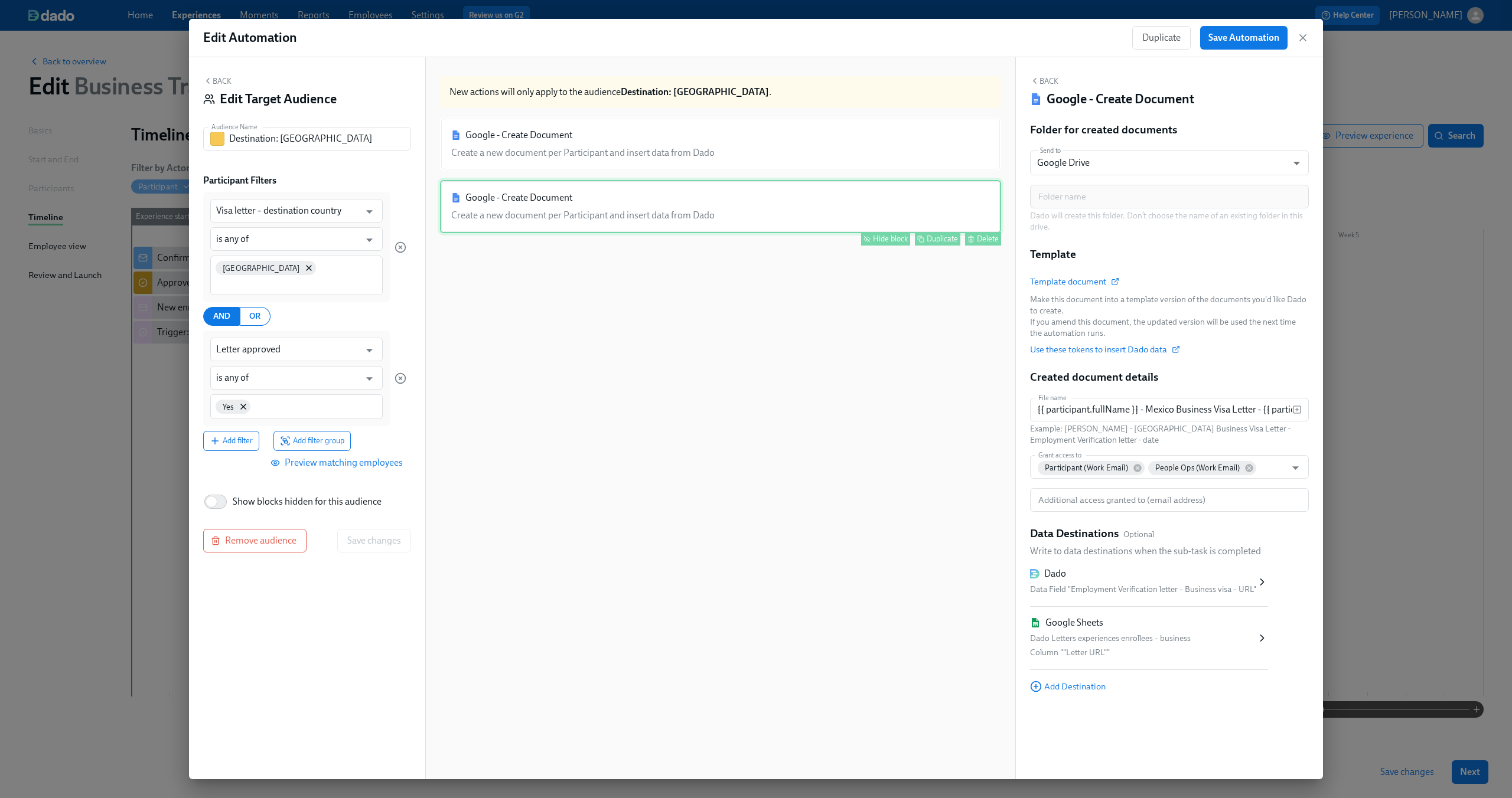
click at [868, 233] on button "Hide block" at bounding box center [885, 239] width 49 height 14
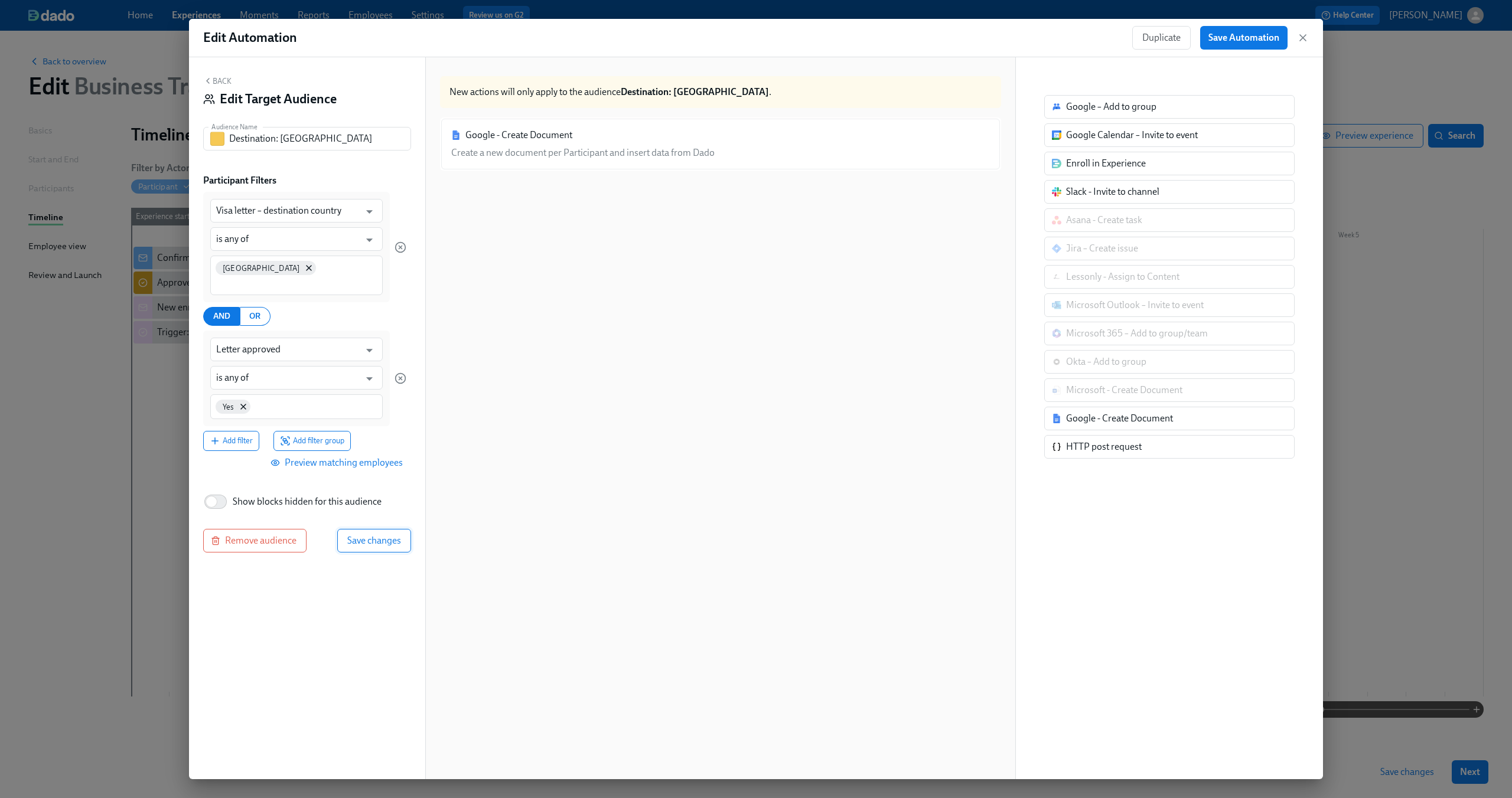
click at [378, 529] on button "Save changes" at bounding box center [374, 540] width 74 height 23
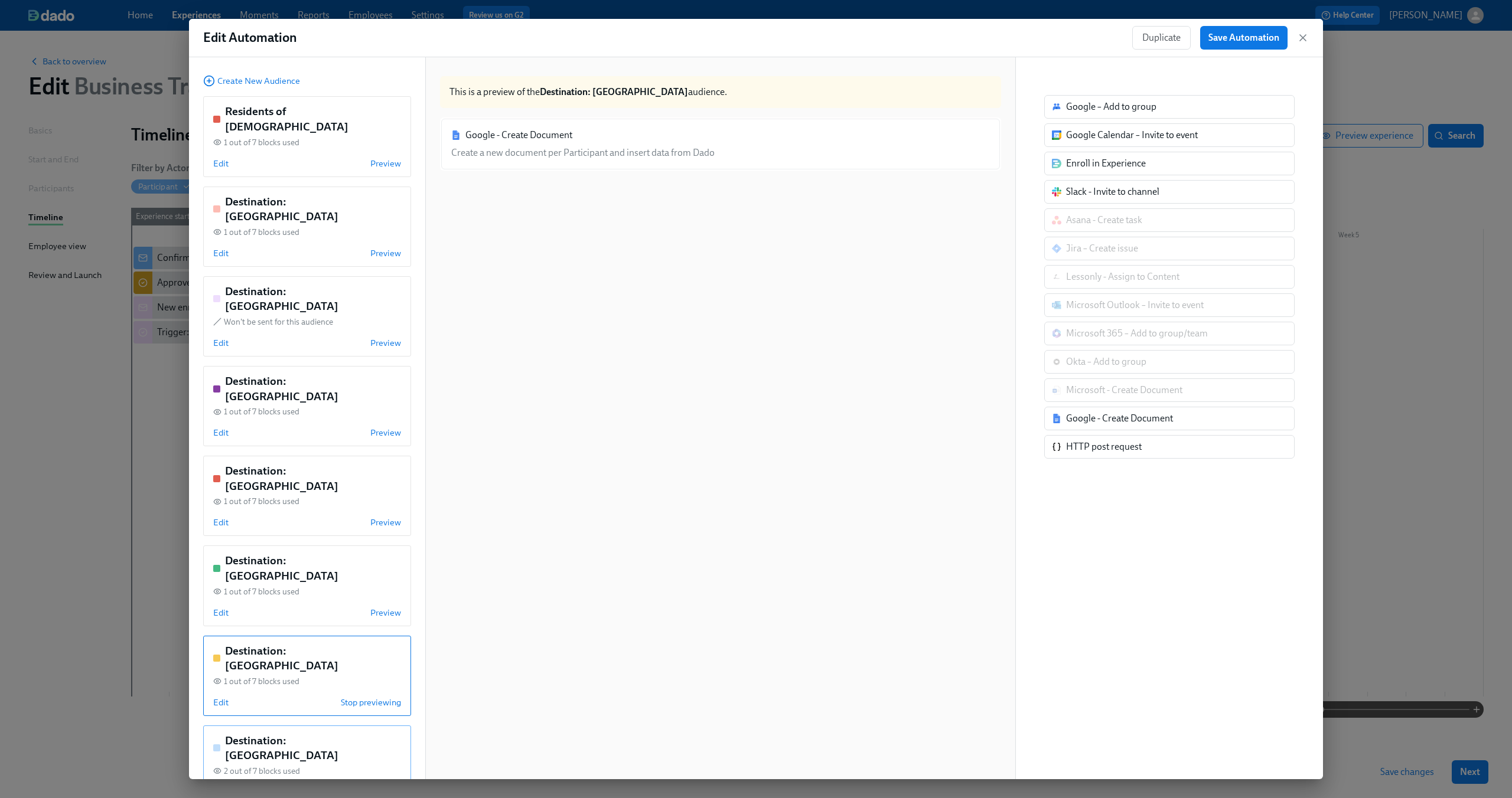
click at [319, 766] on div "2 out of 7 blocks used" at bounding box center [306, 771] width 188 height 11
click at [234, 787] on div "Edit Stop previewing" at bounding box center [306, 792] width 188 height 12
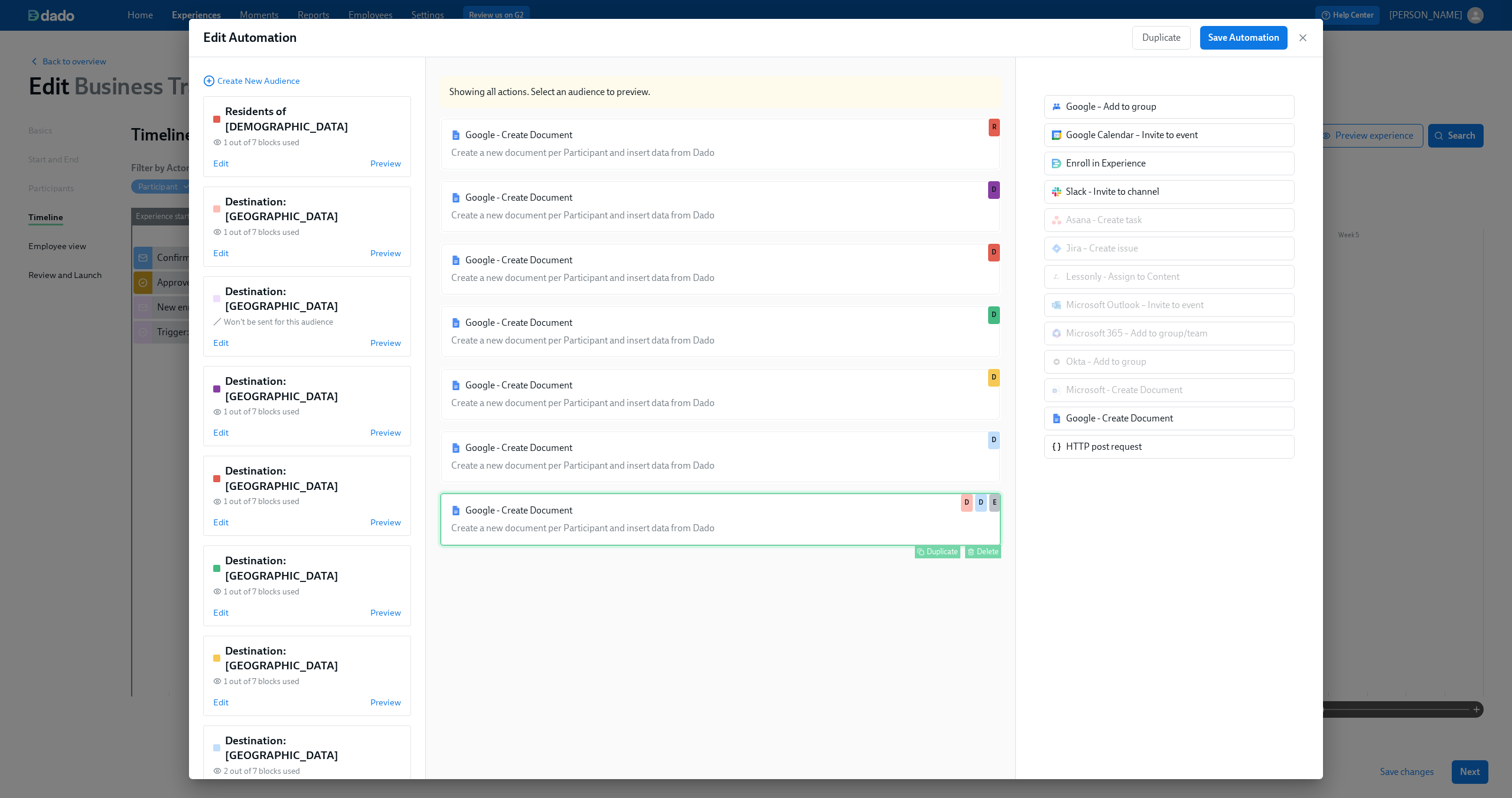
click at [644, 523] on div "Google - Create Document Create a new document per Participant and insert data …" at bounding box center [721, 520] width 561 height 53
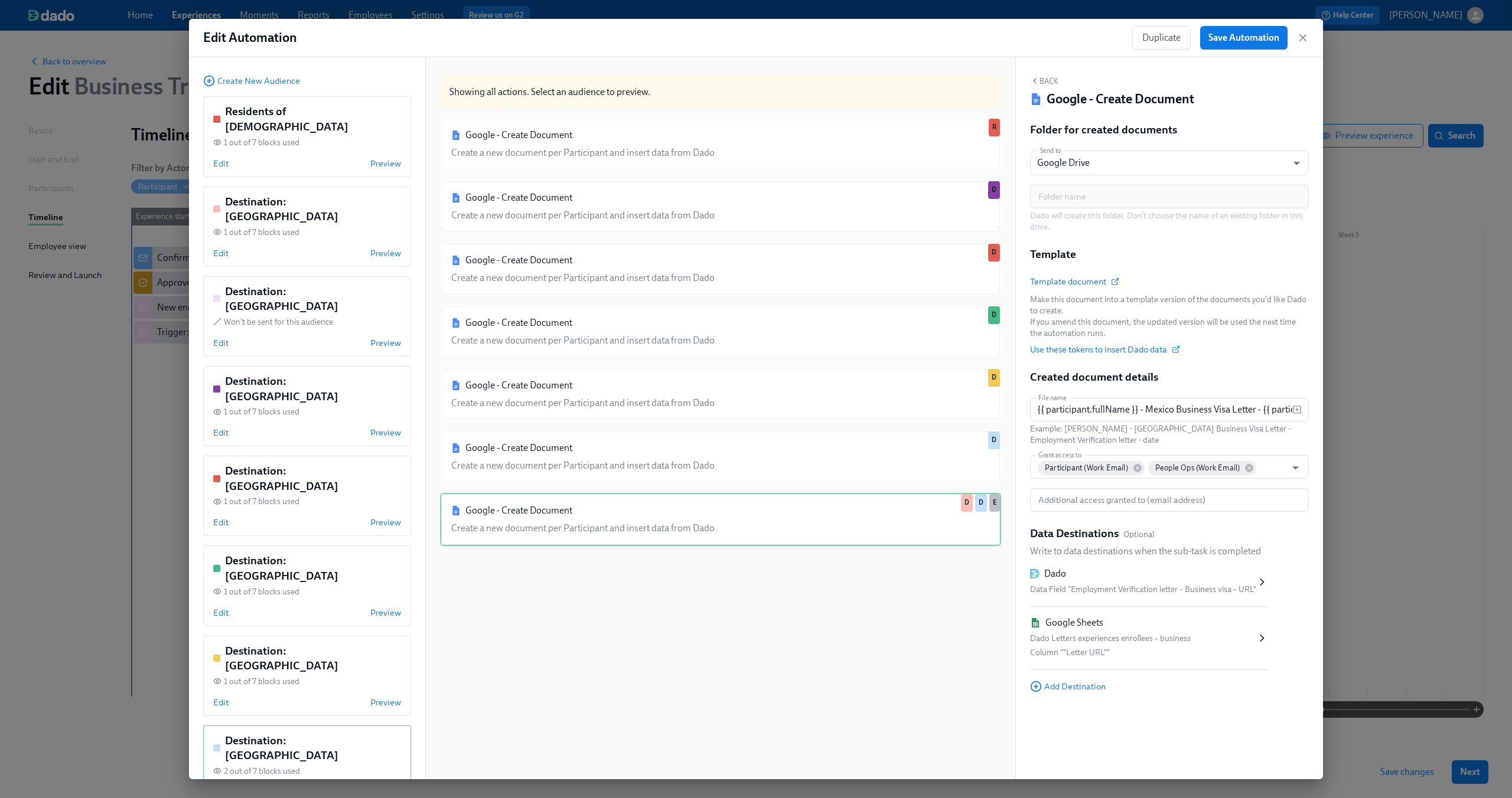
click at [294, 725] on div "Destination: US 2 out of 7 blocks used Edit Preview" at bounding box center [307, 766] width 208 height 81
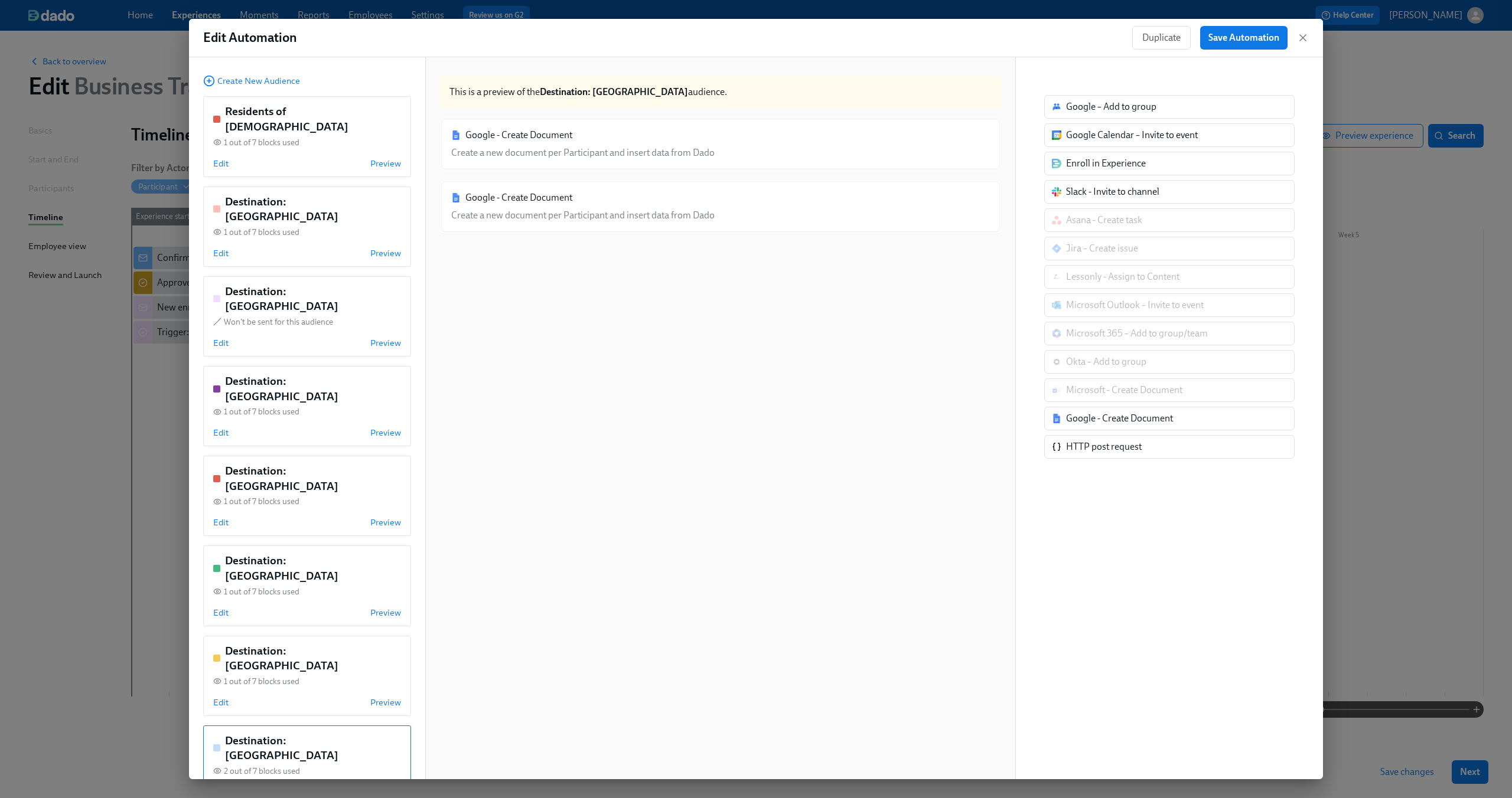
click at [219, 787] on span "Edit" at bounding box center [220, 792] width 15 height 12
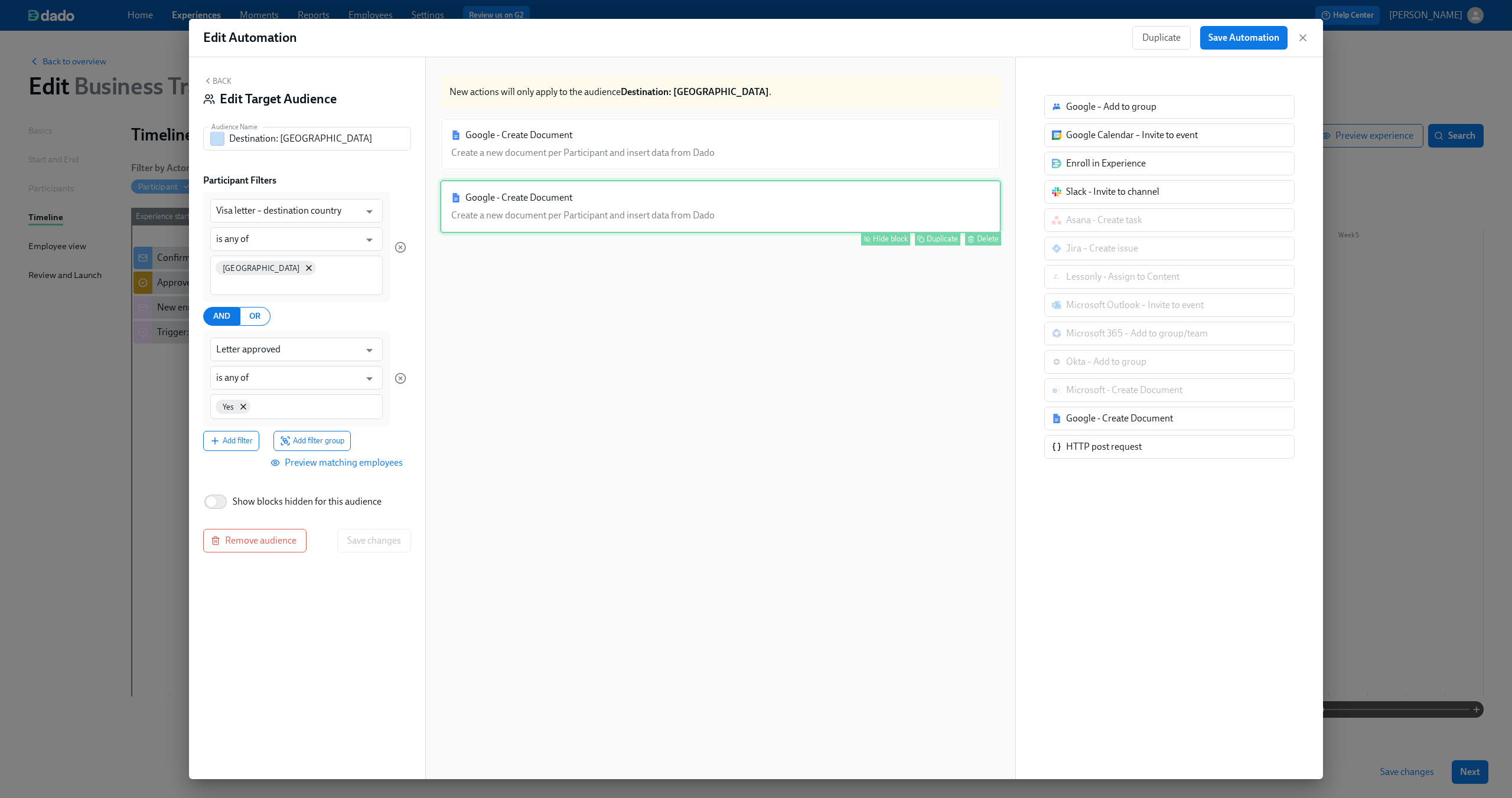
click at [684, 218] on div "Google - Create Document Create a new document per Participant and insert data …" at bounding box center [721, 206] width 561 height 53
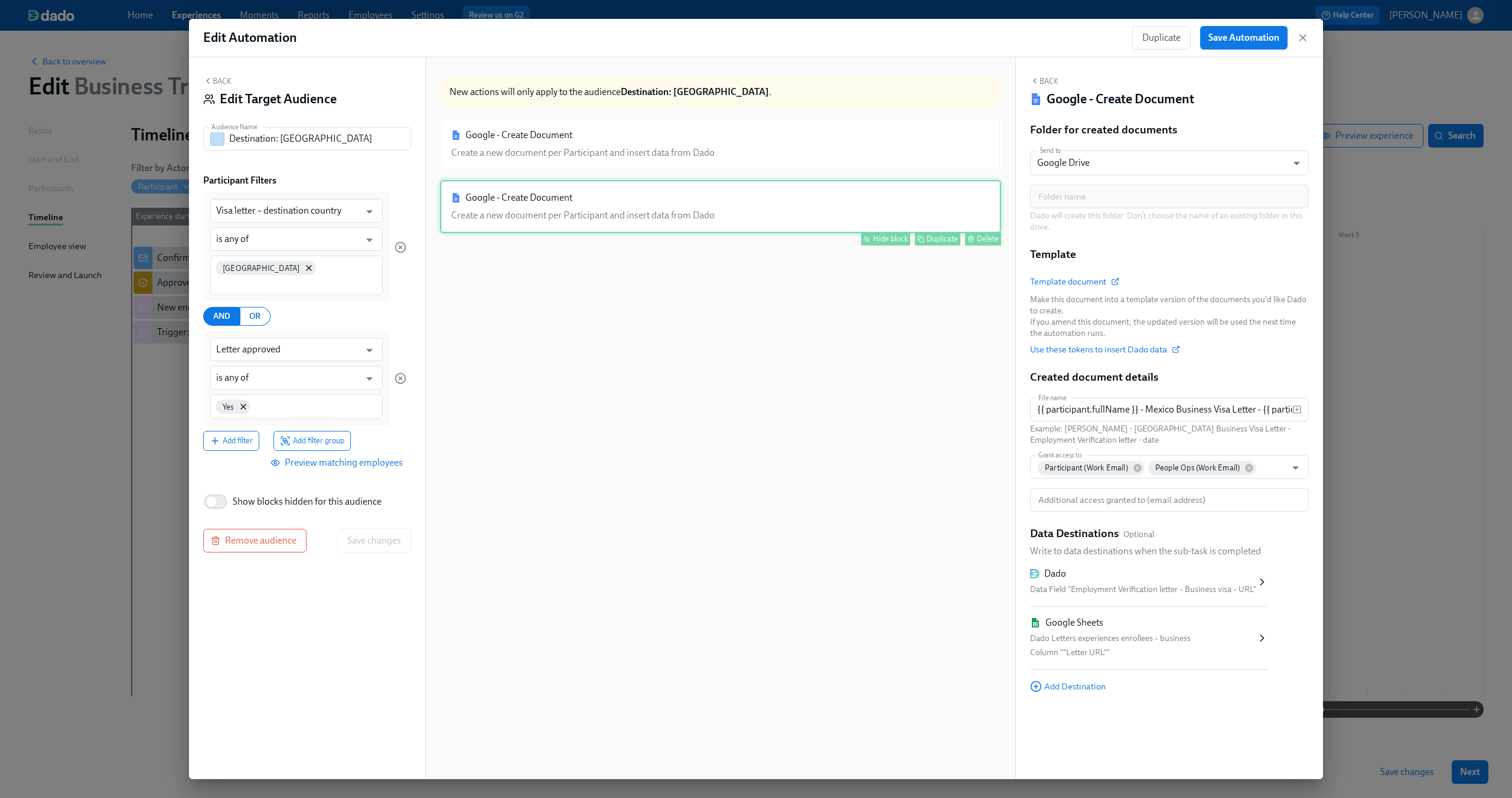
click at [873, 236] on div "Hide block" at bounding box center [889, 239] width 35 height 9
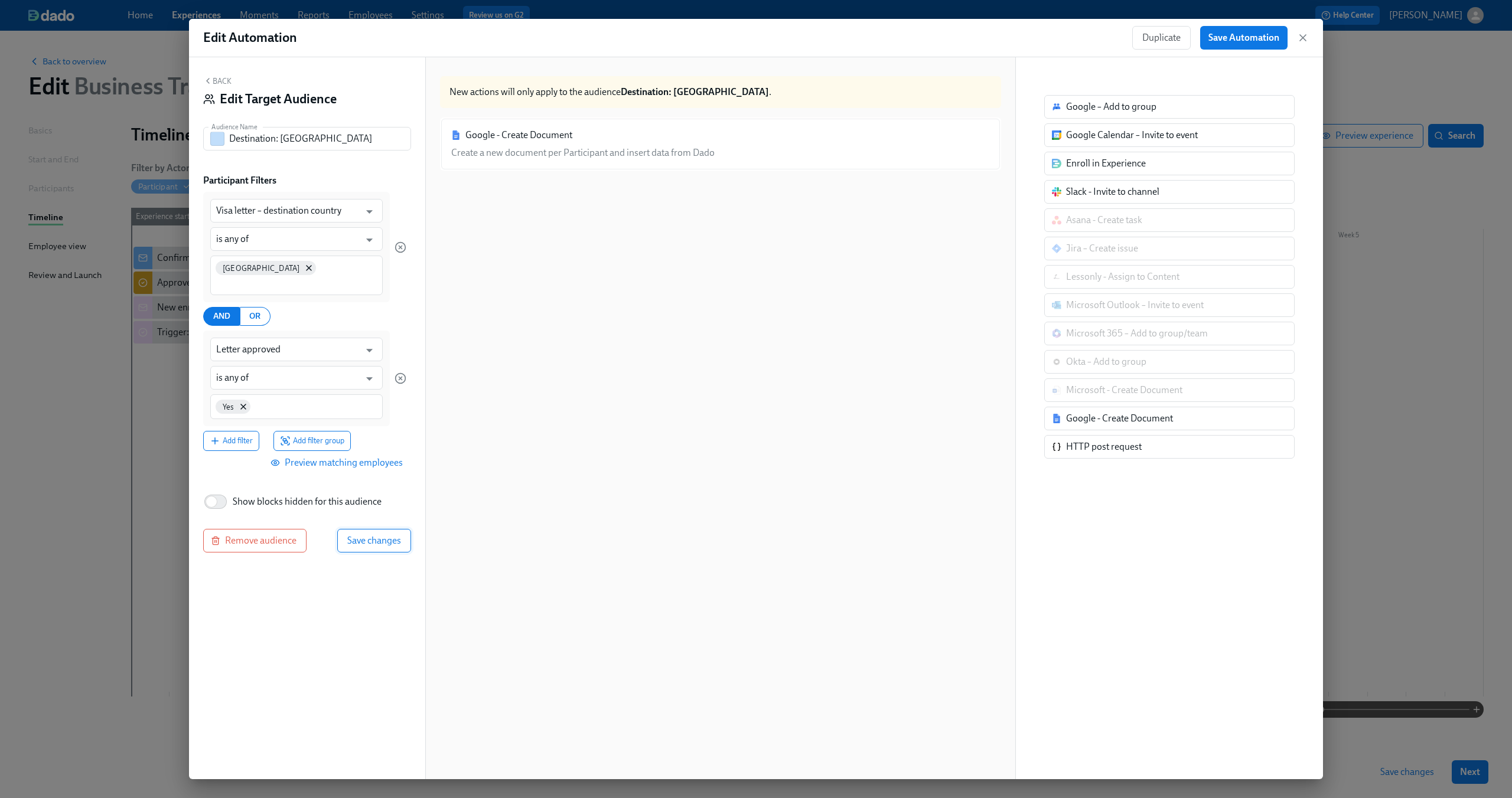
click at [383, 529] on button "Save changes" at bounding box center [374, 540] width 74 height 23
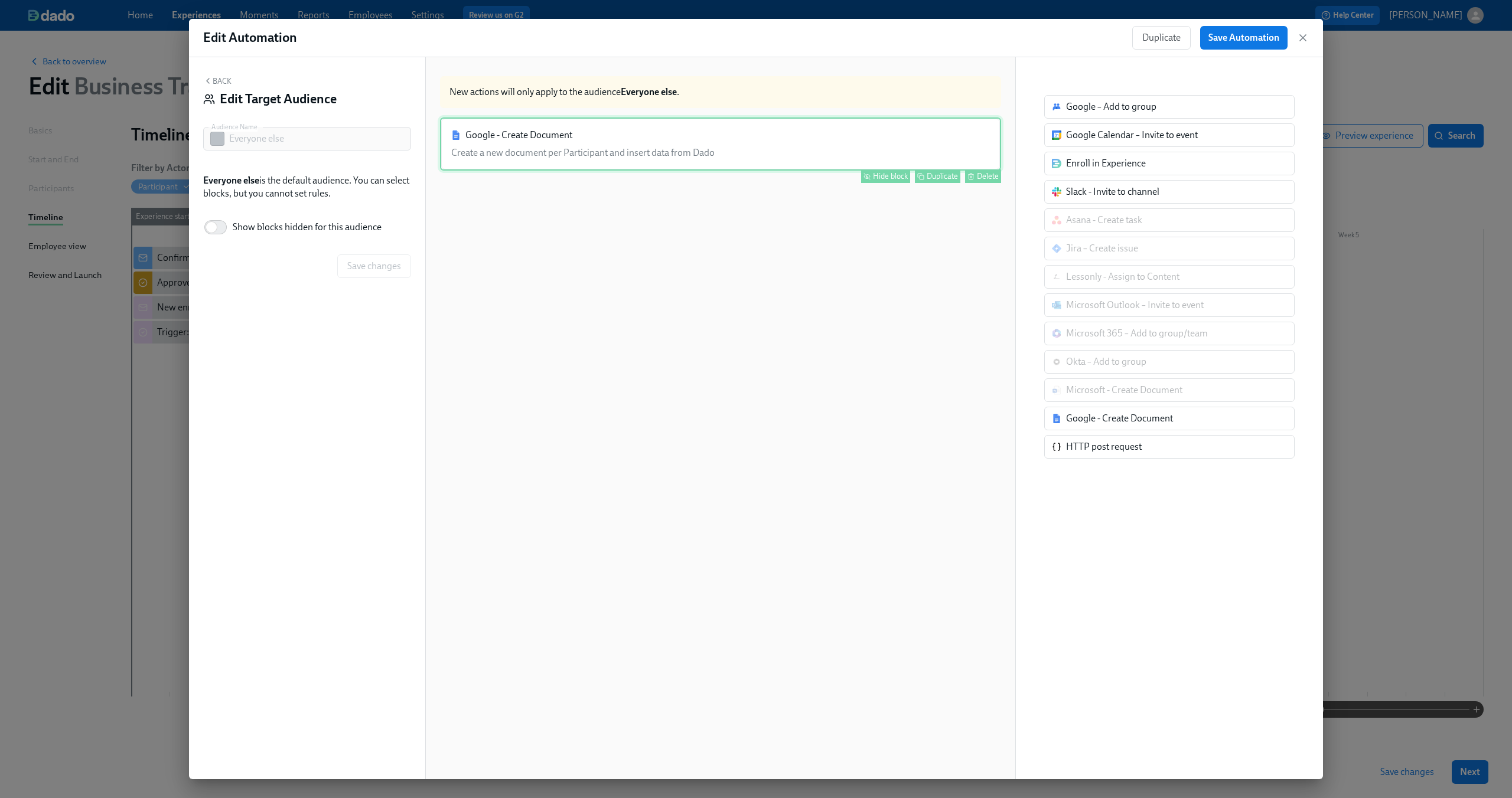
click at [721, 149] on div "Google - Create Document Create a new document per Participant and insert data …" at bounding box center [721, 144] width 561 height 53
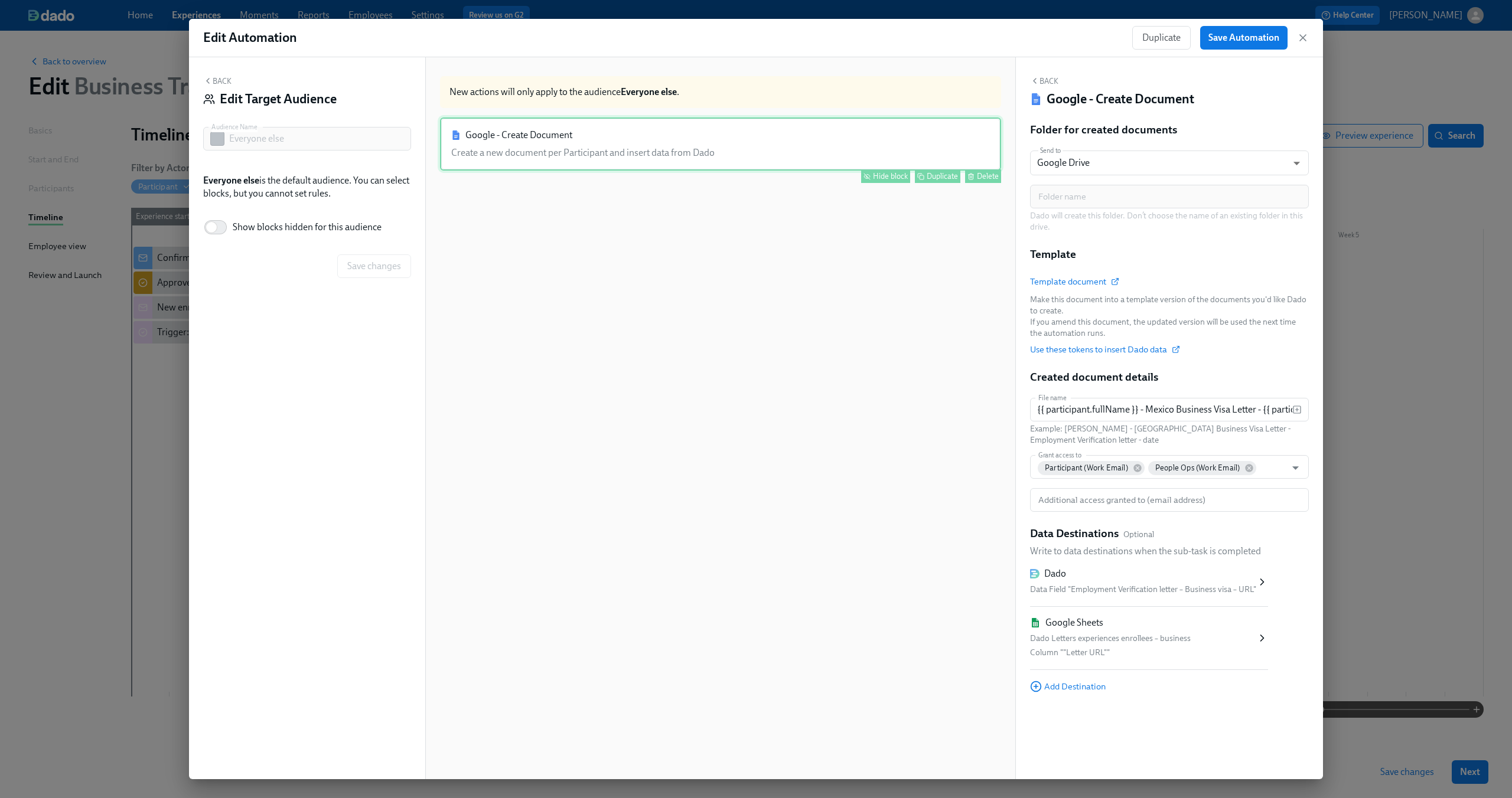
click at [881, 177] on div "Hide block" at bounding box center [889, 176] width 35 height 9
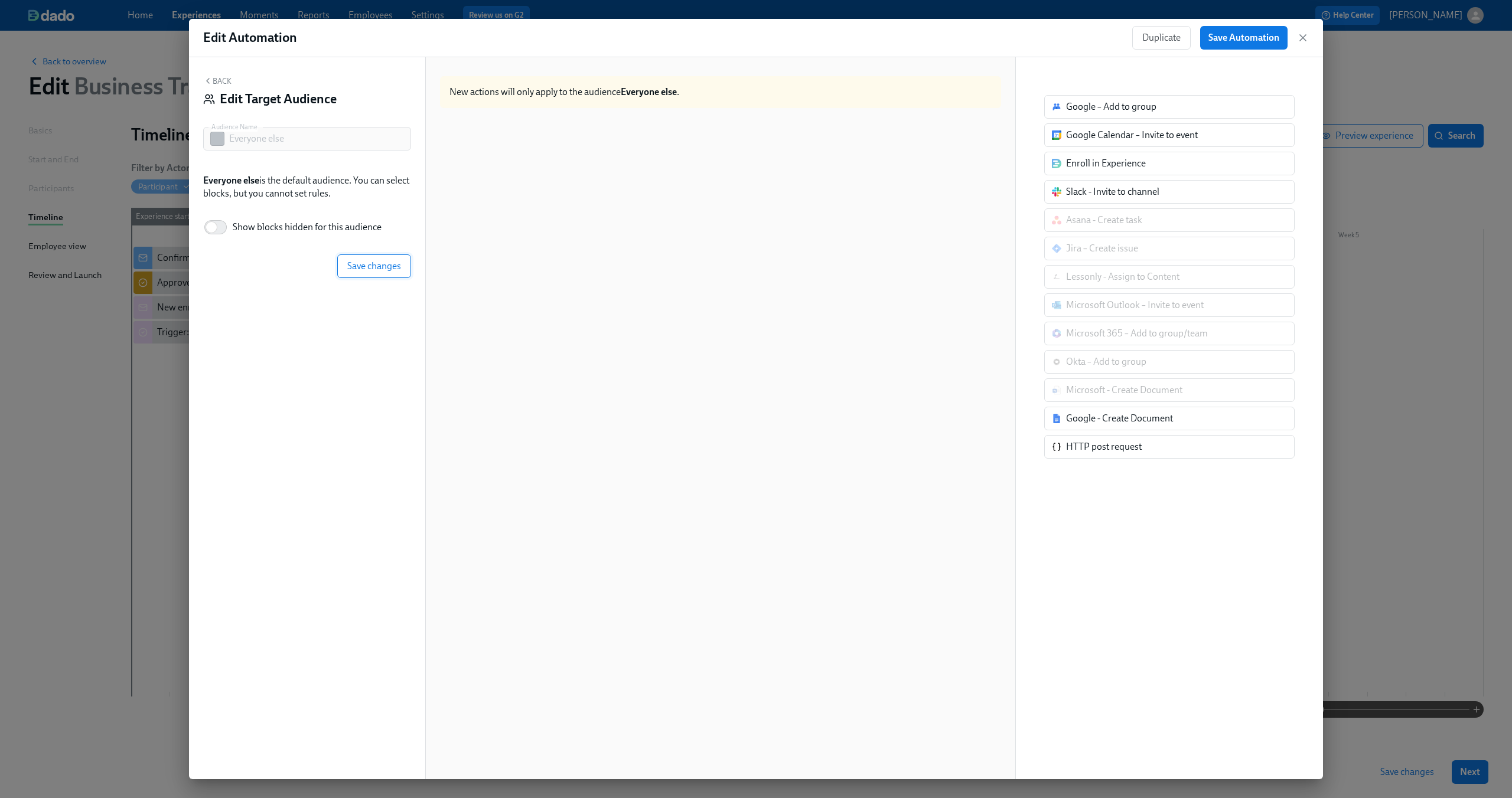
click at [372, 268] on span "Save changes" at bounding box center [374, 266] width 54 height 12
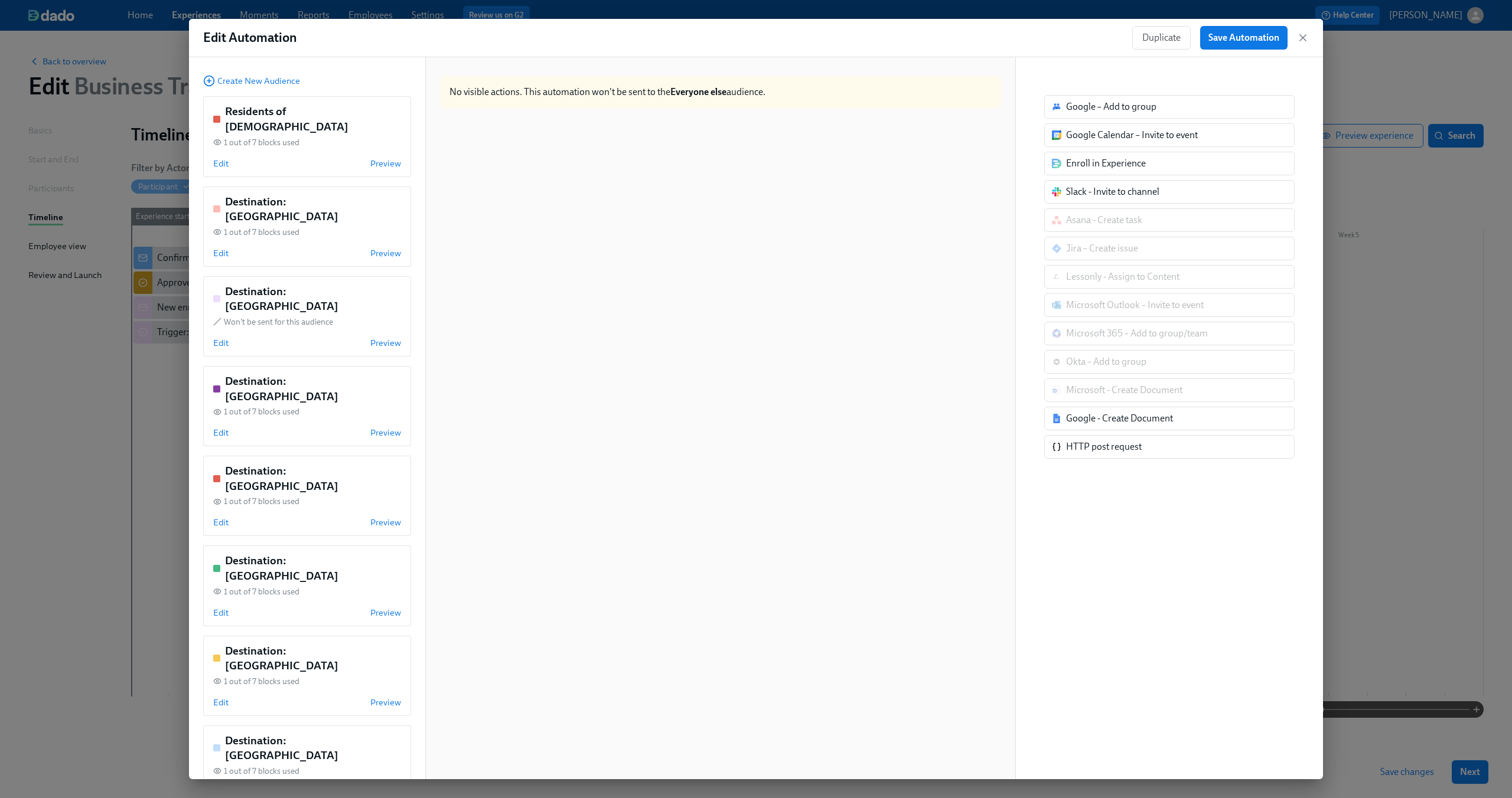
click at [323, 725] on div "Destination: US 1 out of 7 blocks used Edit Preview" at bounding box center [307, 766] width 208 height 81
click at [595, 144] on div "Google - Create Document Create a new document per Participant and insert data …" at bounding box center [721, 144] width 561 height 53
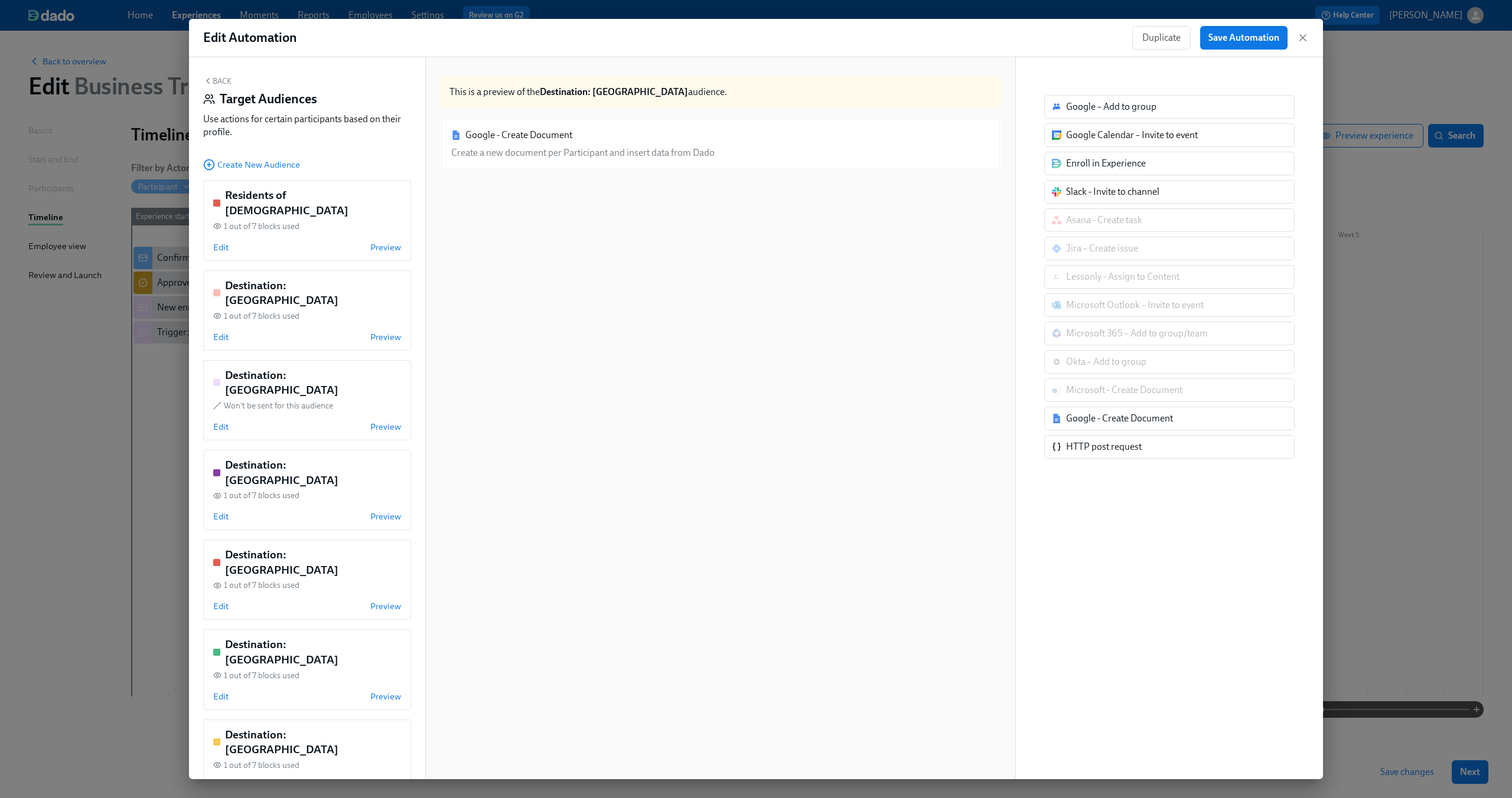
click at [522, 303] on div "Google - Create Document Create a new document per Participant and insert data …" at bounding box center [721, 459] width 561 height 684
click at [380, 242] on span "Preview" at bounding box center [385, 247] width 31 height 12
click at [611, 135] on div "Google - Create Document Create a new document per Participant and insert data …" at bounding box center [721, 144] width 561 height 53
click at [226, 242] on span "Edit" at bounding box center [220, 247] width 15 height 12
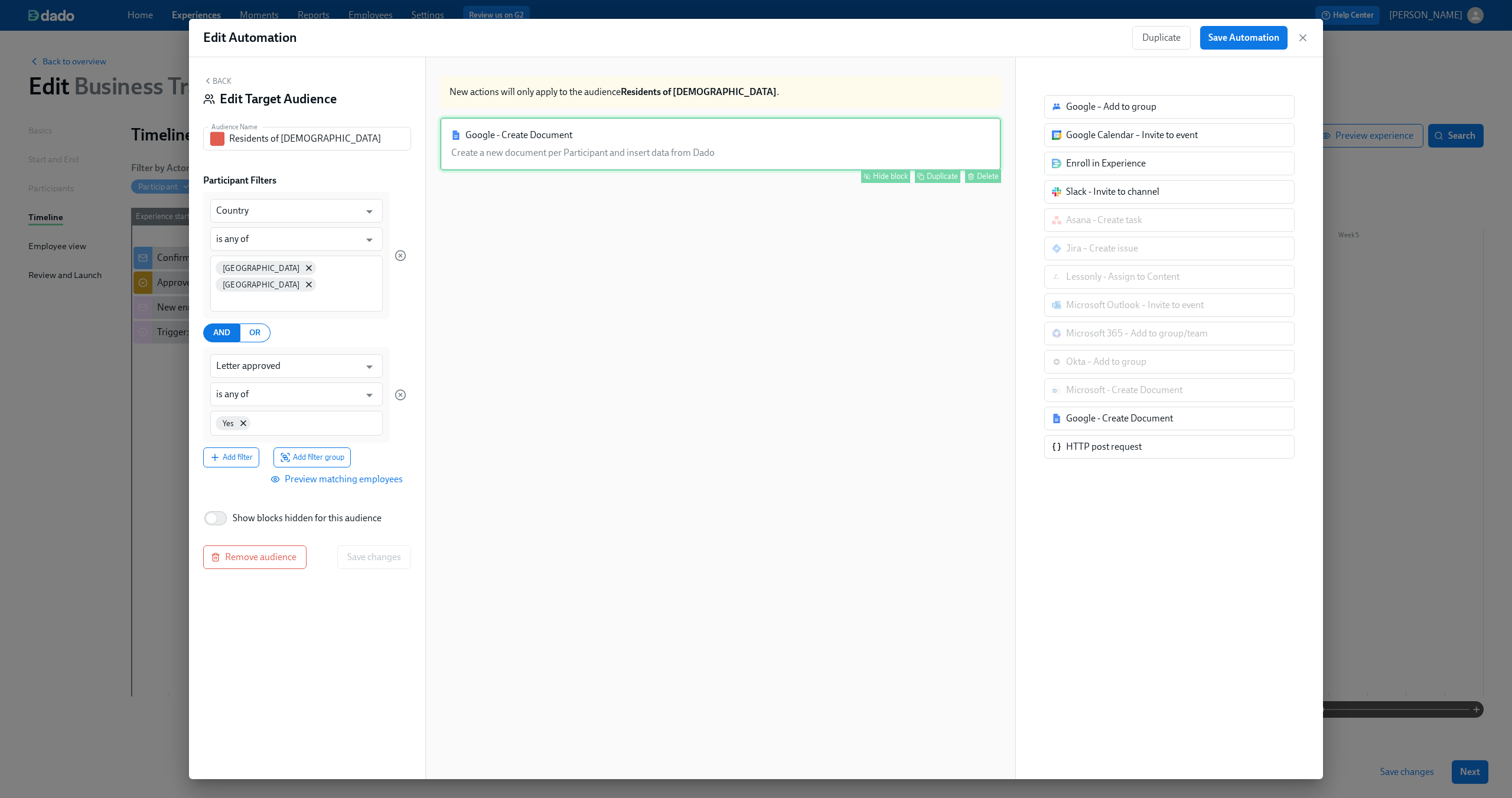
click at [618, 156] on div "Google - Create Document Create a new document per Participant and insert data …" at bounding box center [721, 144] width 561 height 53
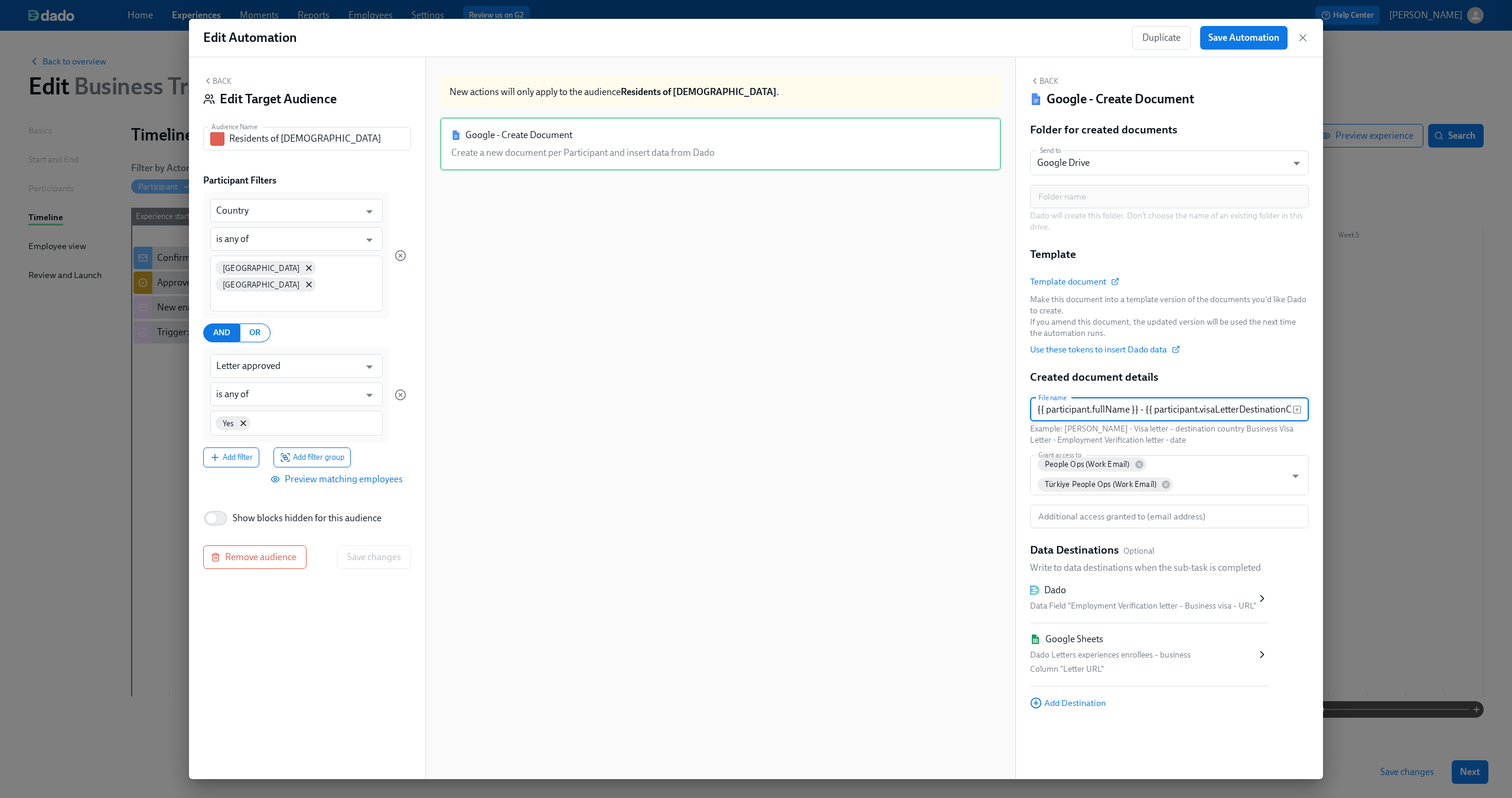
drag, startPoint x: 1189, startPoint y: 414, endPoint x: 931, endPoint y: 433, distance: 258.7
click at [931, 433] on div "Back Edit Target Audience Audience Name Residents of [DEMOGRAPHIC_DATA] Audienc…" at bounding box center [756, 418] width 1134 height 722
click at [826, 364] on div "Google - Create Document Create a new document per Participant and insert data …" at bounding box center [721, 459] width 561 height 684
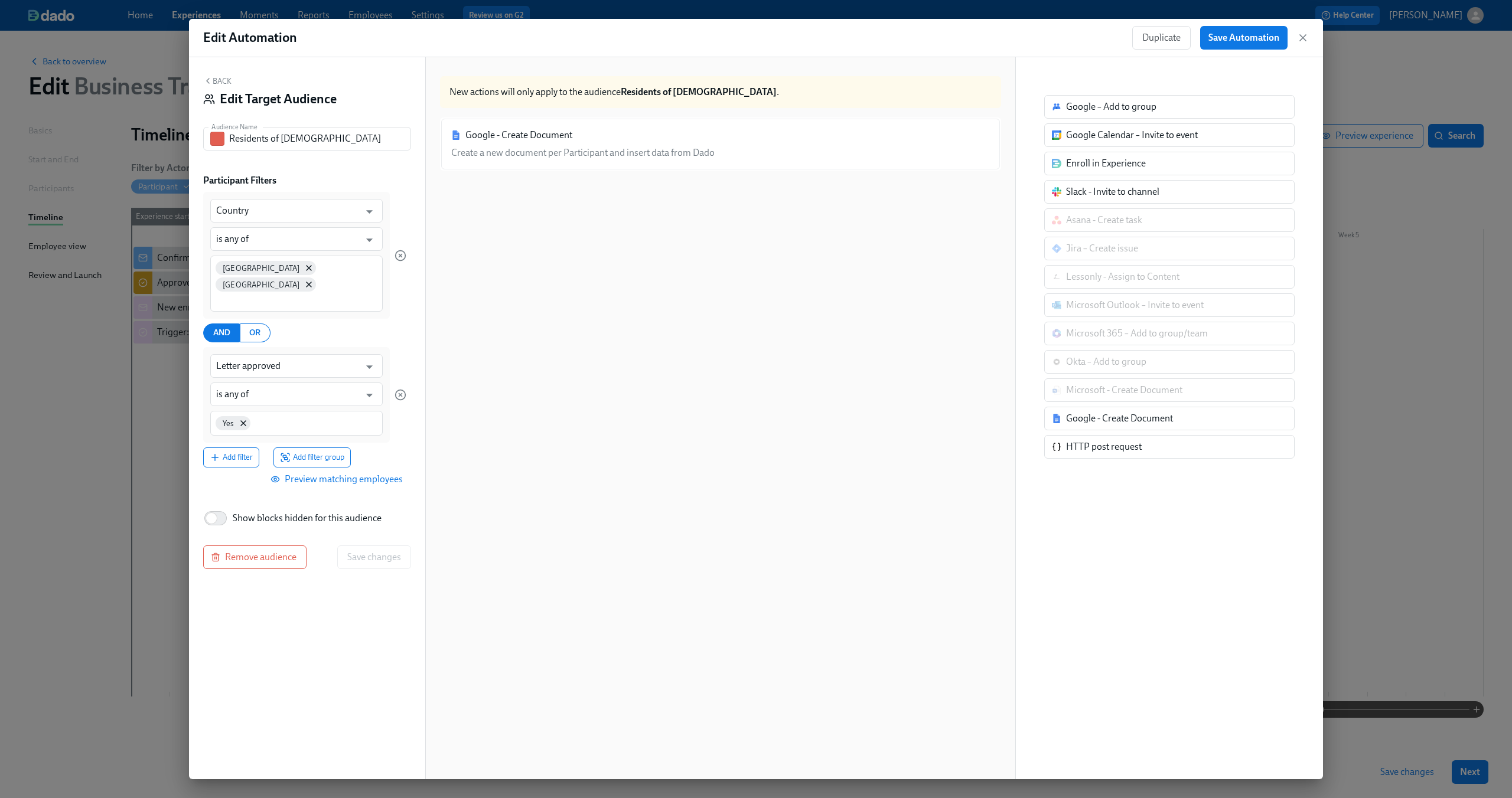
click at [205, 80] on icon "button" at bounding box center [208, 81] width 10 height 10
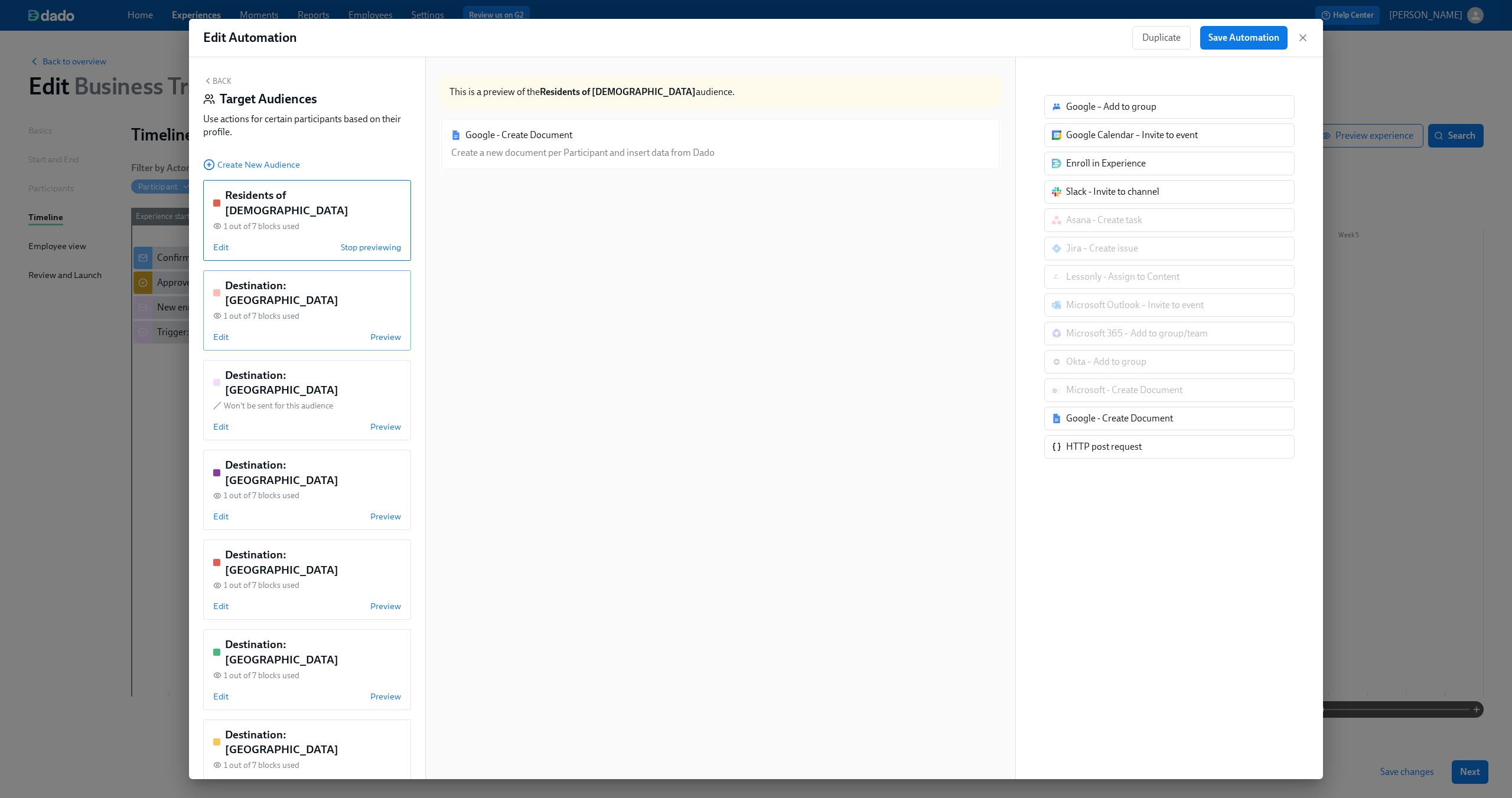
click at [350, 297] on div "Destination: [GEOGRAPHIC_DATA] 1 out of 7 blocks used Edit Preview" at bounding box center [307, 310] width 208 height 81
click at [240, 458] on h5 "Destination: [GEOGRAPHIC_DATA]" at bounding box center [313, 472] width 176 height 30
click at [218, 511] on span "Edit" at bounding box center [220, 517] width 15 height 12
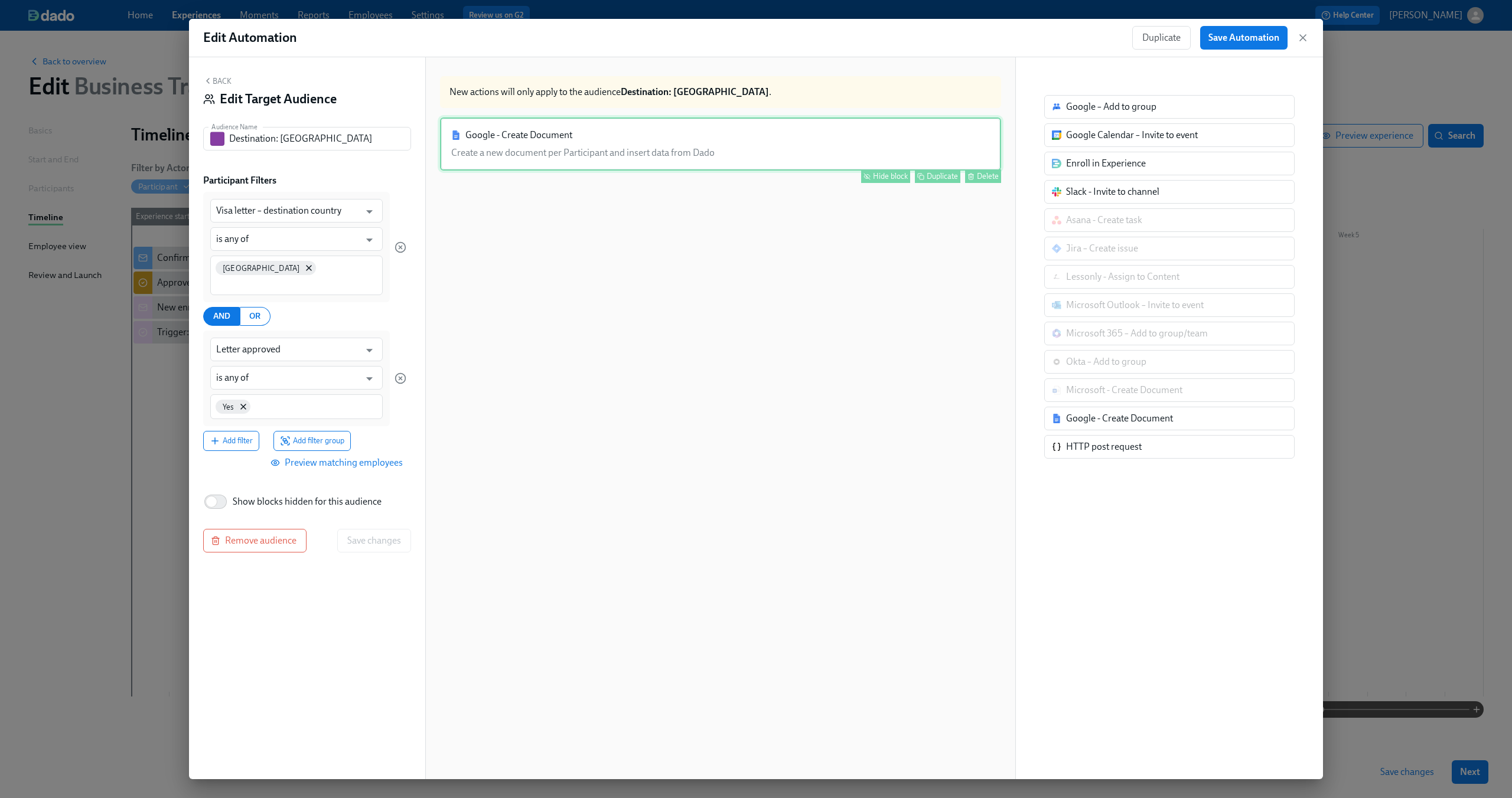
click at [614, 144] on div "Google - Create Document Create a new document per Participant and insert data …" at bounding box center [721, 144] width 561 height 53
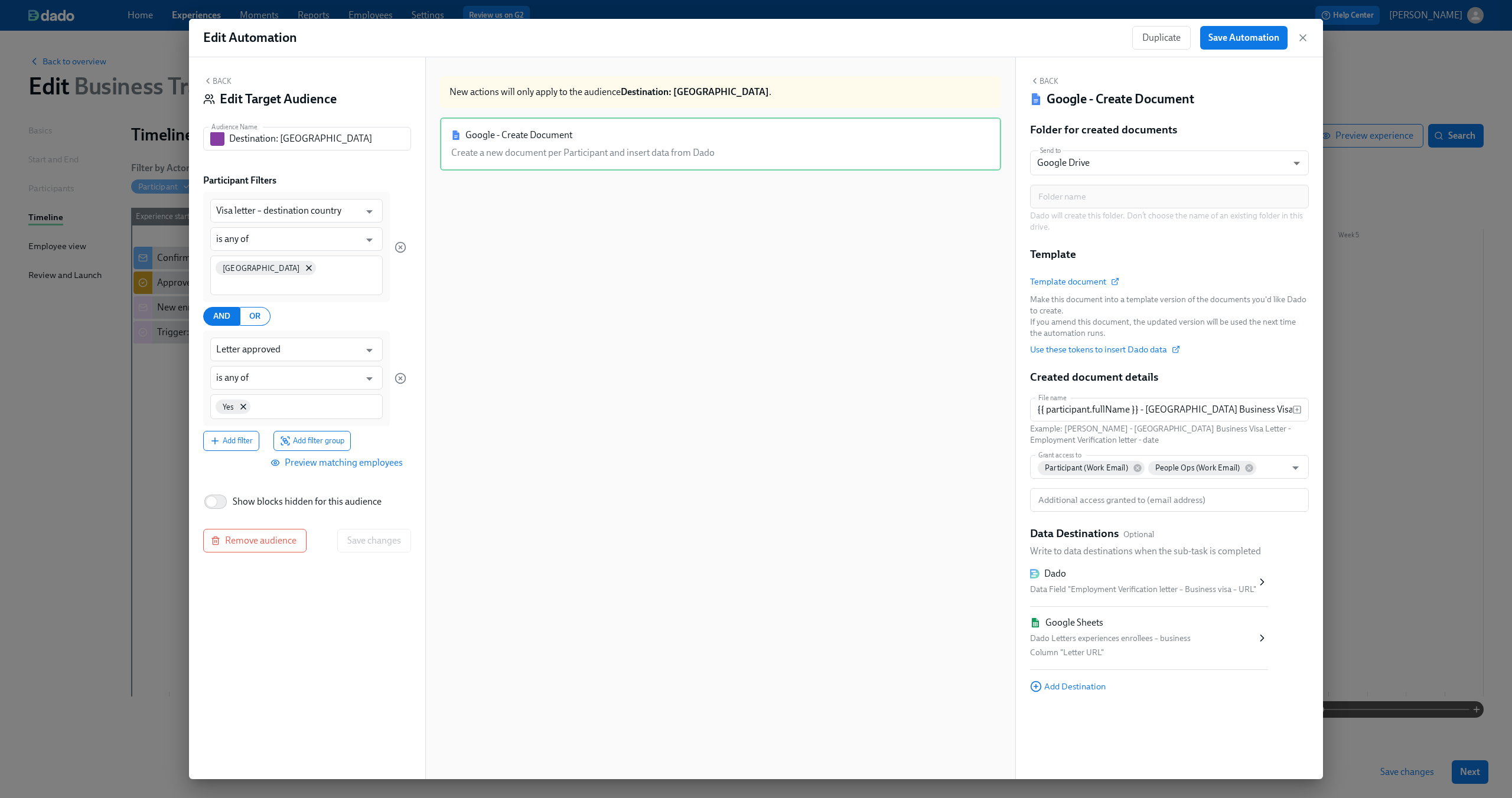
click at [222, 78] on button "Back" at bounding box center [217, 81] width 28 height 10
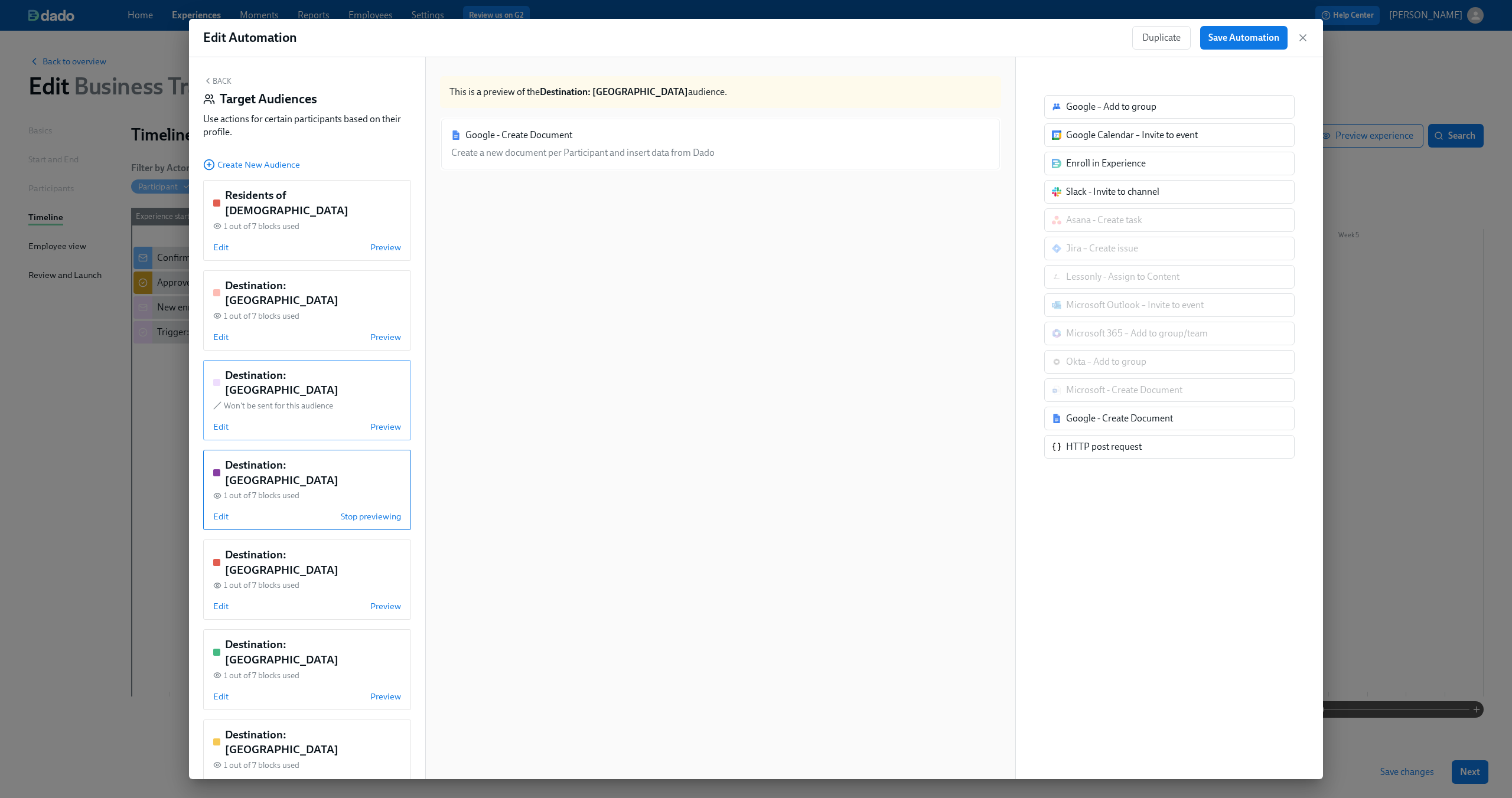
click at [332, 401] on div "Won't be sent for this audience" at bounding box center [306, 406] width 188 height 11
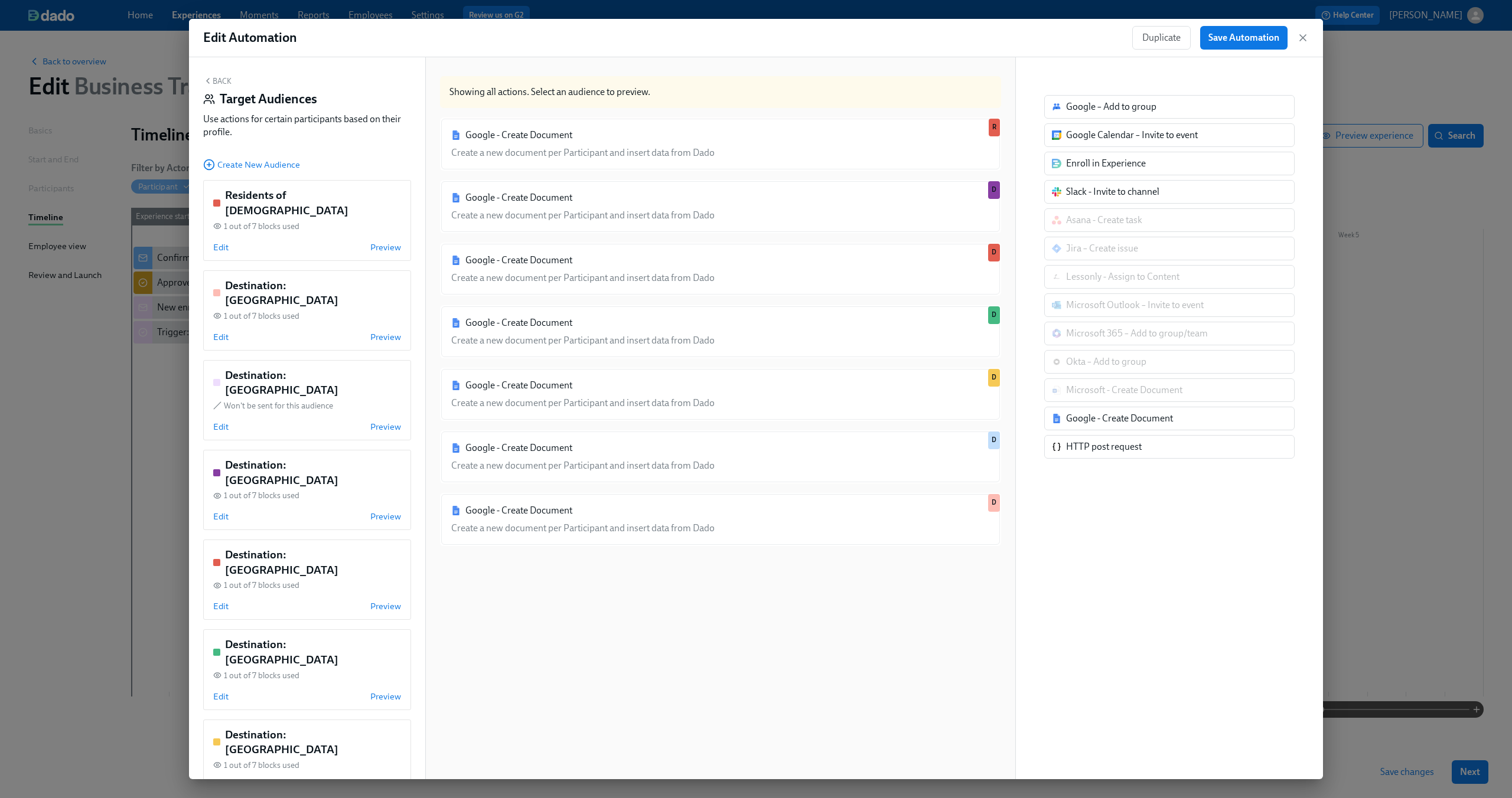
click at [814, 636] on div "Google - Create Document Create a new document per Participant and insert data …" at bounding box center [721, 459] width 561 height 684
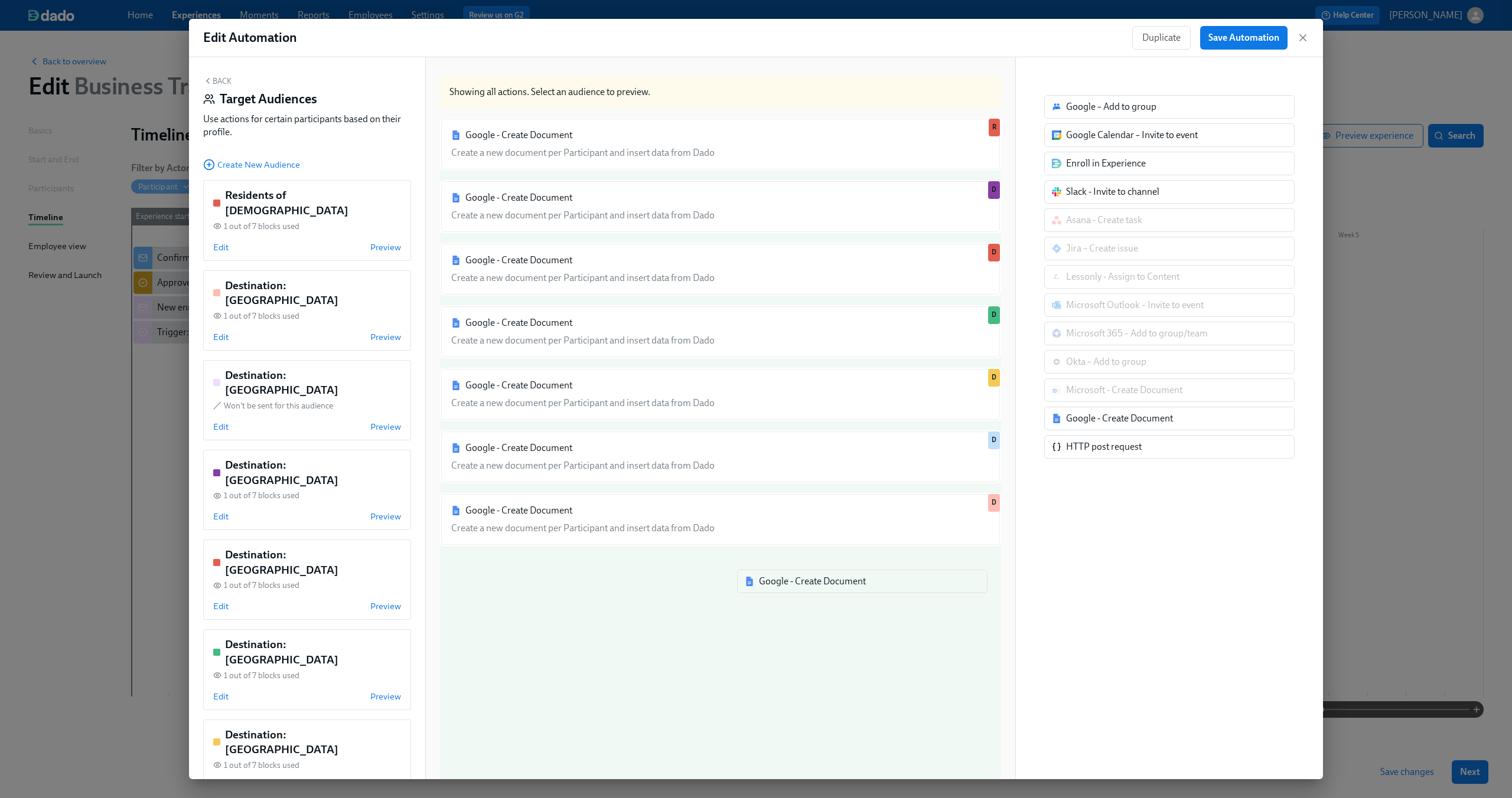
drag, startPoint x: 1098, startPoint y: 415, endPoint x: 785, endPoint y: 579, distance: 353.4
click at [785, 579] on div "Back Target Audiences Use actions for certain participants based on their profi…" at bounding box center [756, 418] width 1134 height 722
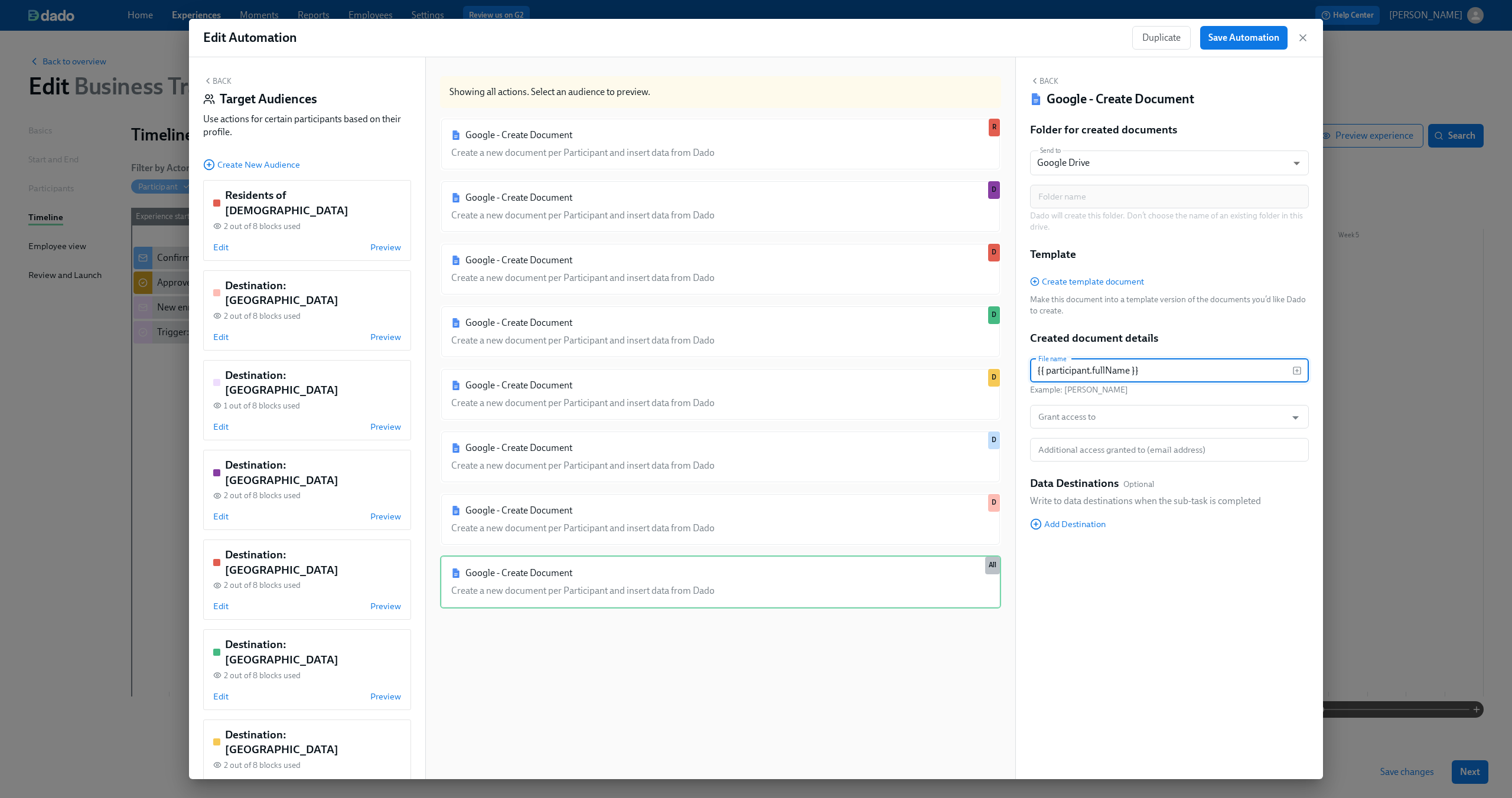
click at [1100, 377] on input "{{ participant.fullName }}" at bounding box center [1160, 370] width 262 height 23
click at [1154, 372] on input "{{ participant.fullName }}" at bounding box center [1160, 370] width 262 height 23
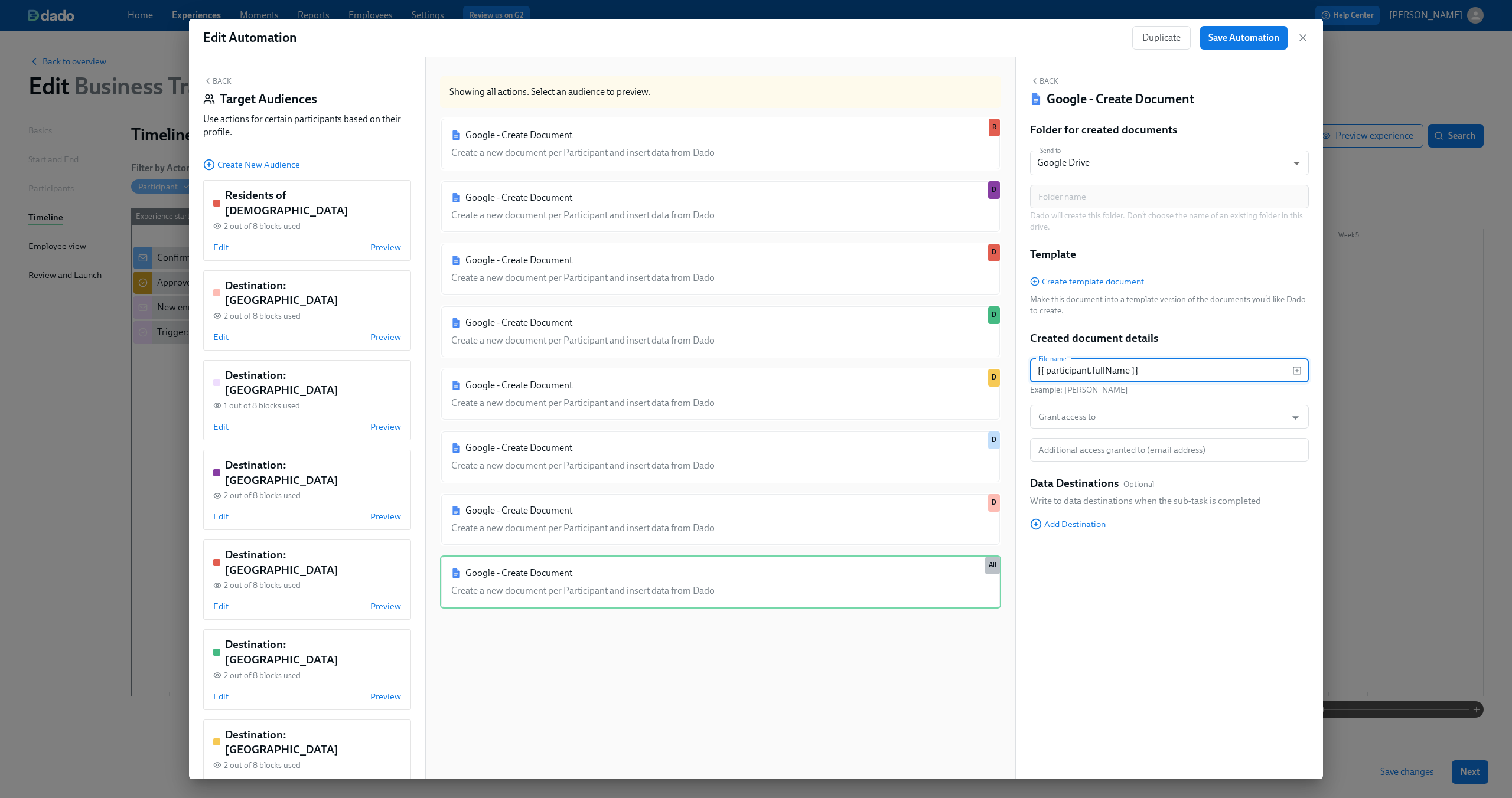
paste input "- US Business Visa Letter - {{ participant.employmentVerificationLetterDate | M…"
click at [1160, 368] on input "{{ participant.fullName }} - US Business Visa Letter - {{ participant.employmen…" at bounding box center [1160, 370] width 262 height 23
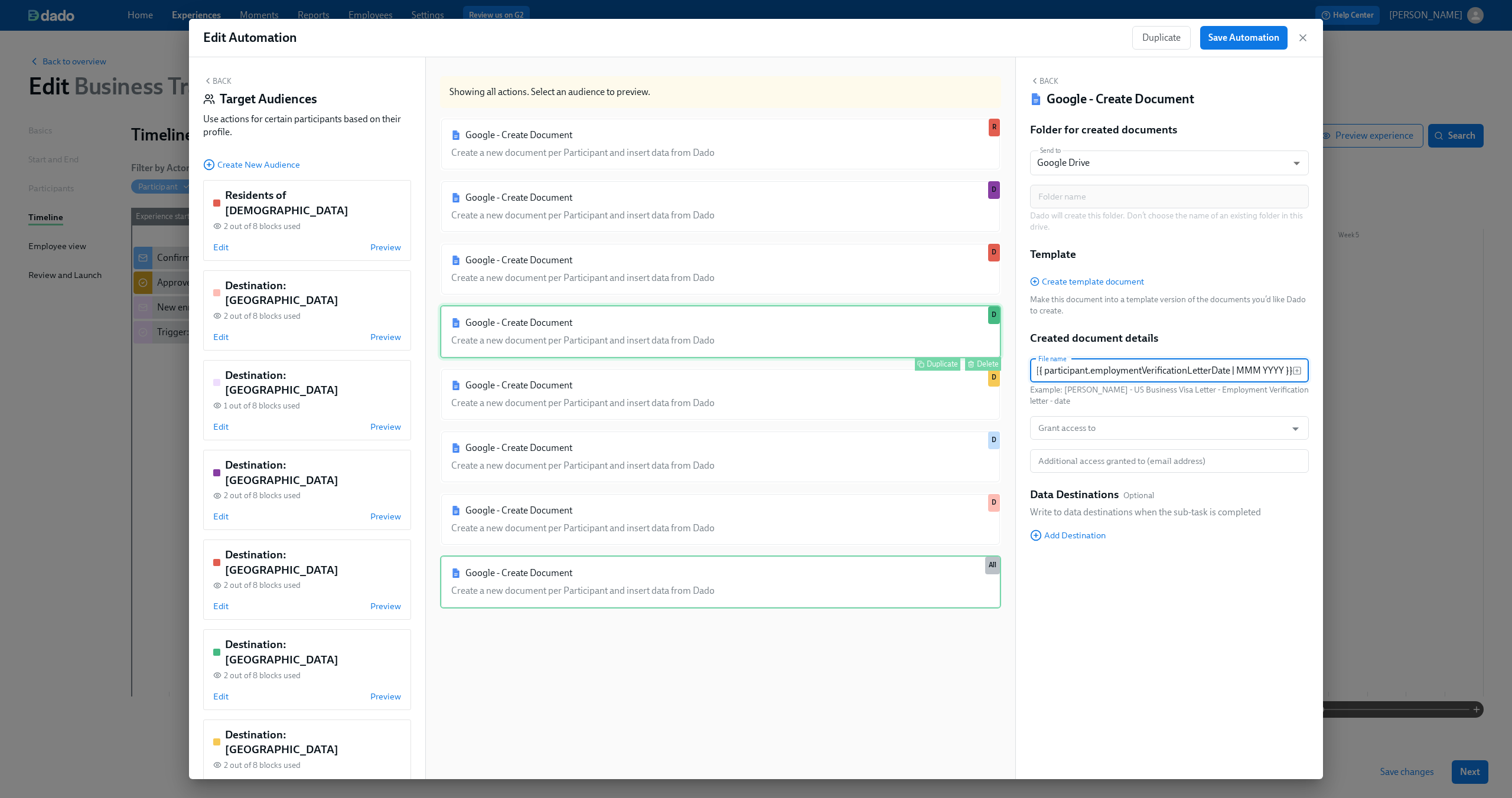
scroll to position [0, 0]
drag, startPoint x: 1147, startPoint y: 370, endPoint x: 952, endPoint y: 351, distance: 195.9
click at [952, 351] on div "Back Target Audiences Use actions for certain participants based on their profi…" at bounding box center [756, 418] width 1134 height 722
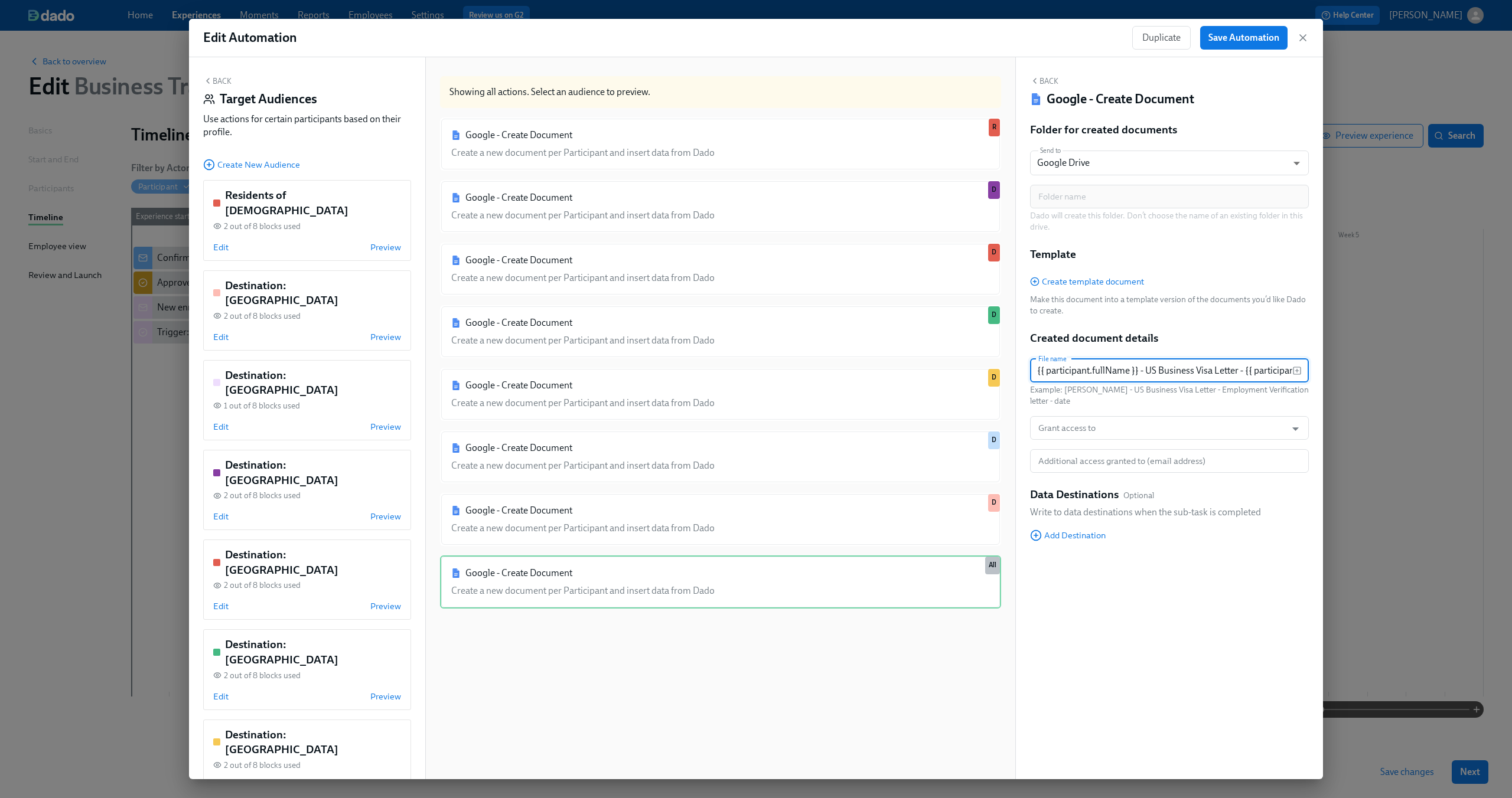
click at [1147, 372] on input "{{ participant.fullName }} - US Business Visa Letter - {{ participant.employmen…" at bounding box center [1160, 370] width 262 height 23
type input "{{ participant.fullName }} - US Business Visa Letter - {{ participant.employmen…"
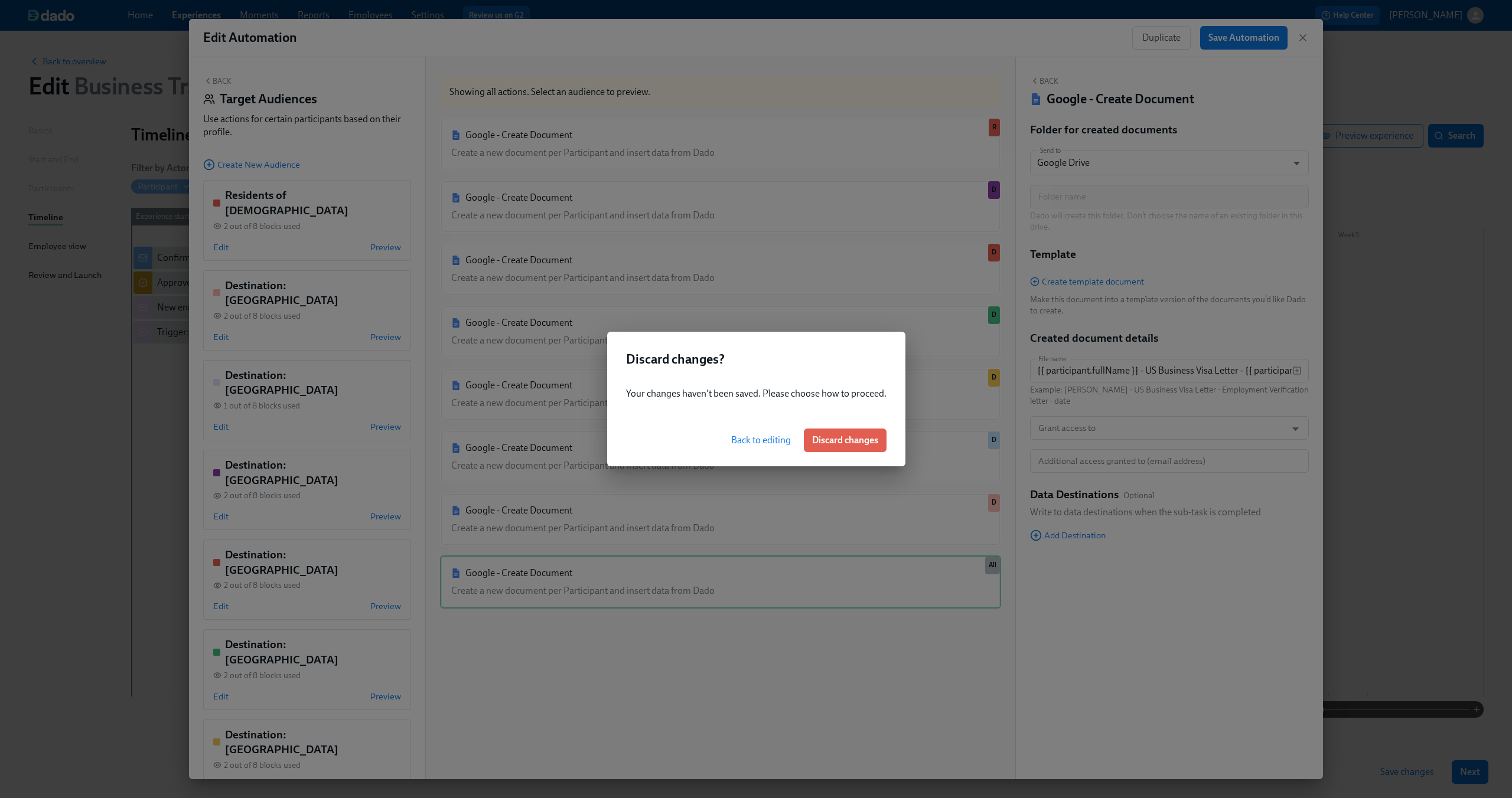
click at [768, 442] on span "Back to editing" at bounding box center [761, 440] width 60 height 12
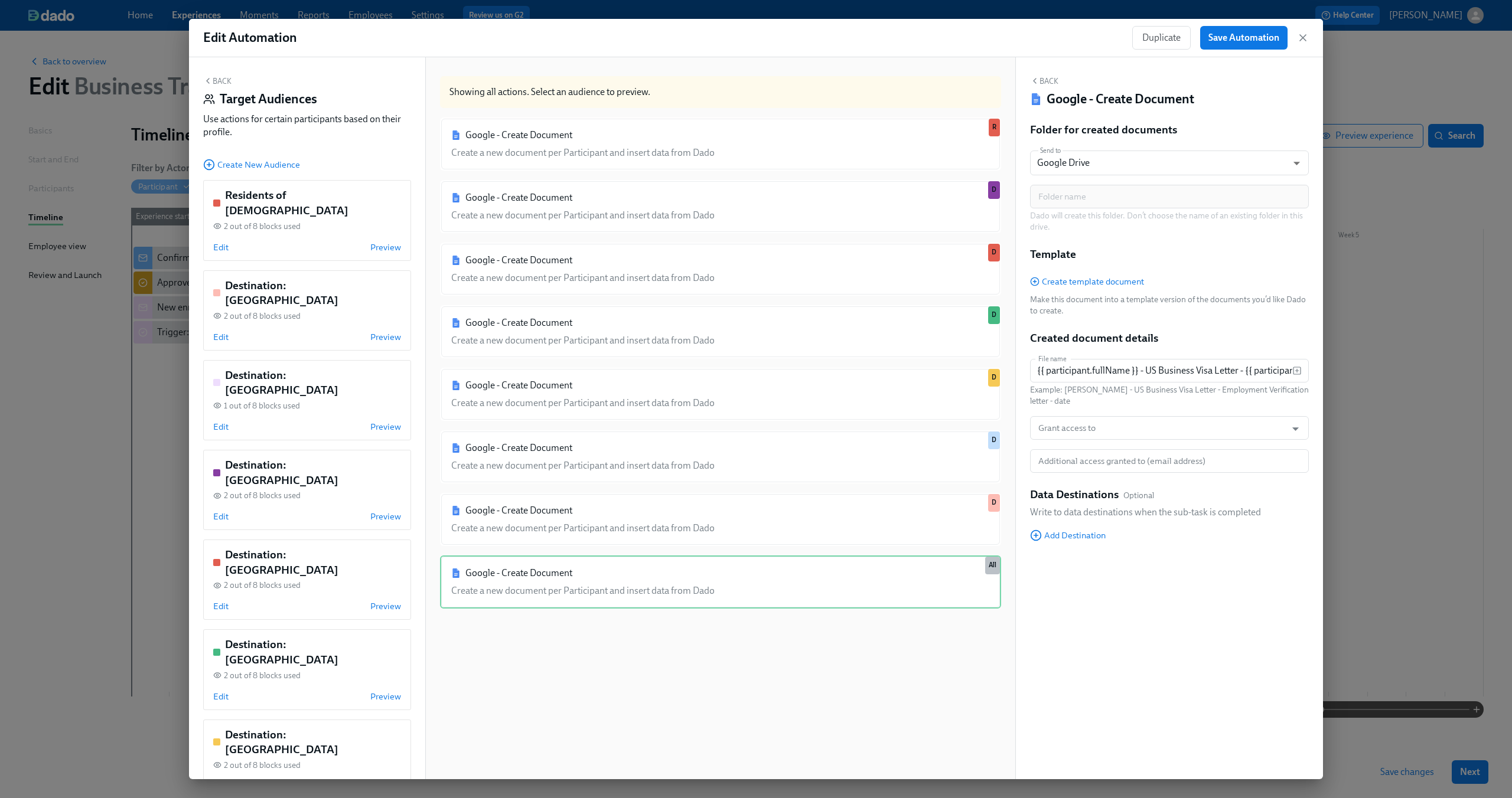
click at [1045, 77] on button "Back" at bounding box center [1043, 81] width 28 height 10
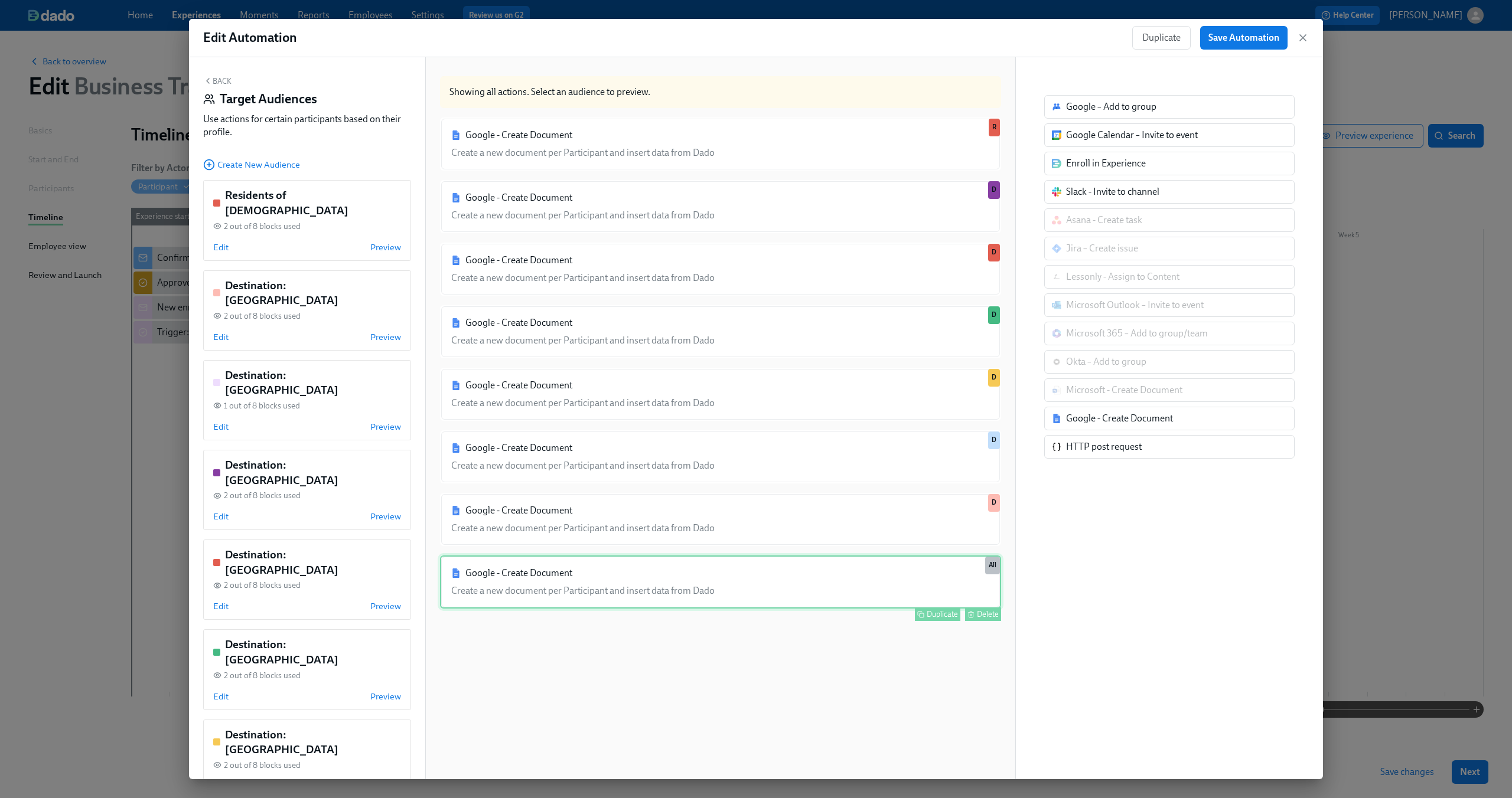
click at [871, 572] on div "Google - Create Document Create a new document per Participant and insert data …" at bounding box center [721, 582] width 561 height 53
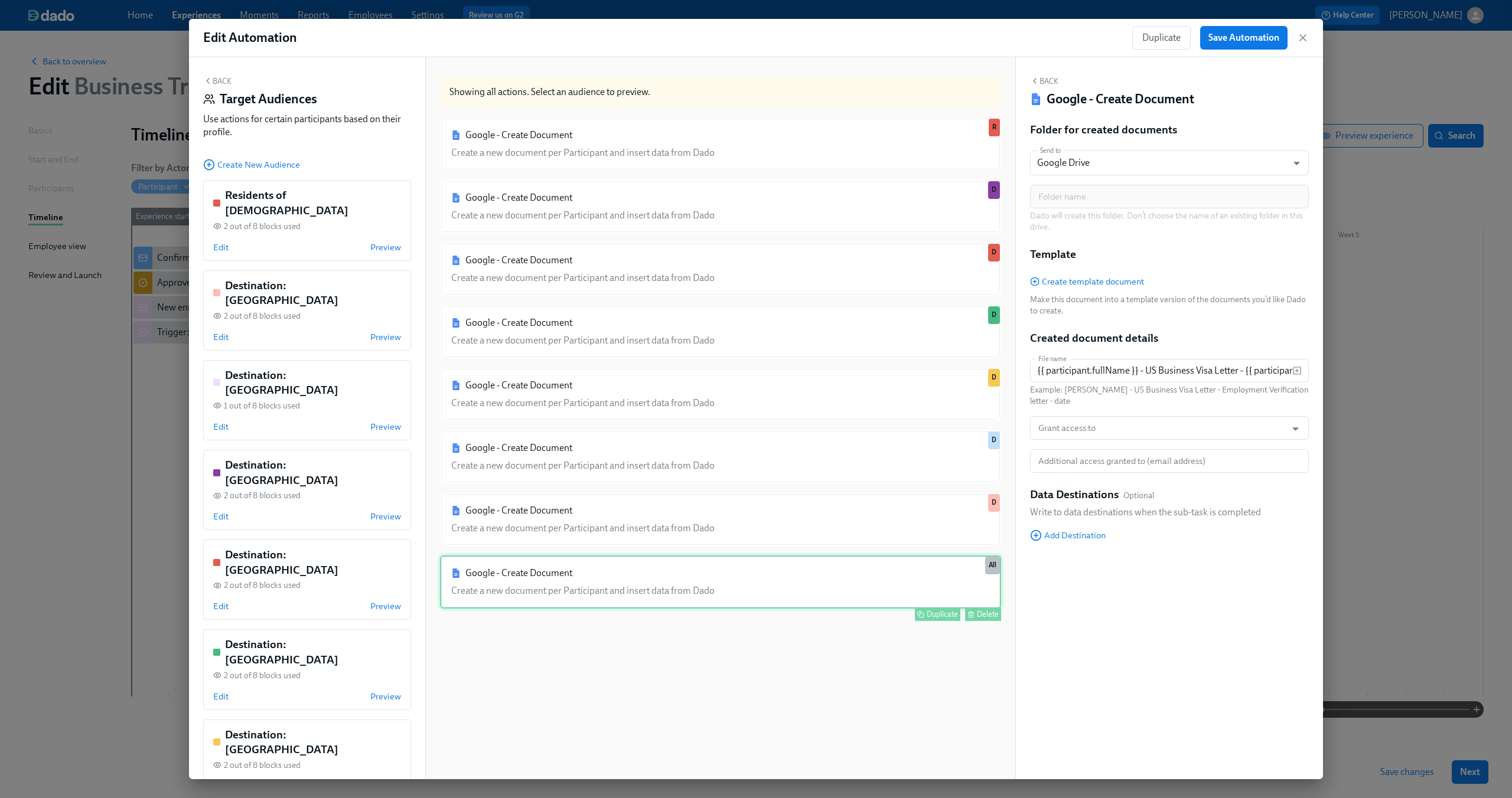
click at [968, 615] on button "Delete" at bounding box center [983, 614] width 36 height 14
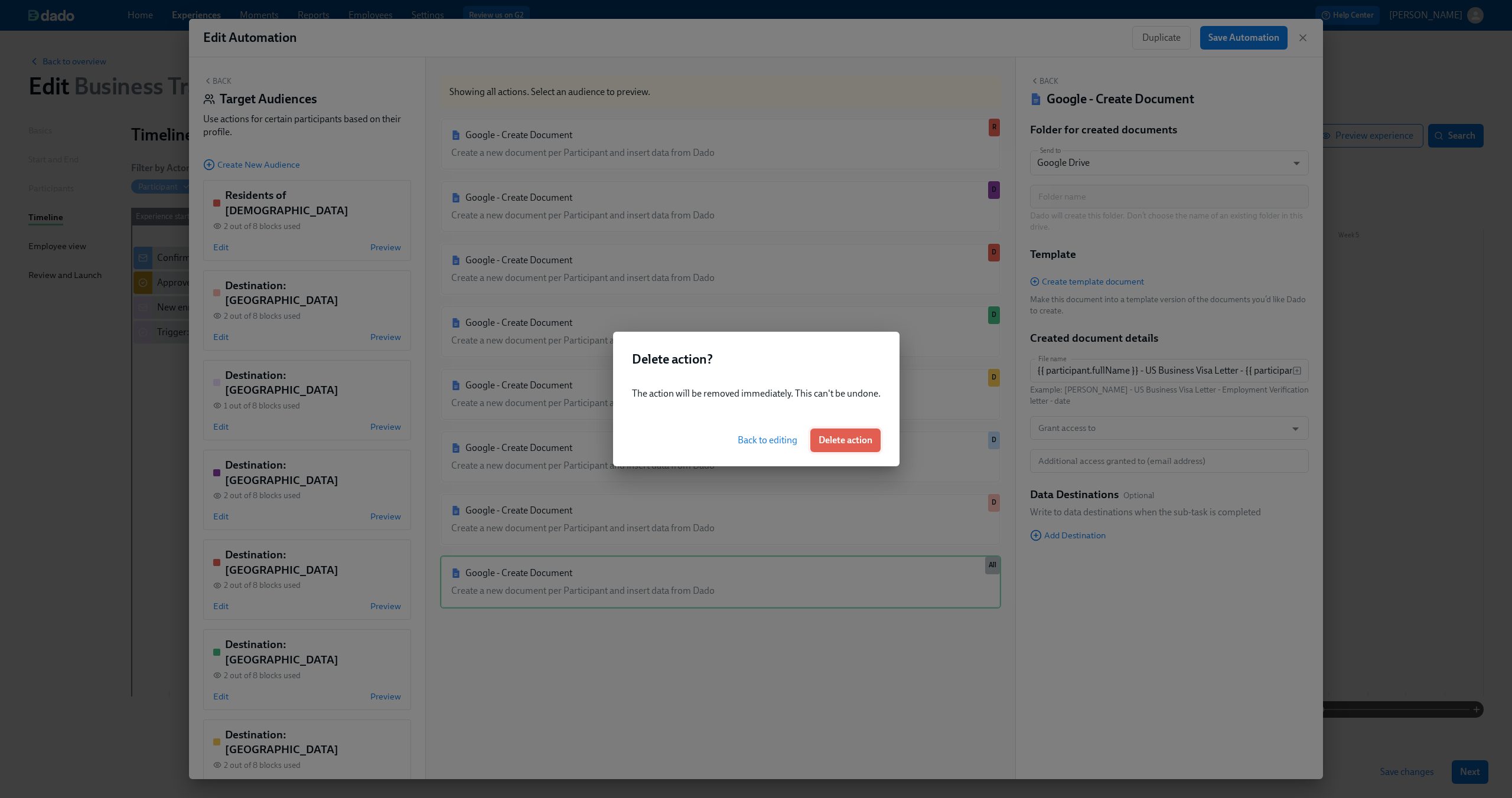
click at [860, 448] on button "Delete action" at bounding box center [845, 440] width 70 height 23
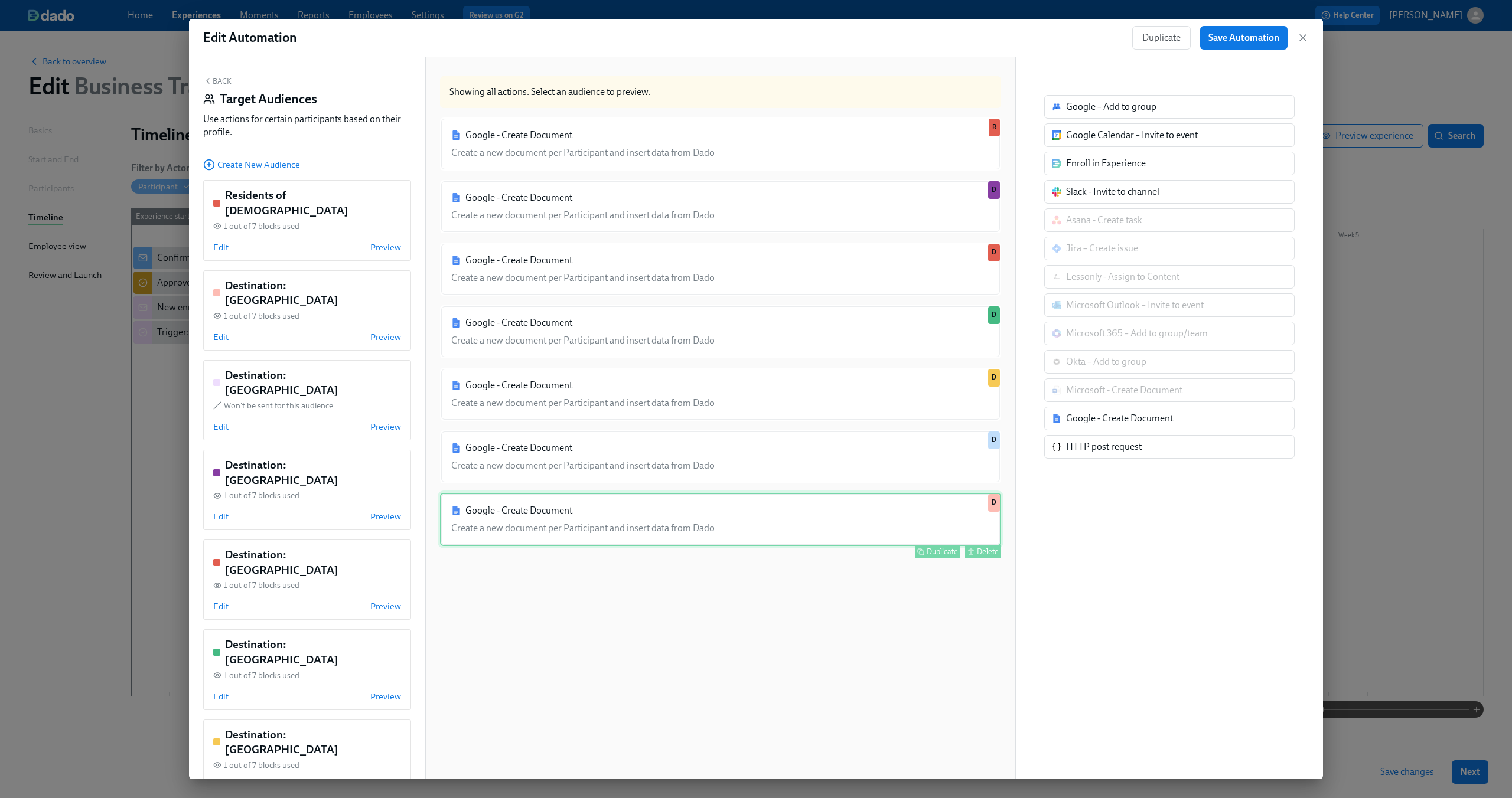
click at [873, 523] on div "Google - Create Document Create a new document per Participant and insert data …" at bounding box center [721, 520] width 561 height 53
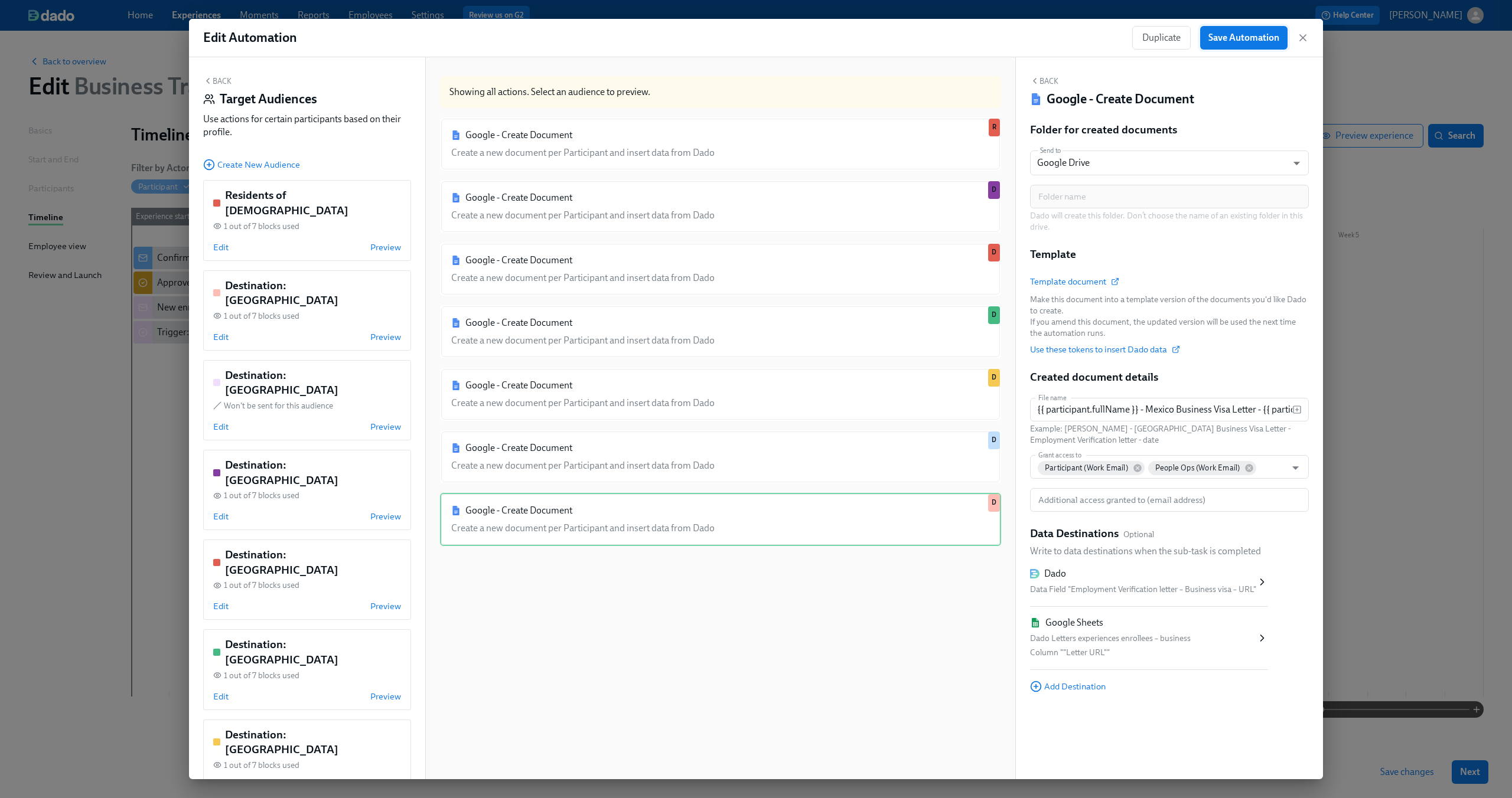
click at [1251, 42] on span "Save Automation" at bounding box center [1243, 38] width 71 height 12
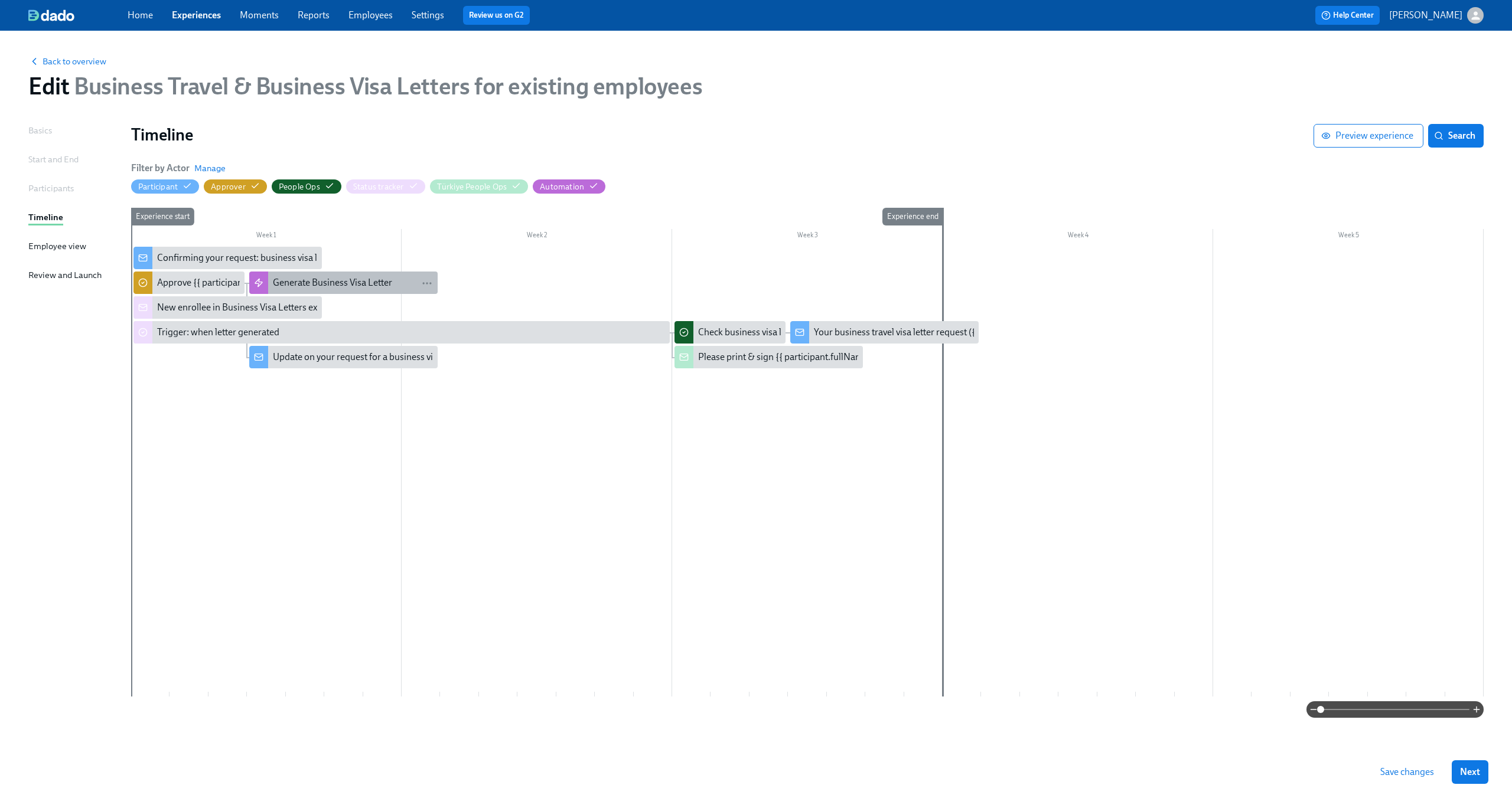
click at [341, 282] on div "Generate Business Visa Letter" at bounding box center [332, 283] width 119 height 13
click at [1410, 775] on span "Save changes" at bounding box center [1407, 772] width 54 height 12
click at [330, 281] on div "Generate Business Visa Letter" at bounding box center [332, 283] width 119 height 13
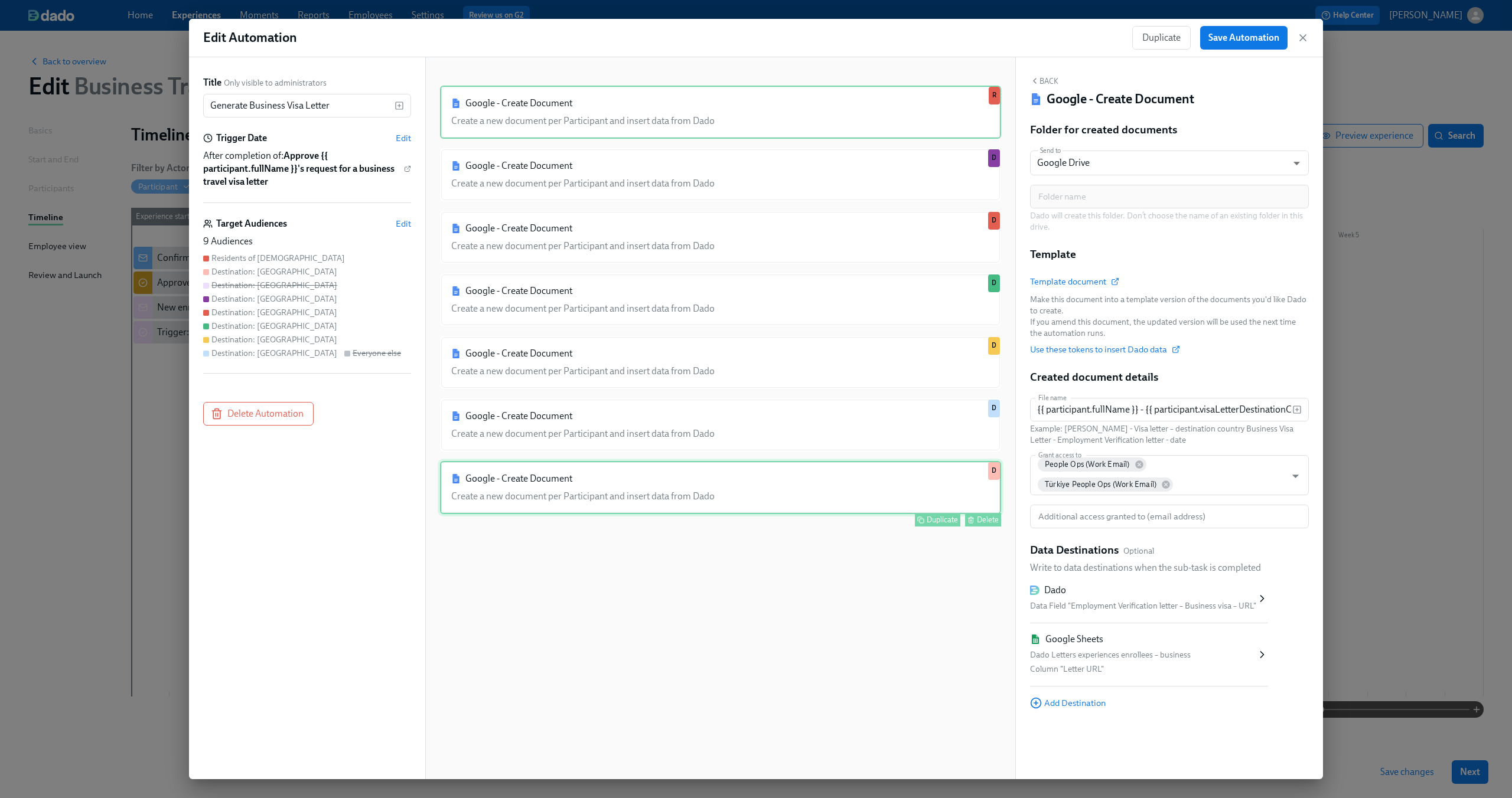
click at [864, 491] on div "Google - Create Document Create a new document per Participant and insert data …" at bounding box center [721, 488] width 561 height 53
type input "{{ participant.fullName }} - Mexico Business Visa Letter - {{ participant.emplo…"
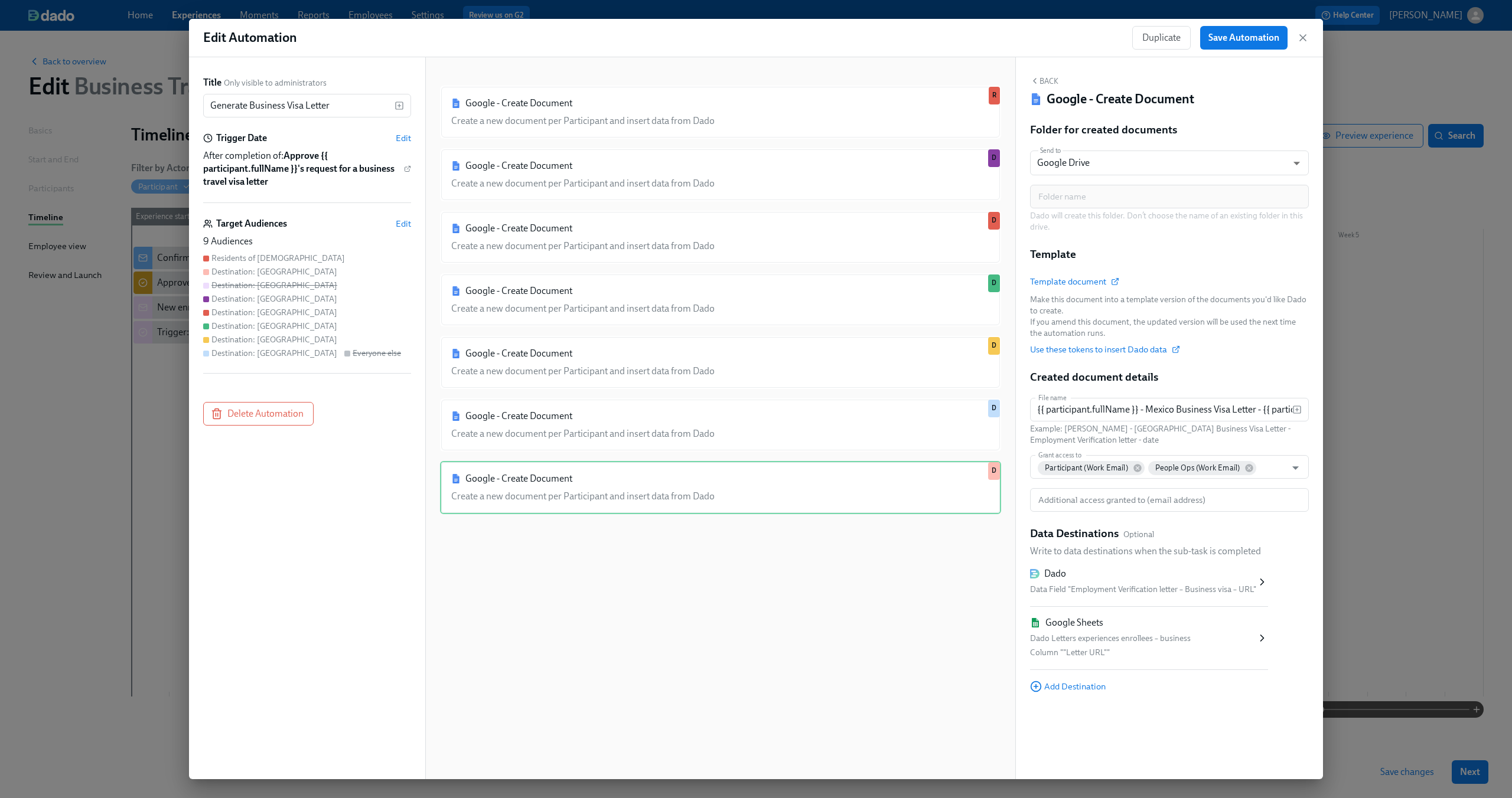
click at [760, 557] on div "Google - Create Document Create a new document per Participant and insert data …" at bounding box center [721, 427] width 561 height 684
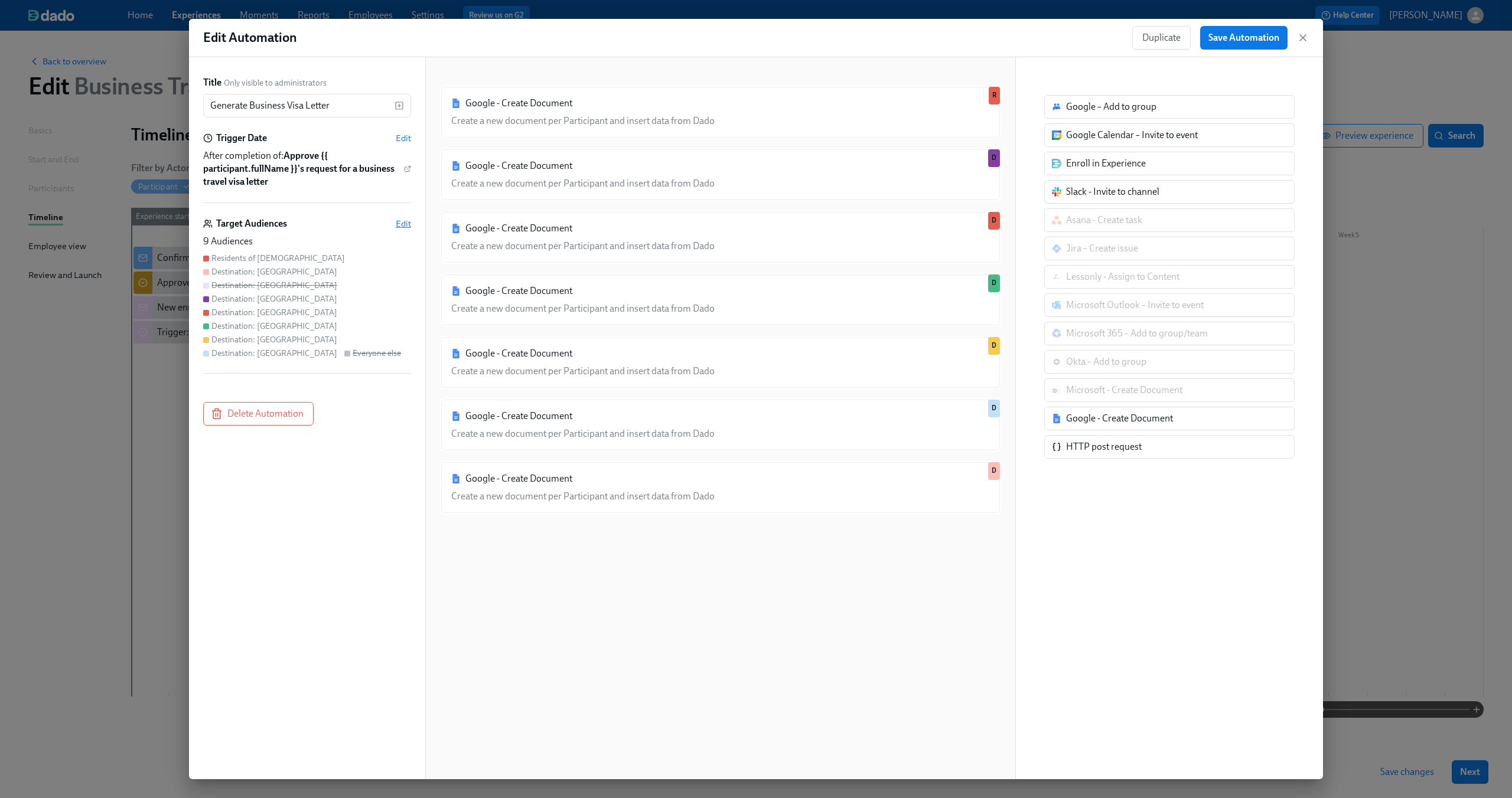
click at [402, 219] on span "Edit" at bounding box center [403, 223] width 15 height 12
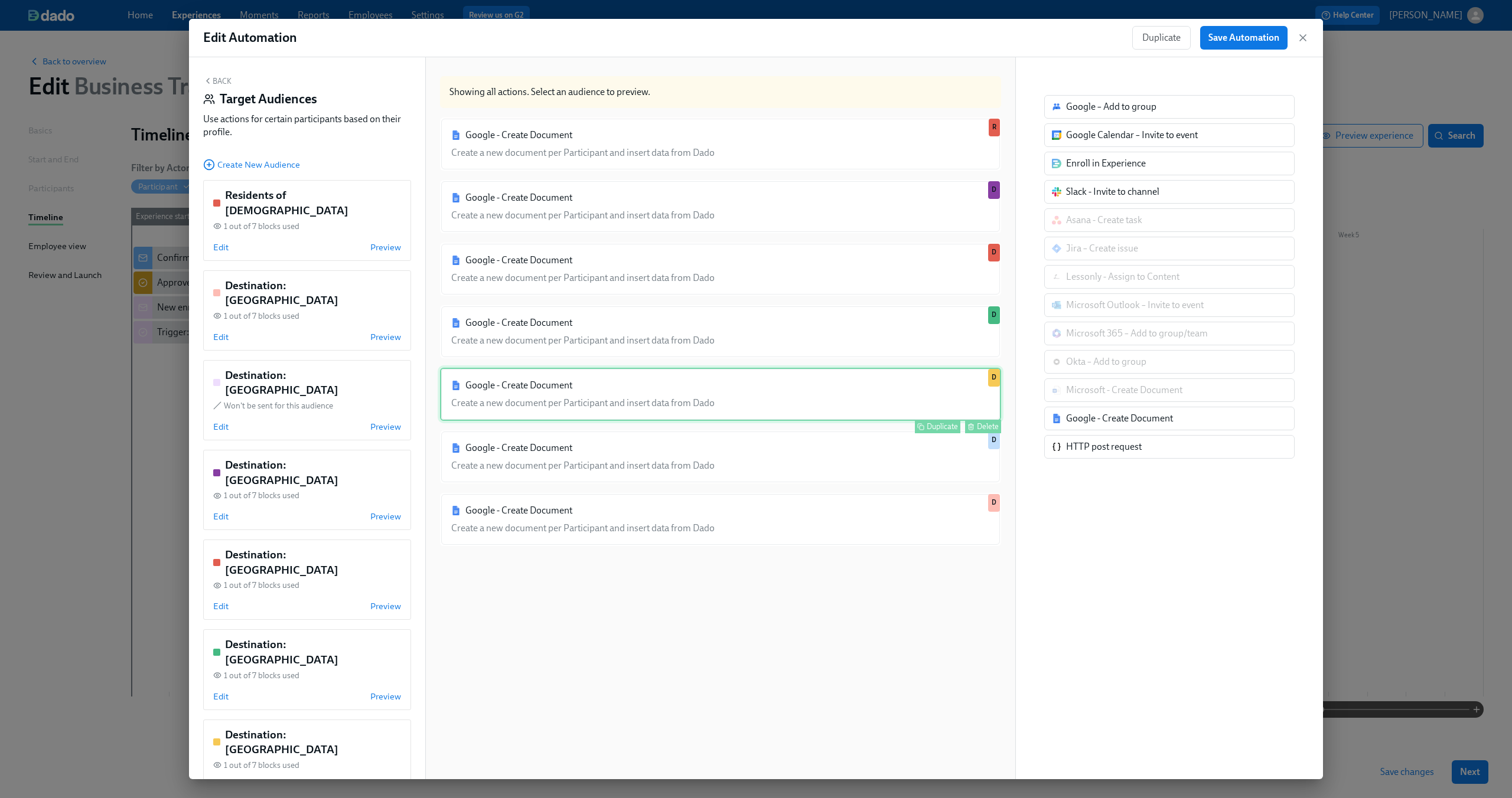
scroll to position [23, 0]
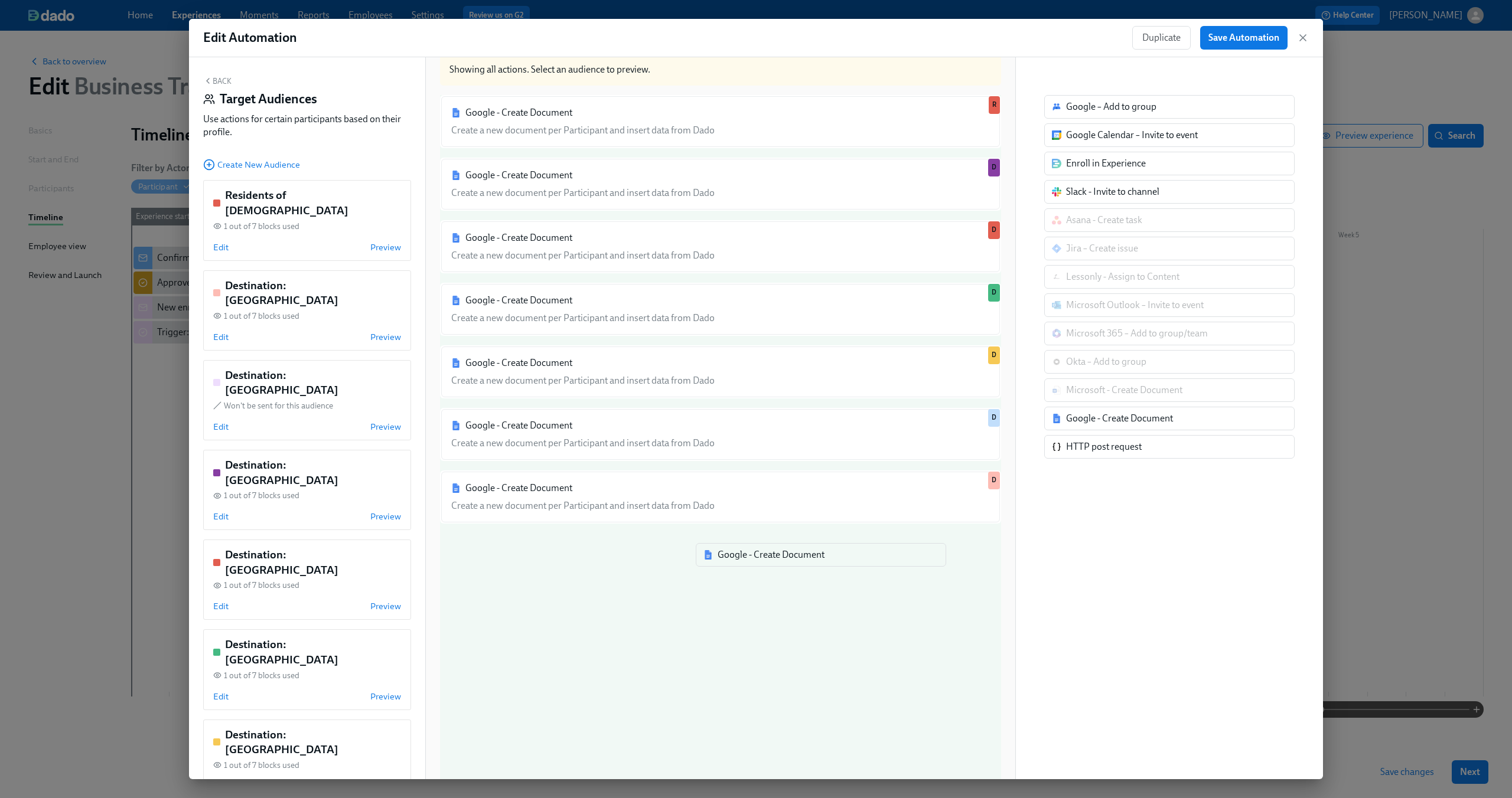
drag, startPoint x: 1177, startPoint y: 426, endPoint x: 824, endPoint y: 563, distance: 378.7
click at [824, 563] on div "Back Target Audiences Use actions for certain participants based on their profi…" at bounding box center [756, 418] width 1134 height 722
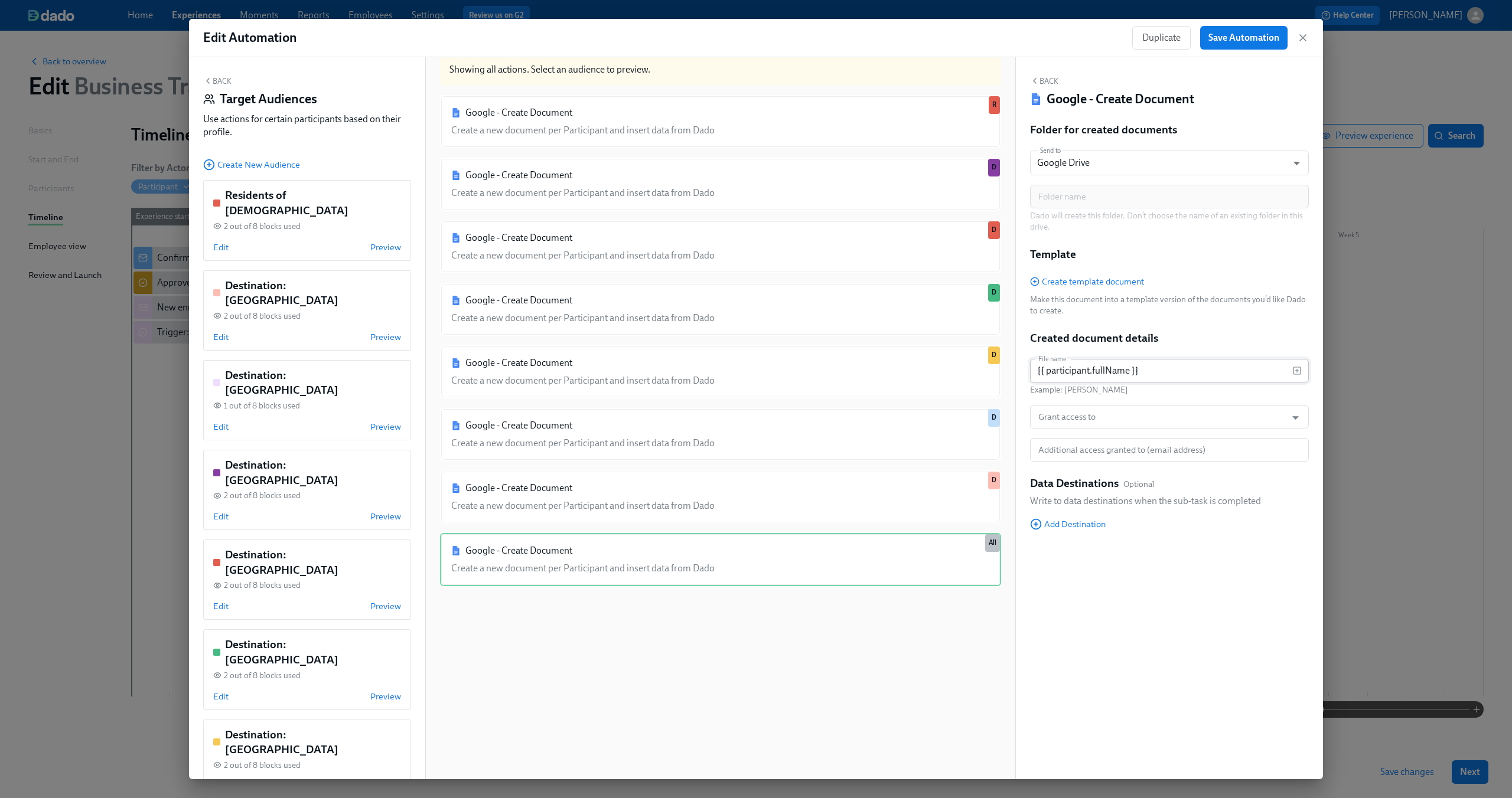
click at [1119, 372] on input "{{ participant.fullName }}" at bounding box center [1160, 370] width 262 height 23
paste input "- US Business Visa Letter - {{ participant.employmentVerificationLetterDate | M…"
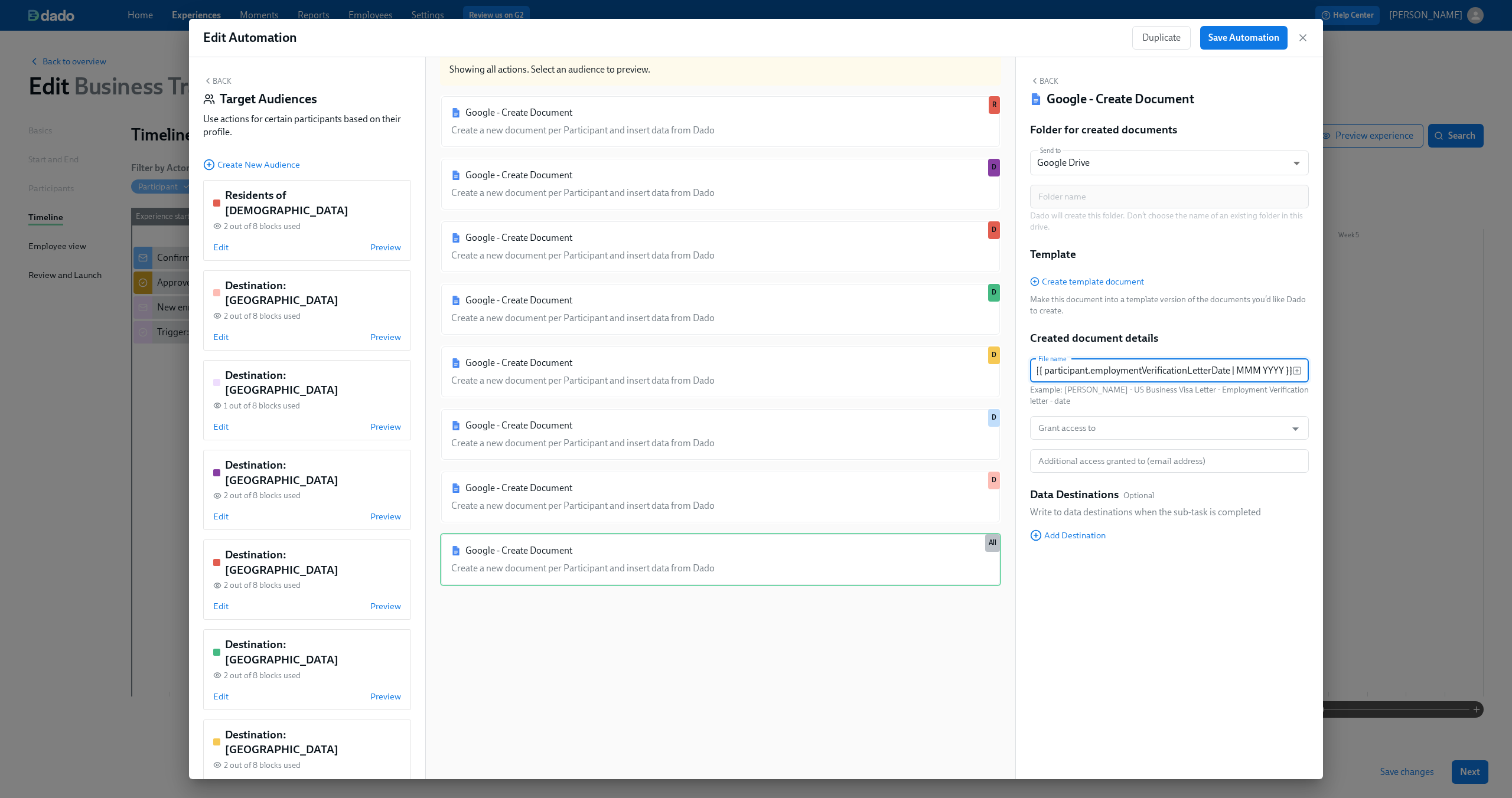
scroll to position [0, 0]
drag, startPoint x: 1111, startPoint y: 372, endPoint x: 998, endPoint y: 368, distance: 113.1
click at [998, 368] on div "Back Target Audiences Use actions for certain participants based on their profi…" at bounding box center [756, 418] width 1134 height 722
click at [1148, 371] on input "{{ participant.fullName }} - US Business Visa Letter - {{ participant.employmen…" at bounding box center [1160, 370] width 262 height 23
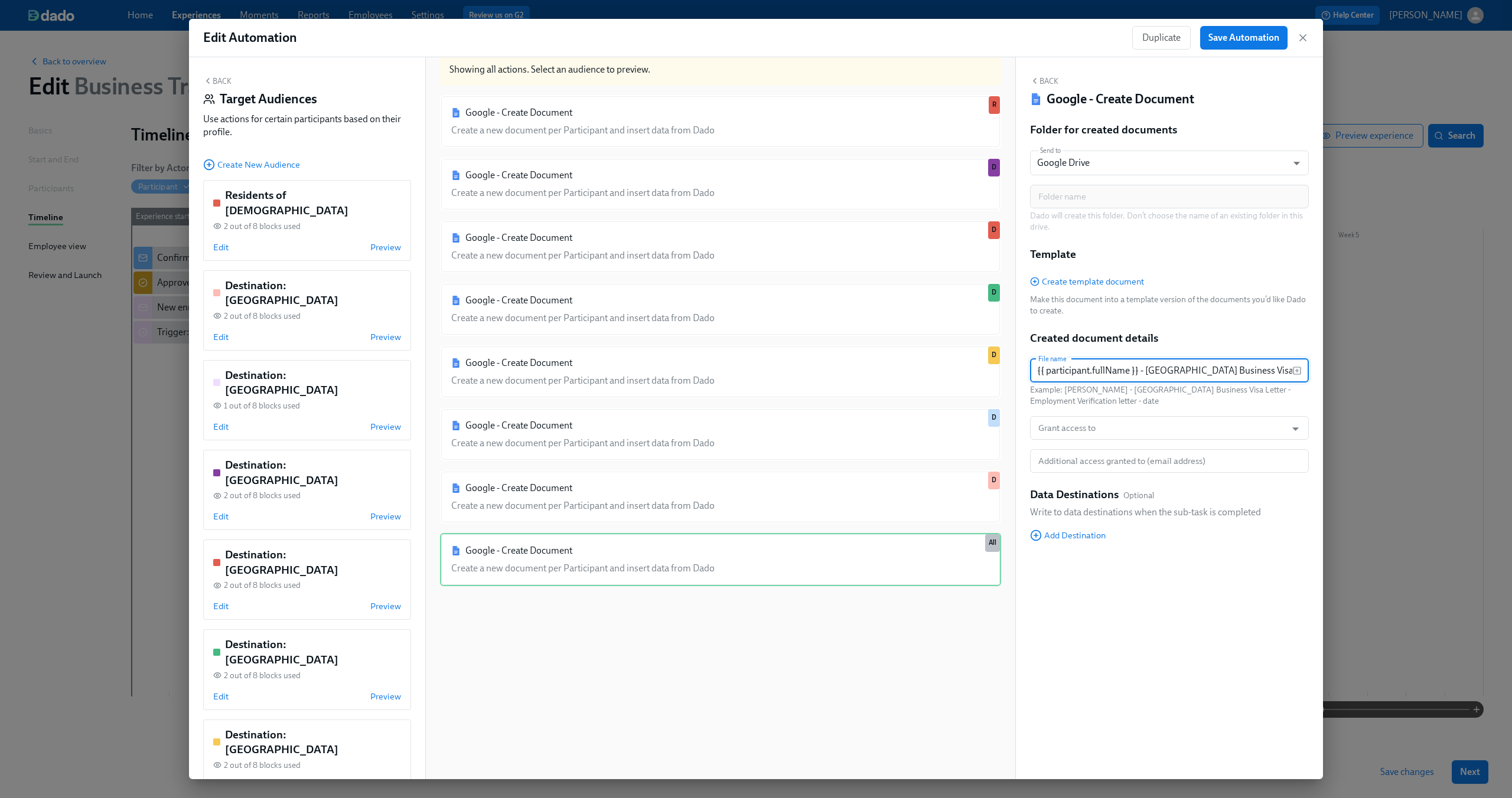
type input "{{ participant.fullName }} - [GEOGRAPHIC_DATA] Business Visa Letter - {{ partic…"
click at [1143, 616] on div "Back Google - Create Document Folder for created documents Send to Google Drive…" at bounding box center [1169, 418] width 307 height 722
click at [1122, 427] on input "Grant access to" at bounding box center [1158, 427] width 244 height 23
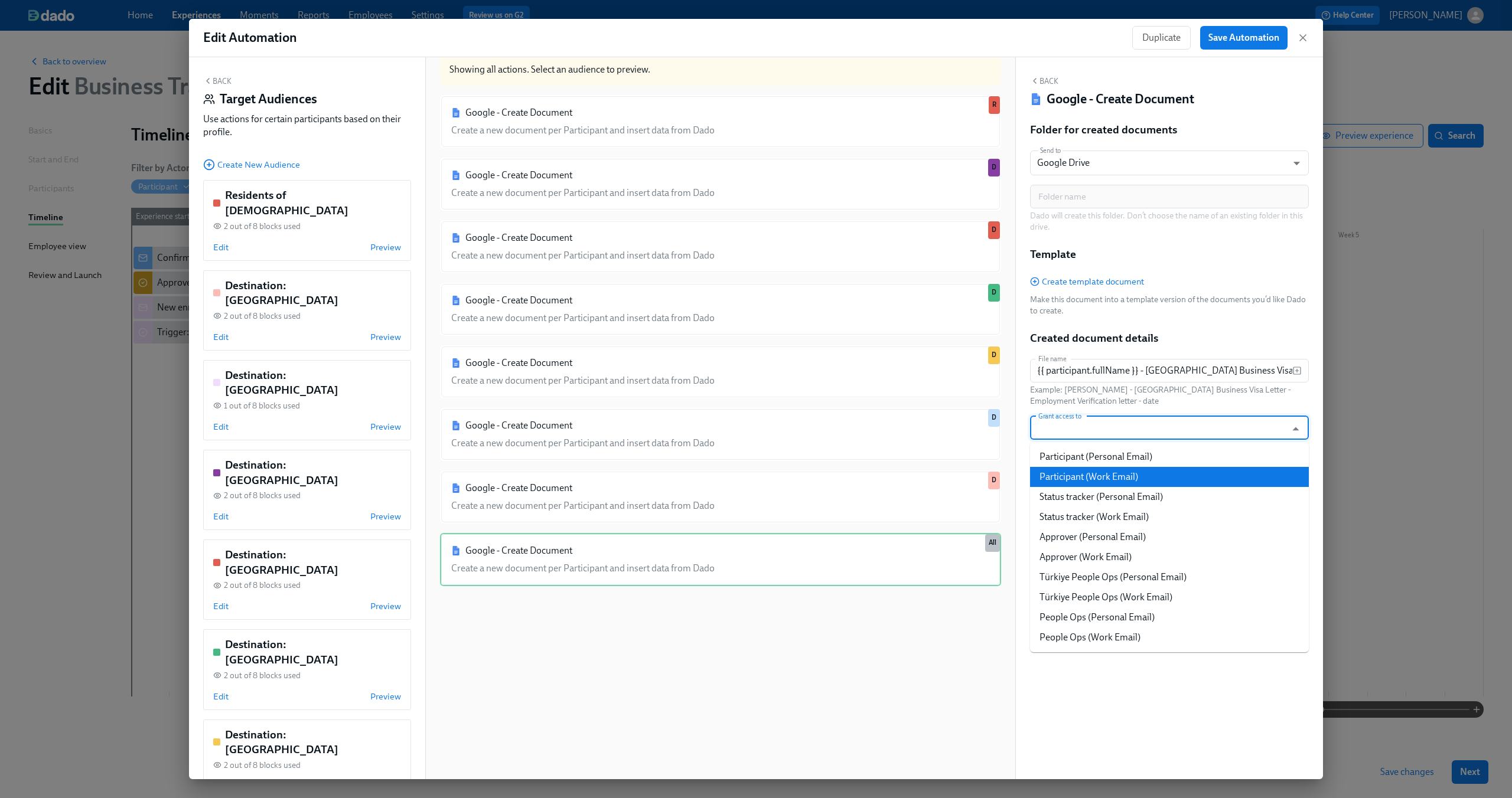
click at [1110, 475] on li "Participant (Work Email)" at bounding box center [1169, 476] width 279 height 20
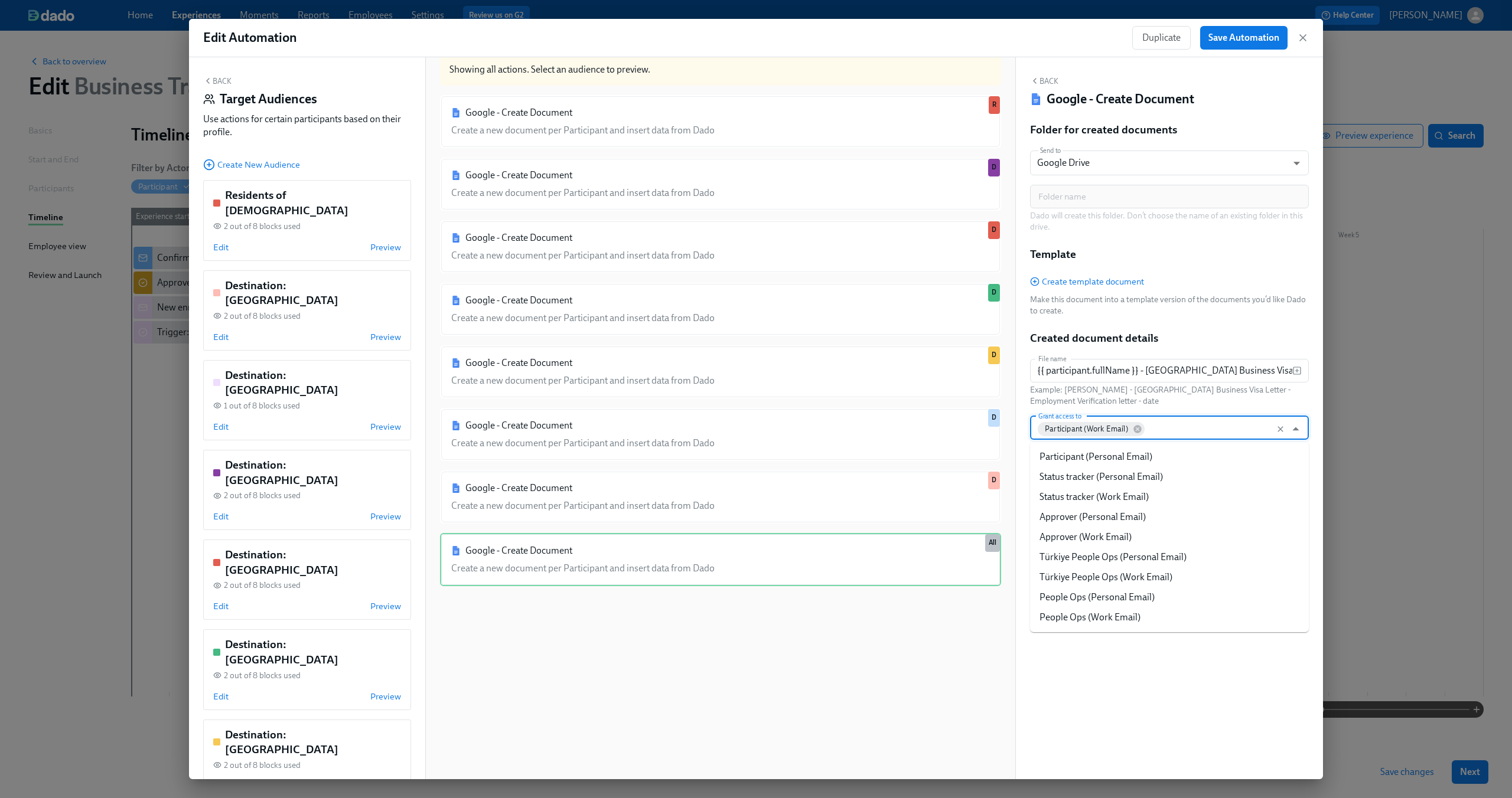
click at [1178, 431] on input "Grant access to" at bounding box center [1214, 427] width 134 height 23
click at [1139, 611] on li "People Ops (Work Email)" at bounding box center [1169, 617] width 279 height 20
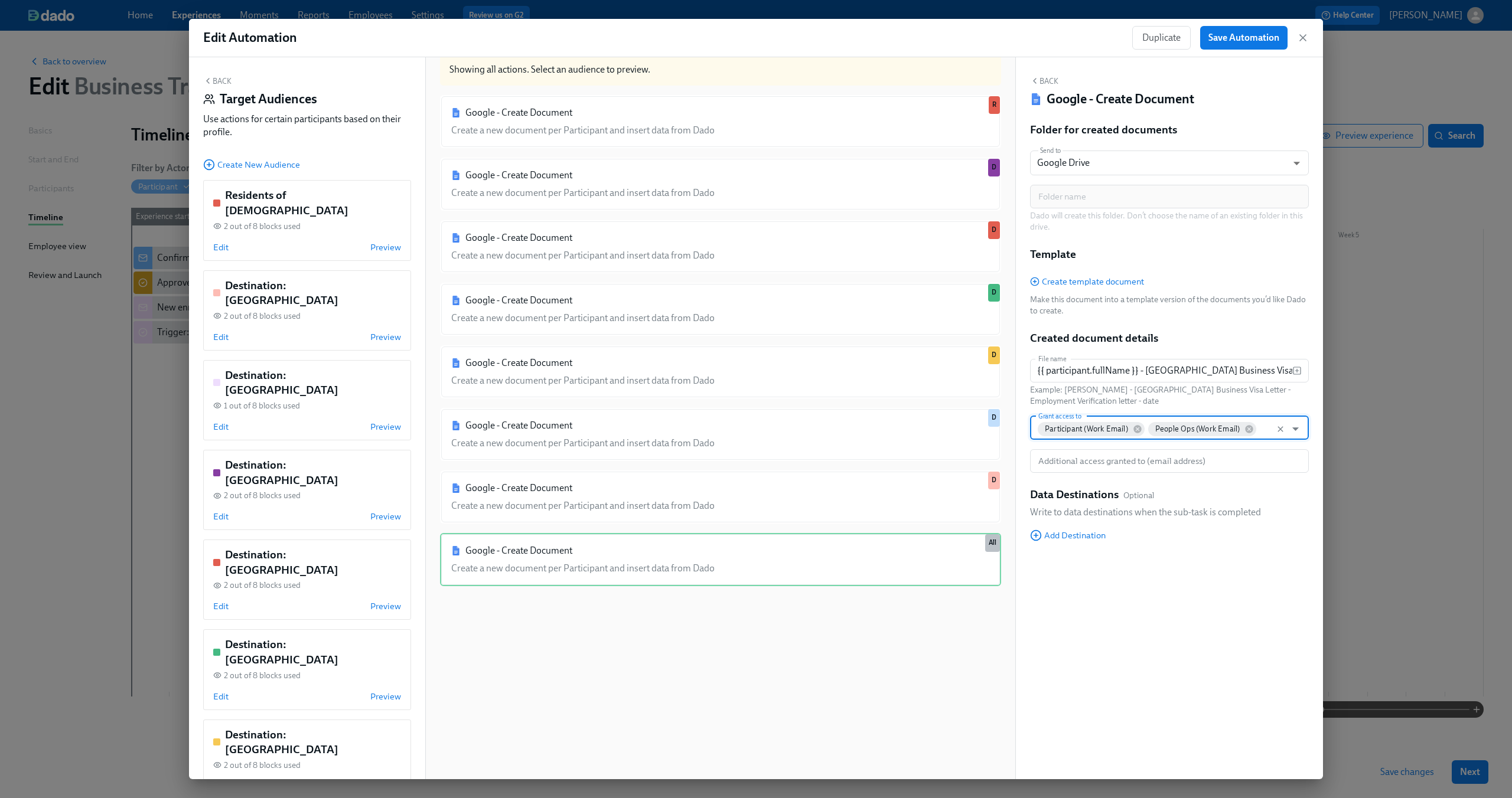
click at [1115, 642] on div "Back Google - Create Document Folder for created documents Send to Google Drive…" at bounding box center [1169, 418] width 307 height 722
click at [1085, 533] on span "Add Destination" at bounding box center [1068, 535] width 76 height 12
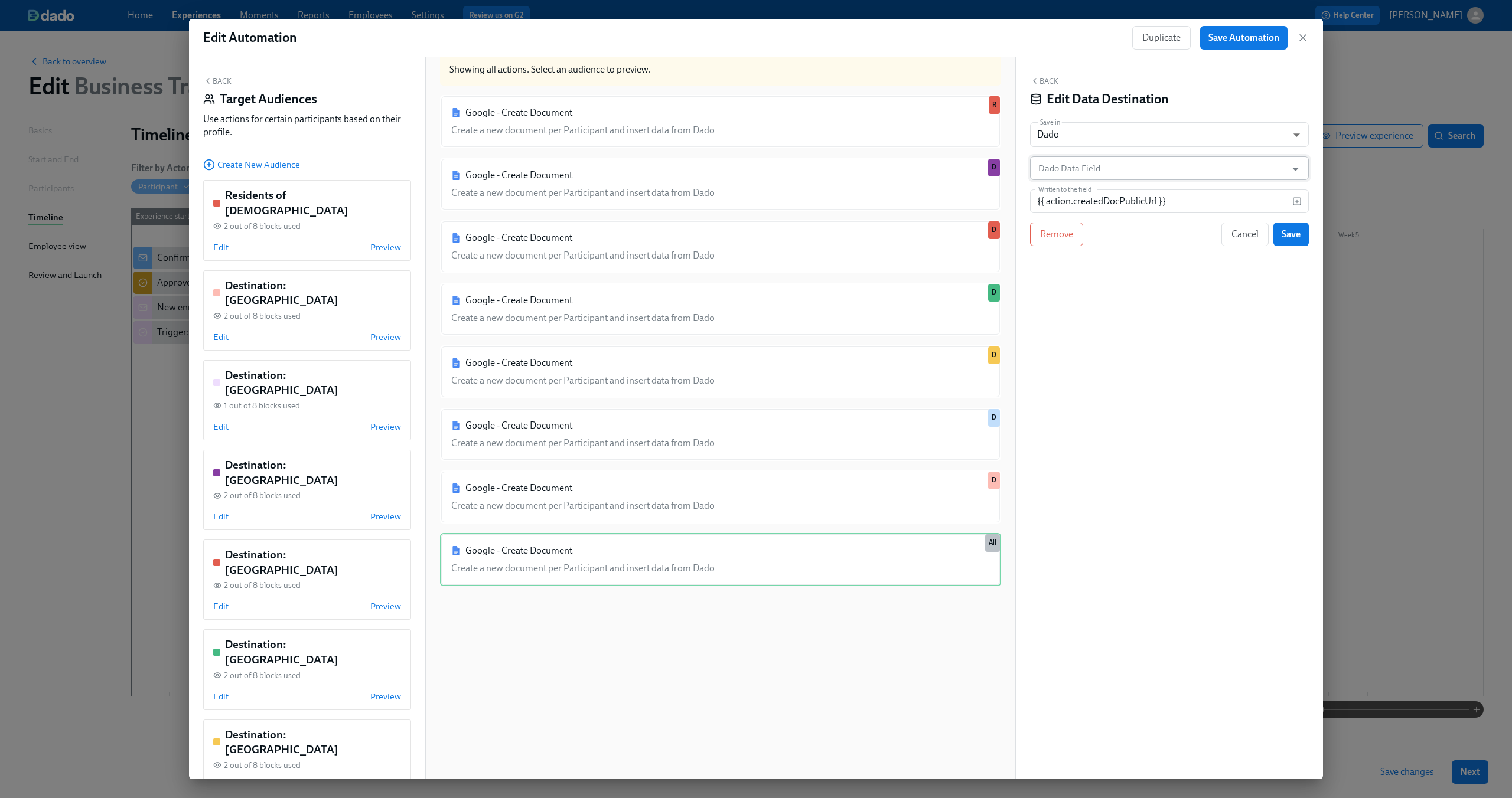
click at [1153, 171] on input "Dado Data Field" at bounding box center [1161, 168] width 250 height 23
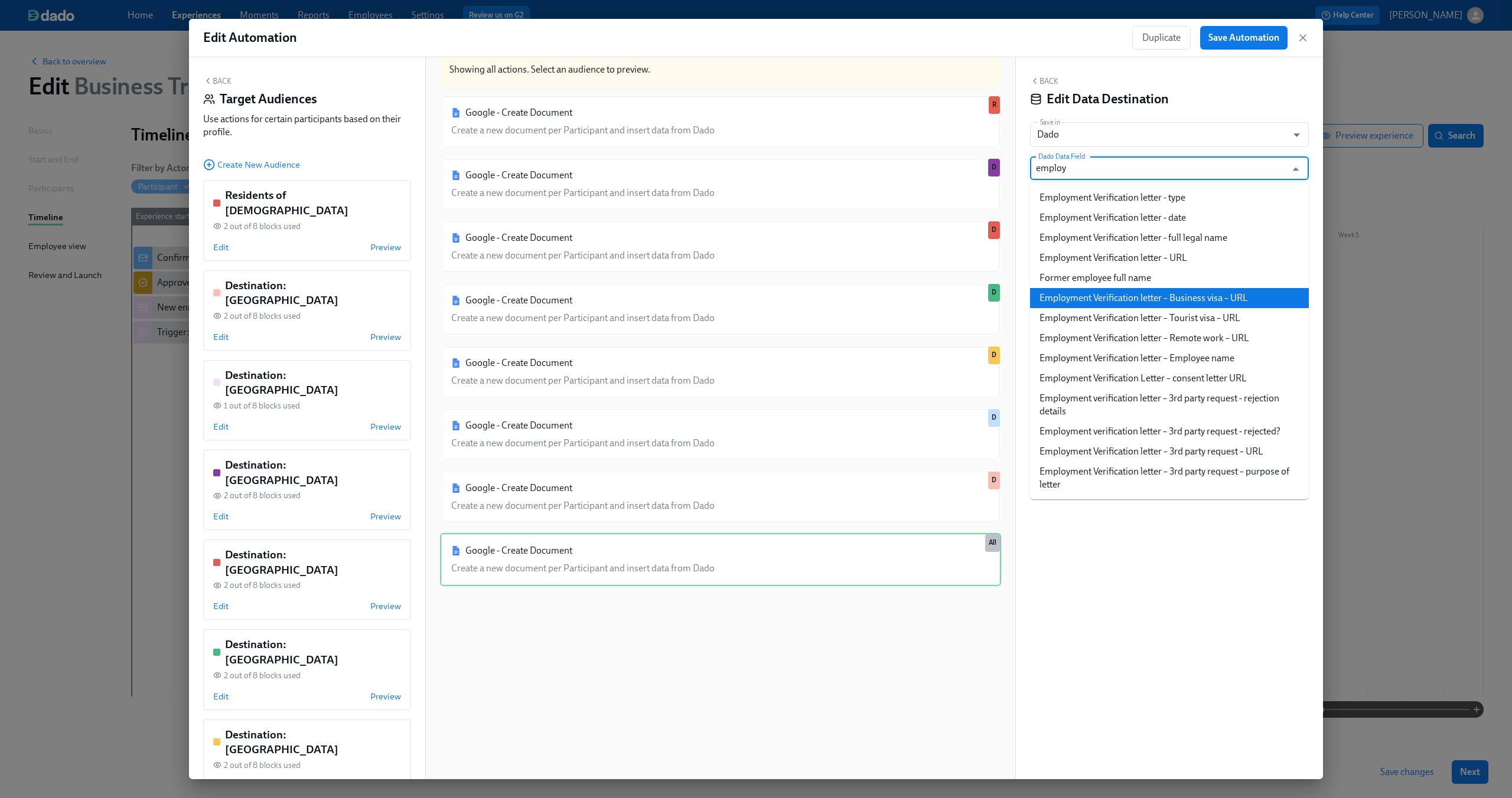
click at [1202, 295] on li "Employment Verification letter – Business visa – URL" at bounding box center [1169, 297] width 279 height 20
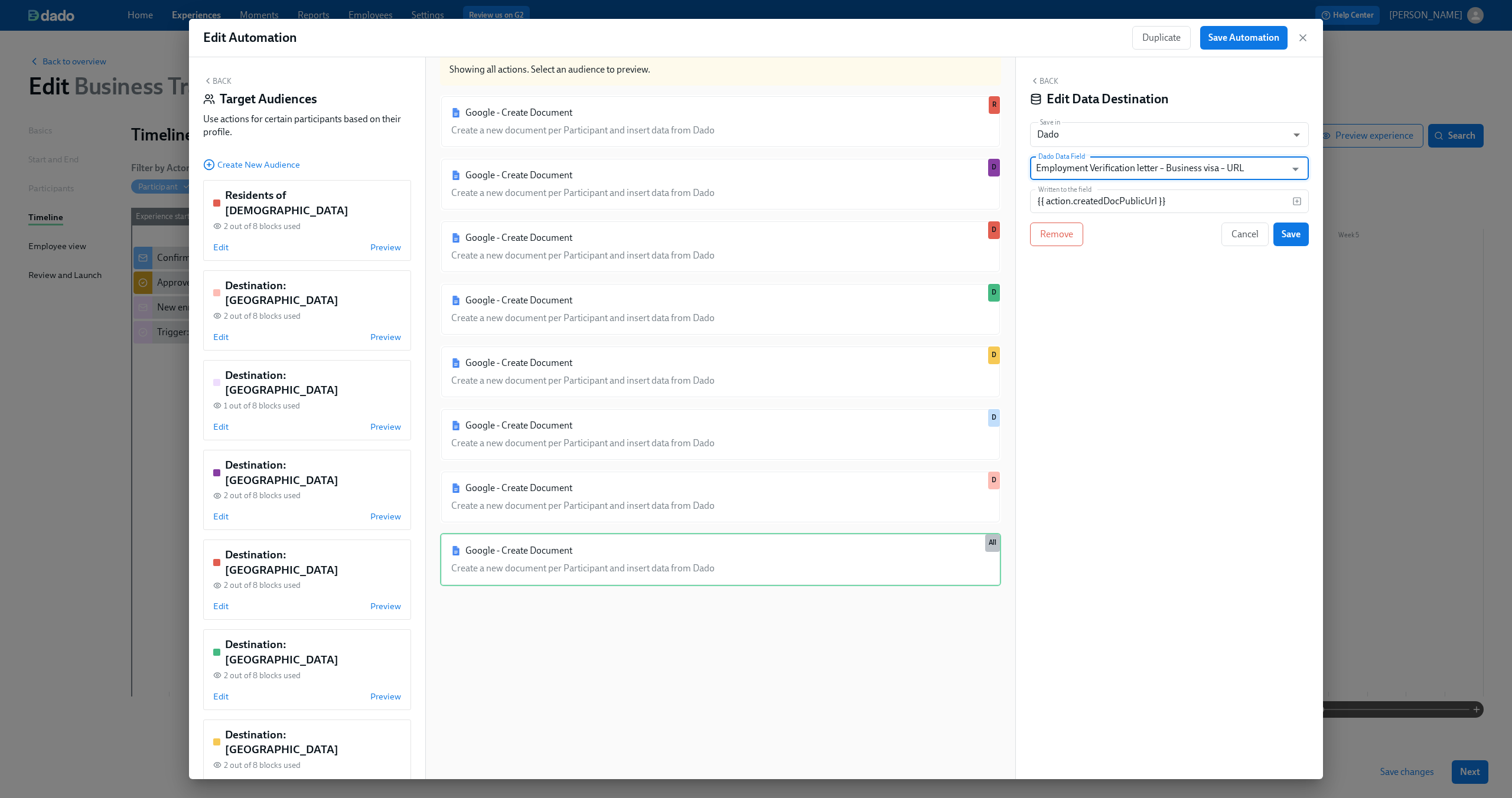
type input "Employment Verification letter – Business visa – URL"
click at [1152, 491] on div "Back Edit Data Destination Save in Dado USER_PROFILE ​ Dado Data Field Employme…" at bounding box center [1169, 418] width 307 height 722
click at [1293, 233] on span "Save" at bounding box center [1290, 234] width 19 height 12
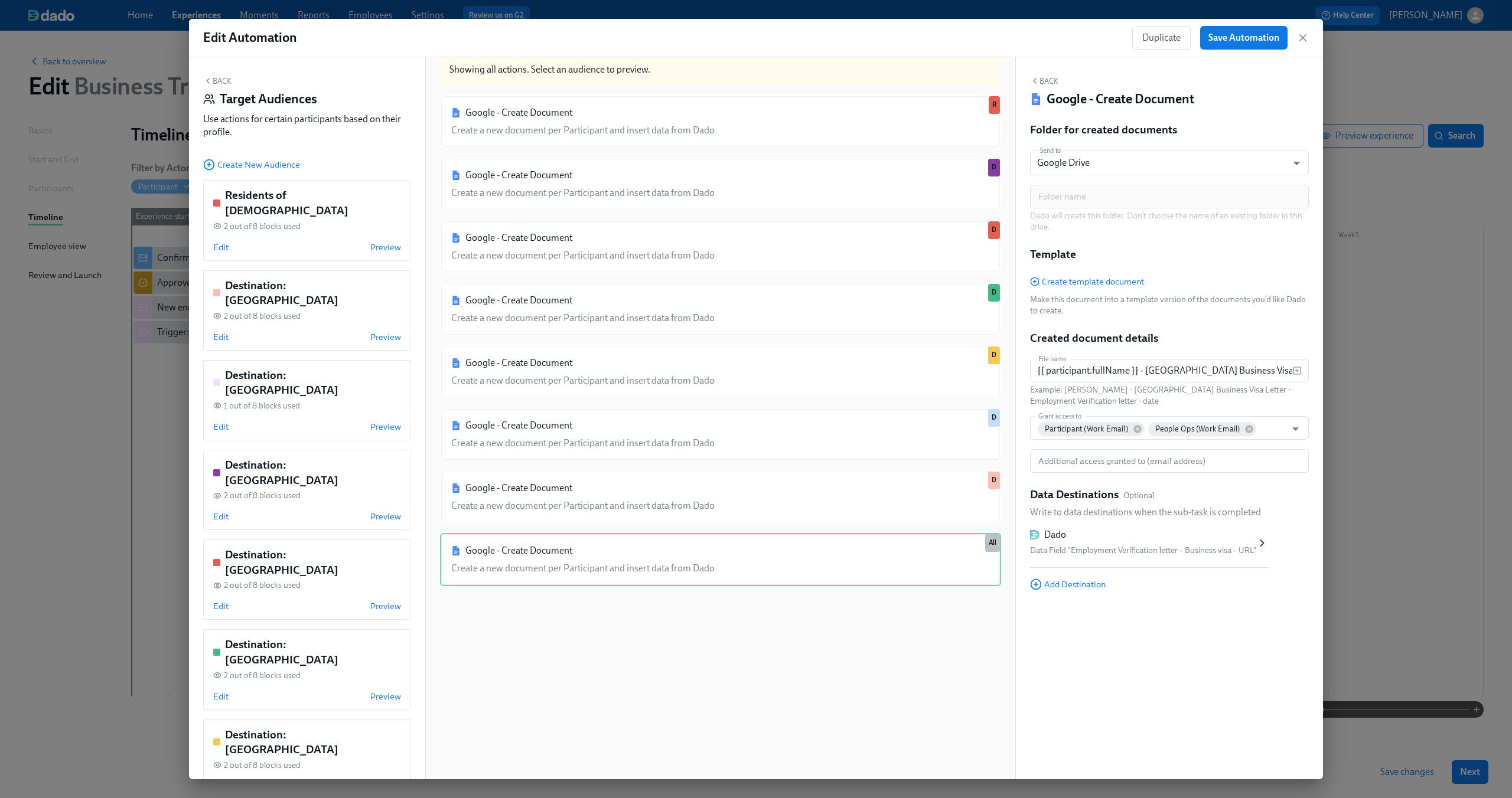
click at [1061, 578] on div "Add Destination" at bounding box center [1148, 584] width 238 height 13
click at [1060, 584] on span "Add Destination" at bounding box center [1068, 584] width 76 height 12
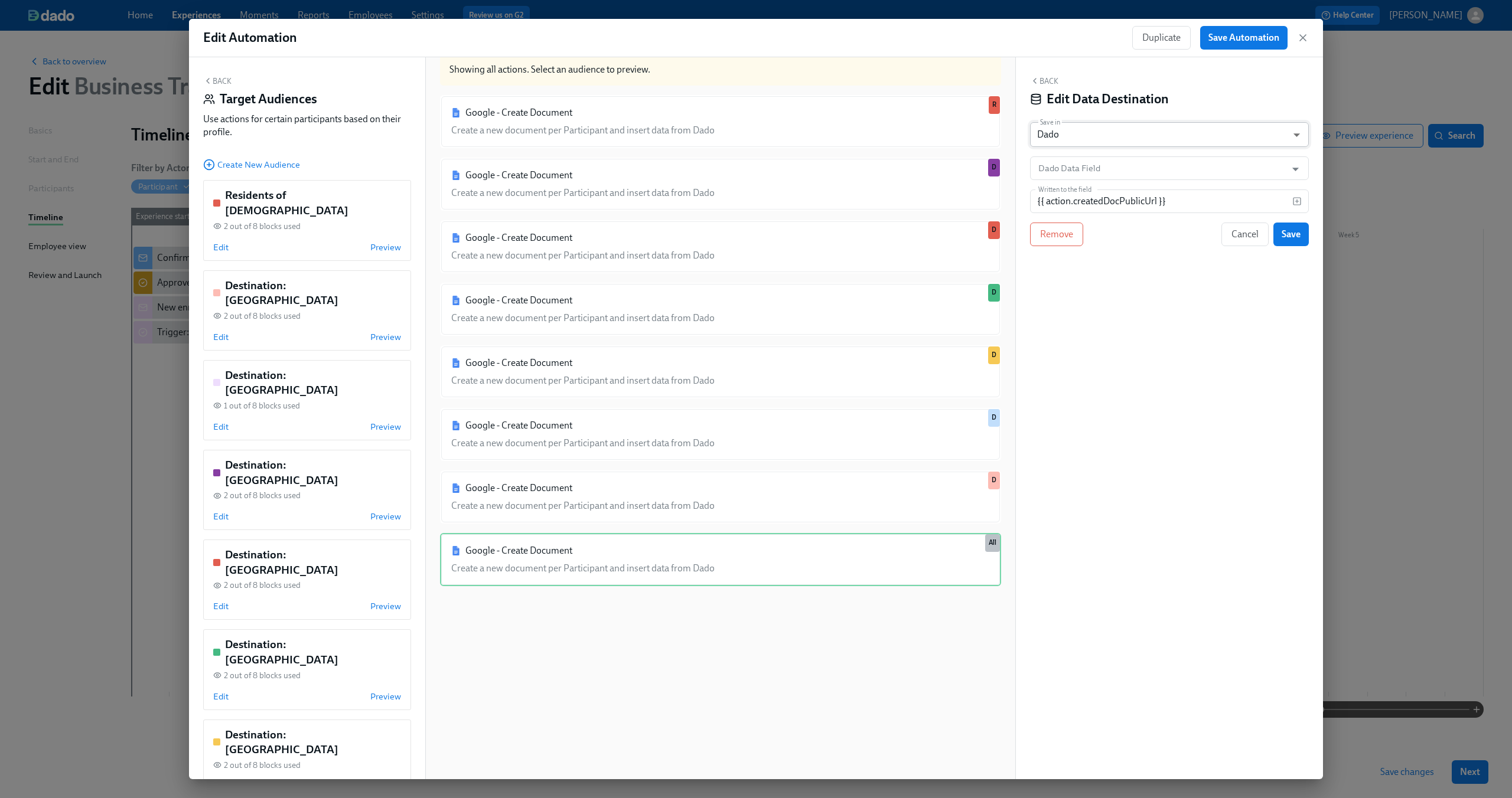
click at [1206, 126] on body "Home Experiences Moments Reports Employees Settings Review us on G2 Help Center…" at bounding box center [756, 399] width 1512 height 798
click at [1214, 104] on ul "Google Sheet Dado" at bounding box center [1169, 126] width 279 height 50
click at [1210, 111] on li "Google Sheet" at bounding box center [1169, 114] width 279 height 20
type input "GOOGLE_SHEET"
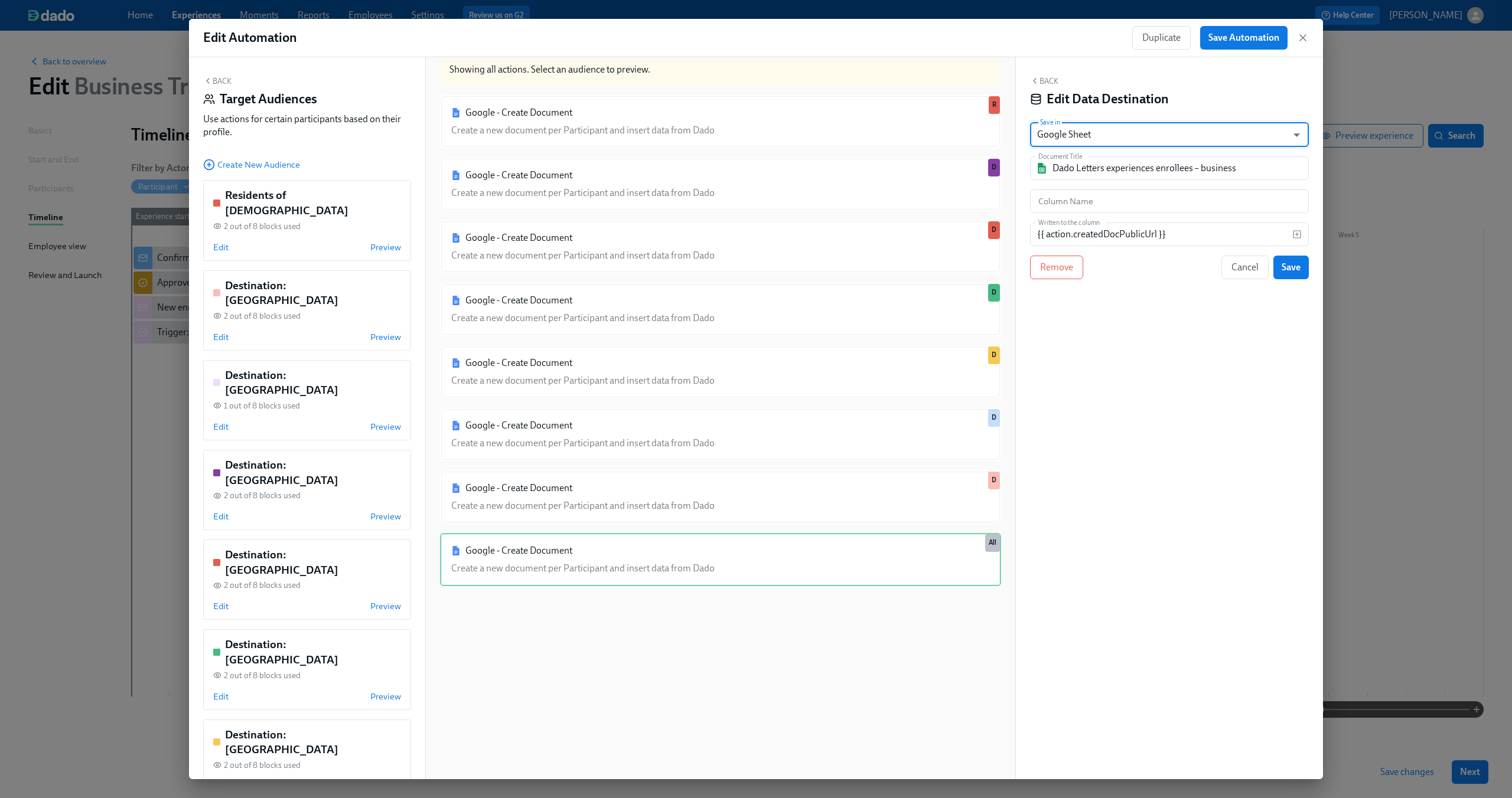
click at [1134, 384] on div "Back Edit Data Destination Save in Google Sheet GOOGLE_SHEET ​ Document Title D…" at bounding box center [1169, 418] width 307 height 722
click at [1143, 213] on input "text" at bounding box center [1169, 201] width 279 height 23
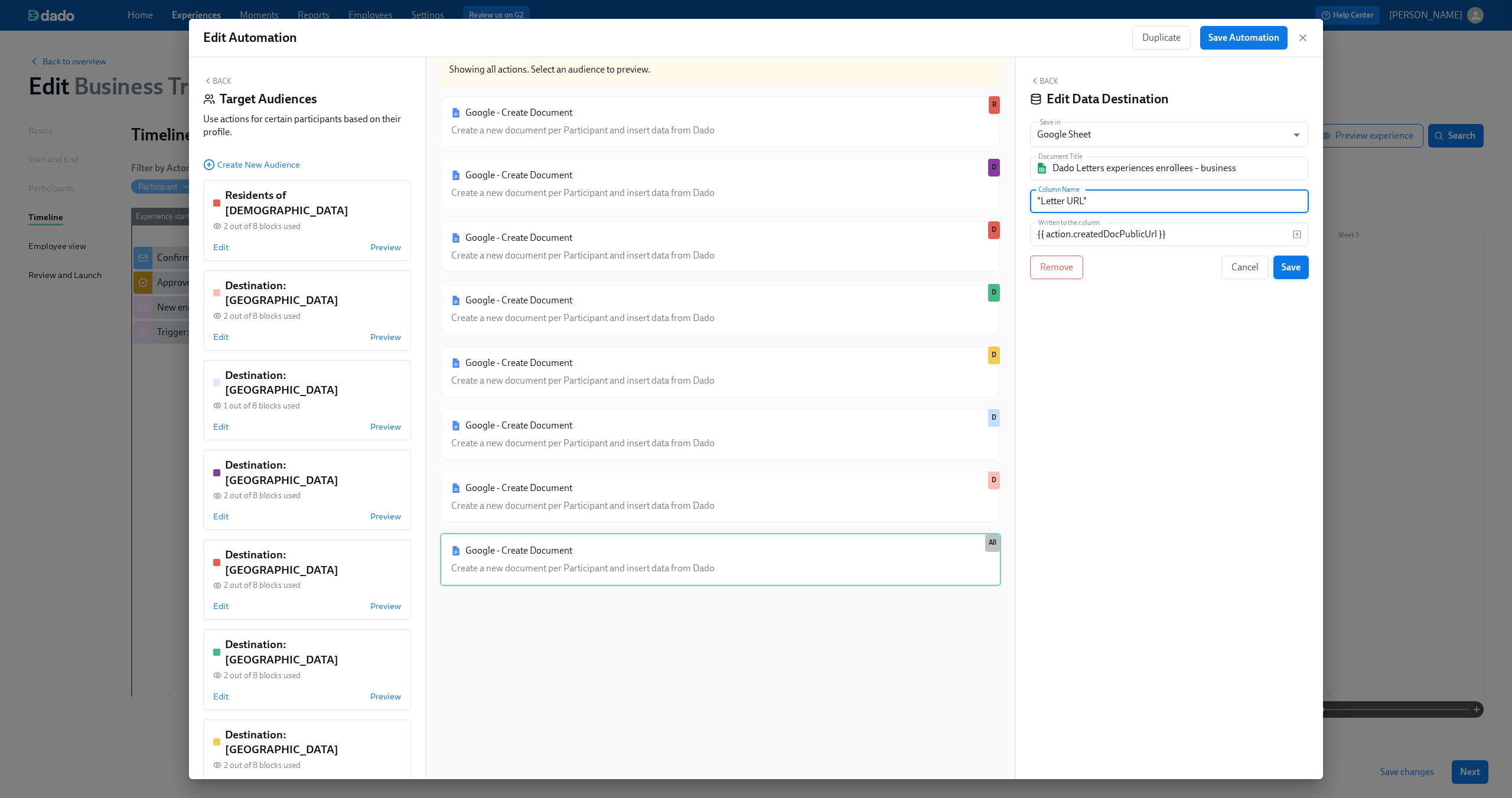
type input ""Letter URL""
click at [1292, 265] on span "Save" at bounding box center [1290, 267] width 19 height 12
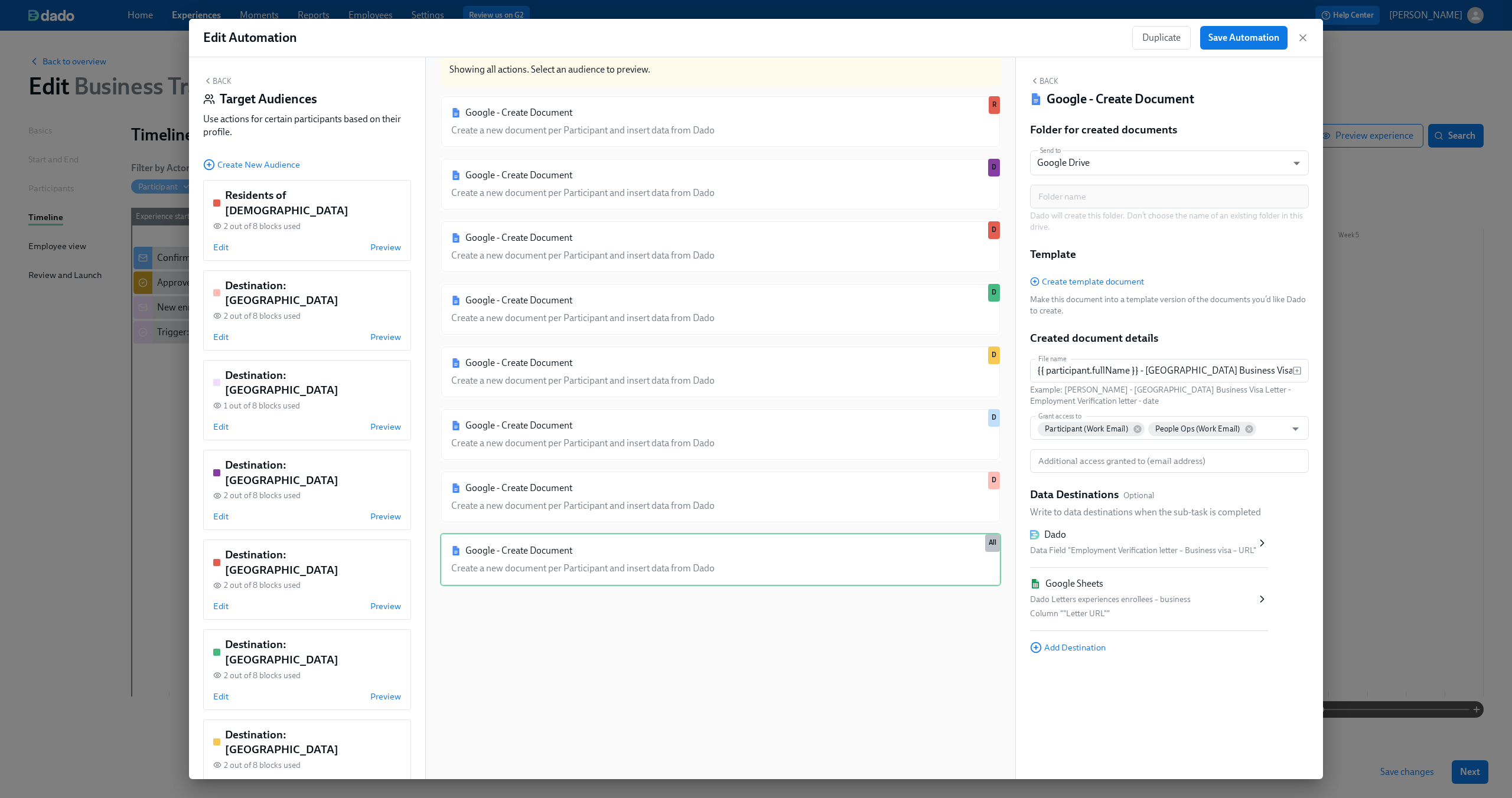
click at [1130, 612] on div "Column ""Letter URL""" at bounding box center [1143, 614] width 226 height 15
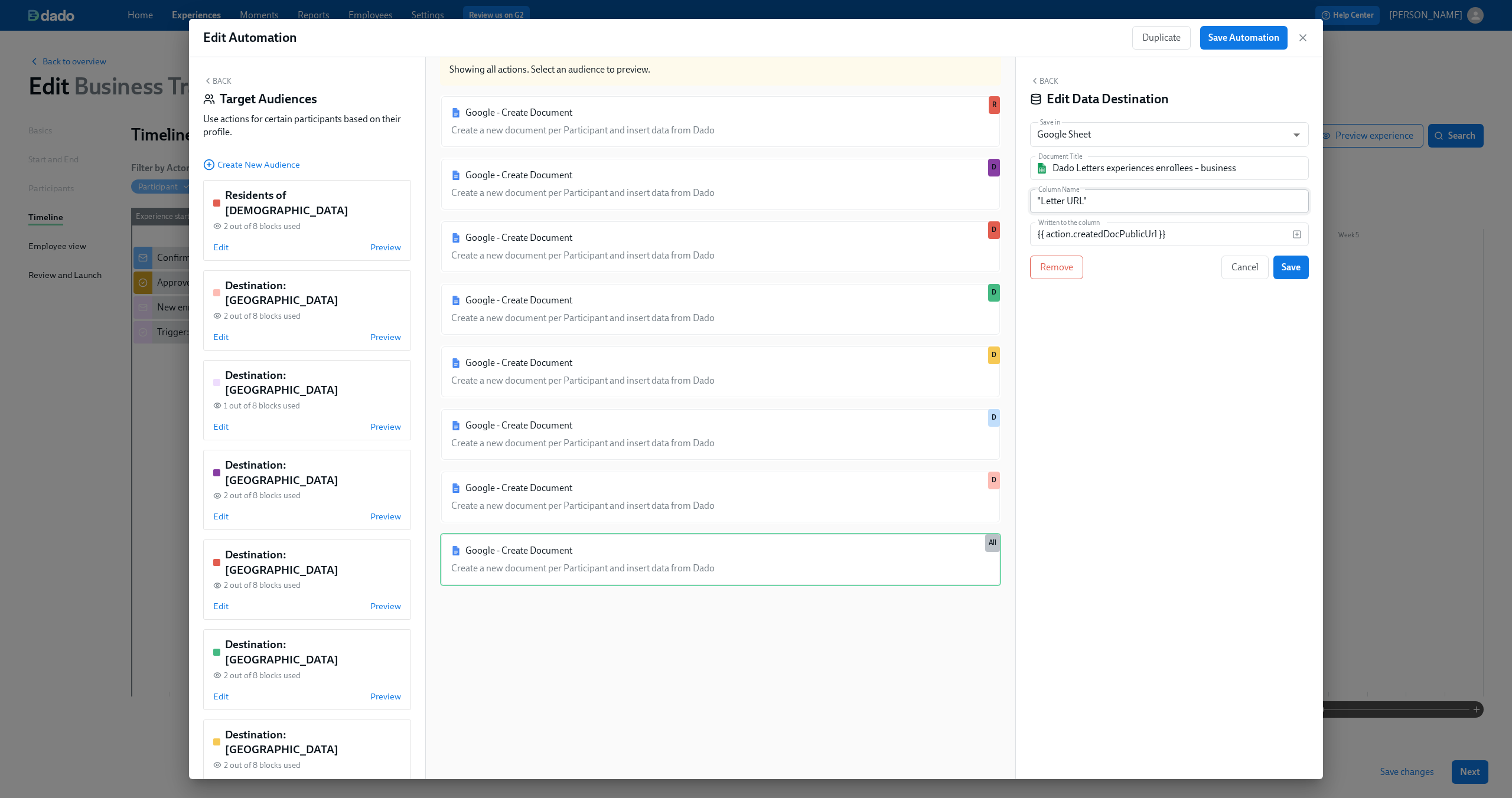
click at [1102, 200] on input ""Letter URL"" at bounding box center [1169, 201] width 279 height 23
type input "Letter URL"
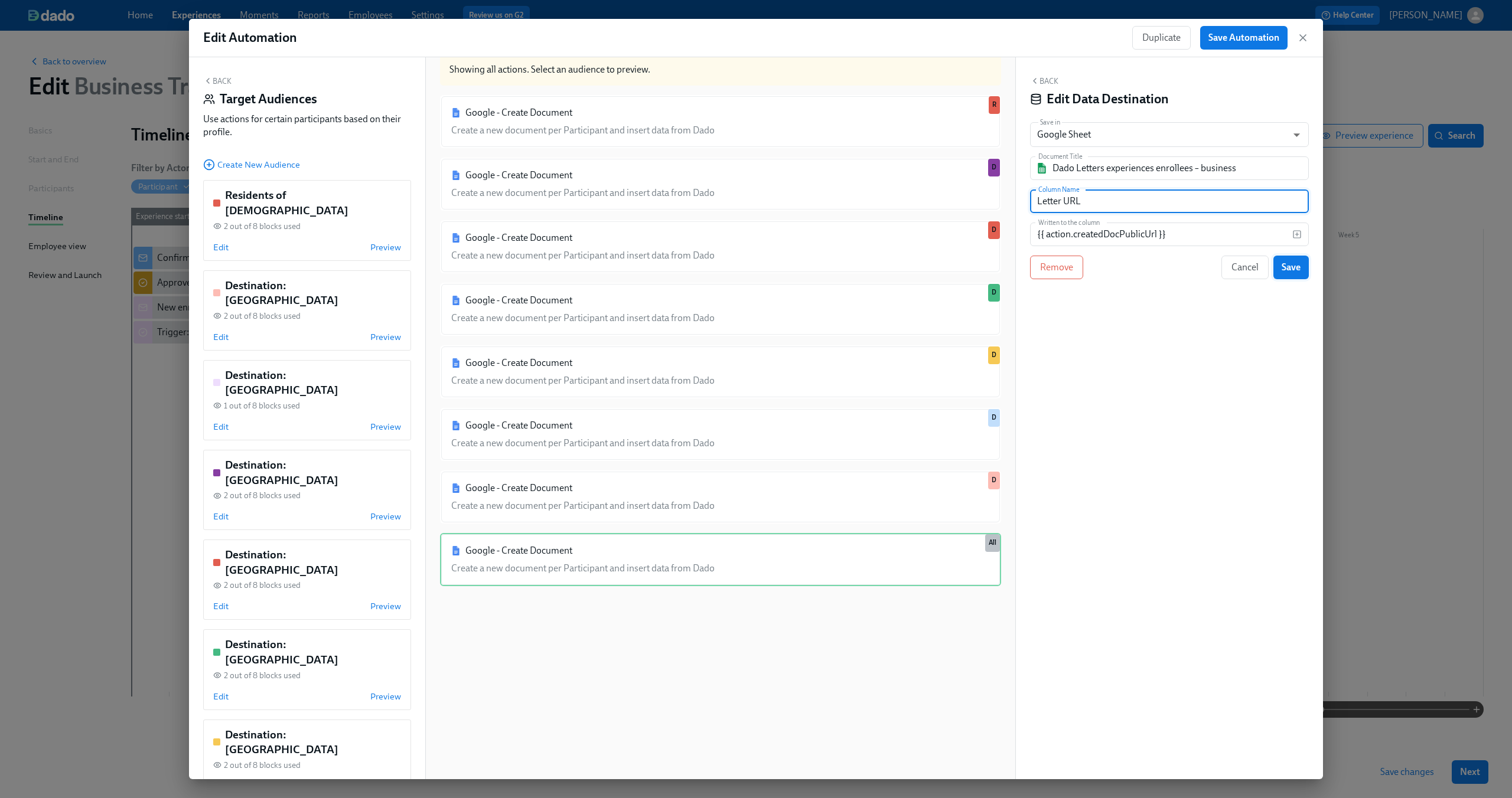
click at [1289, 268] on span "Save" at bounding box center [1290, 267] width 19 height 12
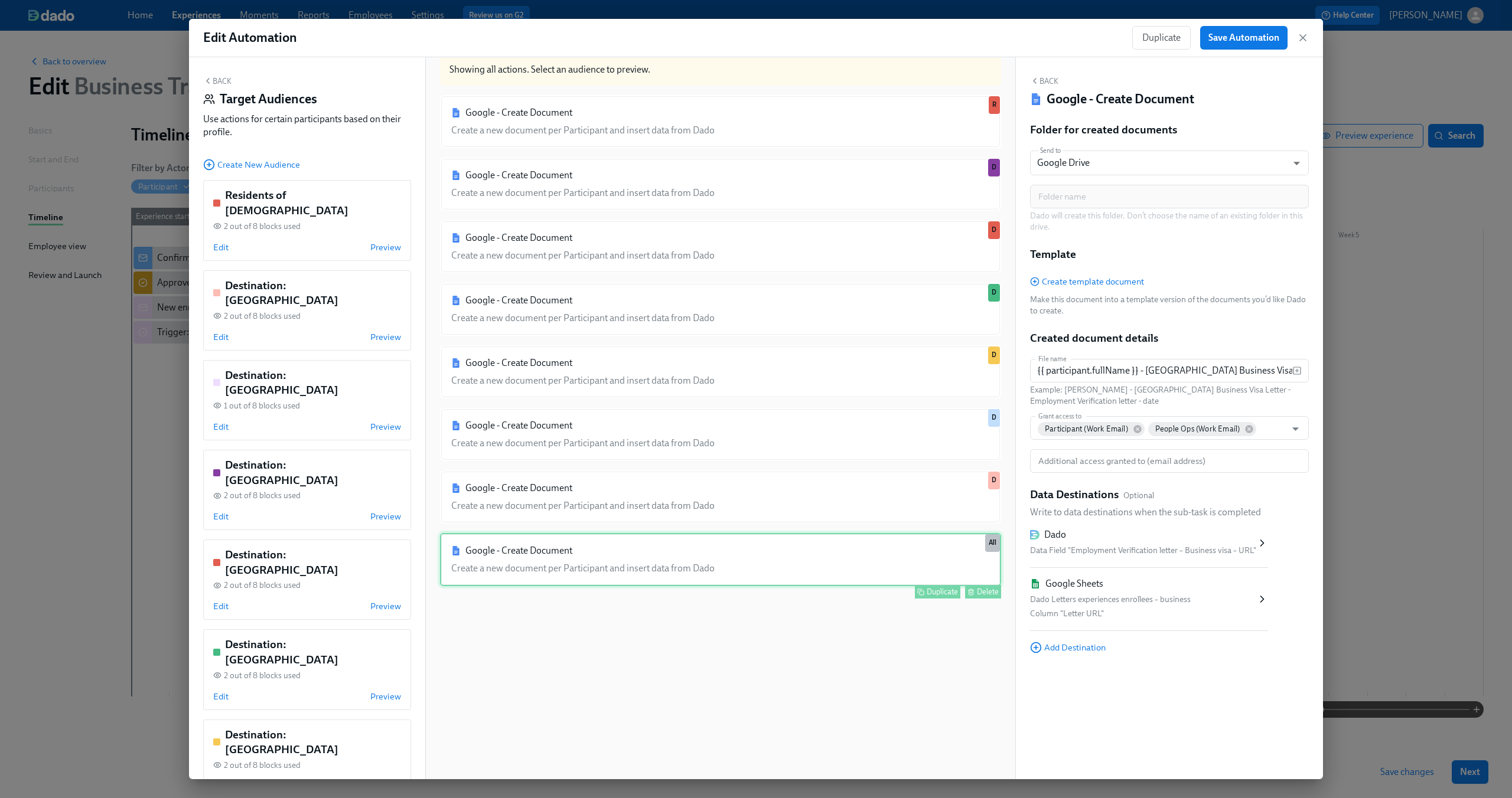
click at [853, 558] on div "Google - Create Document Create a new document per Participant and insert data …" at bounding box center [721, 559] width 561 height 53
click at [1101, 671] on div "Folder for created documents Send to Google Drive GDRIVE ​ Folder name Folder n…" at bounding box center [1169, 397] width 279 height 551
click at [893, 544] on div "Google - Create Document Create a new document per Participant and insert data …" at bounding box center [721, 559] width 561 height 53
click at [1100, 278] on span "Create template document" at bounding box center [1086, 281] width 114 height 12
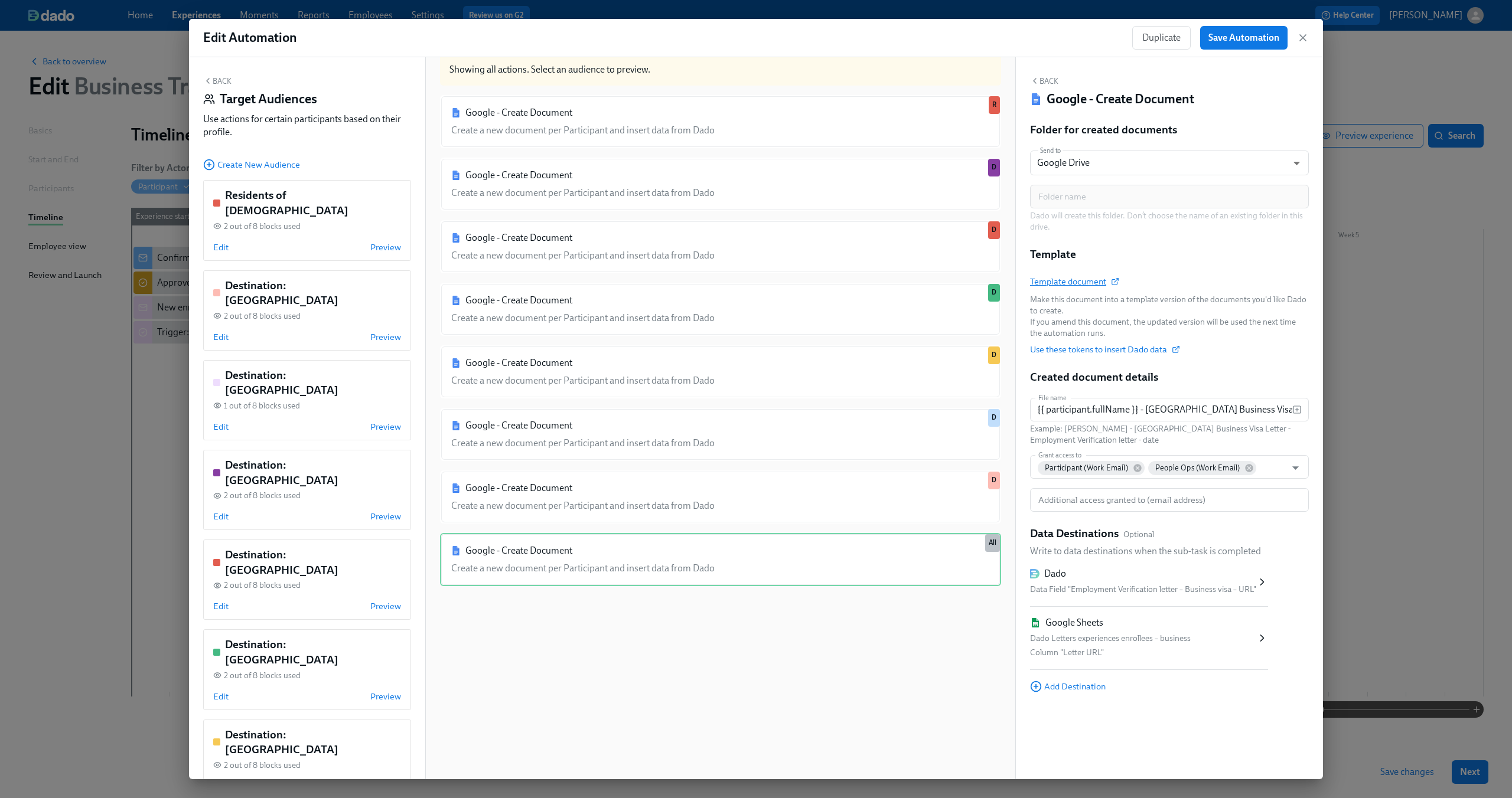
click at [1081, 282] on span "Template document" at bounding box center [1073, 281] width 88 height 12
click at [768, 565] on div "Google - Create Document Create a new document per Participant and insert data …" at bounding box center [721, 559] width 561 height 53
click at [330, 242] on div "Edit Preview" at bounding box center [306, 247] width 188 height 12
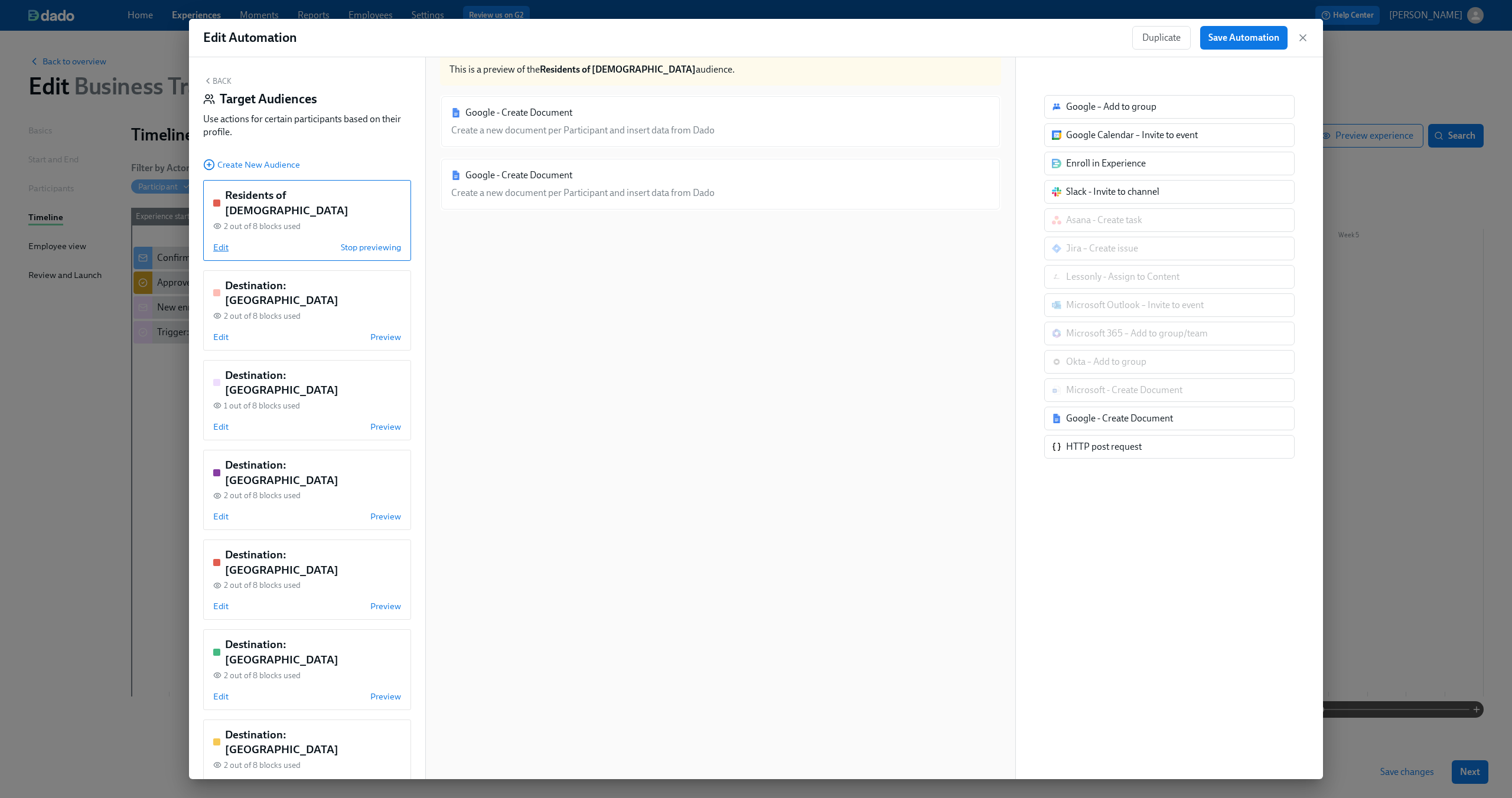
click at [221, 242] on span "Edit" at bounding box center [220, 247] width 15 height 12
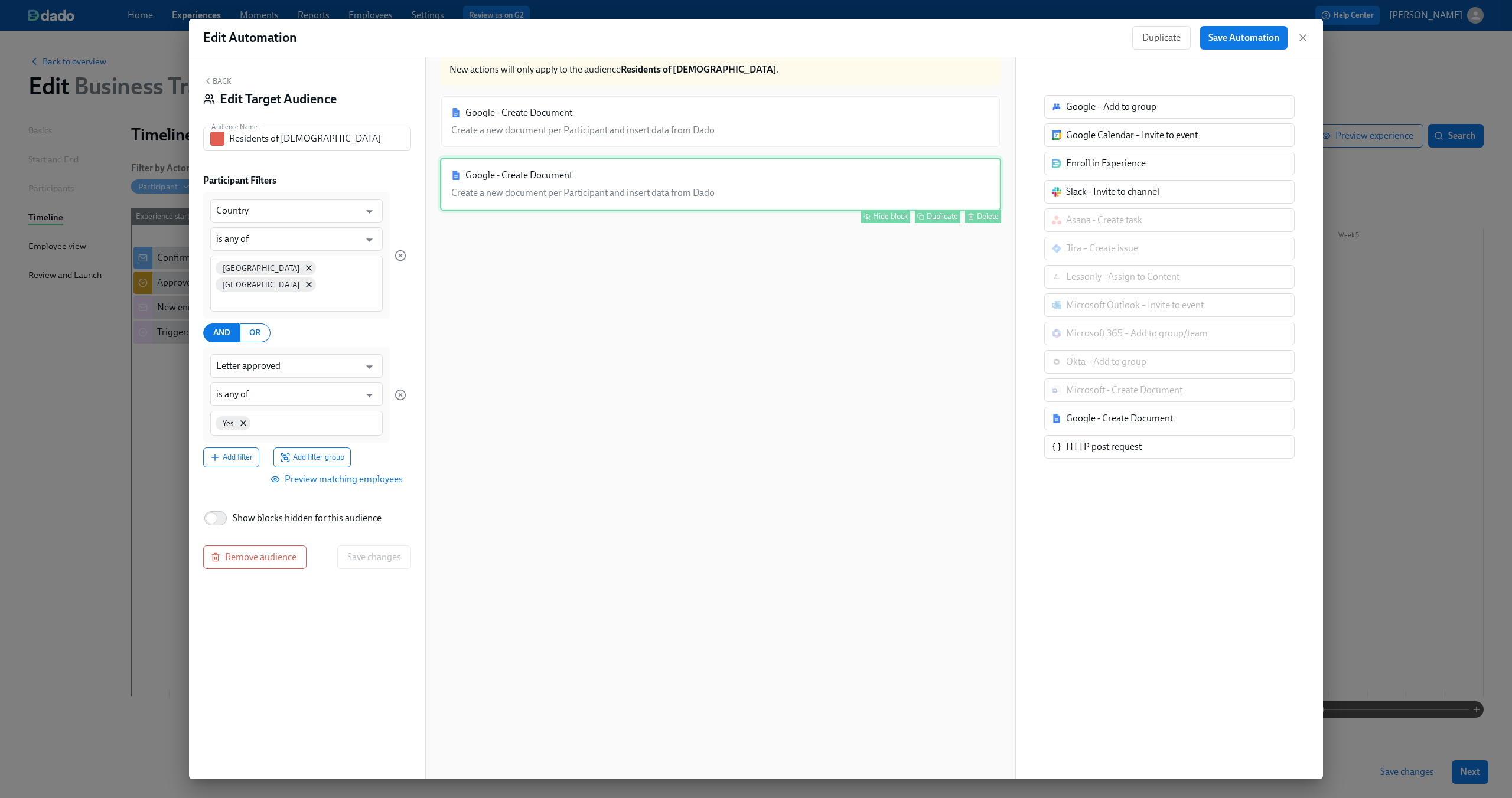
click at [516, 197] on div "Google - Create Document Create a new document per Participant and insert data …" at bounding box center [721, 185] width 561 height 53
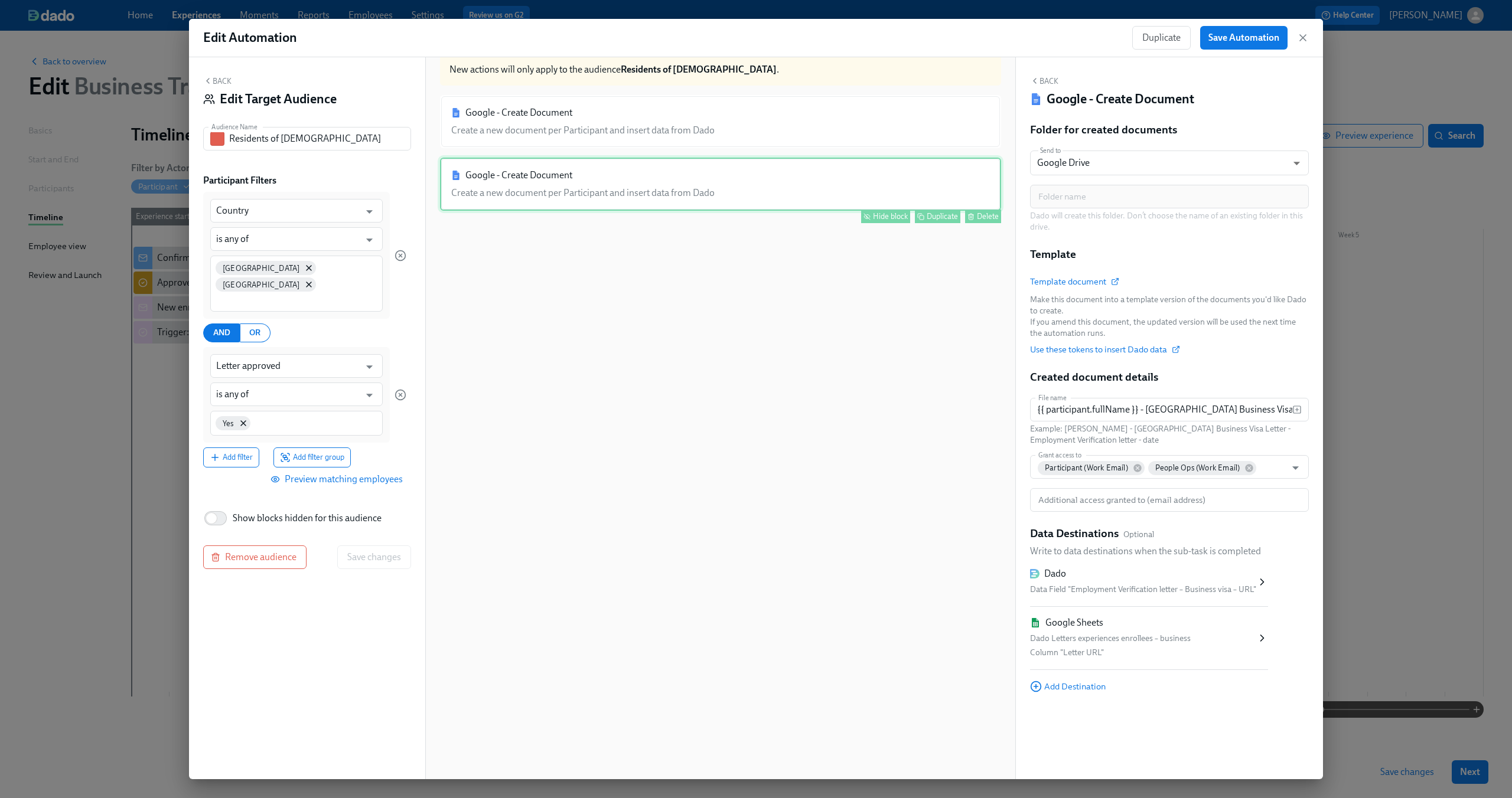
click at [878, 217] on div "Hide block" at bounding box center [889, 216] width 35 height 9
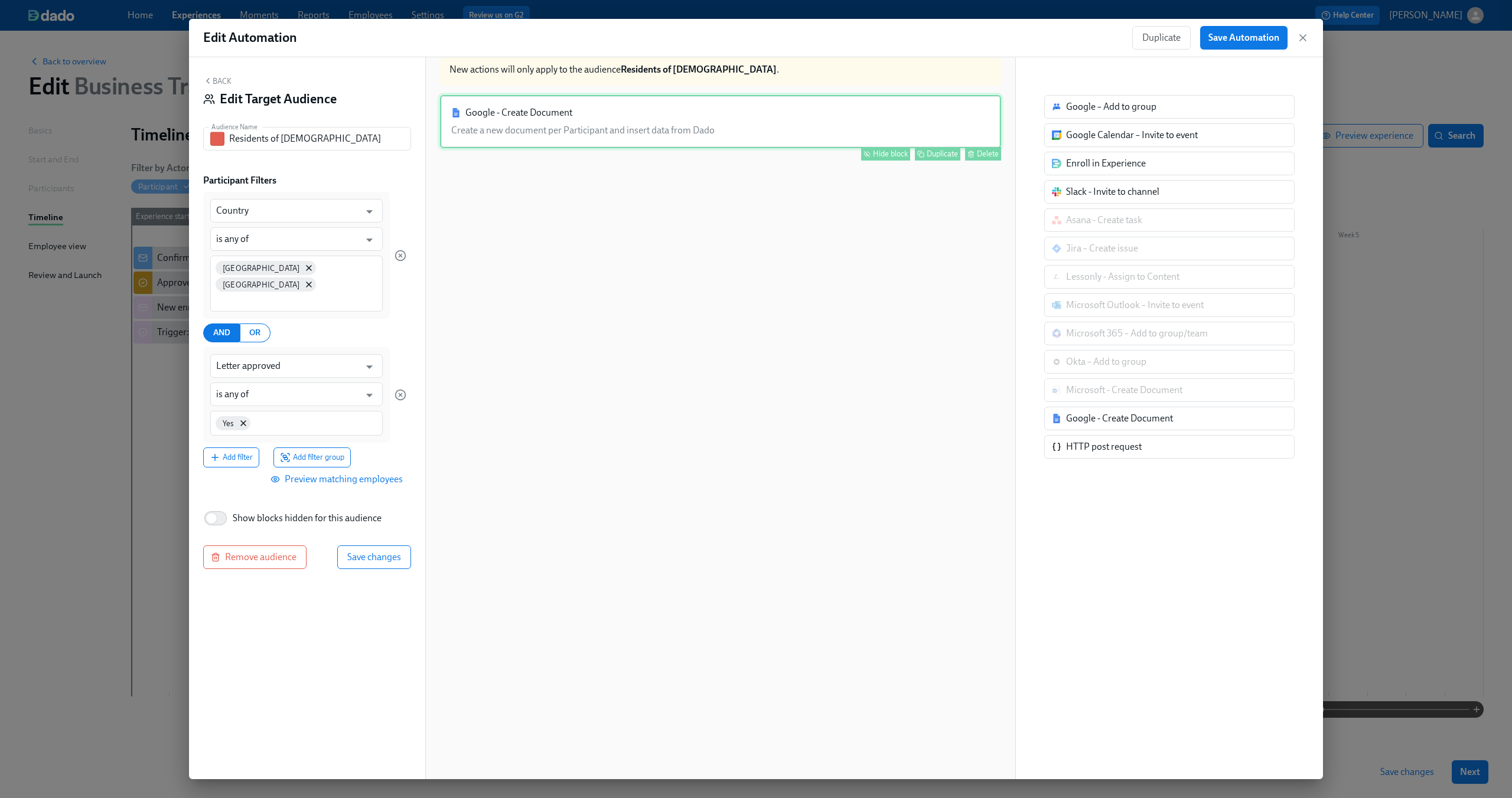
click at [612, 105] on div "Google - Create Document Create a new document per Participant and insert data …" at bounding box center [721, 122] width 561 height 53
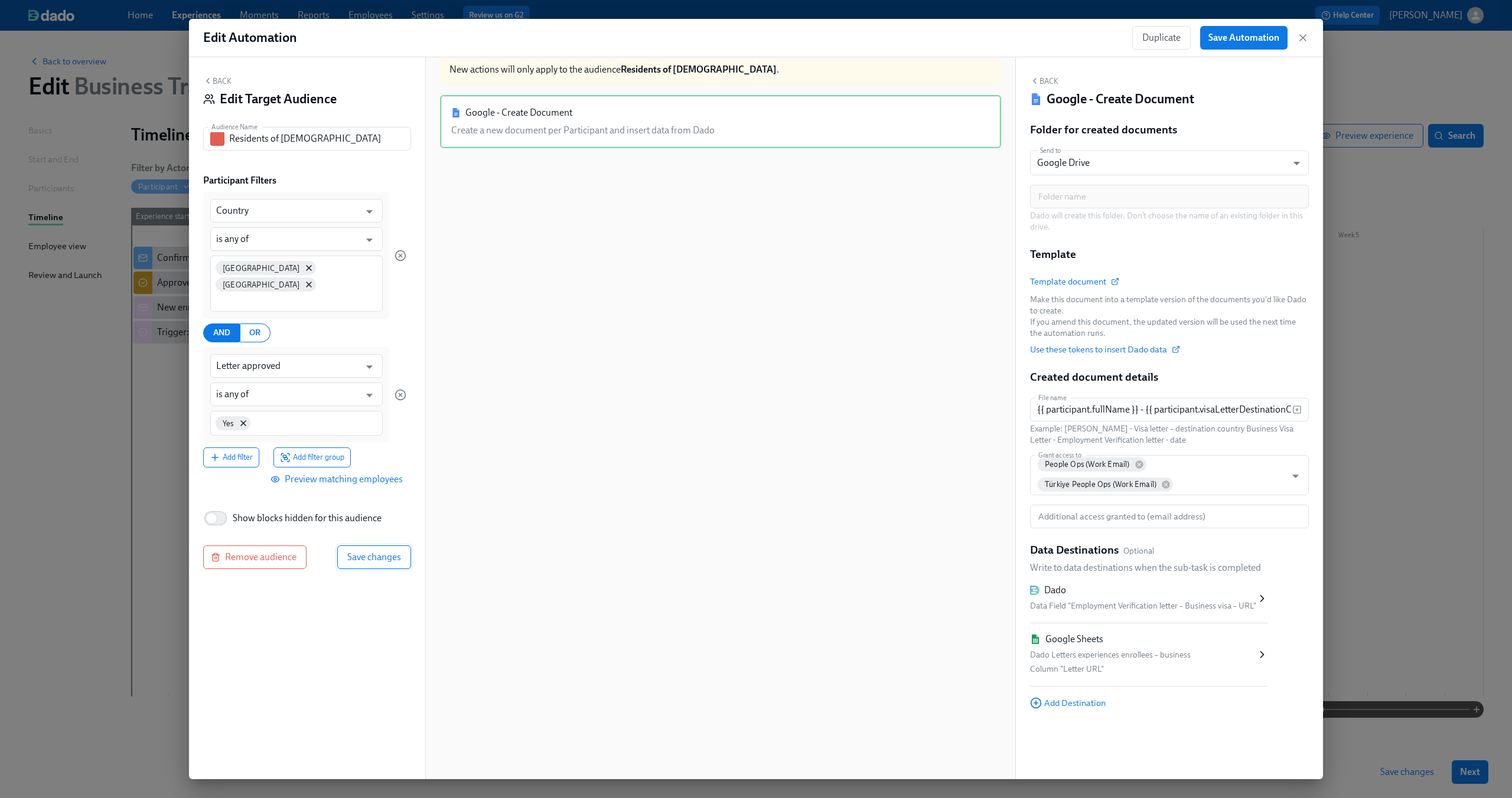
click at [389, 551] on span "Save changes" at bounding box center [374, 557] width 54 height 12
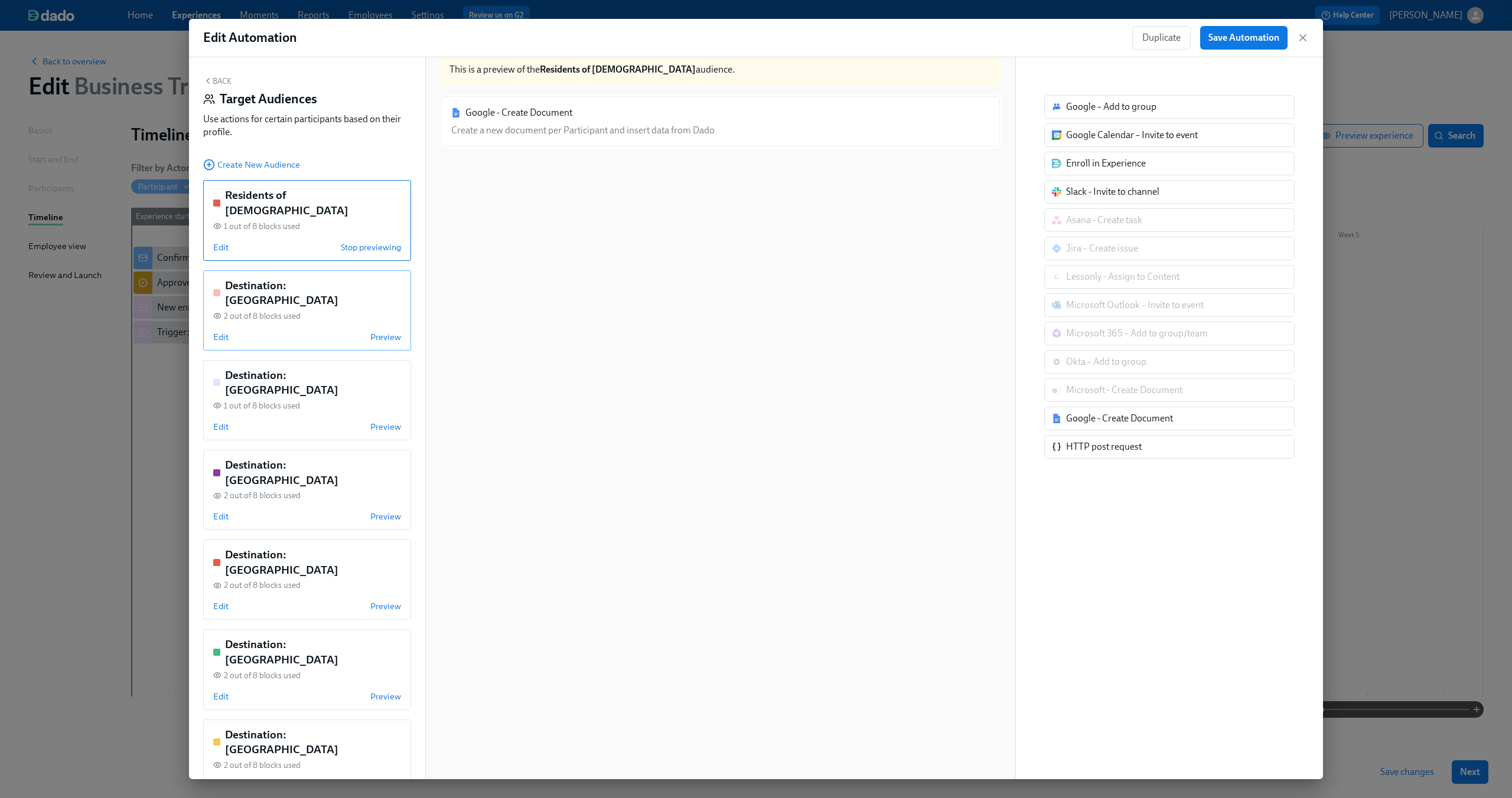
click at [324, 297] on div "Destination: [GEOGRAPHIC_DATA] 2 out of 8 blocks used Edit Preview" at bounding box center [307, 310] width 208 height 81
click at [221, 331] on span "Edit" at bounding box center [220, 337] width 15 height 12
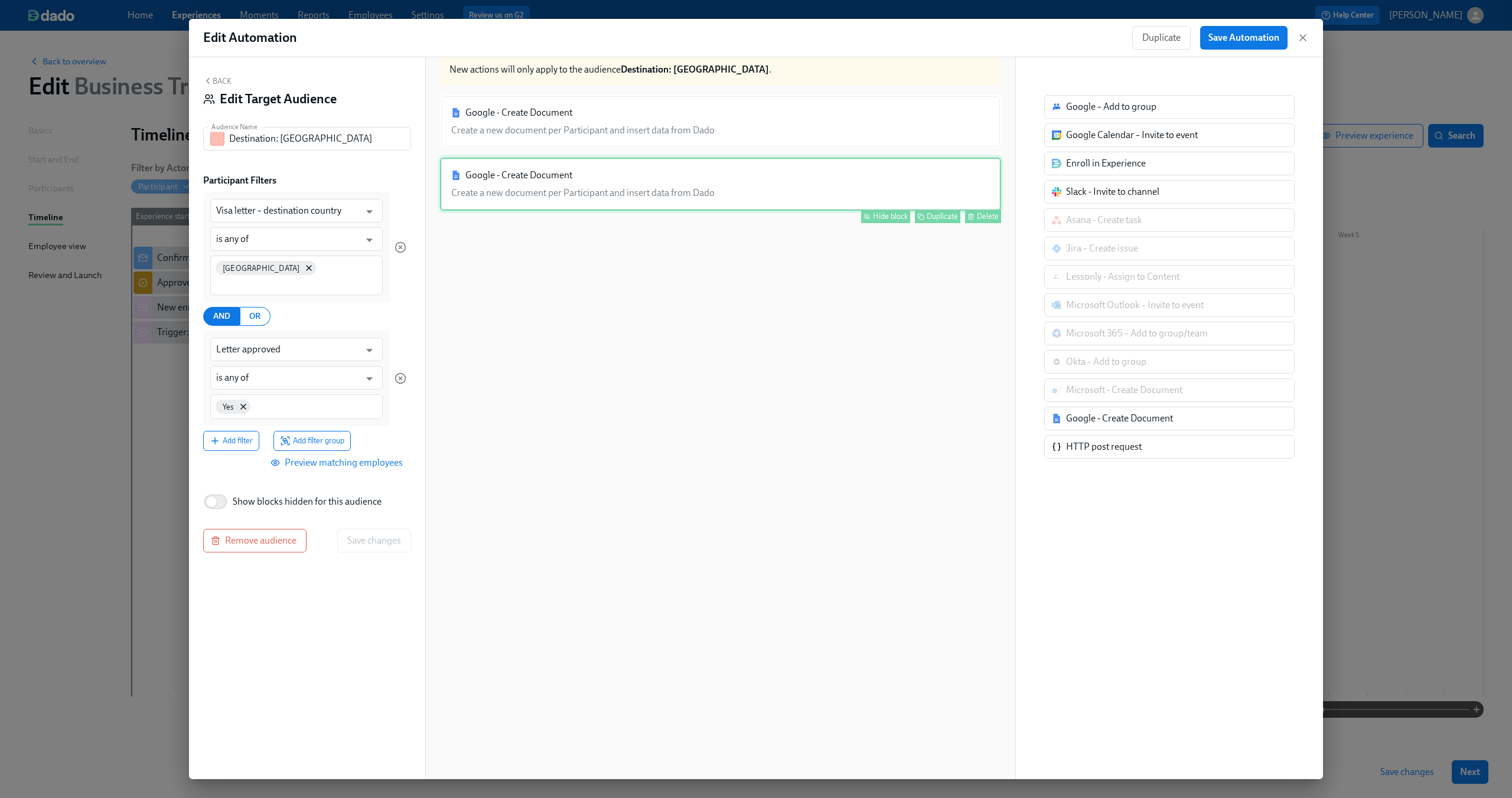
click at [567, 182] on div "Google - Create Document Create a new document per Participant and insert data …" at bounding box center [721, 185] width 561 height 53
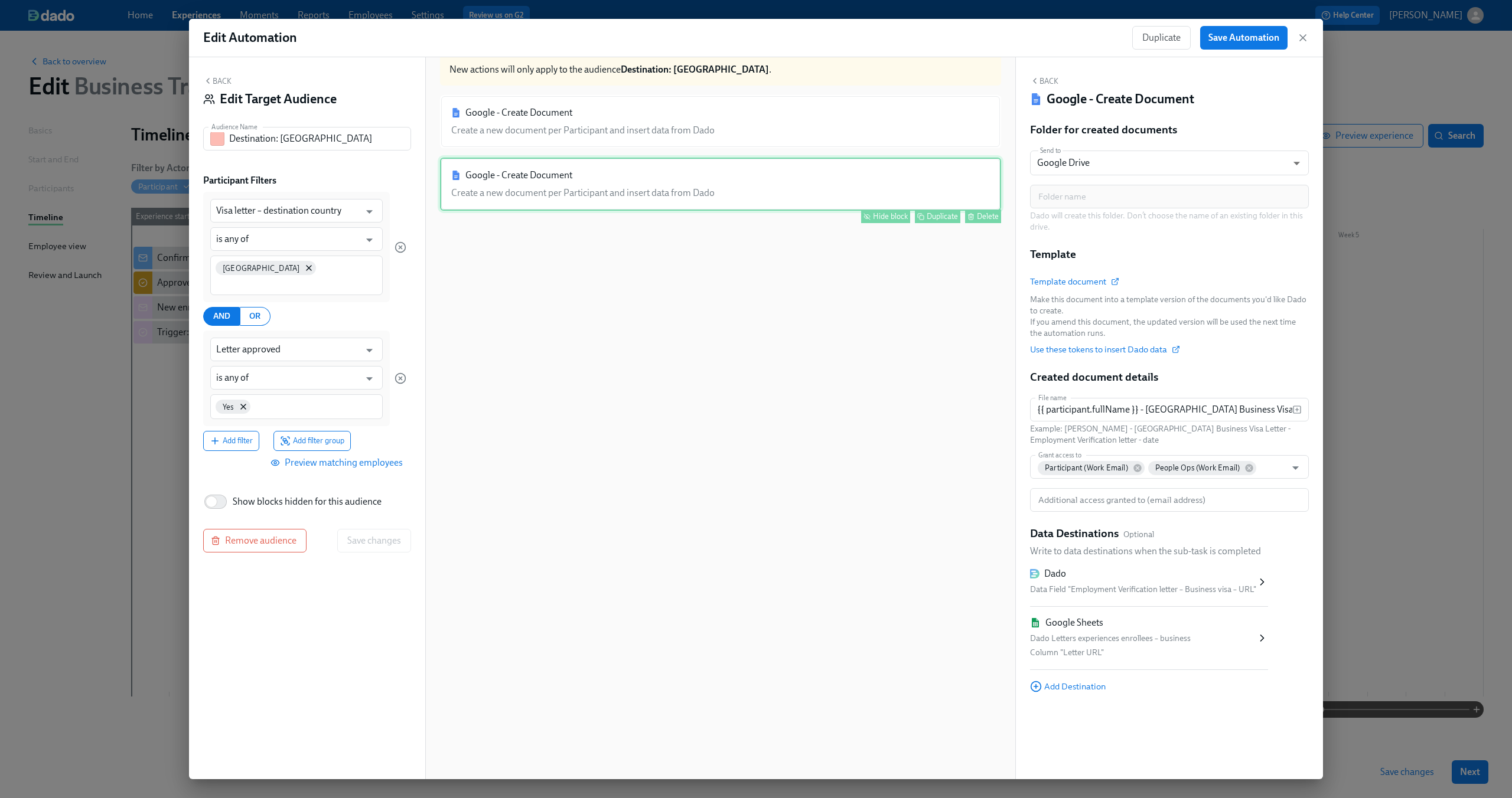
click at [873, 218] on div "Hide block" at bounding box center [889, 216] width 35 height 9
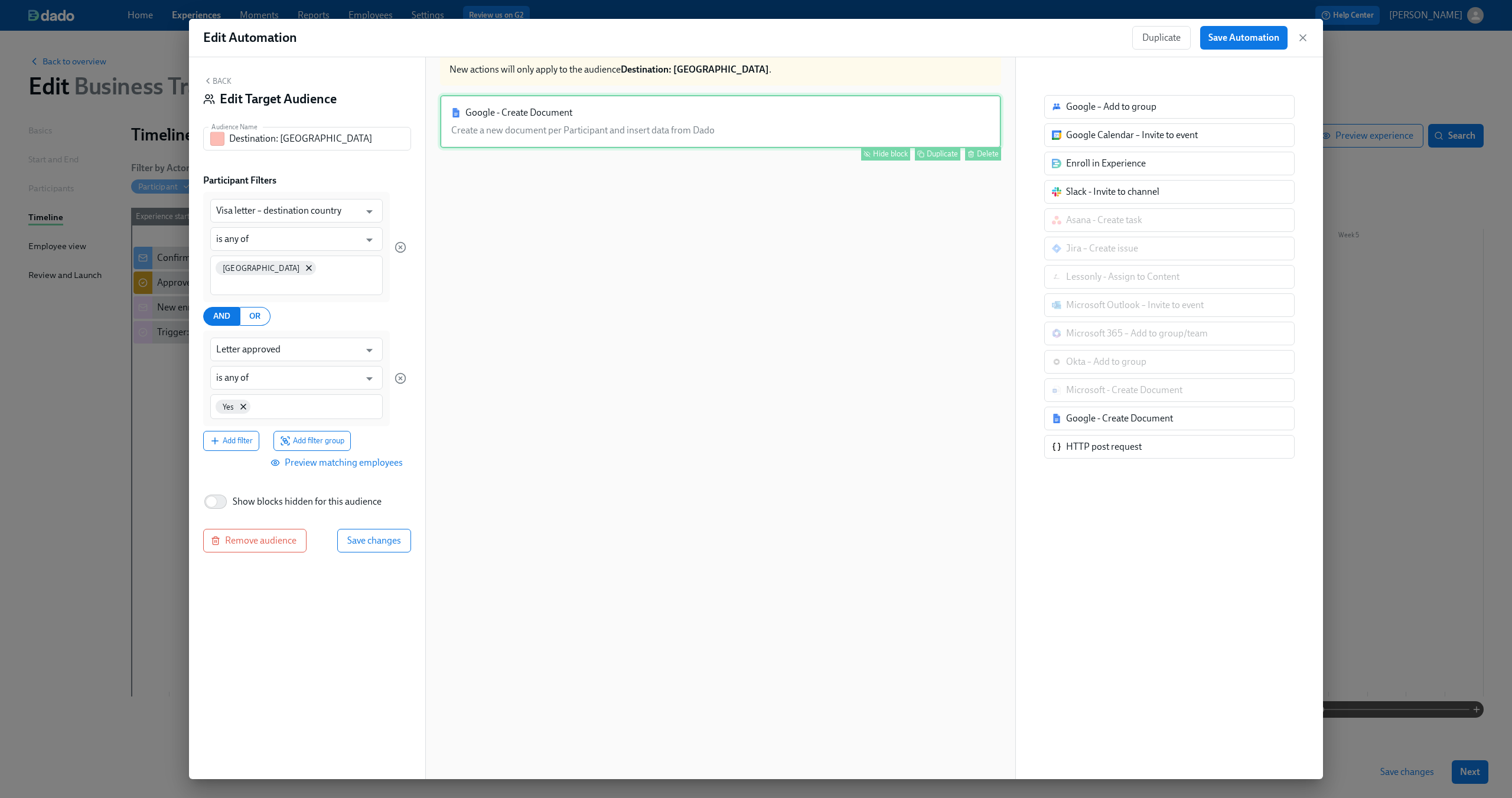
click at [705, 115] on div "Google - Create Document Create a new document per Participant and insert data …" at bounding box center [721, 122] width 561 height 53
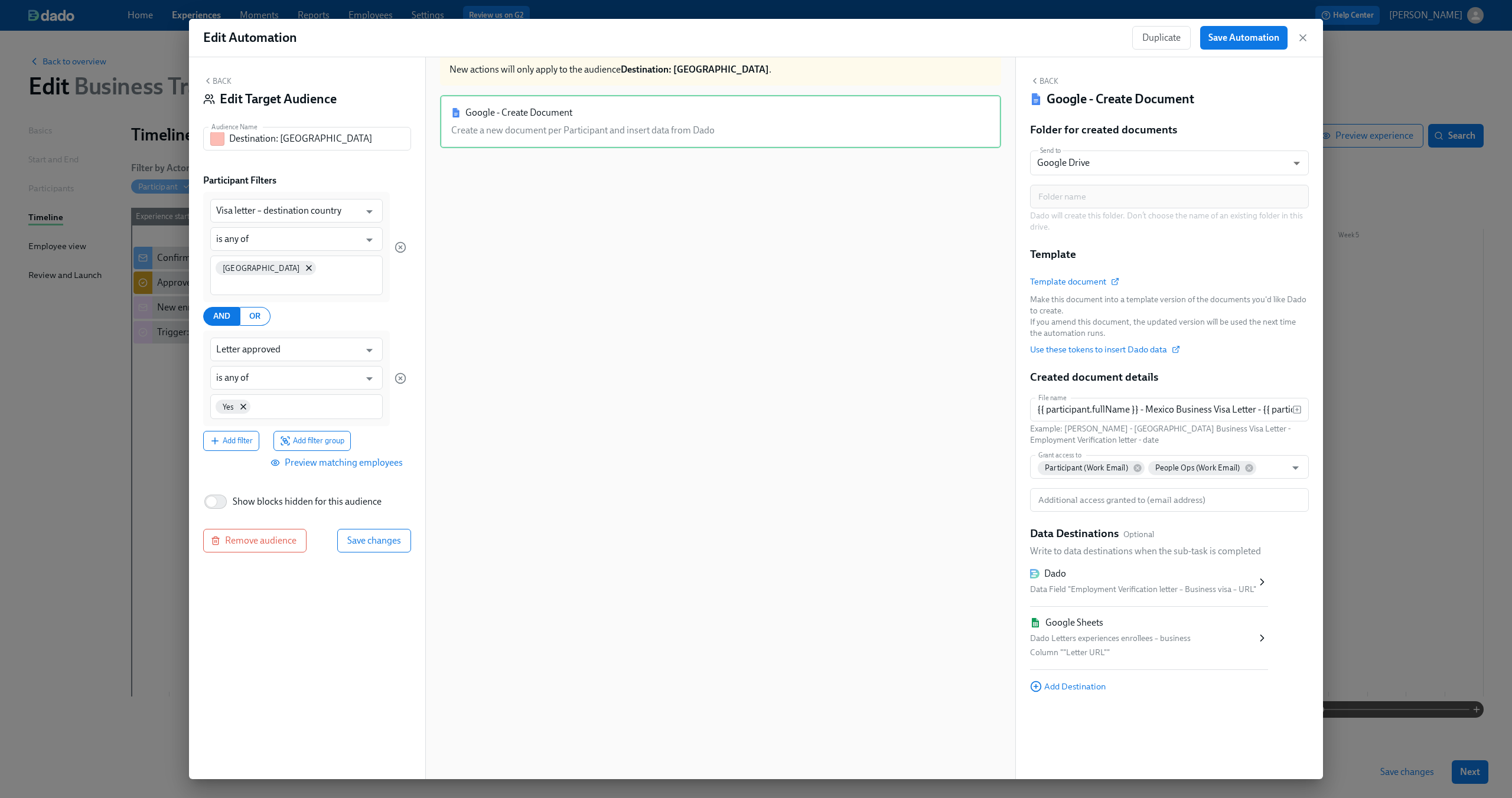
click at [227, 86] on div "Back Edit Target Audience" at bounding box center [307, 94] width 208 height 36
click at [216, 81] on button "Back" at bounding box center [217, 81] width 28 height 10
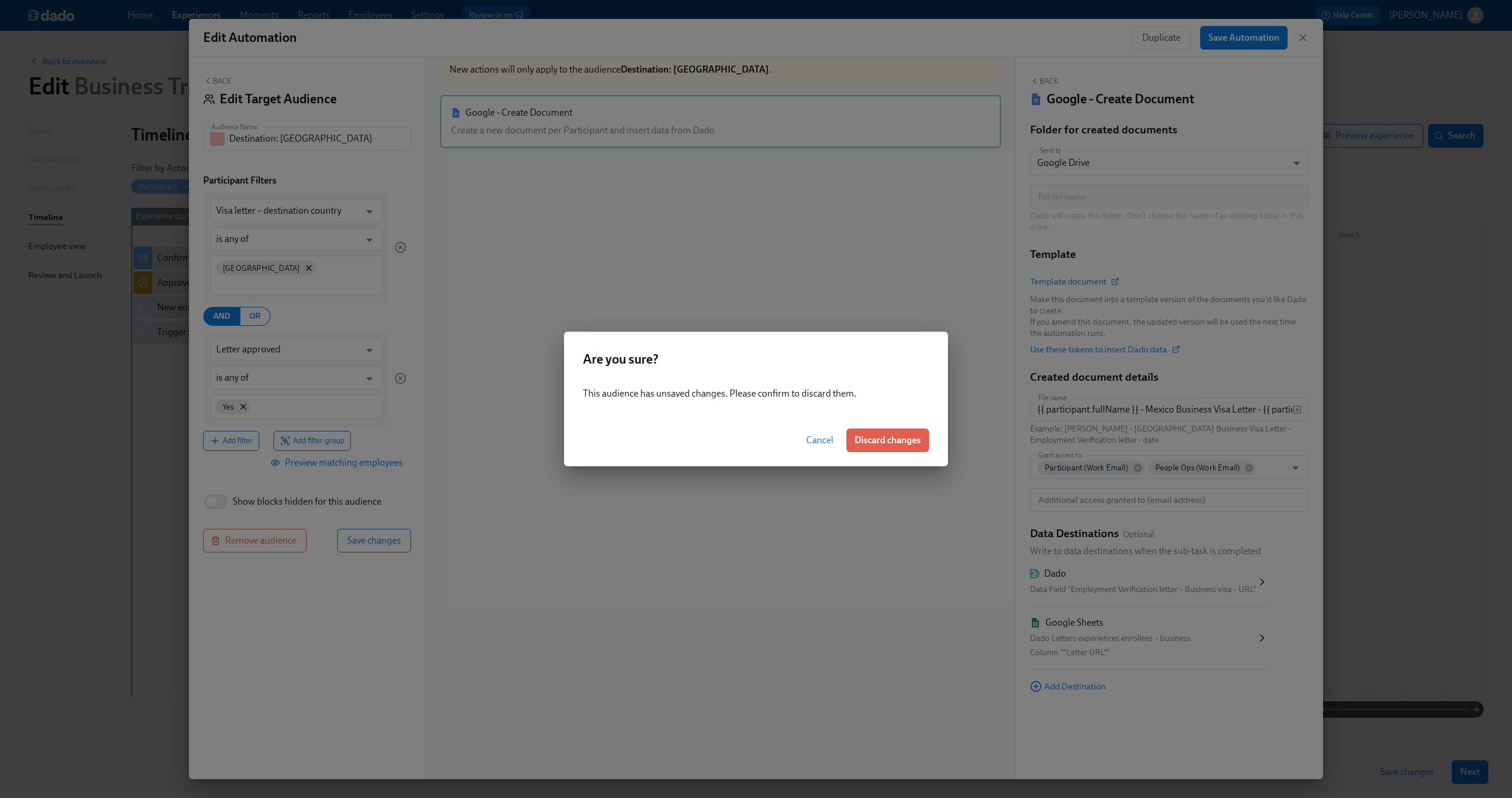
click at [807, 433] on button "Cancel" at bounding box center [819, 440] width 44 height 23
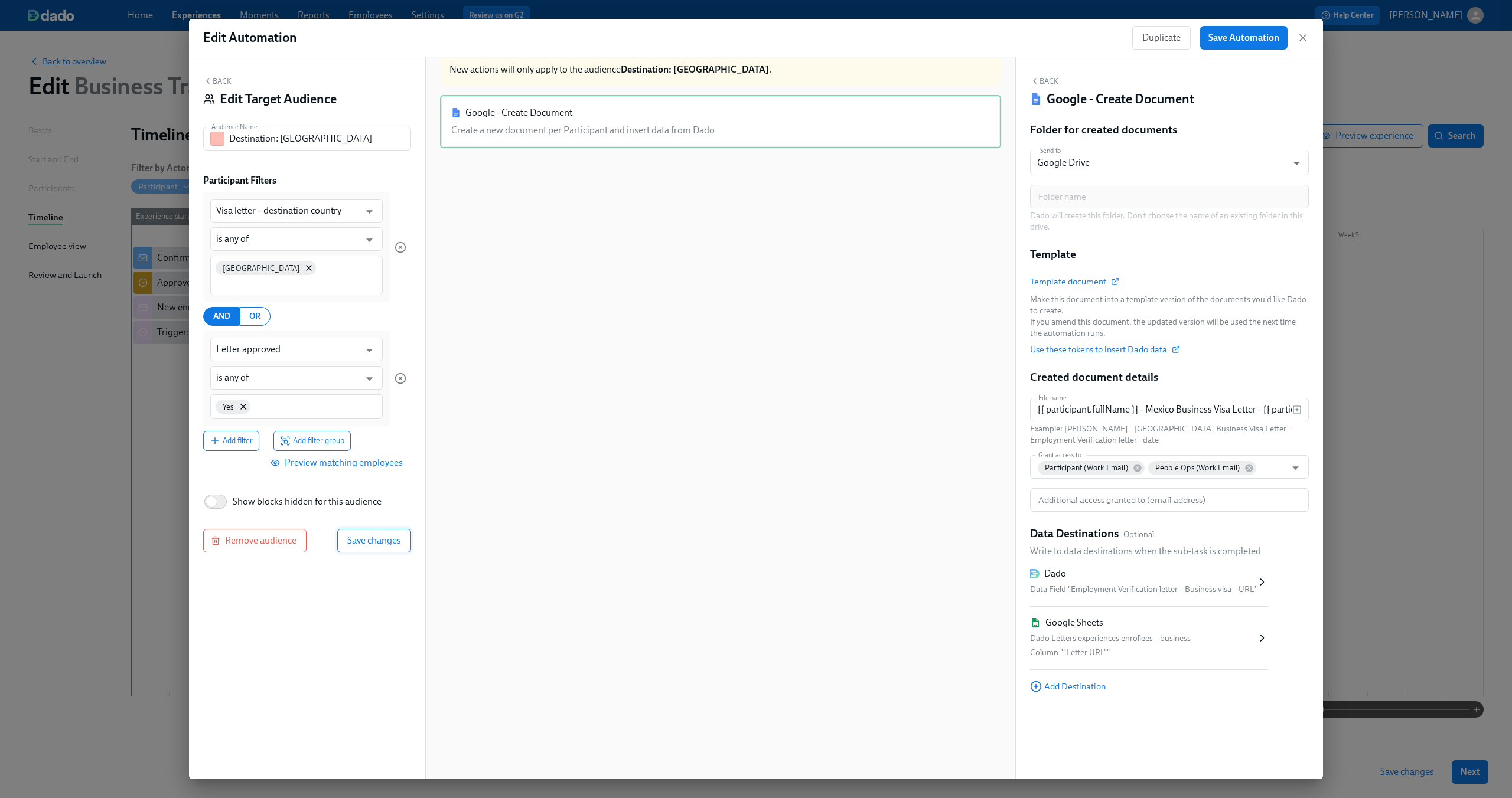
click at [367, 535] on span "Save changes" at bounding box center [374, 541] width 54 height 12
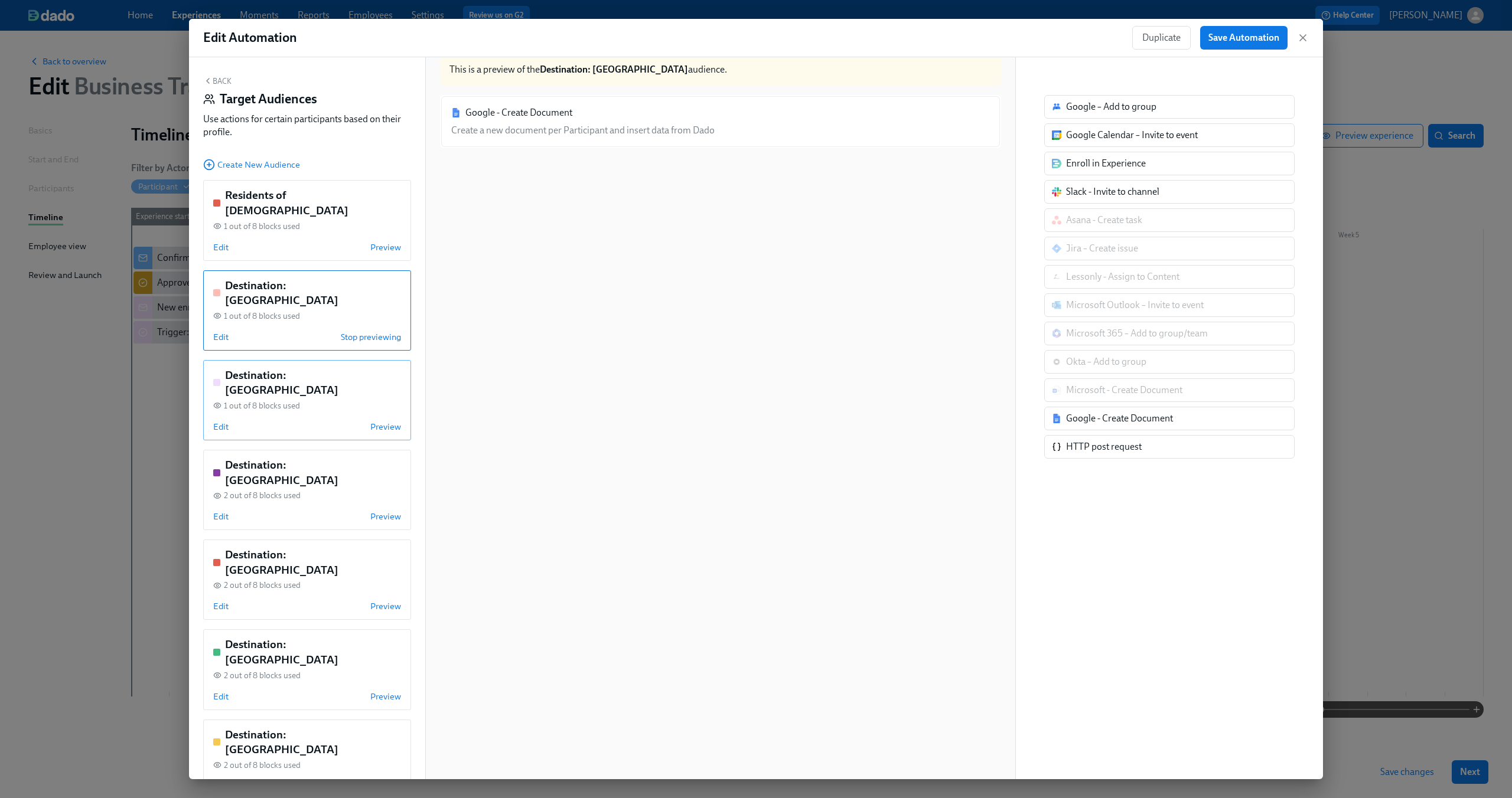
click at [321, 369] on div "Destination: [GEOGRAPHIC_DATA] 1 out of 8 blocks used Edit Preview" at bounding box center [307, 401] width 208 height 81
click at [216, 421] on span "Edit" at bounding box center [220, 426] width 15 height 12
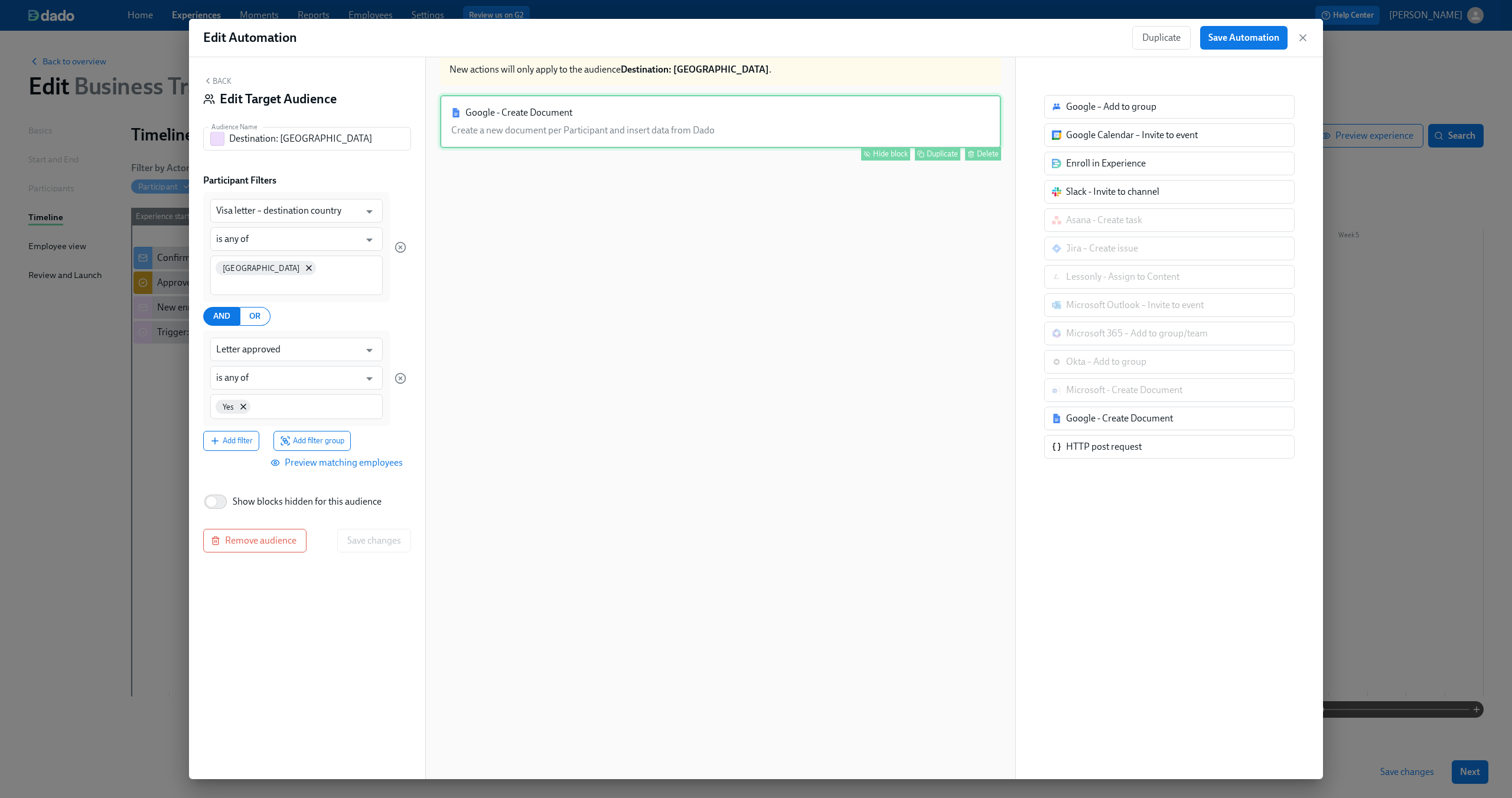
click at [664, 111] on div "Google - Create Document Create a new document per Participant and insert data …" at bounding box center [721, 122] width 561 height 53
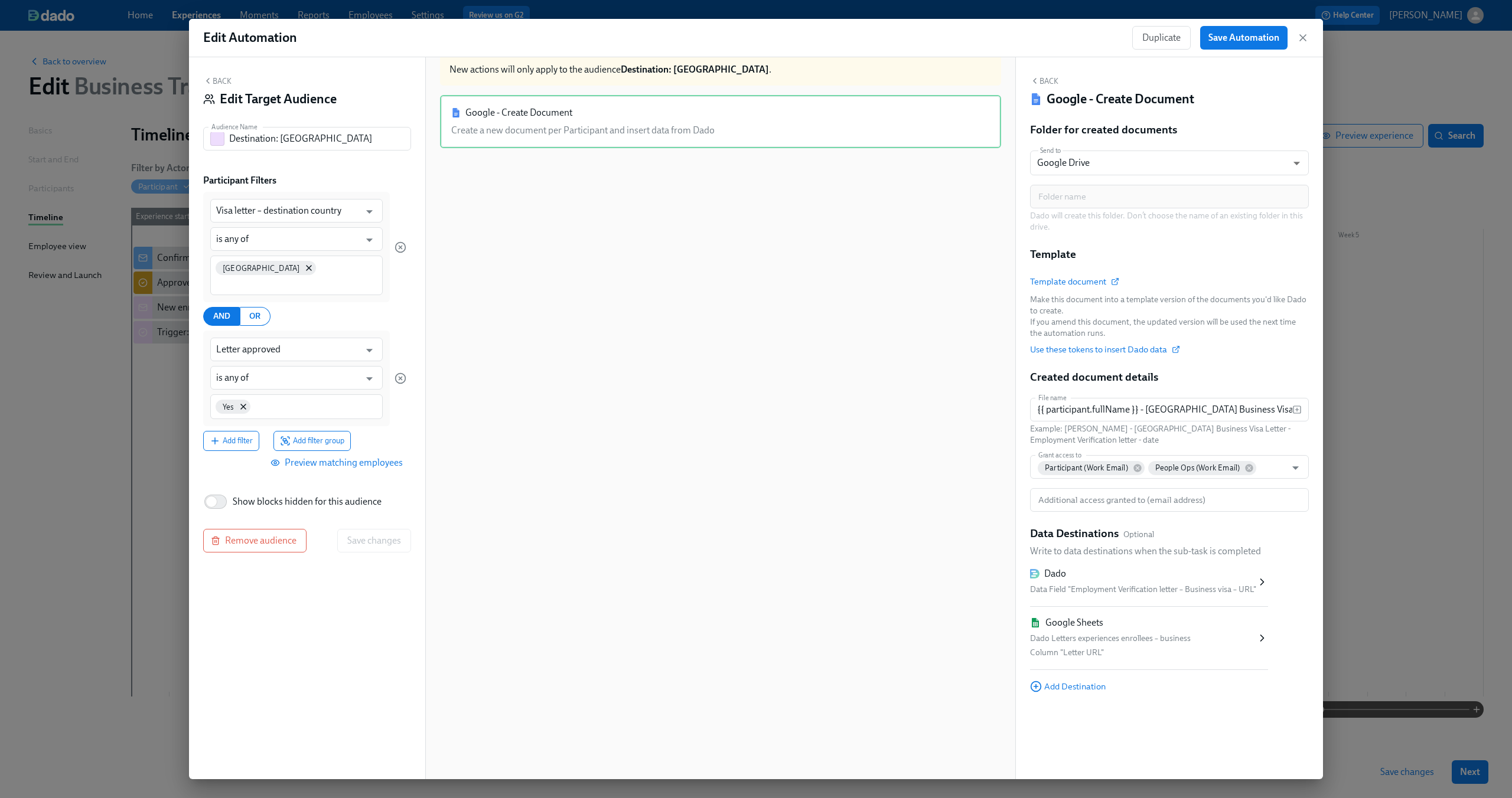
click at [217, 82] on button "Back" at bounding box center [217, 81] width 28 height 10
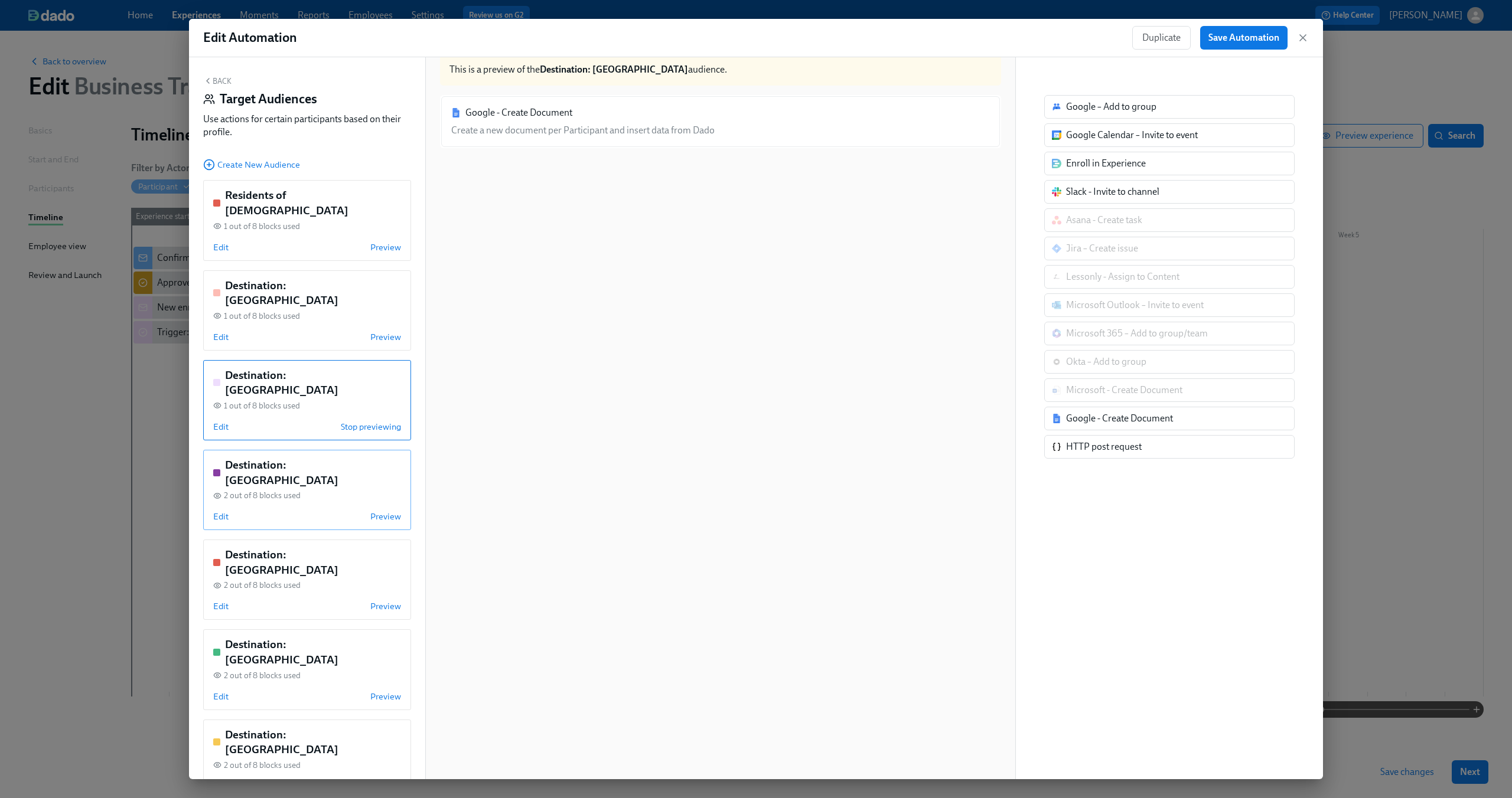
click at [312, 511] on div "Edit Preview" at bounding box center [306, 517] width 188 height 12
click at [222, 511] on span "Edit" at bounding box center [220, 517] width 15 height 12
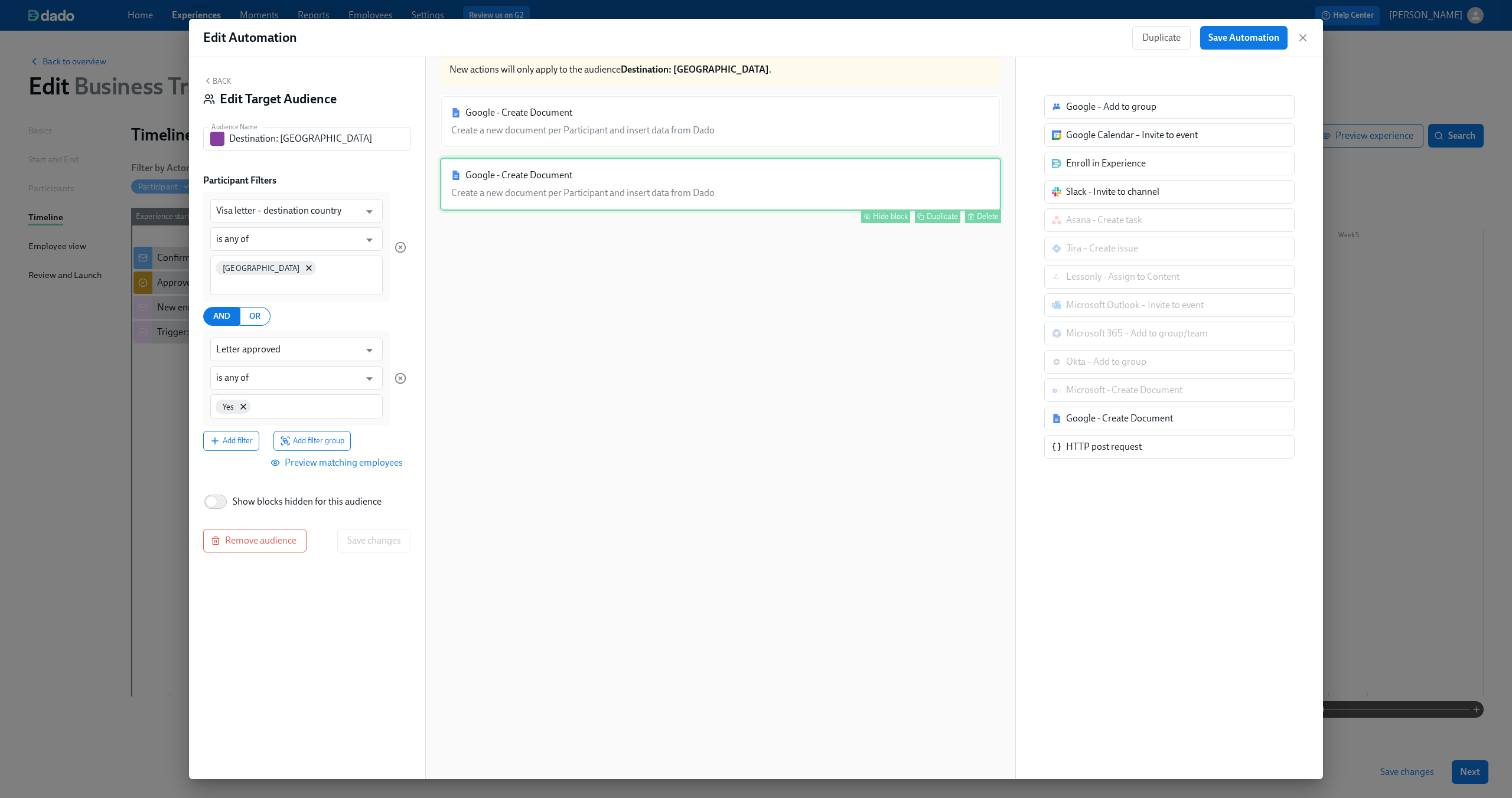
click at [611, 188] on div "Google - Create Document Create a new document per Participant and insert data …" at bounding box center [721, 185] width 561 height 53
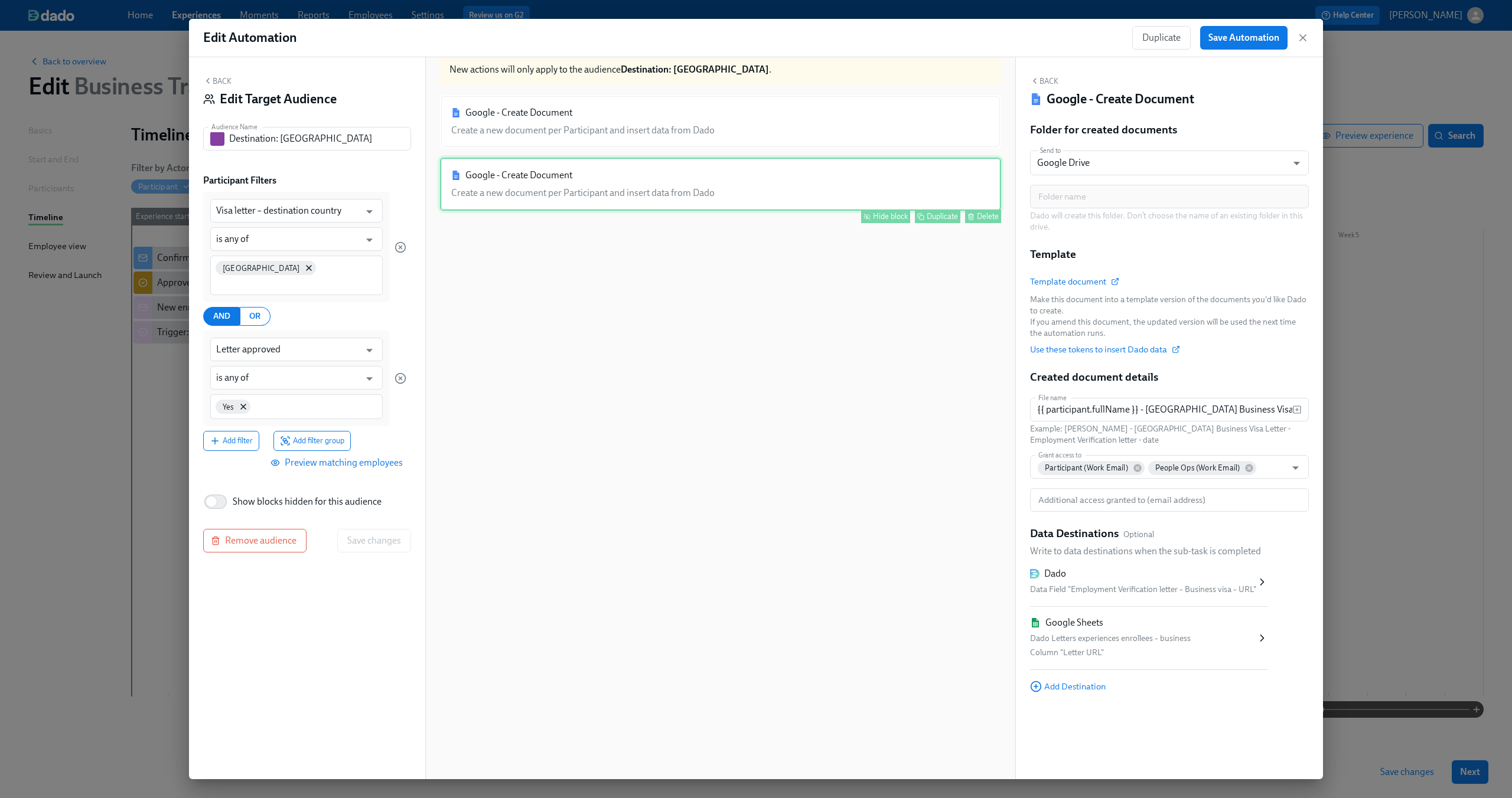
click at [864, 211] on button "Hide block" at bounding box center [885, 216] width 49 height 14
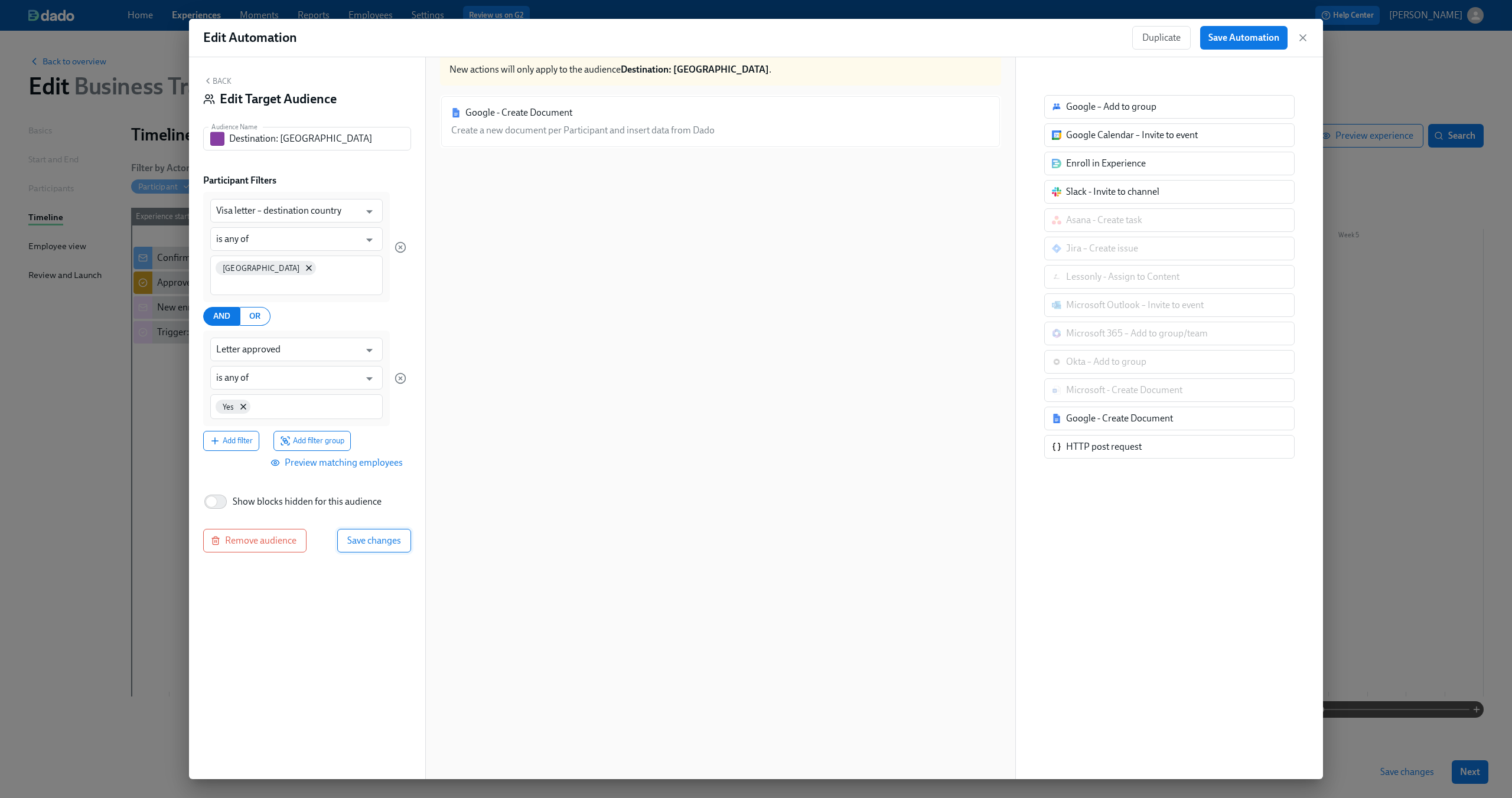
click at [377, 535] on span "Save changes" at bounding box center [374, 541] width 54 height 12
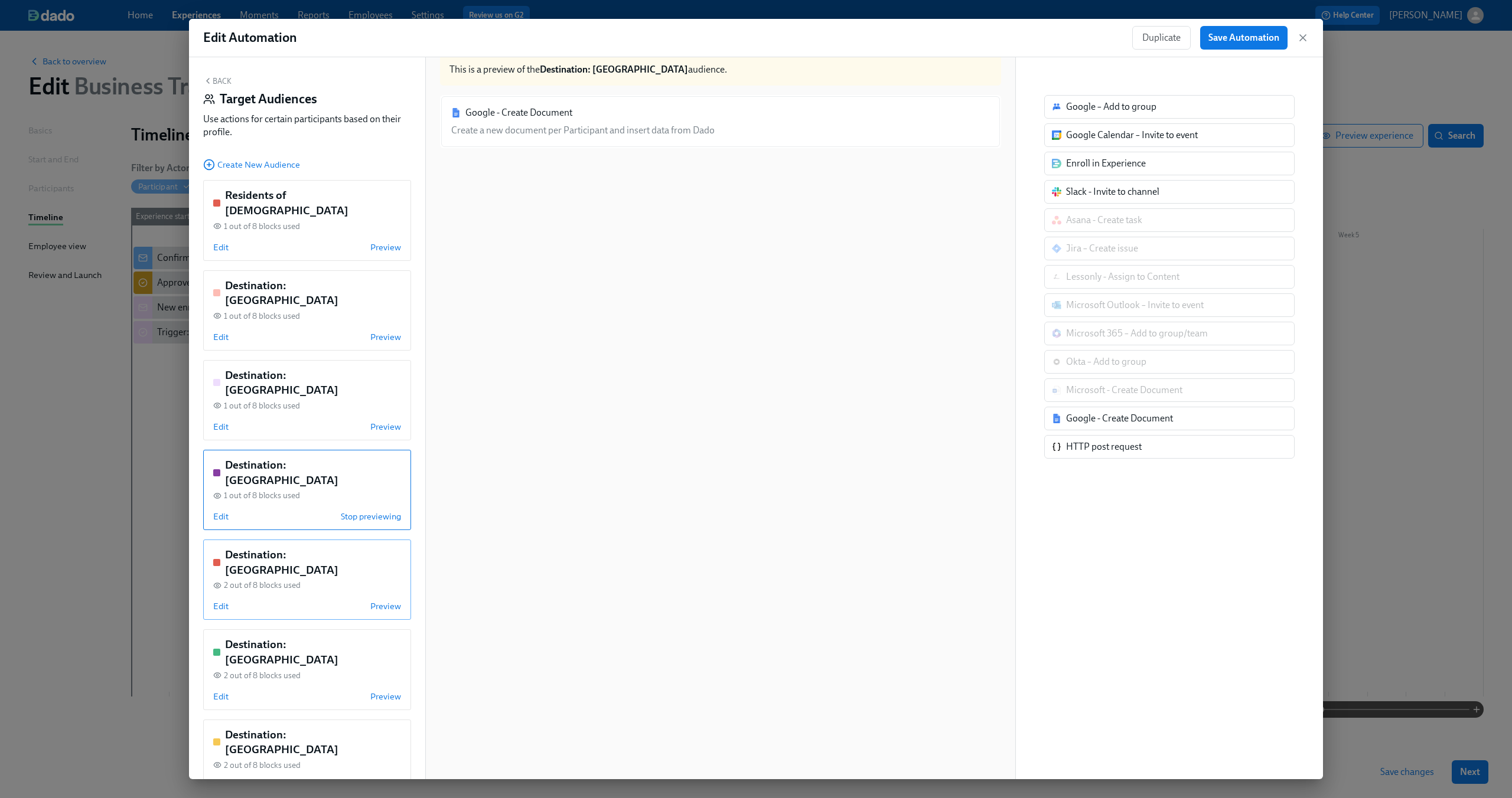
click at [292, 601] on div "Edit Preview" at bounding box center [306, 606] width 188 height 12
click at [223, 601] on span "Edit" at bounding box center [220, 606] width 15 height 12
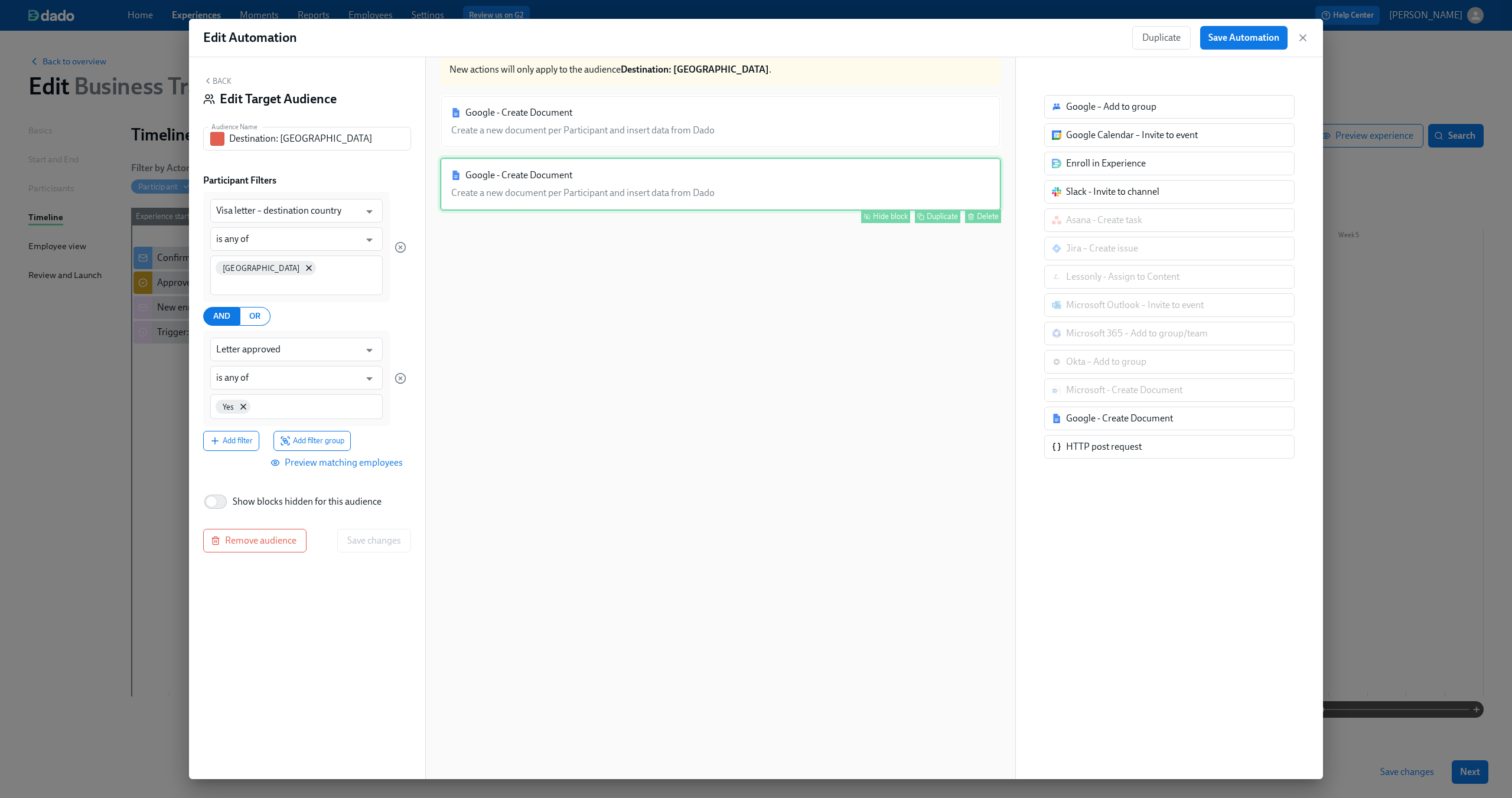
click at [773, 167] on div "Google - Create Document Create a new document per Participant and insert data …" at bounding box center [721, 185] width 561 height 53
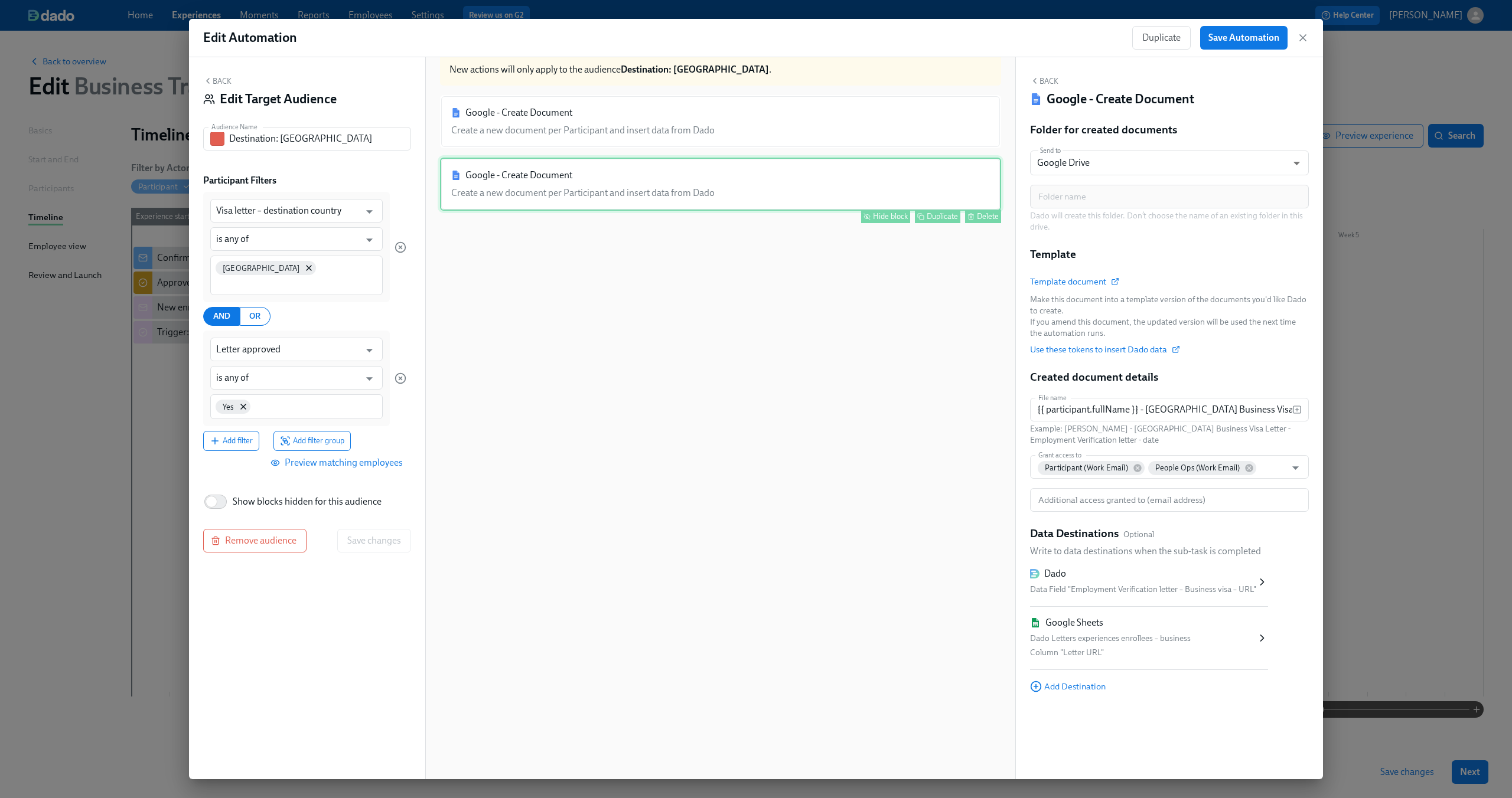
click at [895, 214] on div "Hide block" at bounding box center [889, 216] width 35 height 9
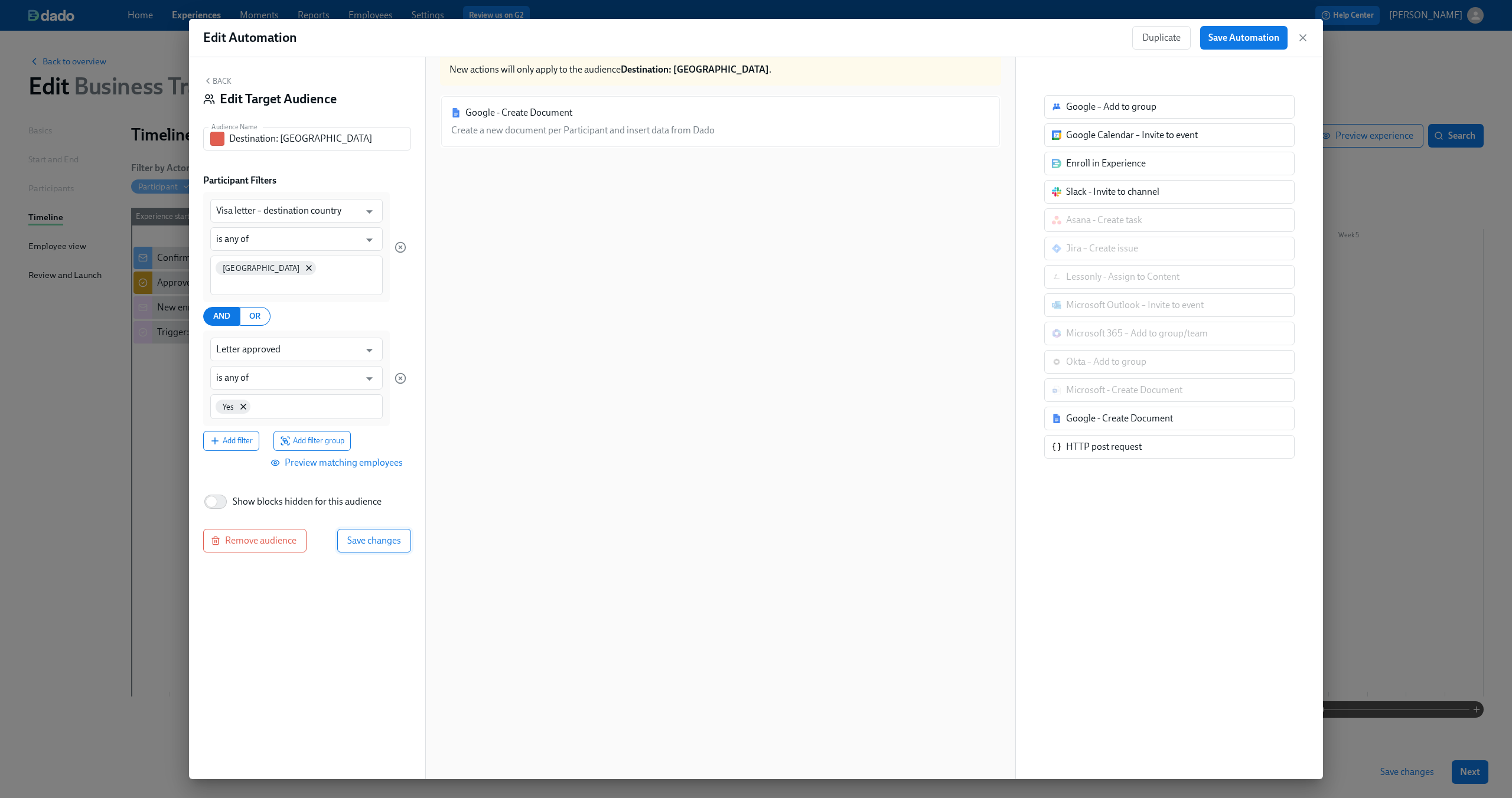
click at [365, 535] on span "Save changes" at bounding box center [374, 541] width 54 height 12
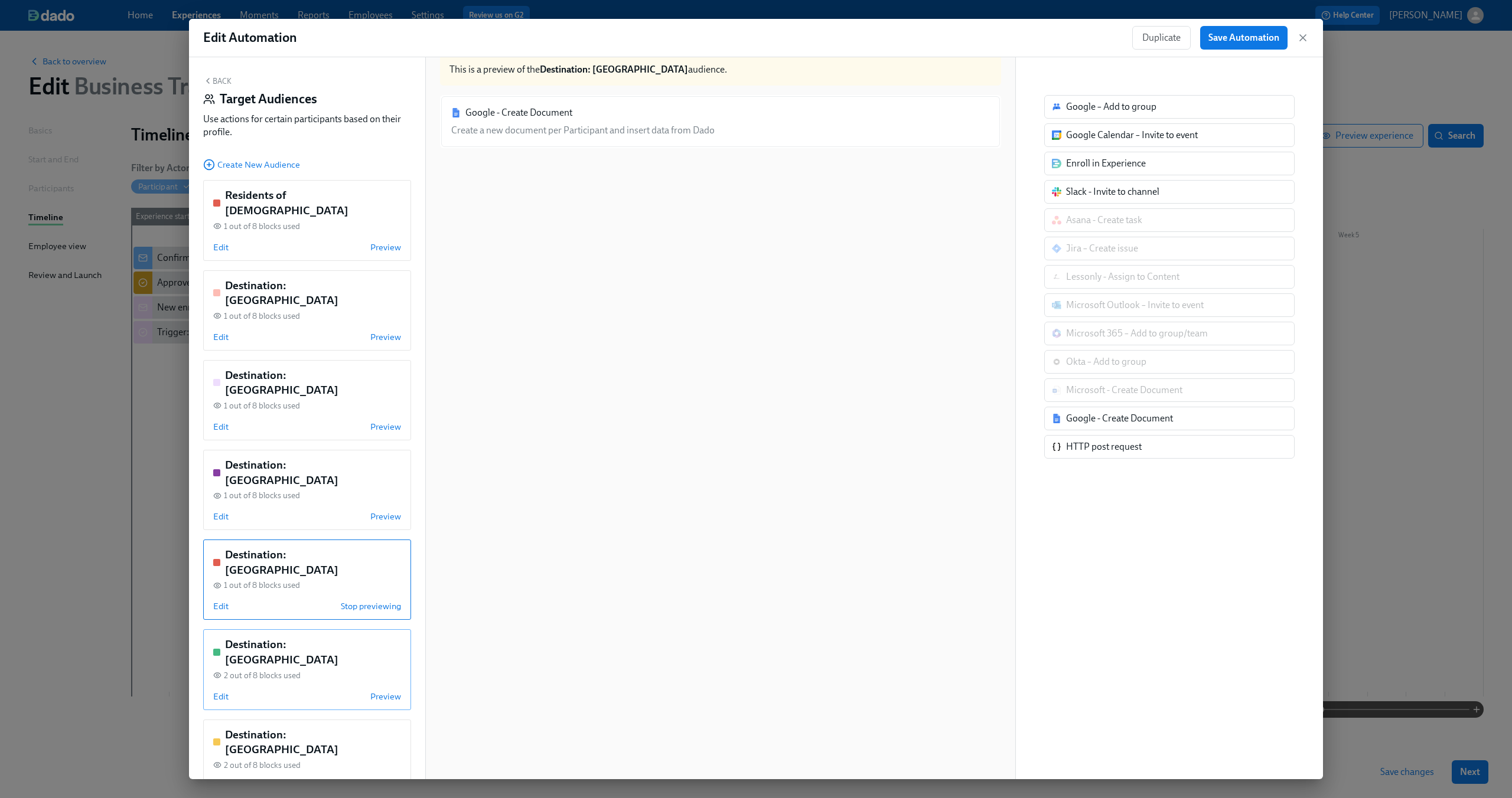
click at [228, 691] on div "Edit Preview" at bounding box center [306, 696] width 188 height 12
click at [644, 169] on div "Google - Create Document Create a new document per Participant and insert data …" at bounding box center [721, 185] width 561 height 53
click at [221, 691] on span "Edit" at bounding box center [220, 696] width 15 height 12
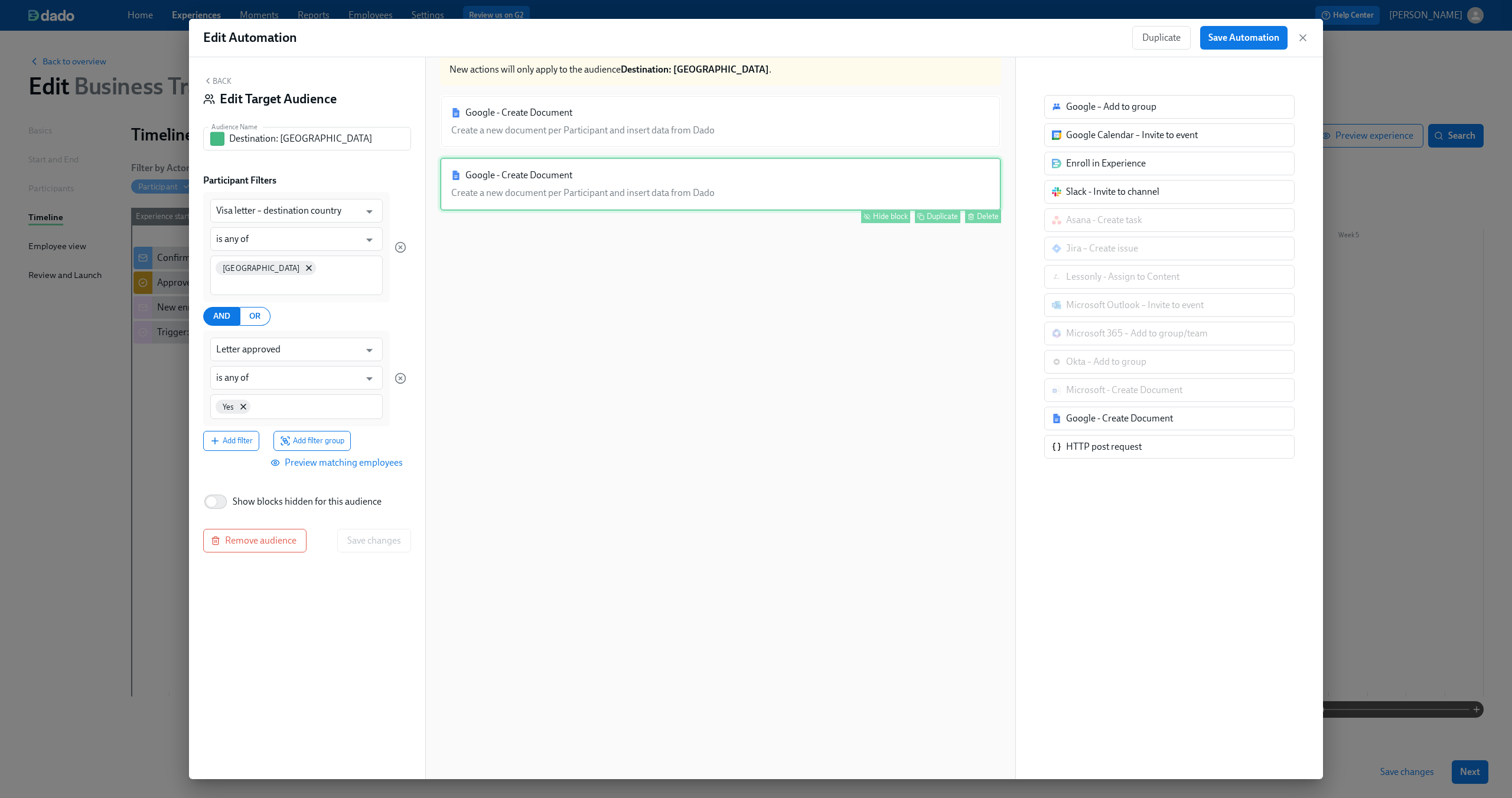
click at [766, 202] on div "Google - Create Document Create a new document per Participant and insert data …" at bounding box center [721, 185] width 561 height 53
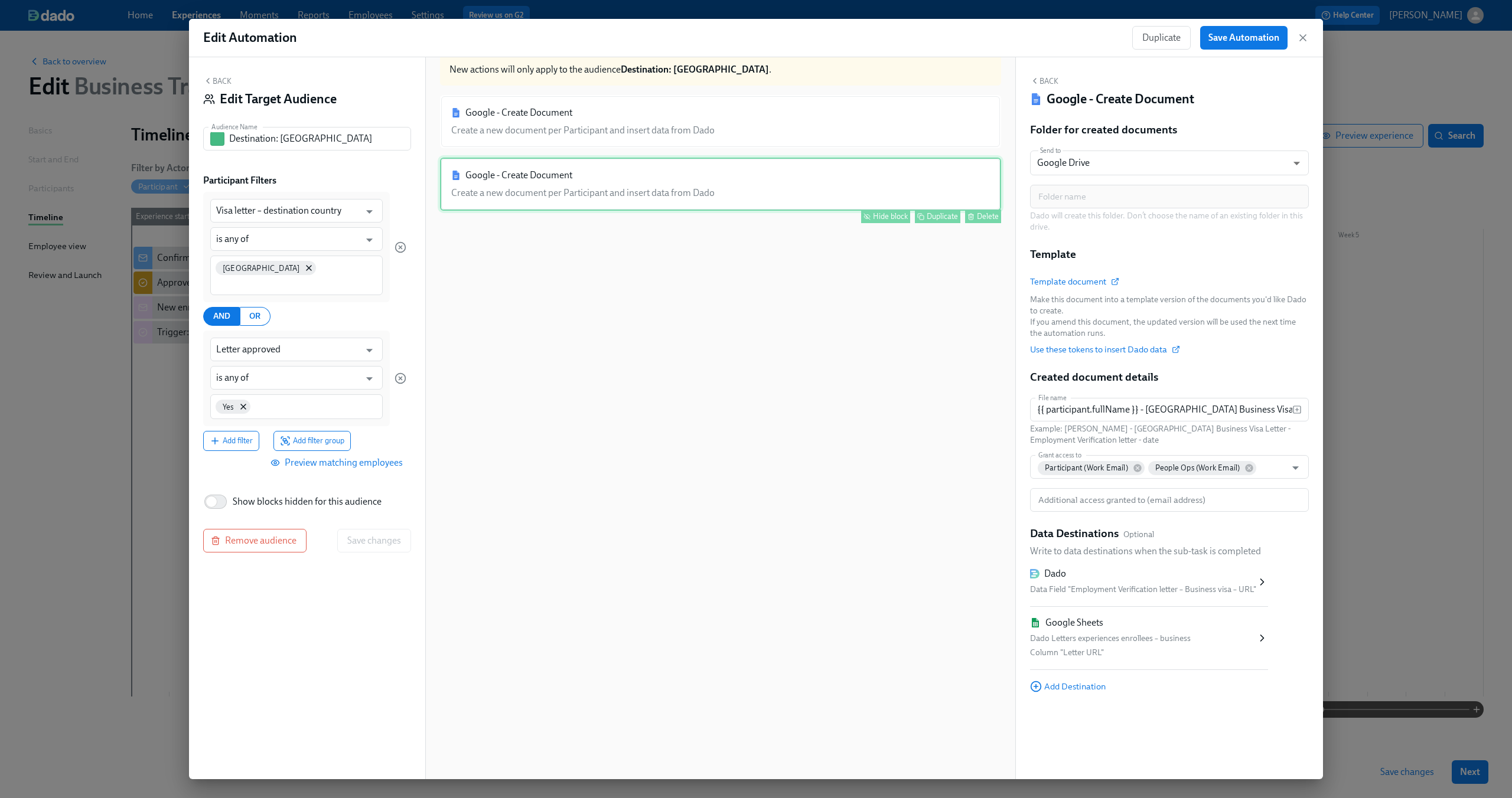
click at [873, 216] on div "Hide block" at bounding box center [889, 216] width 35 height 9
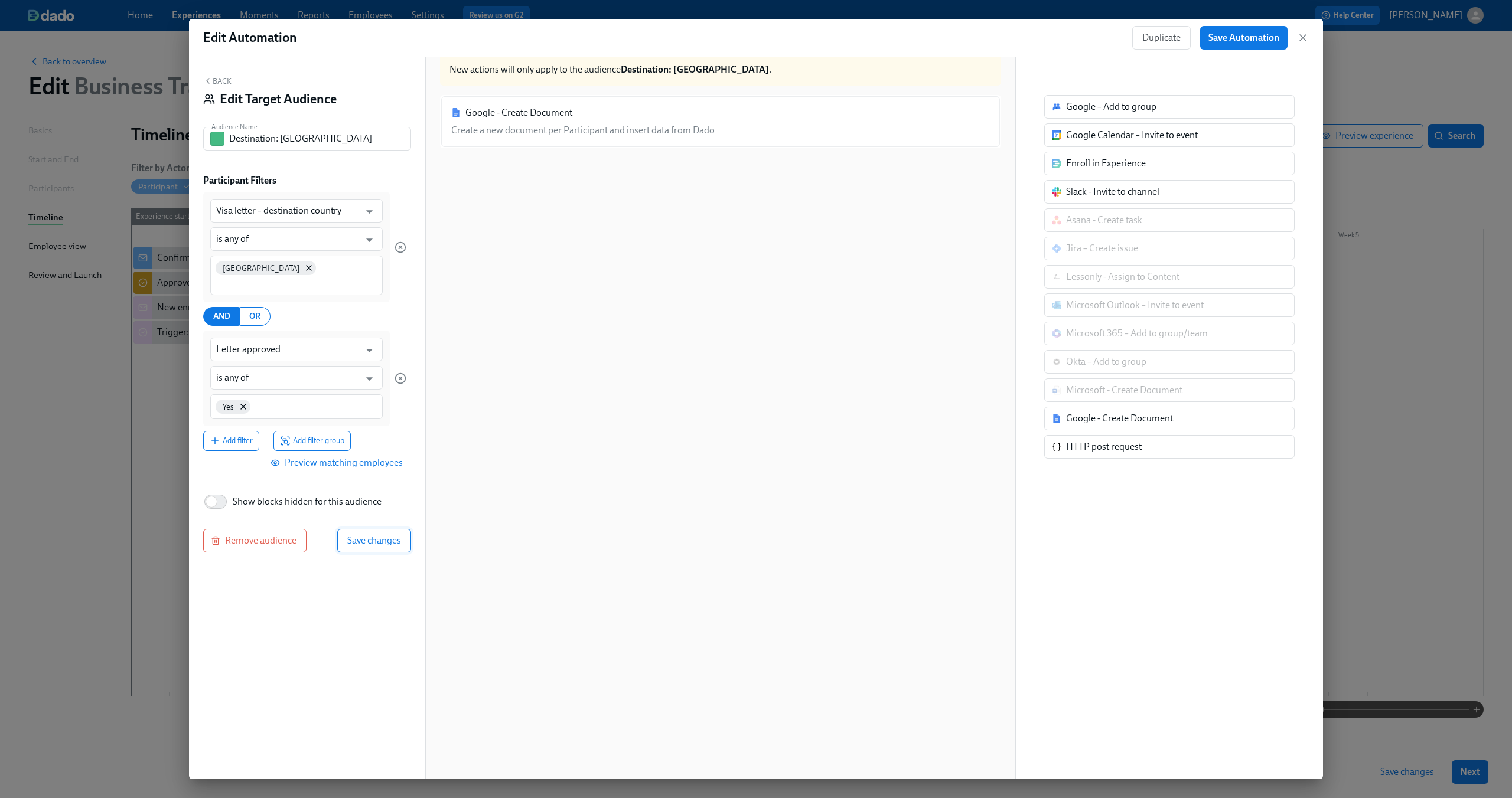
click at [371, 535] on span "Save changes" at bounding box center [374, 541] width 54 height 12
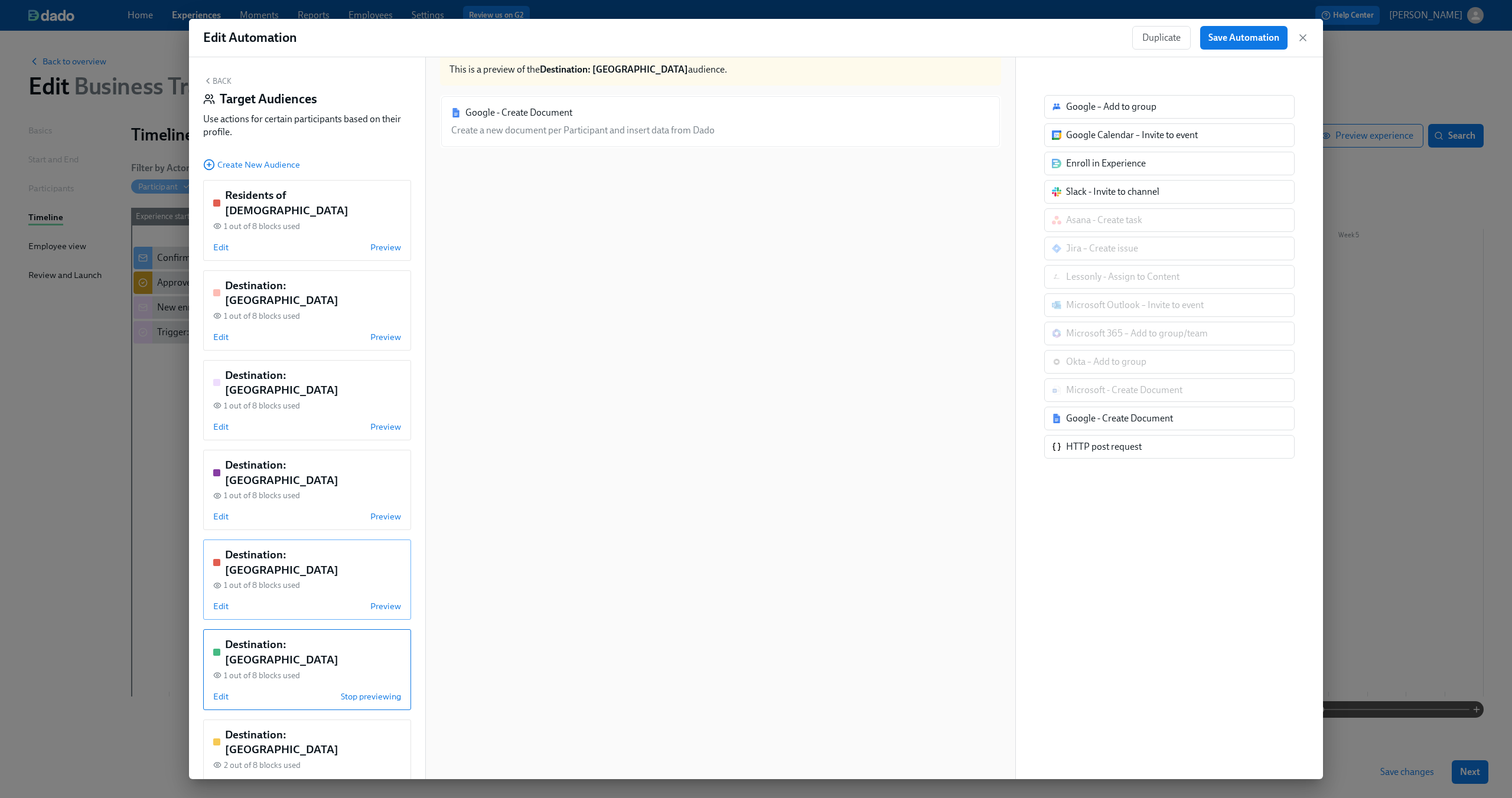
scroll to position [84, 0]
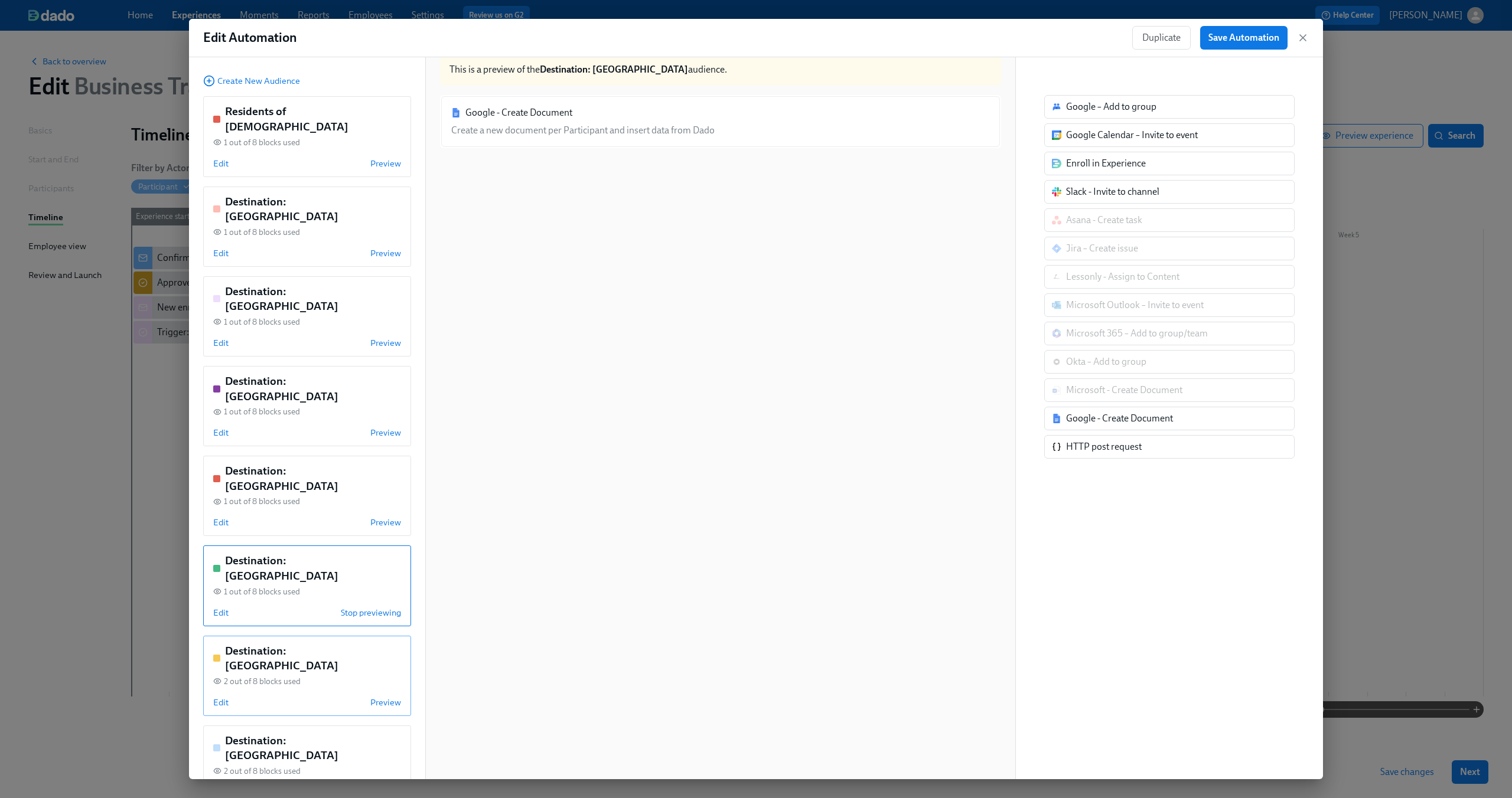
click at [246, 636] on div "Destination: [GEOGRAPHIC_DATA] 2 out of 8 blocks used Edit Preview" at bounding box center [307, 676] width 208 height 81
click at [218, 696] on span "Edit" at bounding box center [220, 702] width 15 height 12
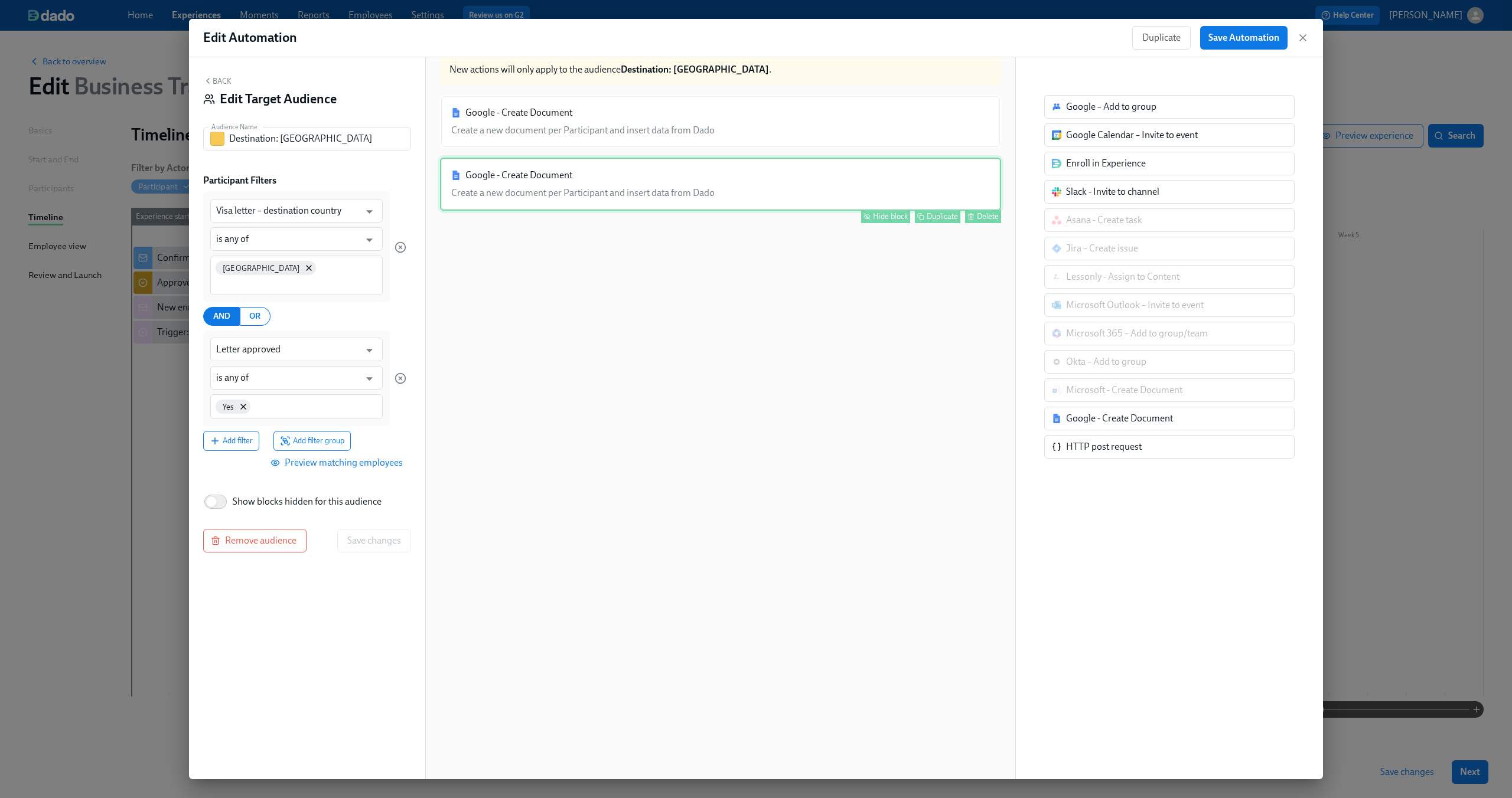
click at [617, 199] on div "Google - Create Document Create a new document per Participant and insert data …" at bounding box center [721, 185] width 561 height 53
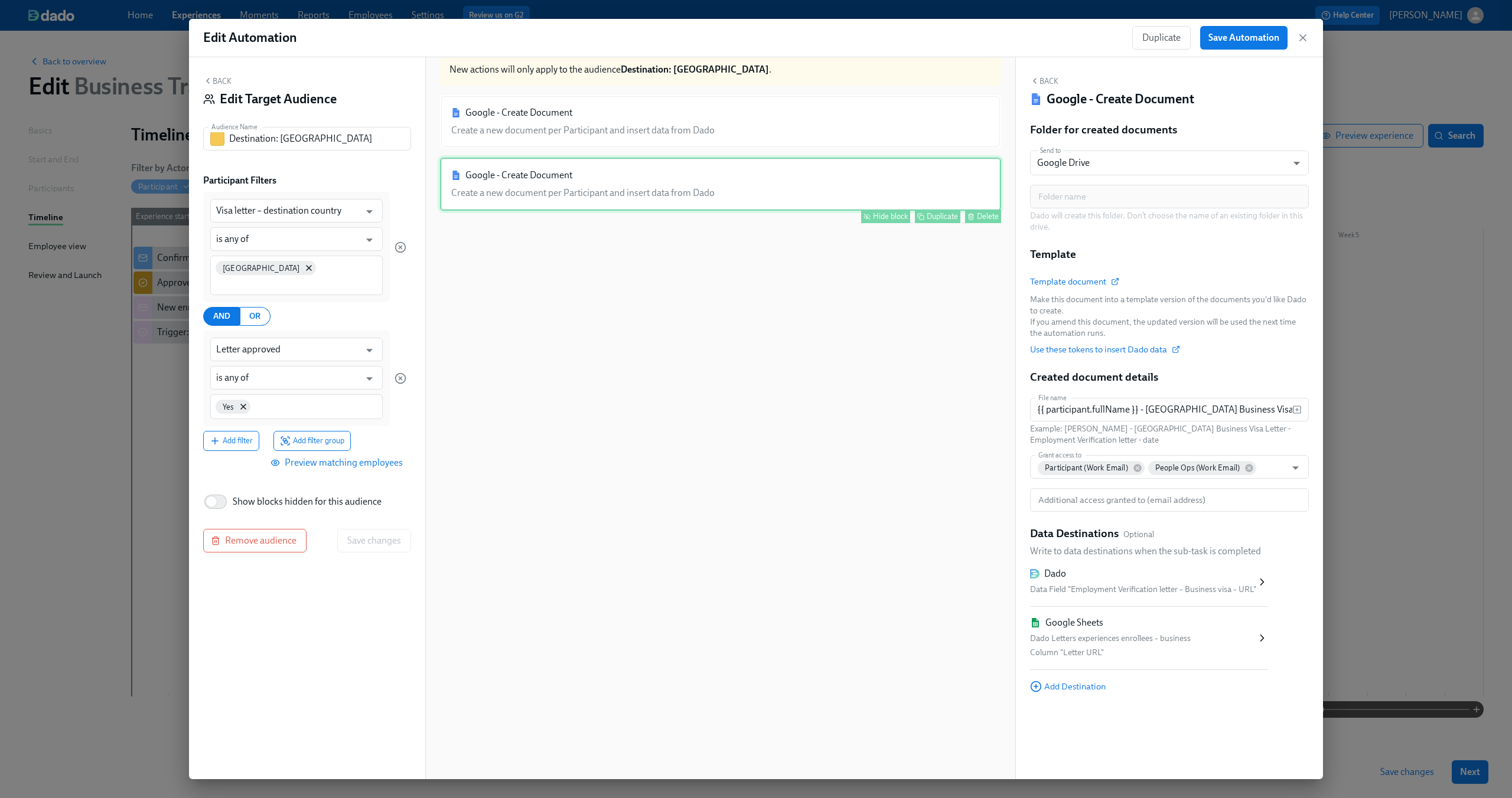
click at [861, 210] on button "Hide block" at bounding box center [885, 216] width 49 height 14
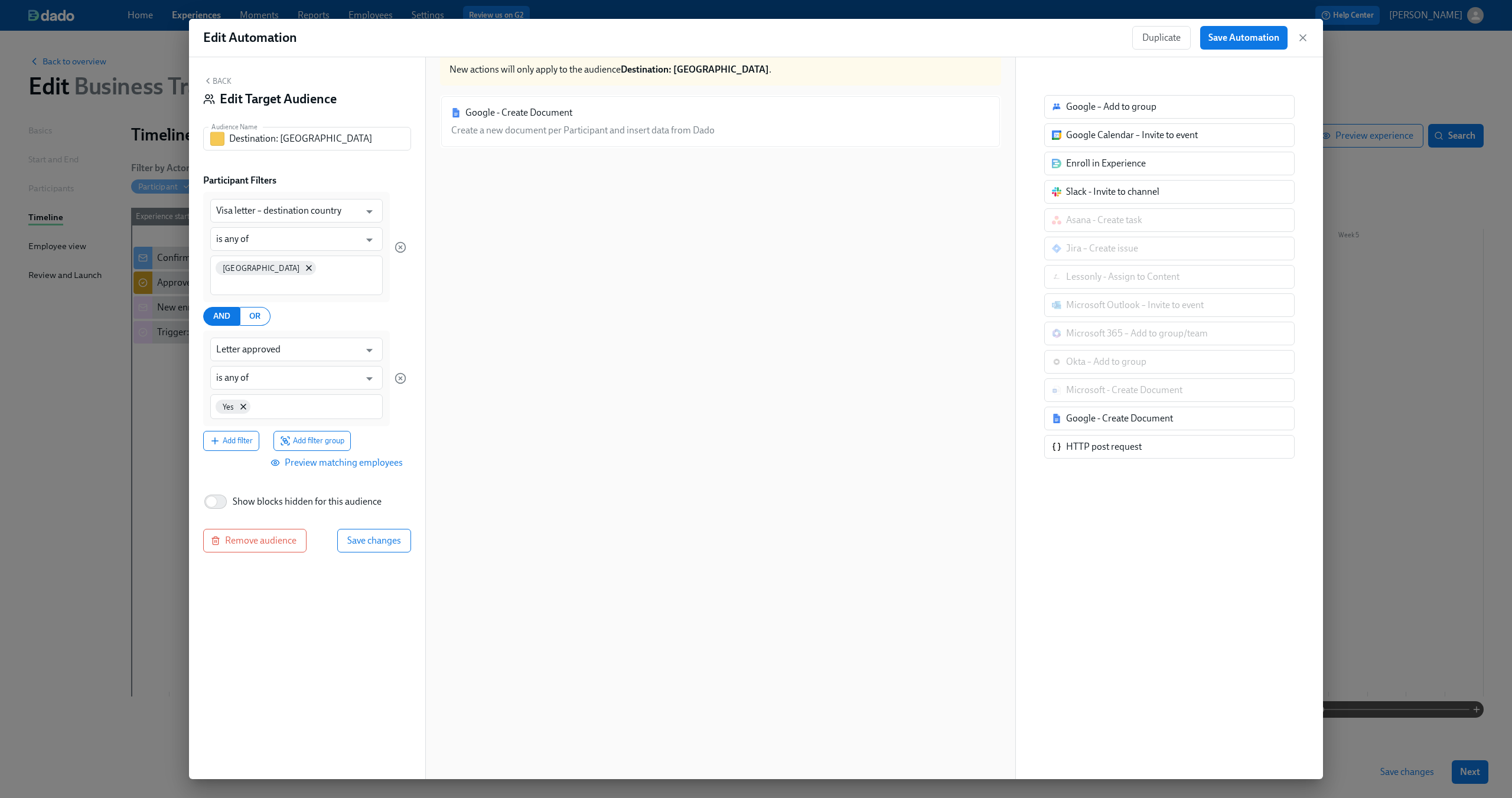
click at [603, 246] on div "Google - Create Document Create a new document per Participant and insert data …" at bounding box center [721, 437] width 561 height 684
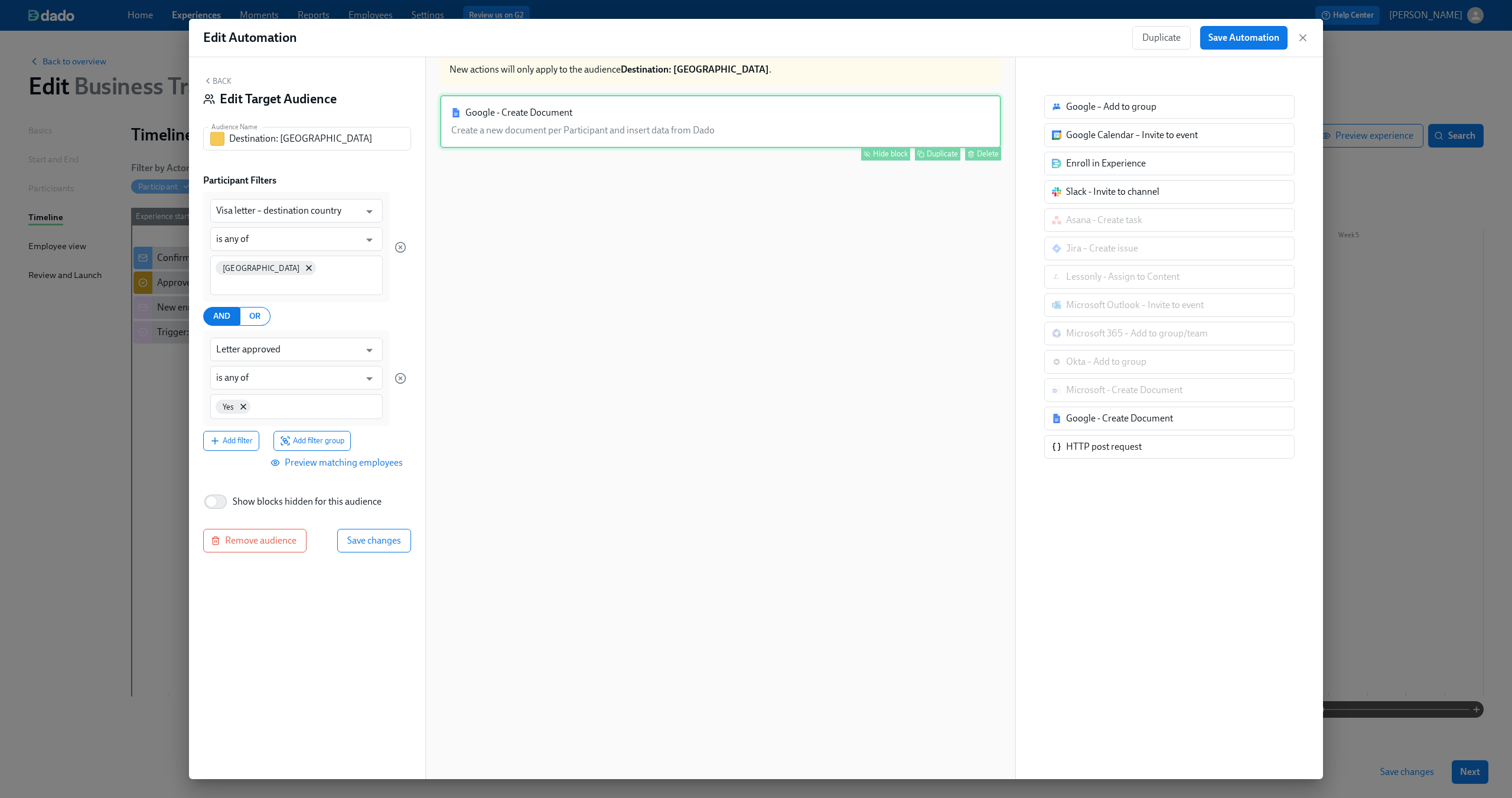
click at [557, 147] on div "Google - Create Document Create a new document per Participant and insert data …" at bounding box center [721, 122] width 561 height 53
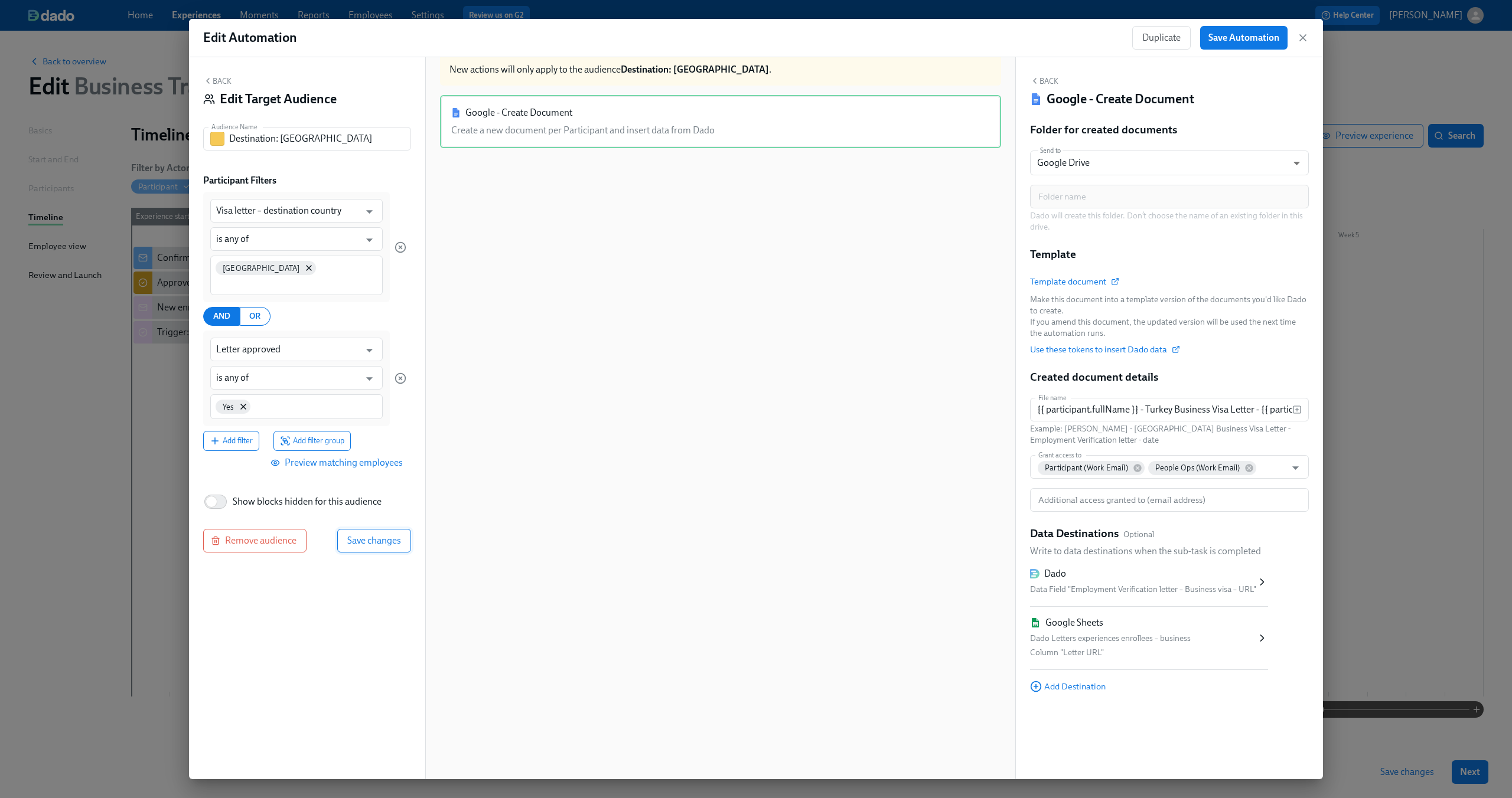
click at [385, 535] on span "Save changes" at bounding box center [374, 541] width 54 height 12
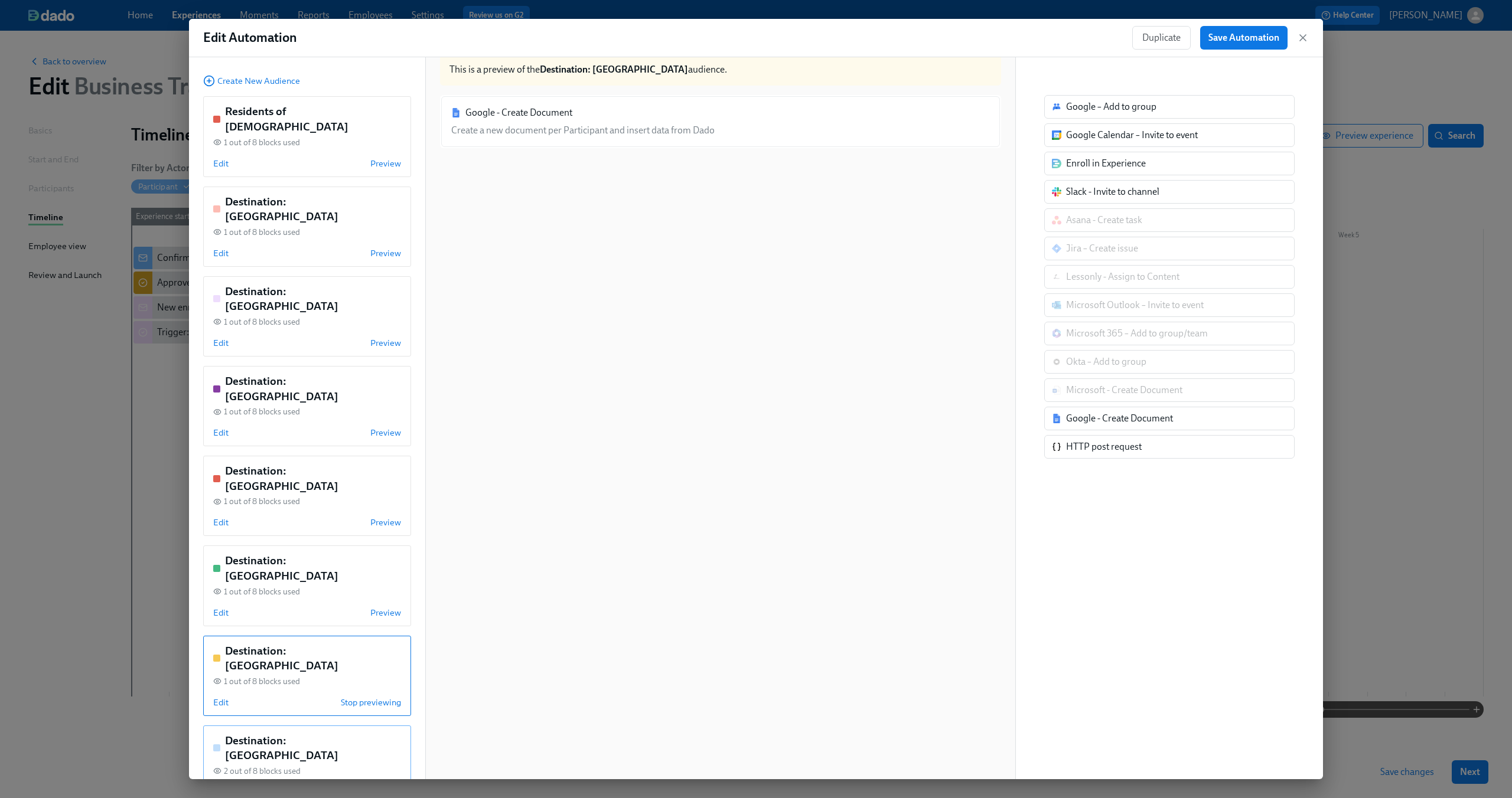
click at [286, 787] on div "Edit Preview" at bounding box center [306, 792] width 188 height 12
click at [219, 787] on span "Edit" at bounding box center [220, 792] width 15 height 12
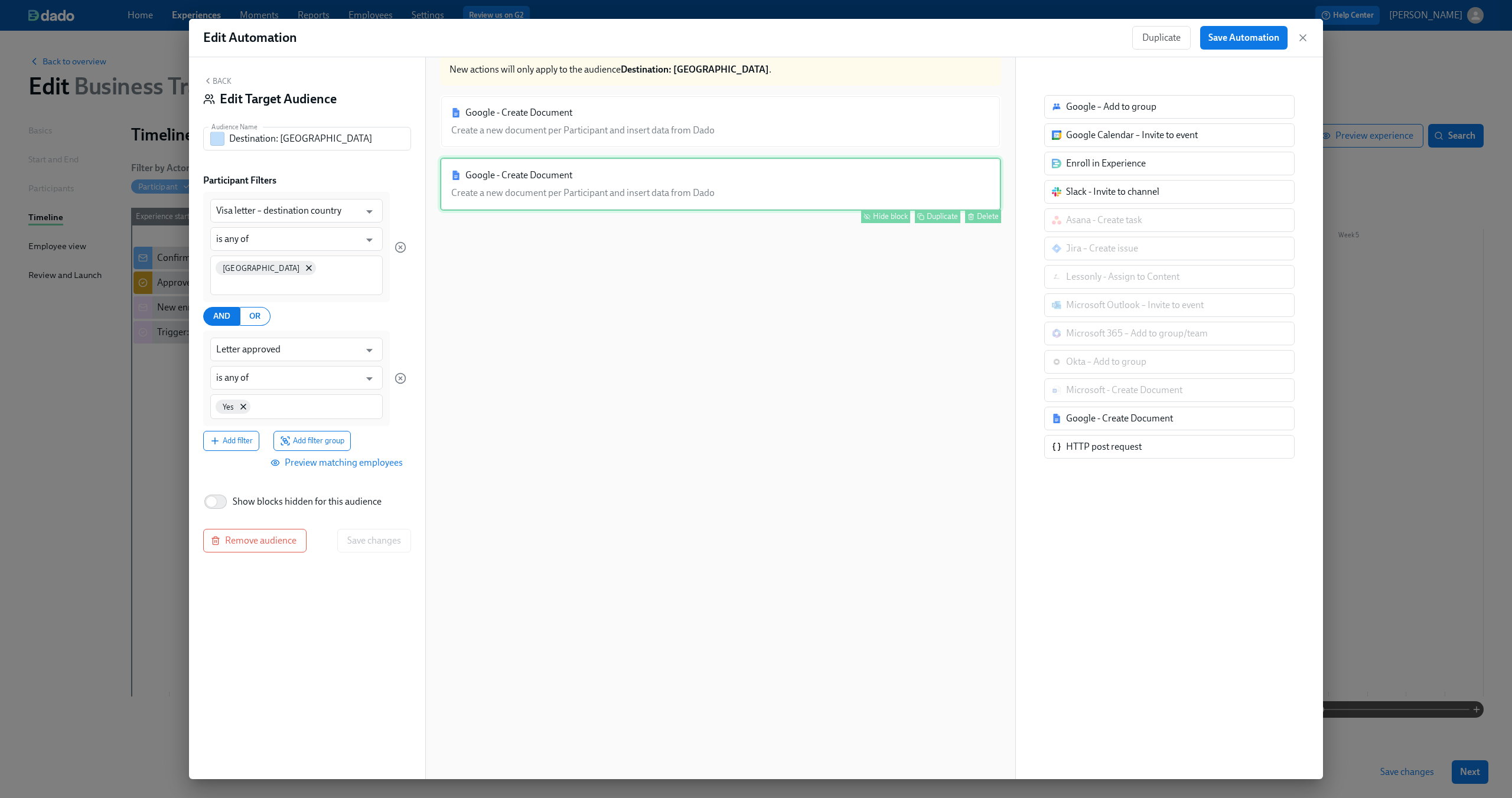
click at [785, 199] on div "Google - Create Document Create a new document per Participant and insert data …" at bounding box center [721, 185] width 561 height 53
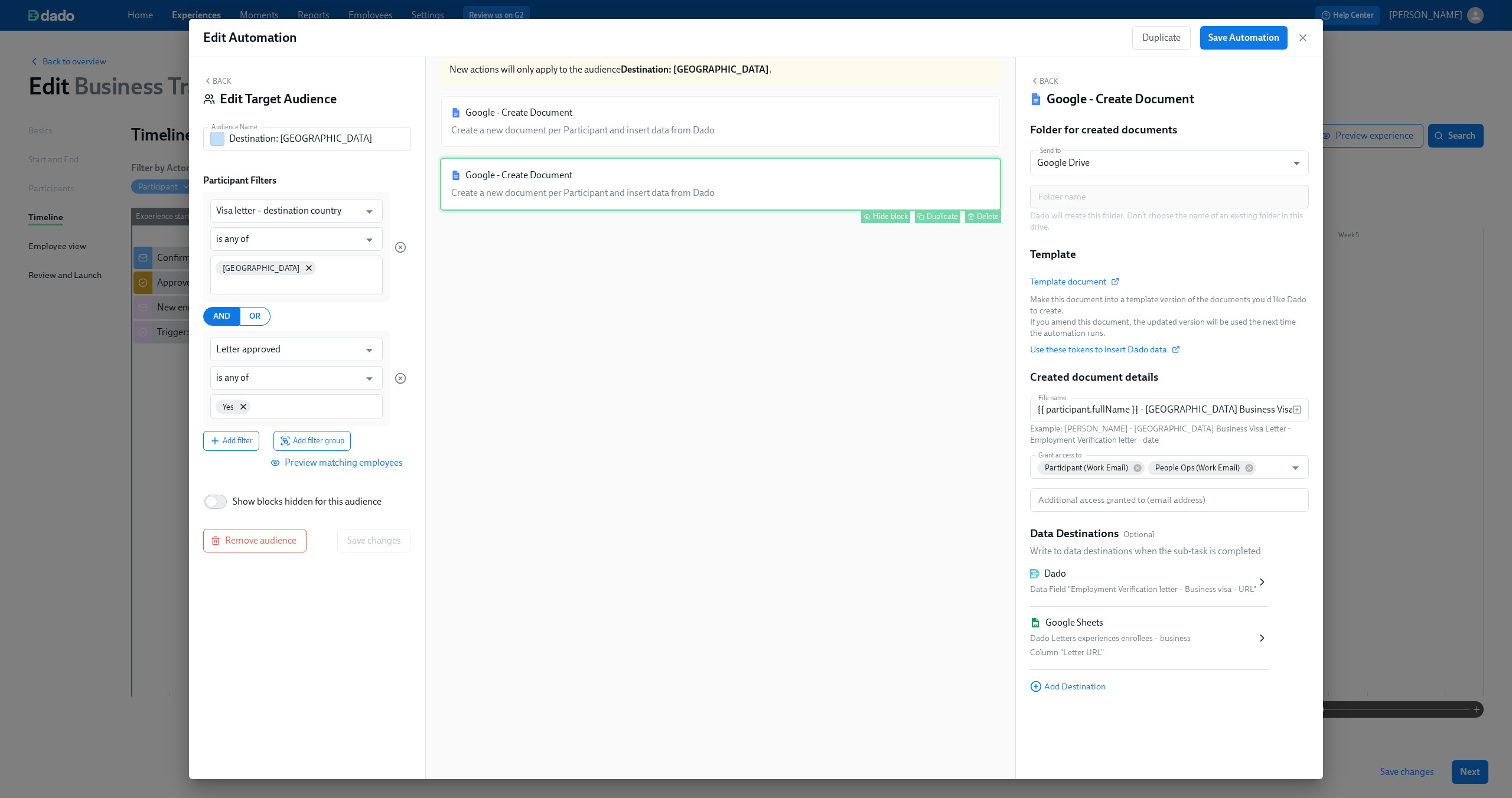
click at [864, 213] on icon "button" at bounding box center [867, 216] width 7 height 7
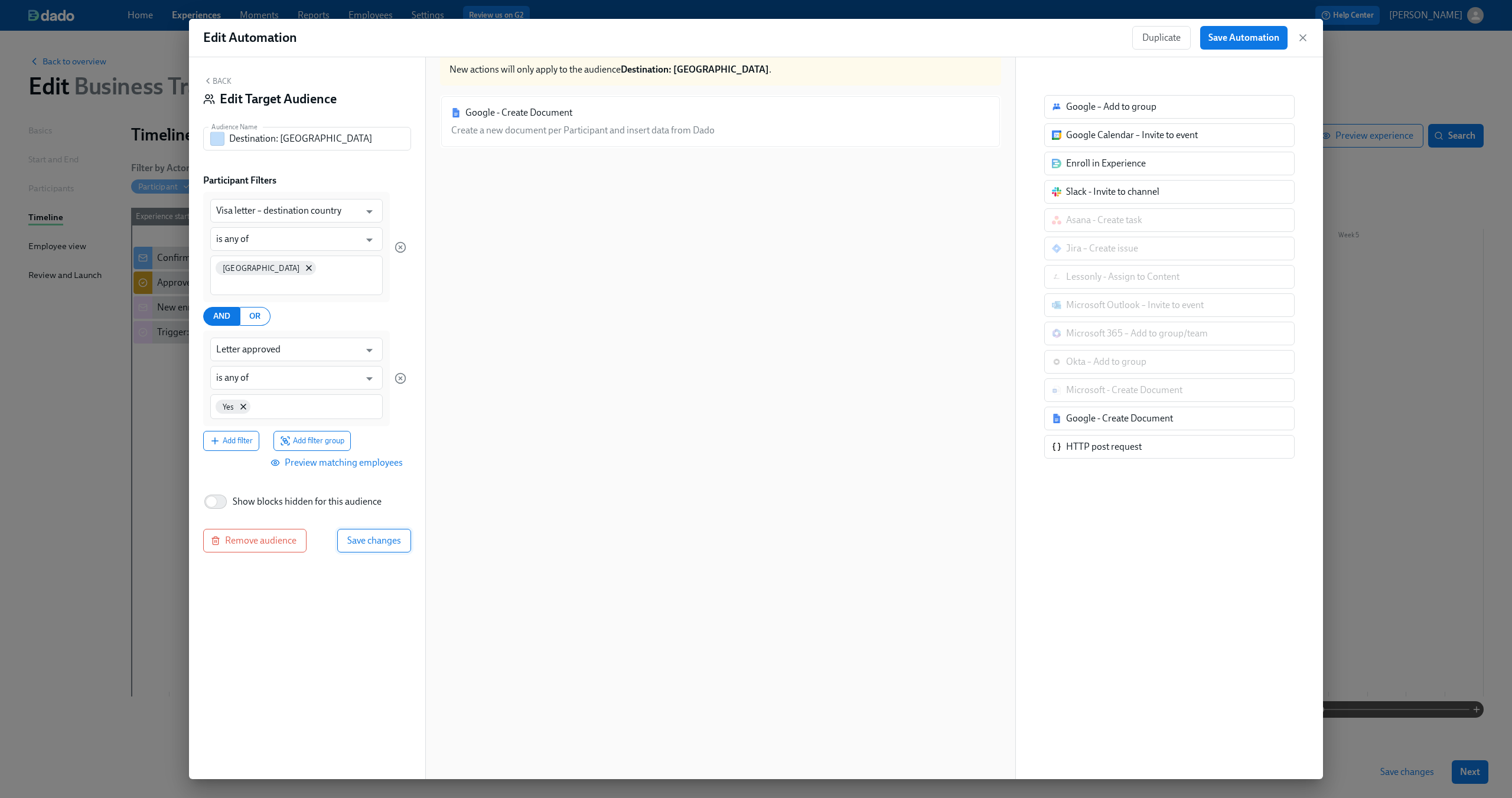
click at [370, 535] on span "Save changes" at bounding box center [374, 541] width 54 height 12
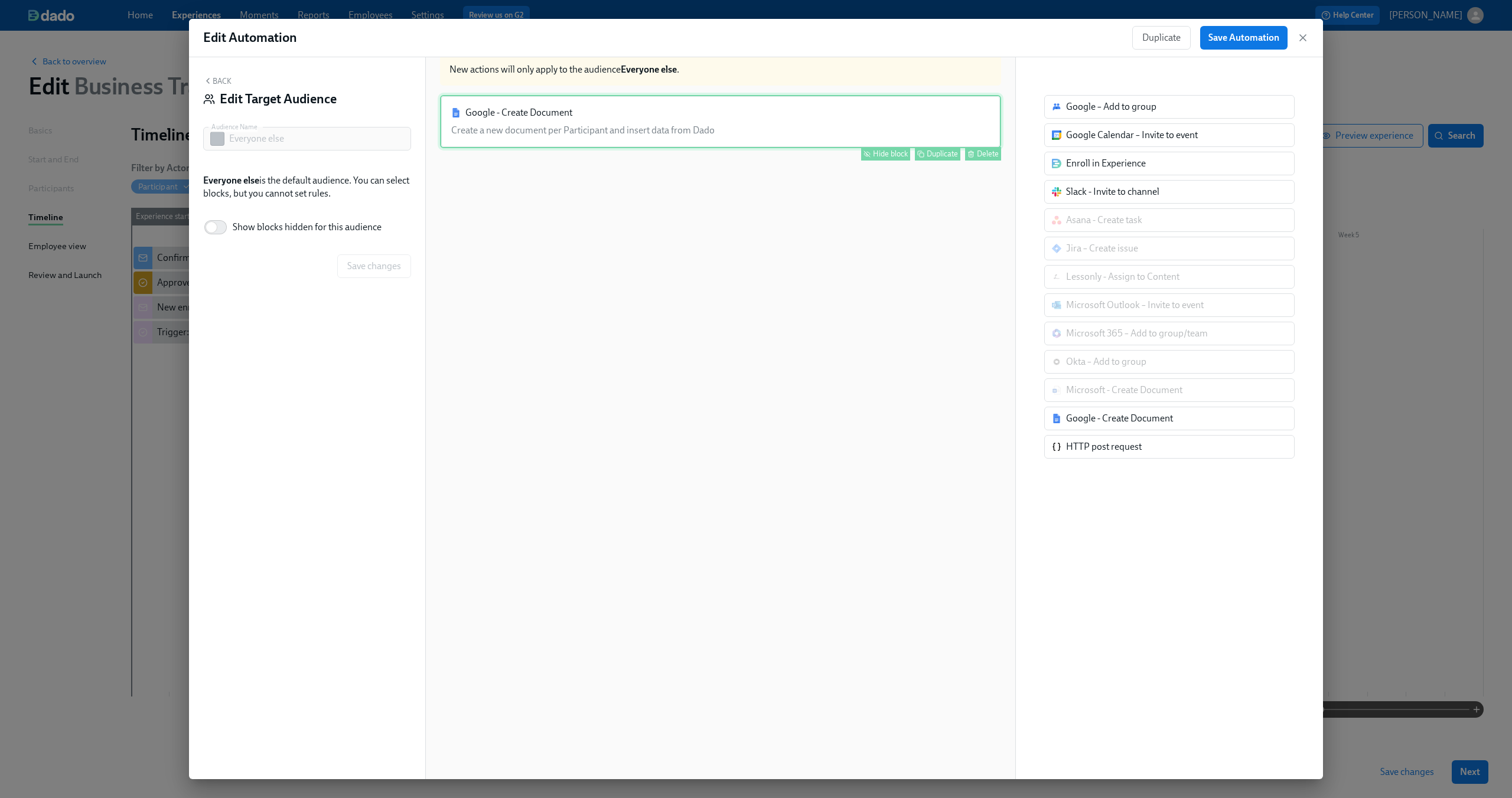
click at [755, 127] on div "Google - Create Document Create a new document per Participant and insert data …" at bounding box center [721, 122] width 561 height 53
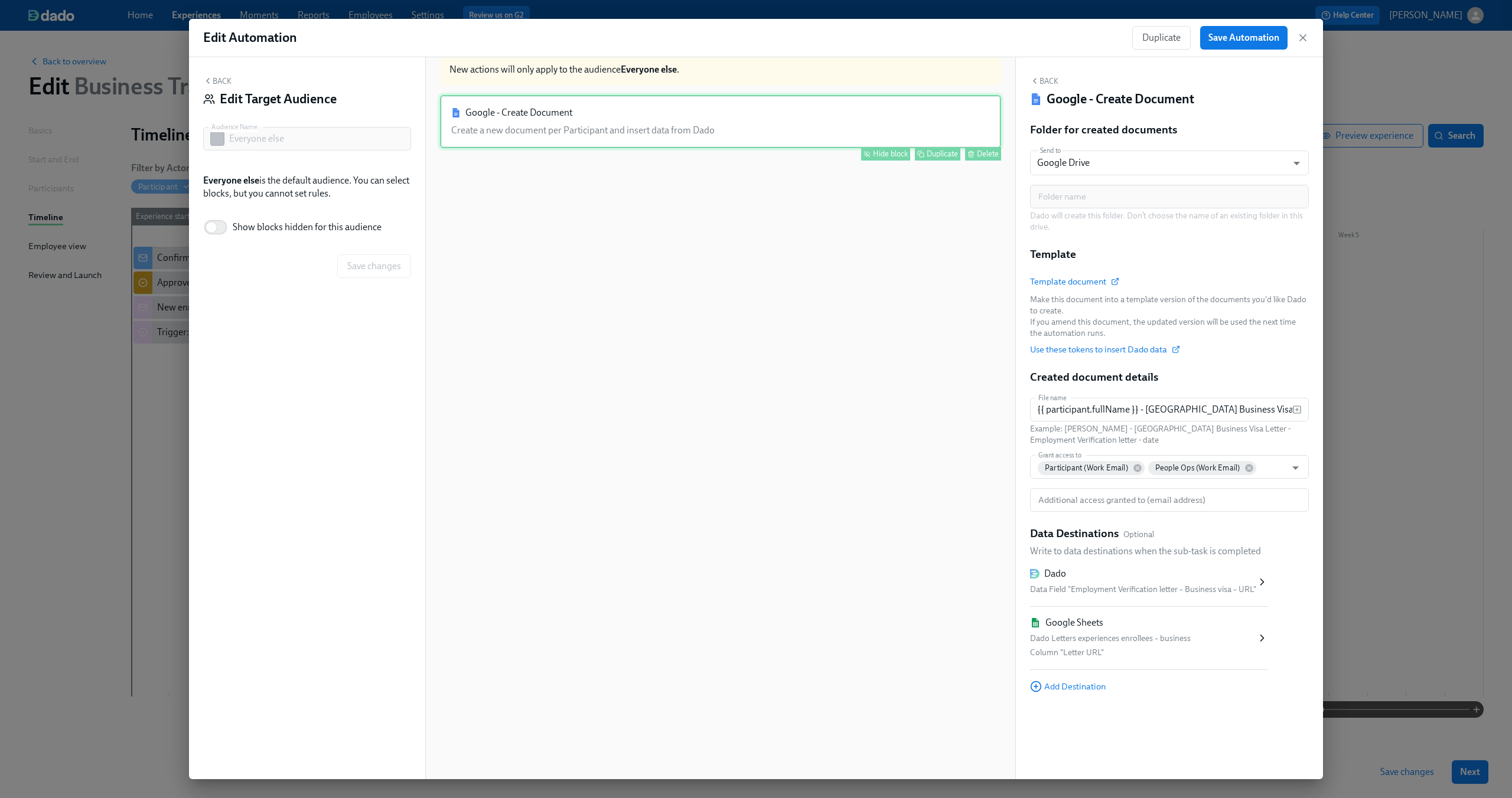
click at [873, 153] on div "Hide block" at bounding box center [889, 153] width 35 height 9
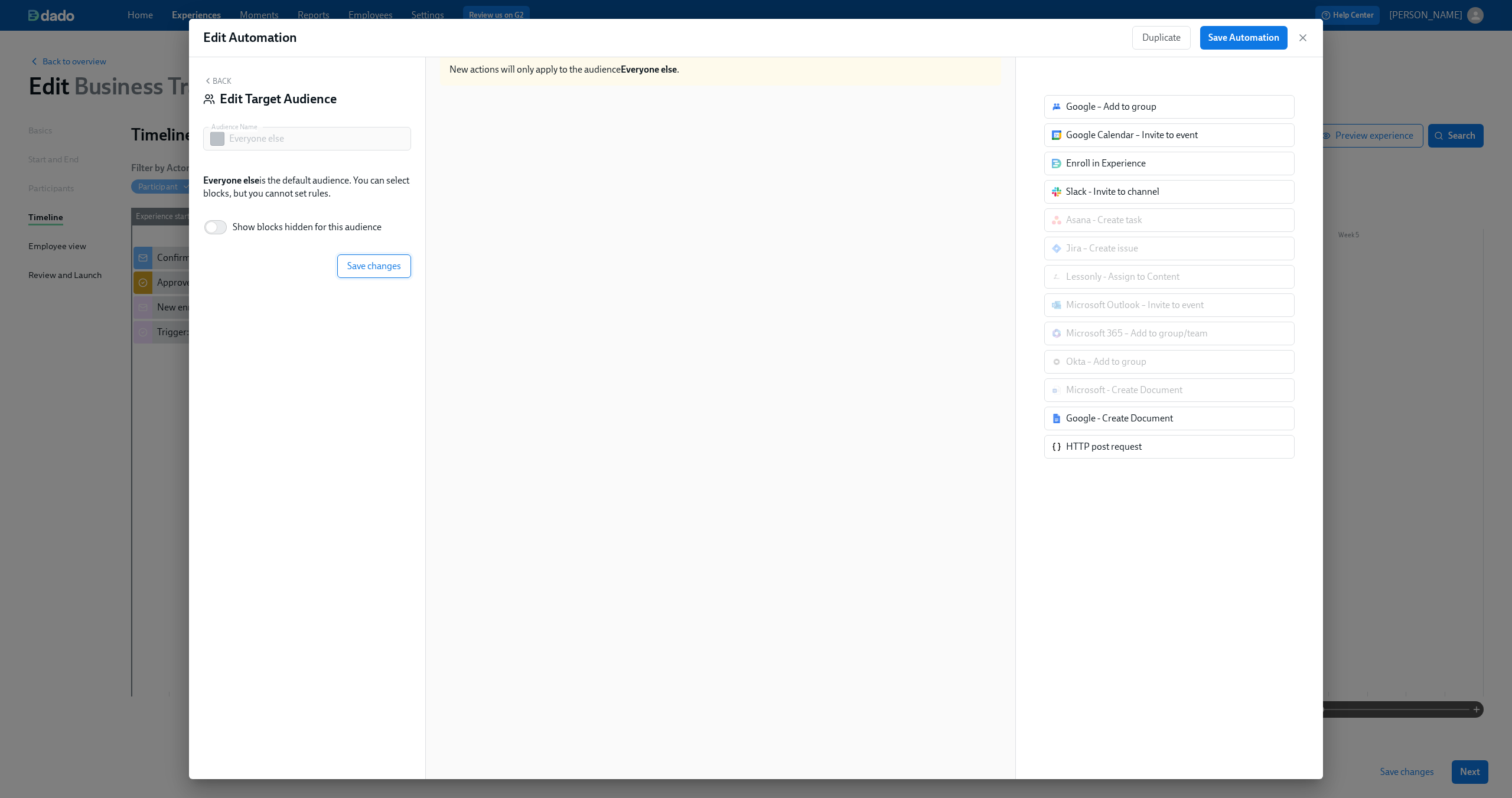
click at [363, 269] on span "Save changes" at bounding box center [374, 266] width 54 height 12
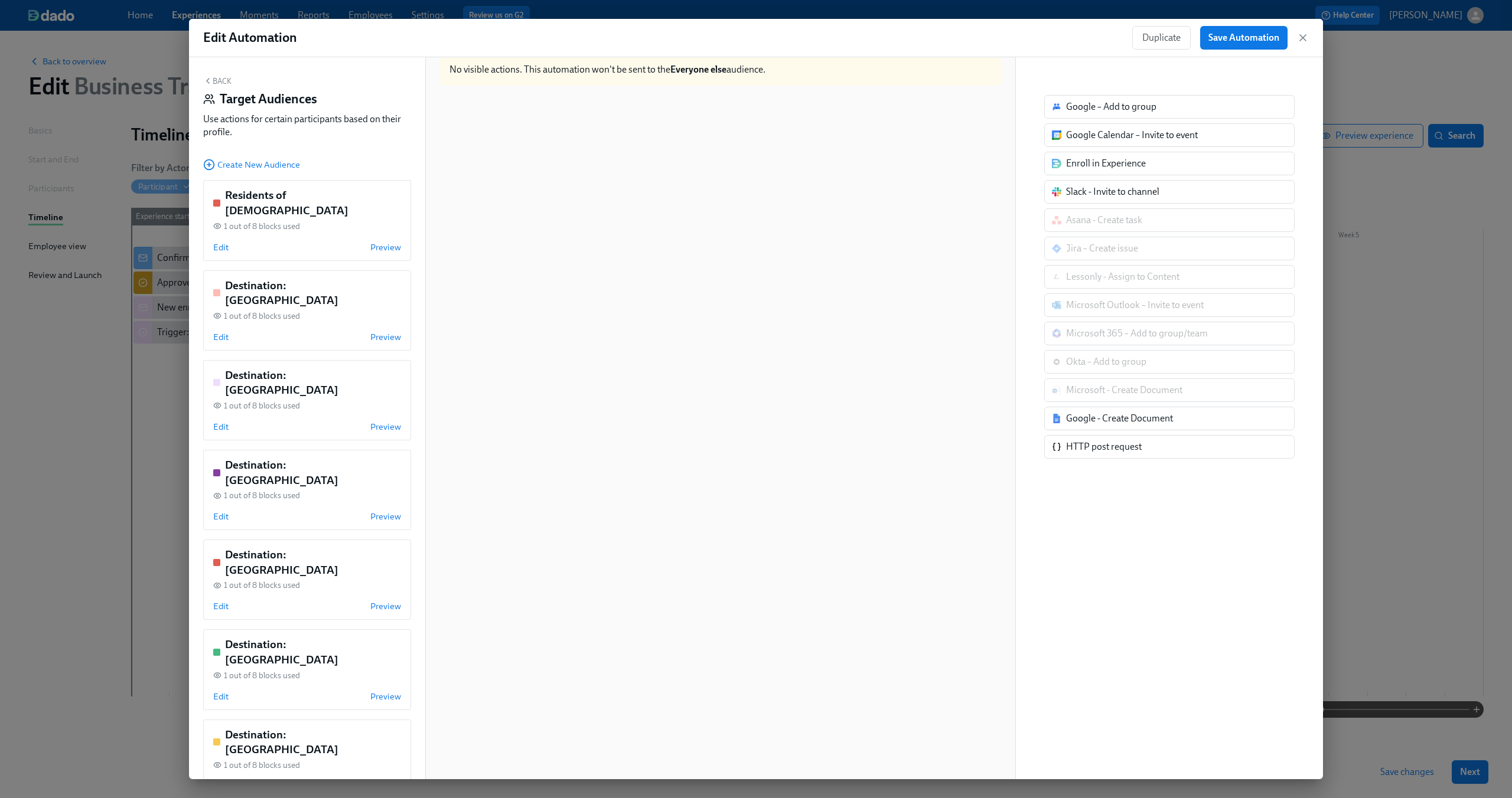
click at [219, 79] on button "Back" at bounding box center [217, 81] width 28 height 10
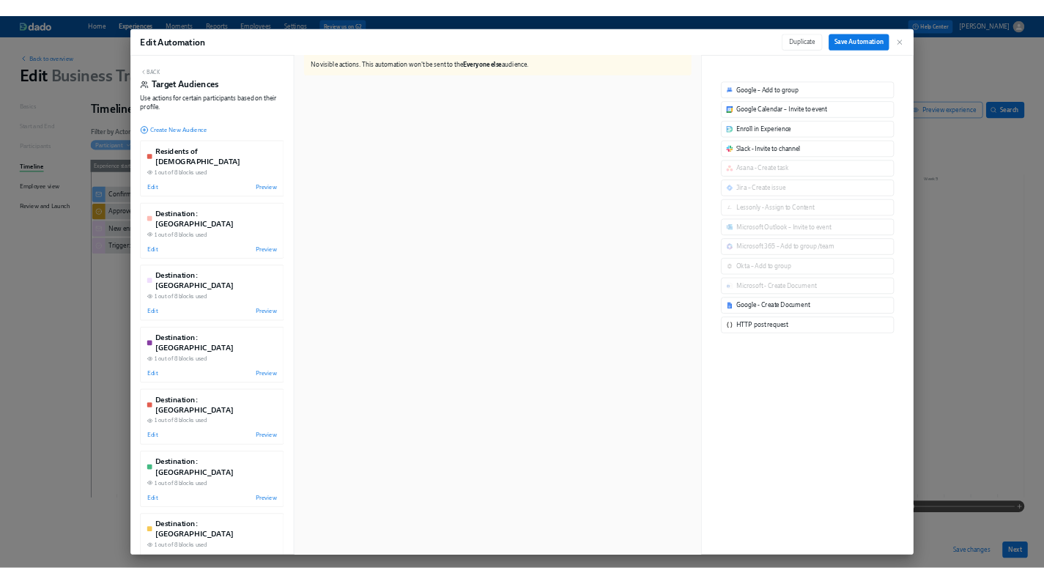
scroll to position [0, 0]
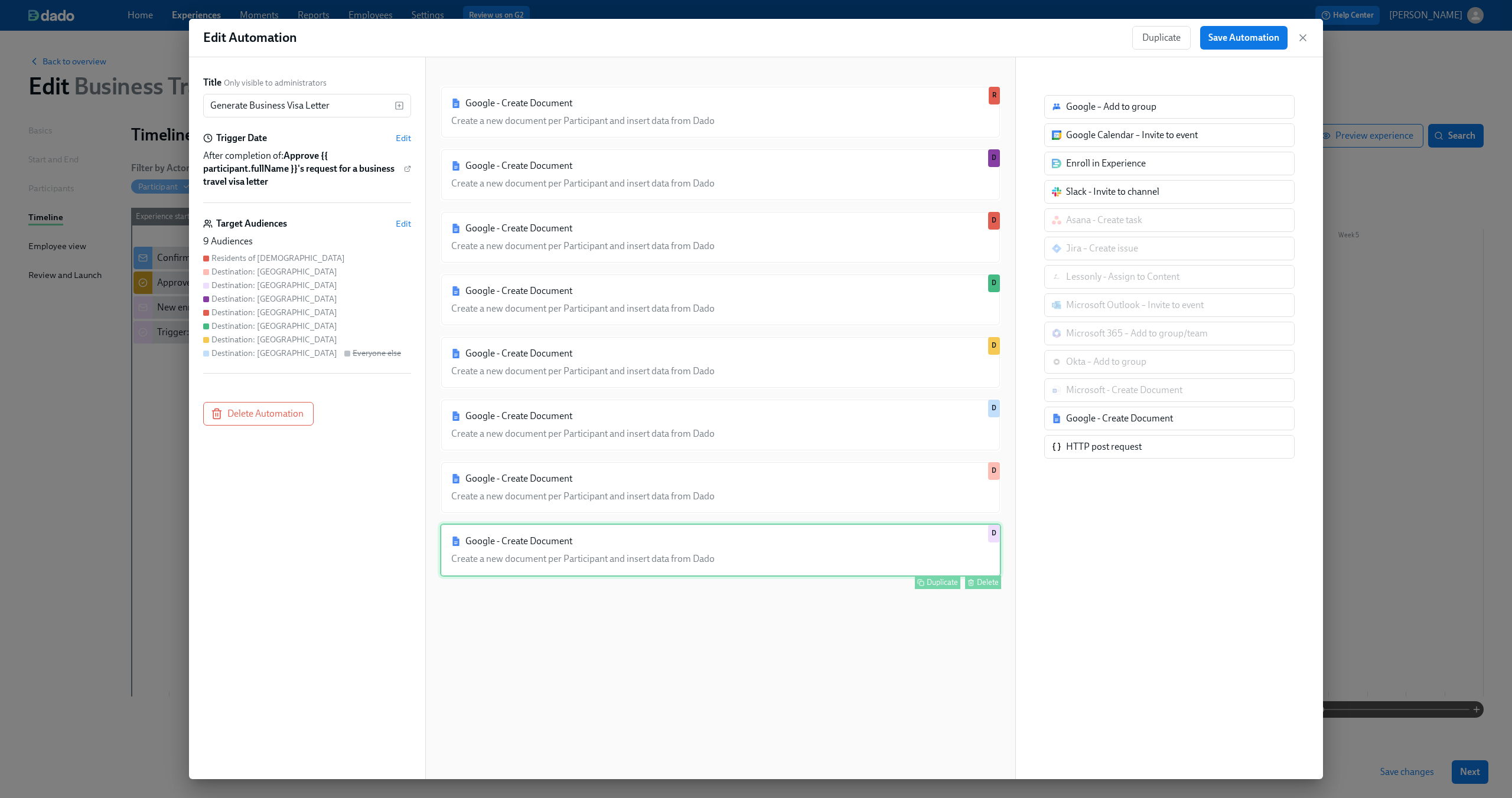
click at [831, 547] on div "Google - Create Document Create a new document per Participant and insert data …" at bounding box center [721, 551] width 561 height 53
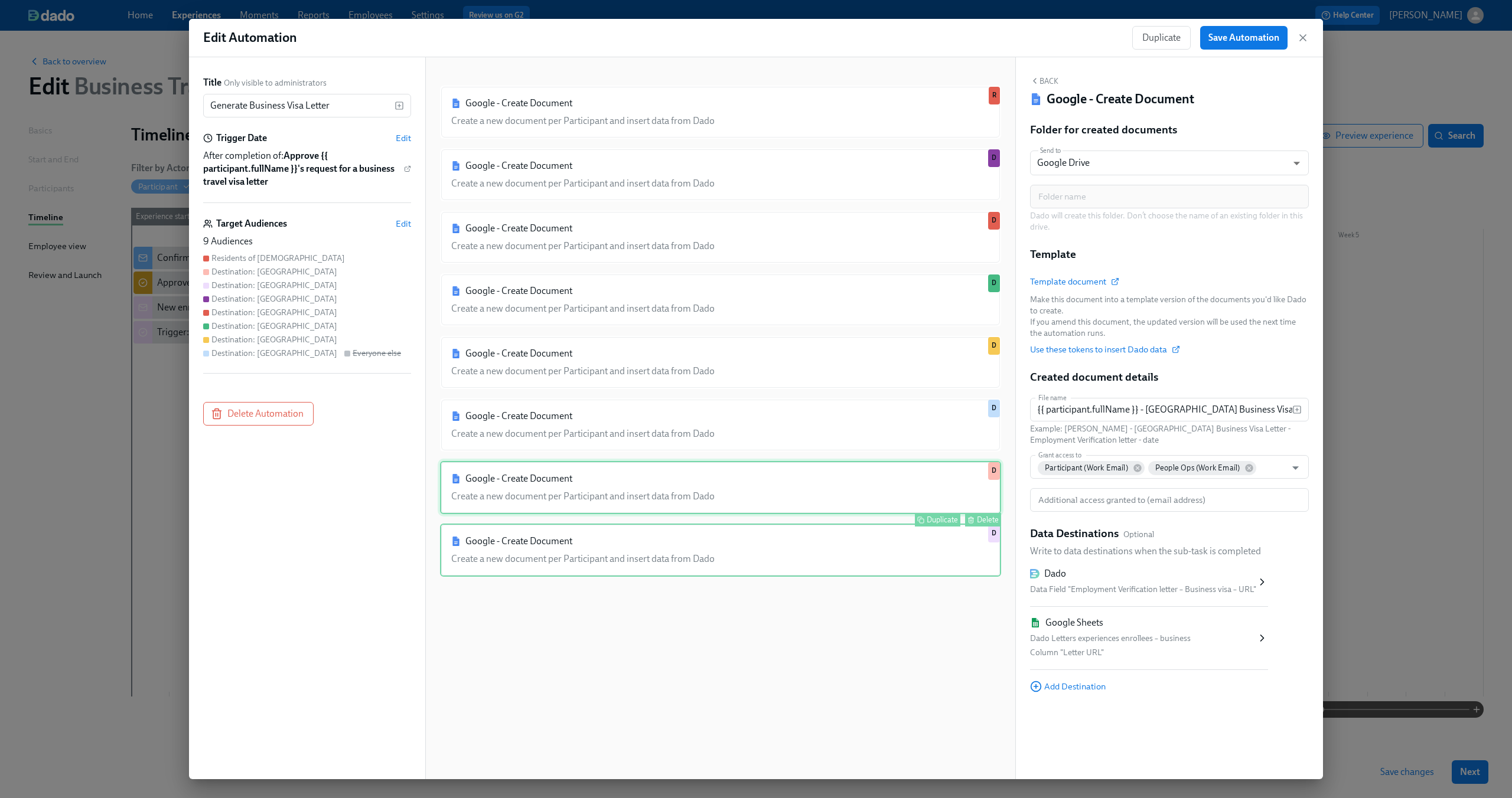
click at [840, 489] on div "Google - Create Document Create a new document per Participant and insert data …" at bounding box center [721, 488] width 561 height 53
click at [833, 522] on div "Duplicate Delete" at bounding box center [722, 519] width 559 height 14
click at [829, 539] on div "Google - Create Document Create a new document per Participant and insert data …" at bounding box center [721, 551] width 561 height 53
click at [831, 504] on div "Google - Create Document Create a new document per Participant and insert data …" at bounding box center [721, 488] width 561 height 53
type input "{{ participant.fullName }} - Mexico Business Visa Letter - {{ participant.emplo…"
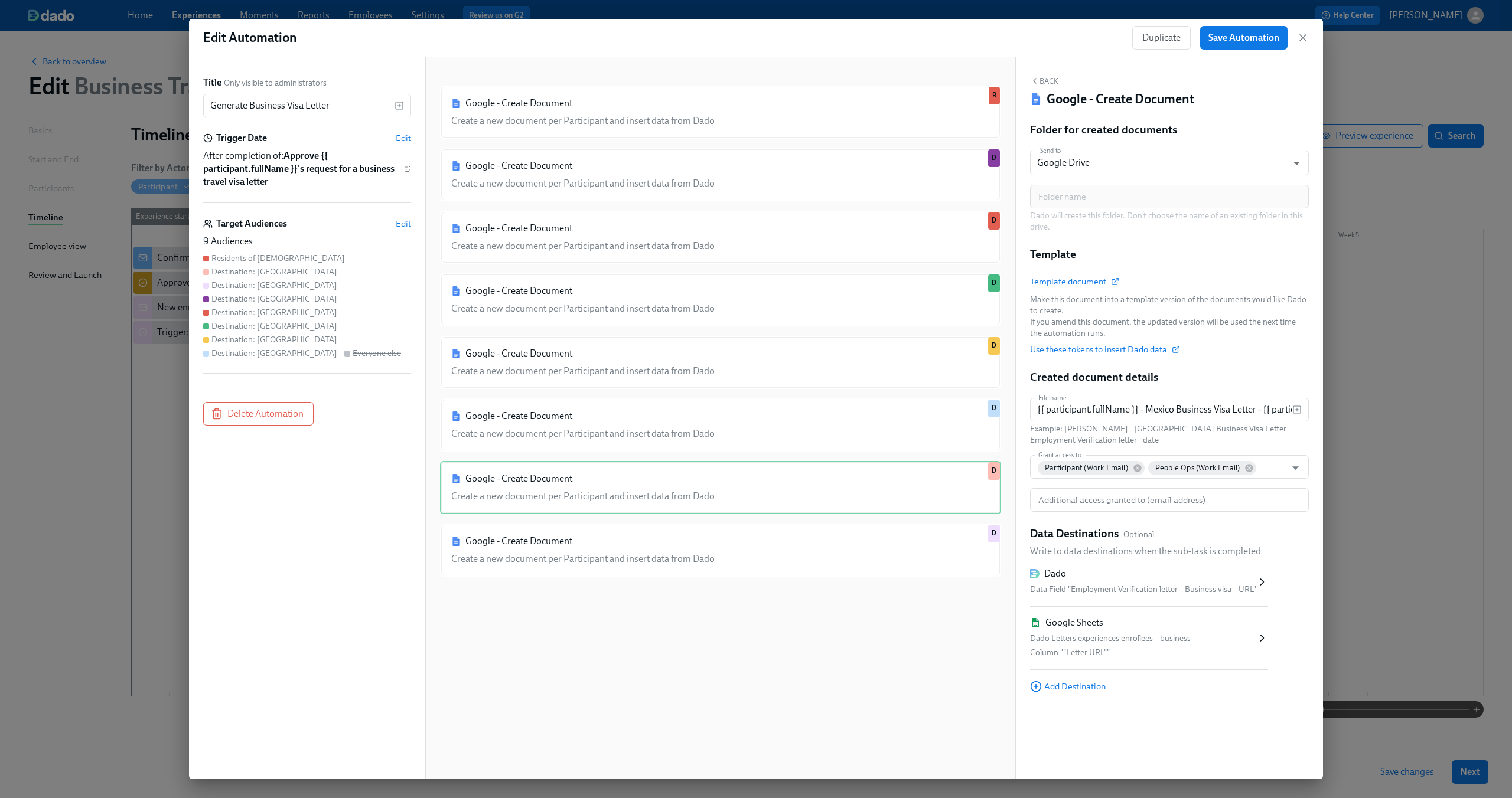
click at [1206, 628] on div "Google Sheets" at bounding box center [1143, 623] width 226 height 13
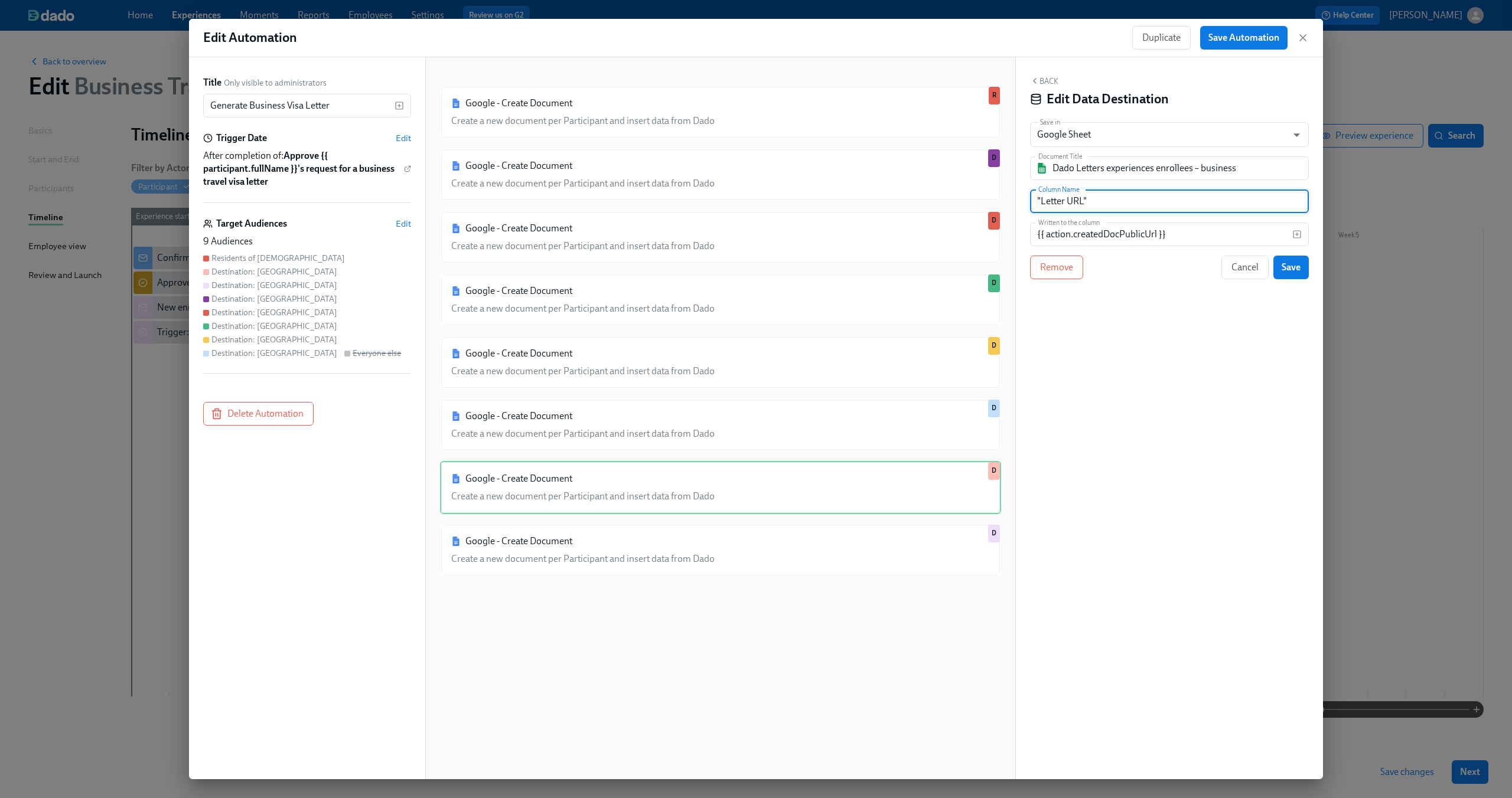
click at [1040, 201] on input ""Letter URL"" at bounding box center [1169, 201] width 279 height 23
click at [1090, 202] on input "Letter URL"" at bounding box center [1169, 201] width 279 height 23
type input "Letter URL"
click at [1293, 268] on span "Save" at bounding box center [1290, 267] width 19 height 12
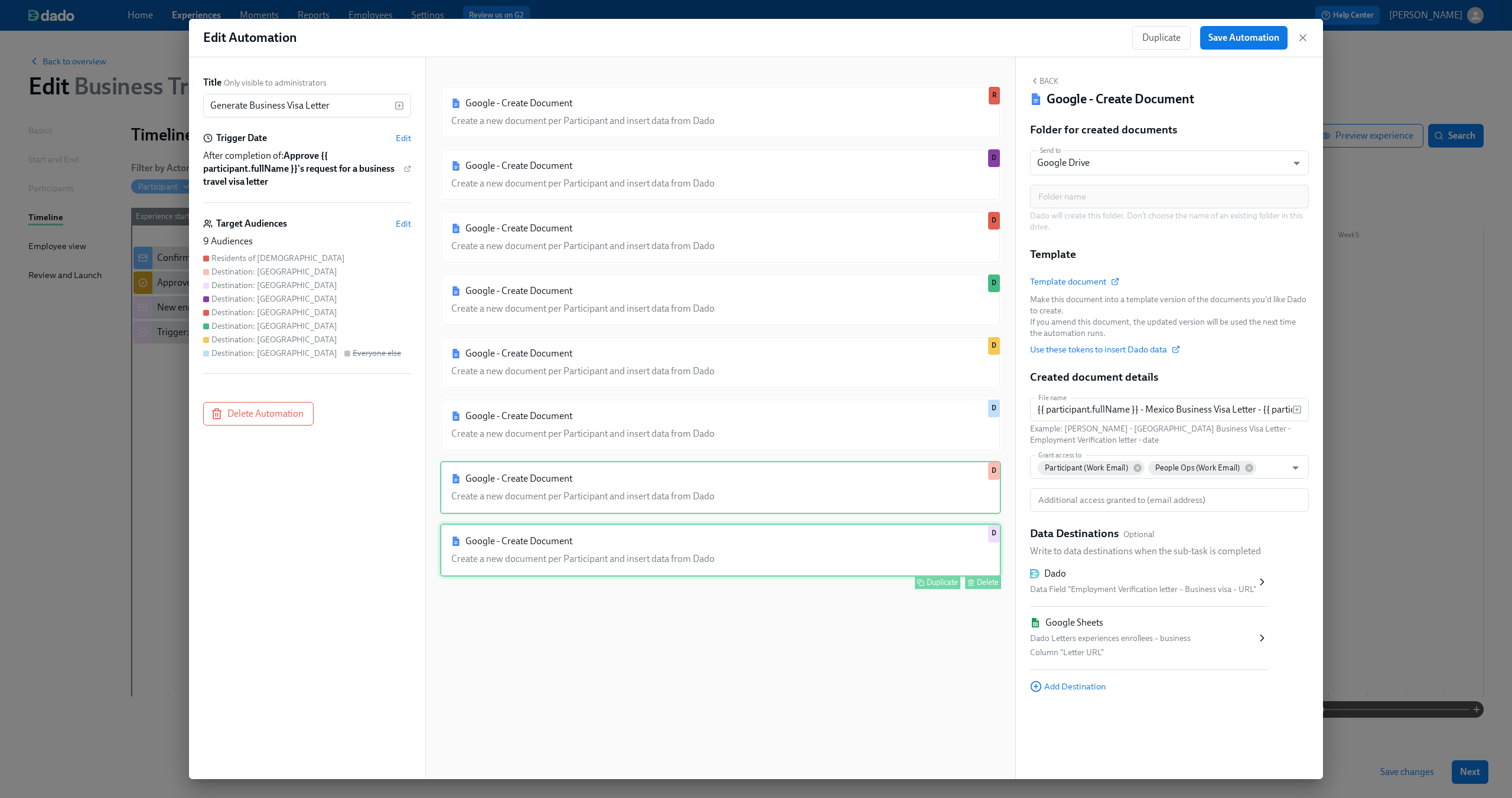
click at [850, 554] on div "Google - Create Document Create a new document per Participant and insert data …" at bounding box center [721, 551] width 561 height 53
click at [835, 489] on div "Google - Create Document Create a new document per Participant and insert data …" at bounding box center [721, 488] width 561 height 53
click at [815, 543] on div "Google - Create Document Create a new document per Participant and insert data …" at bounding box center [721, 551] width 561 height 53
click at [818, 506] on div "Google - Create Document Create a new document per Participant and insert data …" at bounding box center [721, 488] width 561 height 53
click at [810, 546] on div "Google - Create Document Create a new document per Participant and insert data …" at bounding box center [721, 551] width 561 height 53
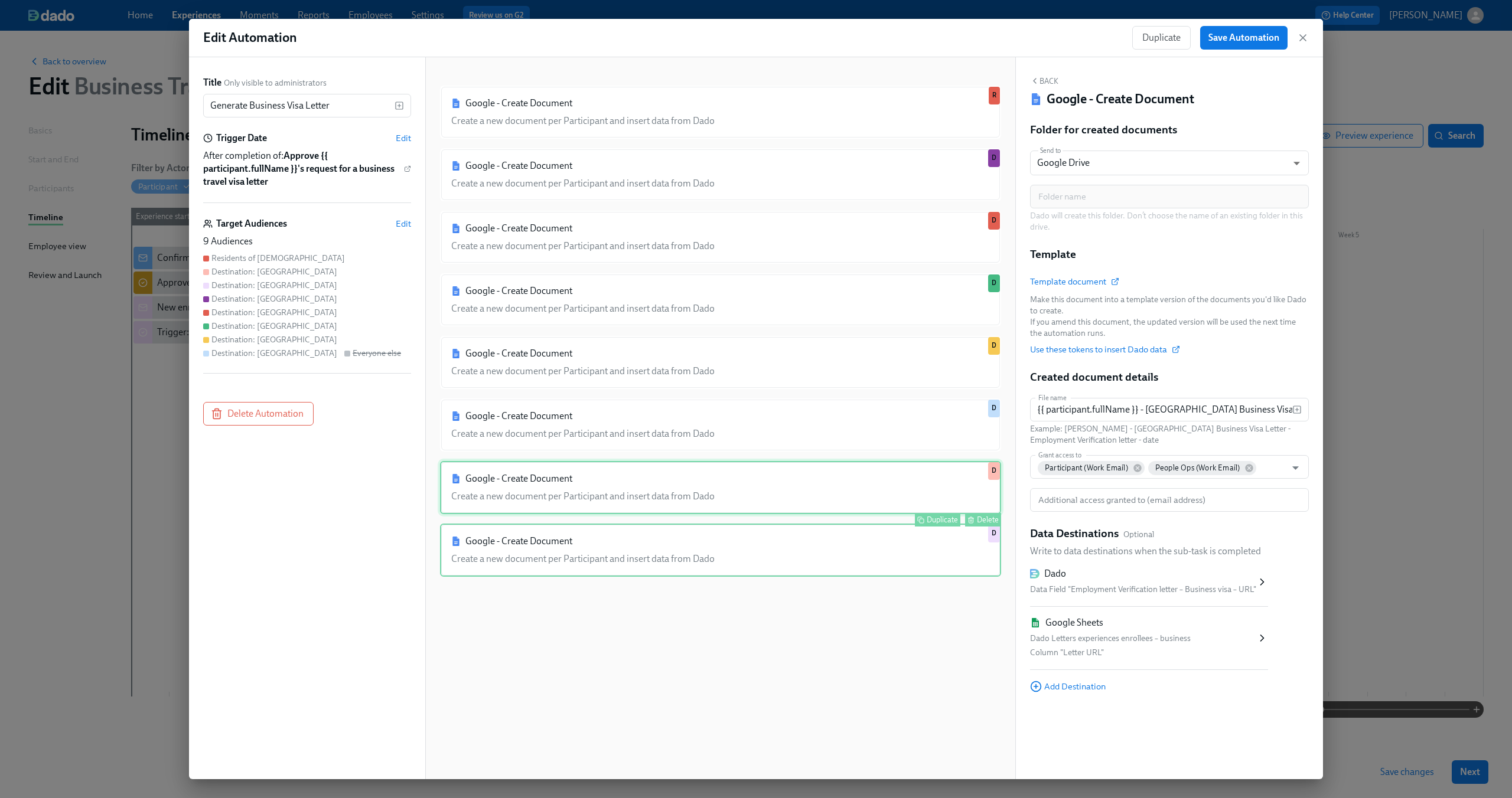
click at [813, 501] on div "Google - Create Document Create a new document per Participant and insert data …" at bounding box center [721, 488] width 561 height 53
type input "{{ participant.fullName }} - Mexico Business Visa Letter - {{ participant.emplo…"
click at [1233, 39] on span "Save Automation" at bounding box center [1243, 38] width 71 height 12
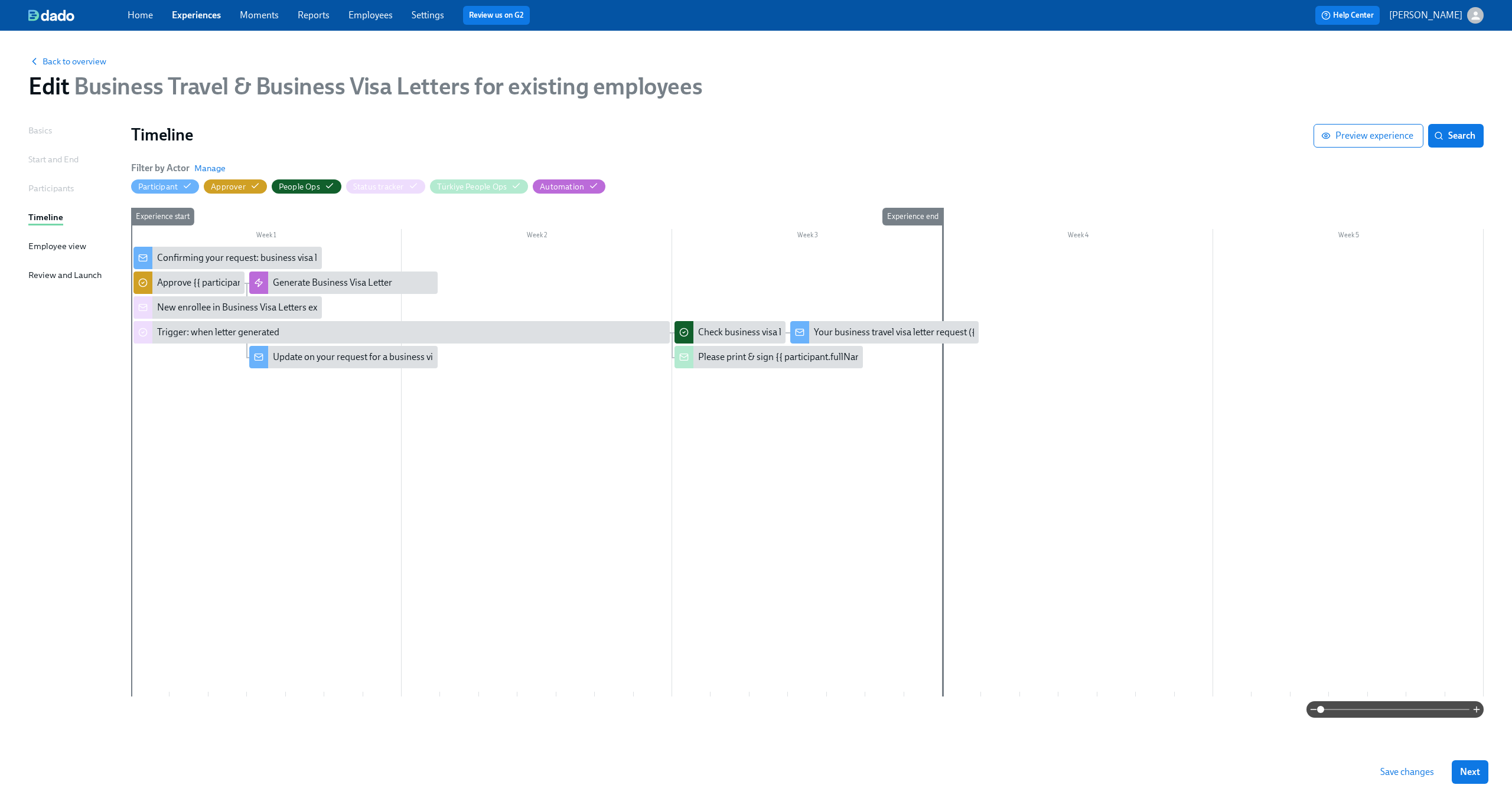
click at [1389, 765] on button "Save changes" at bounding box center [1406, 771] width 70 height 23
click at [76, 65] on span "Back to overview" at bounding box center [67, 61] width 78 height 12
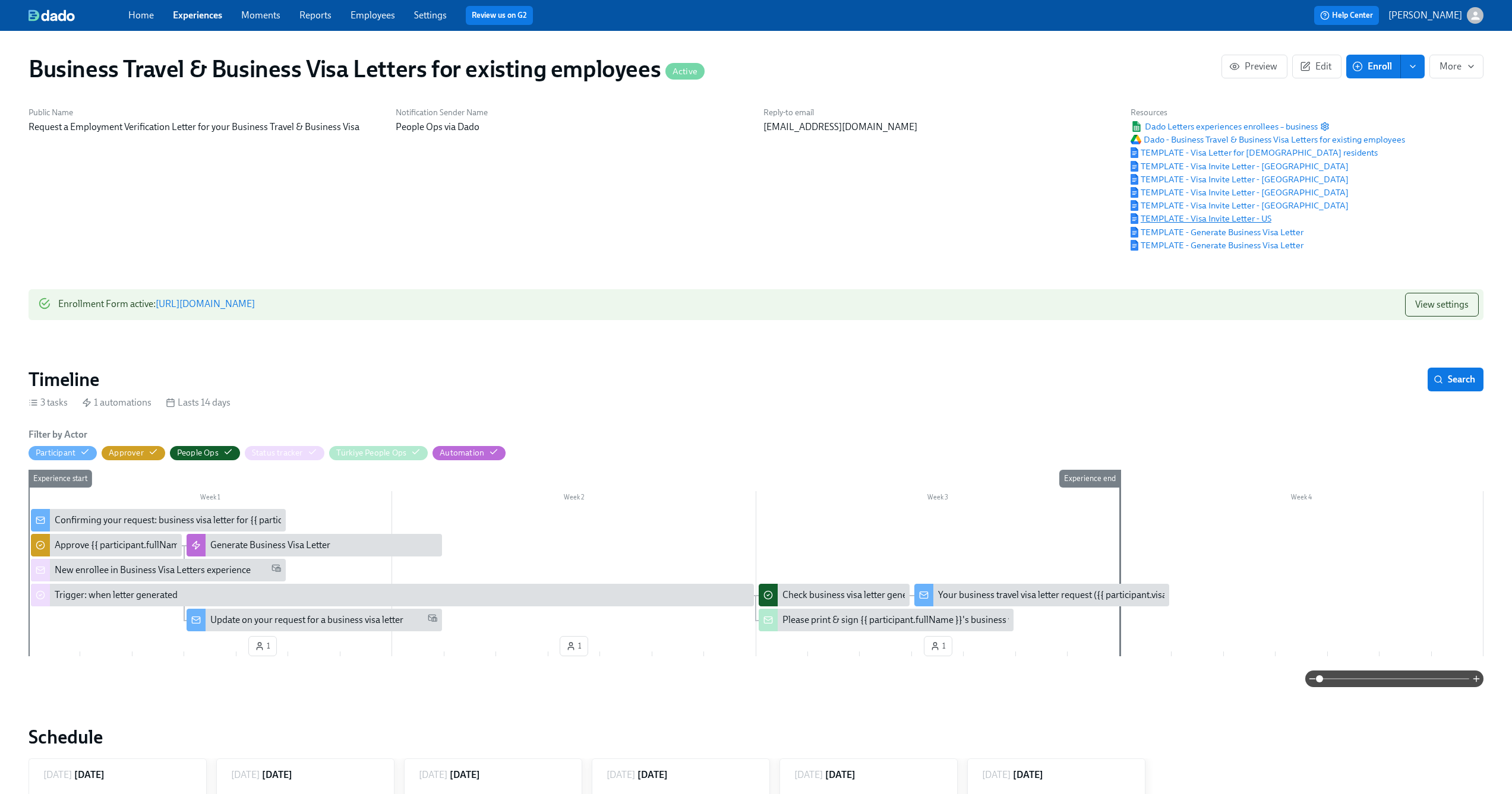
drag, startPoint x: 1274, startPoint y: 217, endPoint x: 1191, endPoint y: 219, distance: 83.0
click at [1191, 219] on div "TEMPLATE - Visa Invite Letter - US" at bounding box center [1268, 218] width 274 height 13
click at [414, 185] on div "Notification Sender Name People Ops via Dado" at bounding box center [572, 179] width 367 height 159
click at [290, 549] on div "Generate Business Visa Letter" at bounding box center [270, 545] width 120 height 13
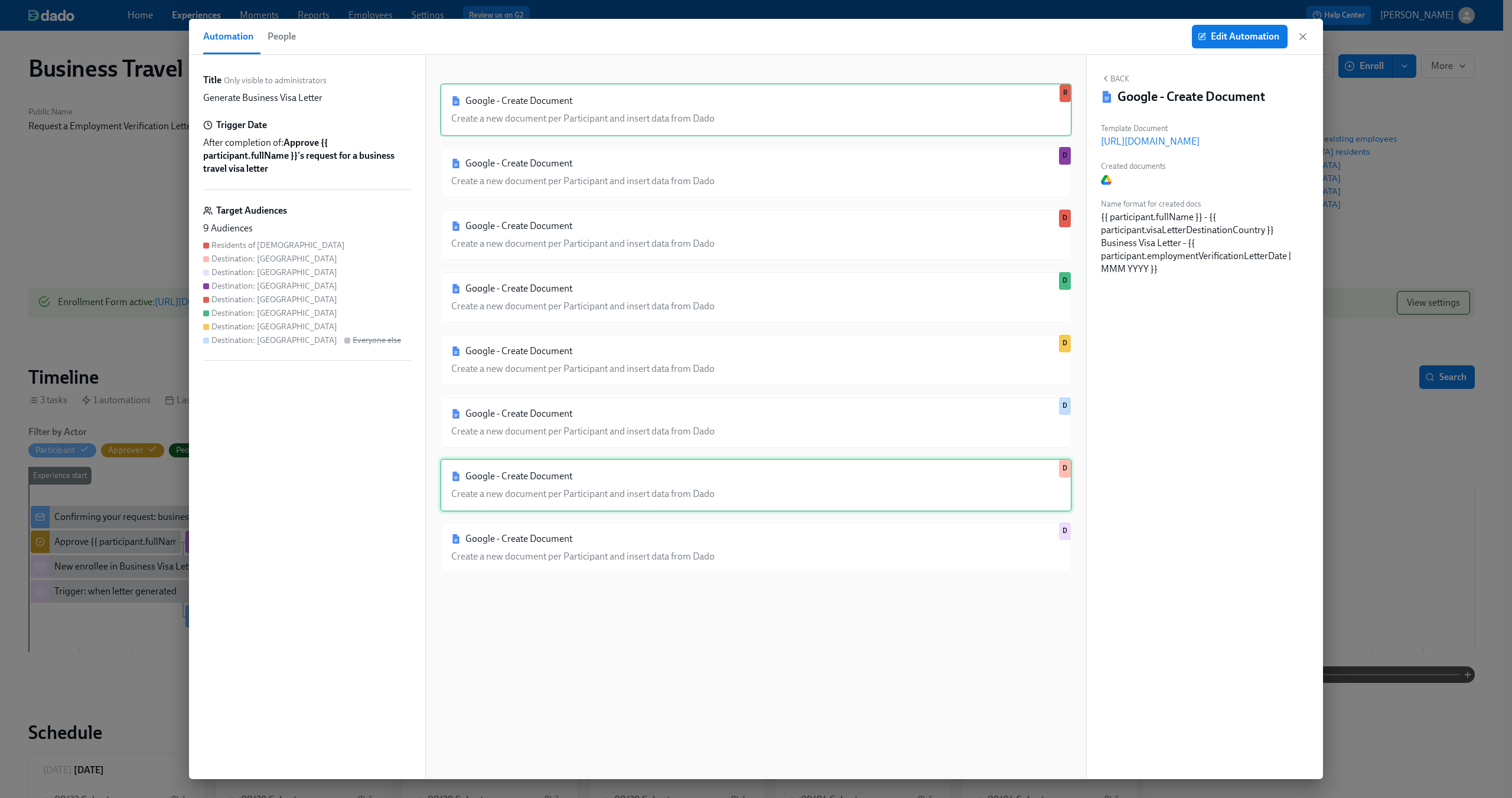
click at [649, 481] on div "Google - Create Document Create a new document per Participant and insert data …" at bounding box center [756, 485] width 632 height 53
click at [1227, 43] on button "Edit Automation" at bounding box center [1239, 36] width 96 height 23
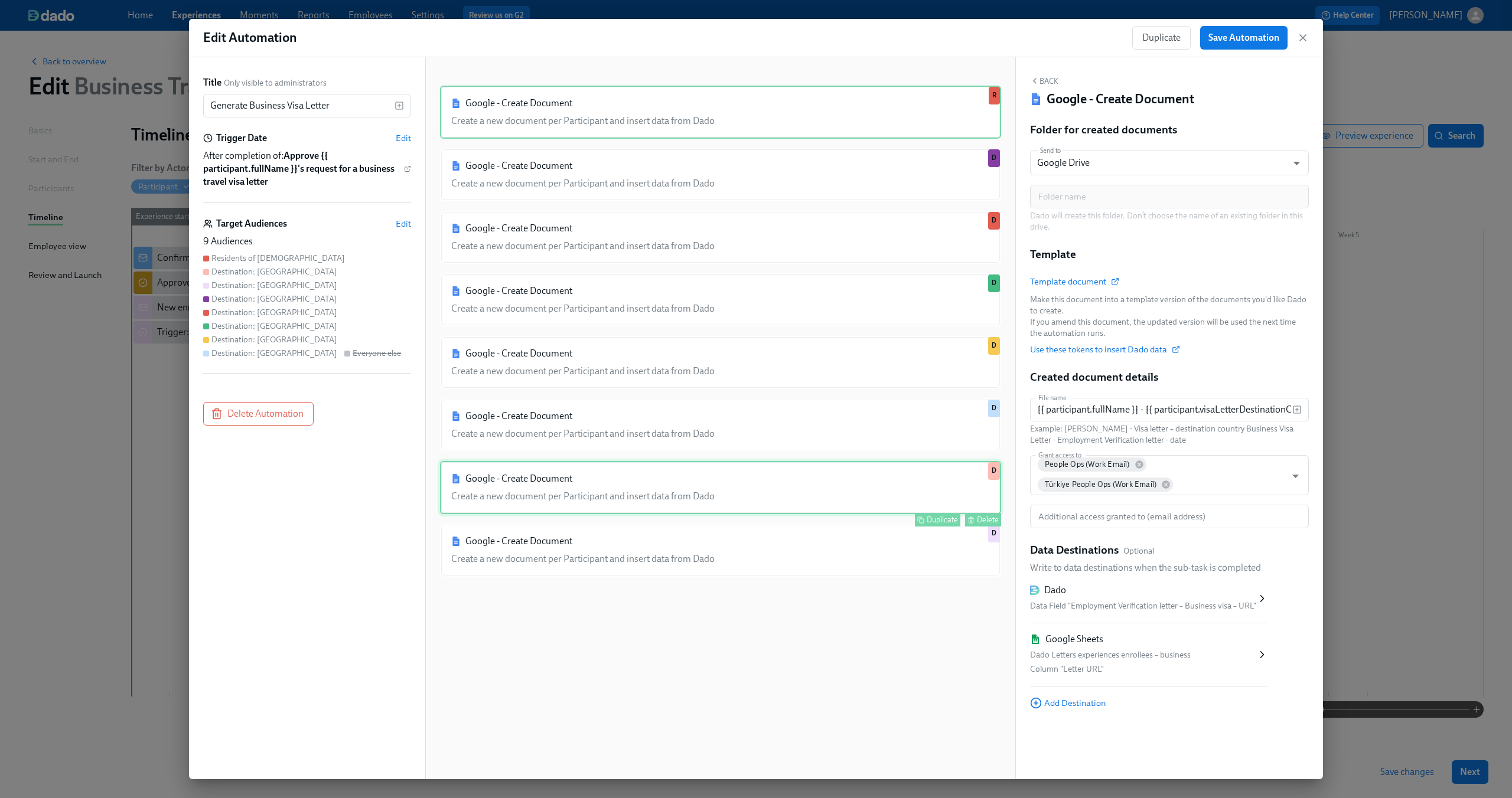
click at [878, 502] on div "Google - Create Document Create a new document per Participant and insert data …" at bounding box center [721, 488] width 561 height 53
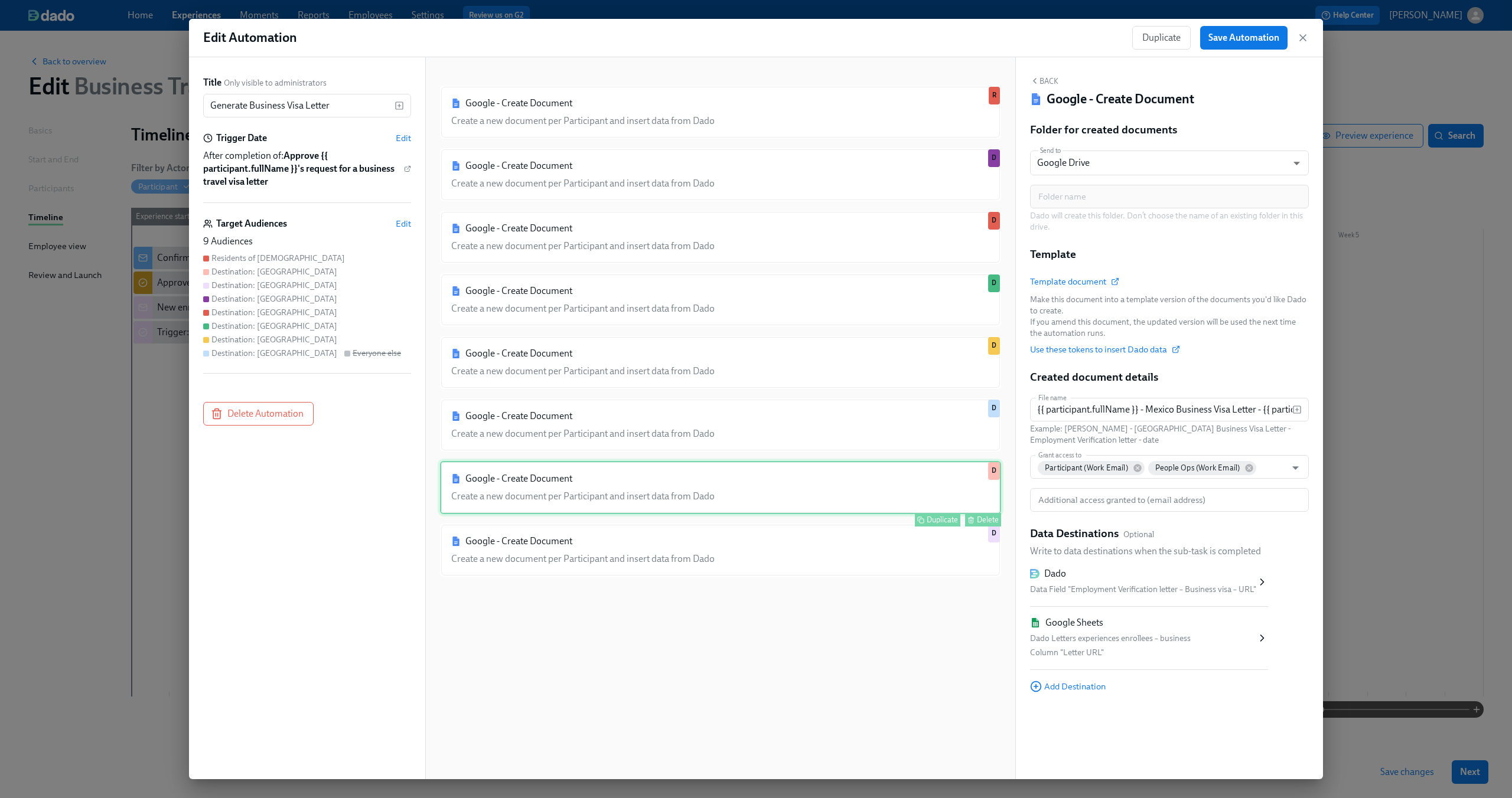
click at [889, 490] on div "Google - Create Document Create a new document per Participant and insert data …" at bounding box center [721, 488] width 561 height 53
click at [1085, 279] on span "Template document" at bounding box center [1073, 281] width 88 height 12
click at [809, 563] on div "Google - Create Document Create a new document per Participant and insert data …" at bounding box center [721, 551] width 561 height 53
type input "{{ participant.fullName }} - [GEOGRAPHIC_DATA] Business Visa Letter - {{ partic…"
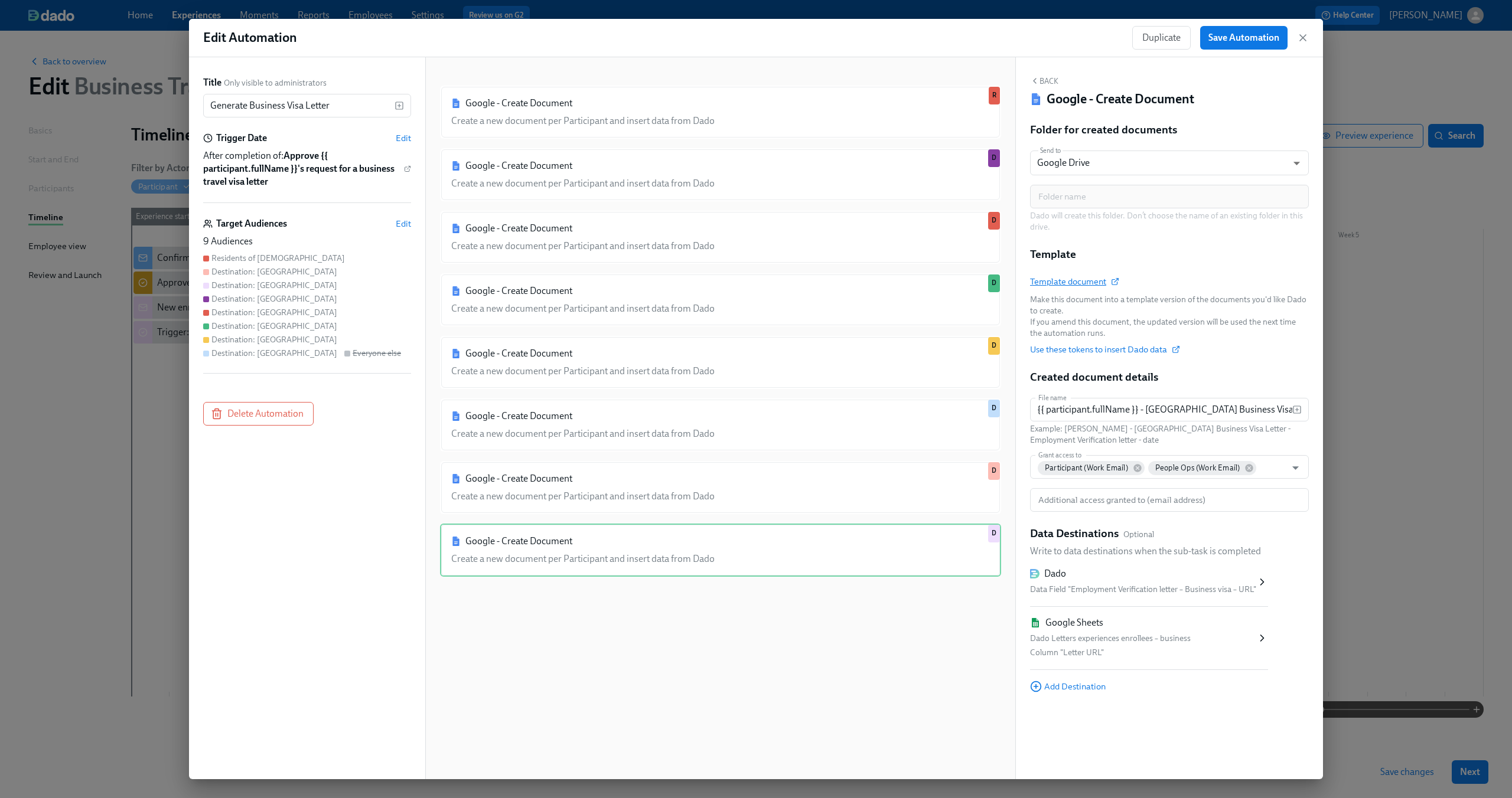
click at [1078, 280] on span "Template document" at bounding box center [1073, 281] width 88 height 12
click at [1261, 35] on span "Save Automation" at bounding box center [1243, 38] width 71 height 12
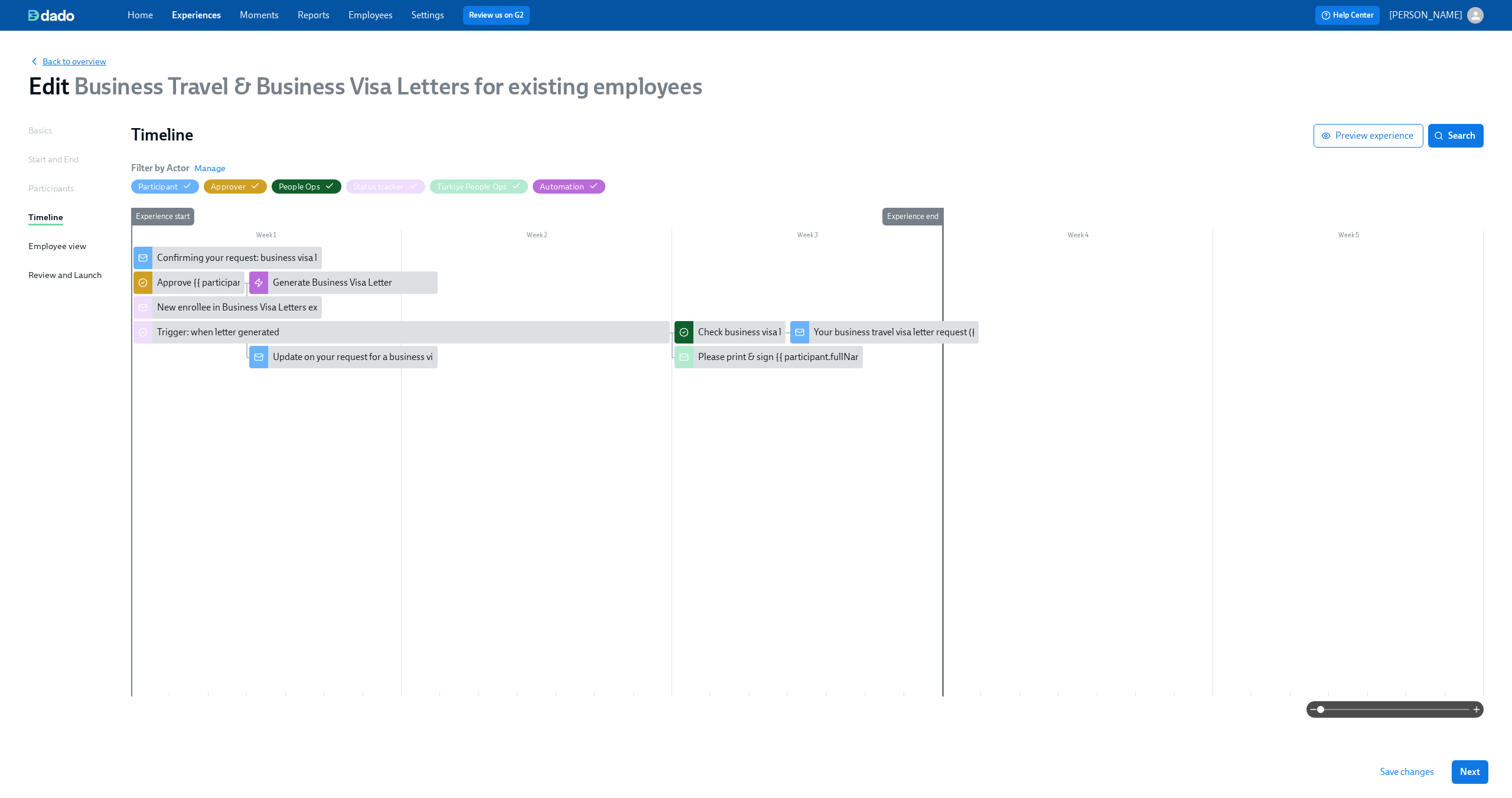
click at [65, 56] on span "Back to overview" at bounding box center [67, 61] width 78 height 12
click at [1429, 775] on span "Save changes" at bounding box center [1407, 772] width 54 height 12
click at [53, 65] on span "Back to overview" at bounding box center [67, 61] width 78 height 12
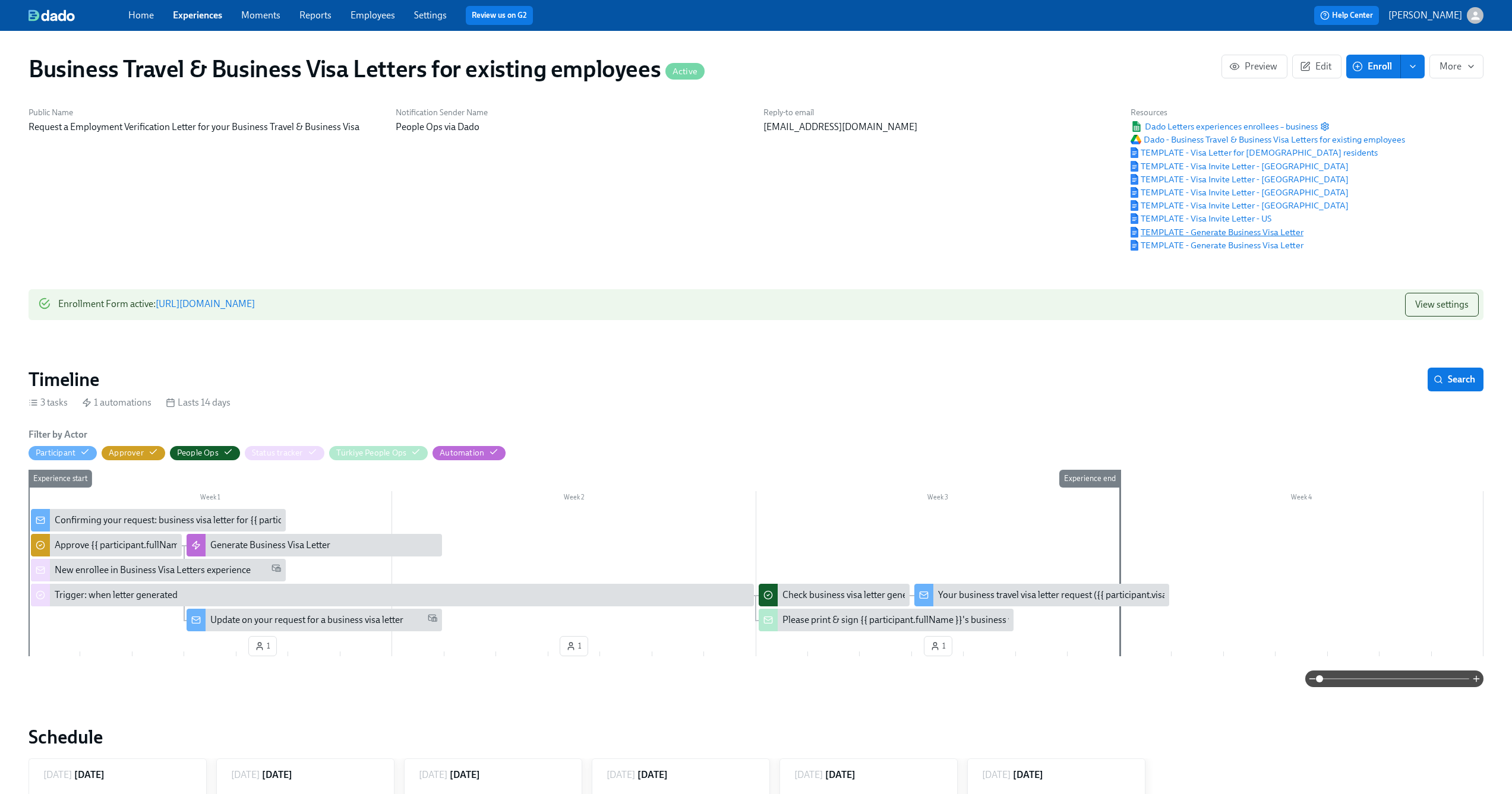
click at [1182, 234] on span "TEMPLATE - Generate Business Visa Letter" at bounding box center [1217, 232] width 173 height 12
